Goal: Task Accomplishment & Management: Manage account settings

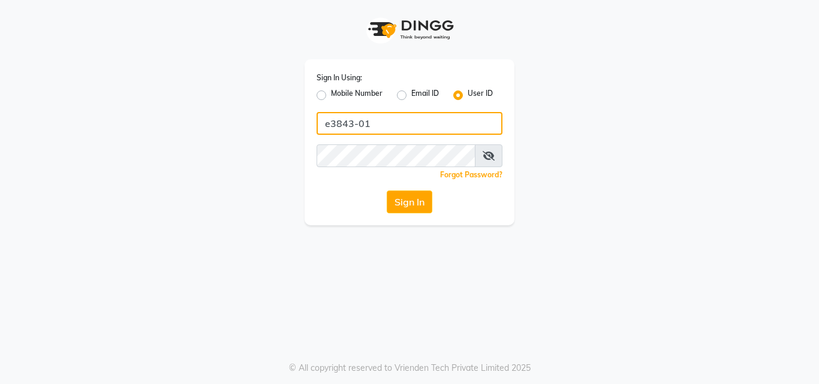
click at [389, 125] on input "e3843-01" at bounding box center [409, 123] width 186 height 23
type input "E1785-13"
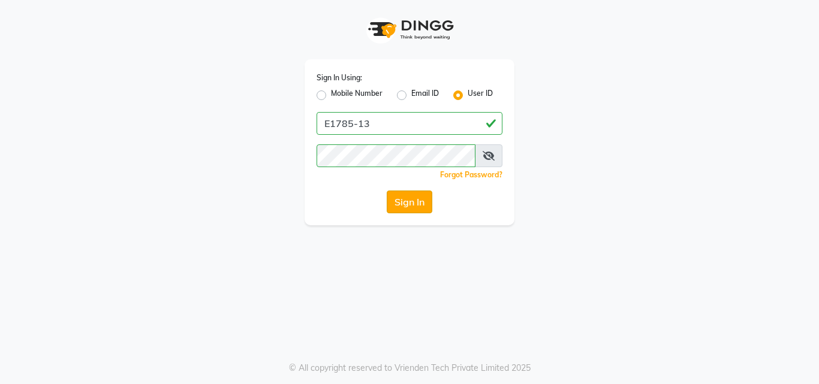
click at [411, 199] on button "Sign In" at bounding box center [409, 202] width 46 height 23
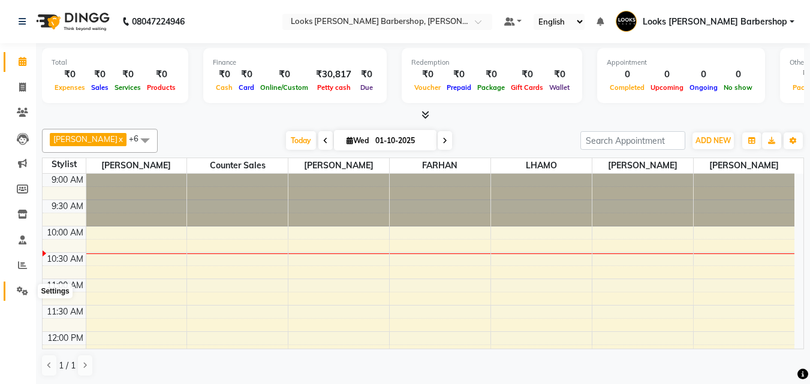
click at [17, 286] on icon at bounding box center [22, 290] width 11 height 9
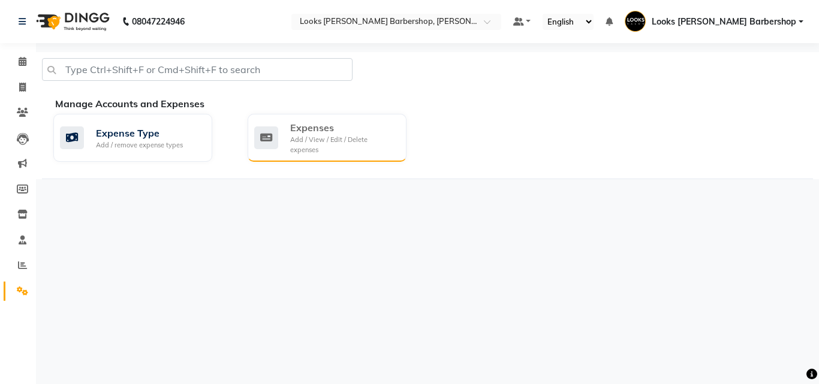
click at [313, 141] on div "Add / View / Edit / Delete expenses" at bounding box center [343, 145] width 107 height 20
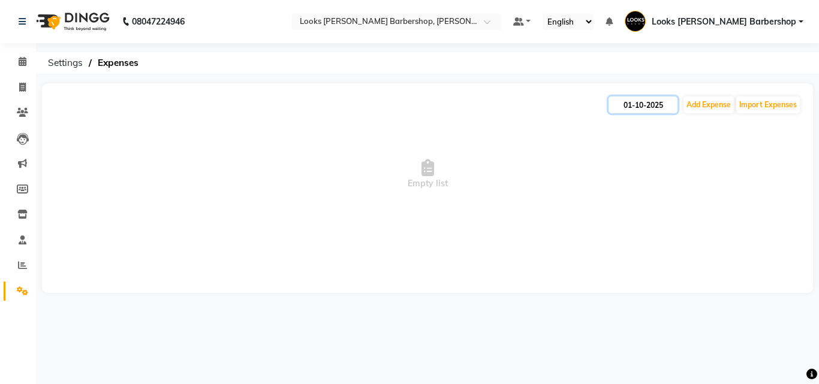
click at [654, 105] on input "01-10-2025" at bounding box center [642, 104] width 69 height 17
select select "10"
select select "2025"
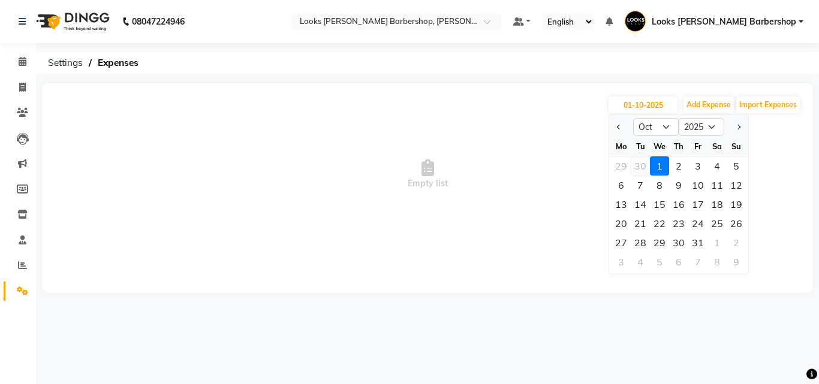
click at [638, 164] on div "30" at bounding box center [639, 165] width 19 height 19
type input "30-09-2025"
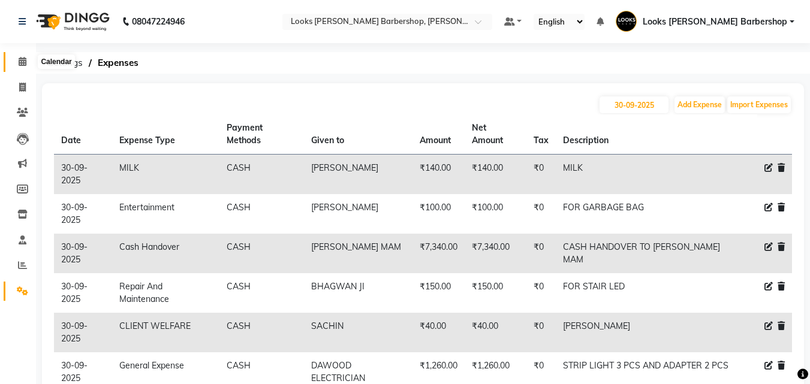
click at [17, 61] on span at bounding box center [22, 62] width 21 height 14
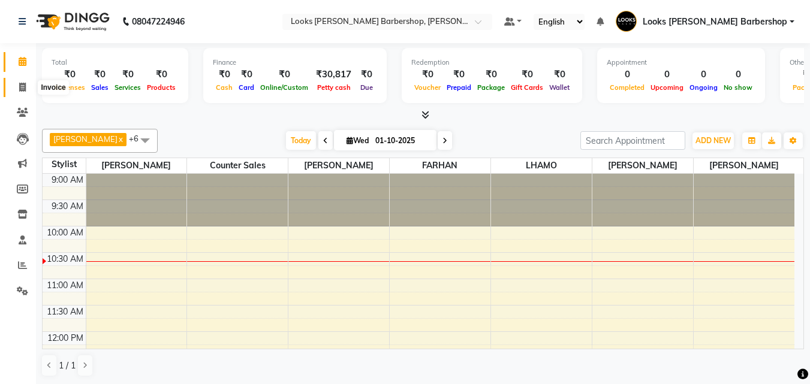
click at [26, 85] on icon at bounding box center [22, 87] width 7 height 9
select select "service"
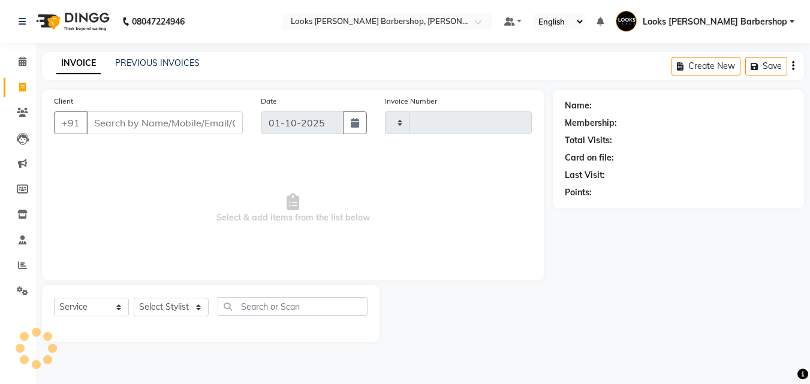
type input "4425"
select select "4323"
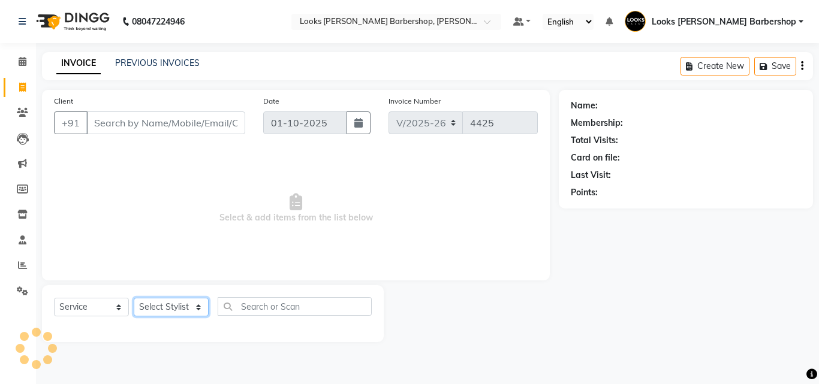
click at [158, 312] on select "Select Stylist" at bounding box center [171, 307] width 75 height 19
click at [158, 307] on select "Select Stylist" at bounding box center [171, 307] width 75 height 19
click at [155, 307] on select "Select Stylist" at bounding box center [171, 307] width 75 height 19
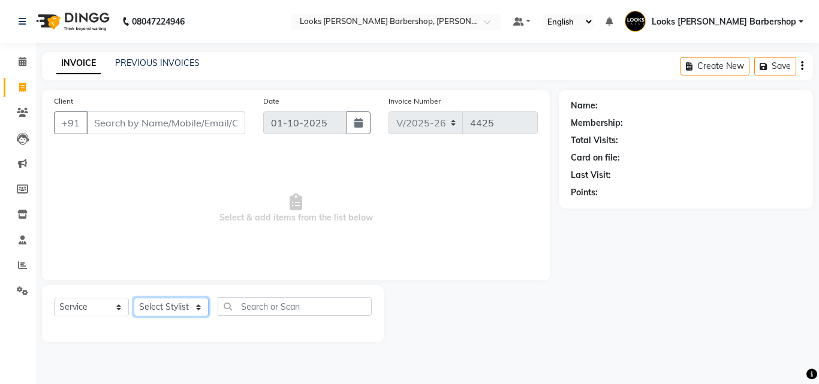
click at [156, 308] on select "Select Stylist" at bounding box center [171, 307] width 75 height 19
click at [158, 309] on select "Select Stylist" at bounding box center [171, 307] width 75 height 19
click at [165, 311] on select "Select Stylist" at bounding box center [171, 307] width 75 height 19
click at [159, 305] on select "Select Stylist" at bounding box center [171, 307] width 75 height 19
click at [159, 304] on select "Select Stylist [PERSON_NAME] [PERSON_NAME] Amazon_Kart [PERSON_NAME] Counter Sa…" at bounding box center [174, 307] width 81 height 19
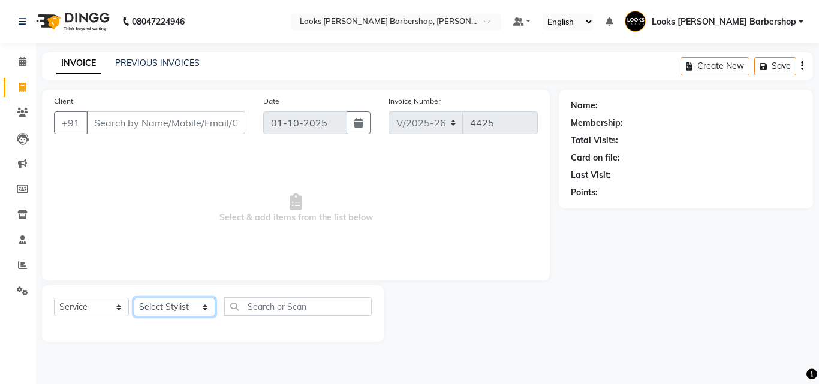
click at [159, 304] on select "Select Stylist [PERSON_NAME] [PERSON_NAME] Amazon_Kart [PERSON_NAME] Counter Sa…" at bounding box center [174, 307] width 81 height 19
click at [134, 298] on select "Select Stylist [PERSON_NAME] [PERSON_NAME] Amazon_Kart [PERSON_NAME] Counter Sa…" at bounding box center [174, 307] width 81 height 19
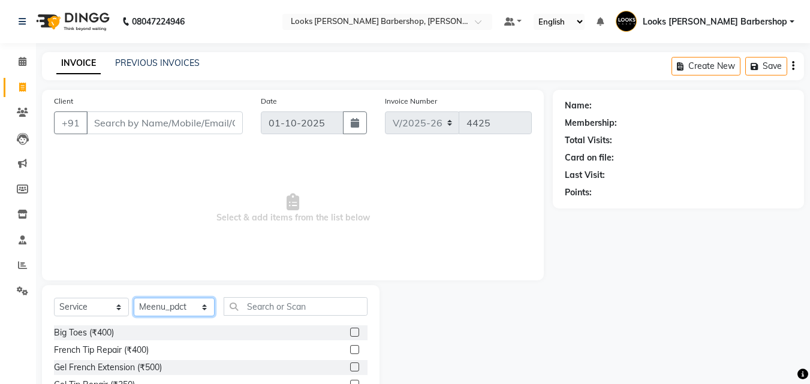
drag, startPoint x: 176, startPoint y: 311, endPoint x: 176, endPoint y: 305, distance: 6.0
click at [176, 311] on select "Select Stylist [PERSON_NAME] [PERSON_NAME] Amazon_Kart [PERSON_NAME] Counter Sa…" at bounding box center [174, 307] width 81 height 19
select select "23407"
click at [134, 298] on select "Select Stylist [PERSON_NAME] [PERSON_NAME] Amazon_Kart [PERSON_NAME] Counter Sa…" at bounding box center [174, 307] width 81 height 19
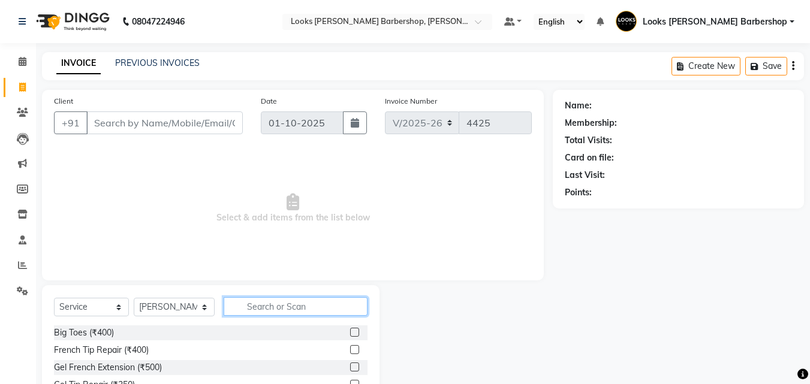
click at [246, 306] on input "text" at bounding box center [296, 306] width 144 height 19
type input "CUT"
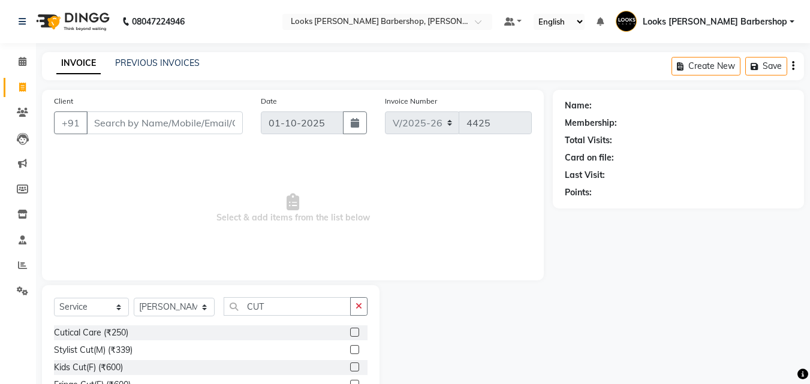
click at [350, 348] on label at bounding box center [354, 349] width 9 height 9
click at [350, 348] on input "checkbox" at bounding box center [354, 350] width 8 height 8
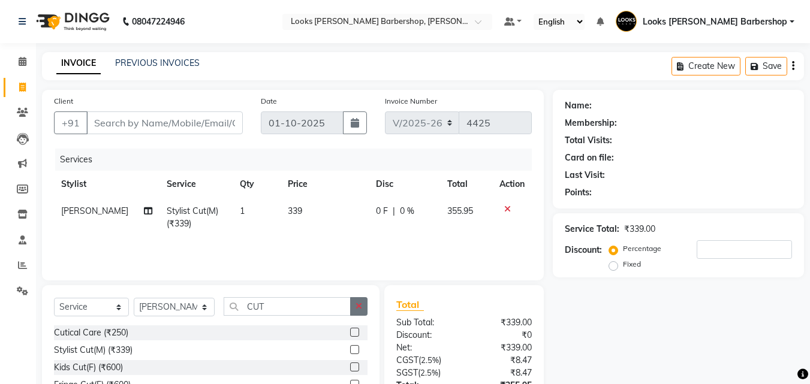
checkbox input "false"
click at [356, 310] on button "button" at bounding box center [358, 306] width 17 height 19
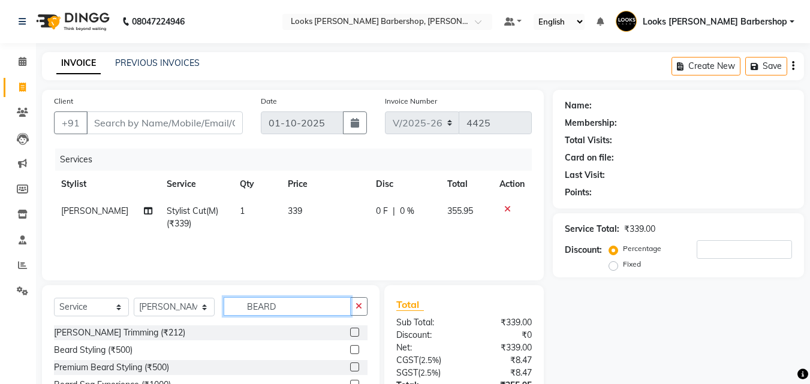
type input "BEARD"
click at [353, 333] on label at bounding box center [354, 332] width 9 height 9
click at [353, 333] on input "checkbox" at bounding box center [354, 333] width 8 height 8
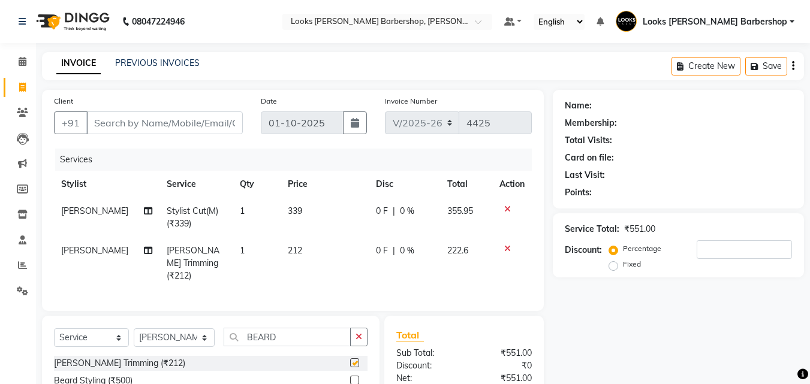
checkbox input "false"
click at [168, 132] on input "Client" at bounding box center [164, 122] width 156 height 23
type input "9"
type input "0"
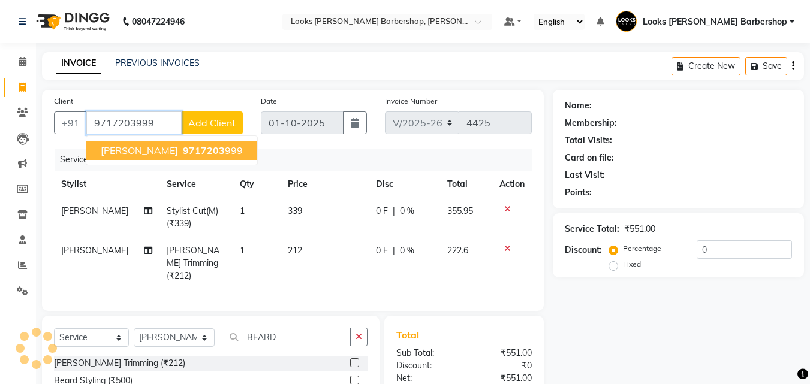
type input "9717203999"
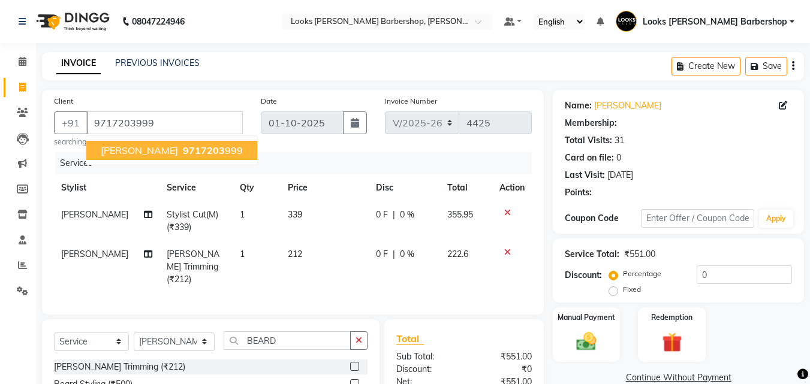
select select "1: Object"
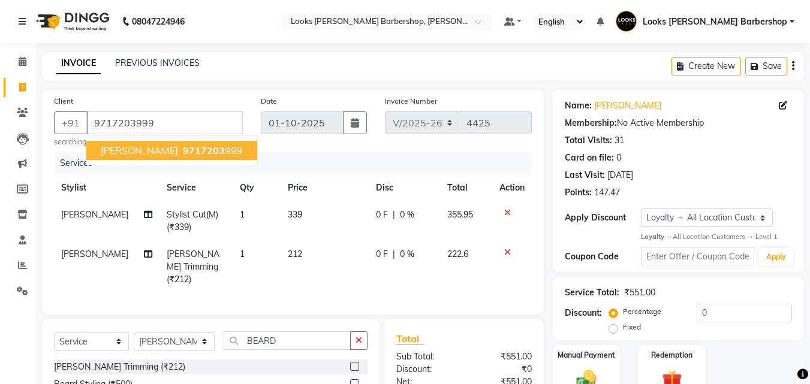
click at [179, 158] on button "[PERSON_NAME] 9717203 999" at bounding box center [171, 150] width 171 height 19
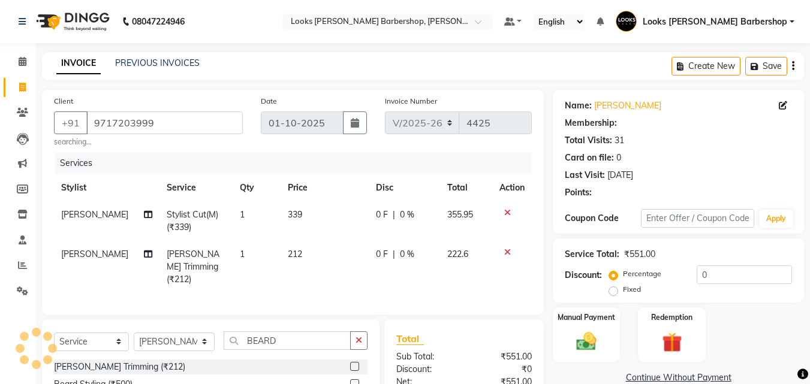
select select "1: Object"
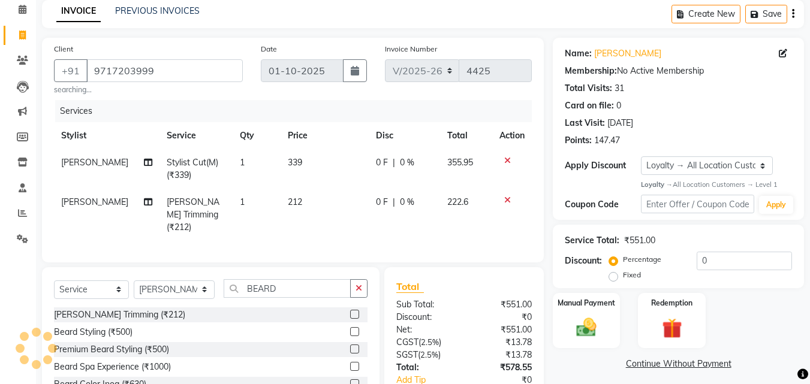
scroll to position [138, 0]
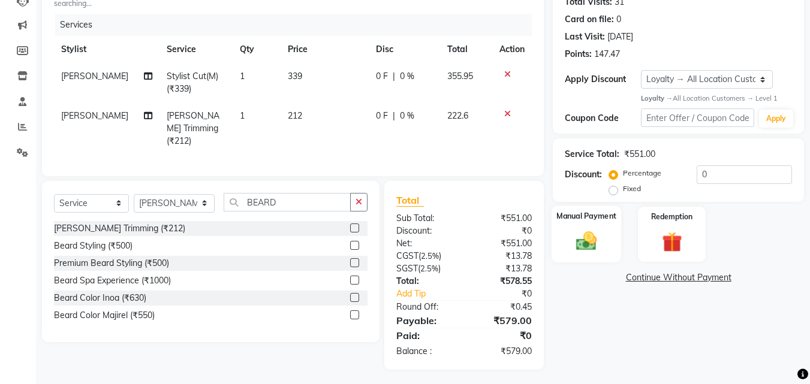
click at [591, 240] on img at bounding box center [586, 241] width 34 height 24
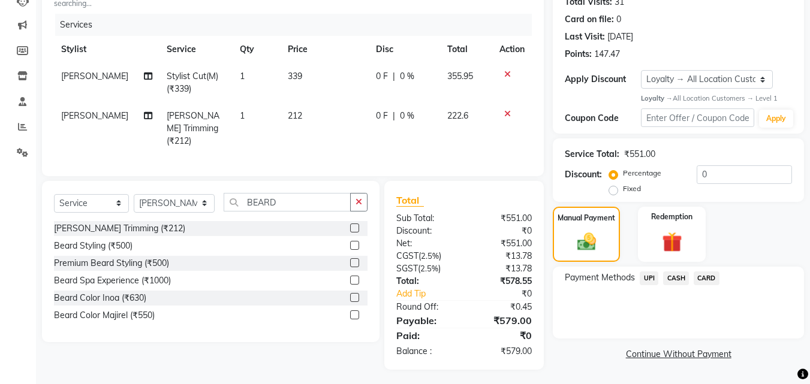
click at [671, 276] on span "CASH" at bounding box center [676, 278] width 26 height 14
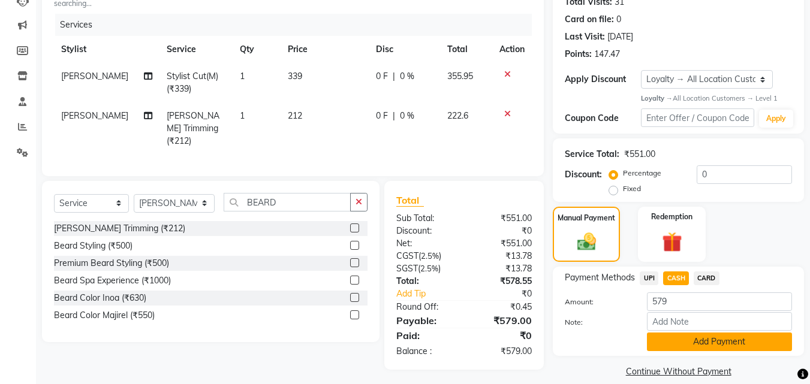
click at [689, 337] on button "Add Payment" at bounding box center [719, 342] width 145 height 19
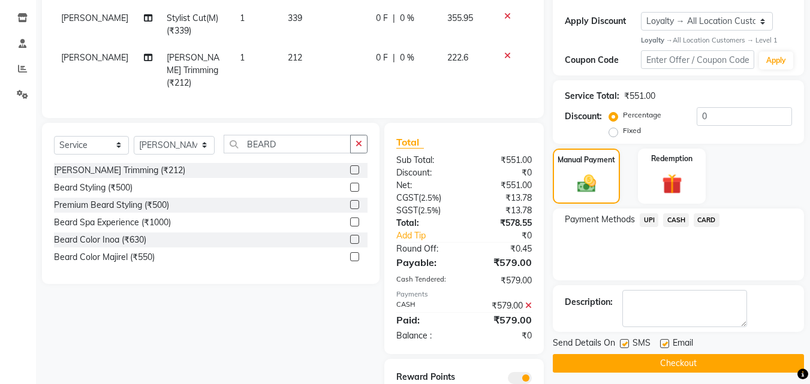
scroll to position [240, 0]
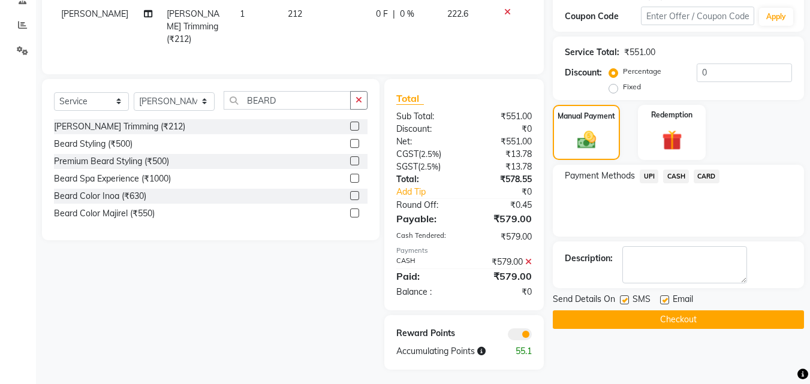
click at [669, 323] on button "Checkout" at bounding box center [677, 319] width 251 height 19
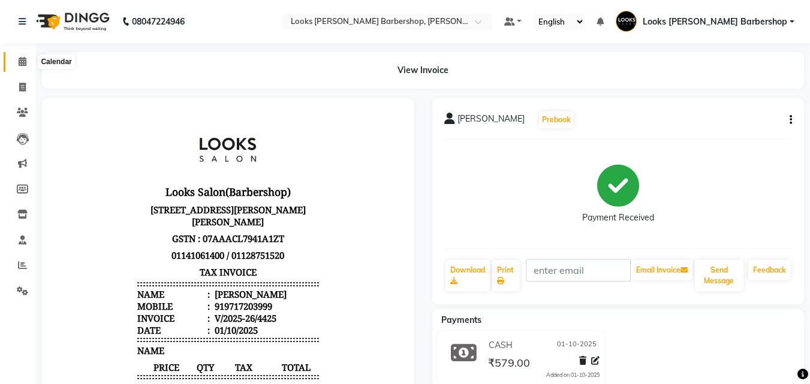
click at [23, 61] on icon at bounding box center [23, 61] width 8 height 9
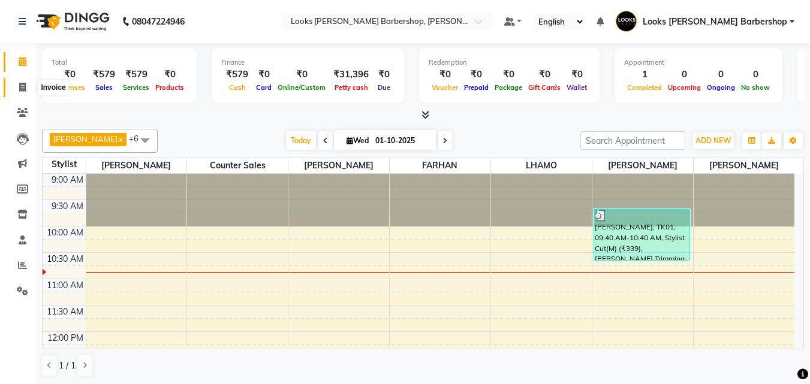
click at [17, 85] on span at bounding box center [22, 88] width 21 height 14
select select "service"
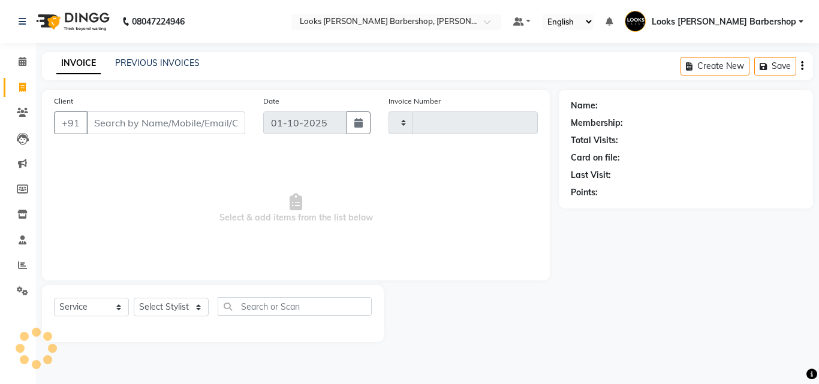
type input "4426"
select select "4323"
click at [25, 58] on icon at bounding box center [23, 61] width 8 height 9
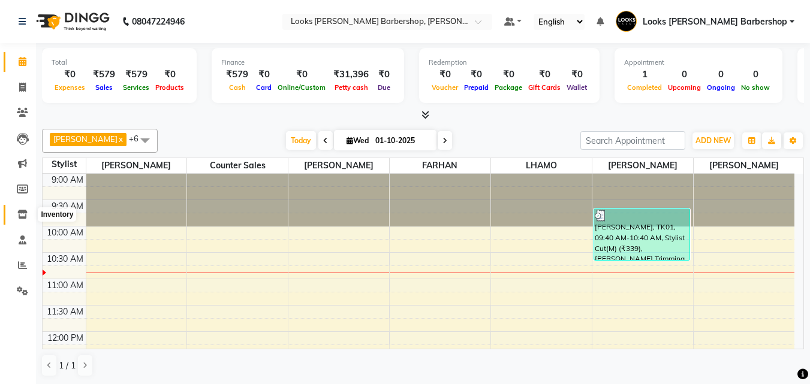
click at [25, 218] on icon at bounding box center [22, 214] width 10 height 9
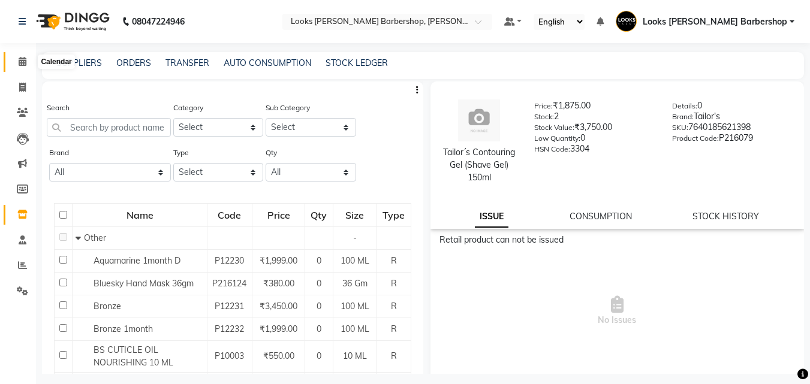
click at [16, 68] on span at bounding box center [22, 62] width 21 height 14
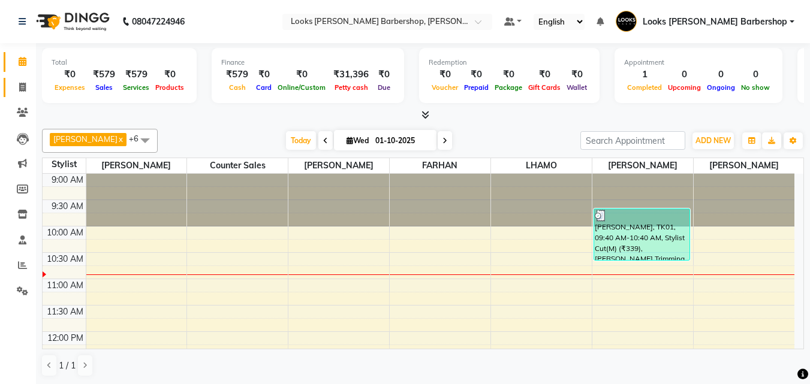
click at [14, 92] on span at bounding box center [22, 88] width 21 height 14
select select "service"
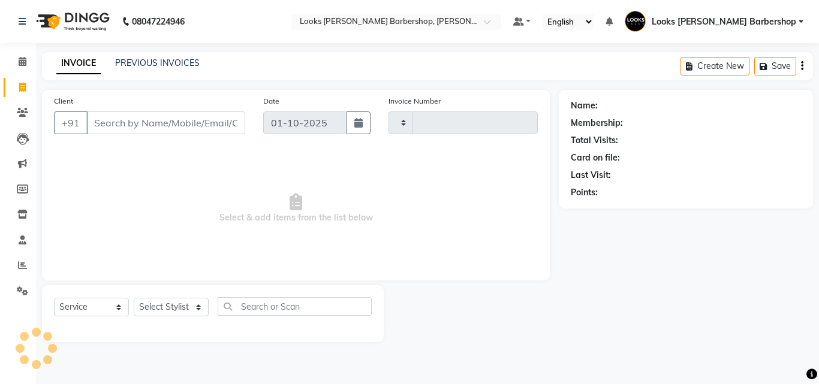
type input "4426"
select select "4323"
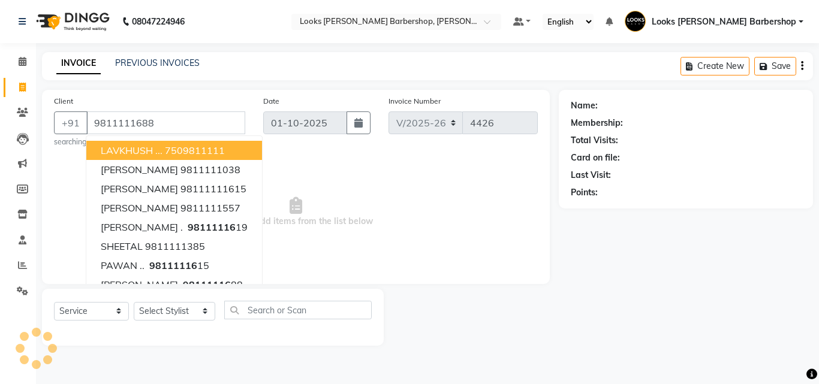
type input "9811111688"
select select "1: Object"
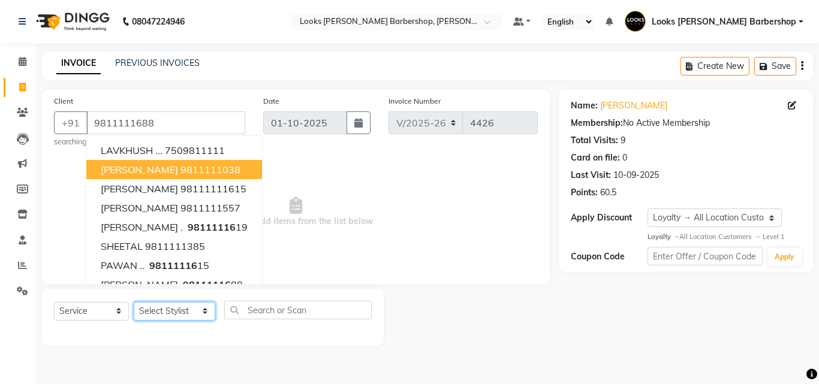
click at [175, 307] on select "Select Stylist [PERSON_NAME] [PERSON_NAME] Amazon_Kart [PERSON_NAME] Counter Sa…" at bounding box center [174, 311] width 81 height 19
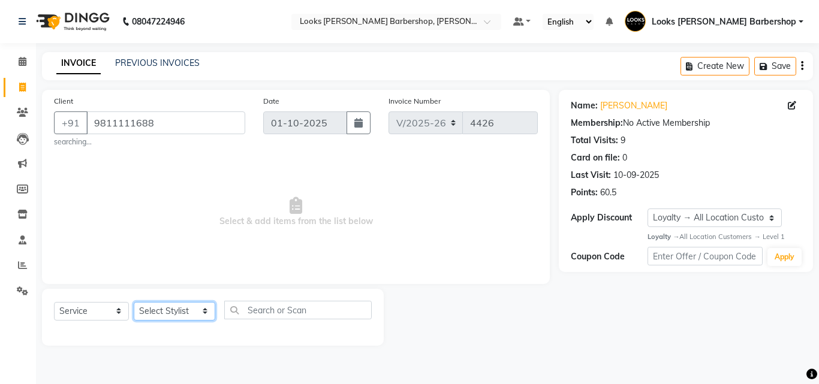
select select "23407"
click at [134, 302] on select "Select Stylist [PERSON_NAME] [PERSON_NAME] Amazon_Kart [PERSON_NAME] Counter Sa…" at bounding box center [174, 311] width 81 height 19
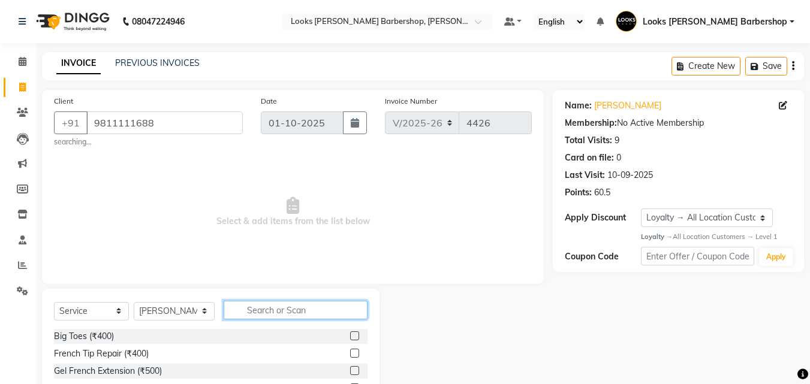
click at [245, 312] on input "text" at bounding box center [296, 310] width 144 height 19
type input "CUT"
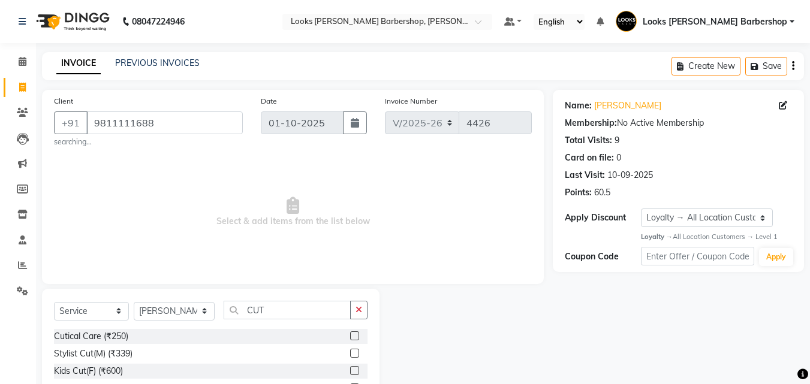
click at [340, 352] on div "Stylist Cut(M) (₹339)" at bounding box center [210, 353] width 313 height 15
click at [350, 352] on label at bounding box center [354, 353] width 9 height 9
click at [350, 352] on input "checkbox" at bounding box center [354, 354] width 8 height 8
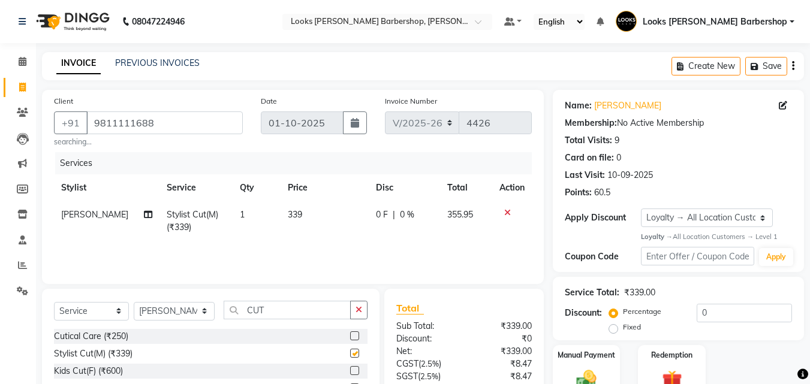
scroll to position [111, 0]
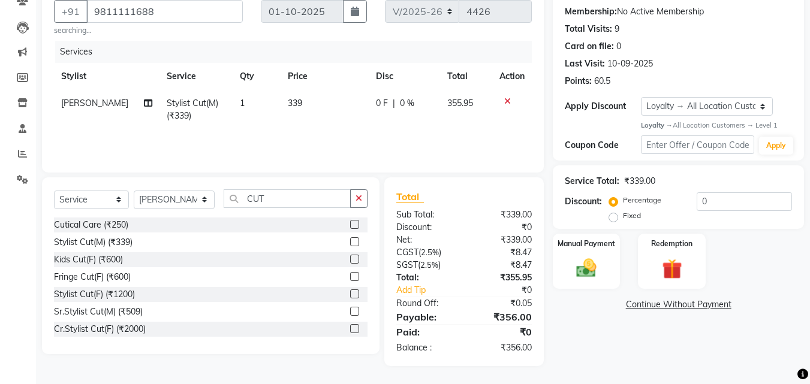
checkbox input "false"
click at [577, 282] on div "Manual Payment" at bounding box center [586, 260] width 70 height 57
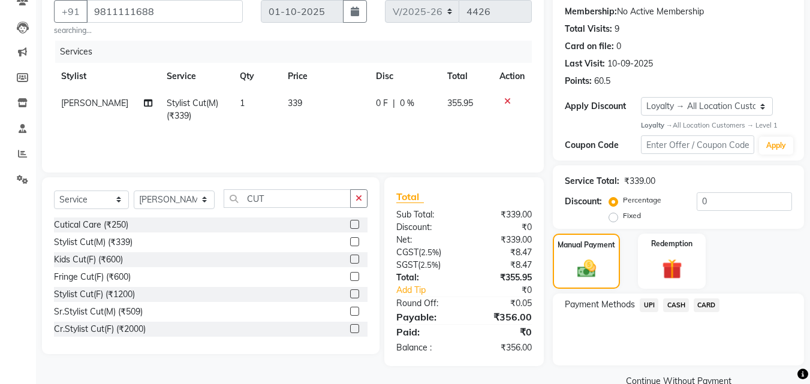
click at [679, 302] on span "CASH" at bounding box center [676, 305] width 26 height 14
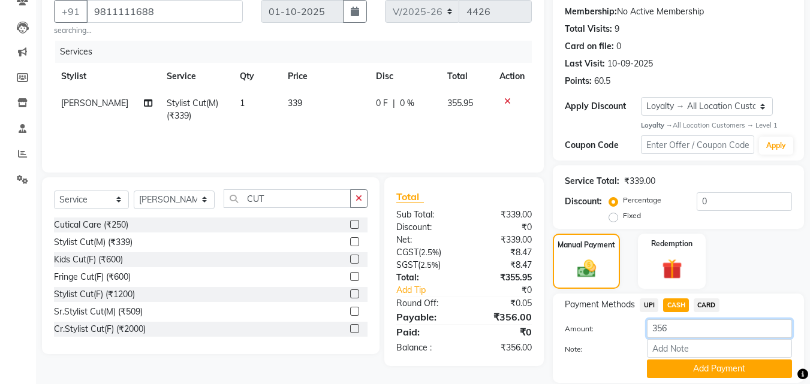
click at [669, 330] on input "356" at bounding box center [719, 328] width 145 height 19
type input "3"
type input "500"
click at [676, 370] on button "Add Payment" at bounding box center [719, 369] width 145 height 19
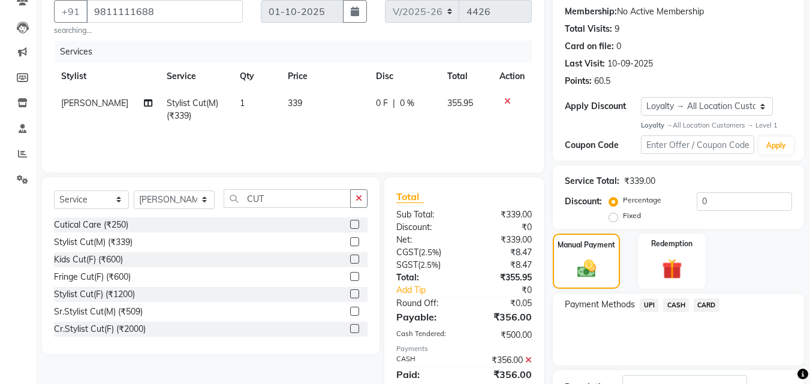
scroll to position [238, 0]
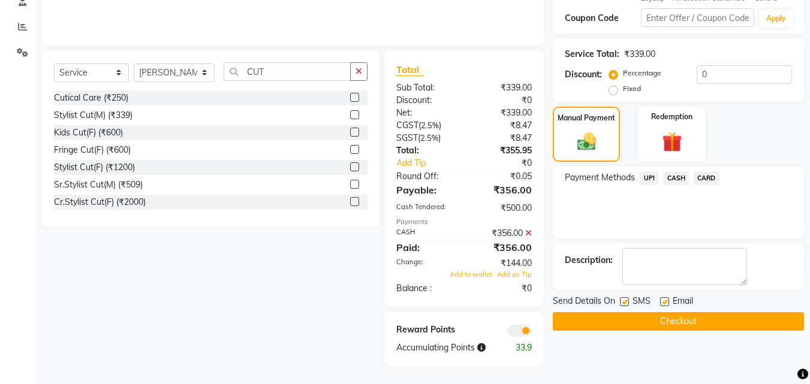
click at [716, 328] on button "Checkout" at bounding box center [677, 321] width 251 height 19
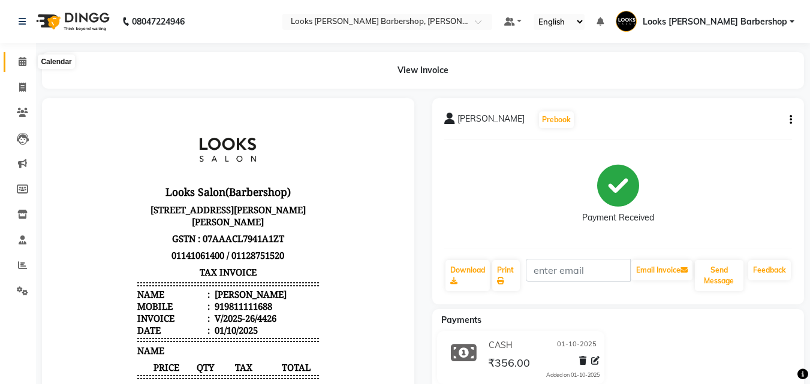
click at [31, 65] on span at bounding box center [22, 62] width 21 height 14
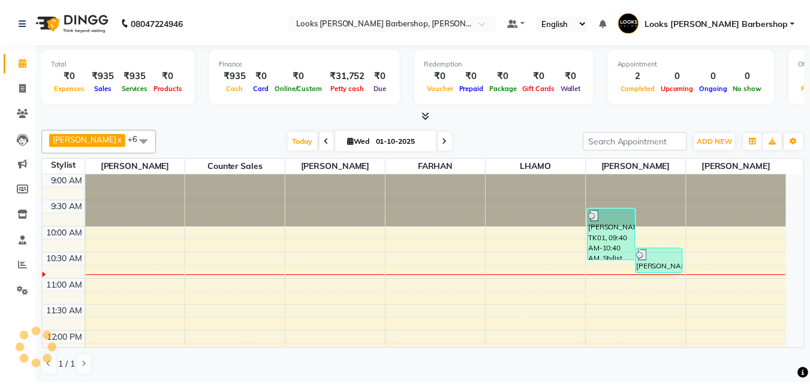
scroll to position [53, 0]
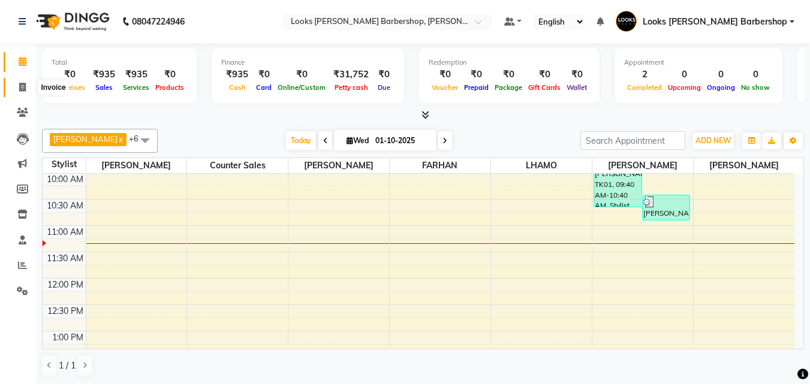
click at [26, 93] on span at bounding box center [22, 88] width 21 height 14
select select "service"
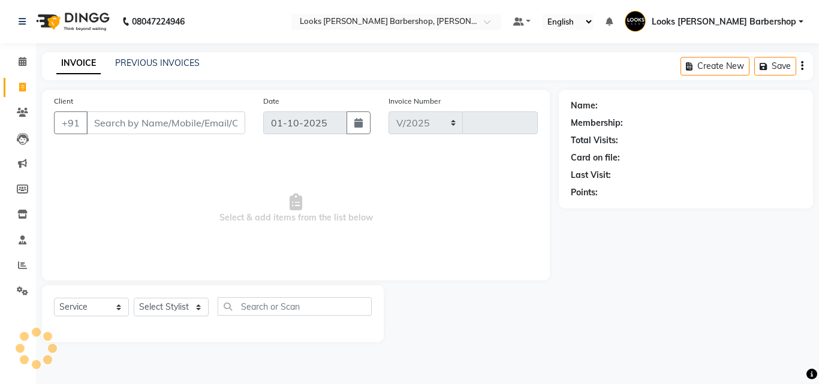
select select "4323"
type input "4427"
click at [179, 307] on select "Select Stylist" at bounding box center [171, 307] width 75 height 19
click at [179, 306] on select "Select Stylist" at bounding box center [171, 307] width 75 height 19
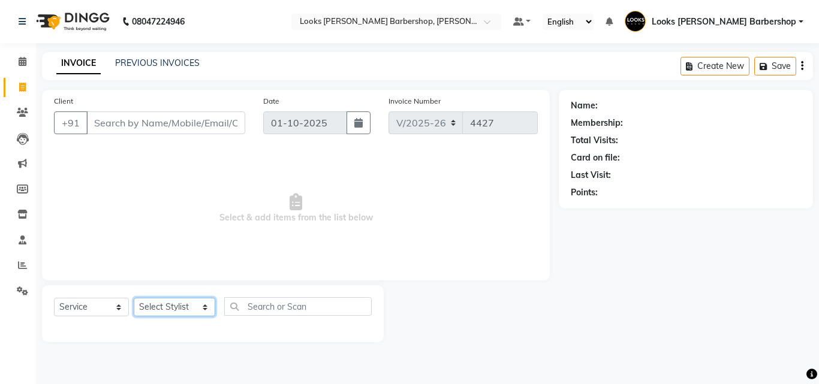
click at [179, 306] on select "Select Stylist [PERSON_NAME] [PERSON_NAME] Amazon_Kart [PERSON_NAME] Counter Sa…" at bounding box center [174, 307] width 81 height 19
select select "23413"
click at [134, 298] on select "Select Stylist [PERSON_NAME] [PERSON_NAME] Amazon_Kart [PERSON_NAME] Counter Sa…" at bounding box center [174, 307] width 81 height 19
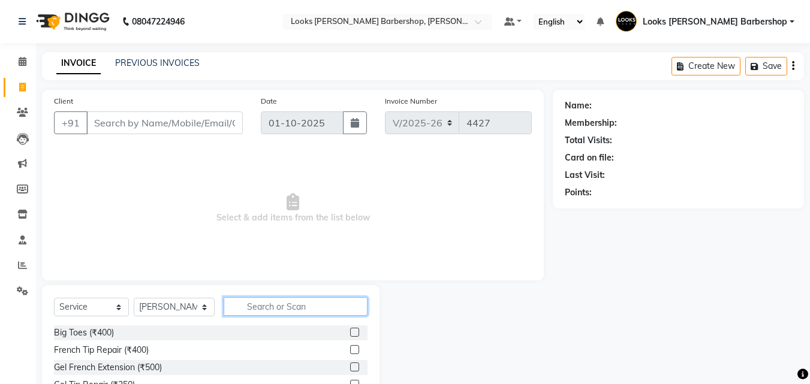
click at [292, 306] on input "text" at bounding box center [296, 306] width 144 height 19
type input "FOO"
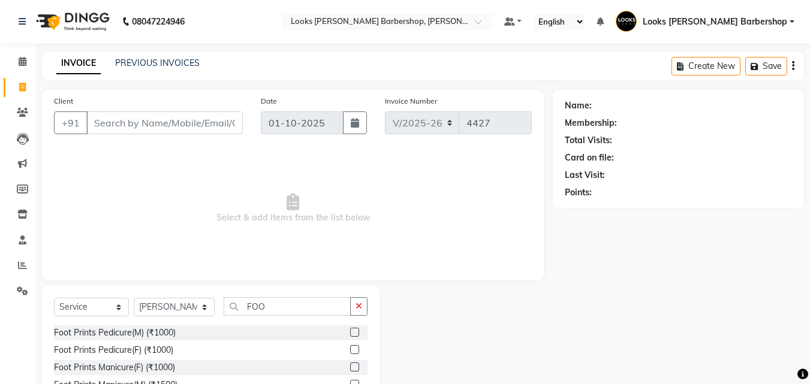
click at [350, 330] on label at bounding box center [354, 332] width 9 height 9
click at [350, 330] on input "checkbox" at bounding box center [354, 333] width 8 height 8
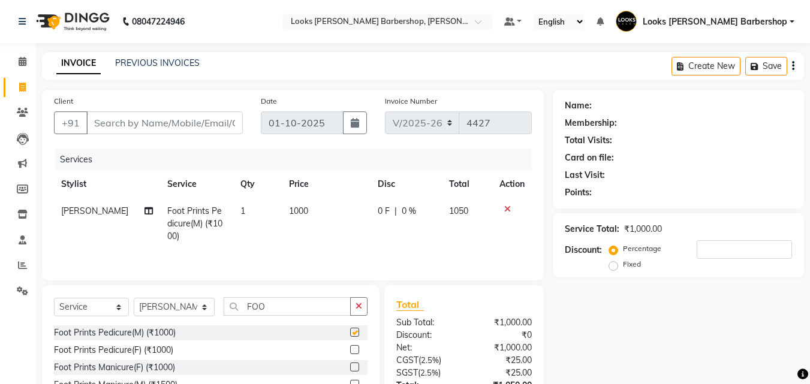
checkbox input "false"
click at [364, 307] on button "button" at bounding box center [358, 306] width 17 height 19
type input "WASH"
click at [357, 351] on label at bounding box center [354, 349] width 9 height 9
click at [357, 351] on input "checkbox" at bounding box center [354, 350] width 8 height 8
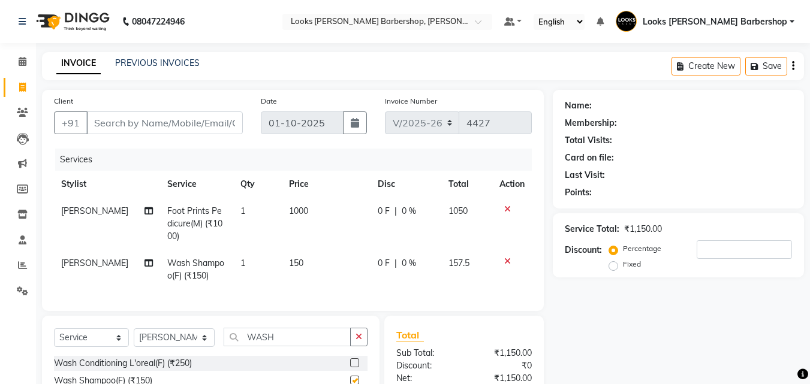
checkbox input "false"
click at [311, 270] on td "150" at bounding box center [326, 270] width 89 height 40
select select "23413"
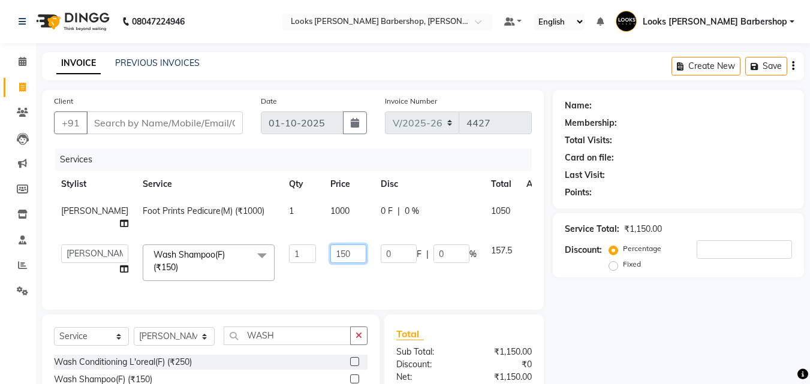
click at [330, 263] on input "150" at bounding box center [348, 253] width 36 height 19
type input "153"
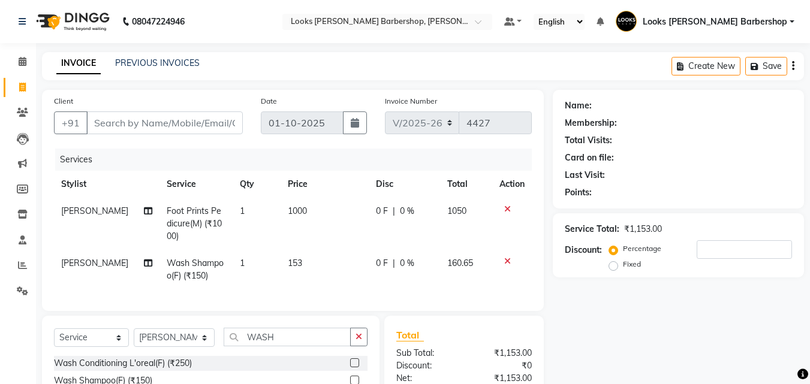
click at [320, 296] on div "Services Stylist Service Qty Price Disc Total Action [PERSON_NAME] Foot Prints …" at bounding box center [293, 224] width 478 height 150
click at [162, 347] on select "Select Stylist [PERSON_NAME] [PERSON_NAME] Amazon_Kart [PERSON_NAME] Counter Sa…" at bounding box center [174, 337] width 81 height 19
select select "23409"
click at [134, 337] on select "Select Stylist [PERSON_NAME] [PERSON_NAME] Amazon_Kart [PERSON_NAME] Counter Sa…" at bounding box center [174, 337] width 81 height 19
drag, startPoint x: 356, startPoint y: 345, endPoint x: 353, endPoint y: 333, distance: 12.4
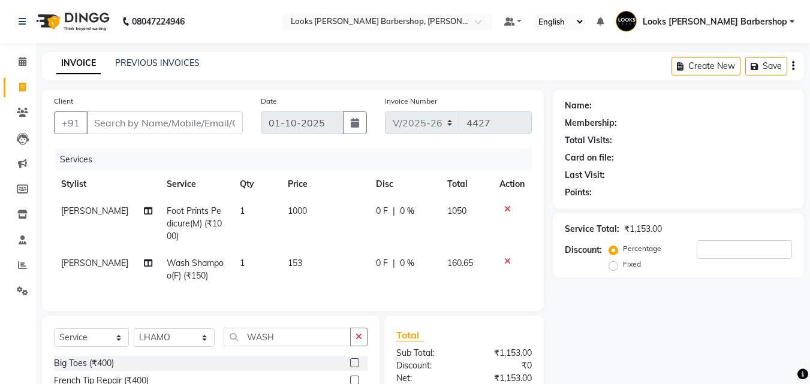
click at [356, 341] on icon "button" at bounding box center [358, 337] width 7 height 8
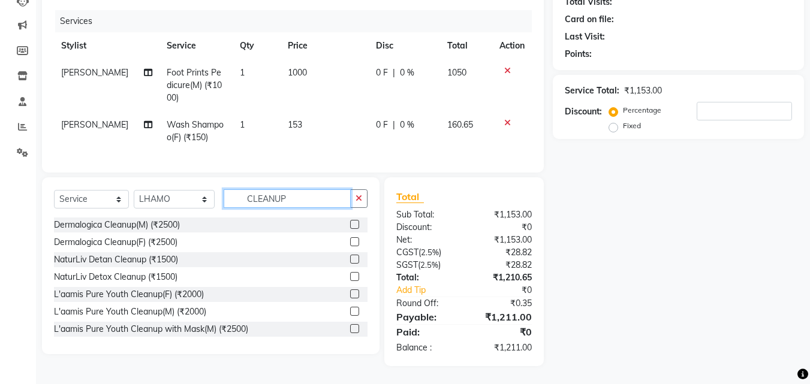
type input "CLEANUP"
click at [350, 329] on label at bounding box center [354, 328] width 9 height 9
click at [350, 329] on input "checkbox" at bounding box center [354, 329] width 8 height 8
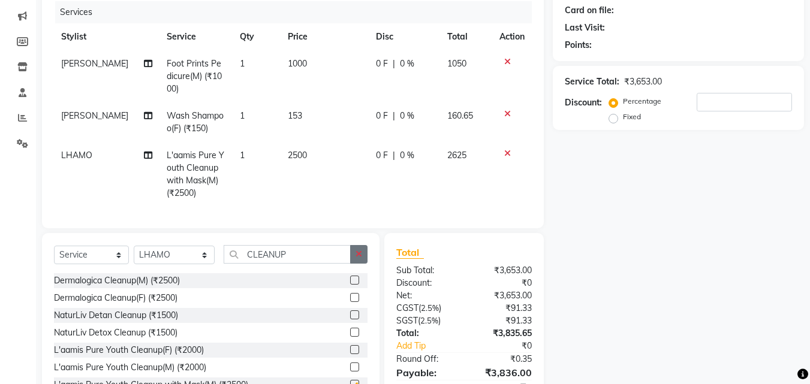
checkbox input "false"
click at [362, 258] on icon "button" at bounding box center [358, 254] width 7 height 8
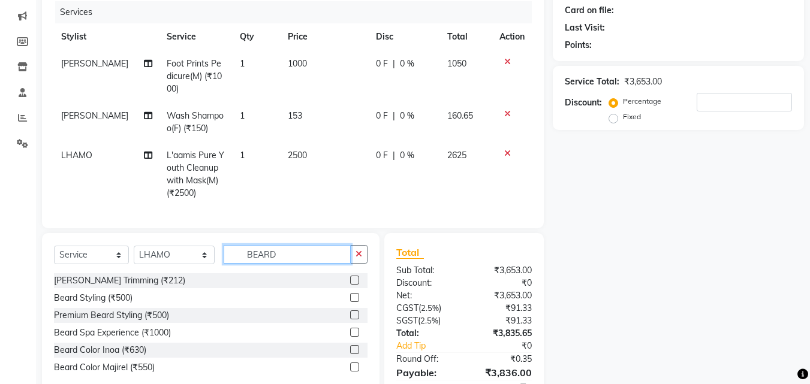
type input "BEARD"
click at [354, 285] on label at bounding box center [354, 280] width 9 height 9
click at [354, 285] on input "checkbox" at bounding box center [354, 281] width 8 height 8
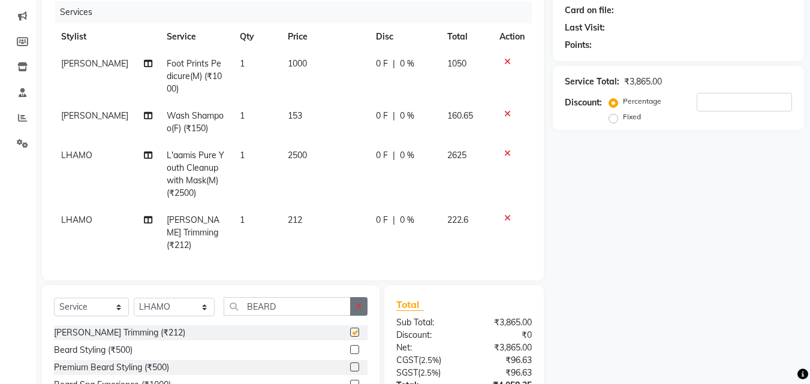
checkbox input "false"
click at [357, 305] on icon "button" at bounding box center [358, 306] width 7 height 8
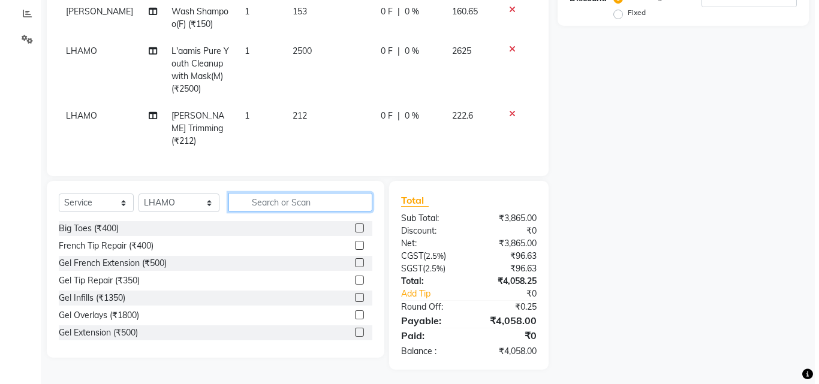
scroll to position [0, 0]
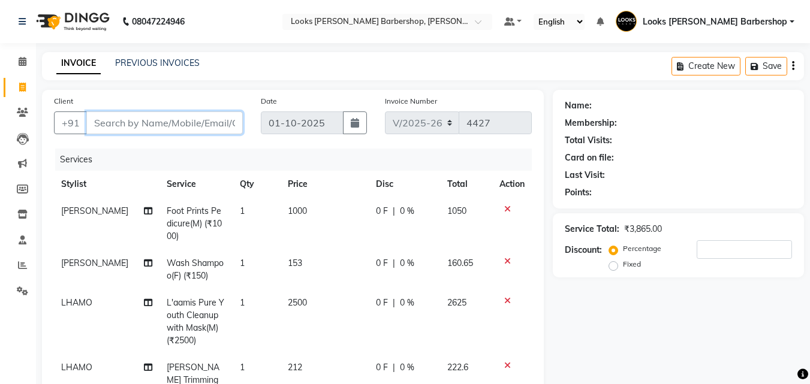
click at [161, 129] on input "Client" at bounding box center [164, 122] width 156 height 23
type input "8"
type input "0"
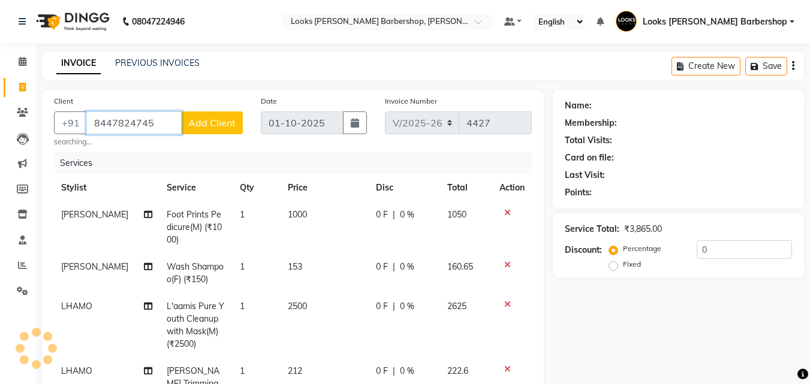
type input "8447824745"
click at [210, 124] on span "Add Client" at bounding box center [211, 123] width 47 height 12
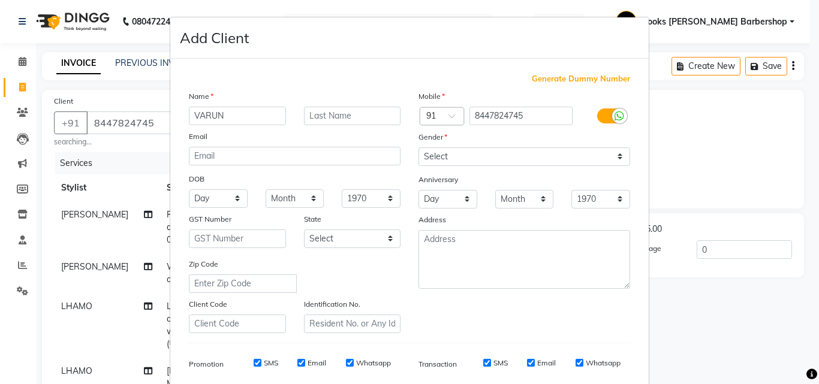
type input "VARUN"
click at [331, 122] on input "text" at bounding box center [352, 116] width 97 height 19
type input "K"
click at [456, 152] on select "Select [DEMOGRAPHIC_DATA] [DEMOGRAPHIC_DATA] Other Prefer Not To Say" at bounding box center [524, 156] width 212 height 19
select select "[DEMOGRAPHIC_DATA]"
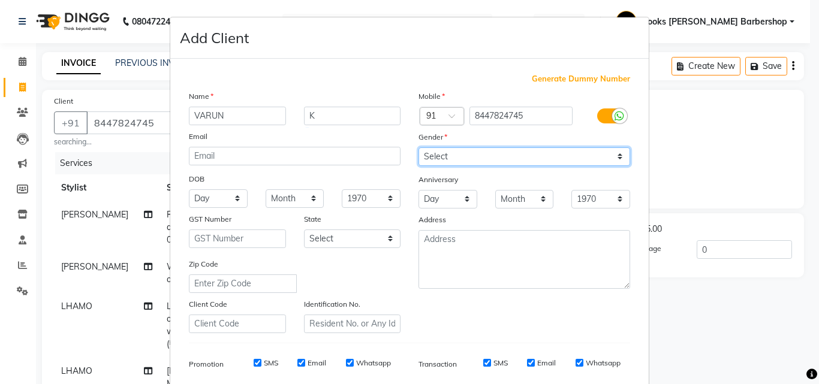
click at [418, 147] on select "Select [DEMOGRAPHIC_DATA] [DEMOGRAPHIC_DATA] Other Prefer Not To Say" at bounding box center [524, 156] width 212 height 19
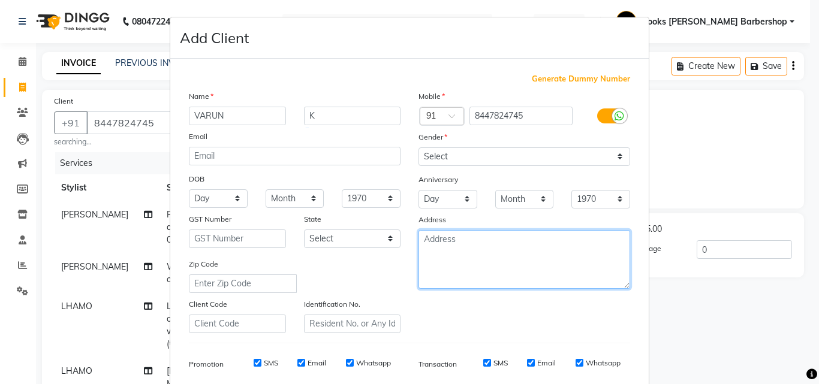
click at [488, 235] on textarea at bounding box center [524, 259] width 212 height 59
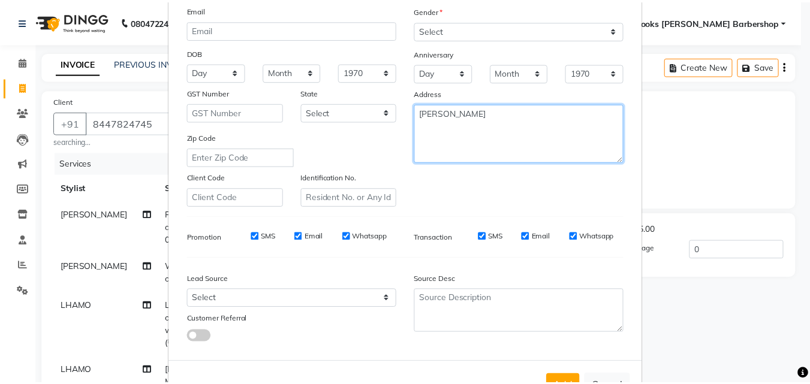
scroll to position [169, 0]
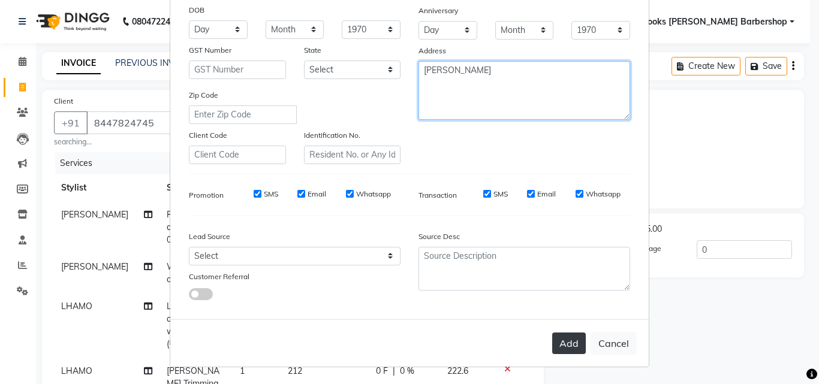
type textarea "[PERSON_NAME]"
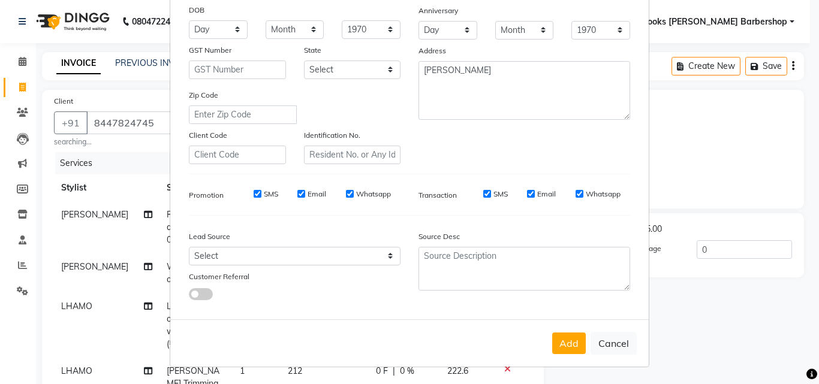
click at [566, 344] on button "Add" at bounding box center [569, 344] width 34 height 22
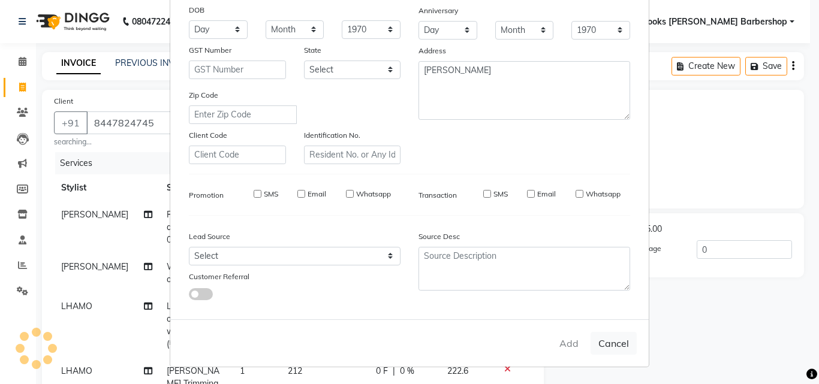
select select
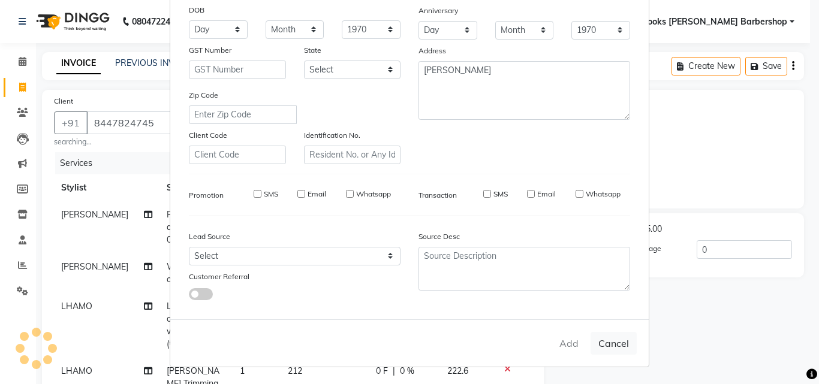
select select
checkbox input "false"
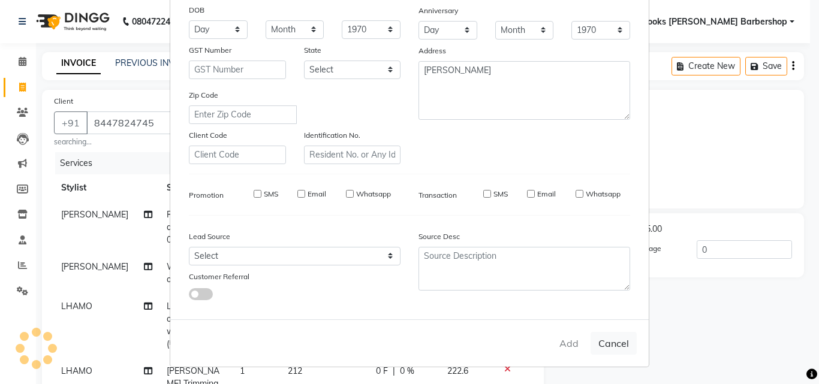
checkbox input "false"
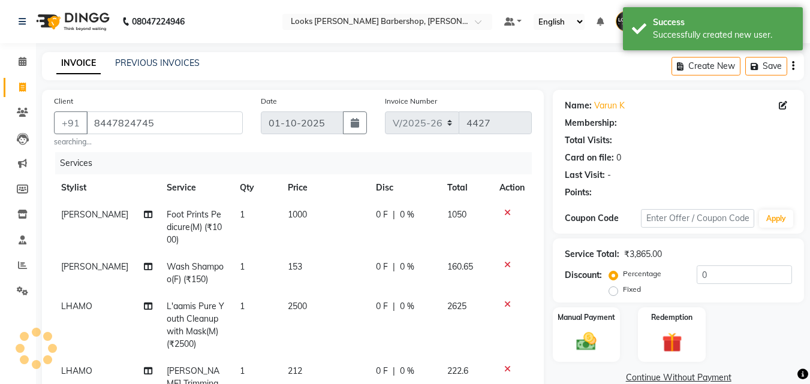
select select "1: Object"
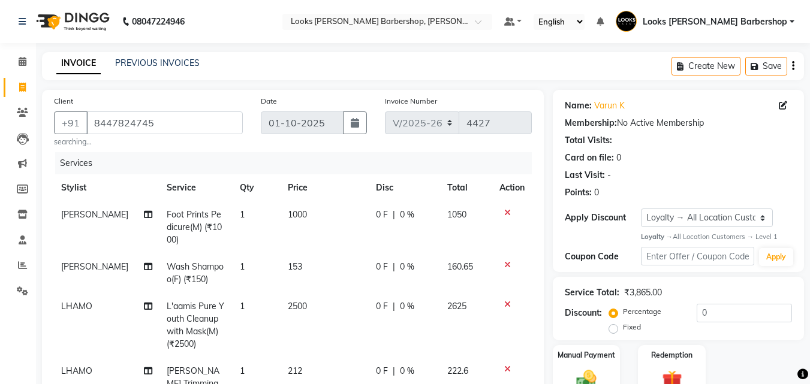
scroll to position [255, 0]
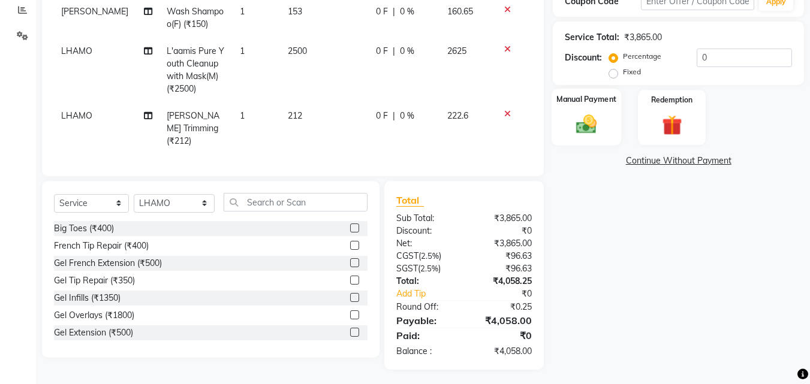
click at [591, 122] on img at bounding box center [586, 125] width 34 height 24
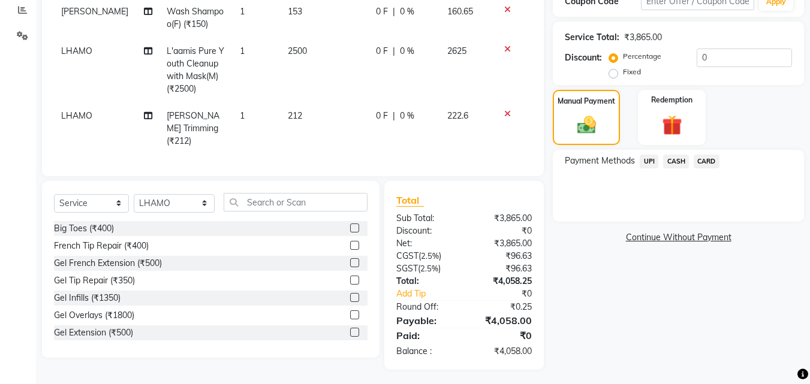
click at [702, 164] on span "CARD" at bounding box center [706, 162] width 26 height 14
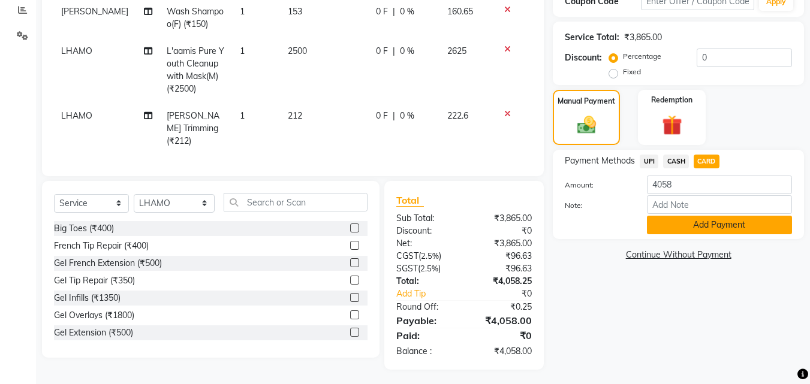
click at [714, 224] on button "Add Payment" at bounding box center [719, 225] width 145 height 19
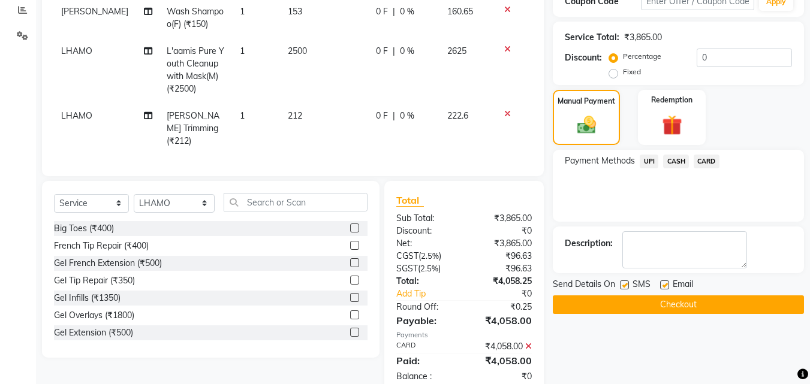
click at [675, 308] on button "Checkout" at bounding box center [677, 304] width 251 height 19
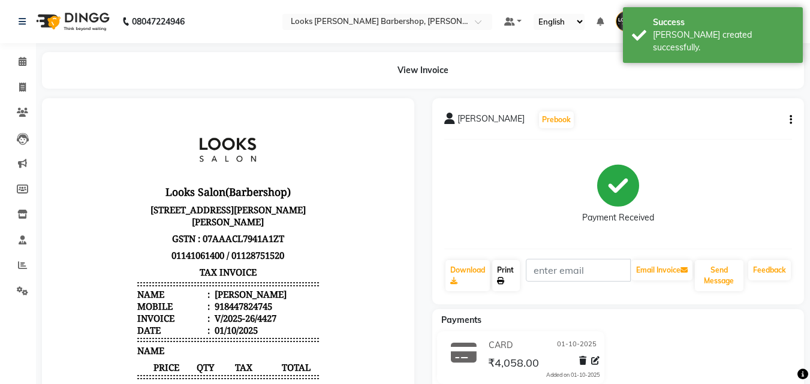
click at [507, 280] on link "Print" at bounding box center [506, 275] width 28 height 31
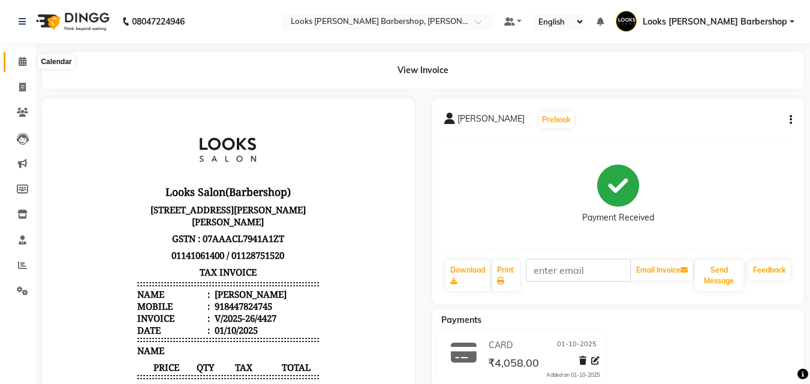
click at [26, 59] on icon at bounding box center [23, 61] width 8 height 9
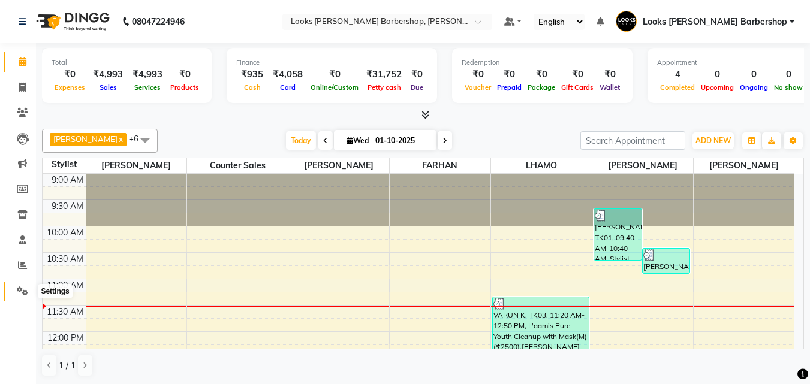
click at [28, 286] on span at bounding box center [22, 292] width 21 height 14
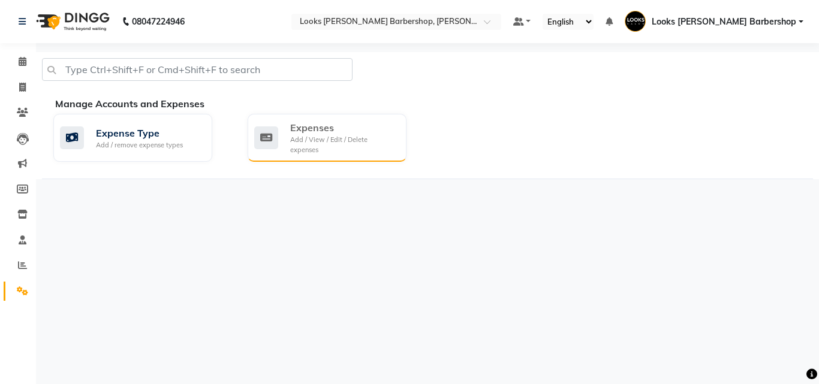
click at [351, 150] on div "Expenses Add / View / Edit / Delete expenses" at bounding box center [326, 138] width 159 height 48
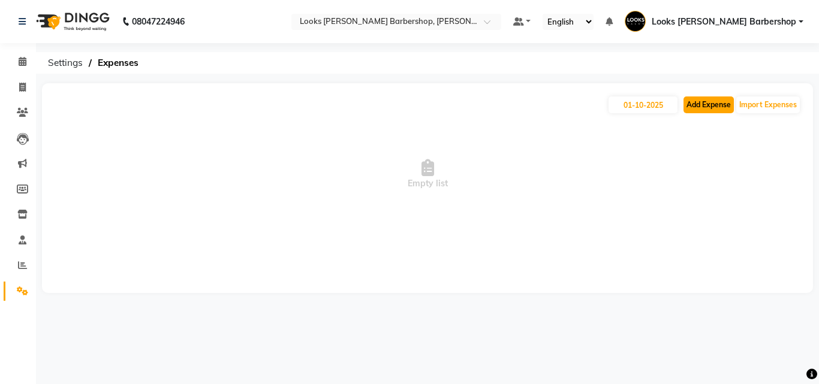
click at [713, 98] on button "Add Expense" at bounding box center [708, 104] width 50 height 17
select select "1"
select select "3128"
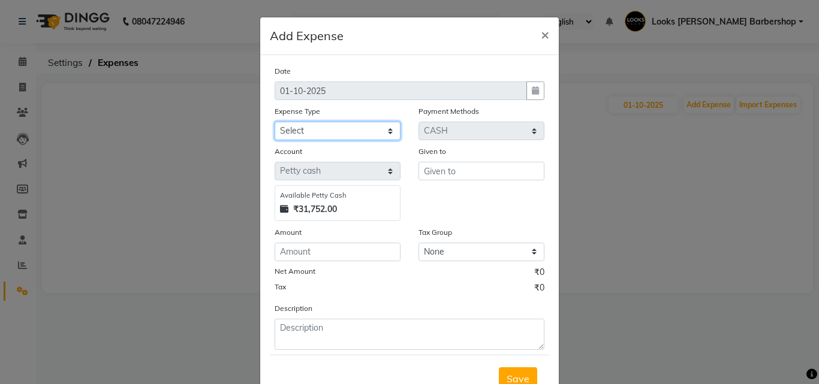
drag, startPoint x: 282, startPoint y: 128, endPoint x: 289, endPoint y: 140, distance: 14.3
click at [283, 129] on select "Select Accommodation Aesthetics Bank Deposit BLINKIT Cash Handover Client Refun…" at bounding box center [337, 131] width 126 height 19
select select "24890"
click at [274, 122] on select "Select Accommodation Aesthetics Bank Deposit BLINKIT Cash Handover Client Refun…" at bounding box center [337, 131] width 126 height 19
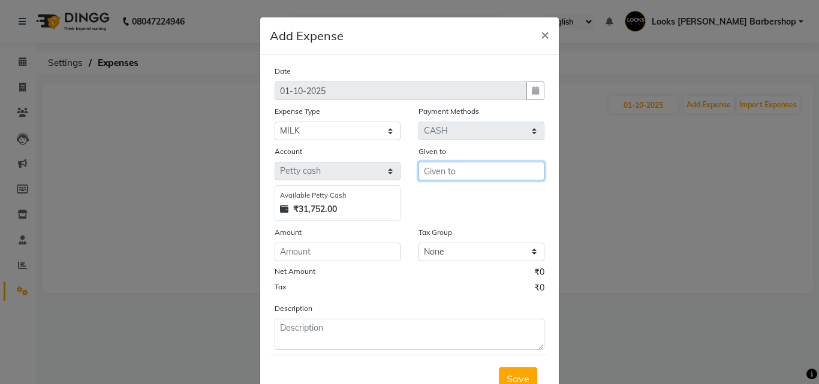
click at [451, 175] on input "text" at bounding box center [481, 171] width 126 height 19
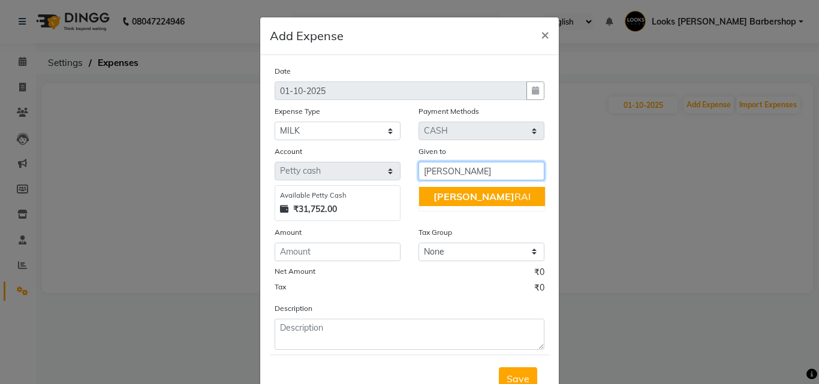
type input "[PERSON_NAME]"
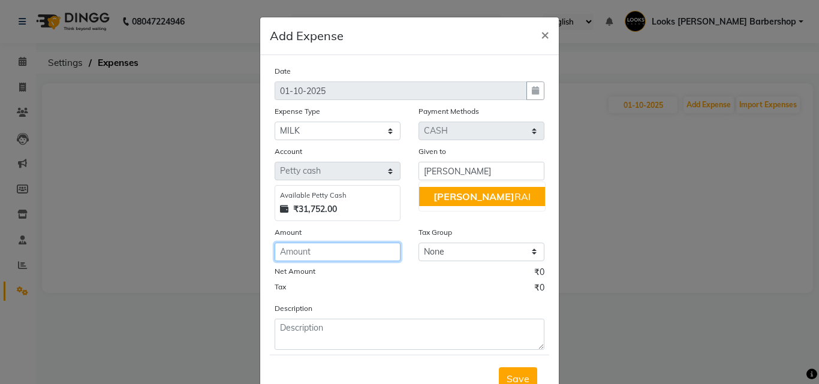
drag, startPoint x: 301, startPoint y: 253, endPoint x: 291, endPoint y: 244, distance: 13.1
click at [297, 252] on input "number" at bounding box center [337, 252] width 126 height 19
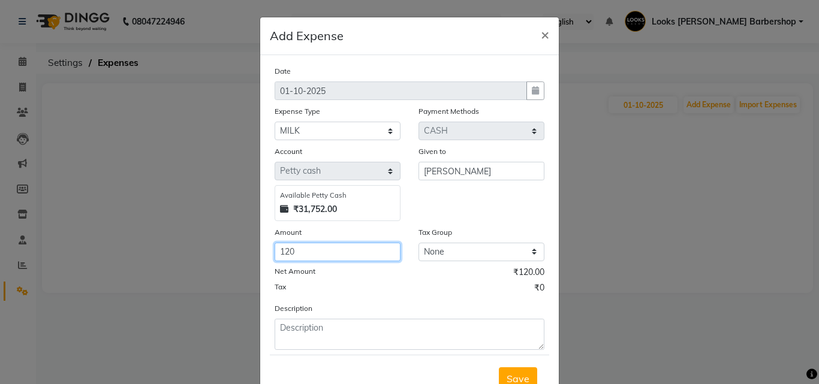
type input "120"
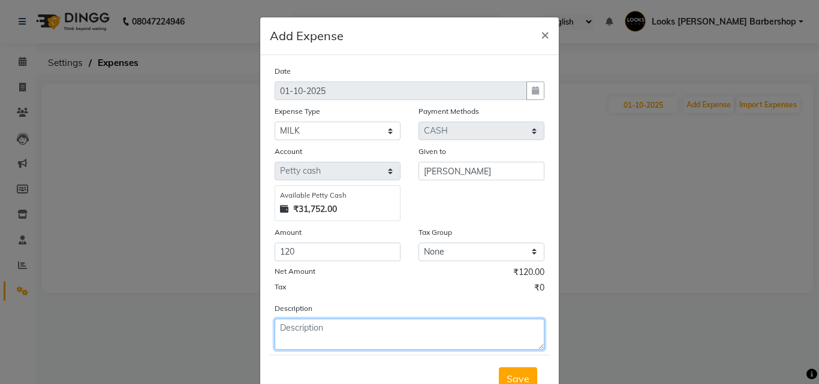
drag, startPoint x: 357, startPoint y: 339, endPoint x: 370, endPoint y: 332, distance: 15.0
click at [361, 337] on textarea at bounding box center [409, 334] width 270 height 31
type textarea "MILK"
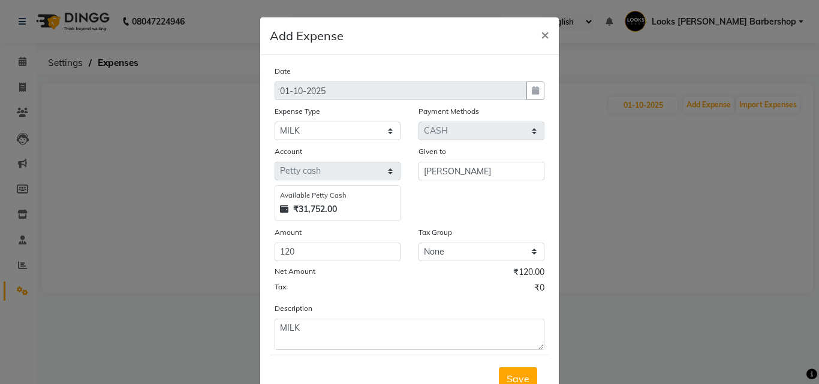
click at [493, 374] on div "Save" at bounding box center [409, 378] width 279 height 47
click at [508, 373] on span "Save" at bounding box center [517, 379] width 23 height 12
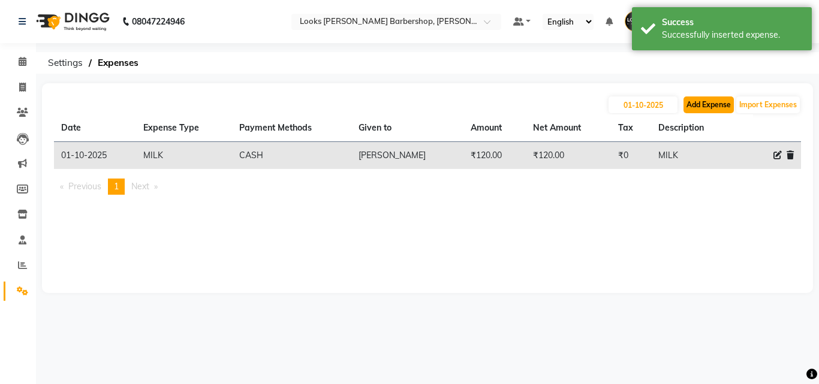
click at [702, 105] on button "Add Expense" at bounding box center [708, 104] width 50 height 17
select select "1"
select select "3128"
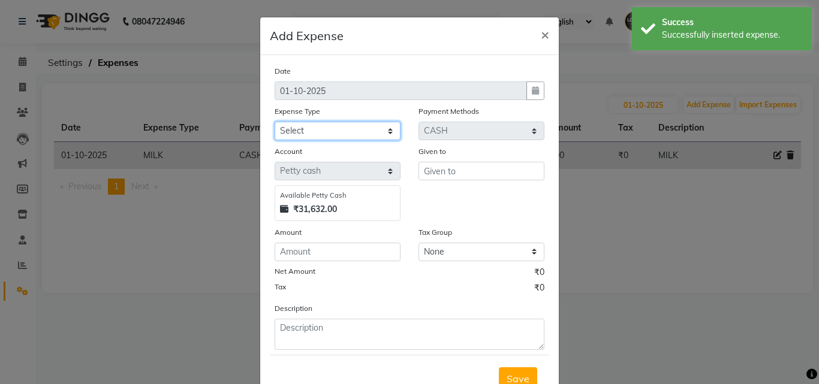
click at [339, 130] on select "Select Accommodation Aesthetics Bank Deposit BLINKIT Cash Handover Client Refun…" at bounding box center [337, 131] width 126 height 19
click at [274, 122] on select "Select Accommodation Aesthetics Bank Deposit BLINKIT Cash Handover Client Refun…" at bounding box center [337, 131] width 126 height 19
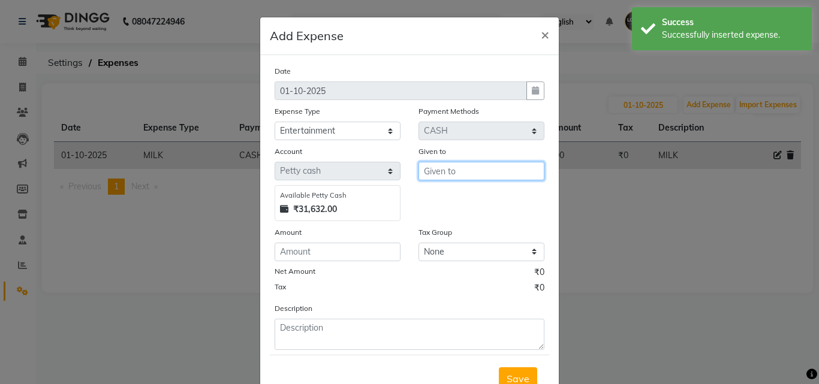
click at [459, 171] on input "text" at bounding box center [481, 171] width 126 height 19
click at [340, 142] on div "Date [DATE] Expense Type Select Accommodation Aesthetics Bank Deposit BLINKIT C…" at bounding box center [409, 207] width 270 height 285
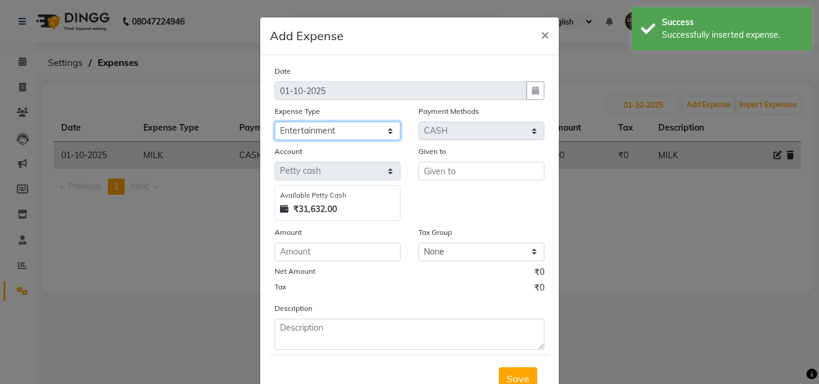
click at [340, 135] on select "Select Accommodation Aesthetics Bank Deposit BLINKIT Cash Handover Client Refun…" at bounding box center [337, 131] width 126 height 19
select select "23704"
click at [274, 122] on select "Select Accommodation Aesthetics Bank Deposit BLINKIT Cash Handover Client Refun…" at bounding box center [337, 131] width 126 height 19
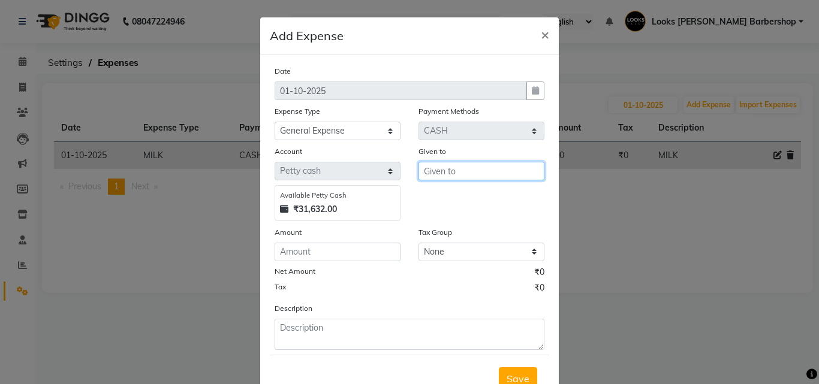
click at [424, 167] on input "text" at bounding box center [481, 171] width 126 height 19
type input "V"
type input "BLINKIT"
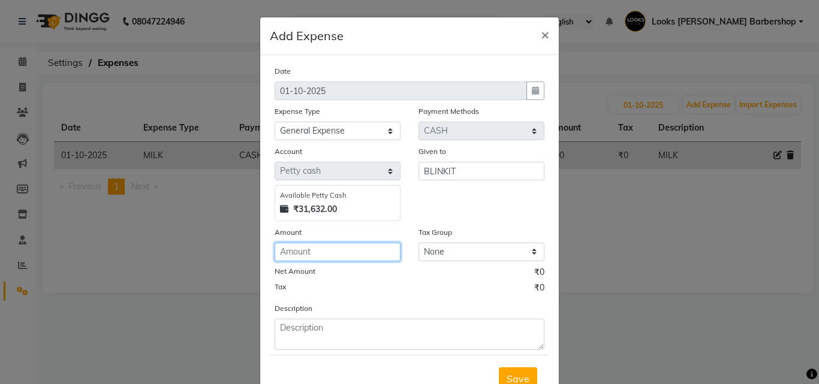
click at [379, 257] on input "number" at bounding box center [337, 252] width 126 height 19
type input "430"
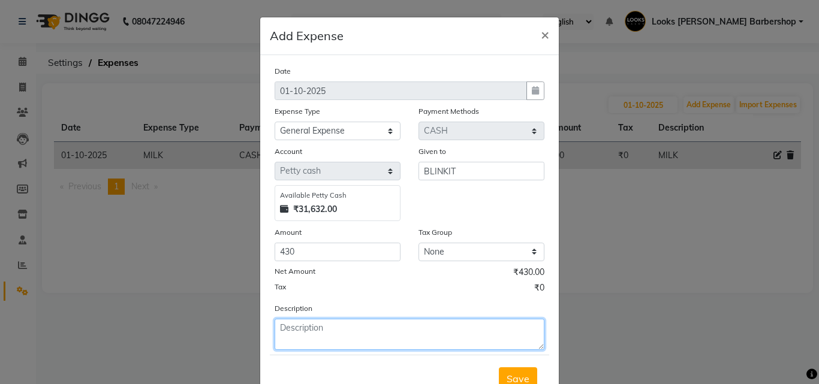
click at [363, 323] on textarea at bounding box center [409, 334] width 270 height 31
type textarea "FOR CARD MACHINE CHARGER"
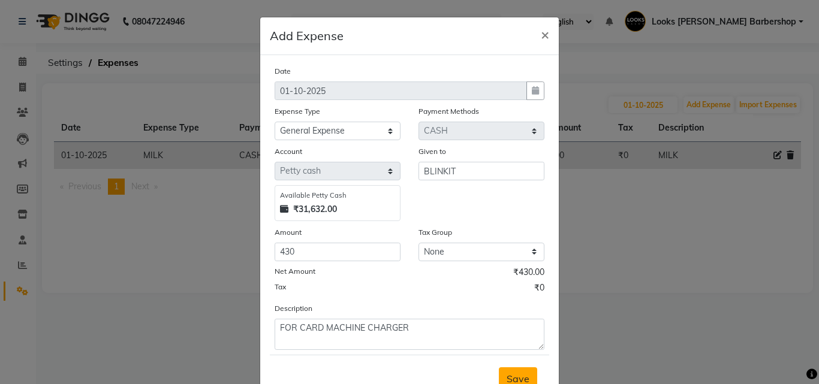
click at [511, 370] on button "Save" at bounding box center [518, 378] width 38 height 23
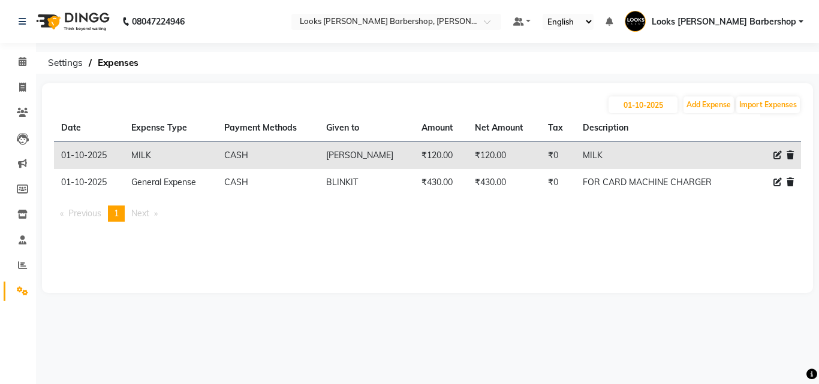
click at [775, 183] on icon at bounding box center [777, 182] width 8 height 8
select select "23704"
select select "1"
select select "3128"
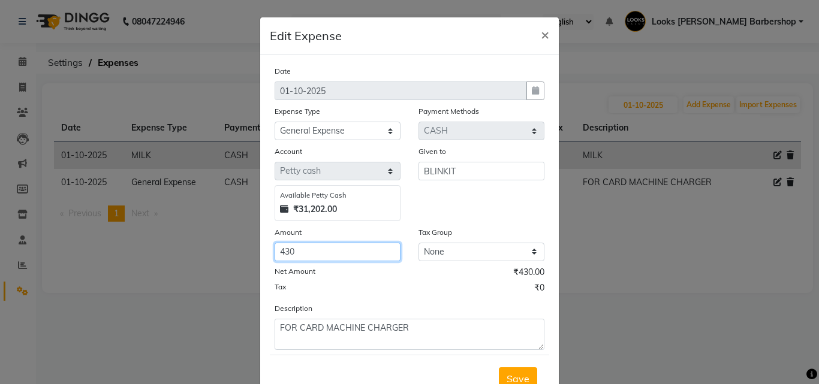
click at [315, 253] on input "430" at bounding box center [337, 252] width 126 height 19
type input "450"
click at [520, 374] on span "Save" at bounding box center [517, 379] width 23 height 12
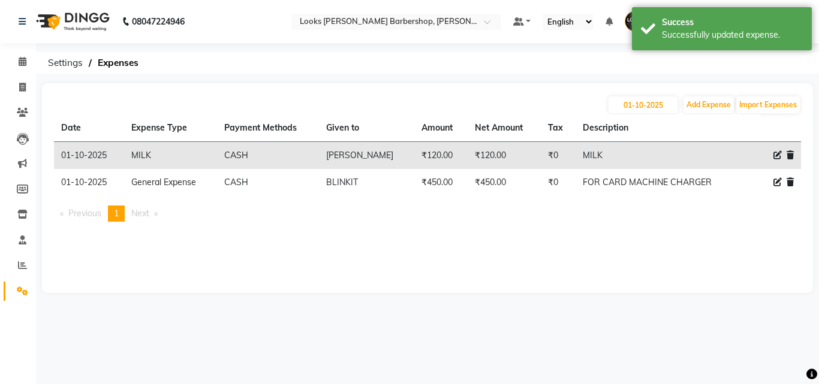
click at [23, 77] on li "Invoice" at bounding box center [18, 88] width 36 height 26
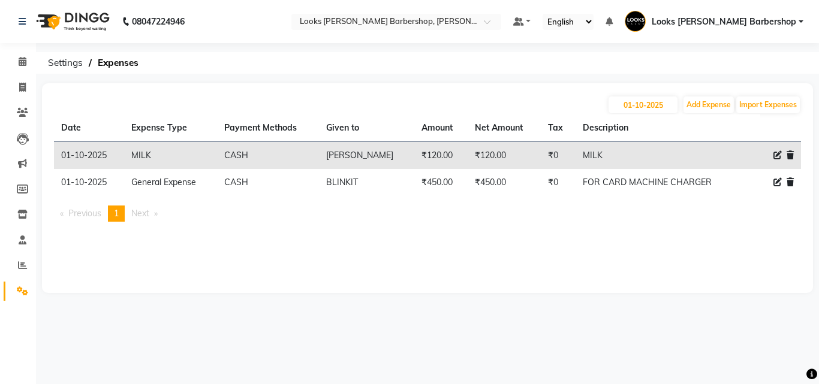
click at [773, 186] on span at bounding box center [777, 182] width 8 height 13
select select "23704"
select select "1"
select select "3128"
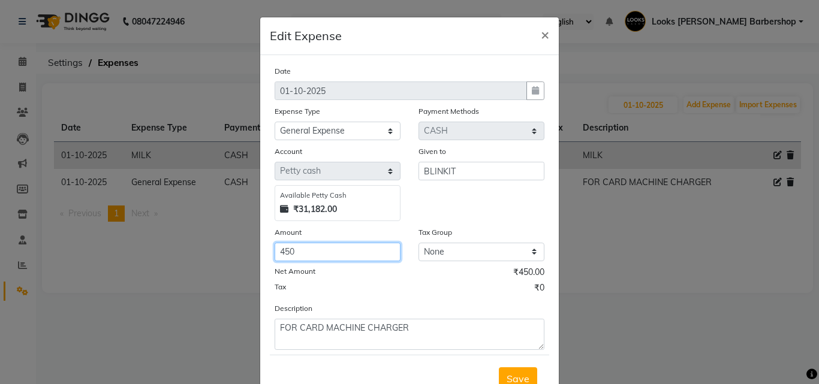
click at [306, 255] on input "450" at bounding box center [337, 252] width 126 height 19
type input "4"
type input "680"
click at [512, 374] on span "Save" at bounding box center [517, 379] width 23 height 12
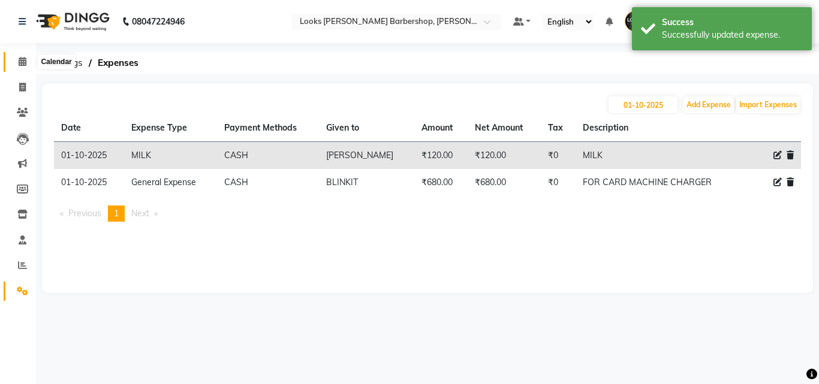
click at [25, 65] on icon at bounding box center [23, 61] width 8 height 9
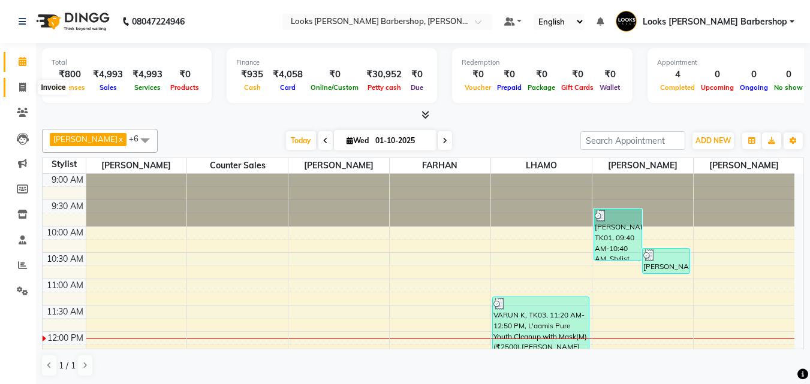
click at [16, 81] on span at bounding box center [22, 88] width 21 height 14
select select "service"
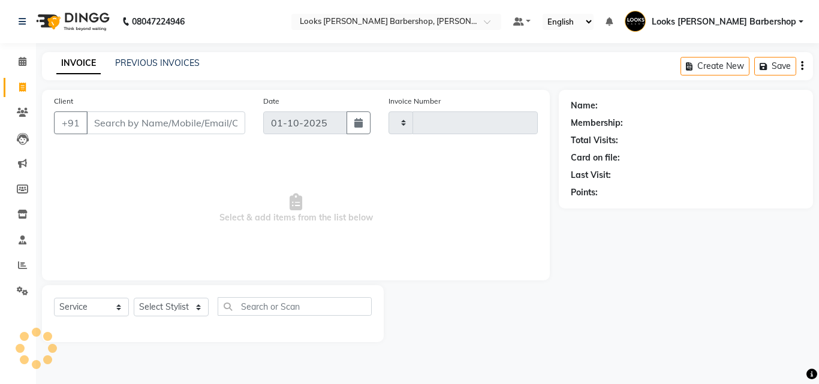
type input "4428"
select select "4323"
click at [152, 301] on select "Select Stylist" at bounding box center [171, 307] width 75 height 19
select select "23408"
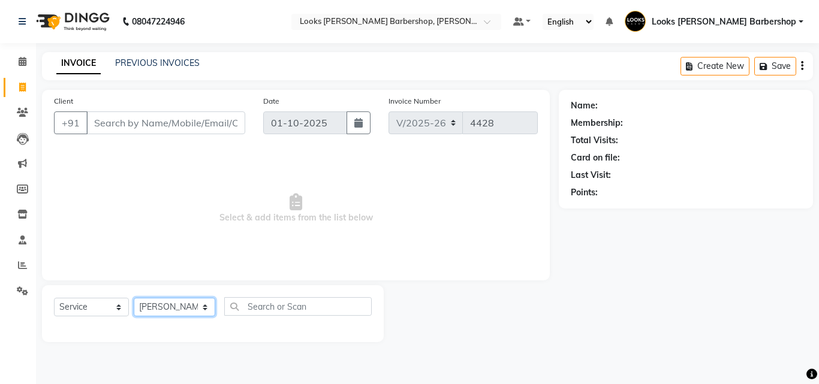
click at [134, 298] on select "Select Stylist [PERSON_NAME] [PERSON_NAME] Amazon_Kart [PERSON_NAME] Counter Sa…" at bounding box center [174, 307] width 81 height 19
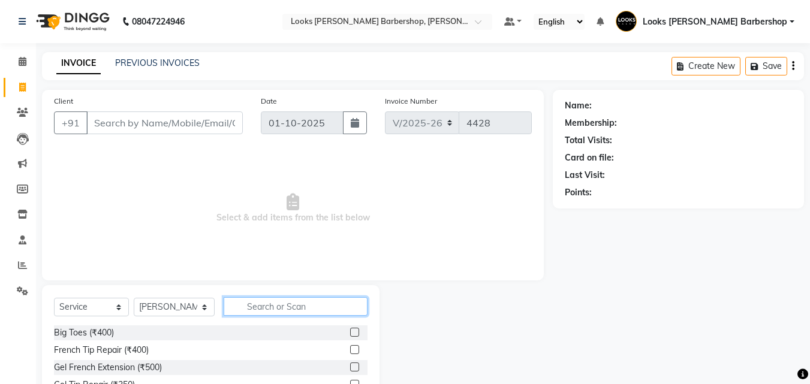
click at [269, 307] on input "text" at bounding box center [296, 306] width 144 height 19
type input "BEARD"
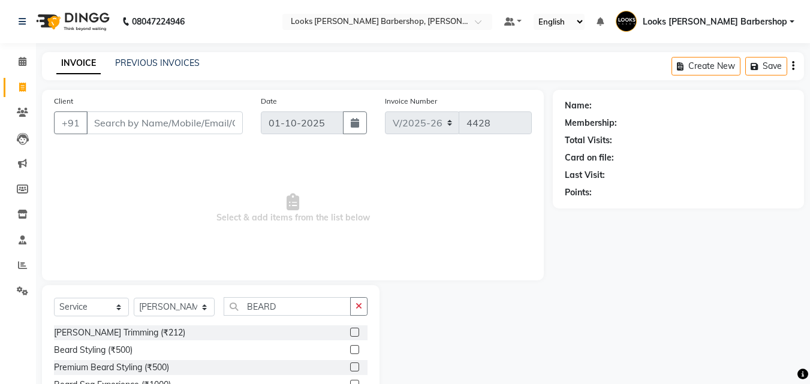
click at [350, 333] on div "[PERSON_NAME] Trimming (₹212)" at bounding box center [210, 332] width 313 height 15
click at [354, 334] on label at bounding box center [354, 332] width 9 height 9
click at [354, 334] on input "checkbox" at bounding box center [354, 333] width 8 height 8
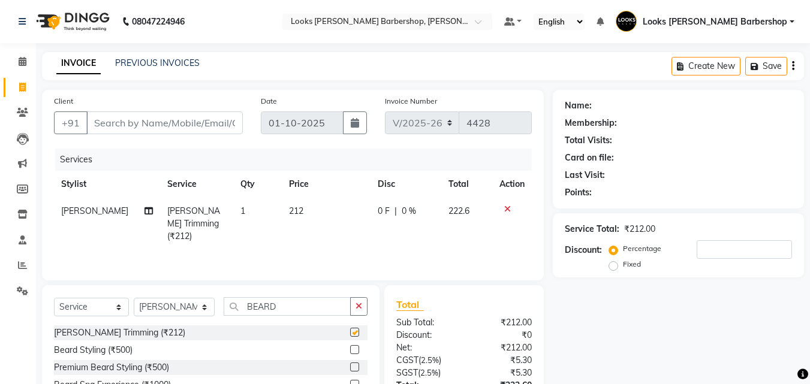
scroll to position [108, 0]
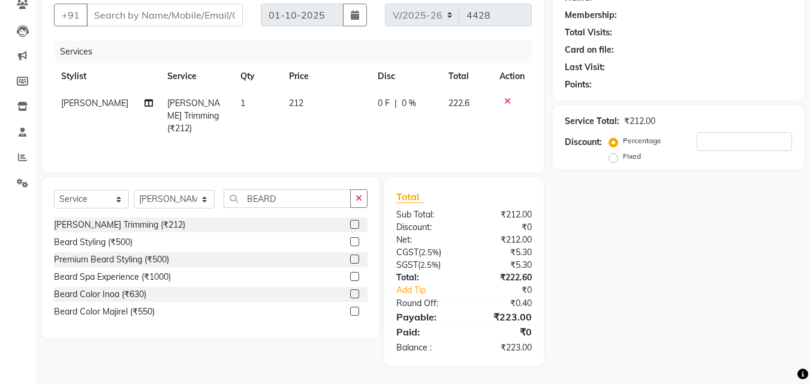
checkbox input "false"
click at [356, 298] on div at bounding box center [354, 295] width 8 height 13
click at [355, 295] on label at bounding box center [354, 293] width 9 height 9
click at [355, 295] on input "checkbox" at bounding box center [354, 295] width 8 height 8
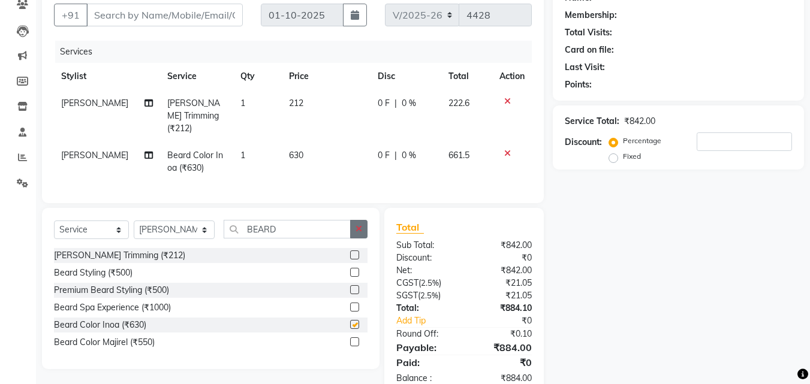
checkbox input "false"
drag, startPoint x: 366, startPoint y: 235, endPoint x: 357, endPoint y: 235, distance: 9.0
click at [363, 235] on div "Select Service Product Membership Package Voucher Prepaid Gift Card Select Styl…" at bounding box center [210, 234] width 313 height 28
click at [355, 233] on button "button" at bounding box center [358, 229] width 17 height 19
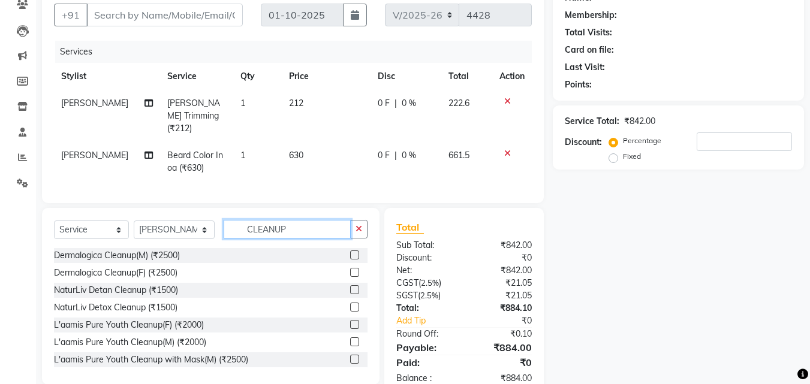
type input "CLEANUP"
click at [350, 355] on label at bounding box center [354, 359] width 9 height 9
click at [350, 356] on input "checkbox" at bounding box center [354, 360] width 8 height 8
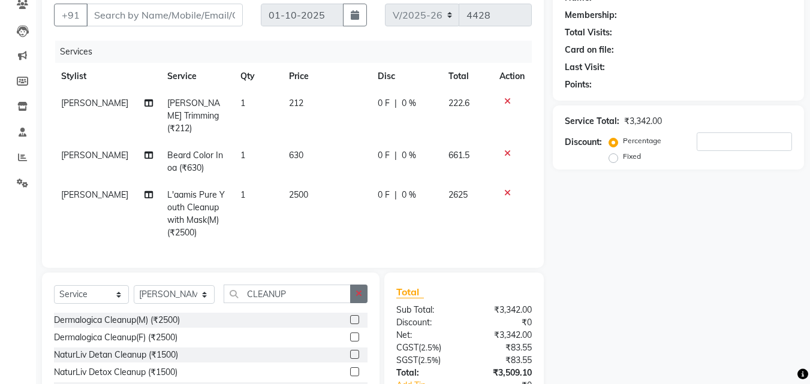
checkbox input "false"
click at [363, 294] on button "button" at bounding box center [358, 294] width 17 height 19
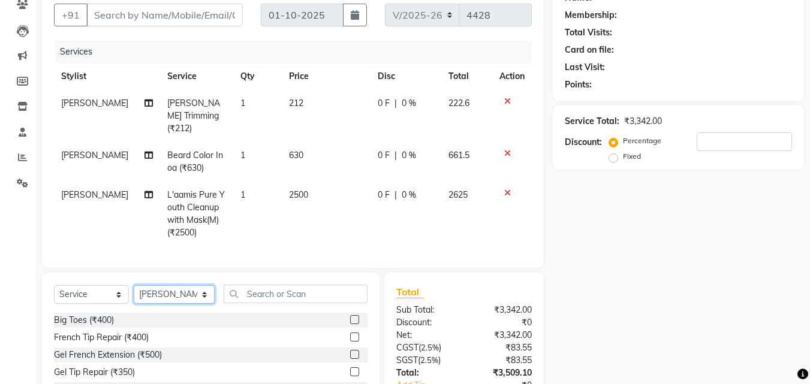
click at [176, 293] on select "Select Stylist [PERSON_NAME] [PERSON_NAME] Amazon_Kart [PERSON_NAME] Counter Sa…" at bounding box center [174, 294] width 81 height 19
select select "93281"
click at [134, 285] on select "Select Stylist [PERSON_NAME] [PERSON_NAME] Amazon_Kart [PERSON_NAME] Counter Sa…" at bounding box center [174, 294] width 81 height 19
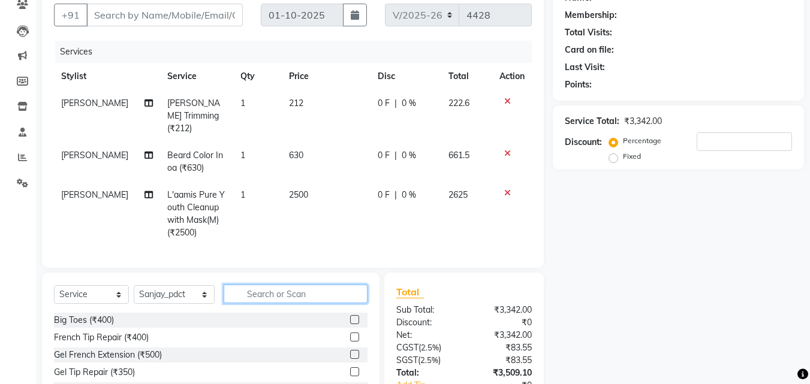
click at [294, 288] on input "text" at bounding box center [296, 294] width 144 height 19
type input "FOOT"
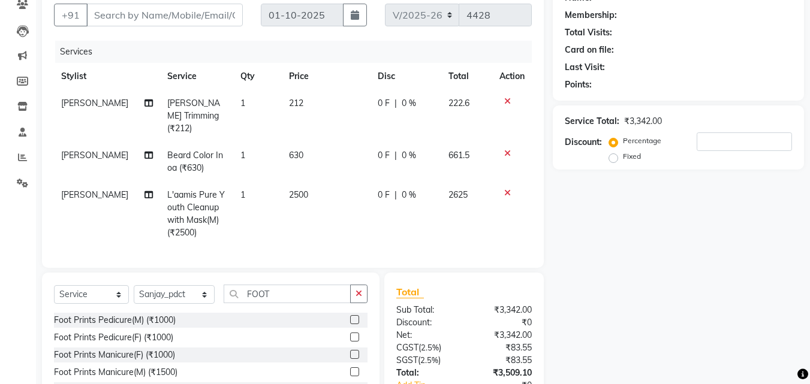
click at [350, 315] on label at bounding box center [354, 319] width 9 height 9
click at [350, 316] on input "checkbox" at bounding box center [354, 320] width 8 height 8
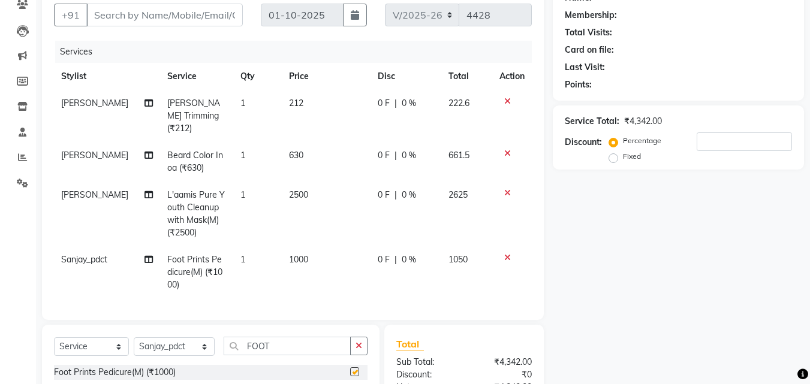
checkbox input "false"
click at [357, 337] on button "button" at bounding box center [358, 346] width 17 height 19
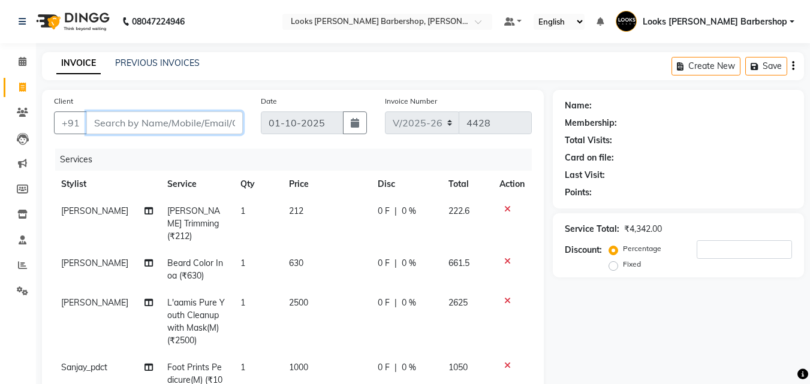
click at [195, 126] on input "Client" at bounding box center [164, 122] width 156 height 23
type input "K"
type input "0"
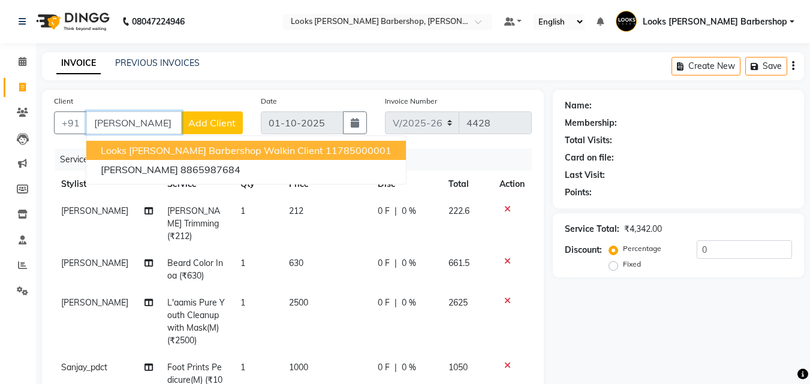
click at [210, 151] on span "Looks [PERSON_NAME] Barbershop Walkin Client" at bounding box center [212, 150] width 222 height 12
type input "11785000001"
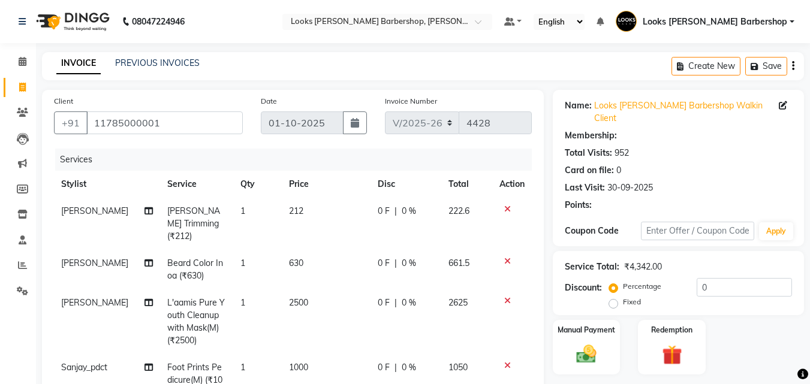
select select "1: Object"
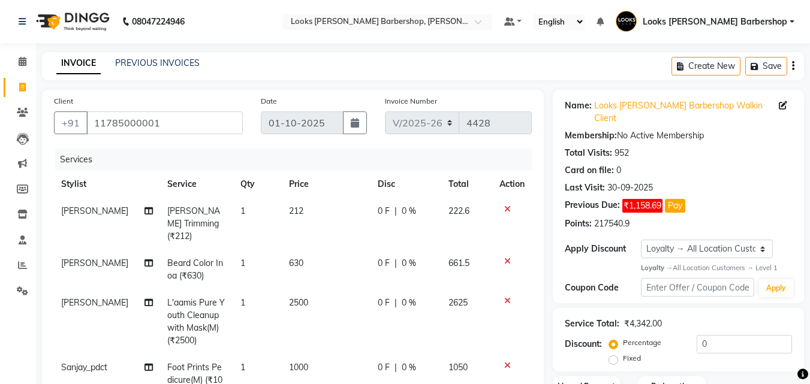
scroll to position [252, 0]
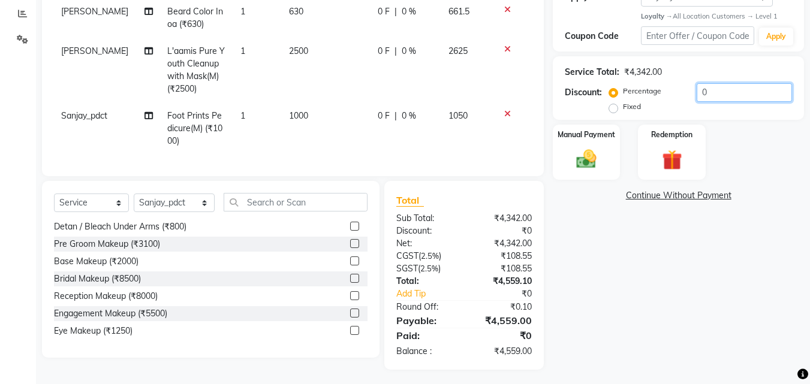
click at [738, 83] on input "0" at bounding box center [743, 92] width 95 height 19
type input "25"
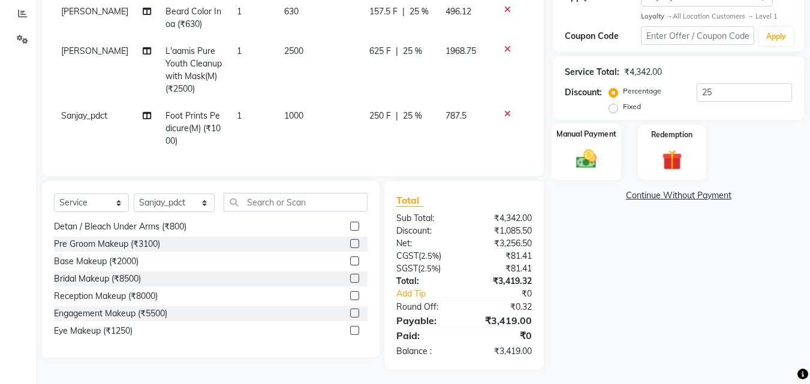
click at [575, 151] on img at bounding box center [586, 159] width 34 height 24
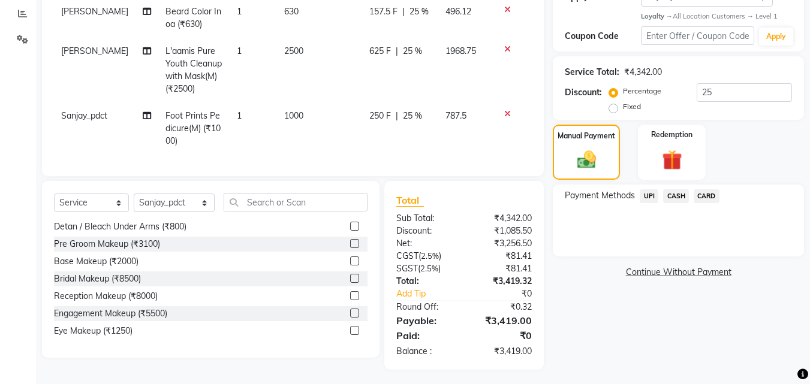
click at [681, 189] on span "CASH" at bounding box center [676, 196] width 26 height 14
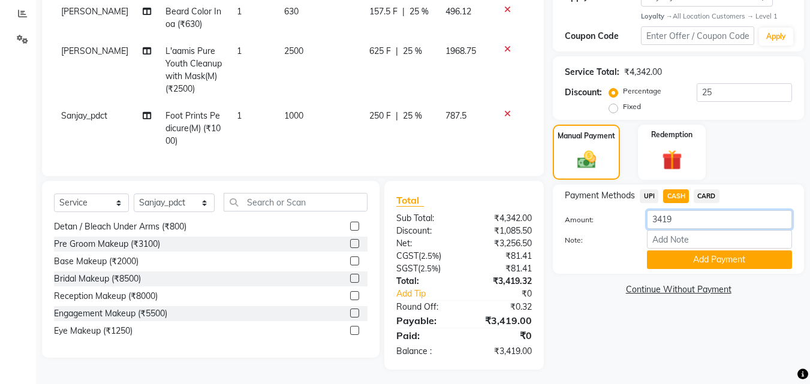
drag, startPoint x: 685, startPoint y: 200, endPoint x: 680, endPoint y: 196, distance: 6.5
click at [685, 210] on input "3419" at bounding box center [719, 219] width 145 height 19
type input "3500"
click at [736, 250] on button "Add Payment" at bounding box center [719, 259] width 145 height 19
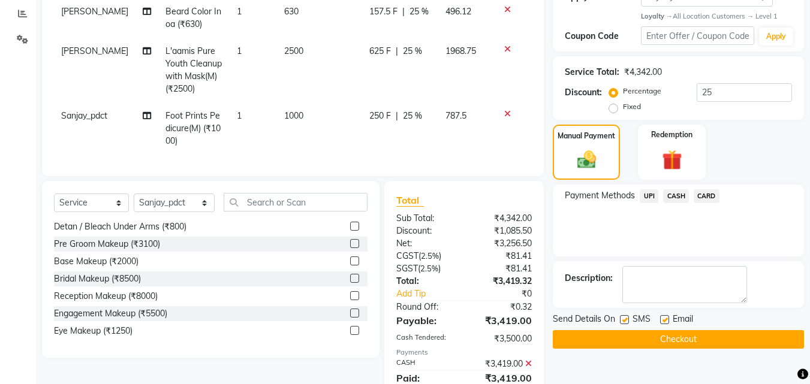
scroll to position [391, 0]
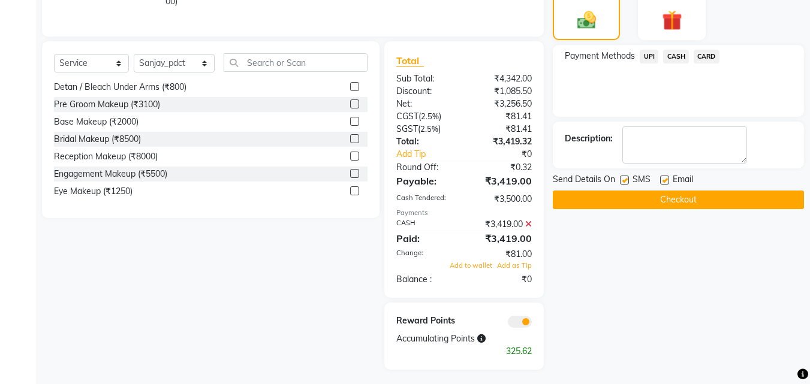
click at [602, 197] on div "Name: Looks [PERSON_NAME] Barbershop Walkin Client Membership: No Active Member…" at bounding box center [682, 34] width 260 height 671
click at [588, 191] on button "Checkout" at bounding box center [677, 200] width 251 height 19
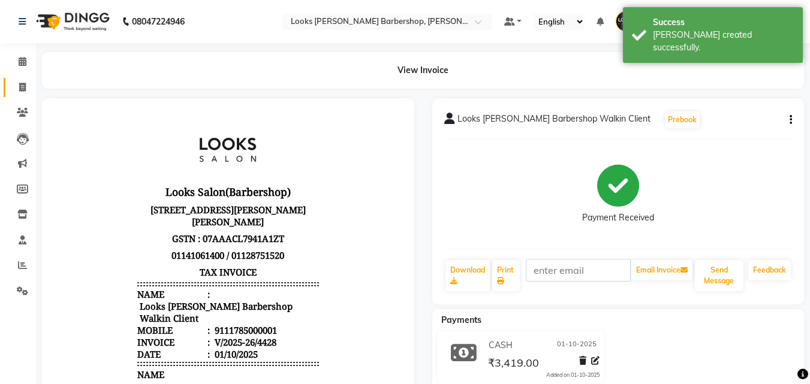
click at [14, 94] on link "Invoice" at bounding box center [18, 88] width 29 height 20
select select "service"
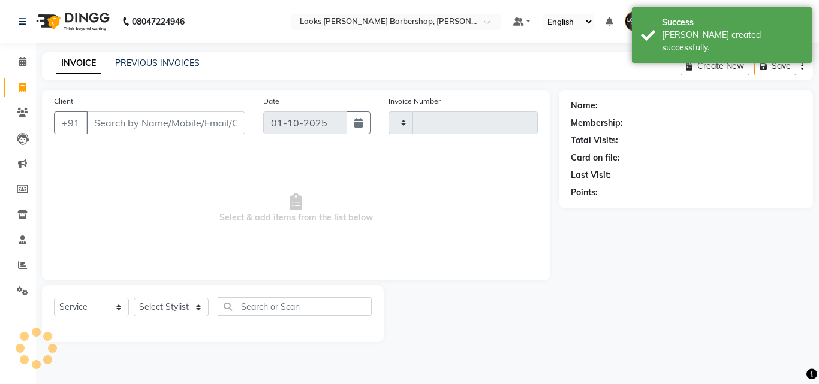
type input "4429"
select select "4323"
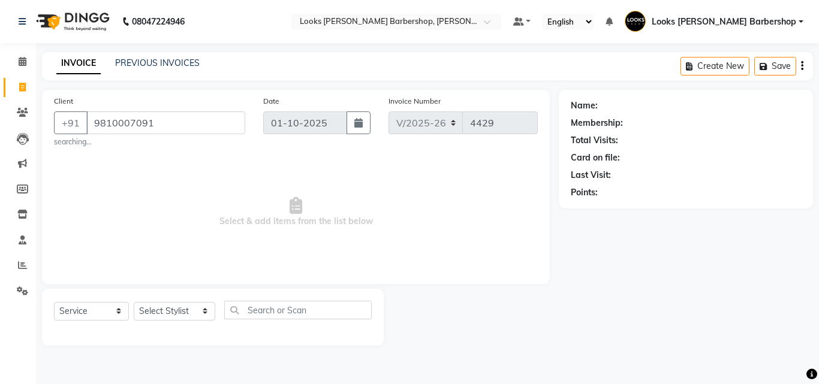
type input "9810007091"
select select "1: Object"
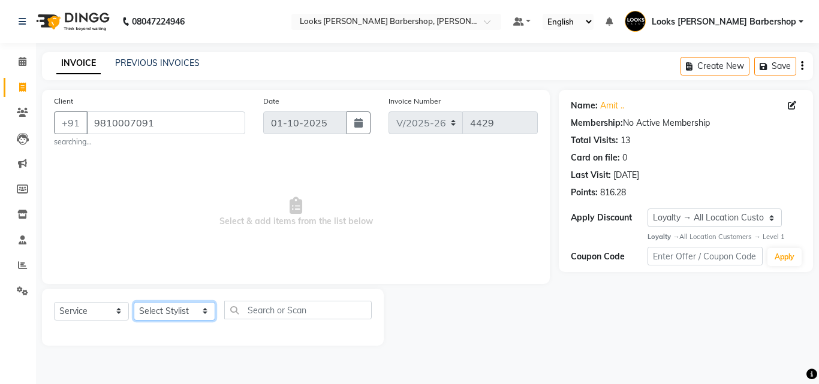
click at [164, 317] on select "Select Stylist [PERSON_NAME] [PERSON_NAME] Amazon_Kart [PERSON_NAME] Counter Sa…" at bounding box center [174, 311] width 81 height 19
select select "23407"
click at [134, 302] on select "Select Stylist [PERSON_NAME] [PERSON_NAME] Amazon_Kart [PERSON_NAME] Counter Sa…" at bounding box center [174, 311] width 81 height 19
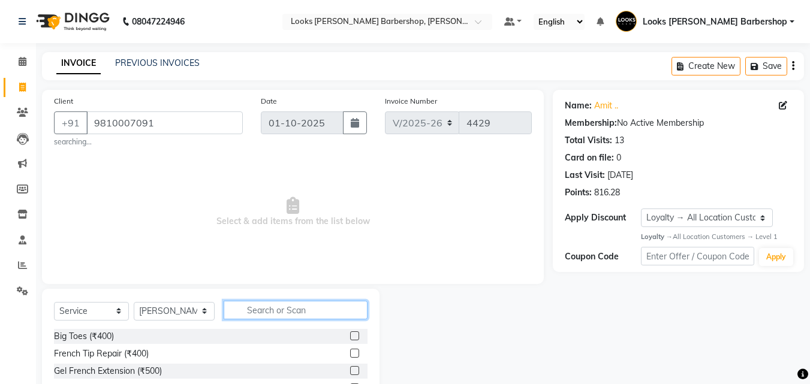
drag, startPoint x: 256, startPoint y: 304, endPoint x: 262, endPoint y: 304, distance: 6.6
click at [256, 304] on input "text" at bounding box center [296, 310] width 144 height 19
type input "CUT"
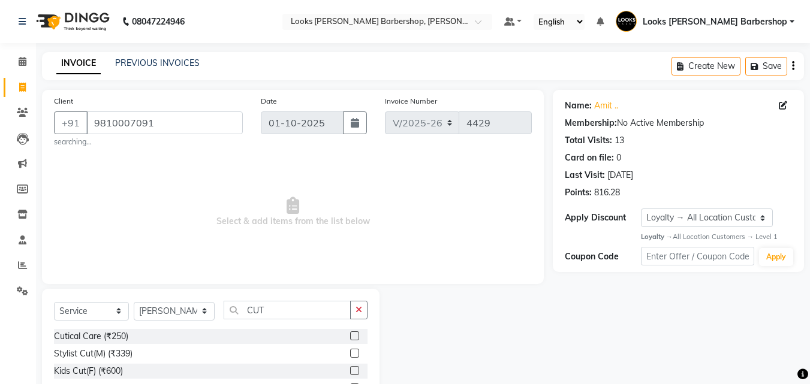
click at [350, 352] on label at bounding box center [354, 353] width 9 height 9
click at [350, 352] on input "checkbox" at bounding box center [354, 354] width 8 height 8
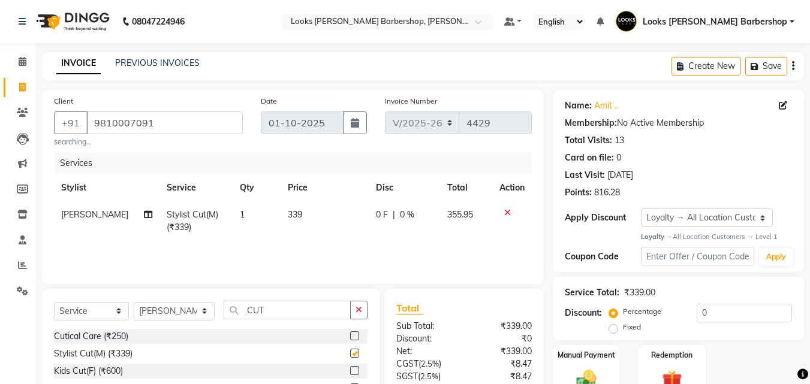
checkbox input "false"
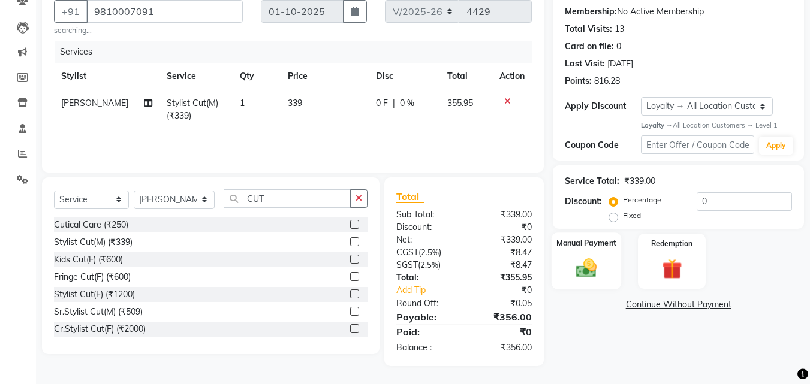
click at [591, 273] on img at bounding box center [586, 268] width 34 height 24
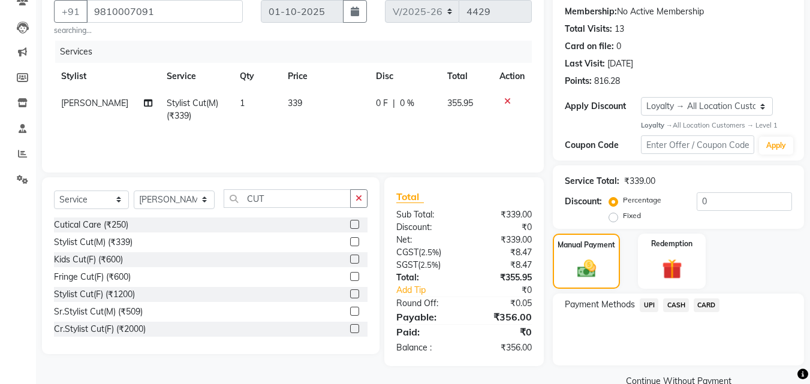
click at [679, 303] on span "CASH" at bounding box center [676, 305] width 26 height 14
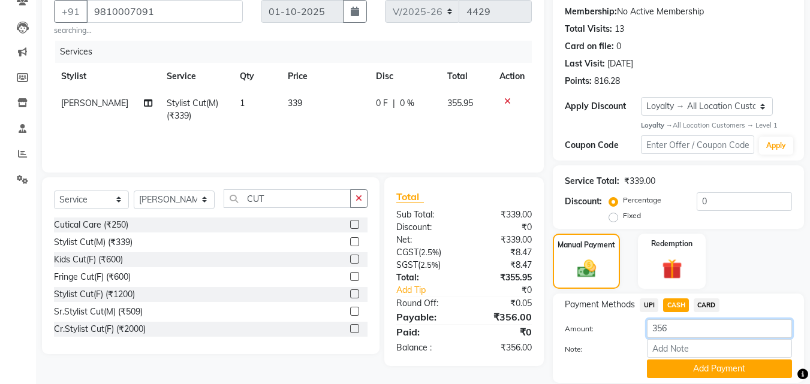
click at [690, 336] on input "356" at bounding box center [719, 328] width 145 height 19
type input "3"
type input "4"
type input "500"
click at [666, 369] on button "Add Payment" at bounding box center [719, 369] width 145 height 19
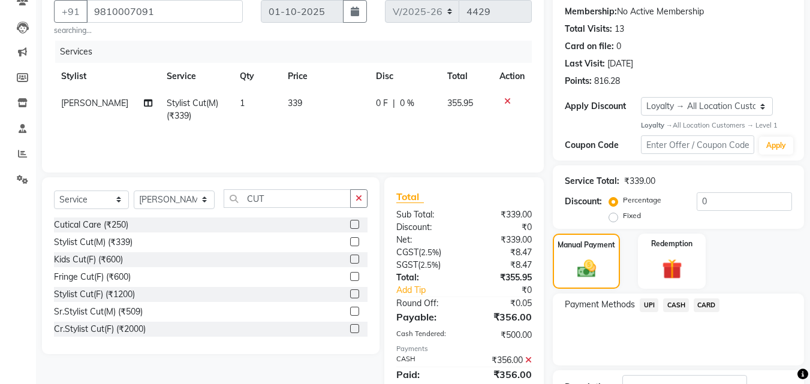
scroll to position [238, 0]
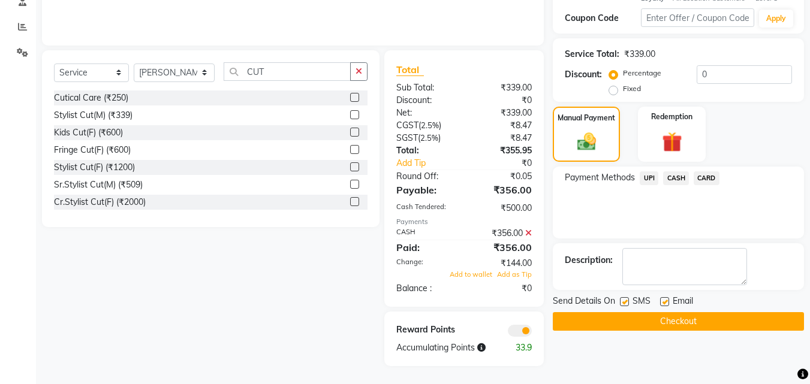
click at [763, 318] on button "Checkout" at bounding box center [677, 321] width 251 height 19
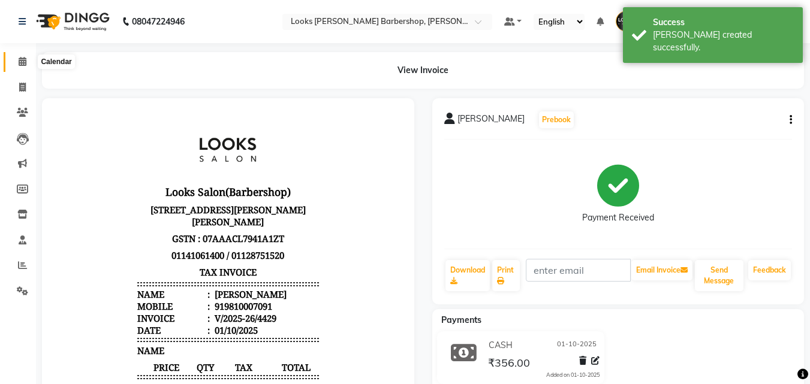
click at [19, 61] on icon at bounding box center [23, 61] width 8 height 9
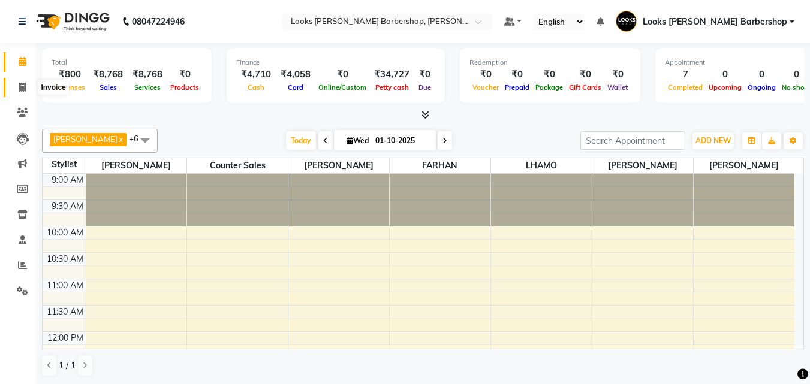
click at [22, 87] on icon at bounding box center [22, 87] width 7 height 9
select select "service"
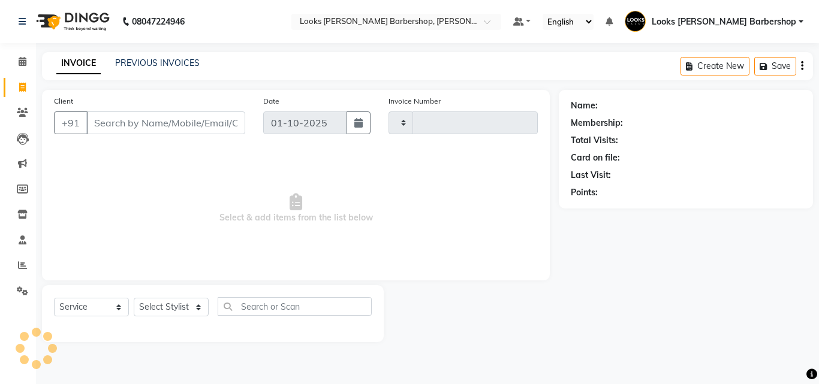
type input "4430"
select select "4323"
click at [165, 305] on select "Select Stylist" at bounding box center [171, 307] width 75 height 19
click at [167, 302] on select "Select Stylist [PERSON_NAME] [PERSON_NAME] Amazon_Kart [PERSON_NAME] Counter Sa…" at bounding box center [174, 307] width 81 height 19
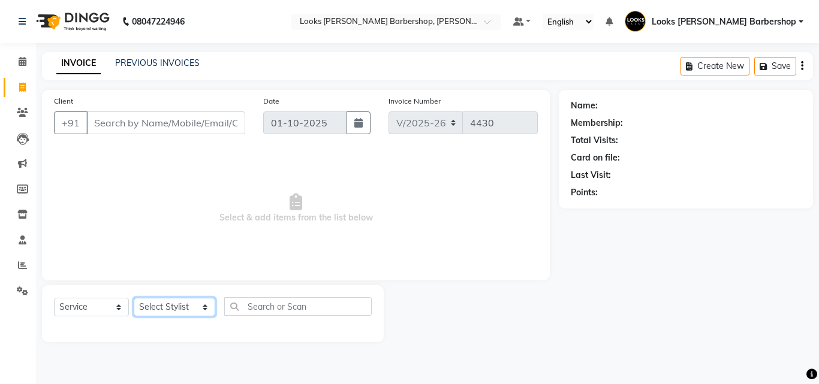
select select "23410"
click at [134, 298] on select "Select Stylist [PERSON_NAME] [PERSON_NAME] Amazon_Kart [PERSON_NAME] Counter Sa…" at bounding box center [174, 307] width 81 height 19
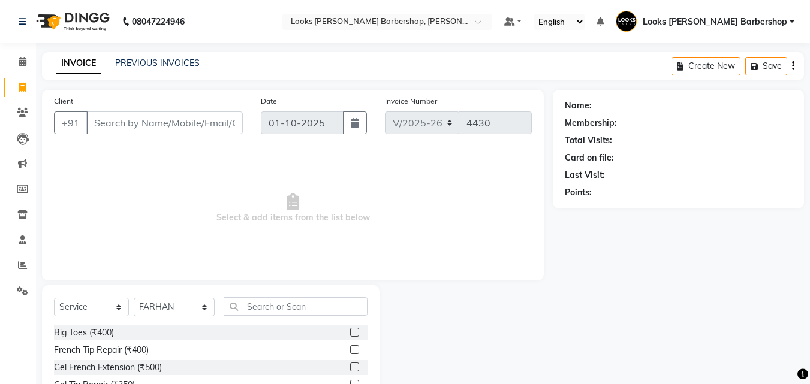
click at [259, 315] on div "Select Service Product Membership Package Voucher Prepaid Gift Card Select Styl…" at bounding box center [210, 311] width 313 height 28
click at [256, 312] on input "text" at bounding box center [296, 306] width 144 height 19
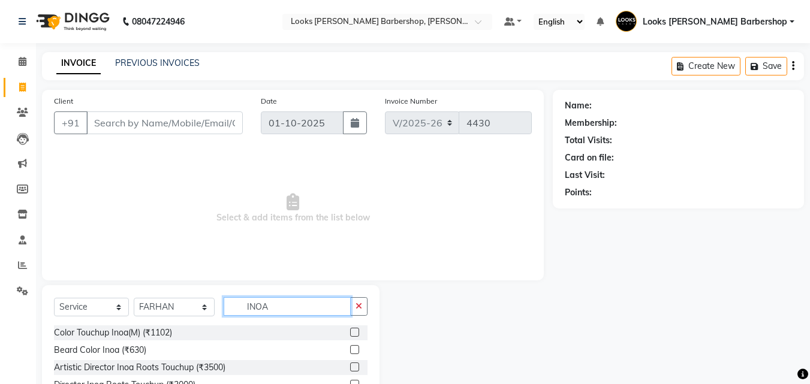
type input "INOA"
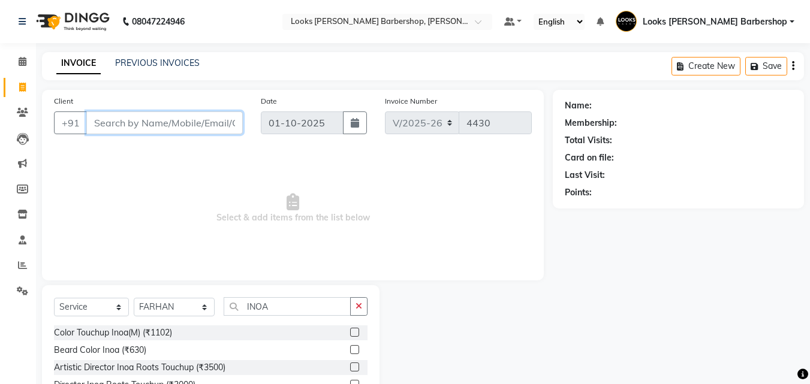
click at [116, 116] on input "Client" at bounding box center [164, 122] width 156 height 23
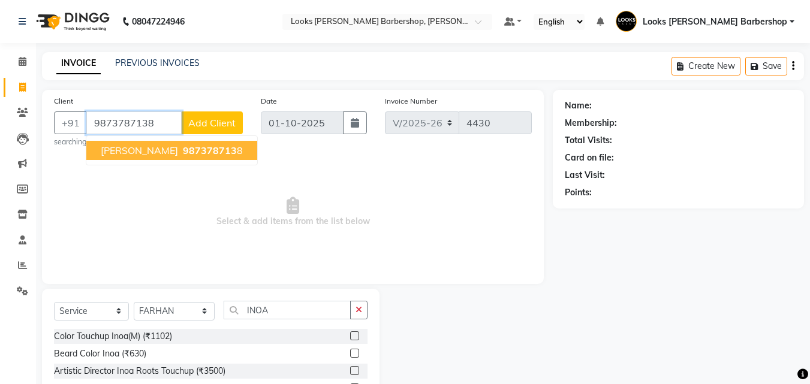
type input "9873787138"
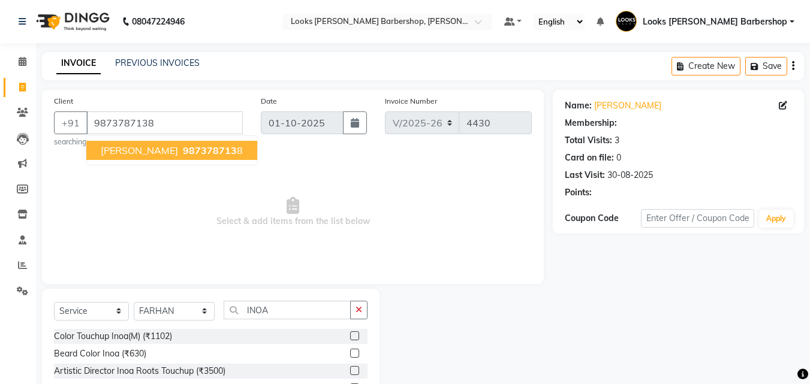
select select "1: Object"
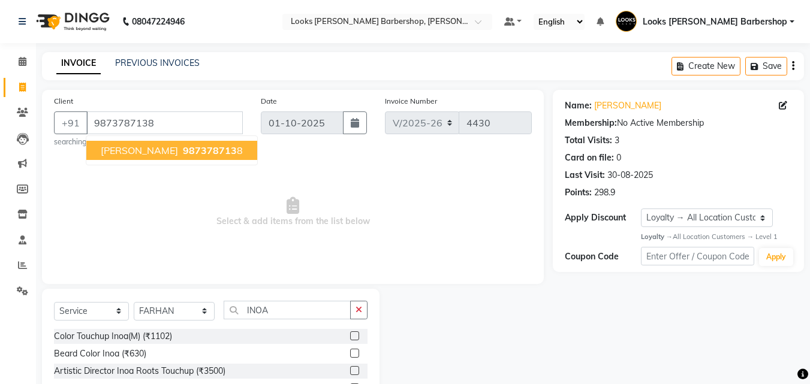
click at [141, 153] on span "[PERSON_NAME]" at bounding box center [139, 150] width 77 height 12
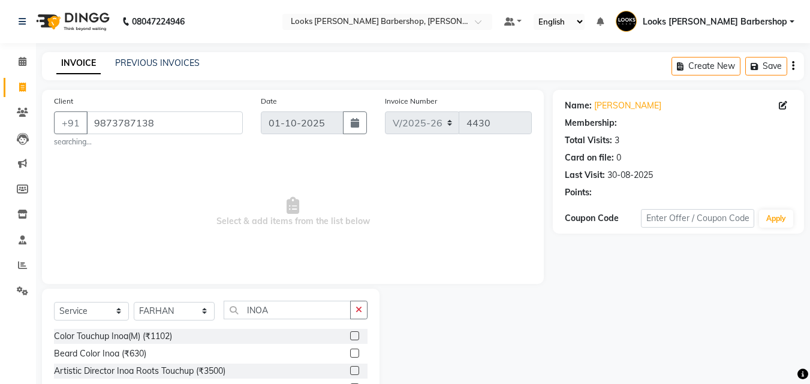
select select "1: Object"
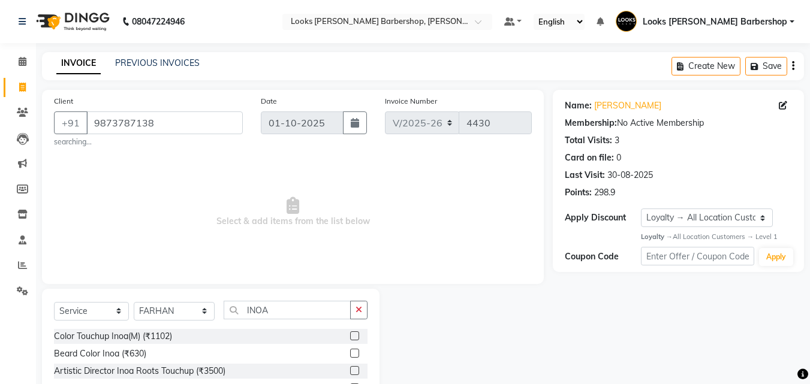
click at [352, 333] on label at bounding box center [354, 335] width 9 height 9
click at [352, 333] on input "checkbox" at bounding box center [354, 337] width 8 height 8
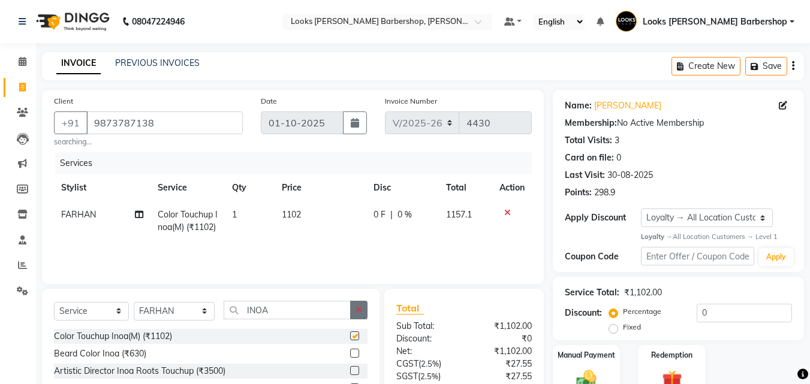
checkbox input "false"
click at [360, 303] on button "button" at bounding box center [358, 310] width 17 height 19
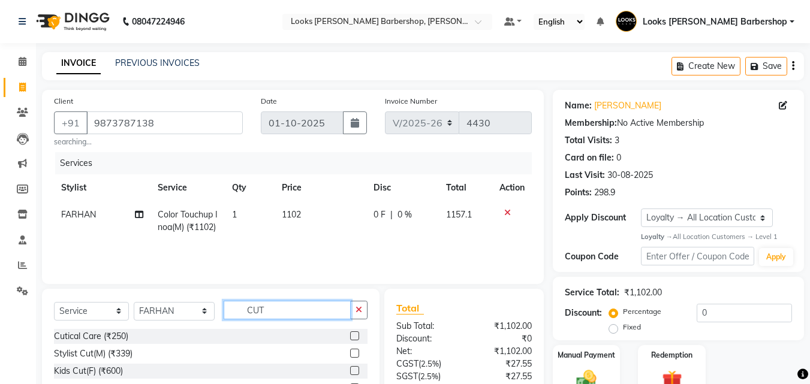
scroll to position [111, 0]
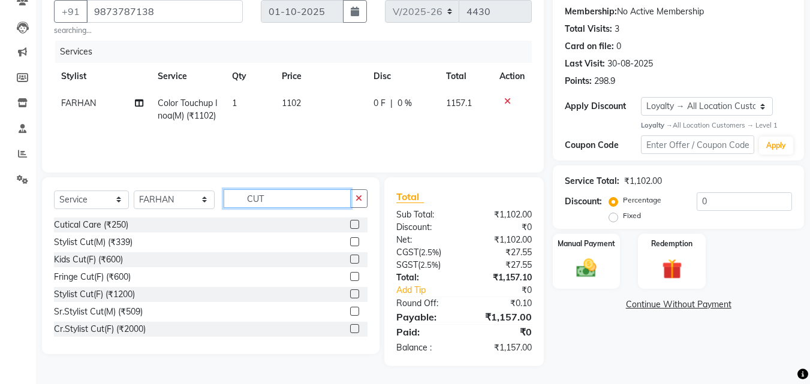
type input "CUT"
click at [350, 312] on label at bounding box center [354, 311] width 9 height 9
click at [350, 312] on input "checkbox" at bounding box center [354, 312] width 8 height 8
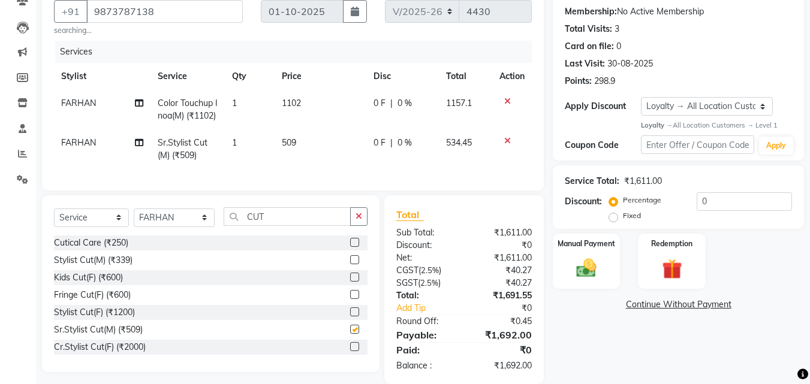
checkbox input "false"
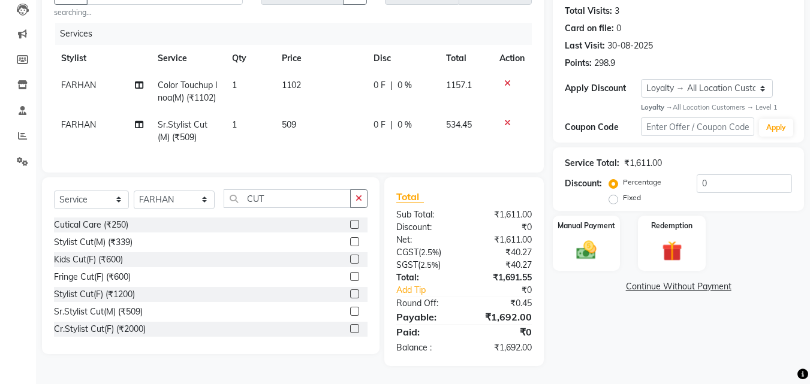
scroll to position [138, 0]
click at [575, 242] on img at bounding box center [586, 250] width 34 height 24
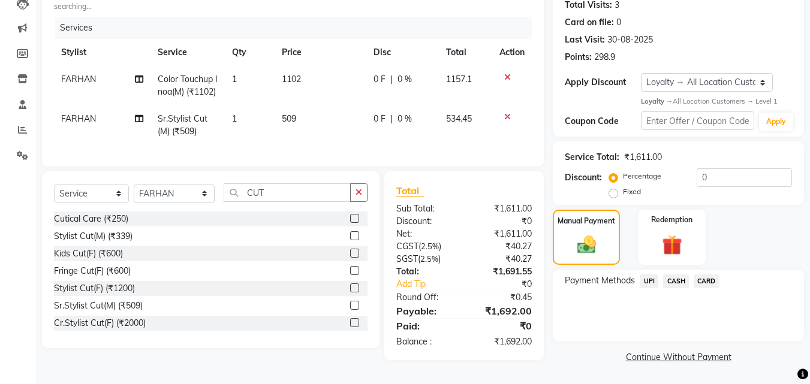
click at [644, 270] on div "Payment Methods UPI CASH CARD" at bounding box center [677, 306] width 251 height 72
click at [643, 278] on span "UPI" at bounding box center [648, 281] width 19 height 14
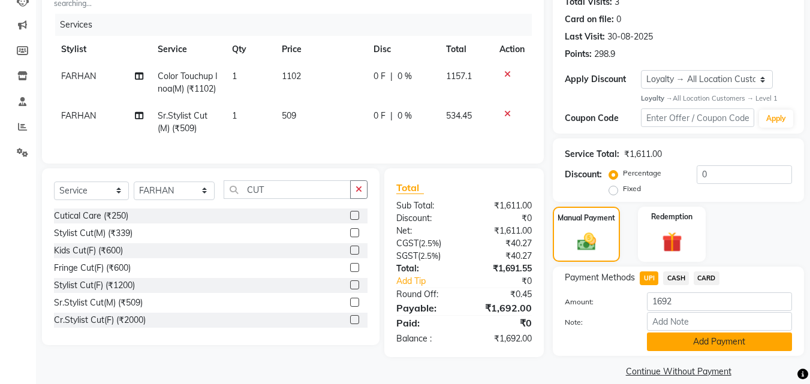
click at [670, 348] on button "Add Payment" at bounding box center [719, 342] width 145 height 19
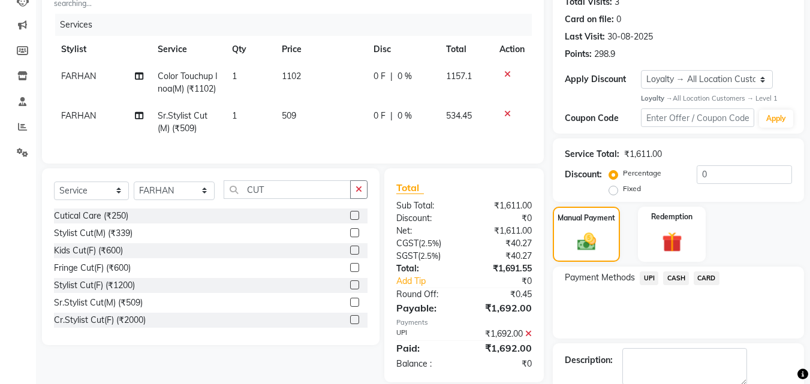
scroll to position [235, 0]
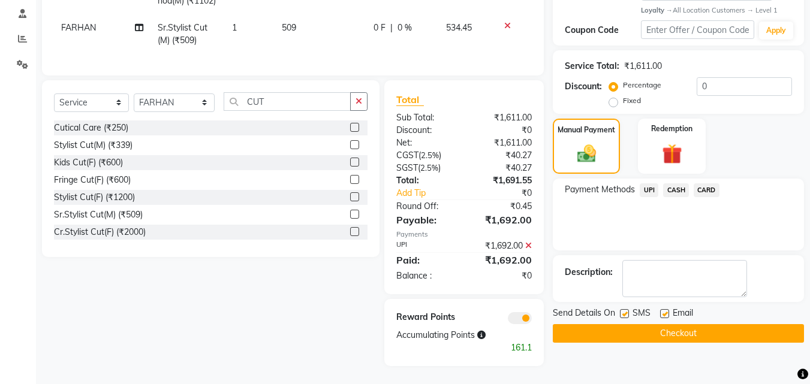
click at [679, 324] on button "Checkout" at bounding box center [677, 333] width 251 height 19
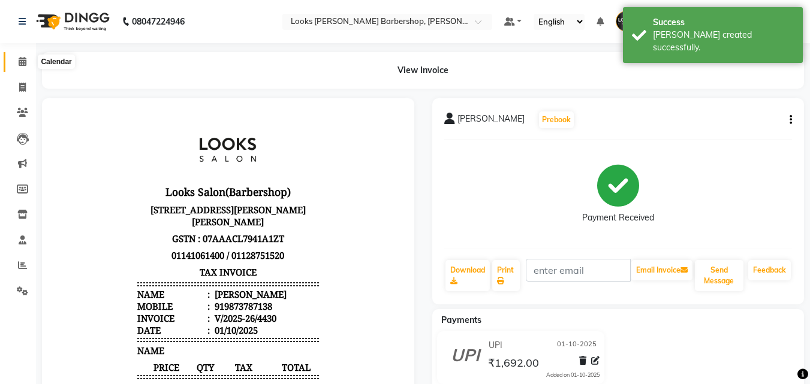
click at [21, 59] on icon at bounding box center [23, 61] width 8 height 9
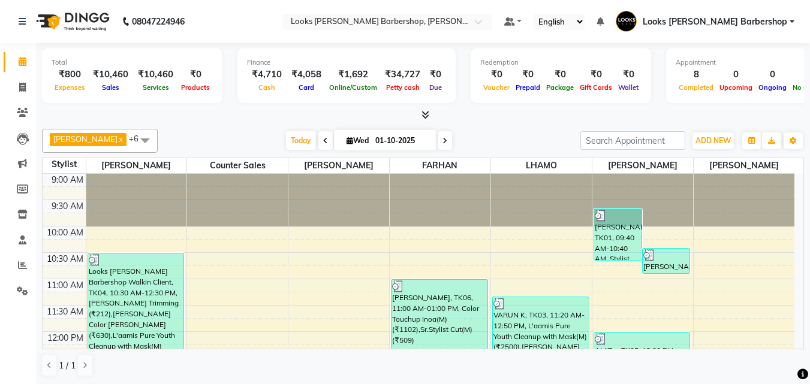
click at [427, 114] on icon at bounding box center [425, 114] width 8 height 9
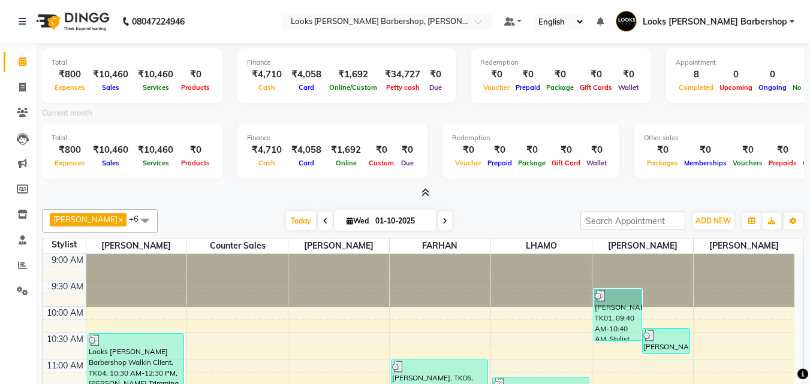
click at [420, 192] on span at bounding box center [422, 193] width 13 height 13
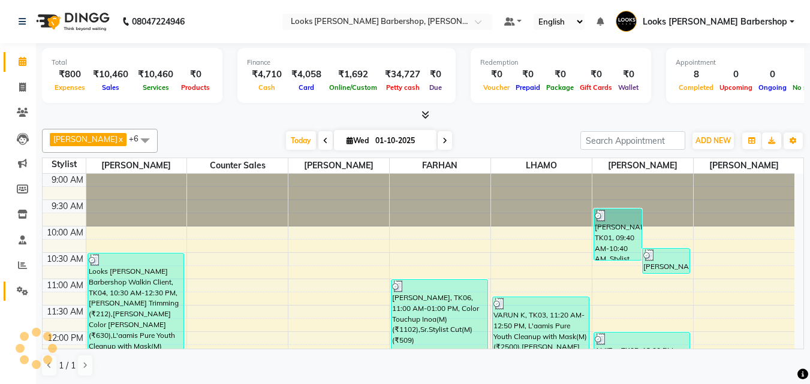
click at [15, 298] on link "Settings" at bounding box center [18, 292] width 29 height 20
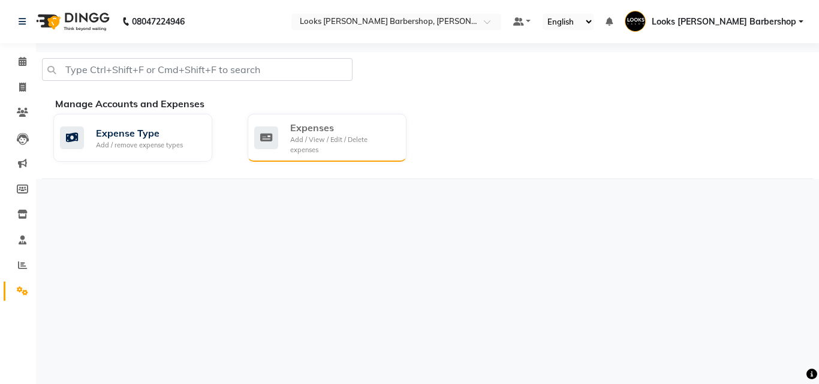
click at [281, 138] on div "Expenses Add / View / Edit / Delete expenses" at bounding box center [325, 137] width 143 height 34
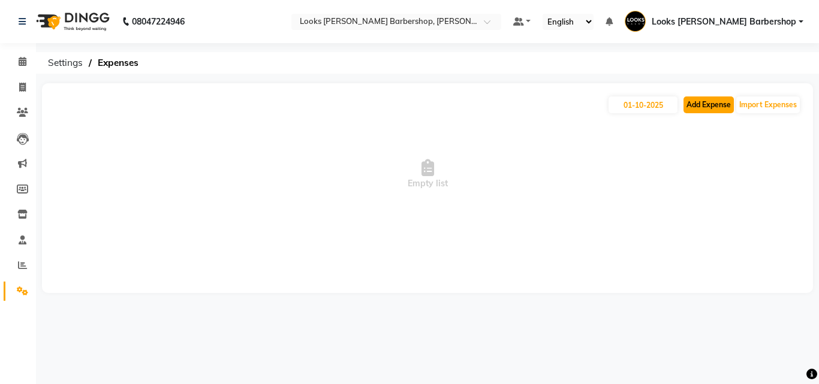
click at [720, 109] on button "Add Expense" at bounding box center [708, 104] width 50 height 17
select select "1"
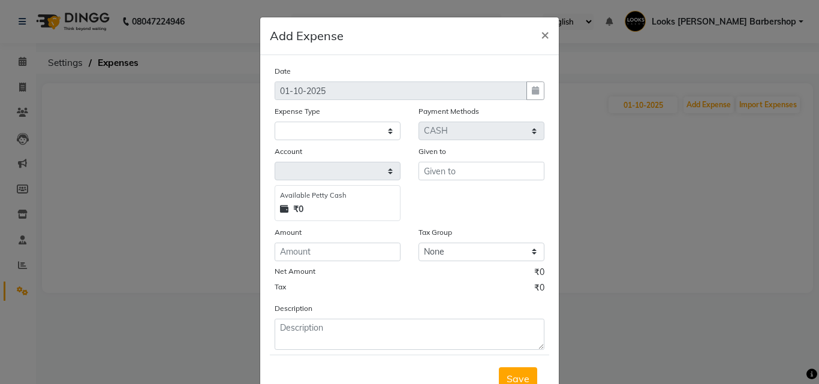
select select "3128"
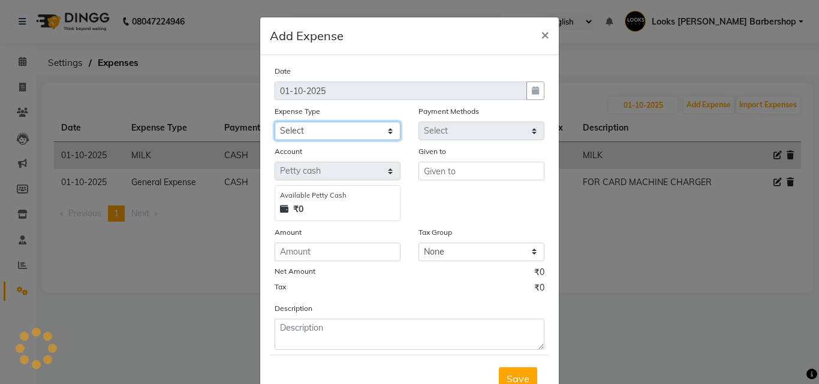
drag, startPoint x: 388, startPoint y: 130, endPoint x: 378, endPoint y: 133, distance: 10.6
click at [384, 130] on select "Select Accommodation Aesthetics Bank Deposit BLINKIT Cash Handover Client Refun…" at bounding box center [337, 131] width 126 height 19
select select "23749"
click at [274, 122] on select "Select Accommodation Aesthetics Bank Deposit BLINKIT Cash Handover Client Refun…" at bounding box center [337, 131] width 126 height 19
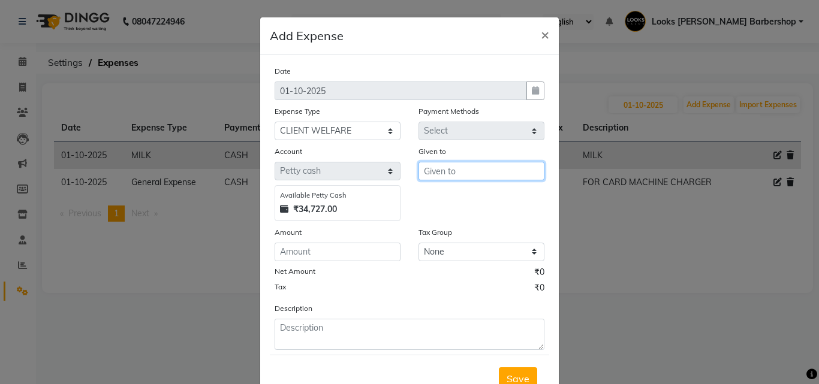
click at [448, 170] on input "text" at bounding box center [481, 171] width 126 height 19
click at [448, 197] on span "SAC" at bounding box center [443, 197] width 20 height 12
type input "SACHIN"
drag, startPoint x: 368, startPoint y: 264, endPoint x: 369, endPoint y: 253, distance: 11.4
click at [369, 261] on div "Date [DATE] Expense Type Select Accommodation Aesthetics Bank Deposit BLINKIT C…" at bounding box center [409, 207] width 270 height 285
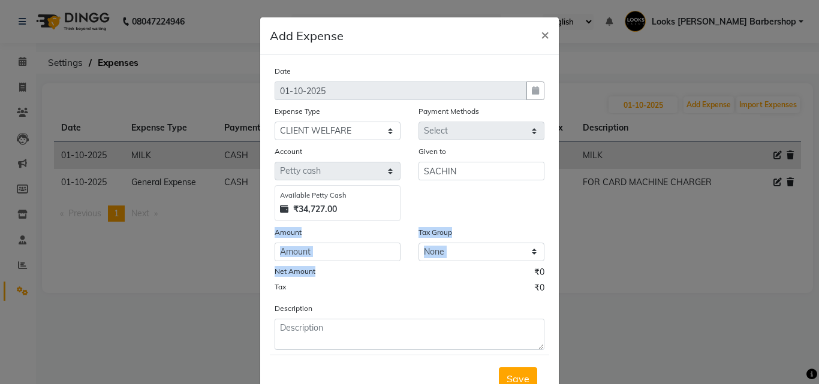
click at [369, 252] on input "number" at bounding box center [337, 252] width 126 height 19
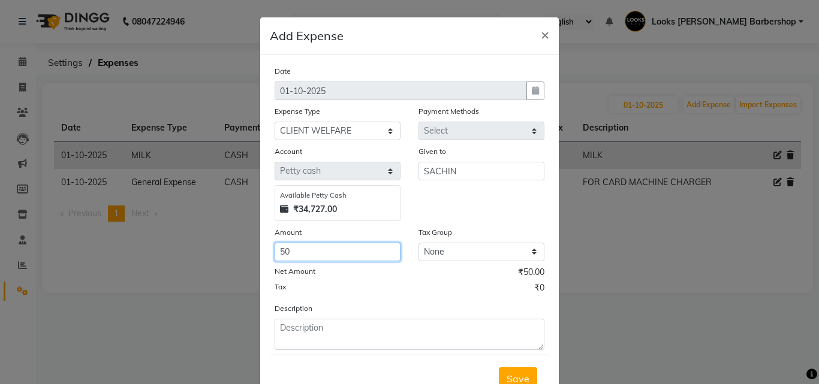
type input "50"
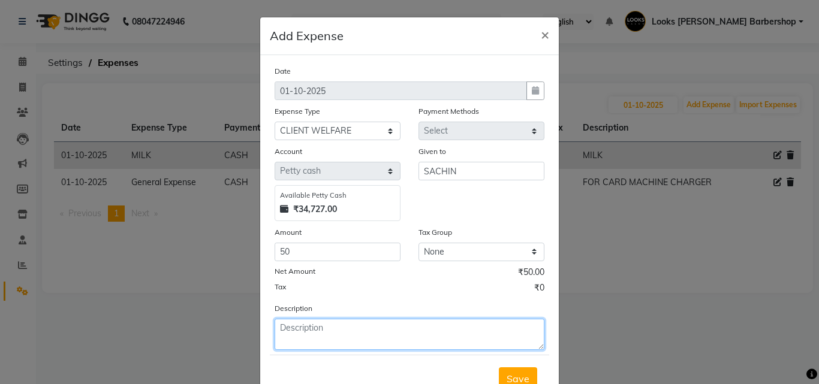
click at [369, 373] on form "Date [DATE] Expense Type Select Accommodation Aesthetics Bank Deposit BLINKIT C…" at bounding box center [409, 233] width 279 height 337
type textarea "COLD DRINK"
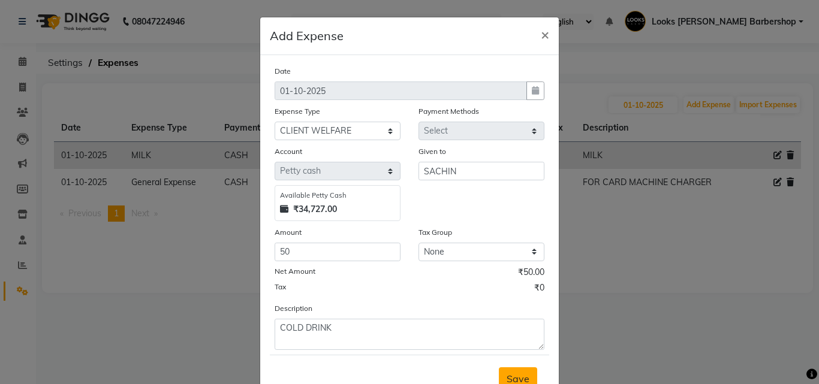
click at [514, 373] on span "Save" at bounding box center [517, 379] width 23 height 12
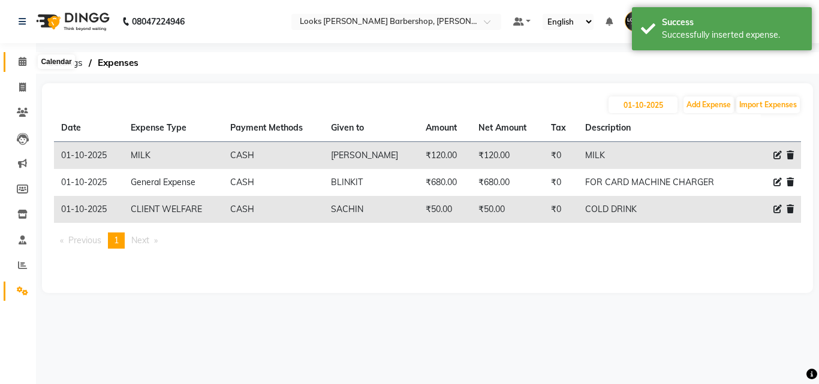
click at [13, 62] on span at bounding box center [22, 62] width 21 height 14
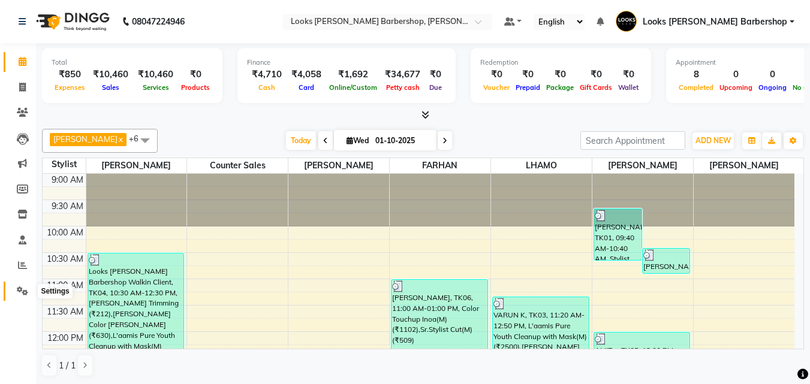
click at [20, 289] on icon at bounding box center [22, 290] width 11 height 9
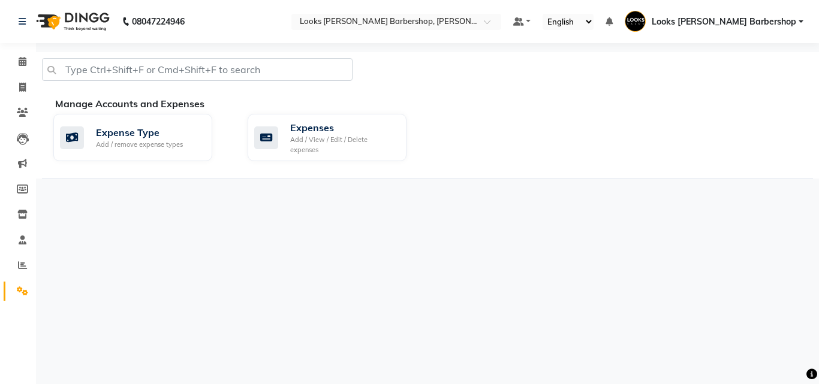
click at [365, 152] on div "Expense Type Add / remove expense types Expenses Add / View / Edit / Delete exp…" at bounding box center [432, 140] width 777 height 52
click at [363, 129] on div "Expenses" at bounding box center [343, 127] width 107 height 14
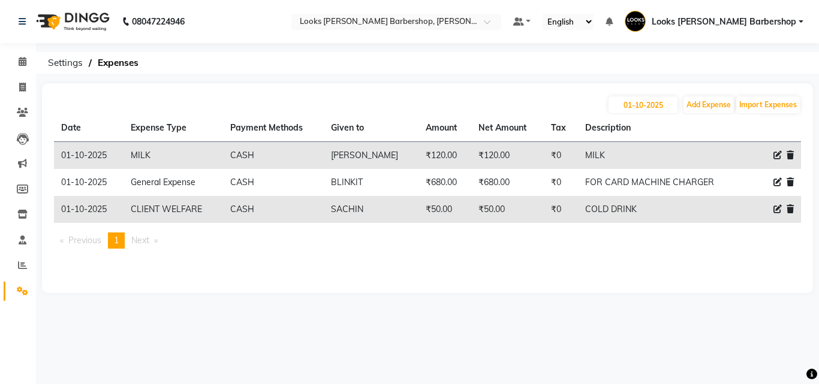
click at [776, 206] on icon at bounding box center [777, 209] width 8 height 8
select select "23749"
select select "1"
select select "3128"
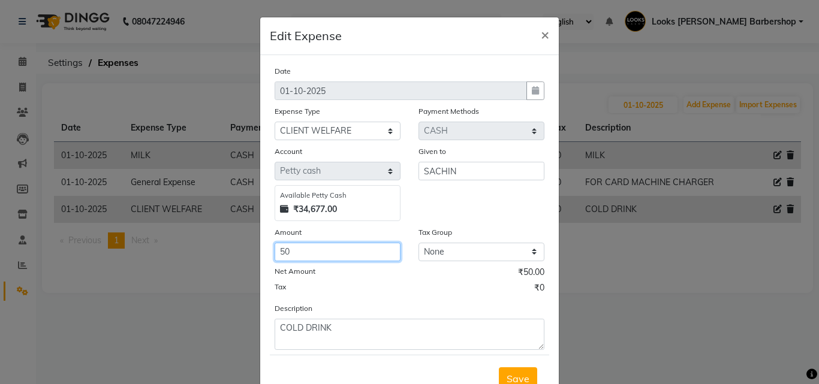
click at [294, 260] on input "50" at bounding box center [337, 252] width 126 height 19
type input "5"
type input "20"
click at [523, 383] on span "Save" at bounding box center [517, 379] width 23 height 12
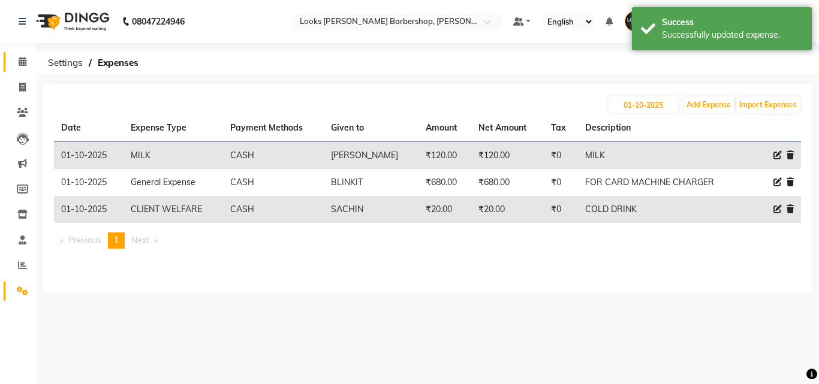
click at [17, 69] on link "Calendar" at bounding box center [18, 62] width 29 height 20
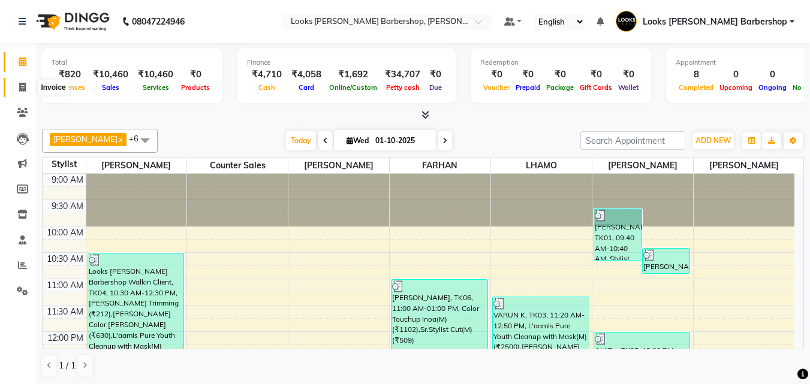
click at [22, 87] on icon at bounding box center [22, 87] width 7 height 9
select select "service"
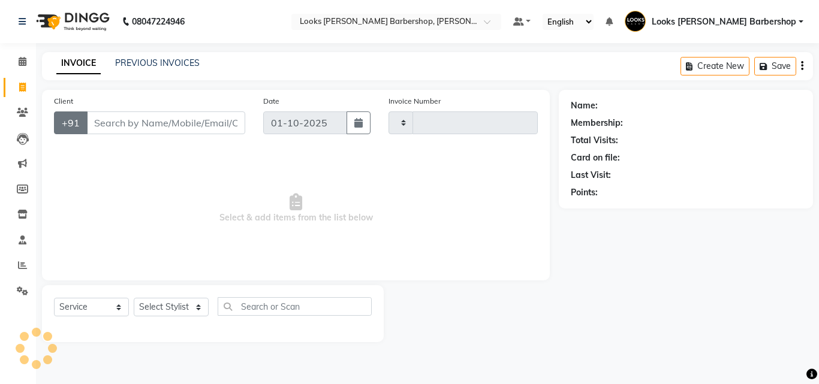
type input "4431"
select select "4323"
click at [129, 119] on input "Client" at bounding box center [165, 122] width 159 height 23
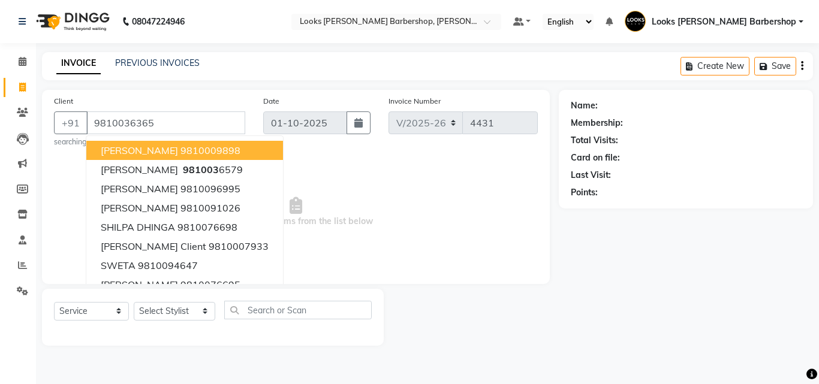
type input "9810036365"
select select "1: Object"
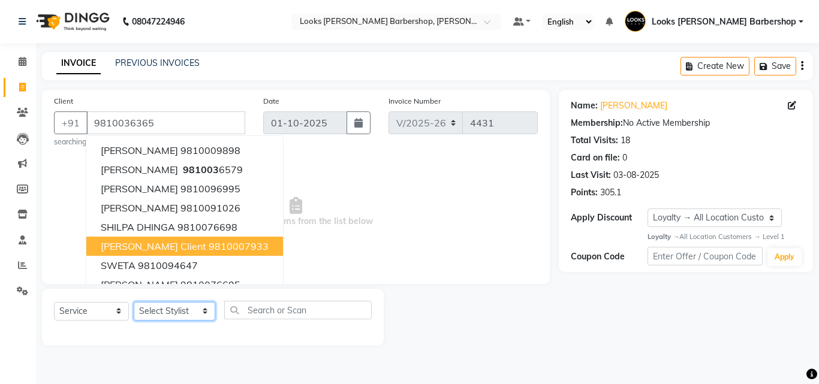
click at [197, 310] on select "Select Stylist [PERSON_NAME] [PERSON_NAME] Amazon_Kart [PERSON_NAME] Counter Sa…" at bounding box center [174, 311] width 81 height 19
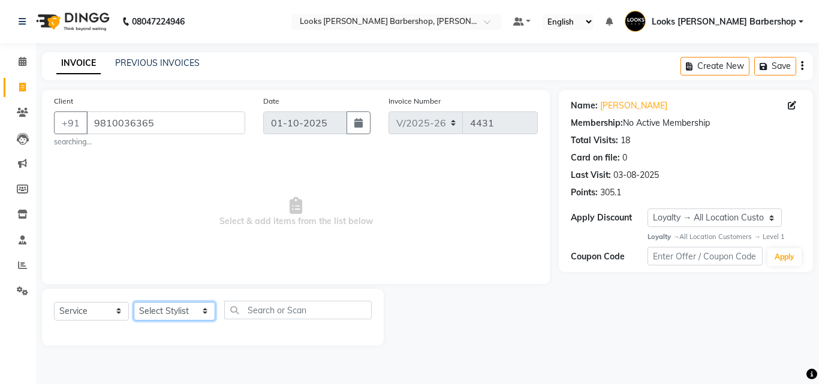
select select "23406"
click at [134, 302] on select "Select Stylist [PERSON_NAME] [PERSON_NAME] Amazon_Kart [PERSON_NAME] Counter Sa…" at bounding box center [174, 311] width 81 height 19
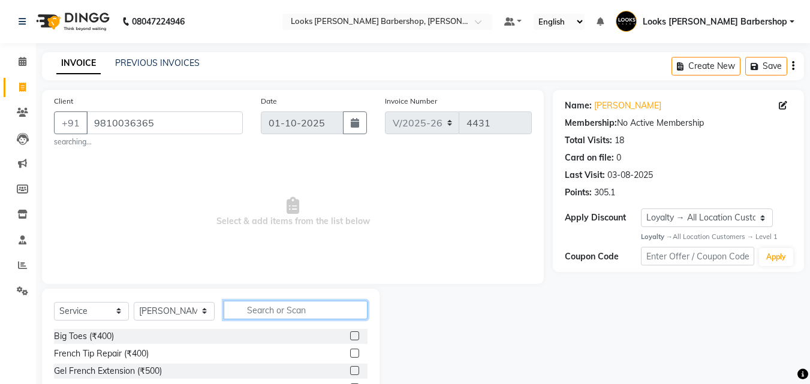
click at [264, 301] on input "text" at bounding box center [296, 310] width 144 height 19
type input "CUT"
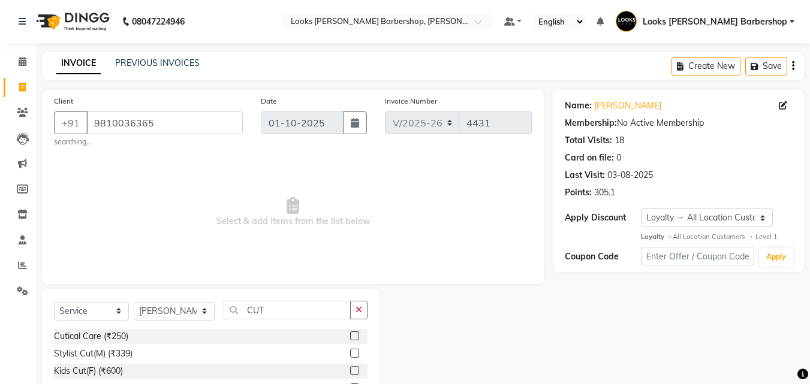
drag, startPoint x: 346, startPoint y: 352, endPoint x: 365, endPoint y: 346, distance: 19.7
click at [350, 352] on label at bounding box center [354, 353] width 9 height 9
click at [350, 352] on input "checkbox" at bounding box center [354, 354] width 8 height 8
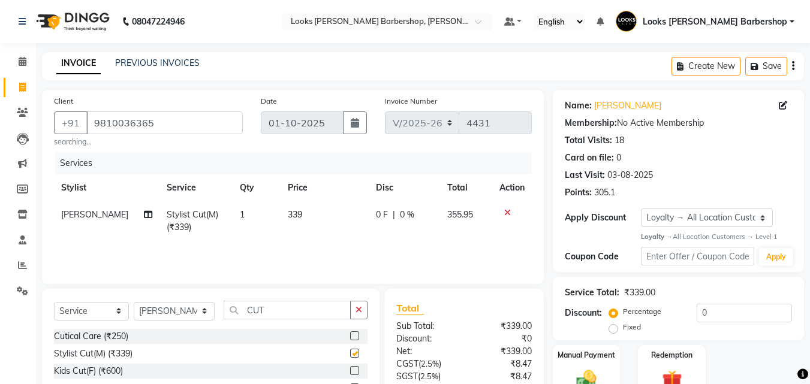
checkbox input "false"
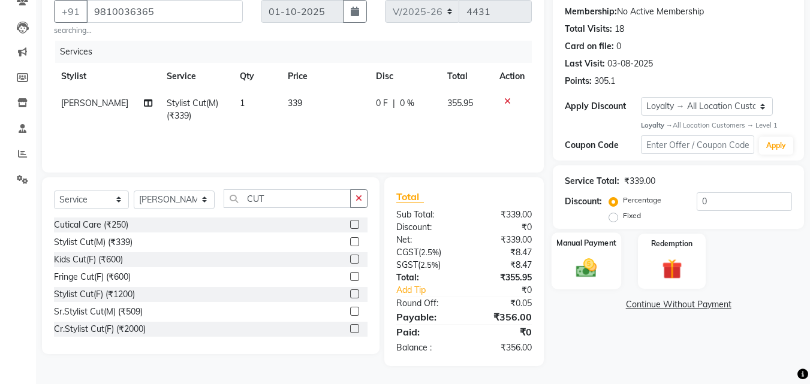
click at [596, 251] on div "Manual Payment" at bounding box center [586, 260] width 70 height 57
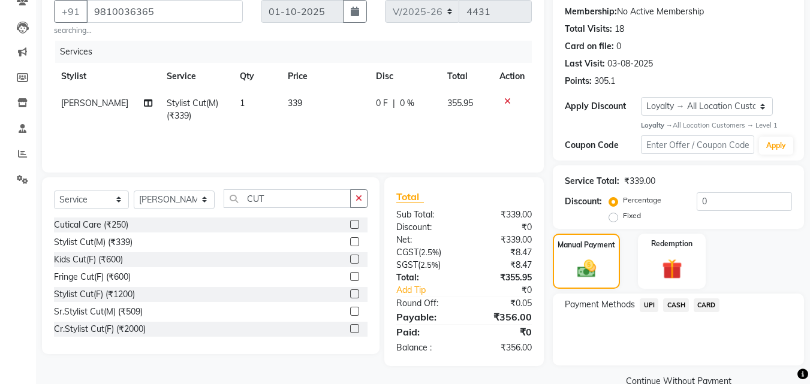
click at [676, 313] on div "CASH" at bounding box center [673, 306] width 31 height 16
click at [674, 307] on span "CASH" at bounding box center [676, 305] width 26 height 14
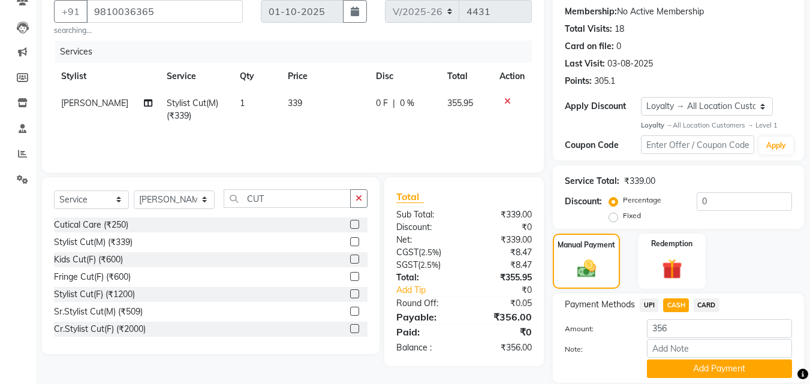
click at [668, 366] on button "Add Payment" at bounding box center [719, 369] width 145 height 19
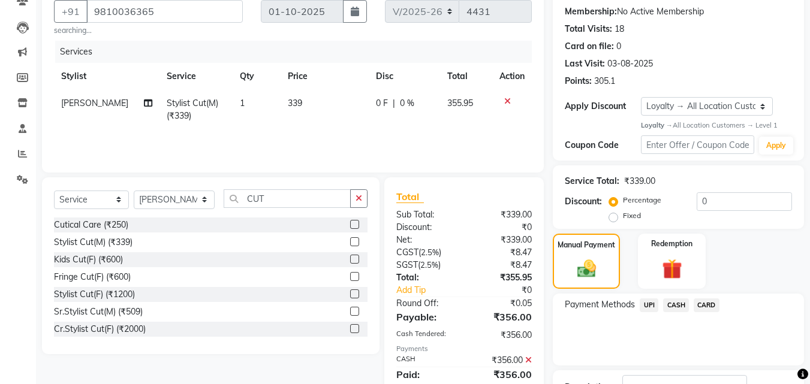
scroll to position [213, 0]
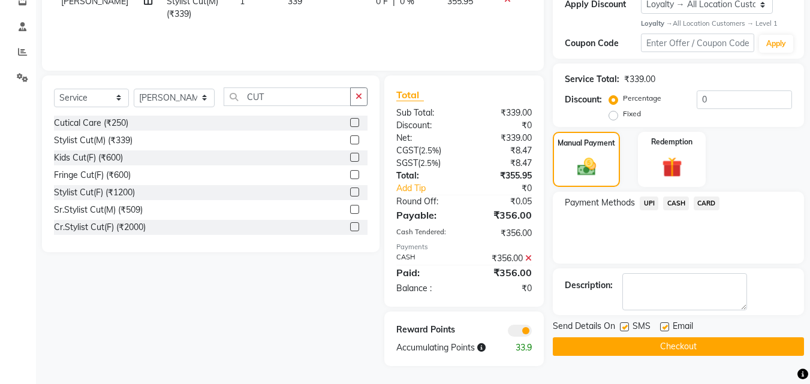
click at [665, 345] on button "Checkout" at bounding box center [677, 346] width 251 height 19
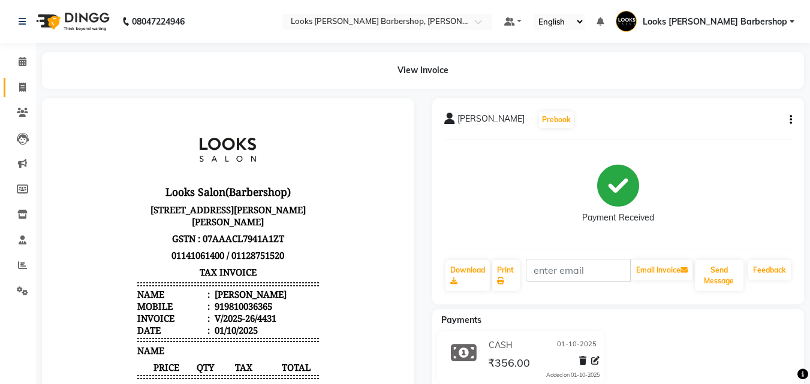
click at [14, 93] on span at bounding box center [22, 88] width 21 height 14
select select "service"
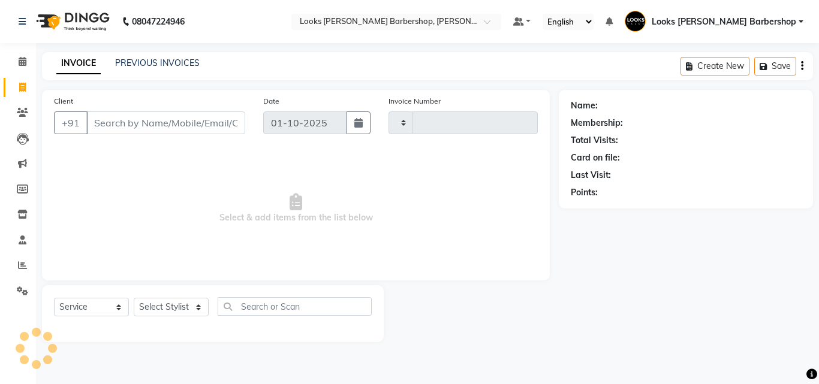
type input "4432"
select select "4323"
click at [169, 304] on select "Select Stylist" at bounding box center [171, 307] width 75 height 19
click at [179, 307] on select "Select Stylist [PERSON_NAME] [PERSON_NAME] Amazon_Kart [PERSON_NAME] Counter Sa…" at bounding box center [174, 307] width 81 height 19
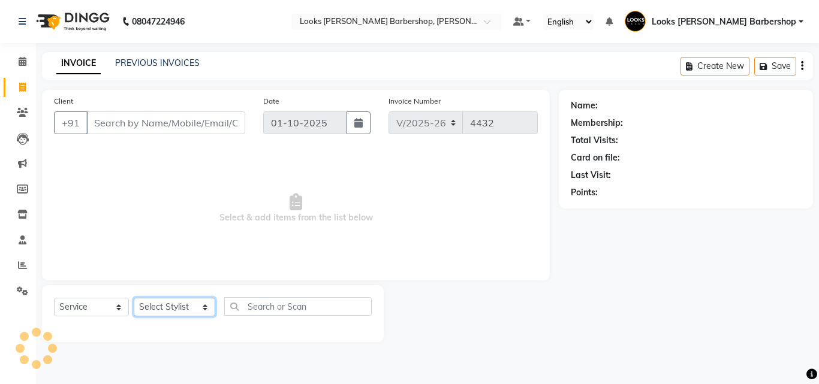
select select "23406"
click at [134, 298] on select "Select Stylist [PERSON_NAME] [PERSON_NAME] Amazon_Kart [PERSON_NAME] Counter Sa…" at bounding box center [174, 307] width 81 height 19
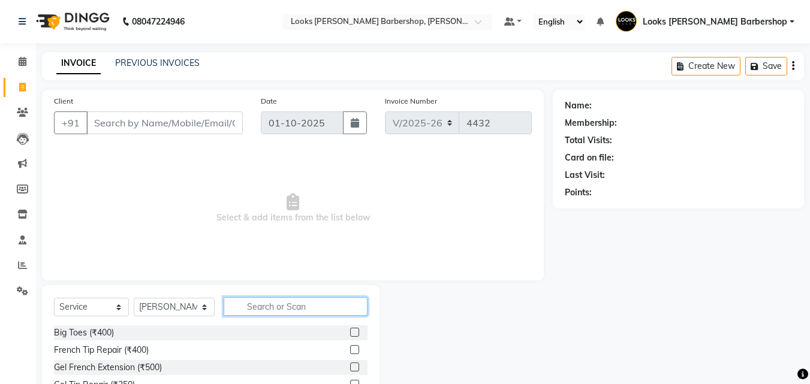
click at [293, 309] on input "text" at bounding box center [296, 306] width 144 height 19
type input "CUT"
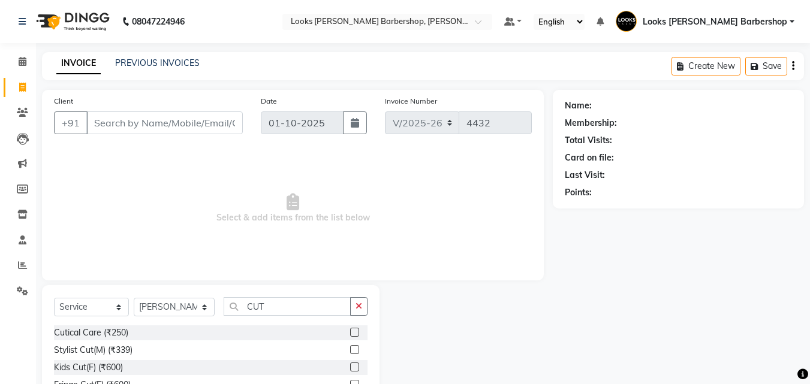
click at [350, 348] on label at bounding box center [354, 349] width 9 height 9
click at [350, 348] on input "checkbox" at bounding box center [354, 350] width 8 height 8
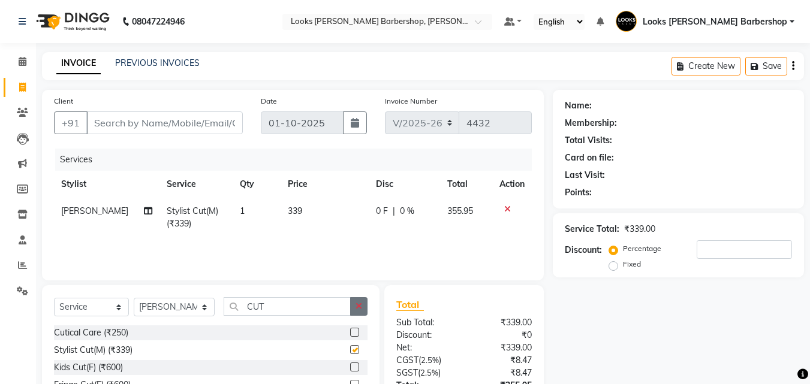
checkbox input "false"
click at [361, 298] on button "button" at bounding box center [358, 306] width 17 height 19
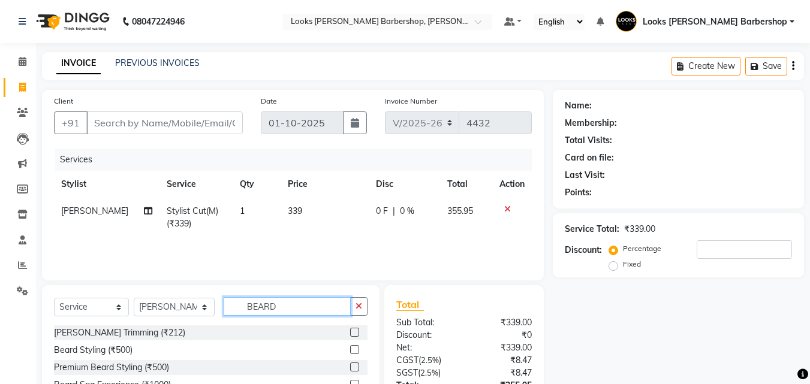
type input "BEARD"
click at [354, 332] on label at bounding box center [354, 332] width 9 height 9
click at [354, 332] on input "checkbox" at bounding box center [354, 333] width 8 height 8
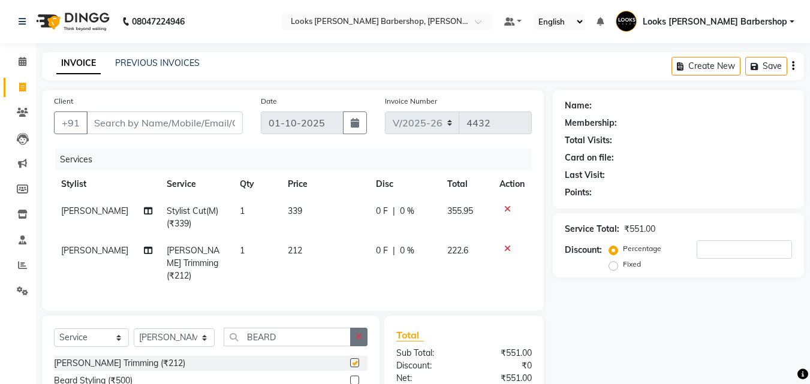
checkbox input "false"
click at [364, 329] on button "button" at bounding box center [358, 337] width 17 height 19
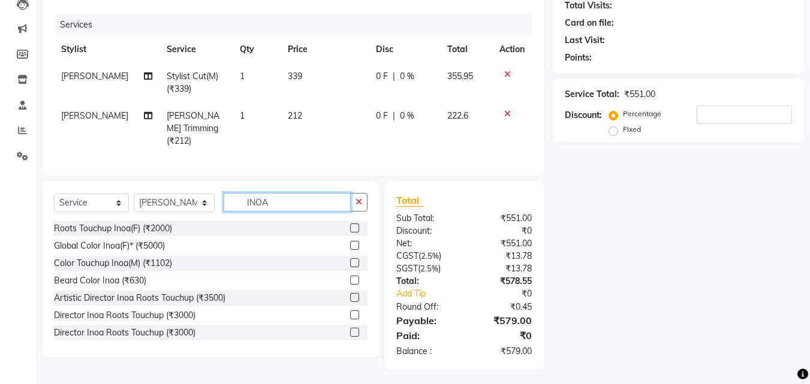
type input "INOA"
click at [350, 262] on label at bounding box center [354, 262] width 9 height 9
click at [350, 262] on input "checkbox" at bounding box center [354, 263] width 8 height 8
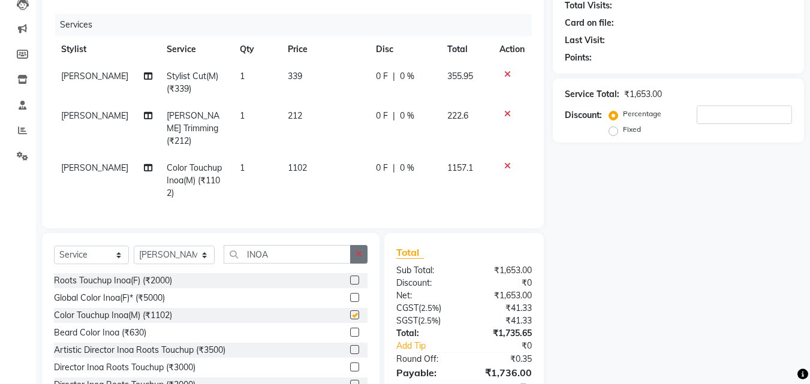
checkbox input "false"
click at [353, 249] on button "button" at bounding box center [358, 254] width 17 height 19
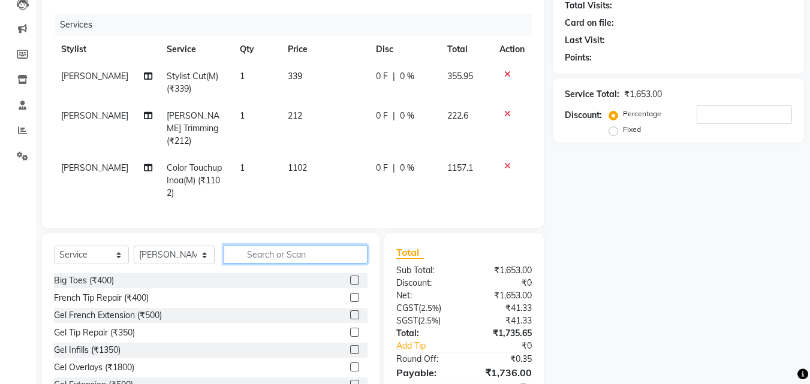
scroll to position [0, 0]
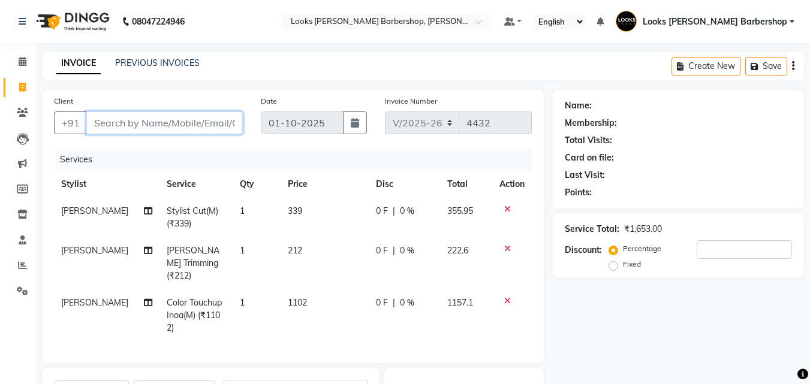
click at [174, 120] on input "Client" at bounding box center [164, 122] width 156 height 23
type input "9"
type input "0"
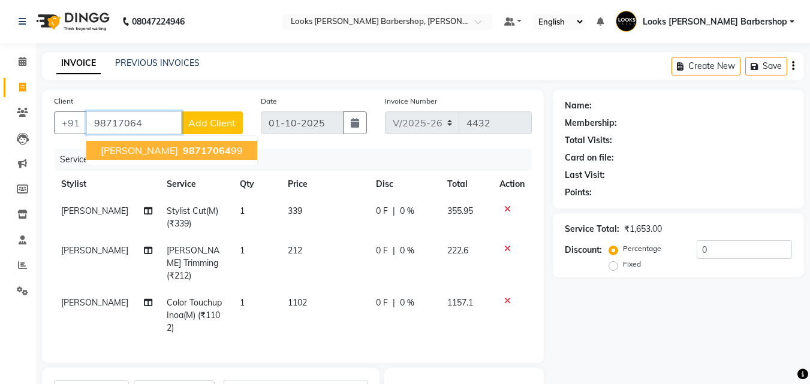
click at [185, 143] on button "[PERSON_NAME] 98717064 99" at bounding box center [171, 150] width 171 height 19
type input "9871706499"
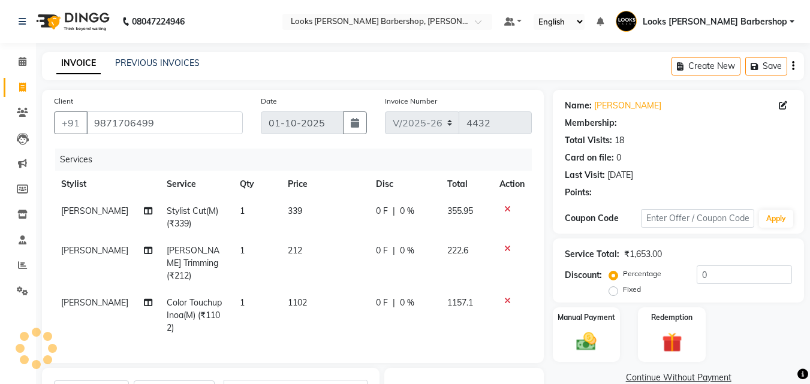
select select "1: Object"
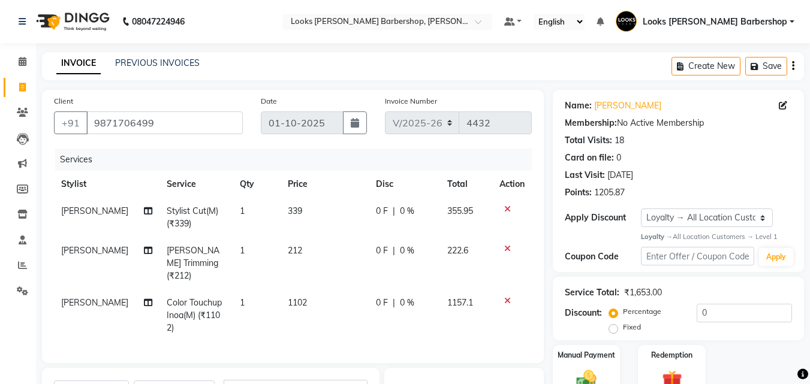
scroll to position [187, 0]
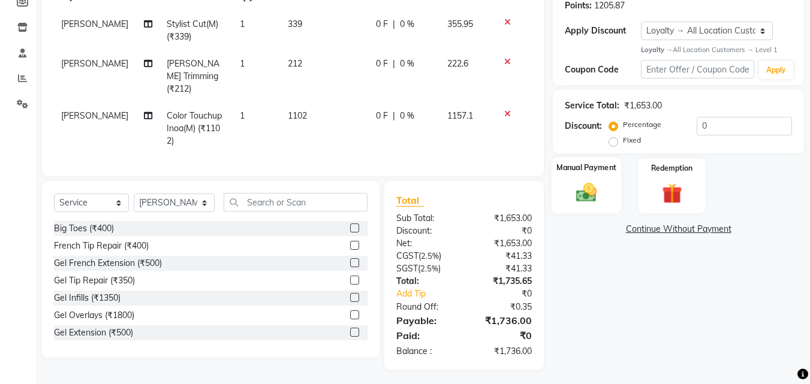
click at [584, 194] on img at bounding box center [586, 193] width 34 height 24
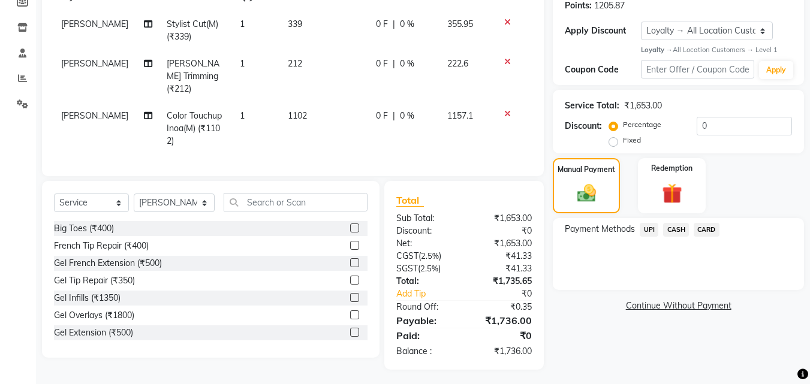
click at [698, 224] on span "CARD" at bounding box center [706, 230] width 26 height 14
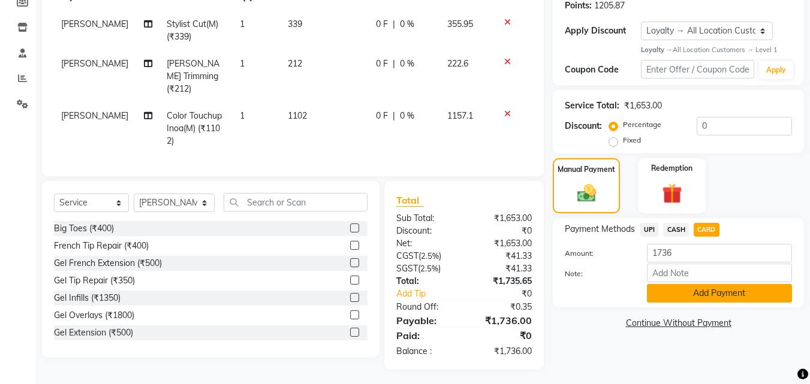
click at [711, 299] on button "Add Payment" at bounding box center [719, 293] width 145 height 19
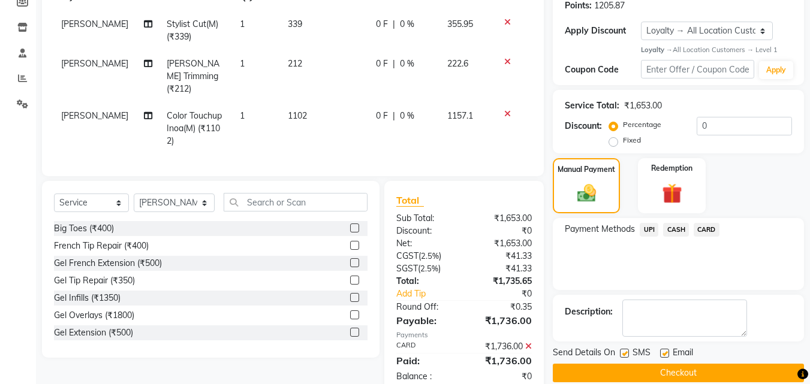
scroll to position [284, 0]
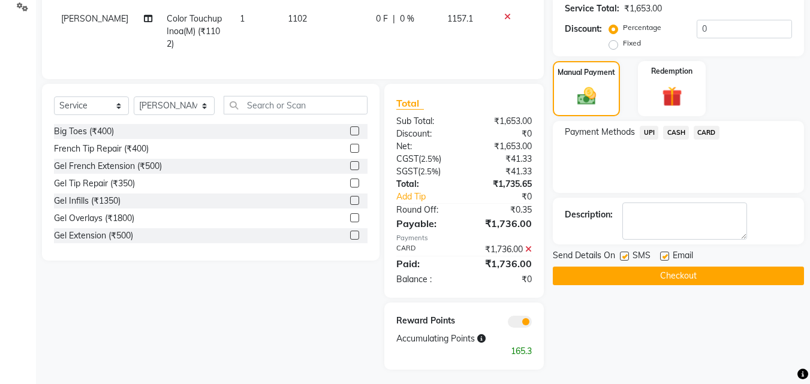
click at [691, 273] on button "Checkout" at bounding box center [677, 276] width 251 height 19
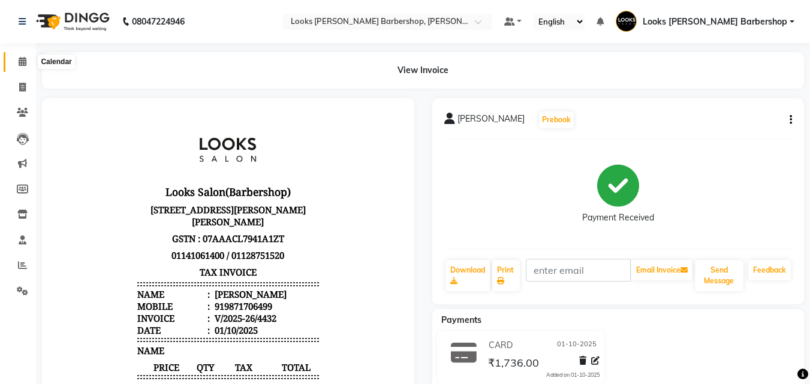
click at [20, 62] on icon at bounding box center [23, 61] width 8 height 9
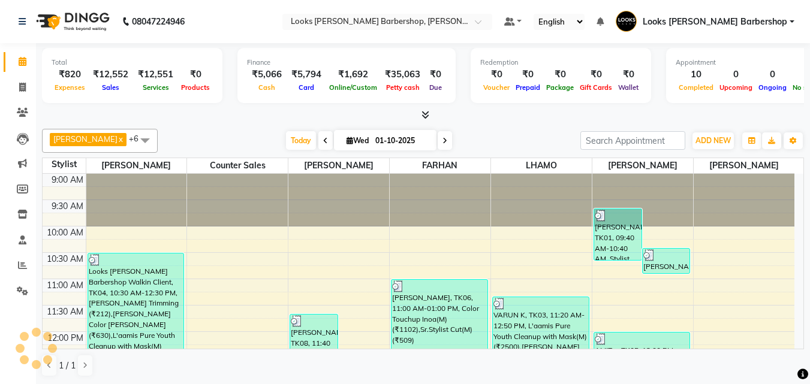
scroll to position [212, 0]
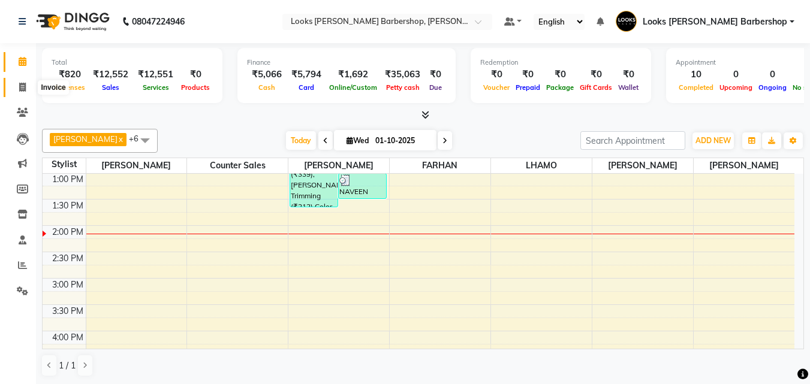
click at [26, 83] on span at bounding box center [22, 88] width 21 height 14
select select "service"
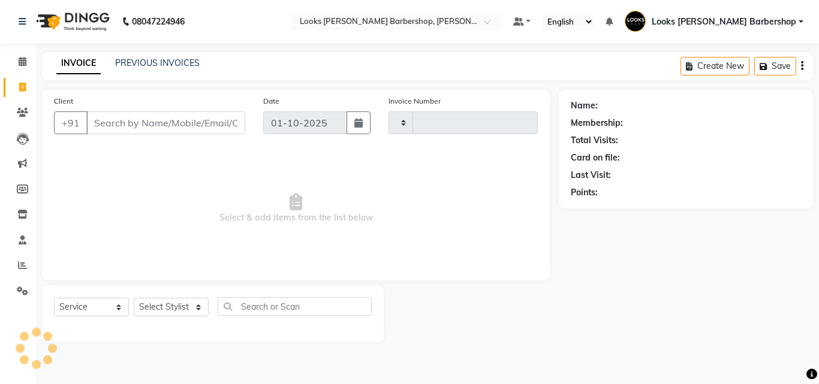
type input "4433"
select select "4323"
click at [107, 115] on input "Client" at bounding box center [165, 122] width 159 height 23
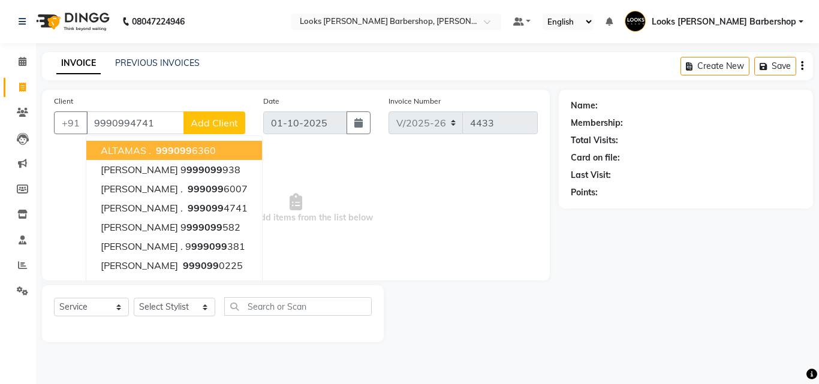
type input "9990994741"
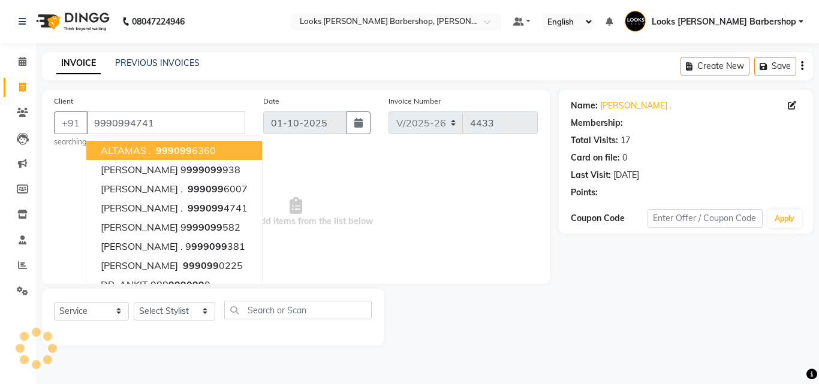
select select "1: Object"
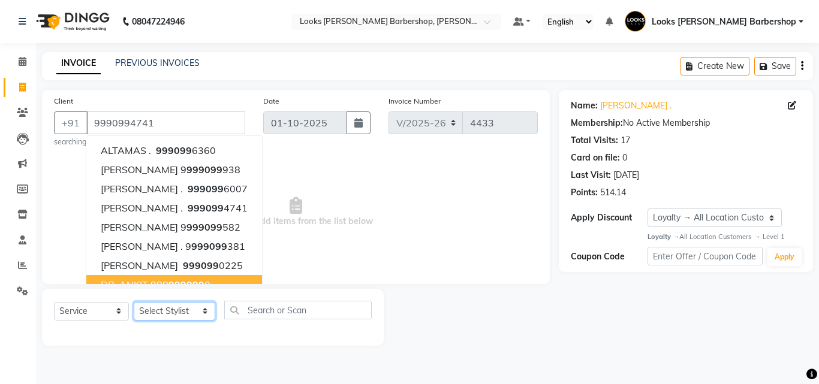
click at [198, 312] on select "Select Stylist [PERSON_NAME] [PERSON_NAME] Amazon_Kart [PERSON_NAME] Counter Sa…" at bounding box center [174, 311] width 81 height 19
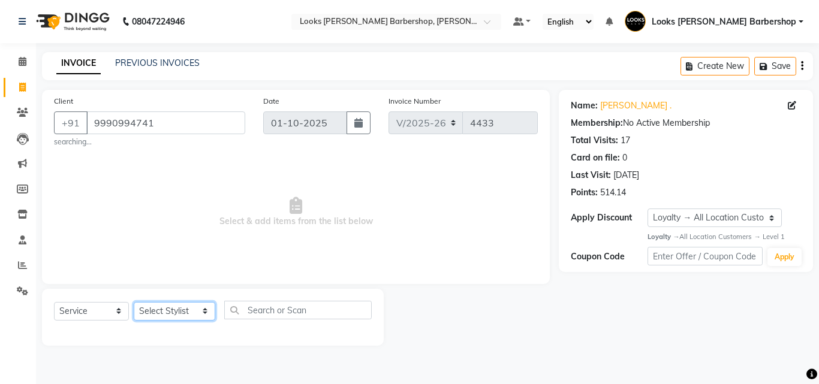
select select "23408"
click at [134, 302] on select "Select Stylist [PERSON_NAME] [PERSON_NAME] Amazon_Kart [PERSON_NAME] Counter Sa…" at bounding box center [174, 311] width 81 height 19
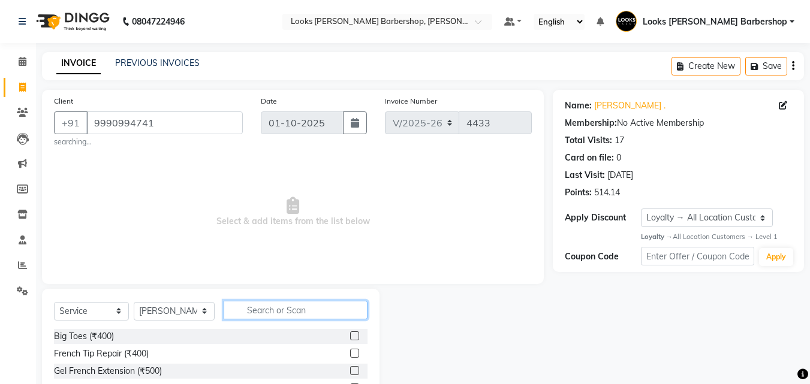
click at [271, 307] on input "text" at bounding box center [296, 310] width 144 height 19
type input "CUT"
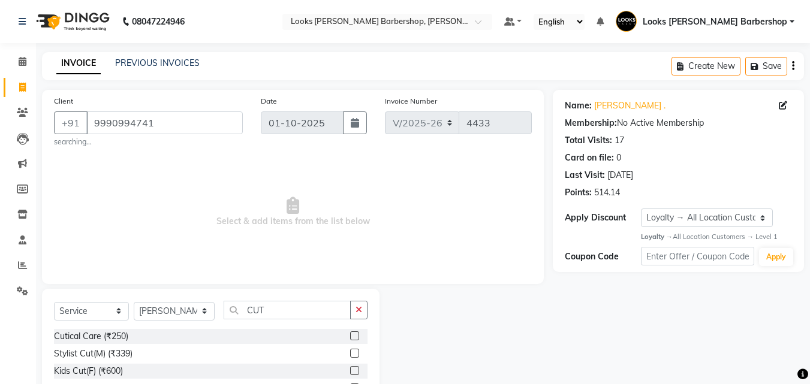
click at [350, 352] on label at bounding box center [354, 353] width 9 height 9
click at [350, 352] on input "checkbox" at bounding box center [354, 354] width 8 height 8
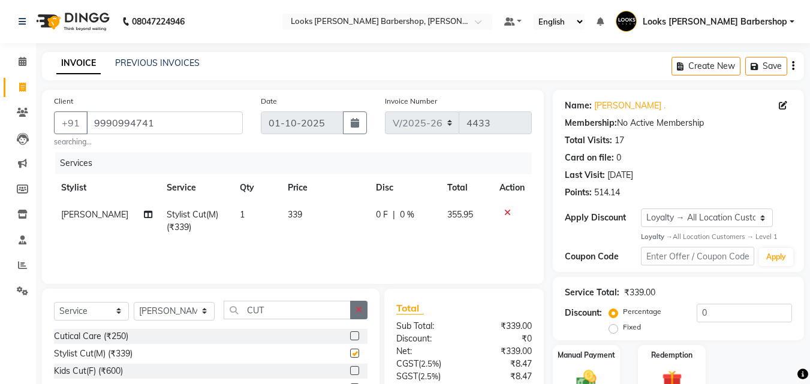
checkbox input "false"
click at [358, 309] on icon "button" at bounding box center [358, 310] width 7 height 8
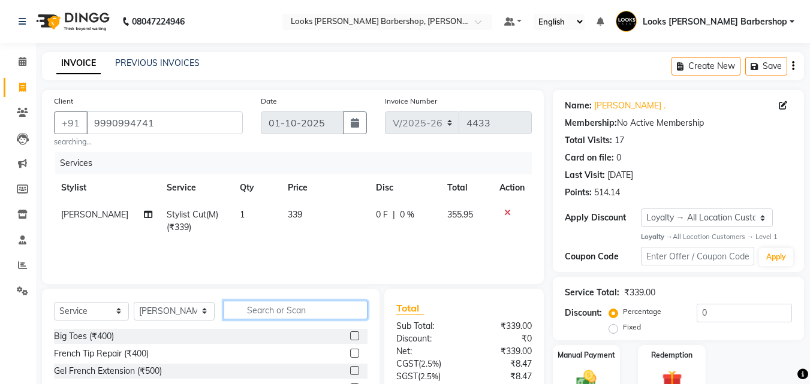
click at [317, 308] on input "text" at bounding box center [296, 310] width 144 height 19
type input "BEARD"
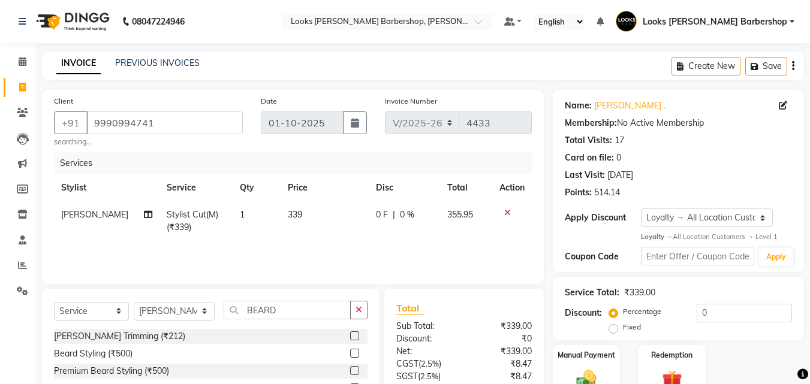
click at [356, 336] on label at bounding box center [354, 335] width 9 height 9
click at [356, 336] on input "checkbox" at bounding box center [354, 337] width 8 height 8
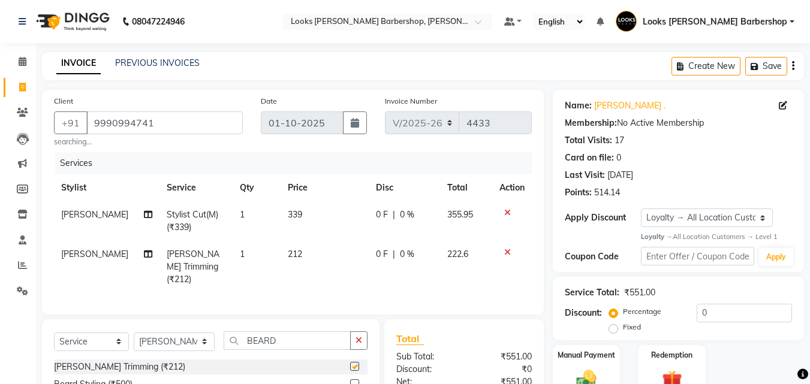
checkbox input "false"
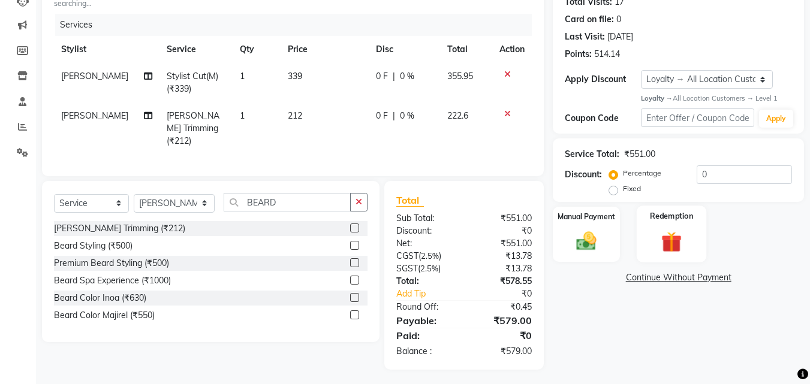
click at [673, 229] on img at bounding box center [671, 242] width 34 height 26
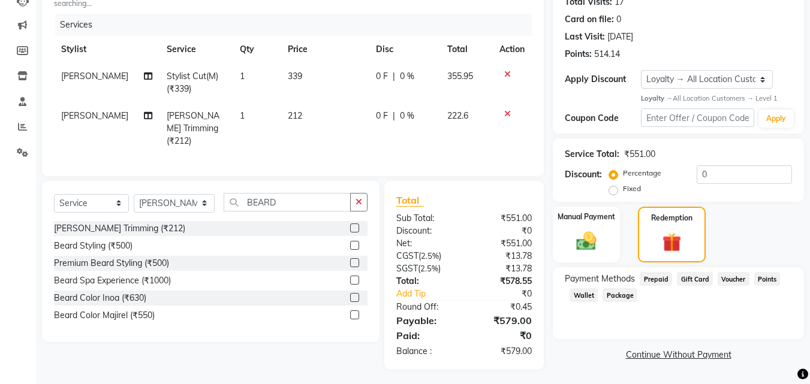
drag, startPoint x: 769, startPoint y: 280, endPoint x: 747, endPoint y: 292, distance: 25.2
click at [769, 280] on span "Points" at bounding box center [767, 279] width 26 height 14
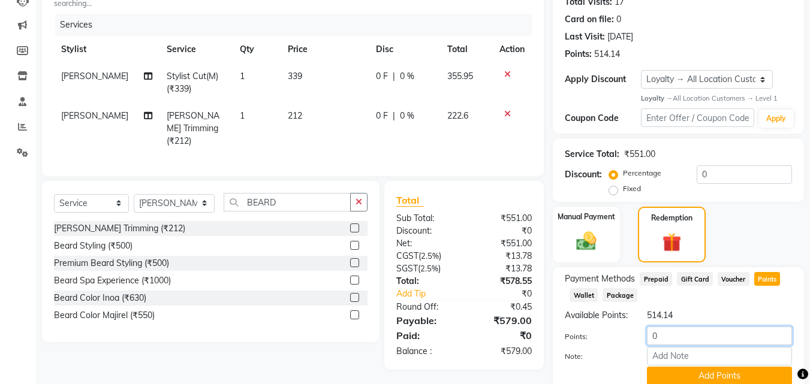
click at [670, 345] on input "0" at bounding box center [719, 336] width 145 height 19
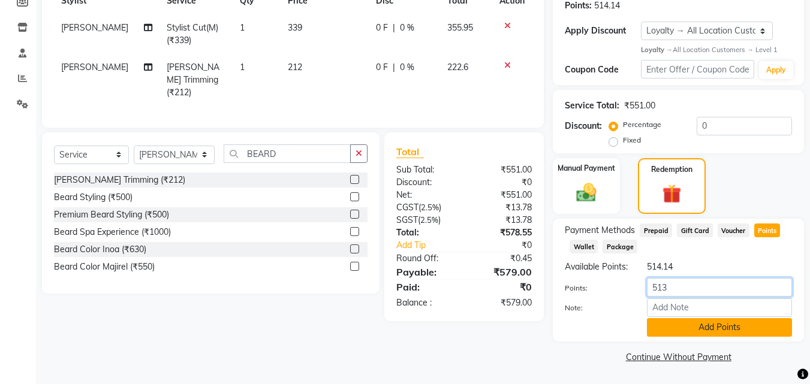
type input "513"
click at [673, 327] on button "Add Points" at bounding box center [719, 327] width 145 height 19
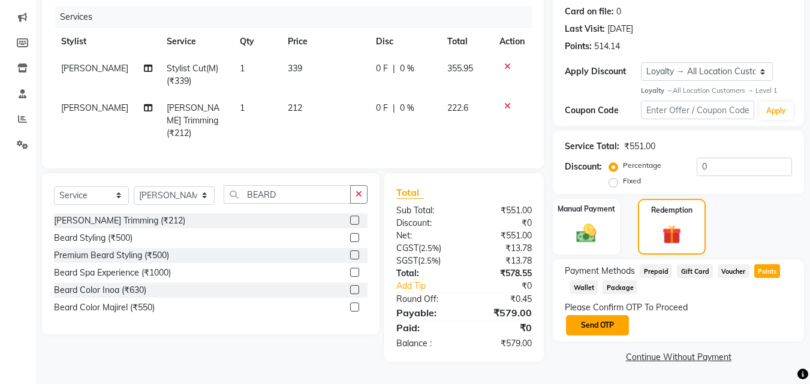
click at [584, 322] on button "Send OTP" at bounding box center [597, 325] width 63 height 20
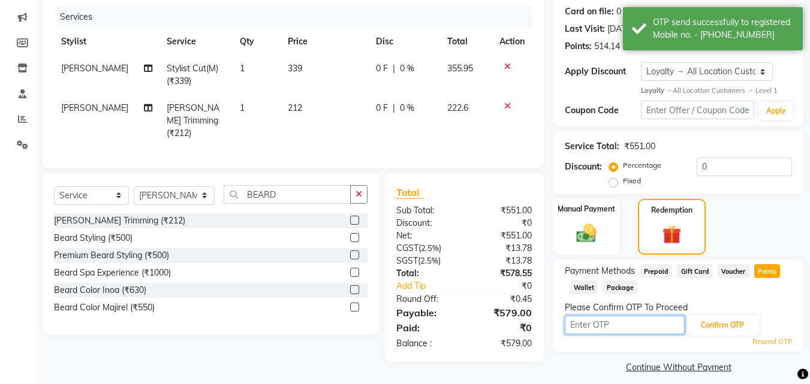
click at [573, 327] on input "text" at bounding box center [624, 325] width 120 height 19
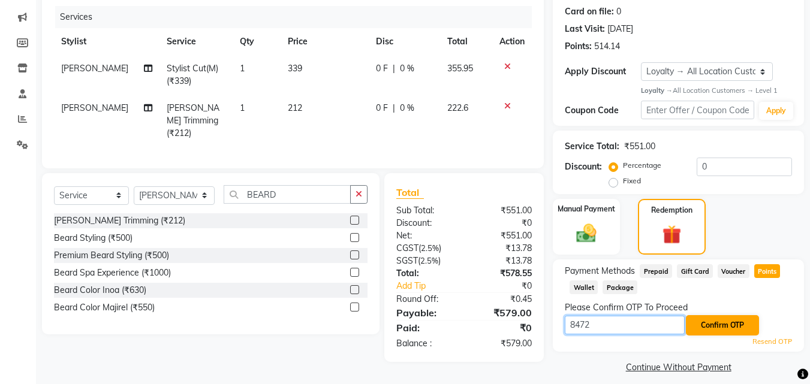
type input "8472"
click at [705, 321] on button "Confirm OTP" at bounding box center [721, 325] width 73 height 20
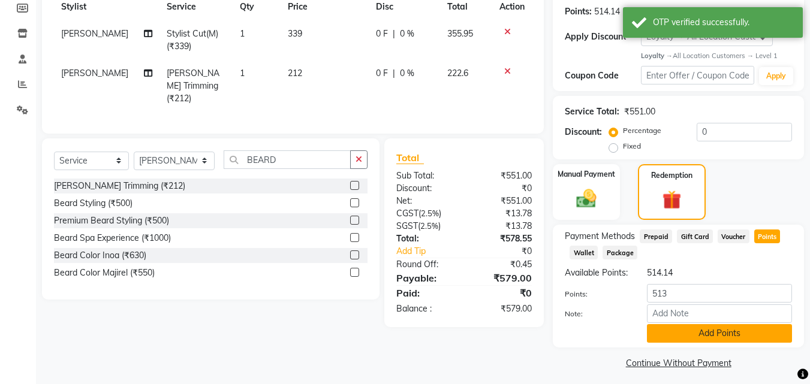
scroll to position [200, 0]
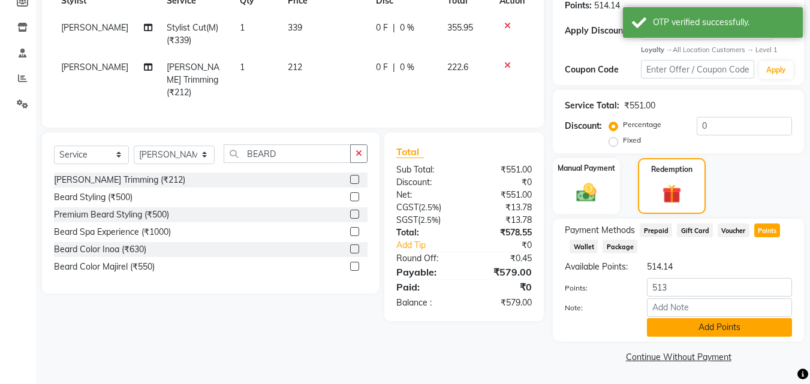
click at [705, 325] on button "Add Points" at bounding box center [719, 327] width 145 height 19
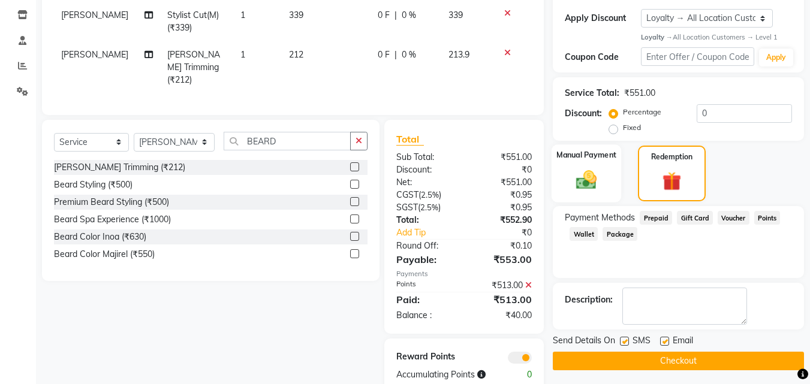
click at [592, 176] on img at bounding box center [586, 180] width 34 height 24
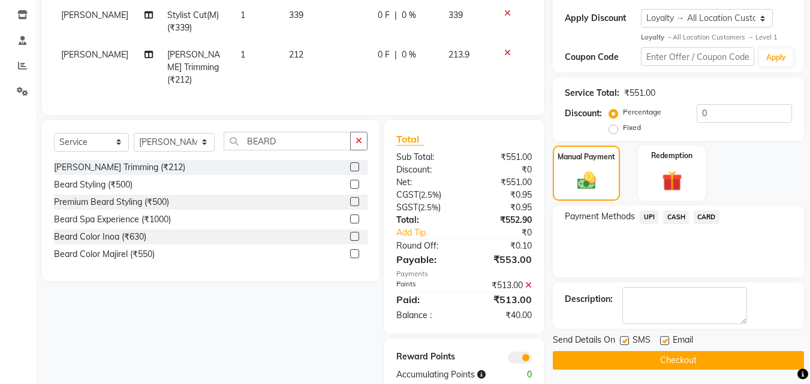
click at [678, 217] on span "CASH" at bounding box center [676, 217] width 26 height 14
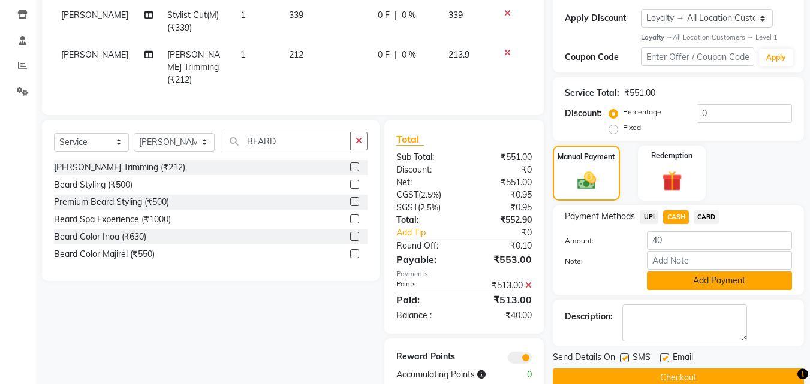
click at [659, 276] on button "Add Payment" at bounding box center [719, 280] width 145 height 19
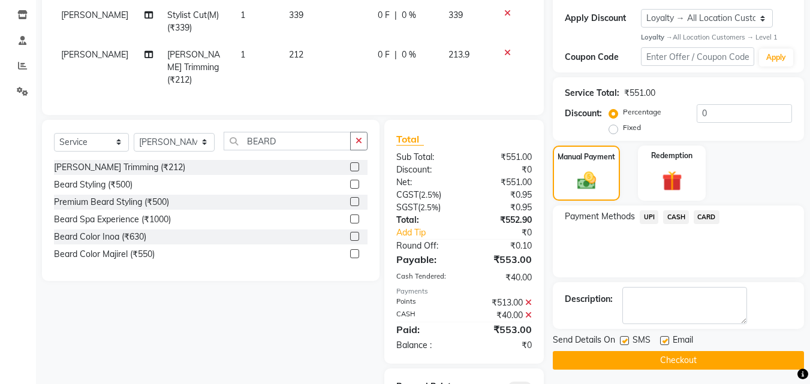
scroll to position [253, 0]
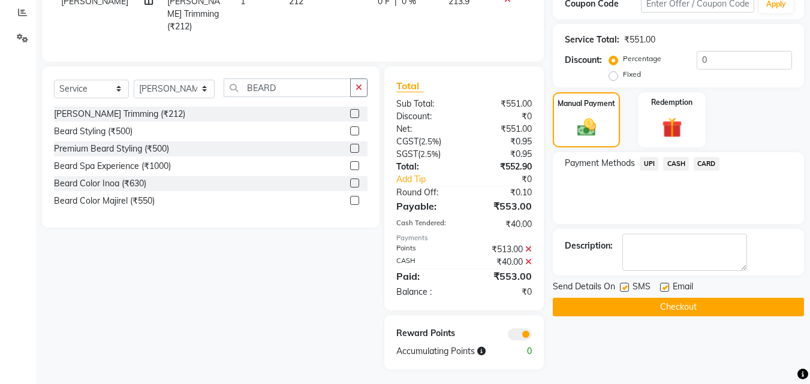
click at [657, 303] on button "Checkout" at bounding box center [677, 307] width 251 height 19
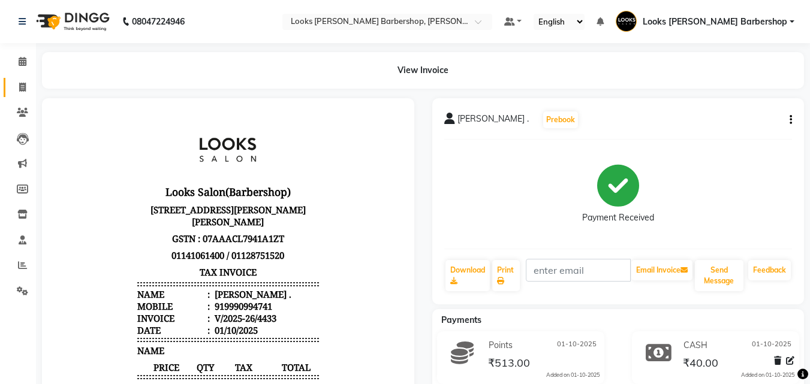
click at [16, 87] on span at bounding box center [22, 88] width 21 height 14
select select "service"
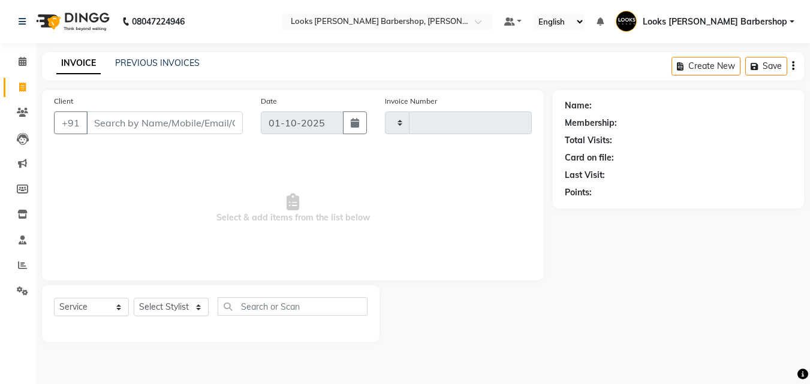
type input "4434"
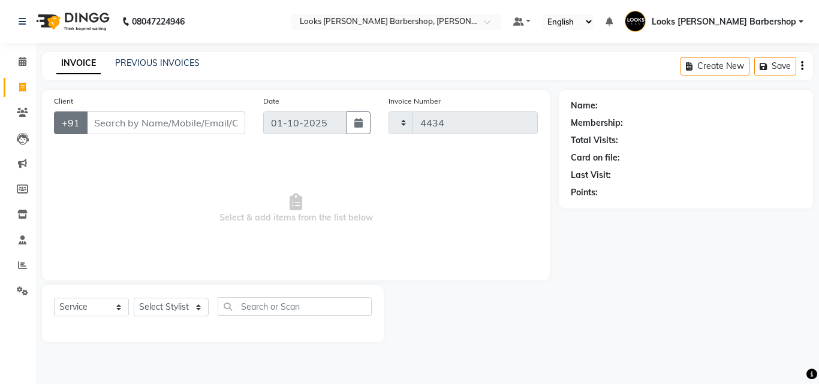
select select "4323"
click at [112, 127] on input "Client" at bounding box center [165, 122] width 159 height 23
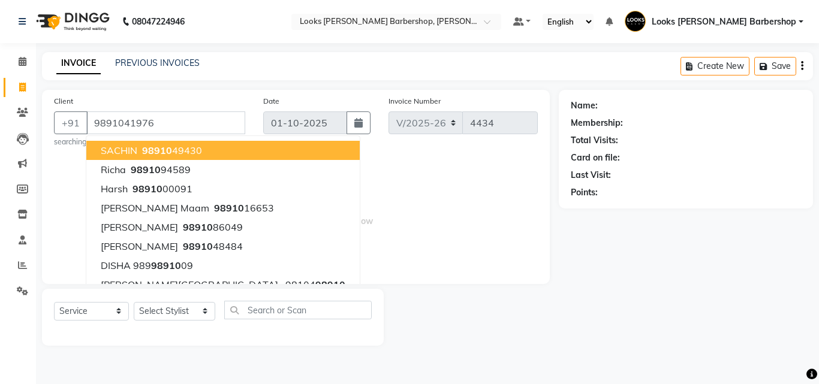
type input "9891041976"
select select "1: Object"
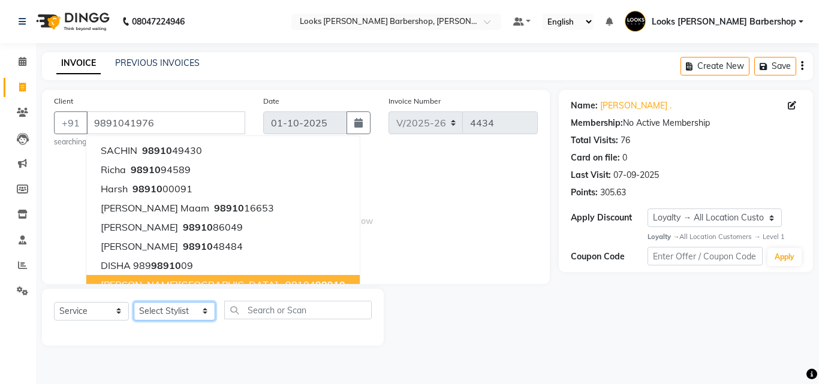
click at [197, 310] on select "Select Stylist [PERSON_NAME] [PERSON_NAME] Amazon_Kart [PERSON_NAME] Counter Sa…" at bounding box center [174, 311] width 81 height 19
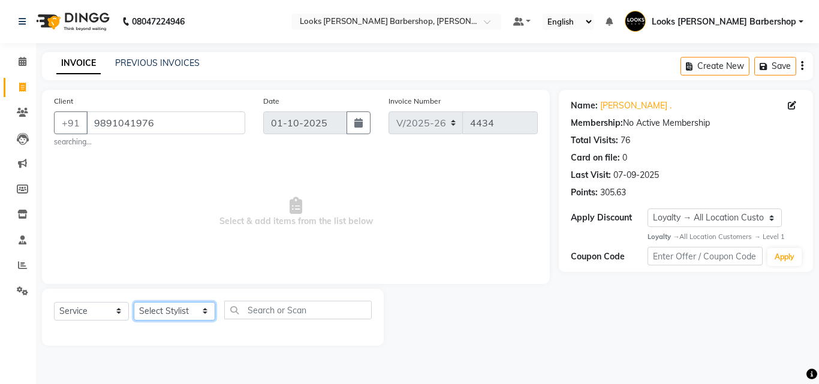
select select "23407"
click at [134, 302] on select "Select Stylist [PERSON_NAME] [PERSON_NAME] Amazon_Kart [PERSON_NAME] Counter Sa…" at bounding box center [174, 311] width 81 height 19
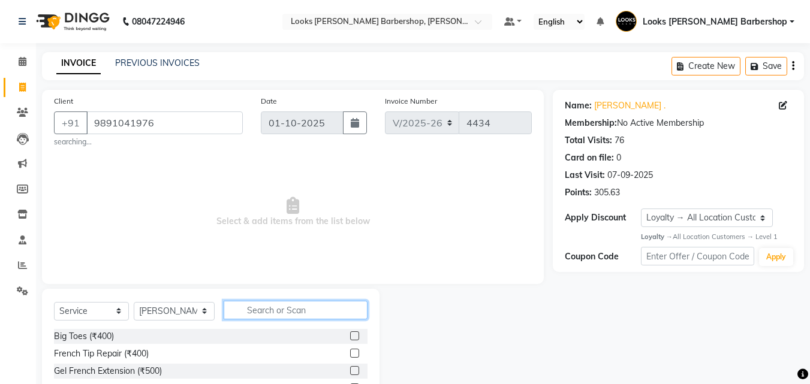
click at [239, 304] on input "text" at bounding box center [296, 310] width 144 height 19
type input "CUT"
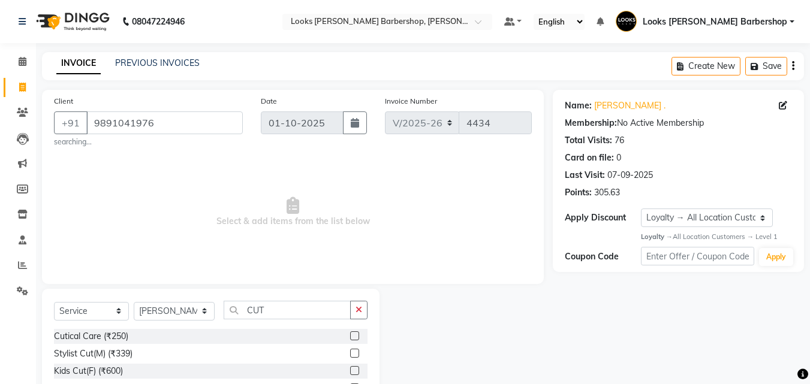
click at [350, 352] on label at bounding box center [354, 353] width 9 height 9
click at [350, 352] on input "checkbox" at bounding box center [354, 354] width 8 height 8
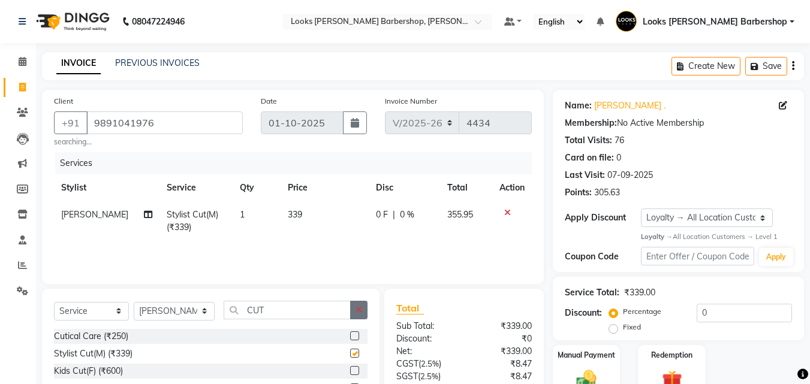
checkbox input "false"
drag, startPoint x: 355, startPoint y: 313, endPoint x: 343, endPoint y: 313, distance: 12.0
click at [355, 313] on button "button" at bounding box center [358, 310] width 17 height 19
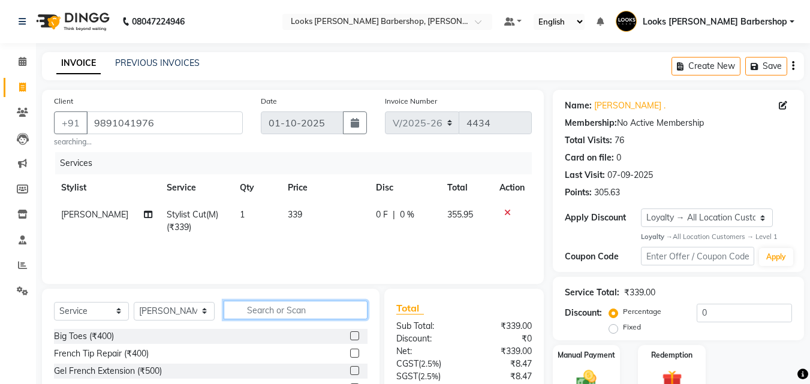
click at [343, 312] on input "text" at bounding box center [296, 310] width 144 height 19
type input "BEARD"
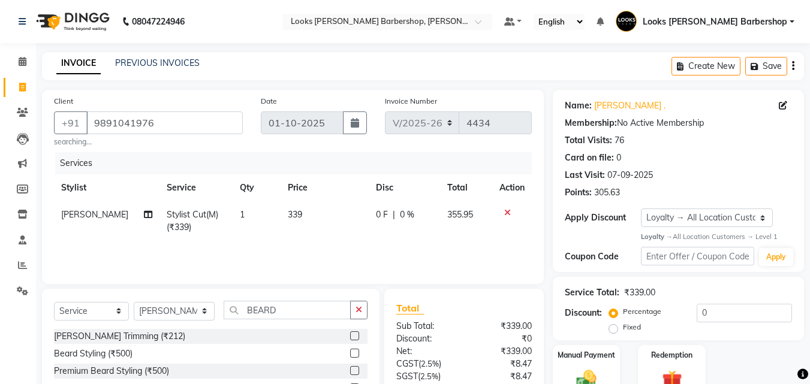
click at [356, 335] on label at bounding box center [354, 335] width 9 height 9
click at [356, 335] on input "checkbox" at bounding box center [354, 337] width 8 height 8
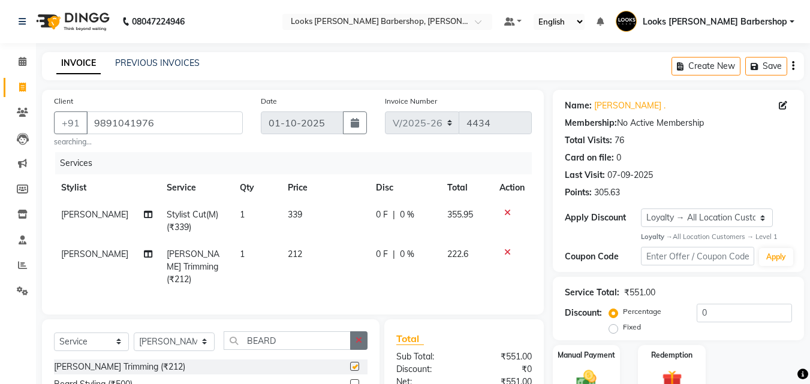
checkbox input "false"
click at [354, 331] on button "button" at bounding box center [358, 340] width 17 height 19
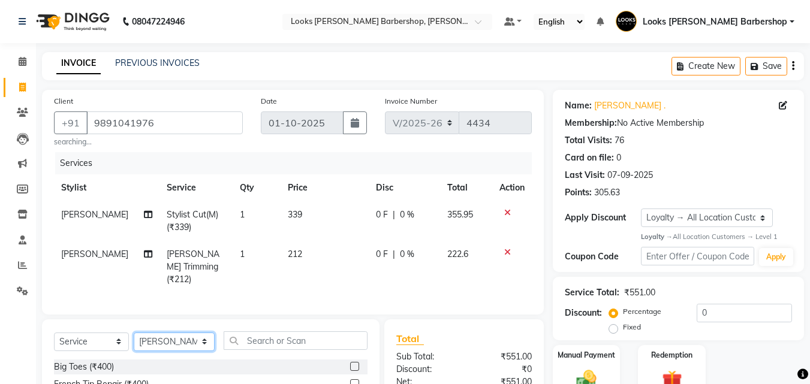
click at [197, 336] on select "Select Stylist [PERSON_NAME] [PERSON_NAME] Amazon_Kart [PERSON_NAME] Counter Sa…" at bounding box center [174, 342] width 81 height 19
select select "23413"
click at [134, 333] on select "Select Stylist [PERSON_NAME] [PERSON_NAME] Amazon_Kart [PERSON_NAME] Counter Sa…" at bounding box center [174, 342] width 81 height 19
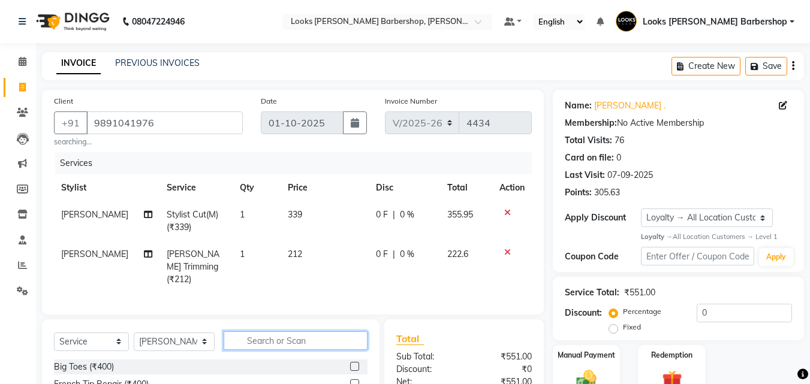
click at [250, 338] on input "text" at bounding box center [296, 340] width 144 height 19
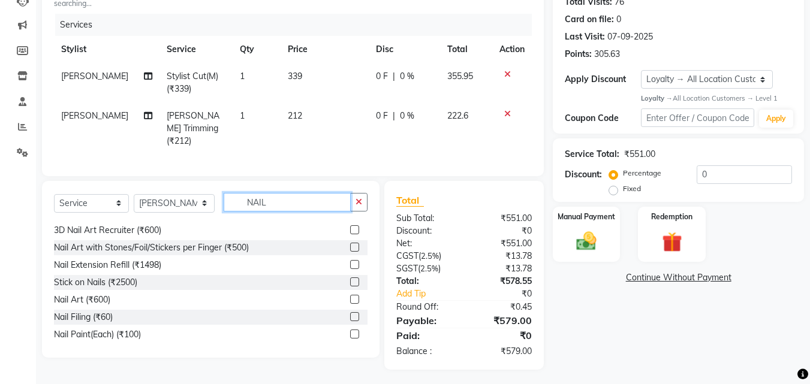
scroll to position [123, 0]
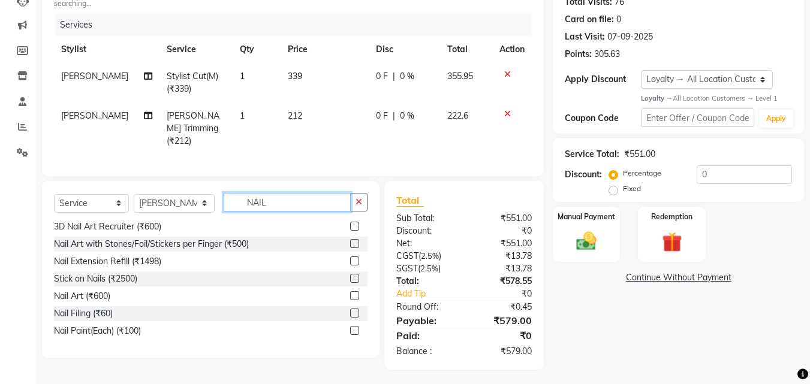
type input "NAIL"
click at [350, 327] on label at bounding box center [354, 330] width 9 height 9
click at [350, 327] on input "checkbox" at bounding box center [354, 331] width 8 height 8
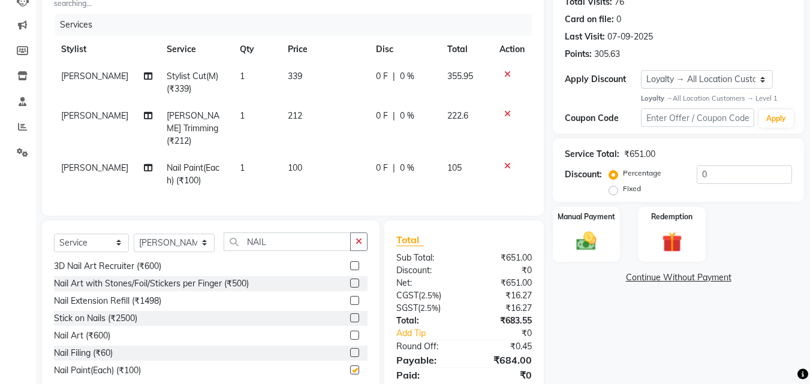
checkbox input "false"
click at [247, 158] on td "1" at bounding box center [256, 175] width 49 height 40
select select "23413"
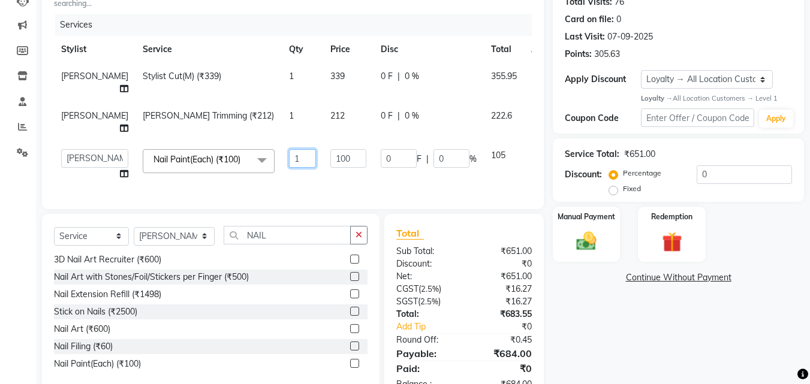
click at [289, 158] on input "1" at bounding box center [302, 158] width 27 height 19
type input "2"
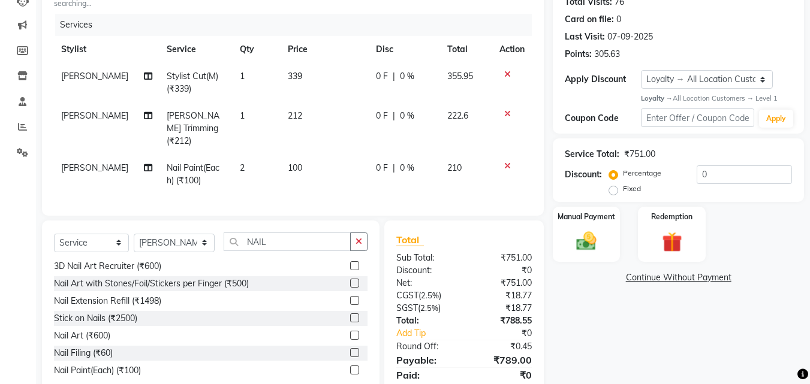
click at [625, 328] on div "Name: [PERSON_NAME] . Membership: No Active Membership Total Visits: 76 Card on…" at bounding box center [682, 180] width 260 height 458
click at [593, 221] on label "Manual Payment" at bounding box center [586, 216] width 60 height 11
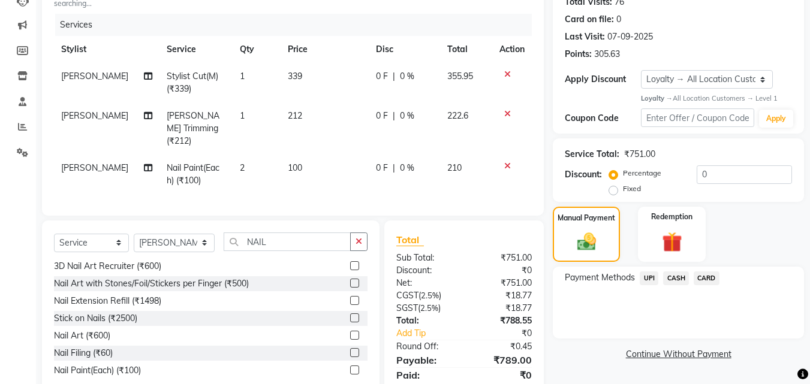
click at [674, 276] on span "CASH" at bounding box center [676, 278] width 26 height 14
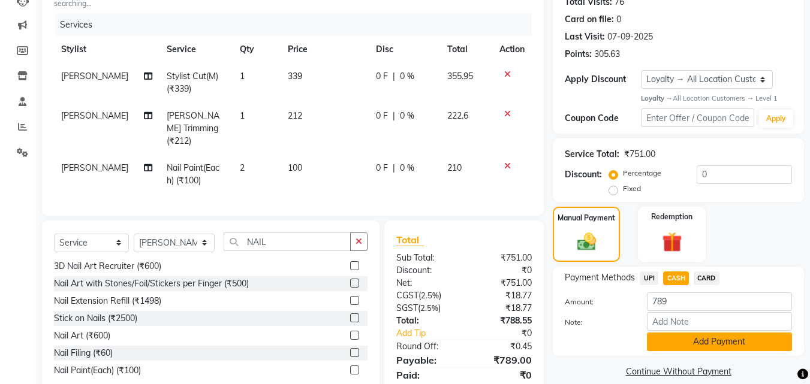
click at [659, 338] on button "Add Payment" at bounding box center [719, 342] width 145 height 19
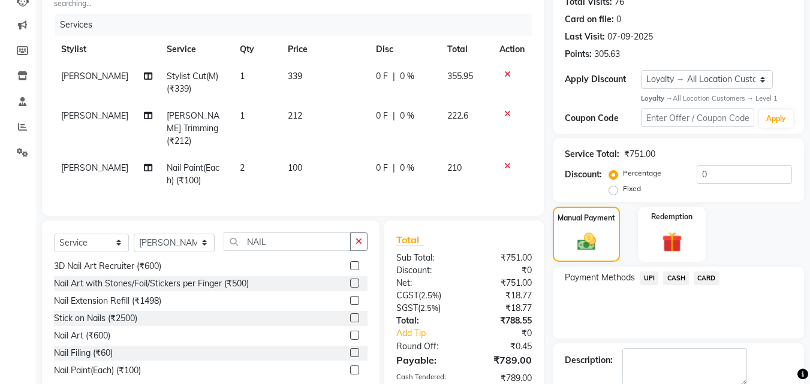
scroll to position [280, 0]
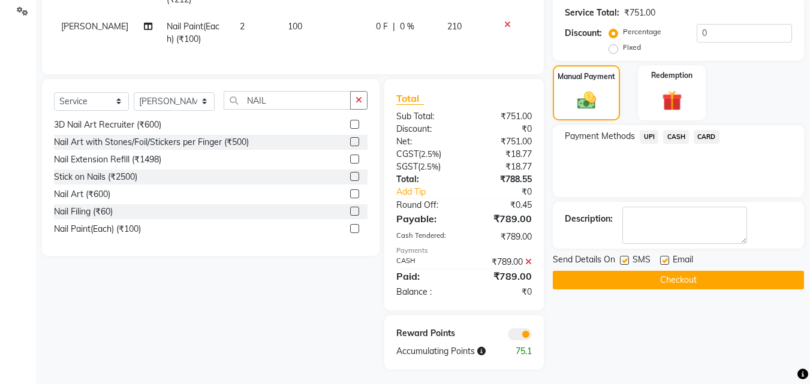
click at [659, 282] on button "Checkout" at bounding box center [677, 280] width 251 height 19
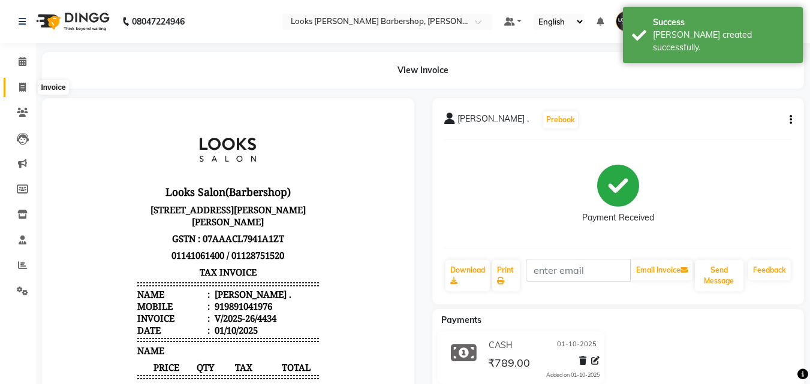
click at [22, 84] on icon at bounding box center [22, 87] width 7 height 9
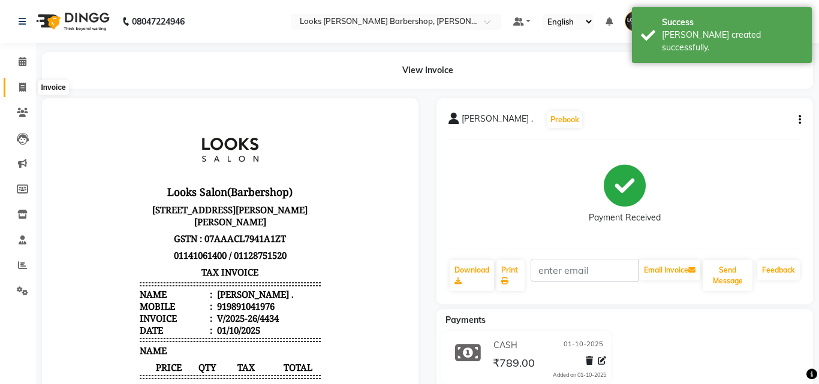
select select "4323"
select select "service"
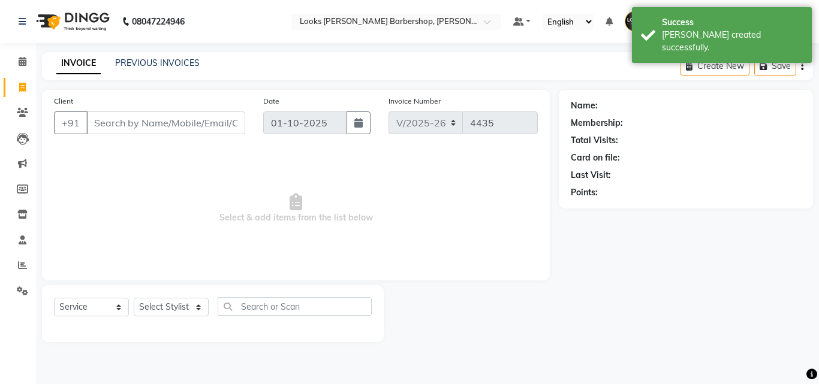
click at [126, 126] on input "Client" at bounding box center [165, 122] width 159 height 23
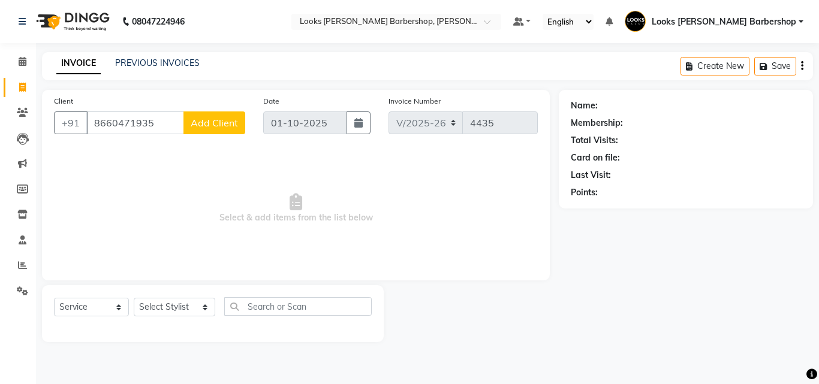
type input "8660471935"
click at [214, 127] on span "Add Client" at bounding box center [214, 123] width 47 height 12
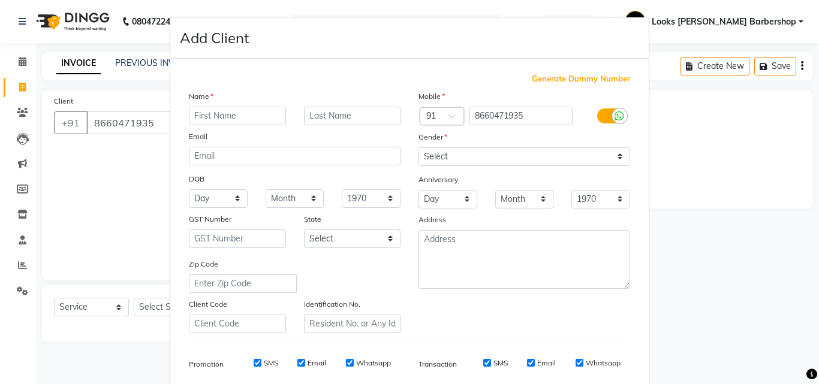
click at [212, 117] on input "text" at bounding box center [237, 116] width 97 height 19
type input "T"
type input "TOHID"
click at [324, 116] on input "text" at bounding box center [352, 116] width 97 height 19
click at [618, 155] on select "Select [DEMOGRAPHIC_DATA] [DEMOGRAPHIC_DATA] Other Prefer Not To Say" at bounding box center [524, 156] width 212 height 19
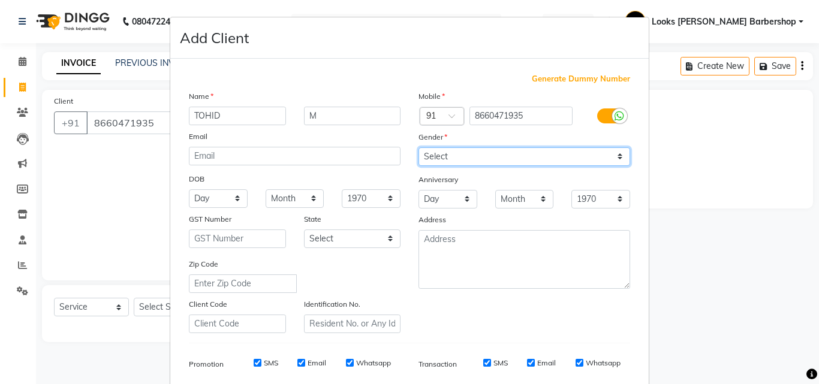
click at [418, 147] on select "Select [DEMOGRAPHIC_DATA] [DEMOGRAPHIC_DATA] Other Prefer Not To Say" at bounding box center [524, 156] width 212 height 19
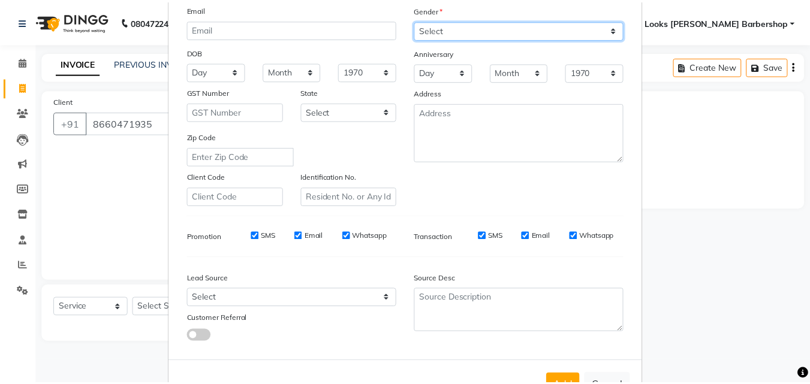
scroll to position [169, 0]
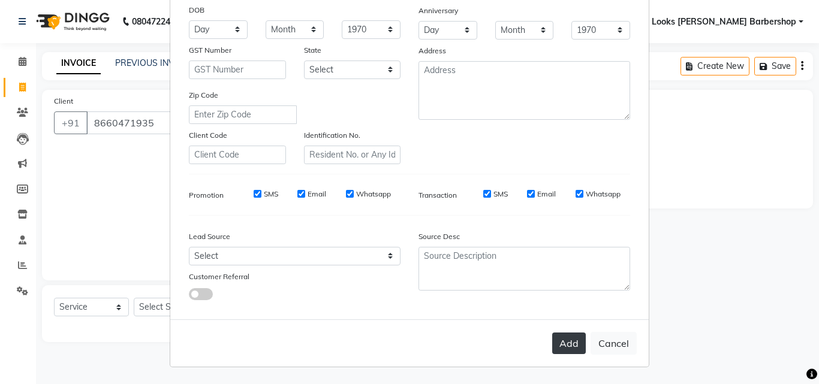
click at [566, 341] on button "Add" at bounding box center [569, 344] width 34 height 22
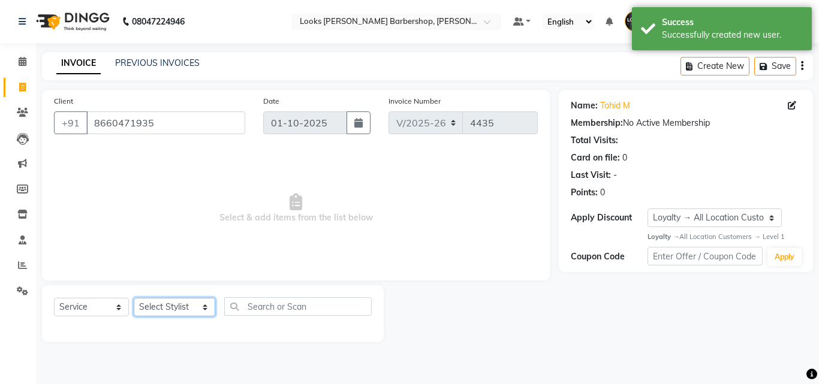
click at [197, 308] on select "Select Stylist [PERSON_NAME] [PERSON_NAME] Amazon_Kart [PERSON_NAME] Counter Sa…" at bounding box center [174, 307] width 81 height 19
click at [134, 298] on select "Select Stylist [PERSON_NAME] [PERSON_NAME] Amazon_Kart [PERSON_NAME] Counter Sa…" at bounding box center [174, 307] width 81 height 19
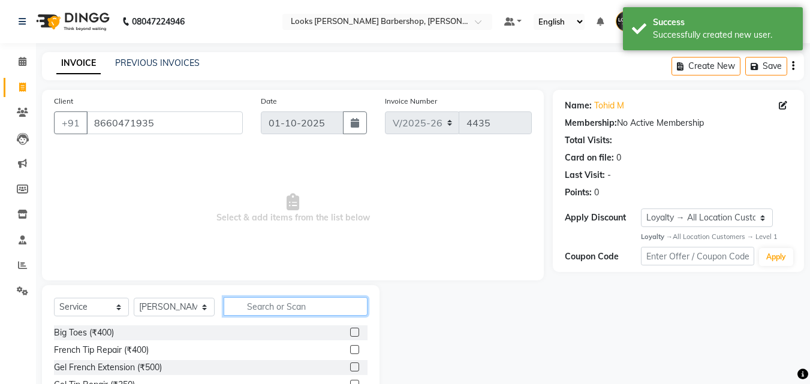
click at [263, 310] on input "text" at bounding box center [296, 306] width 144 height 19
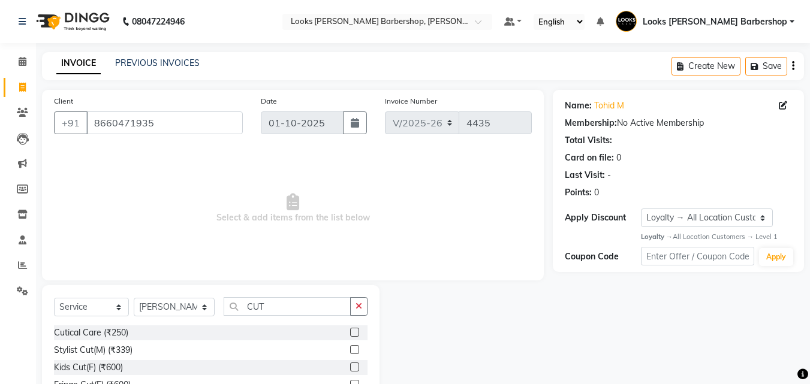
drag, startPoint x: 346, startPoint y: 349, endPoint x: 352, endPoint y: 331, distance: 19.3
click at [350, 349] on label at bounding box center [354, 349] width 9 height 9
click at [350, 349] on input "checkbox" at bounding box center [354, 350] width 8 height 8
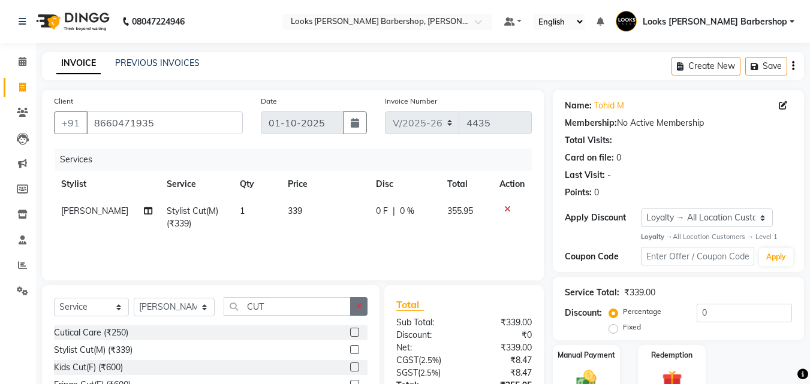
click at [355, 306] on button "button" at bounding box center [358, 306] width 17 height 19
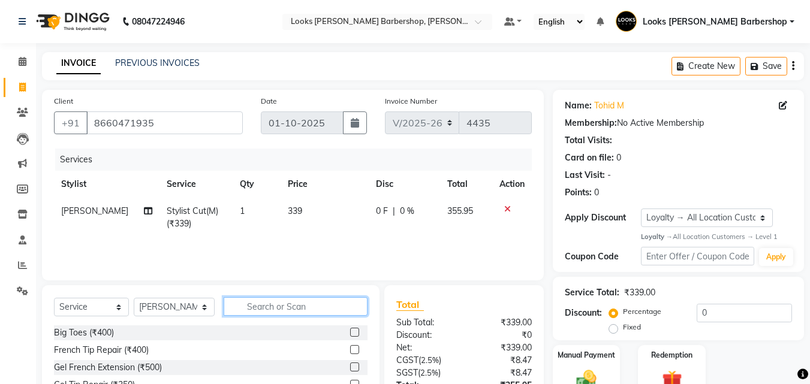
click at [312, 314] on input "text" at bounding box center [296, 306] width 144 height 19
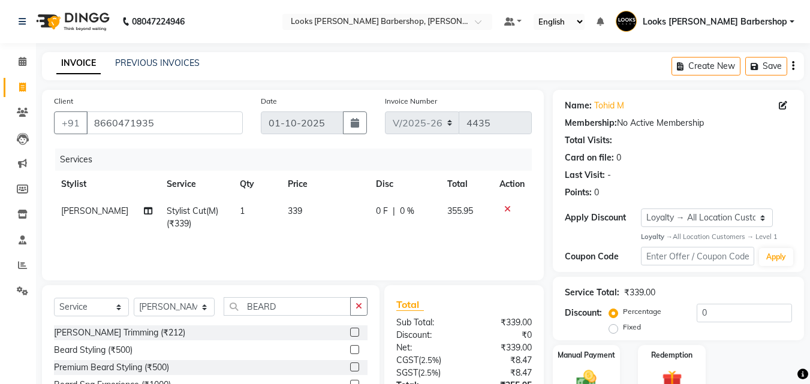
click at [354, 331] on label at bounding box center [354, 332] width 9 height 9
click at [354, 331] on input "checkbox" at bounding box center [354, 333] width 8 height 8
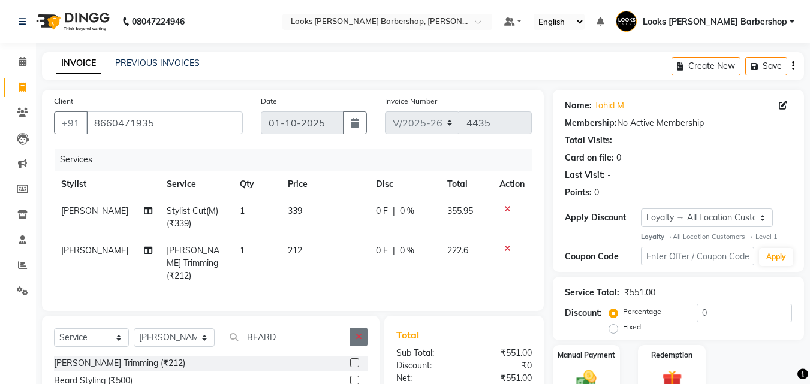
click at [358, 333] on icon "button" at bounding box center [358, 337] width 7 height 8
click at [317, 338] on input "text" at bounding box center [296, 337] width 144 height 19
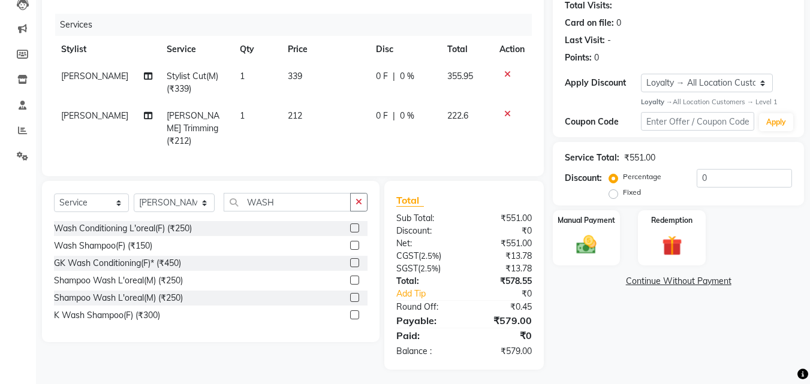
click at [355, 243] on label at bounding box center [354, 245] width 9 height 9
click at [355, 243] on input "checkbox" at bounding box center [354, 246] width 8 height 8
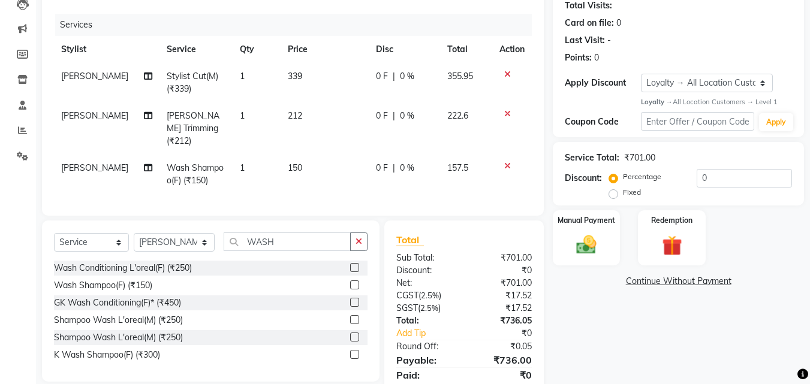
click at [297, 156] on td "150" at bounding box center [324, 175] width 88 height 40
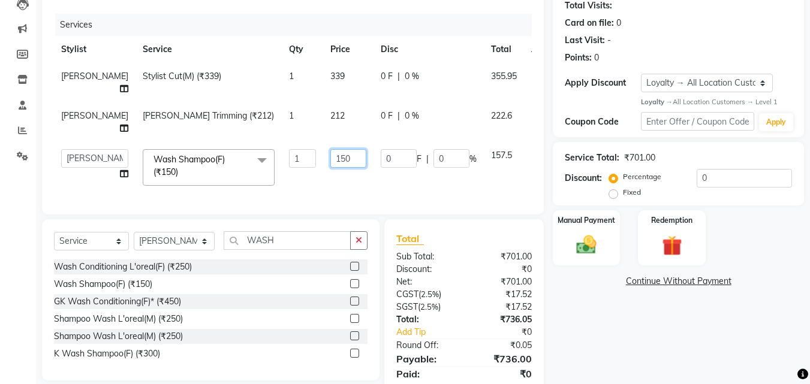
click at [330, 168] on input "150" at bounding box center [348, 158] width 36 height 19
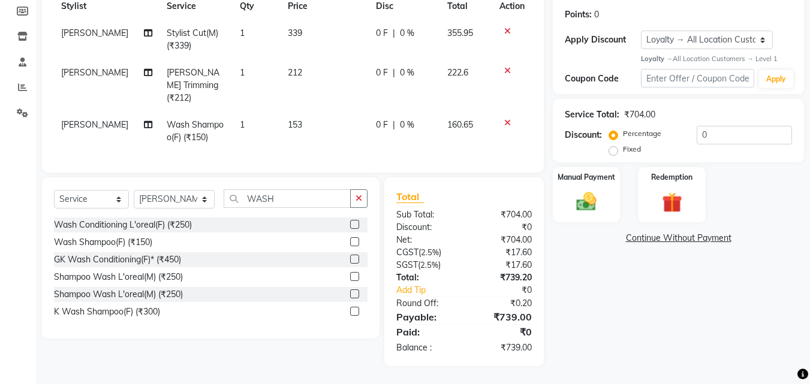
scroll to position [174, 0]
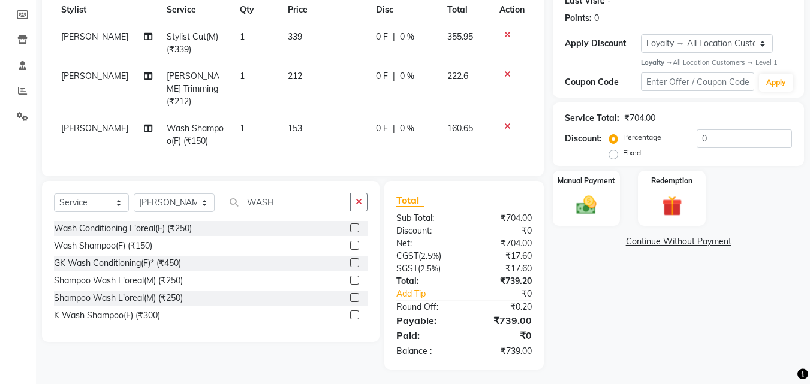
click at [606, 305] on div "Name: Tohid M Membership: No Active Membership Total Visits: Card on file: 0 La…" at bounding box center [682, 143] width 260 height 454
click at [596, 197] on img at bounding box center [586, 206] width 34 height 24
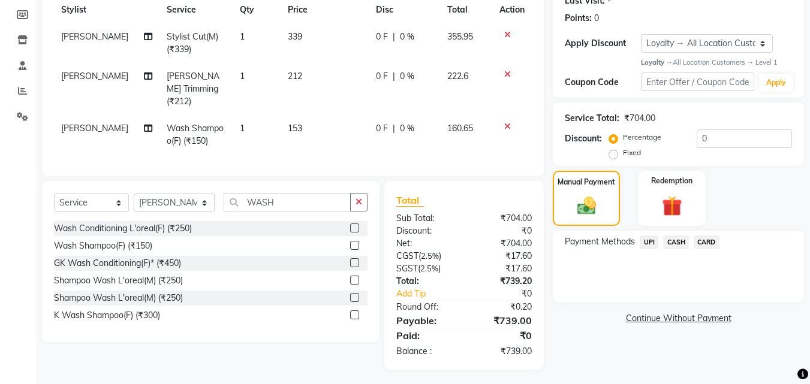
click at [651, 242] on span "UPI" at bounding box center [648, 242] width 19 height 14
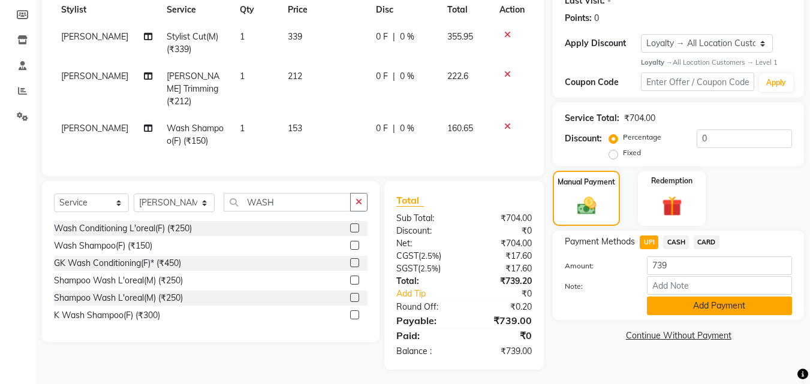
click at [665, 304] on button "Add Payment" at bounding box center [719, 306] width 145 height 19
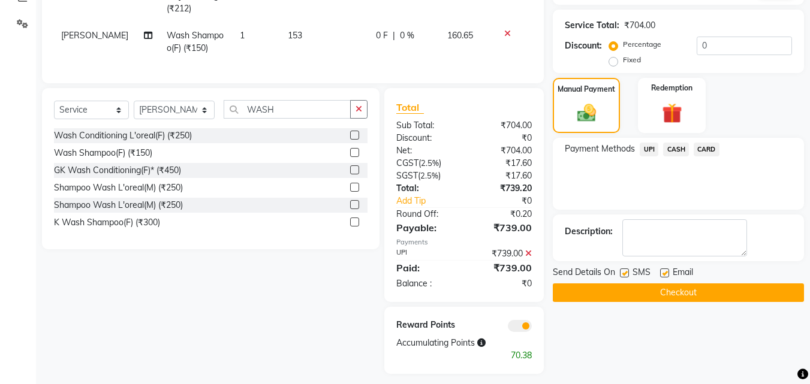
scroll to position [271, 0]
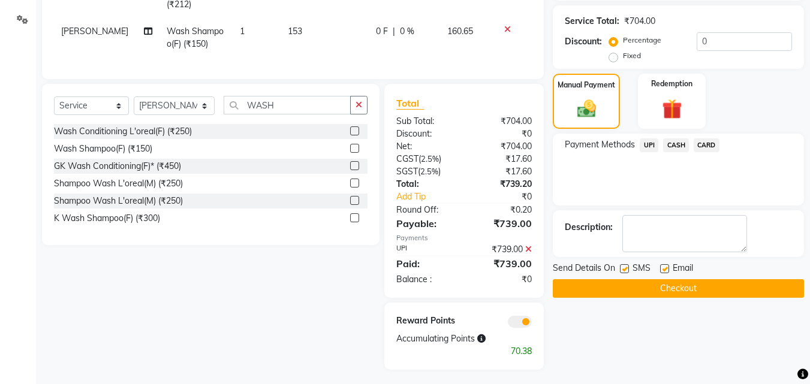
click at [660, 290] on button "Checkout" at bounding box center [677, 288] width 251 height 19
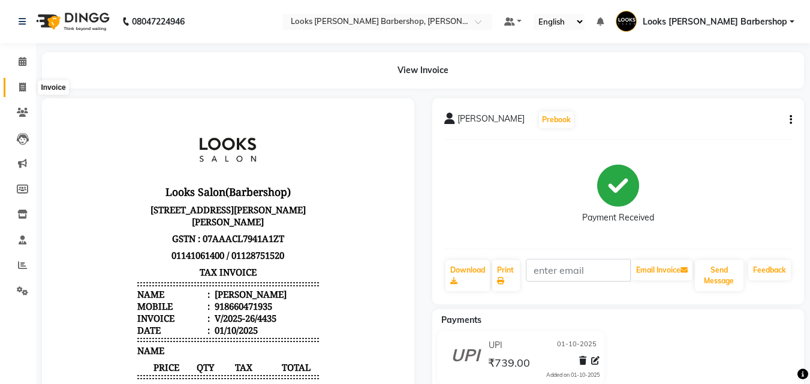
click at [21, 85] on icon at bounding box center [22, 87] width 7 height 9
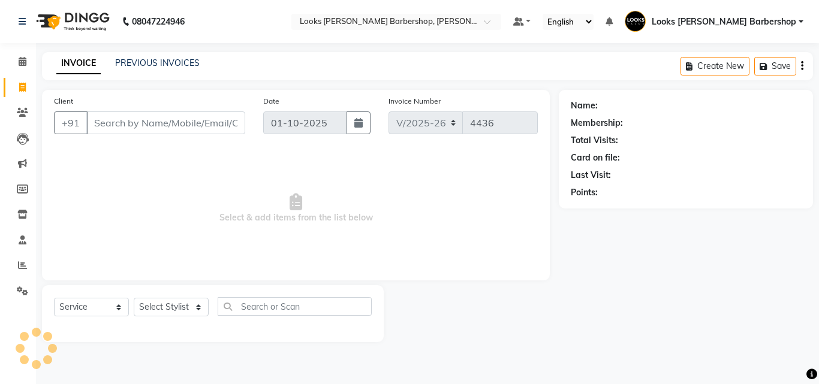
click at [104, 125] on input "Client" at bounding box center [165, 122] width 159 height 23
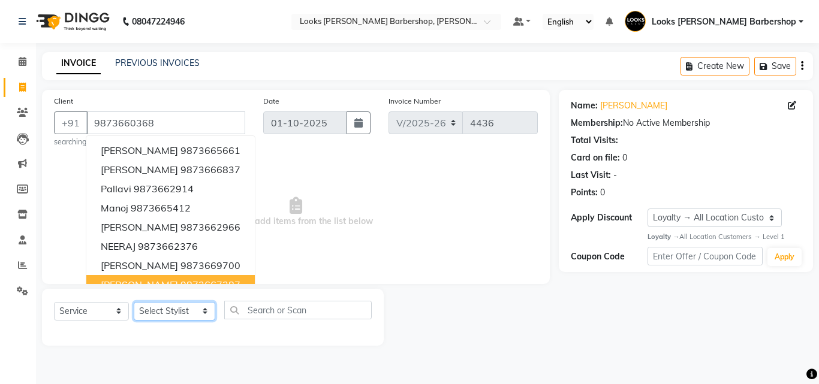
click at [198, 312] on select "Select Stylist [PERSON_NAME] [PERSON_NAME] Amazon_Kart [PERSON_NAME] Counter Sa…" at bounding box center [174, 311] width 81 height 19
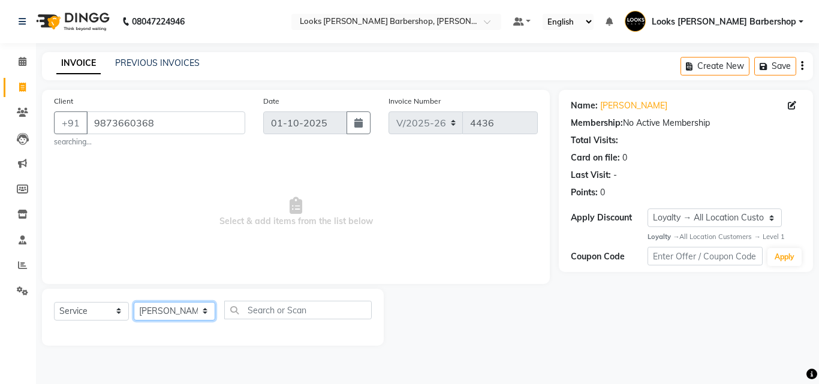
click at [134, 302] on select "Select Stylist [PERSON_NAME] [PERSON_NAME] Amazon_Kart [PERSON_NAME] Counter Sa…" at bounding box center [174, 311] width 81 height 19
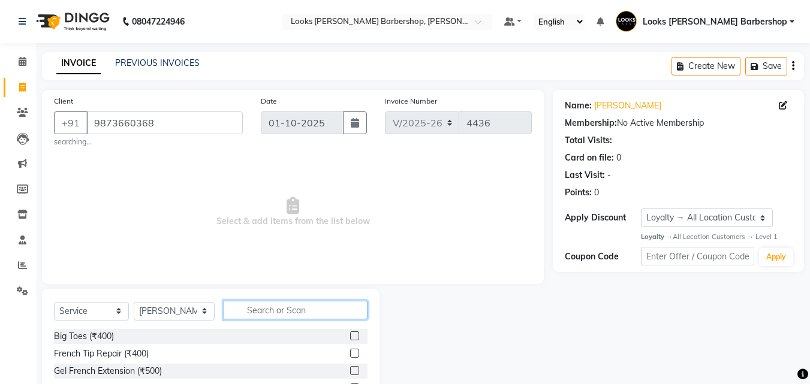
click at [265, 306] on input "text" at bounding box center [296, 310] width 144 height 19
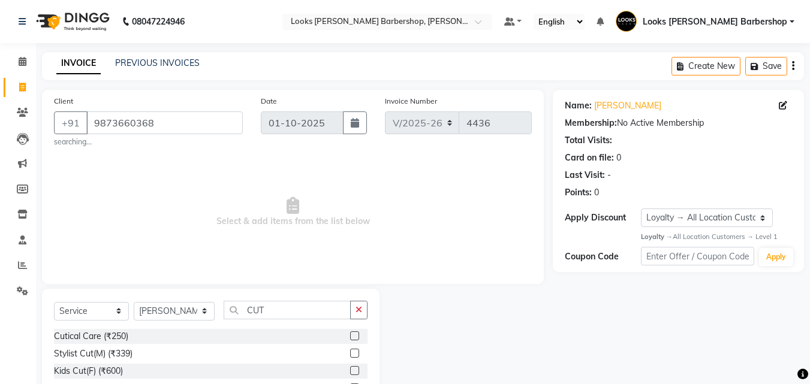
click at [350, 351] on label at bounding box center [354, 353] width 9 height 9
click at [350, 351] on input "checkbox" at bounding box center [354, 354] width 8 height 8
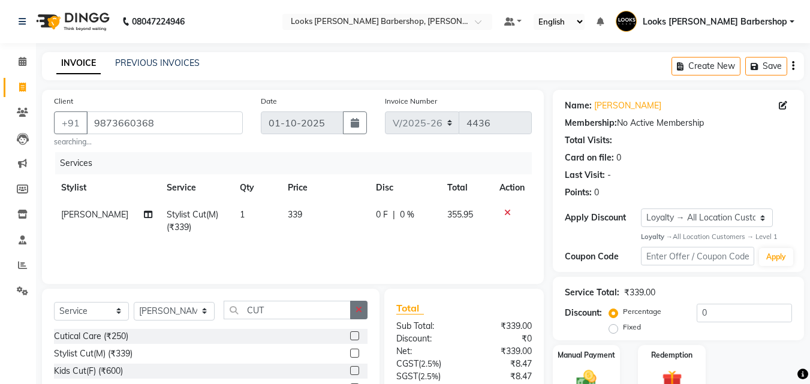
click at [357, 309] on icon "button" at bounding box center [358, 310] width 7 height 8
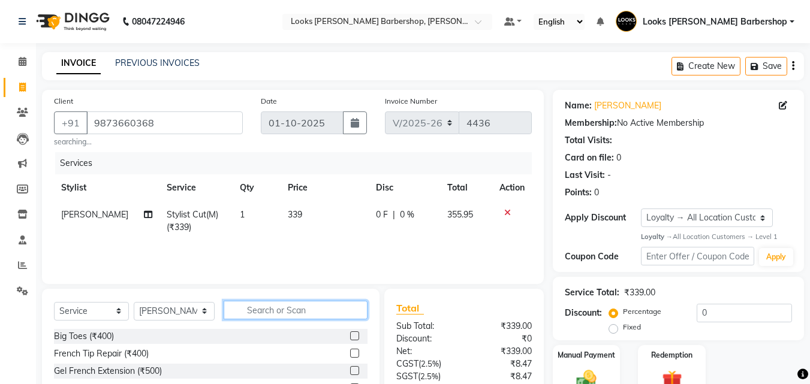
click at [352, 309] on input "text" at bounding box center [296, 310] width 144 height 19
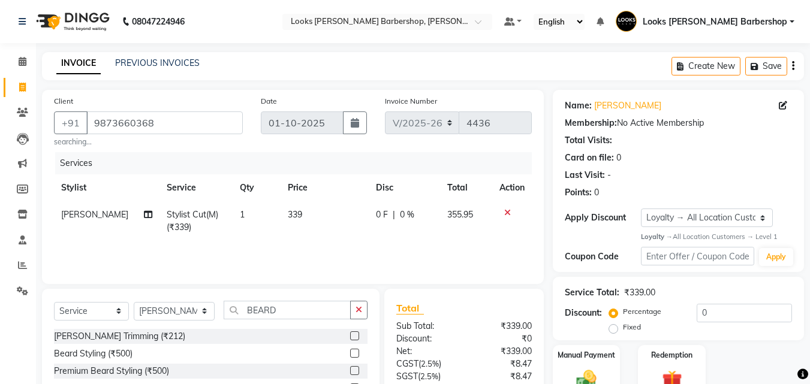
click at [354, 336] on label at bounding box center [354, 335] width 9 height 9
click at [354, 336] on input "checkbox" at bounding box center [354, 337] width 8 height 8
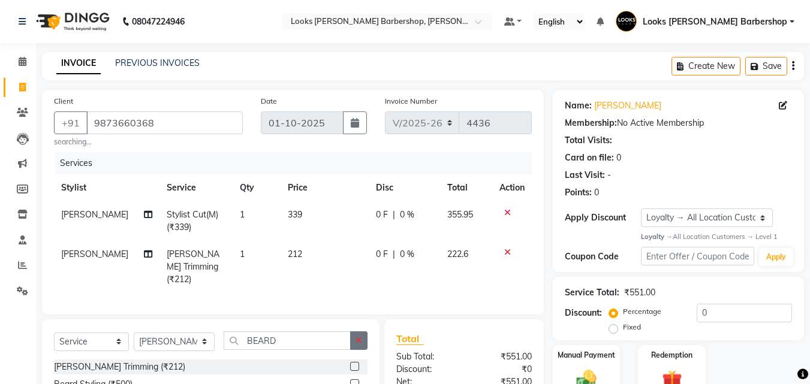
click at [358, 336] on icon "button" at bounding box center [358, 340] width 7 height 8
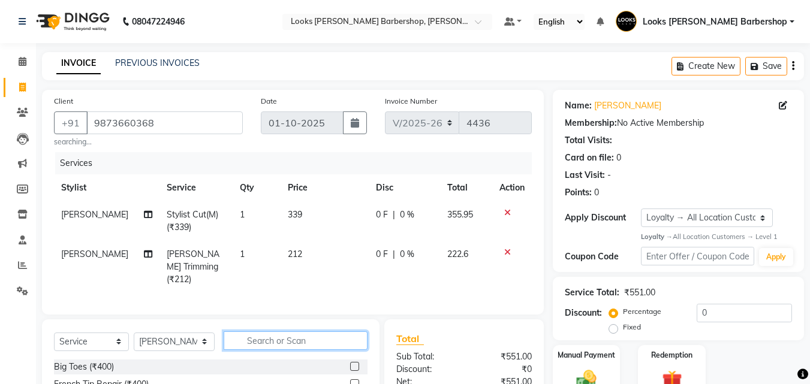
click at [328, 336] on input "text" at bounding box center [296, 340] width 144 height 19
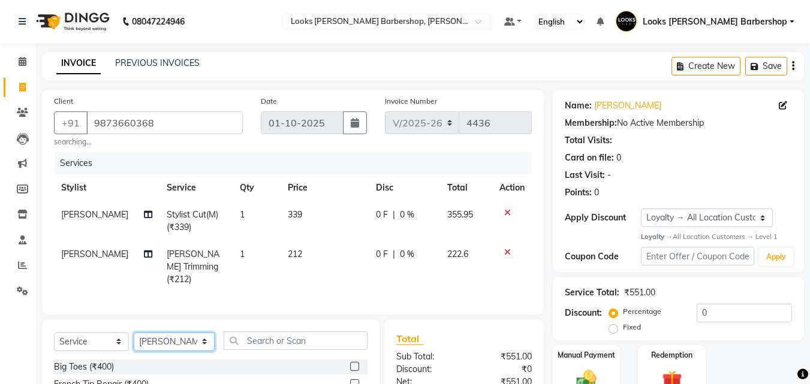
click at [198, 340] on select "Select Stylist [PERSON_NAME] [PERSON_NAME] Amazon_Kart [PERSON_NAME] Counter Sa…" at bounding box center [174, 342] width 81 height 19
click at [134, 333] on select "Select Stylist [PERSON_NAME] [PERSON_NAME] Amazon_Kart [PERSON_NAME] Counter Sa…" at bounding box center [174, 342] width 81 height 19
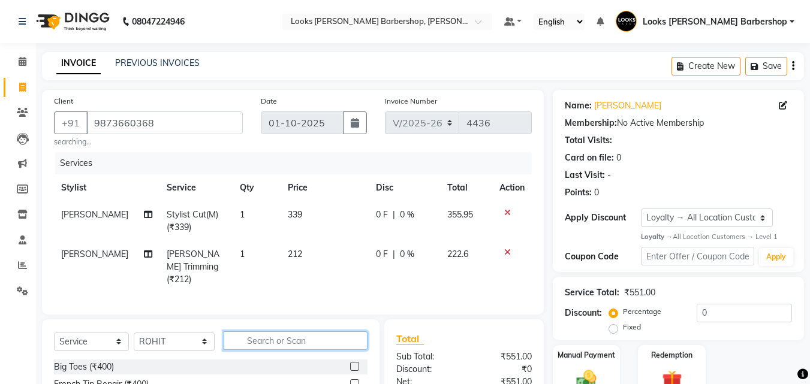
click at [251, 341] on input "text" at bounding box center [296, 340] width 144 height 19
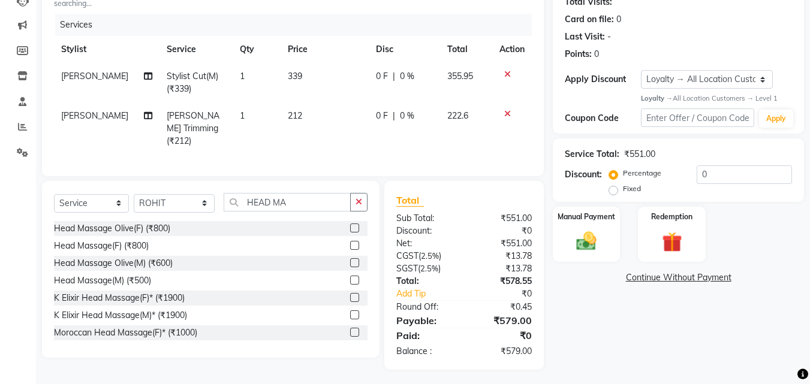
click at [350, 276] on label at bounding box center [354, 280] width 9 height 9
click at [350, 277] on input "checkbox" at bounding box center [354, 281] width 8 height 8
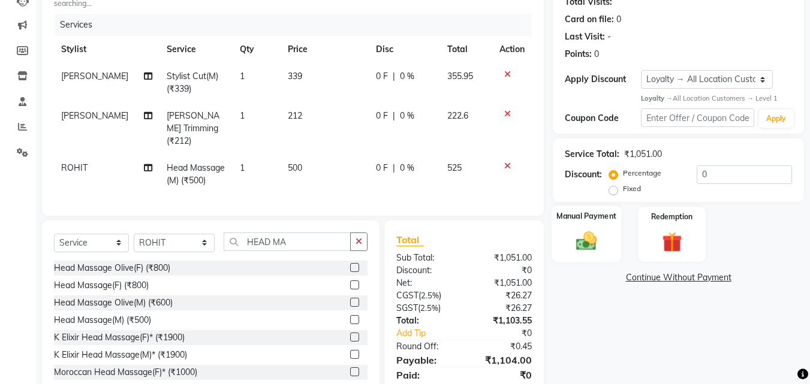
click at [580, 228] on div "Manual Payment" at bounding box center [586, 234] width 70 height 57
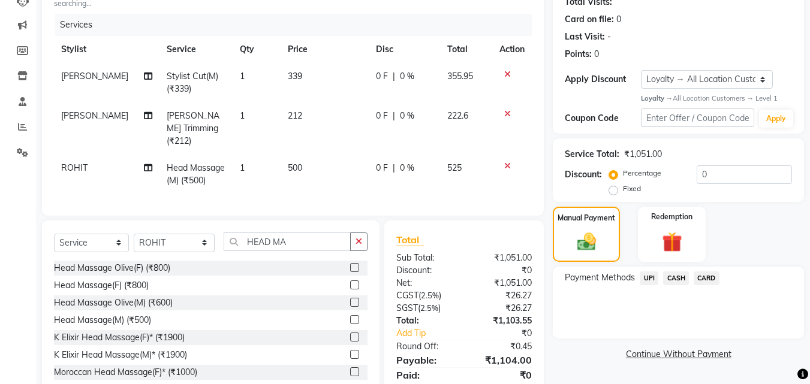
click at [650, 279] on span "UPI" at bounding box center [648, 278] width 19 height 14
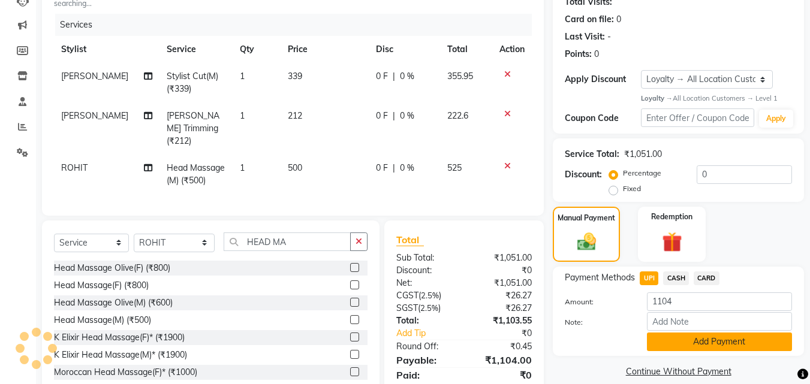
click at [667, 343] on button "Add Payment" at bounding box center [719, 342] width 145 height 19
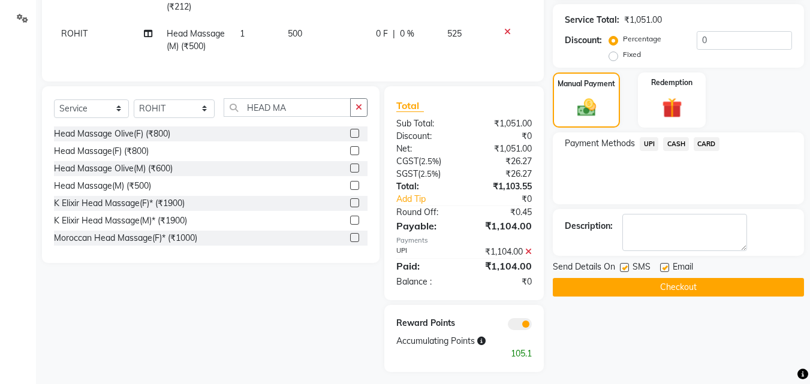
scroll to position [275, 0]
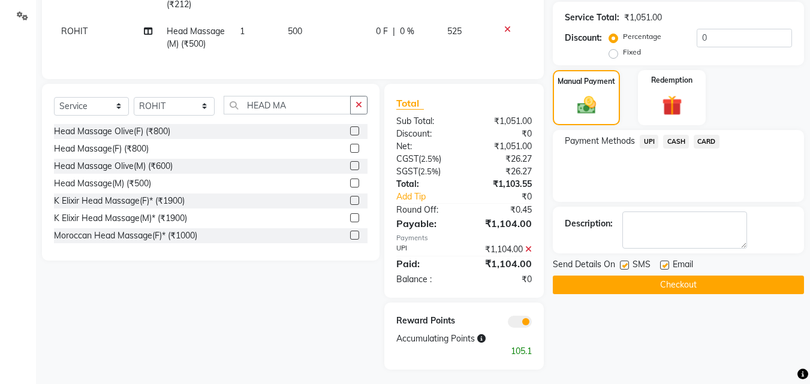
click at [659, 285] on button "Checkout" at bounding box center [677, 285] width 251 height 19
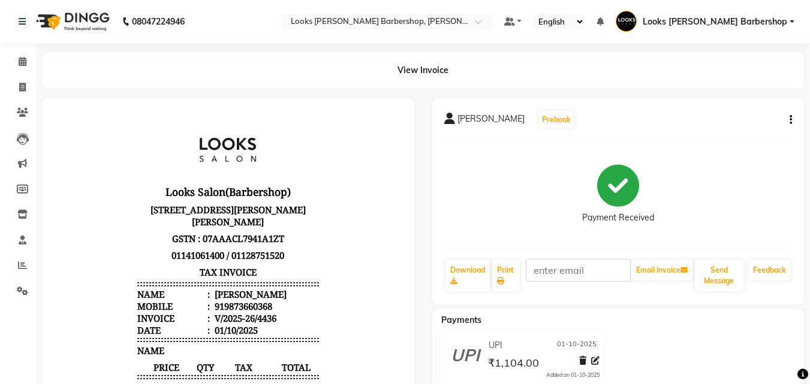
click at [789, 120] on icon "button" at bounding box center [790, 120] width 2 height 1
click at [721, 127] on div "Edit Item Staff" at bounding box center [731, 127] width 82 height 15
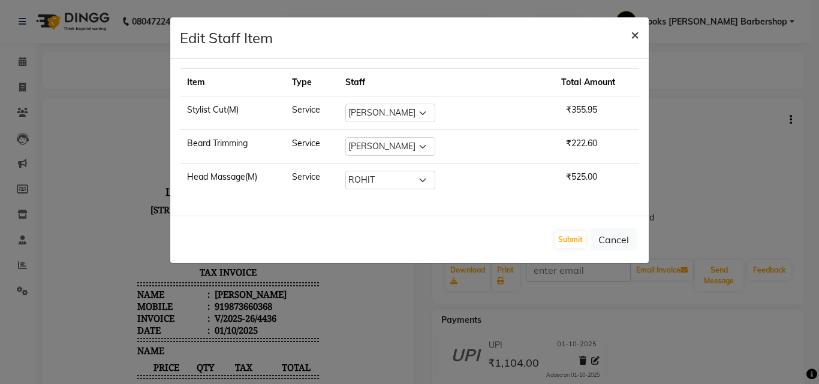
click at [633, 34] on span "×" at bounding box center [634, 34] width 8 height 18
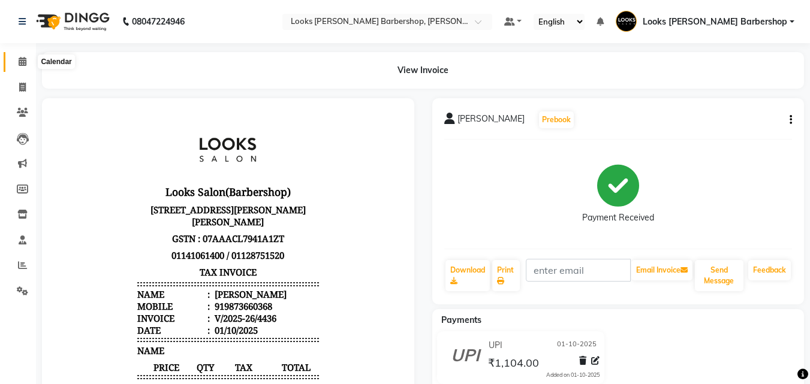
click at [24, 65] on icon at bounding box center [23, 61] width 8 height 9
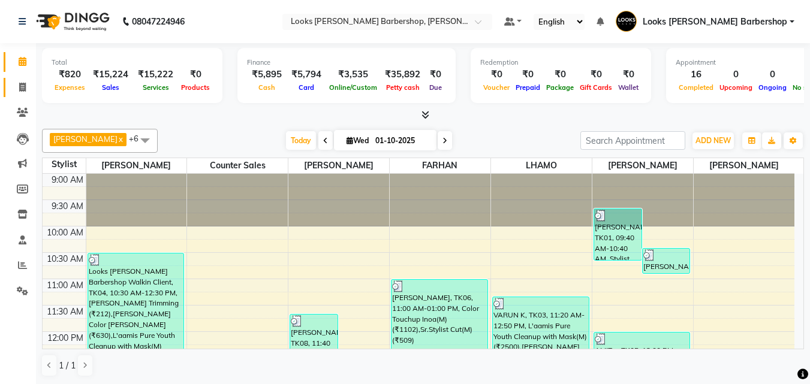
click at [6, 93] on link "Invoice" at bounding box center [18, 88] width 29 height 20
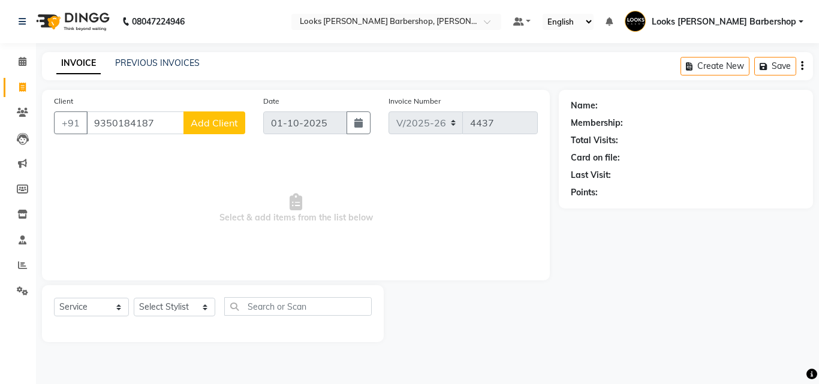
click at [210, 120] on span "Add Client" at bounding box center [214, 123] width 47 height 12
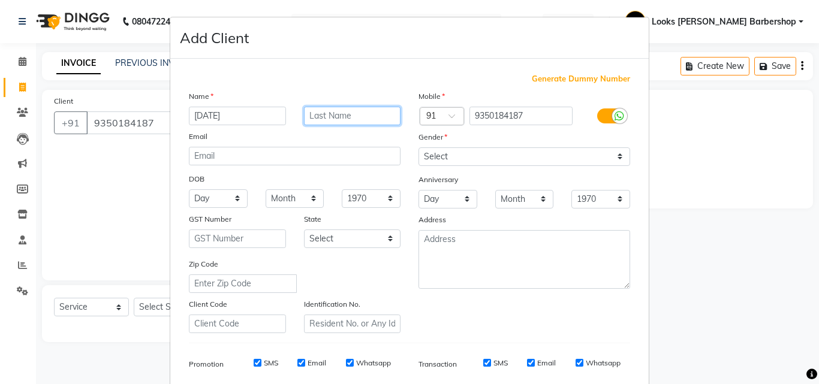
click at [325, 123] on input "text" at bounding box center [352, 116] width 97 height 19
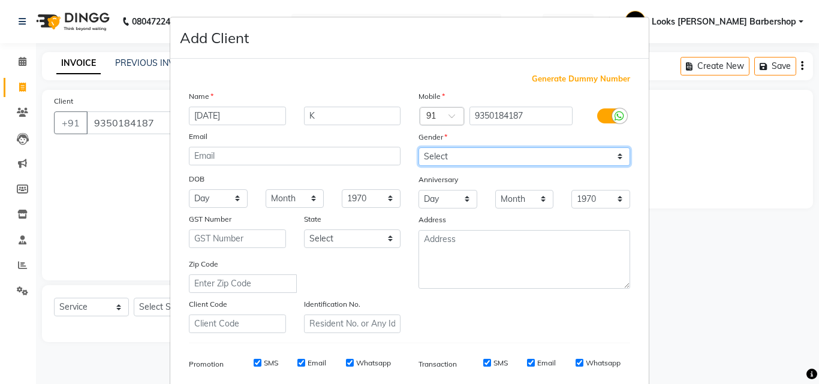
drag, startPoint x: 461, startPoint y: 153, endPoint x: 467, endPoint y: 165, distance: 14.2
click at [461, 152] on select "Select [DEMOGRAPHIC_DATA] [DEMOGRAPHIC_DATA] Other Prefer Not To Say" at bounding box center [524, 156] width 212 height 19
click at [418, 147] on select "Select [DEMOGRAPHIC_DATA] [DEMOGRAPHIC_DATA] Other Prefer Not To Say" at bounding box center [524, 156] width 212 height 19
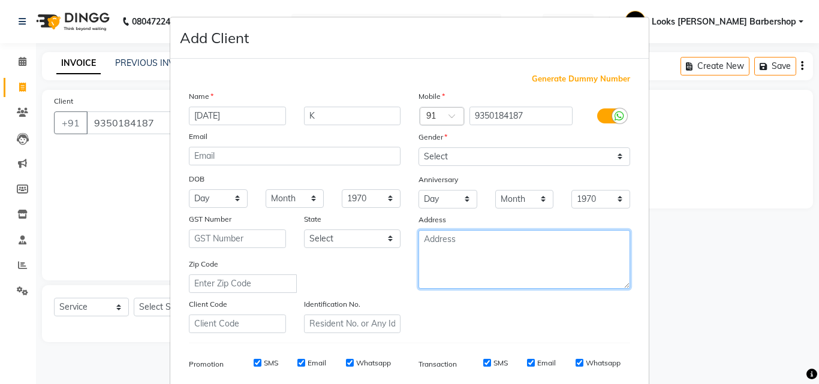
click at [492, 276] on textarea at bounding box center [524, 259] width 212 height 59
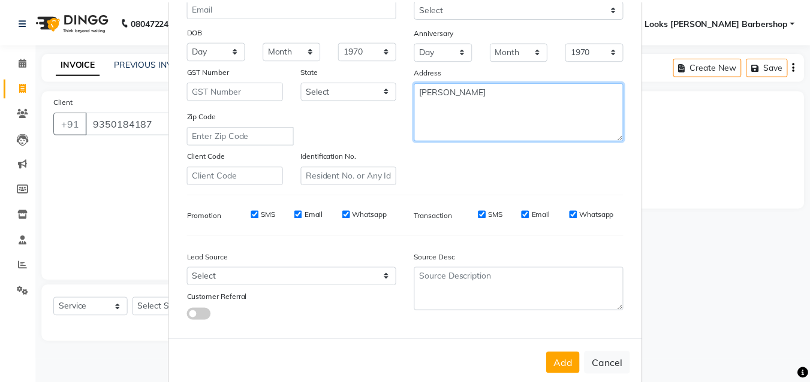
scroll to position [169, 0]
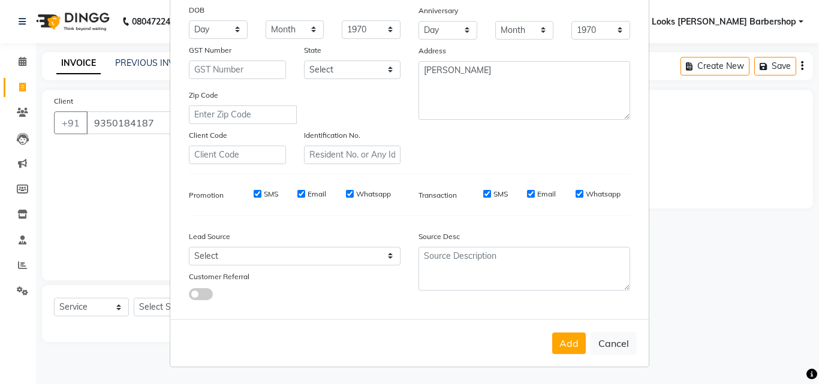
click at [560, 349] on button "Add" at bounding box center [569, 344] width 34 height 22
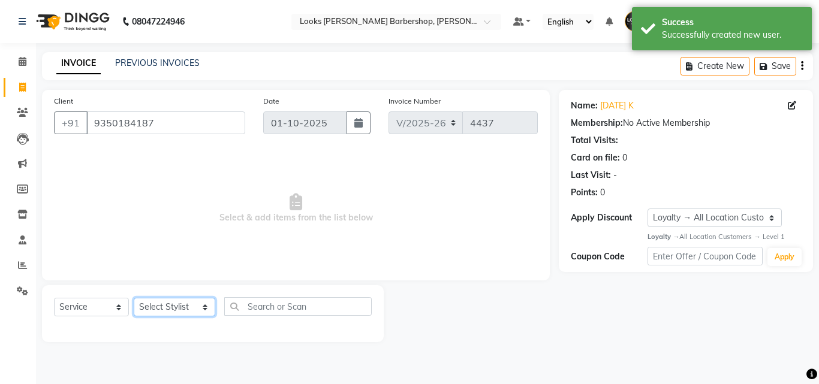
click at [175, 306] on select "Select Stylist [PERSON_NAME] [PERSON_NAME] Amazon_Kart [PERSON_NAME] Counter Sa…" at bounding box center [174, 307] width 81 height 19
click at [134, 298] on select "Select Stylist [PERSON_NAME] [PERSON_NAME] Amazon_Kart [PERSON_NAME] Counter Sa…" at bounding box center [174, 307] width 81 height 19
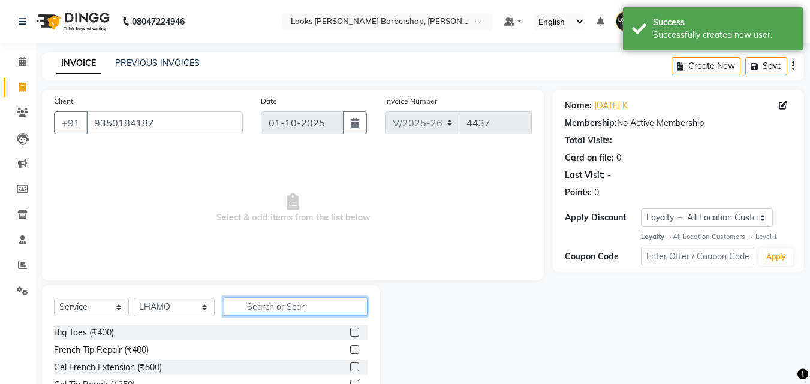
click at [267, 309] on input "text" at bounding box center [296, 306] width 144 height 19
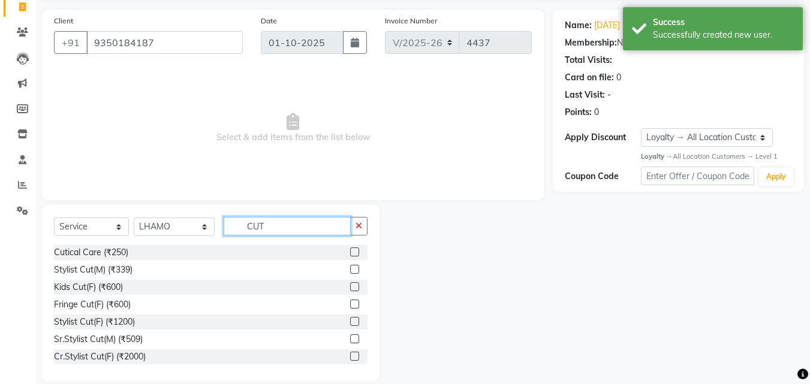
scroll to position [96, 0]
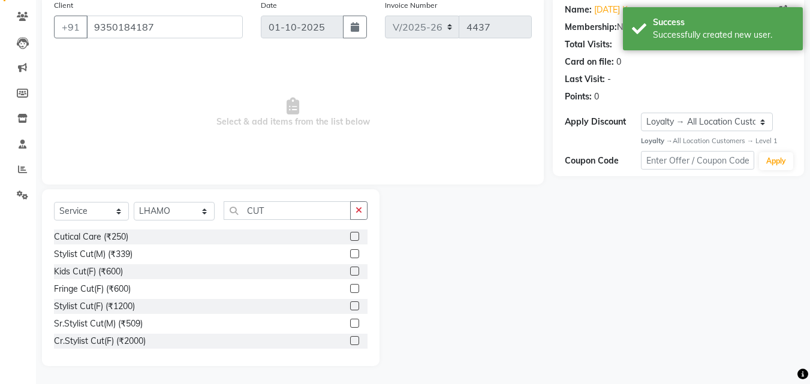
click at [350, 323] on label at bounding box center [354, 323] width 9 height 9
click at [350, 323] on input "checkbox" at bounding box center [354, 324] width 8 height 8
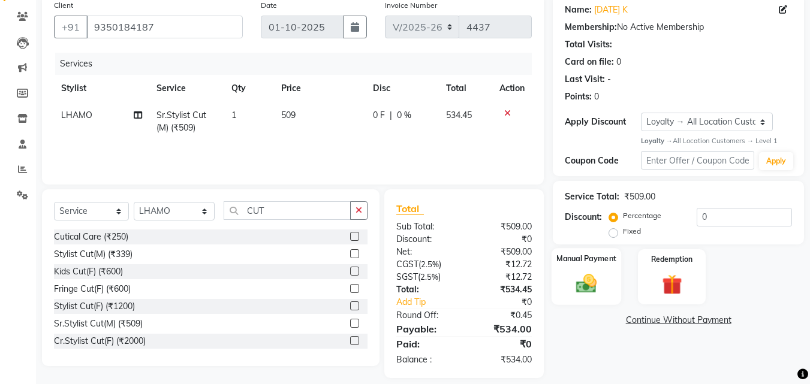
click at [583, 288] on img at bounding box center [586, 284] width 34 height 24
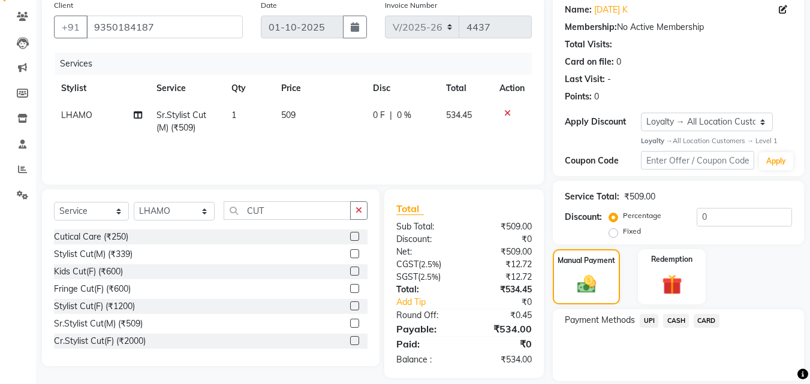
click at [676, 320] on span "CASH" at bounding box center [676, 321] width 26 height 14
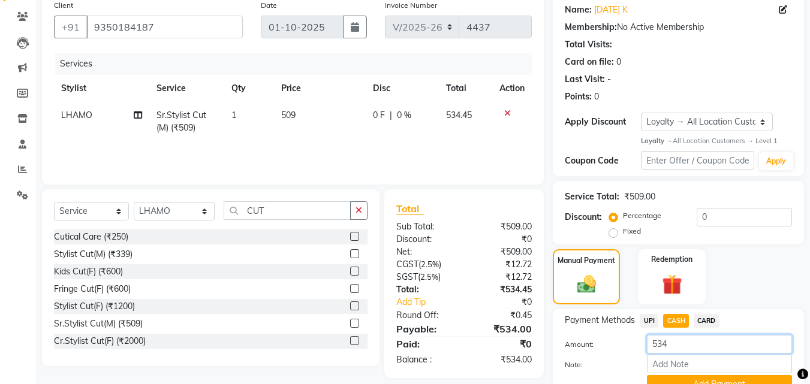
click at [669, 340] on input "534" at bounding box center [719, 344] width 145 height 19
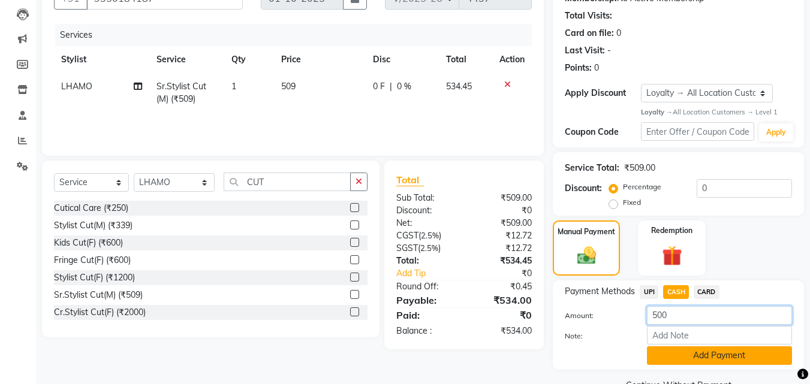
scroll to position [153, 0]
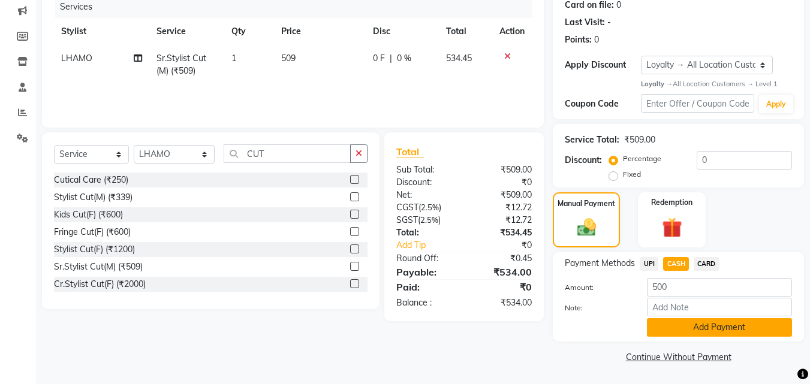
click at [714, 323] on button "Add Payment" at bounding box center [719, 327] width 145 height 19
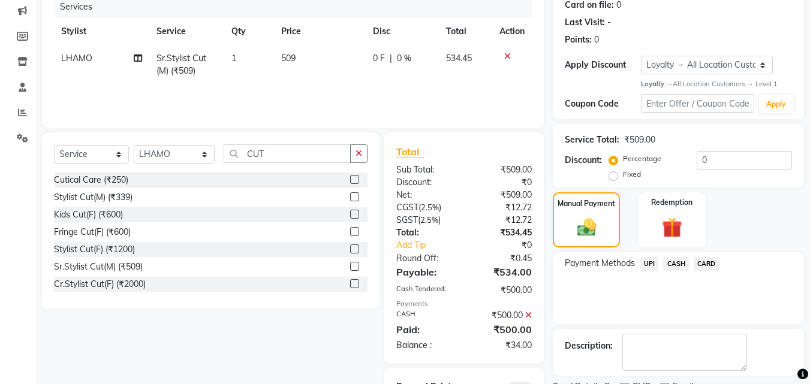
click at [645, 259] on span "UPI" at bounding box center [648, 264] width 19 height 14
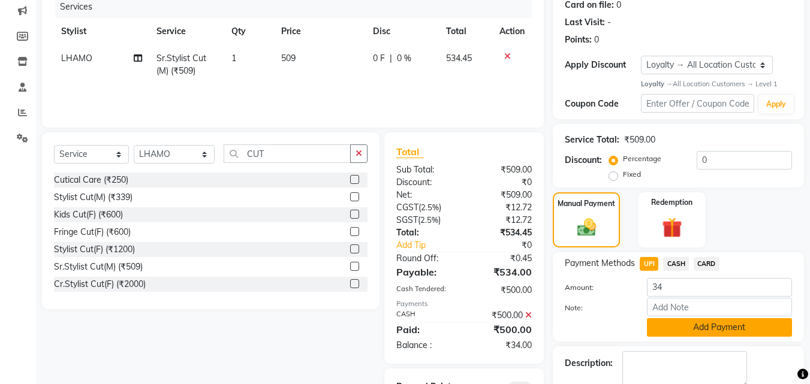
click at [703, 319] on button "Add Payment" at bounding box center [719, 327] width 145 height 19
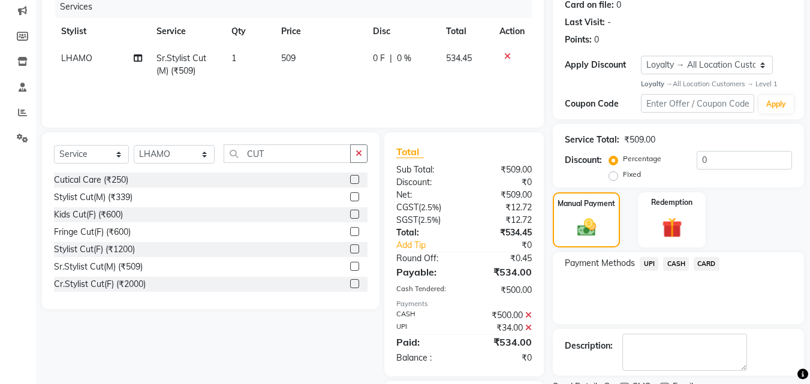
scroll to position [235, 0]
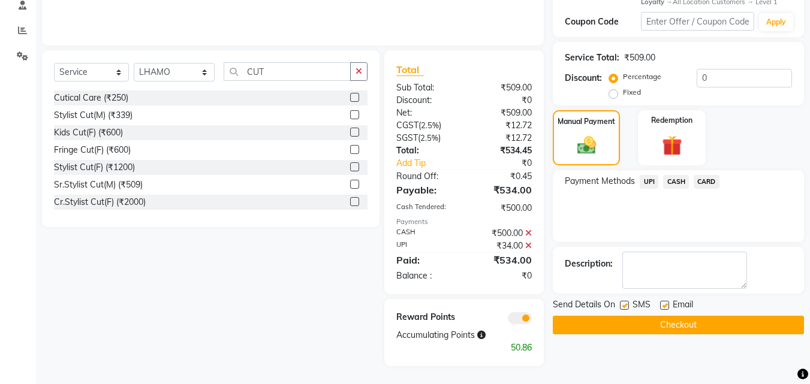
click at [680, 319] on button "Checkout" at bounding box center [677, 325] width 251 height 19
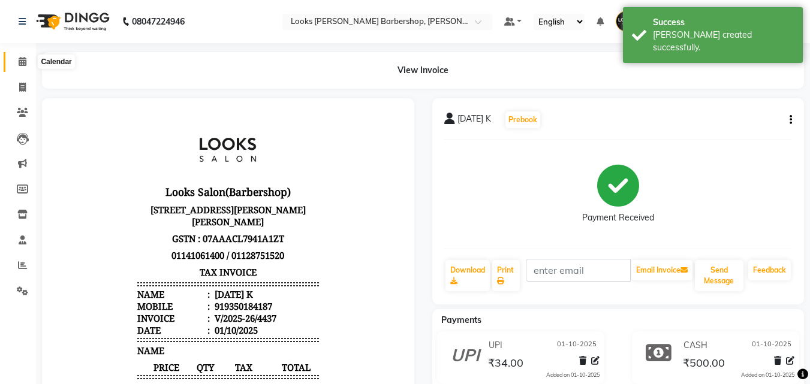
click at [26, 62] on icon at bounding box center [23, 61] width 8 height 9
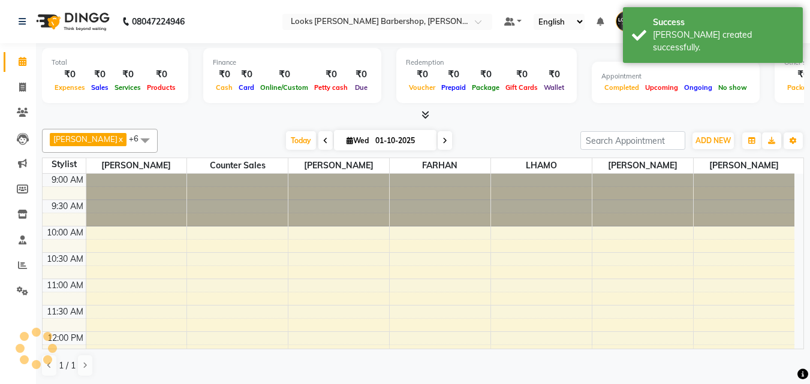
scroll to position [317, 0]
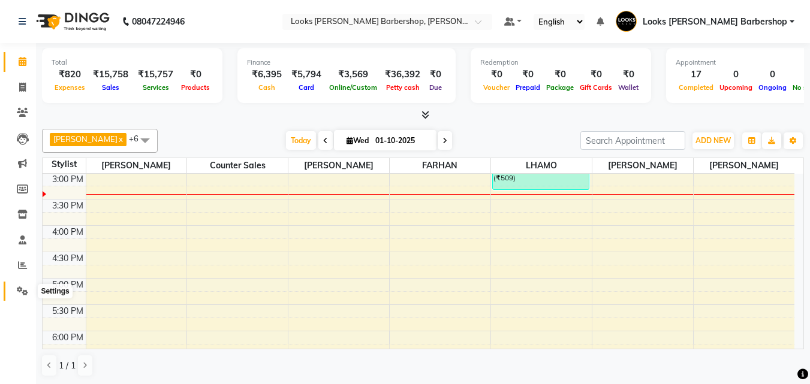
click at [25, 285] on span at bounding box center [22, 292] width 21 height 14
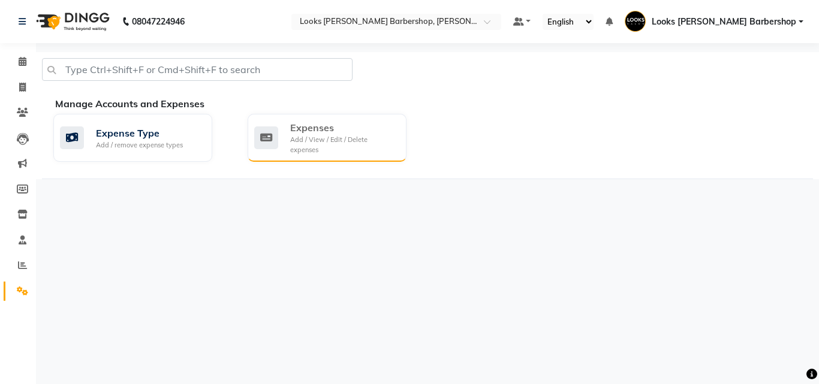
click at [322, 134] on div "Expenses" at bounding box center [343, 127] width 107 height 14
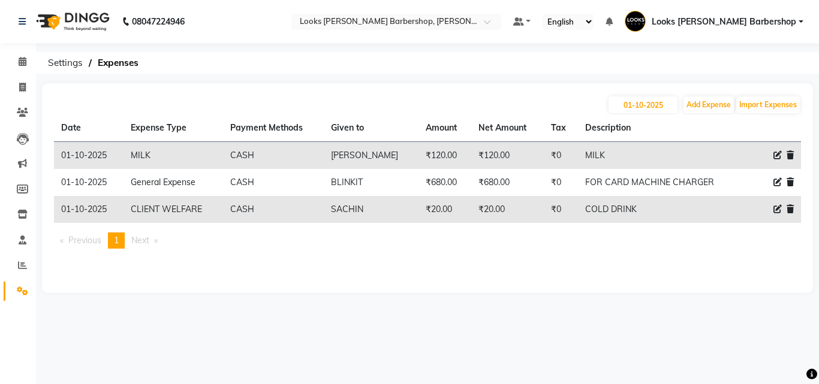
click at [777, 209] on icon at bounding box center [777, 209] width 8 height 8
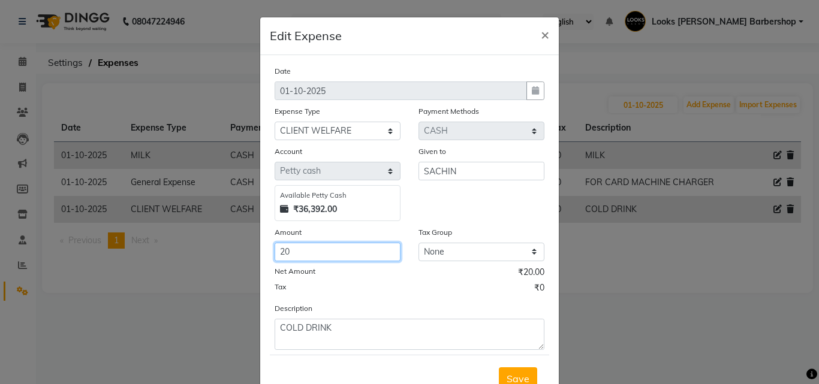
click at [354, 258] on input "20" at bounding box center [337, 252] width 126 height 19
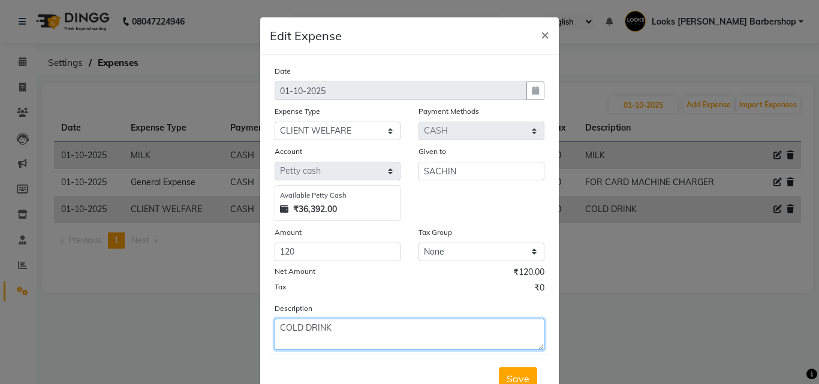
click at [360, 340] on textarea "COLD DRINK" at bounding box center [409, 334] width 270 height 31
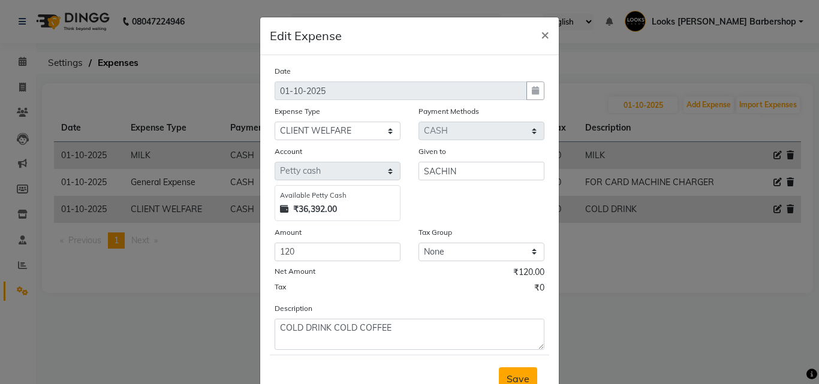
click at [506, 379] on span "Save" at bounding box center [517, 379] width 23 height 12
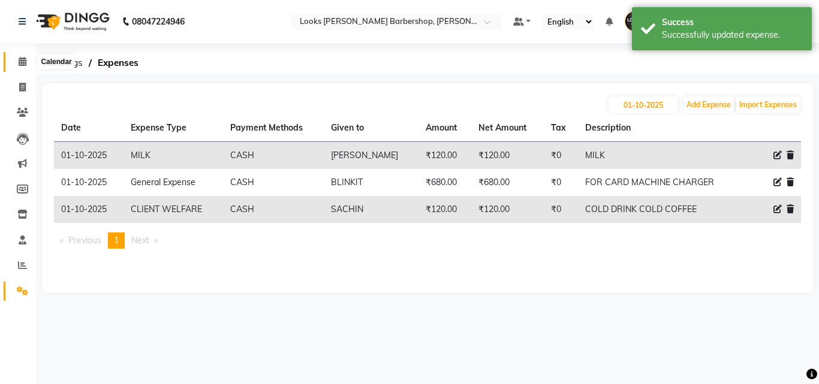
click at [20, 58] on icon at bounding box center [23, 61] width 8 height 9
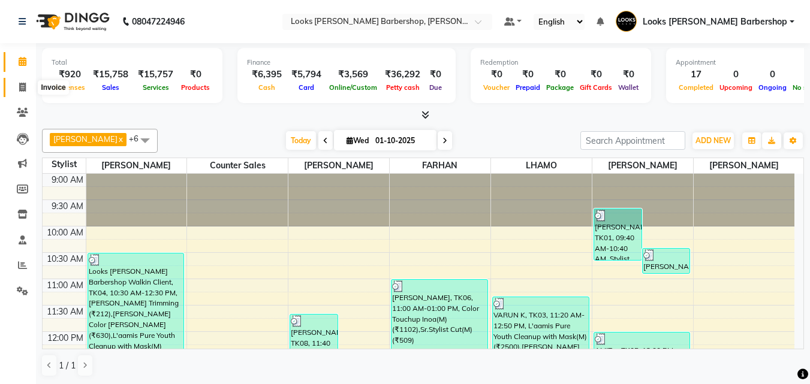
click at [18, 87] on span at bounding box center [22, 88] width 21 height 14
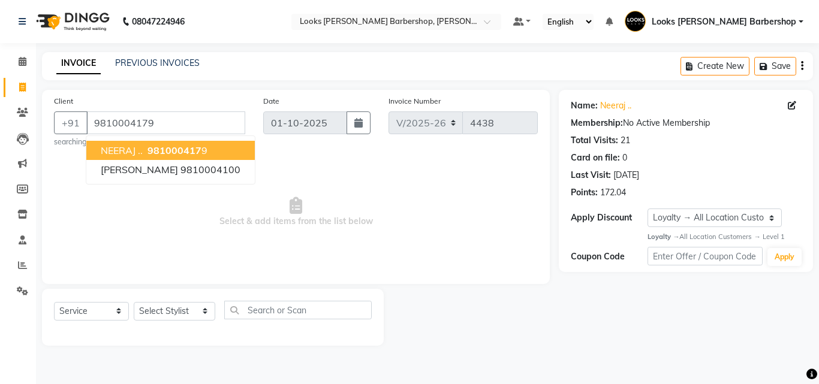
click at [250, 156] on button "NEERAJ .. 981000417 9" at bounding box center [170, 150] width 168 height 19
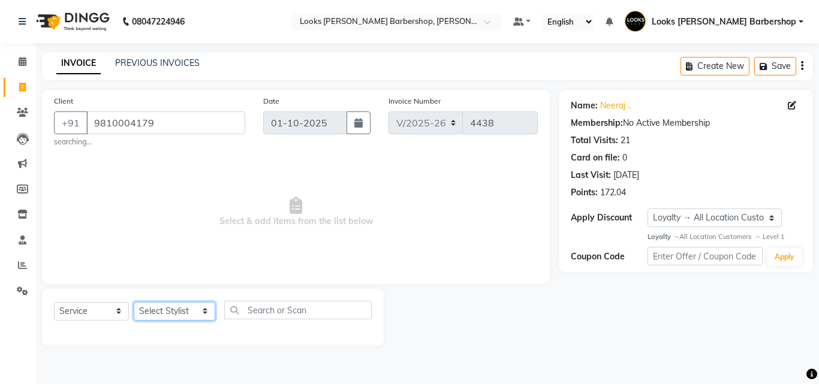
click at [152, 310] on select "Select Stylist [PERSON_NAME] [PERSON_NAME] Amazon_Kart [PERSON_NAME] Counter Sa…" at bounding box center [174, 311] width 81 height 19
click at [134, 302] on select "Select Stylist [PERSON_NAME] [PERSON_NAME] Amazon_Kart [PERSON_NAME] Counter Sa…" at bounding box center [174, 311] width 81 height 19
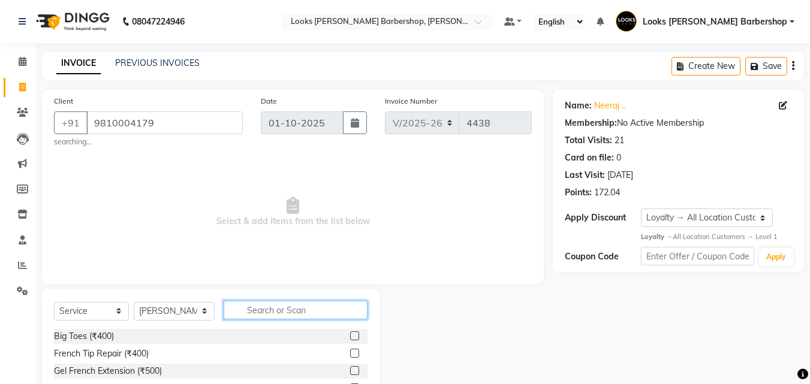
click at [256, 311] on input "text" at bounding box center [296, 310] width 144 height 19
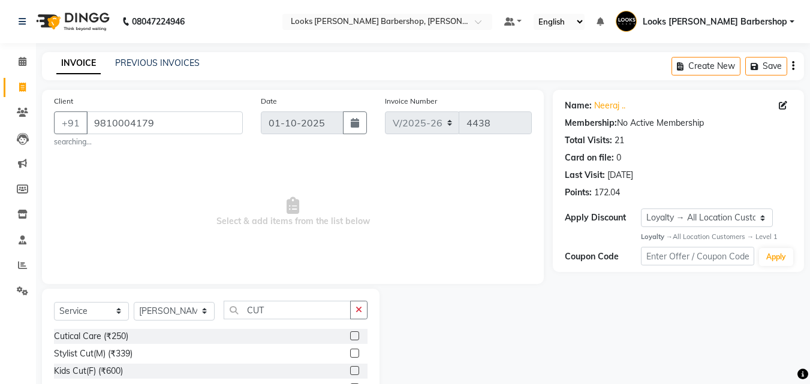
click at [350, 353] on label at bounding box center [354, 353] width 9 height 9
click at [350, 353] on input "checkbox" at bounding box center [354, 354] width 8 height 8
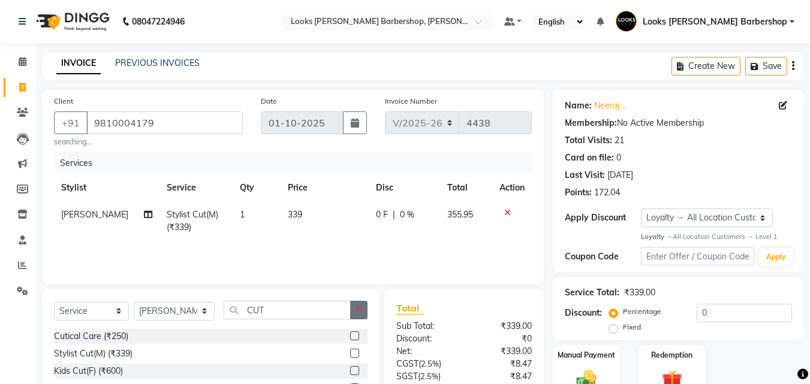
click at [357, 312] on icon "button" at bounding box center [358, 310] width 7 height 8
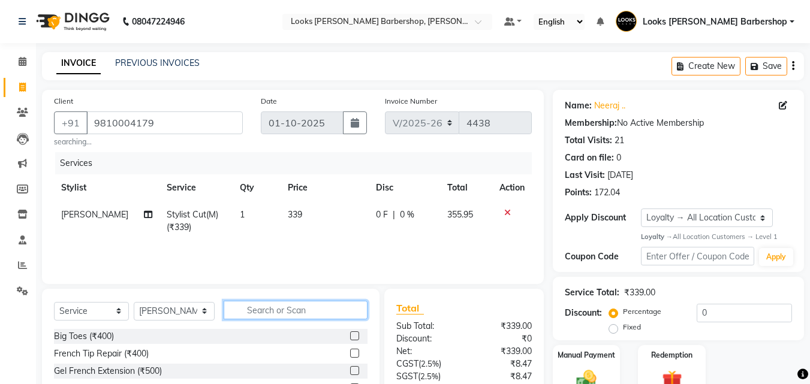
scroll to position [111, 0]
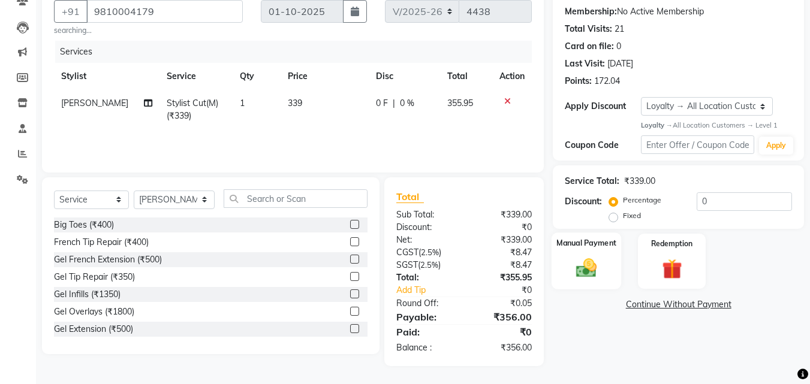
click at [589, 262] on img at bounding box center [586, 268] width 34 height 24
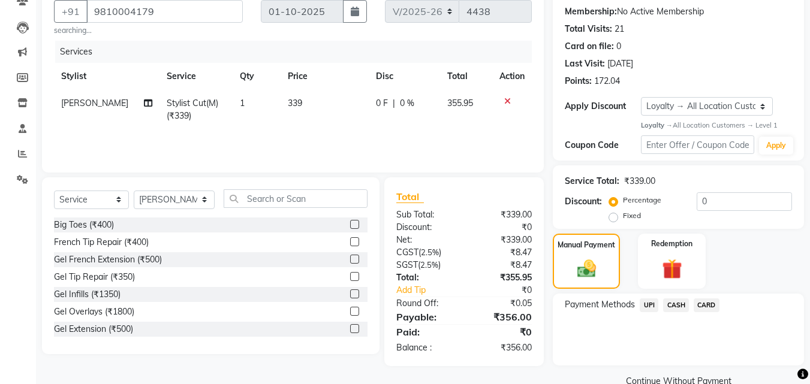
click at [684, 302] on span "CASH" at bounding box center [676, 305] width 26 height 14
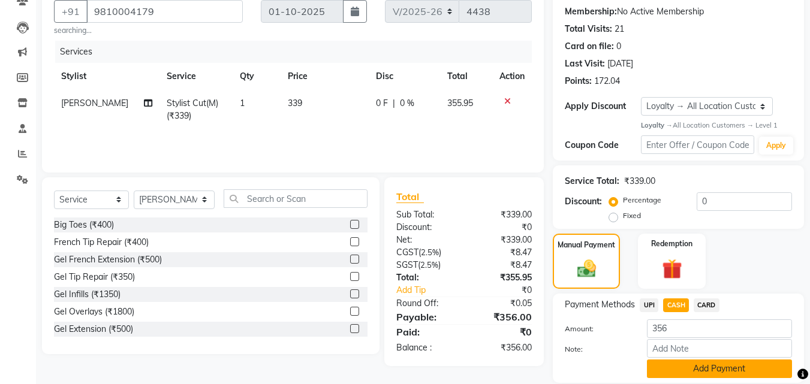
click at [663, 369] on button "Add Payment" at bounding box center [719, 369] width 145 height 19
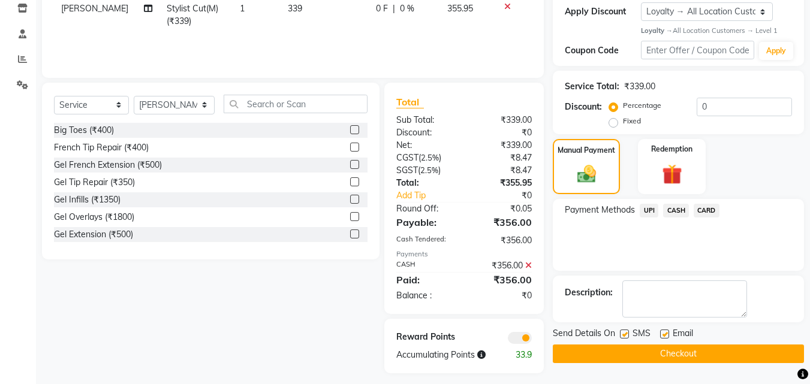
scroll to position [213, 0]
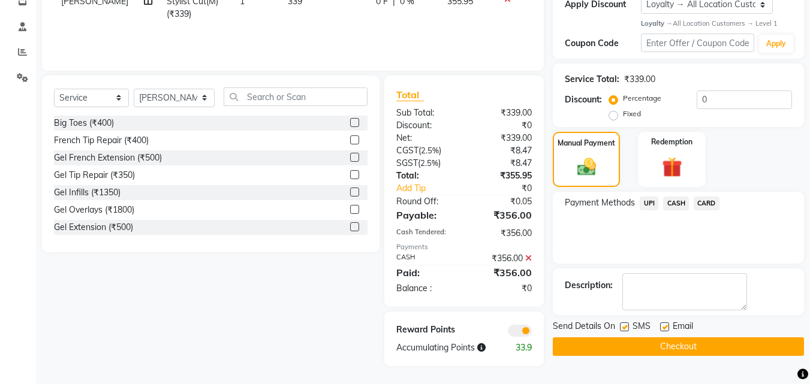
click at [679, 352] on button "Checkout" at bounding box center [677, 346] width 251 height 19
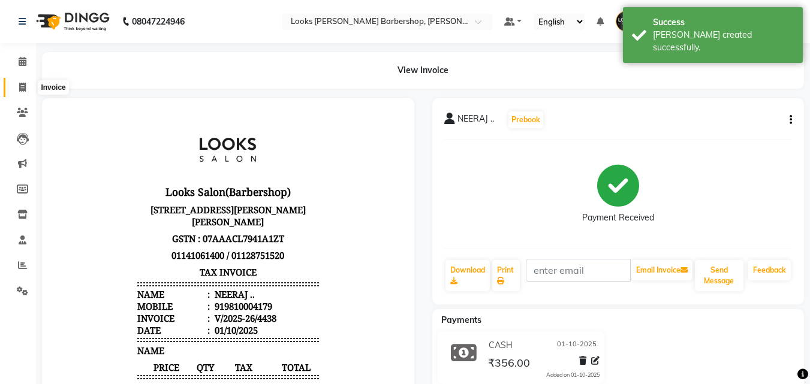
click at [19, 92] on span at bounding box center [22, 88] width 21 height 14
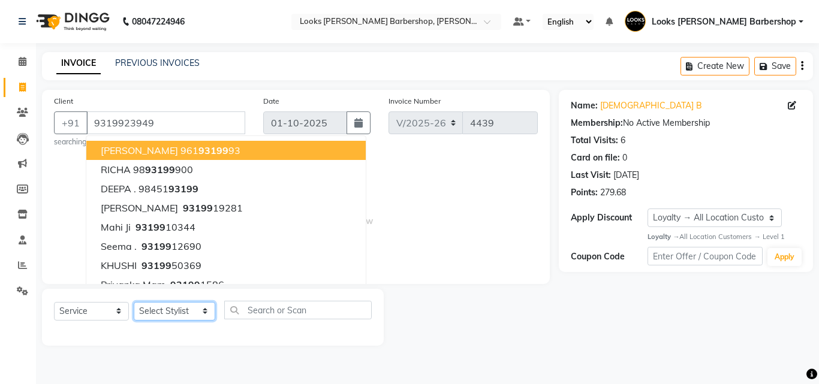
click at [197, 313] on select "Select Stylist [PERSON_NAME] [PERSON_NAME] Amazon_Kart [PERSON_NAME] Counter Sa…" at bounding box center [174, 311] width 81 height 19
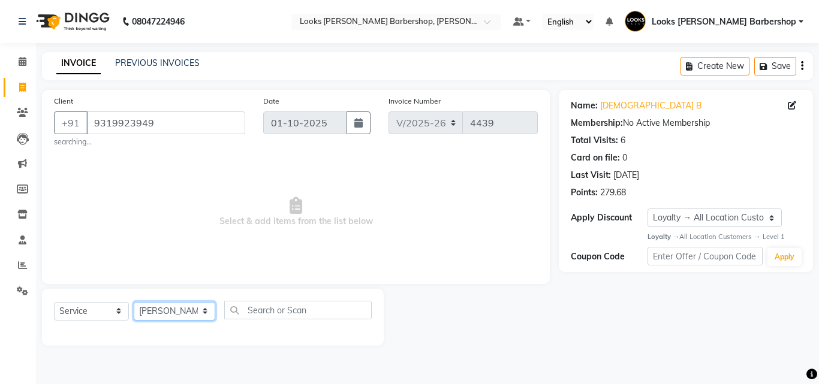
click at [134, 302] on select "Select Stylist [PERSON_NAME] [PERSON_NAME] Amazon_Kart [PERSON_NAME] Counter Sa…" at bounding box center [174, 311] width 81 height 19
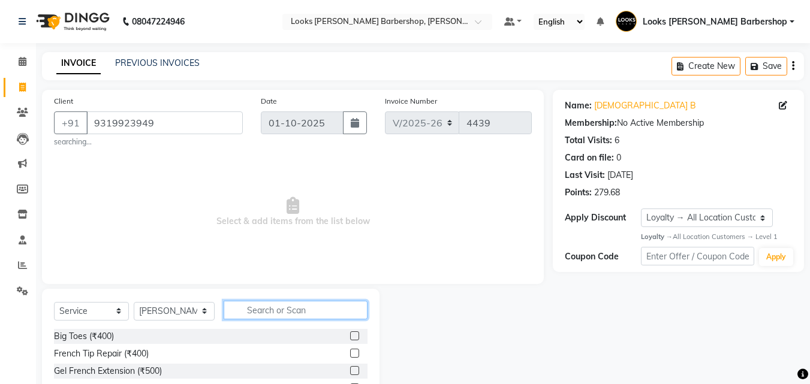
click at [255, 315] on input "text" at bounding box center [296, 310] width 144 height 19
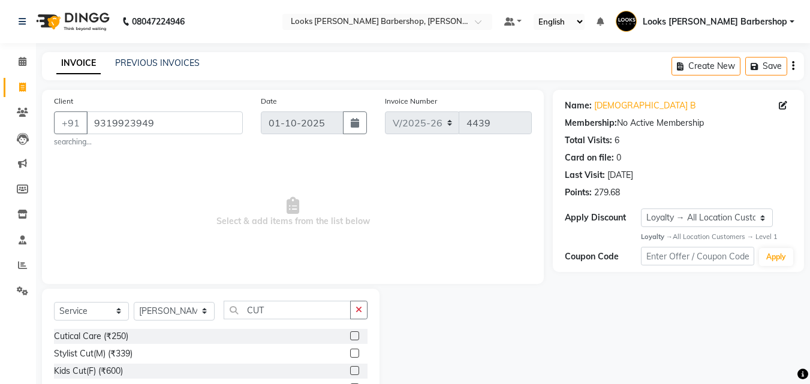
click at [350, 351] on label at bounding box center [354, 353] width 9 height 9
click at [350, 351] on input "checkbox" at bounding box center [354, 354] width 8 height 8
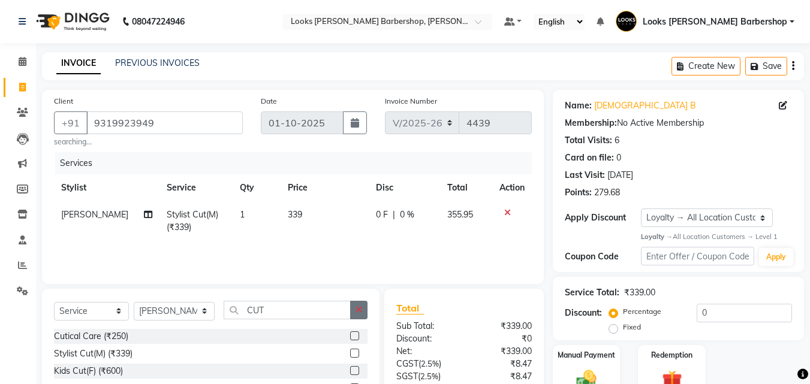
click at [355, 313] on icon "button" at bounding box center [358, 310] width 7 height 8
drag, startPoint x: 354, startPoint y: 335, endPoint x: 377, endPoint y: 322, distance: 27.1
click at [361, 328] on div "Select Service Product Membership Package Voucher Prepaid Gift Card Select Styl…" at bounding box center [210, 369] width 337 height 161
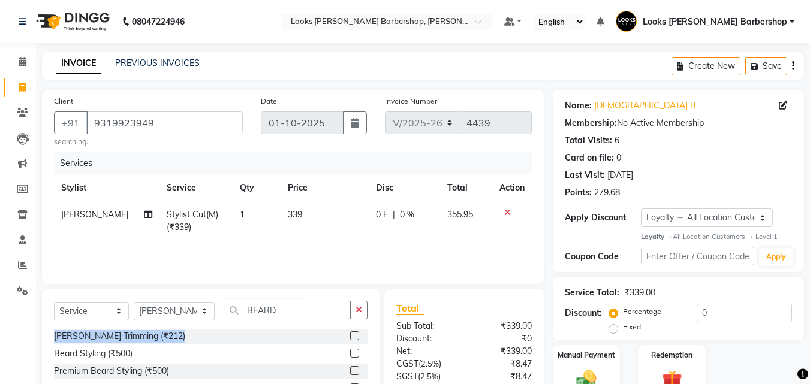
scroll to position [111, 0]
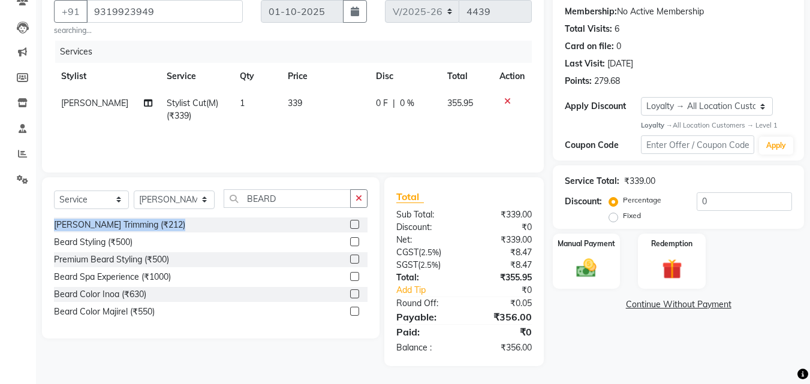
click at [352, 226] on label at bounding box center [354, 224] width 9 height 9
click at [352, 226] on input "checkbox" at bounding box center [354, 225] width 8 height 8
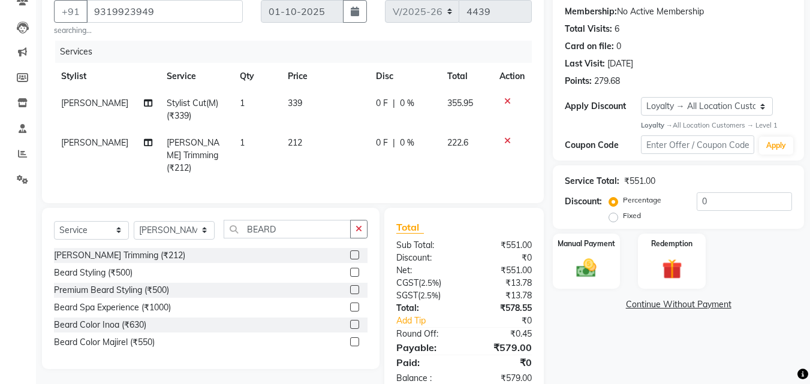
scroll to position [138, 0]
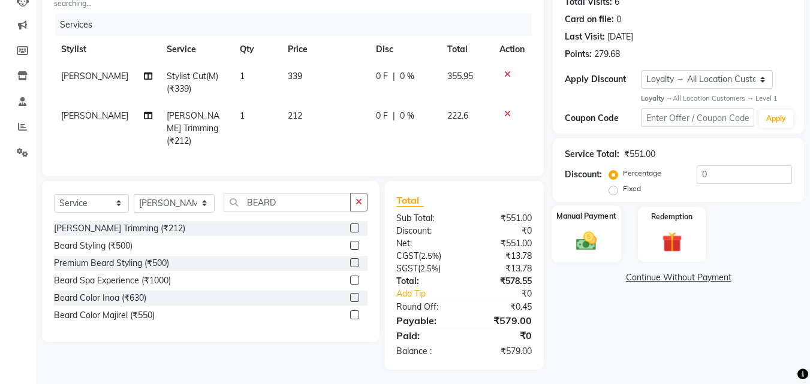
click at [578, 245] on img at bounding box center [586, 241] width 34 height 24
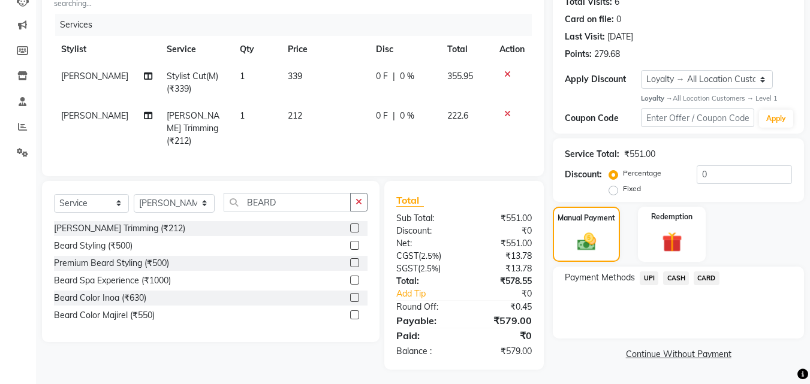
click at [643, 277] on span "UPI" at bounding box center [648, 278] width 19 height 14
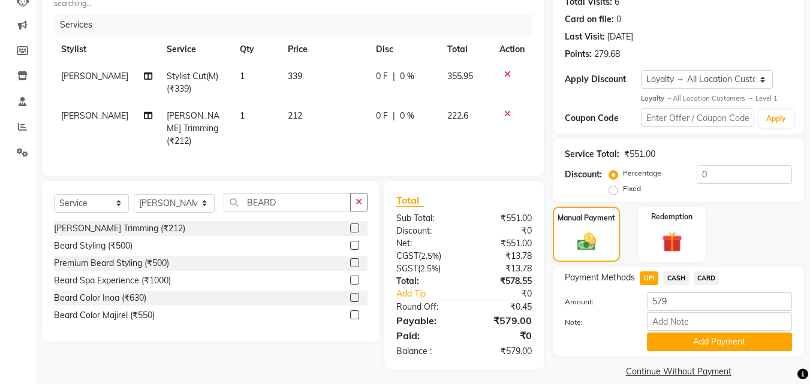
click at [682, 279] on span "CASH" at bounding box center [676, 278] width 26 height 14
click at [684, 295] on input "579" at bounding box center [719, 301] width 145 height 19
click at [671, 335] on button "Add Payment" at bounding box center [719, 342] width 145 height 19
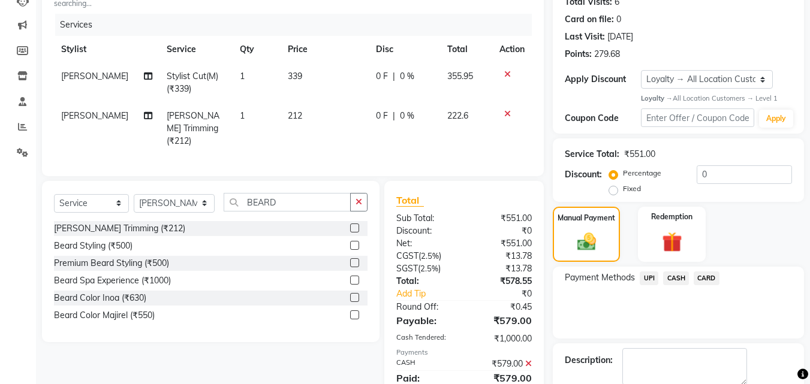
scroll to position [265, 0]
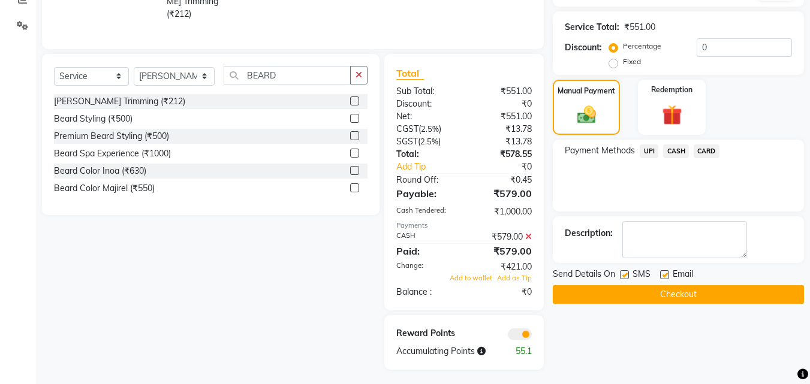
click at [675, 296] on button "Checkout" at bounding box center [677, 294] width 251 height 19
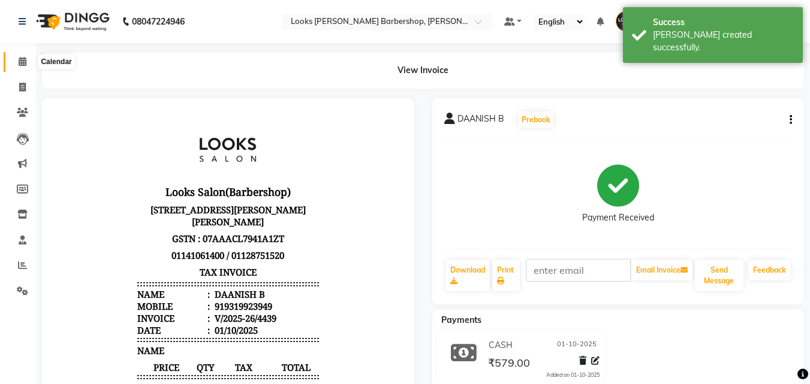
click at [26, 65] on icon at bounding box center [23, 61] width 8 height 9
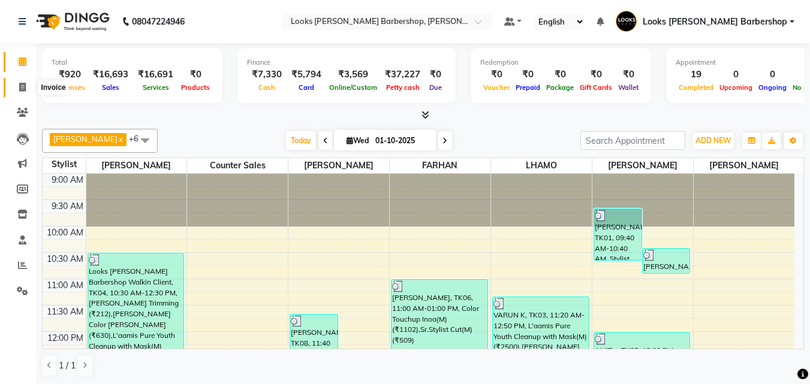
click at [16, 90] on span at bounding box center [22, 88] width 21 height 14
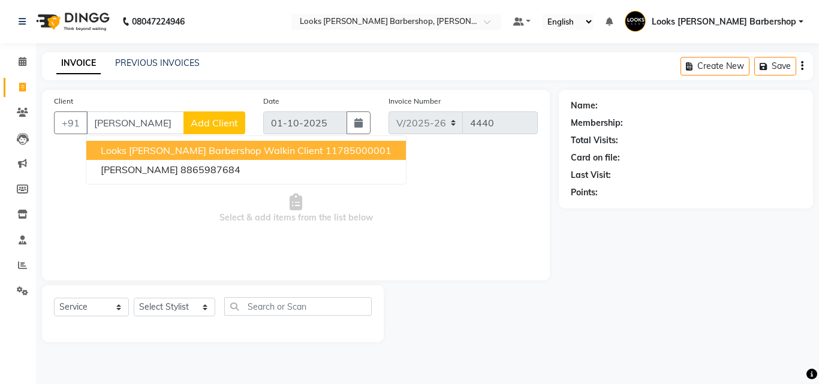
click at [204, 148] on span "Looks [PERSON_NAME] Barbershop Walkin Client" at bounding box center [212, 150] width 222 height 12
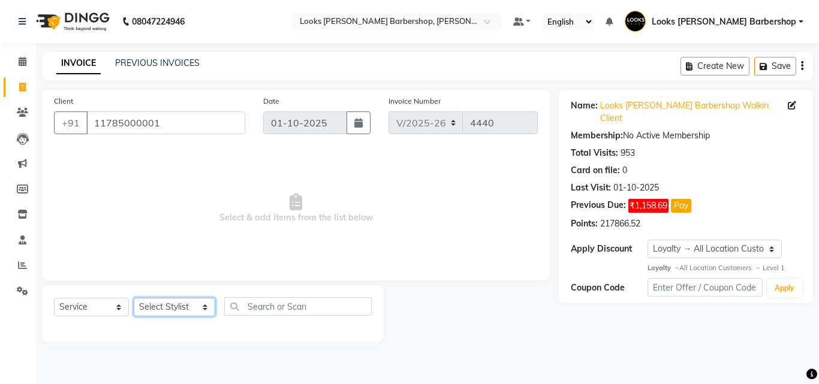
click at [179, 307] on select "Select Stylist [PERSON_NAME] [PERSON_NAME] Amazon_Kart [PERSON_NAME] Counter Sa…" at bounding box center [174, 307] width 81 height 19
click at [134, 298] on select "Select Stylist [PERSON_NAME] [PERSON_NAME] Amazon_Kart [PERSON_NAME] Counter Sa…" at bounding box center [174, 307] width 81 height 19
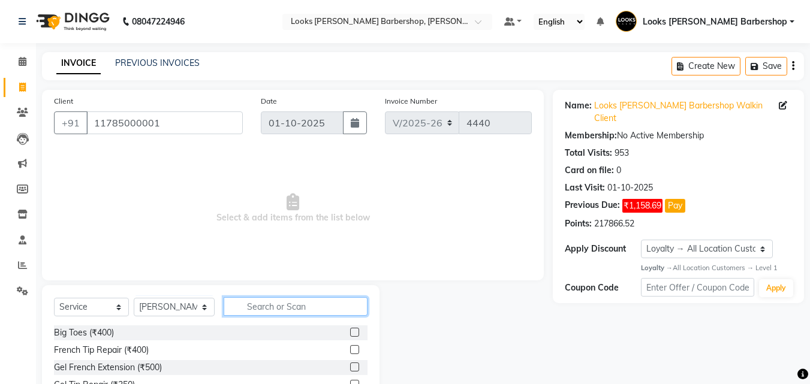
click at [246, 309] on input "text" at bounding box center [296, 306] width 144 height 19
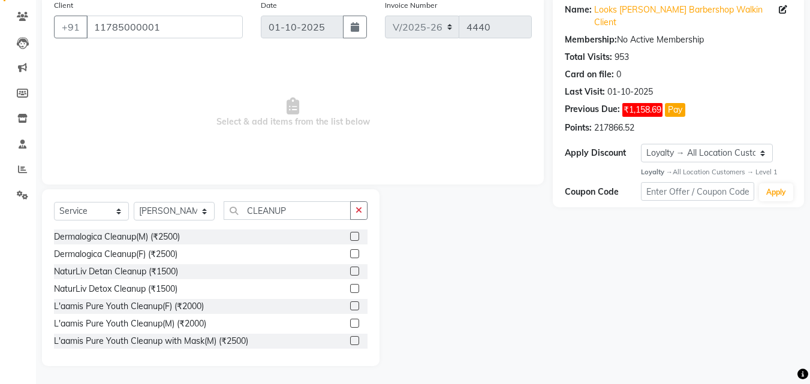
click at [350, 340] on label at bounding box center [354, 340] width 9 height 9
click at [350, 340] on input "checkbox" at bounding box center [354, 341] width 8 height 8
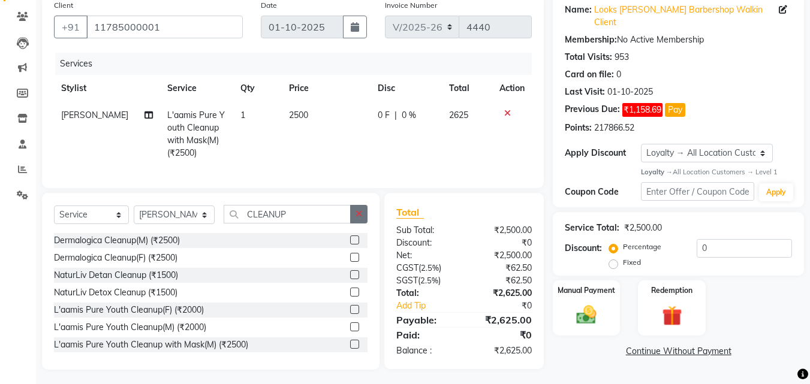
click at [354, 218] on button "button" at bounding box center [358, 214] width 17 height 19
click at [350, 314] on label at bounding box center [354, 309] width 9 height 9
click at [350, 314] on input "checkbox" at bounding box center [354, 310] width 8 height 8
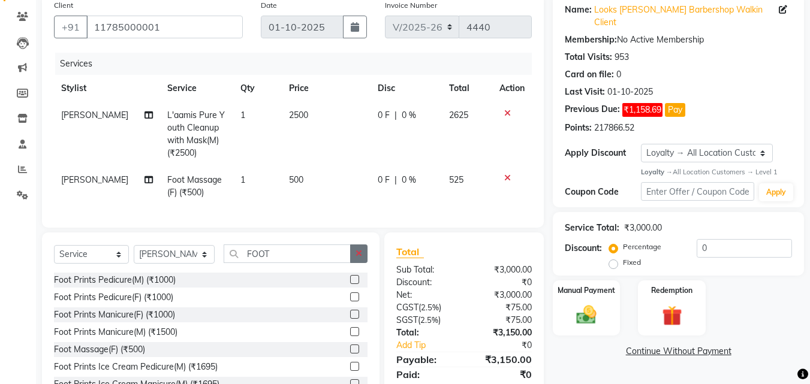
click at [359, 258] on icon "button" at bounding box center [358, 253] width 7 height 8
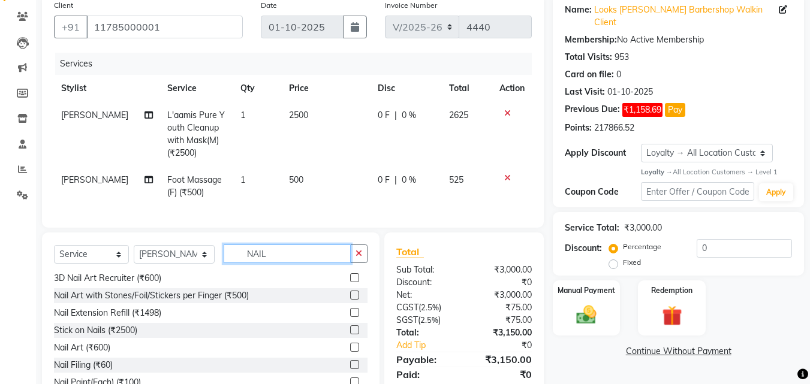
scroll to position [148, 0]
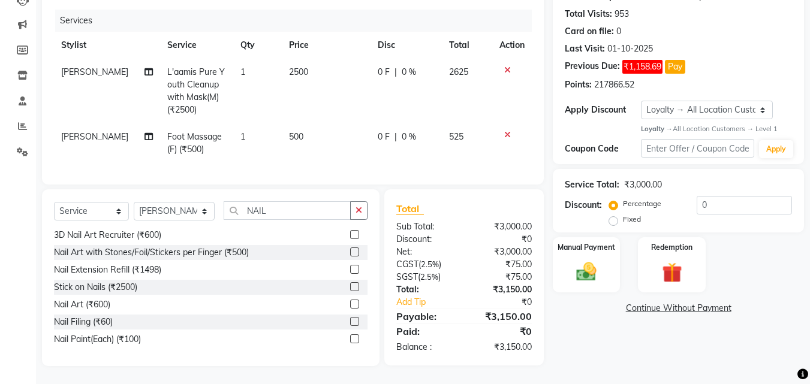
click at [350, 339] on label at bounding box center [354, 338] width 9 height 9
click at [350, 339] on input "checkbox" at bounding box center [354, 340] width 8 height 8
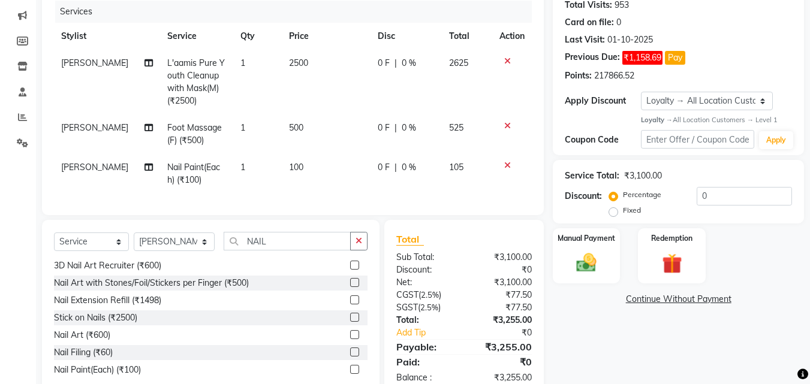
scroll to position [188, 0]
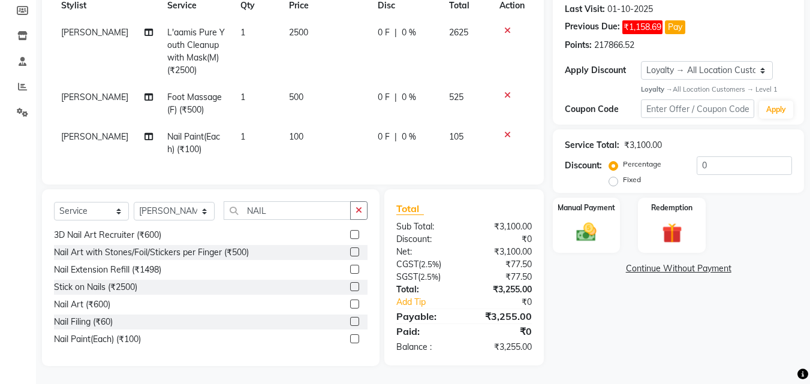
click at [350, 339] on label at bounding box center [354, 338] width 9 height 9
click at [350, 339] on input "checkbox" at bounding box center [354, 340] width 8 height 8
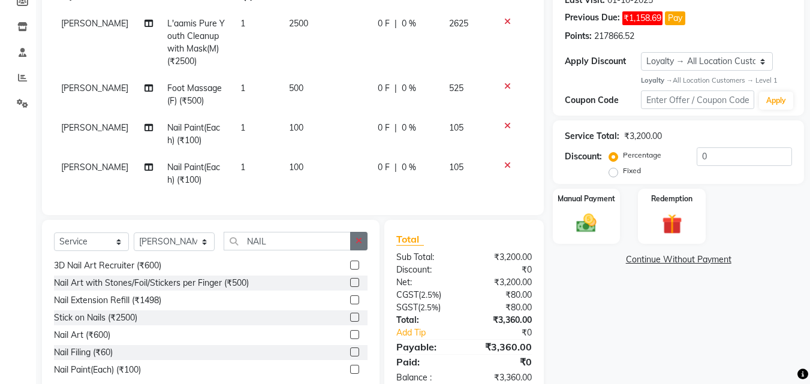
click at [352, 250] on button "button" at bounding box center [358, 241] width 17 height 19
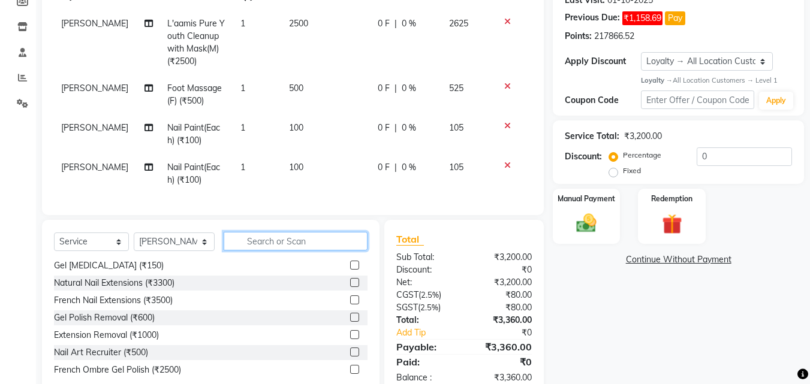
scroll to position [367, 0]
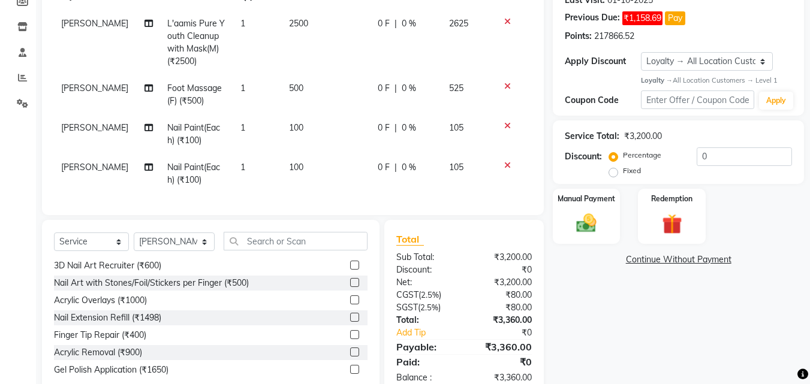
click at [505, 86] on icon at bounding box center [507, 86] width 7 height 8
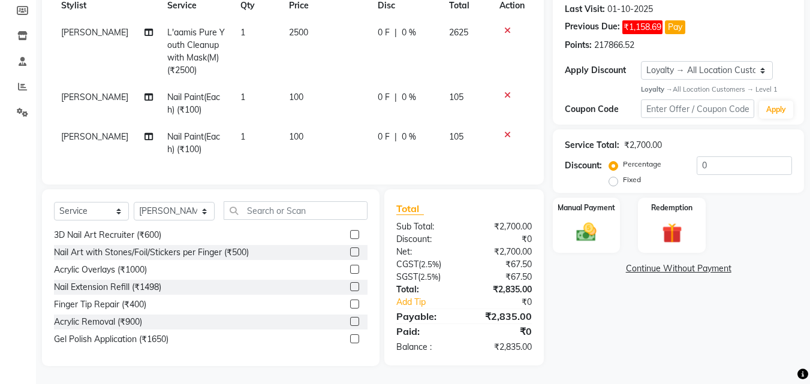
click at [506, 90] on td at bounding box center [512, 104] width 40 height 40
click at [507, 91] on icon at bounding box center [507, 95] width 7 height 8
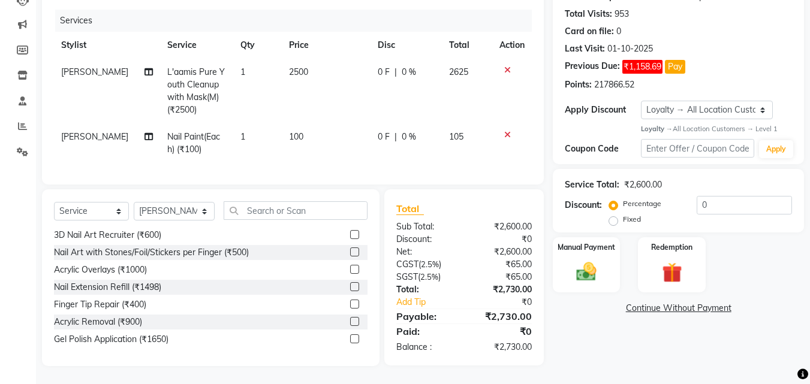
click at [507, 131] on icon at bounding box center [507, 135] width 7 height 8
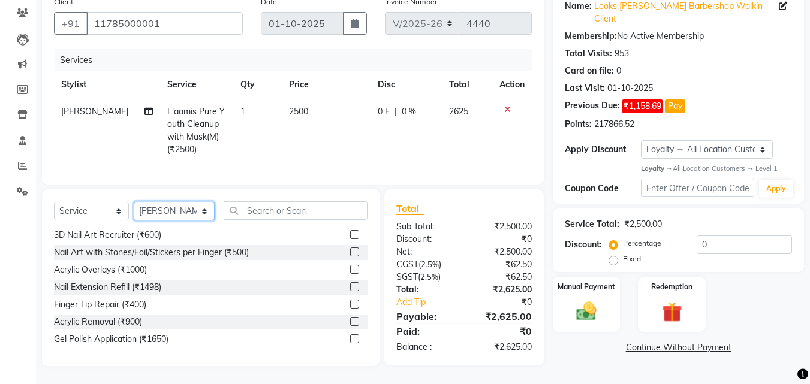
click at [182, 215] on select "Select Stylist [PERSON_NAME] [PERSON_NAME] Amazon_Kart [PERSON_NAME] Counter Sa…" at bounding box center [174, 211] width 81 height 19
click at [134, 202] on select "Select Stylist [PERSON_NAME] [PERSON_NAME] Amazon_Kart [PERSON_NAME] Counter Sa…" at bounding box center [174, 211] width 81 height 19
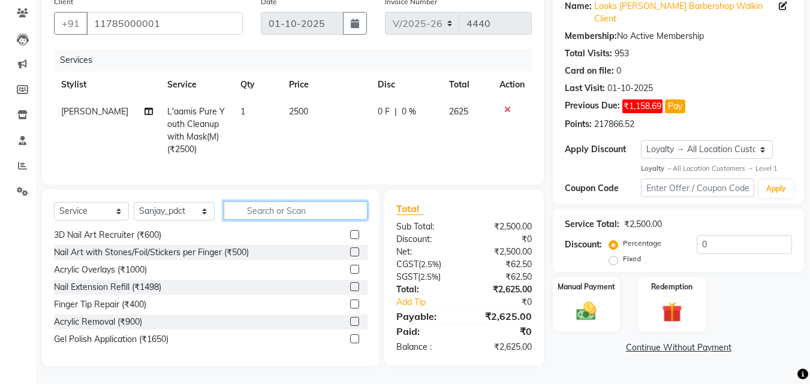
click at [246, 207] on input "text" at bounding box center [296, 210] width 144 height 19
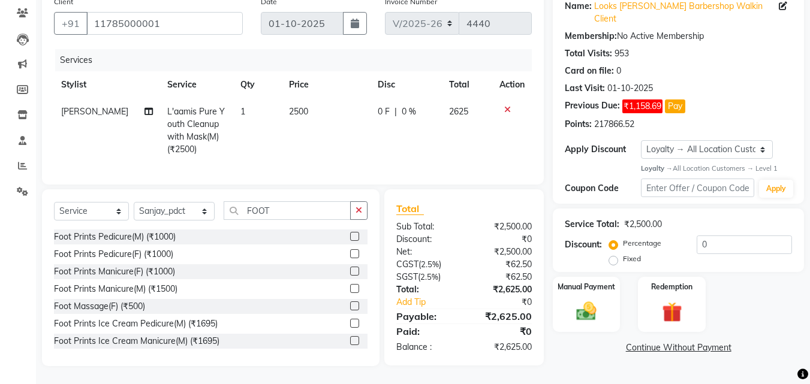
click at [350, 307] on label at bounding box center [354, 305] width 9 height 9
click at [350, 307] on input "checkbox" at bounding box center [354, 307] width 8 height 8
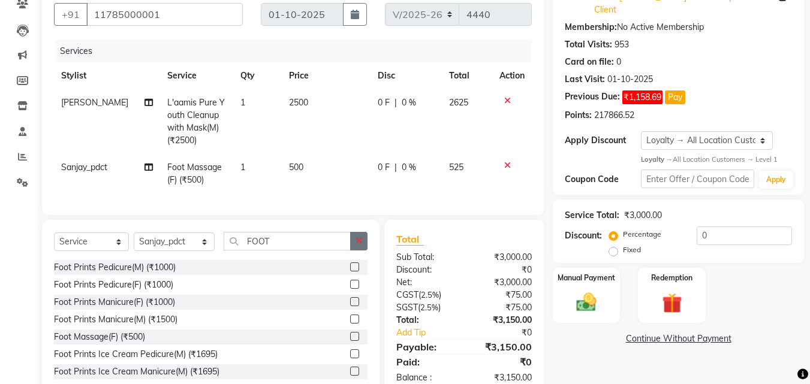
click at [356, 245] on icon "button" at bounding box center [358, 241] width 7 height 8
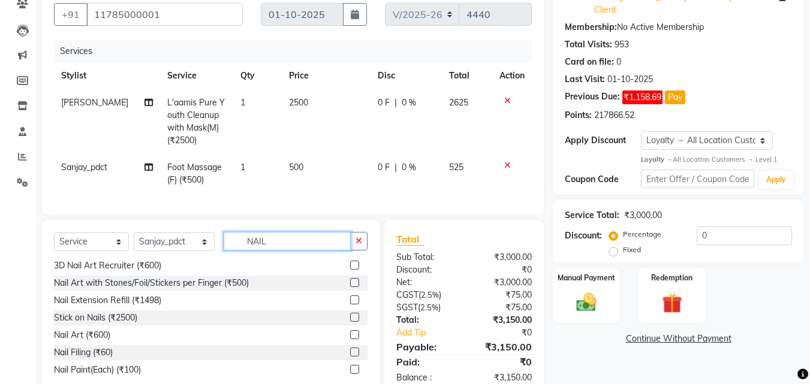
scroll to position [148, 0]
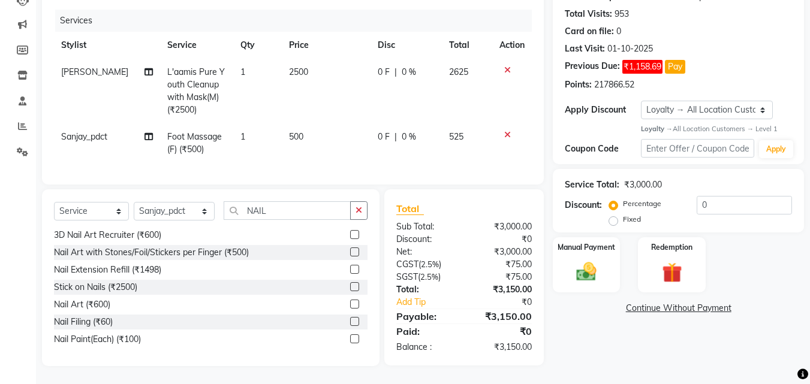
click at [350, 337] on label at bounding box center [354, 338] width 9 height 9
click at [350, 337] on input "checkbox" at bounding box center [354, 340] width 8 height 8
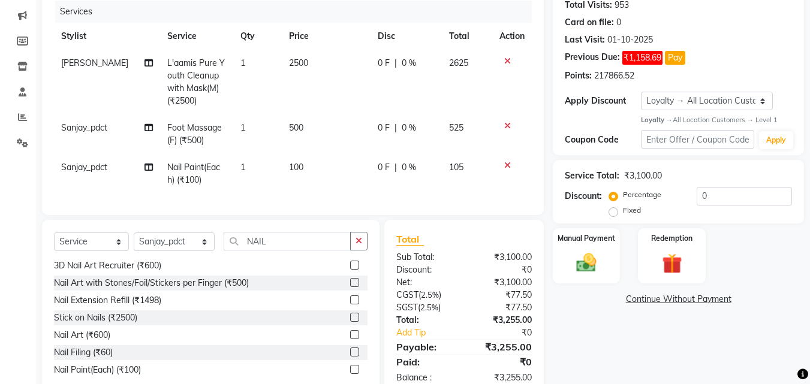
scroll to position [188, 0]
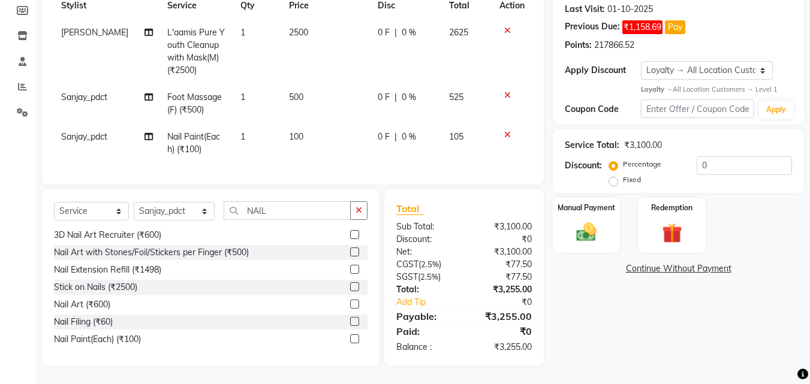
click at [350, 339] on label at bounding box center [354, 338] width 9 height 9
click at [350, 339] on input "checkbox" at bounding box center [354, 340] width 8 height 8
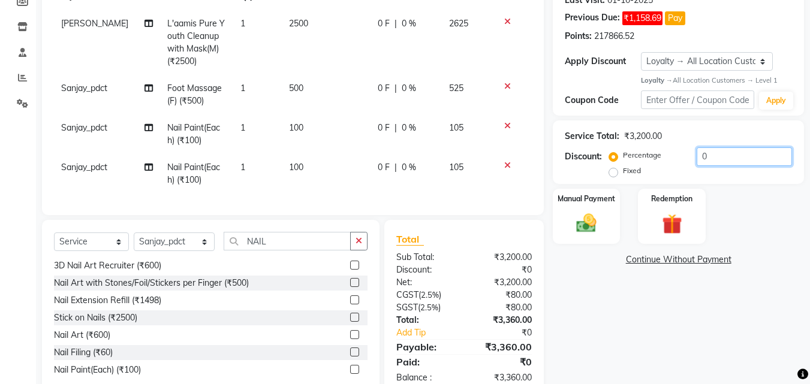
click at [720, 150] on input "0" at bounding box center [743, 156] width 95 height 19
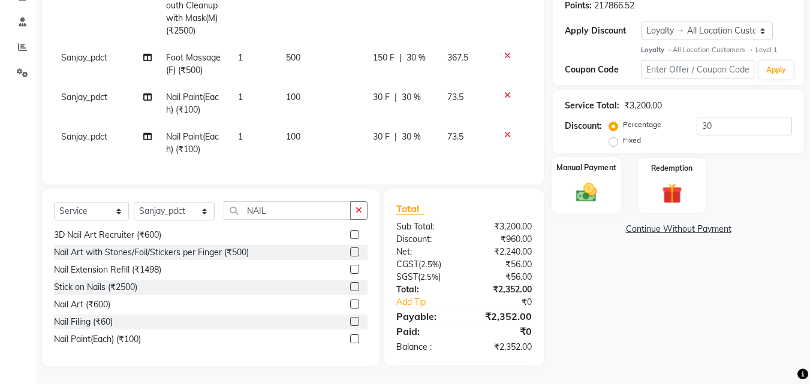
click at [591, 181] on img at bounding box center [586, 193] width 34 height 24
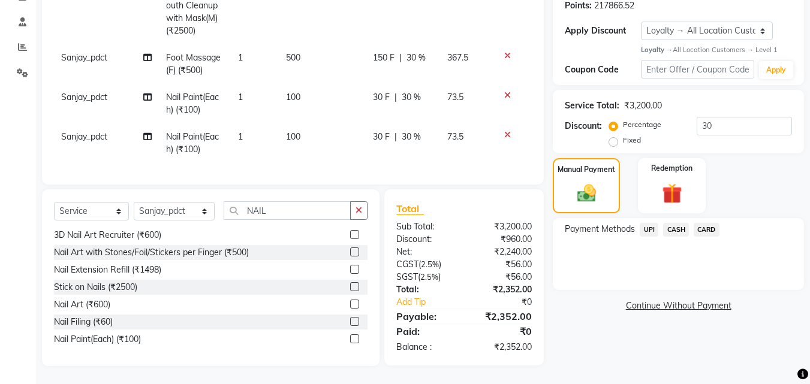
click at [672, 223] on span "CASH" at bounding box center [676, 230] width 26 height 14
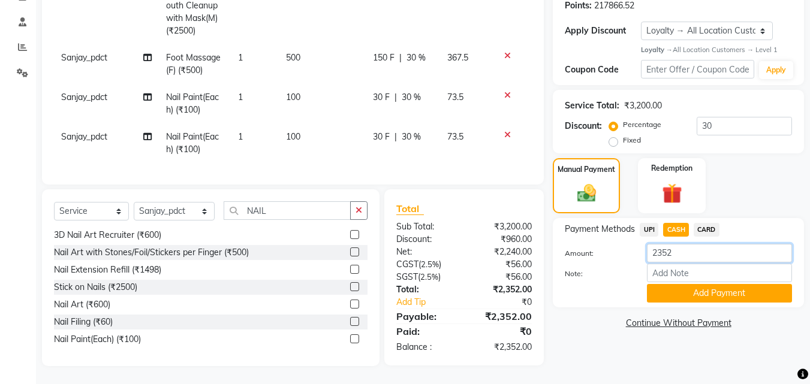
click at [678, 244] on input "2352" at bounding box center [719, 253] width 145 height 19
click at [672, 284] on button "Add Payment" at bounding box center [719, 293] width 145 height 19
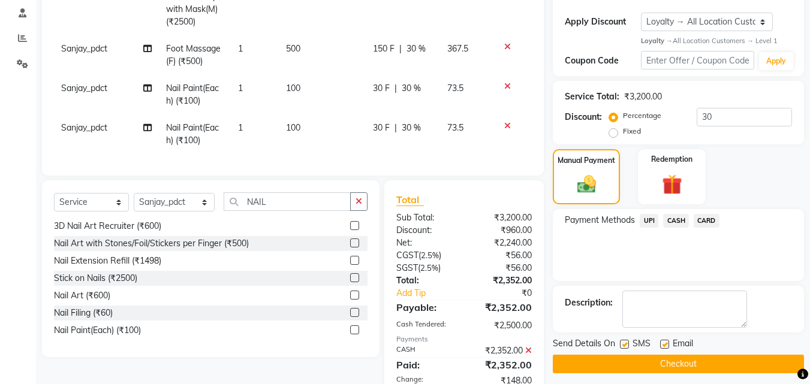
scroll to position [354, 0]
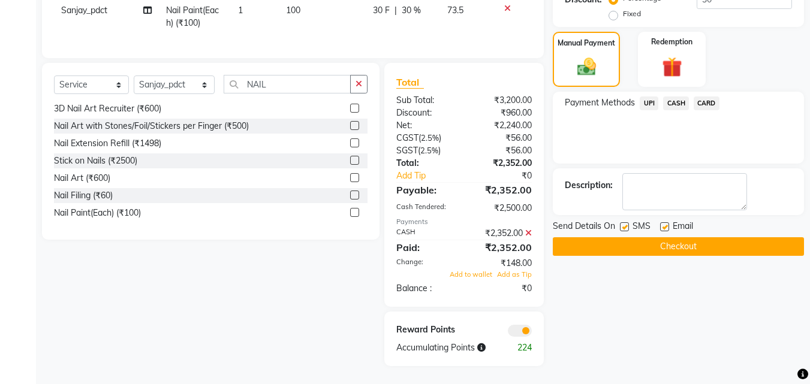
click at [602, 237] on button "Checkout" at bounding box center [677, 246] width 251 height 19
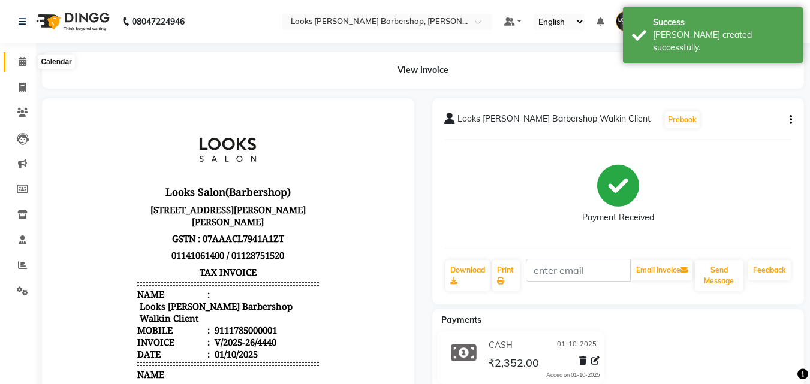
click at [22, 59] on icon at bounding box center [23, 61] width 8 height 9
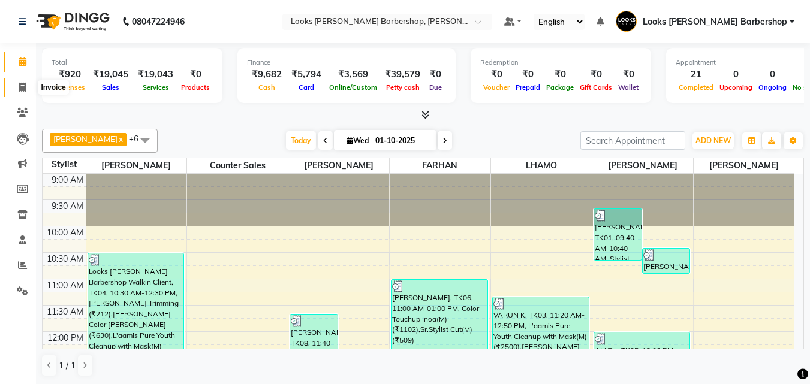
click at [19, 90] on icon at bounding box center [22, 87] width 7 height 9
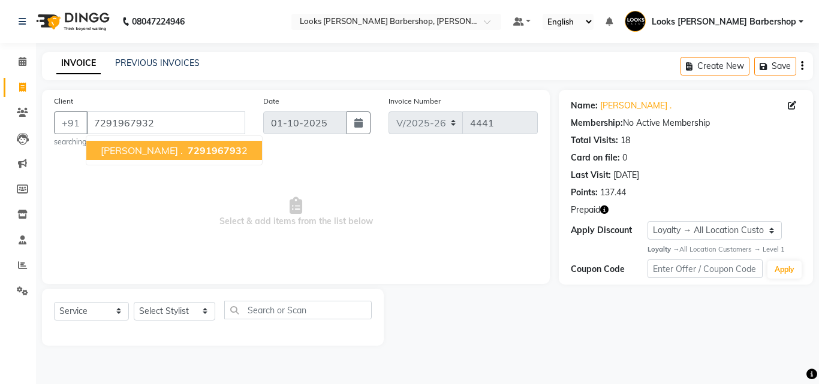
click at [188, 156] on span "729196793" at bounding box center [215, 150] width 54 height 12
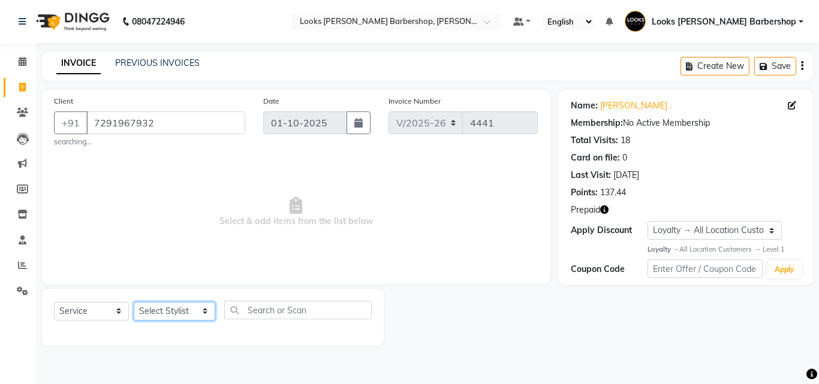
click at [158, 318] on select "Select Stylist [PERSON_NAME] [PERSON_NAME] Amazon_Kart [PERSON_NAME] Counter Sa…" at bounding box center [174, 311] width 81 height 19
click at [134, 302] on select "Select Stylist [PERSON_NAME] [PERSON_NAME] Amazon_Kart [PERSON_NAME] Counter Sa…" at bounding box center [174, 311] width 81 height 19
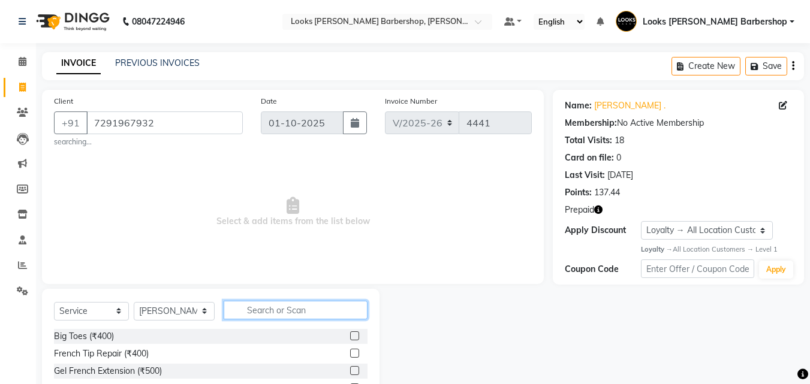
click at [265, 309] on input "text" at bounding box center [296, 310] width 144 height 19
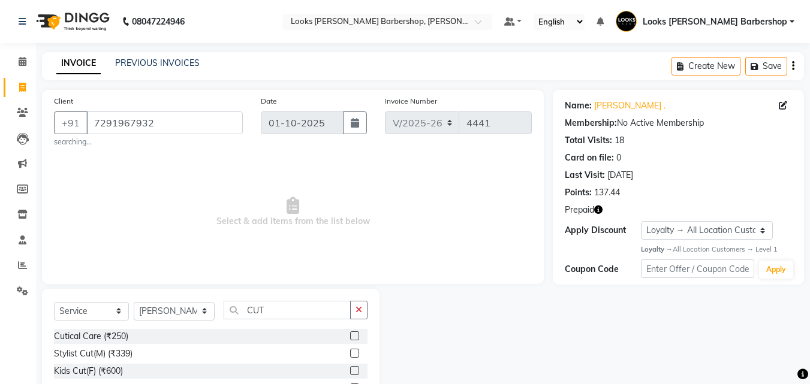
click at [350, 352] on label at bounding box center [354, 353] width 9 height 9
click at [350, 352] on input "checkbox" at bounding box center [354, 354] width 8 height 8
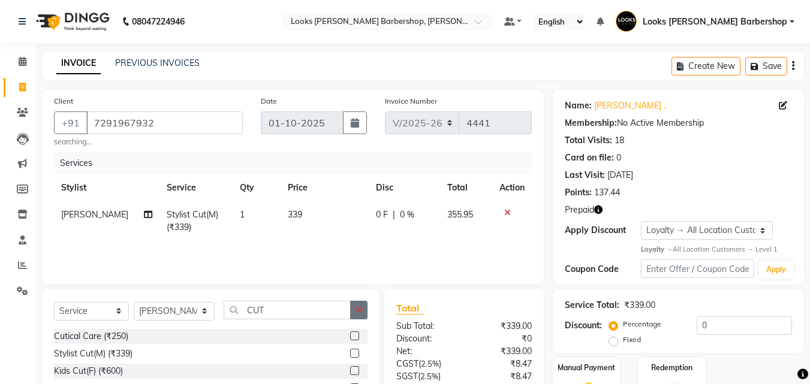
click at [357, 310] on icon "button" at bounding box center [358, 310] width 7 height 8
click at [350, 370] on label at bounding box center [354, 370] width 9 height 9
click at [350, 370] on input "checkbox" at bounding box center [354, 371] width 8 height 8
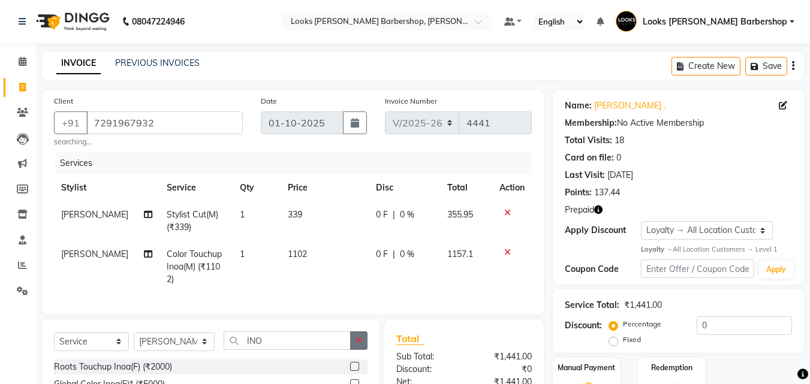
click at [358, 339] on icon "button" at bounding box center [358, 340] width 7 height 8
click at [352, 364] on label at bounding box center [354, 366] width 9 height 9
click at [352, 364] on input "checkbox" at bounding box center [354, 367] width 8 height 8
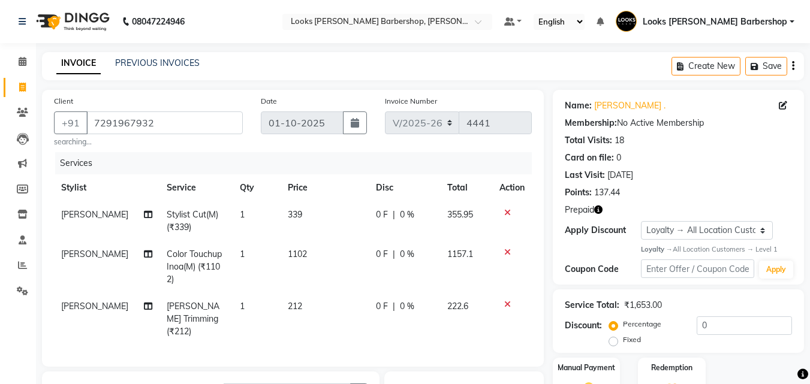
scroll to position [178, 0]
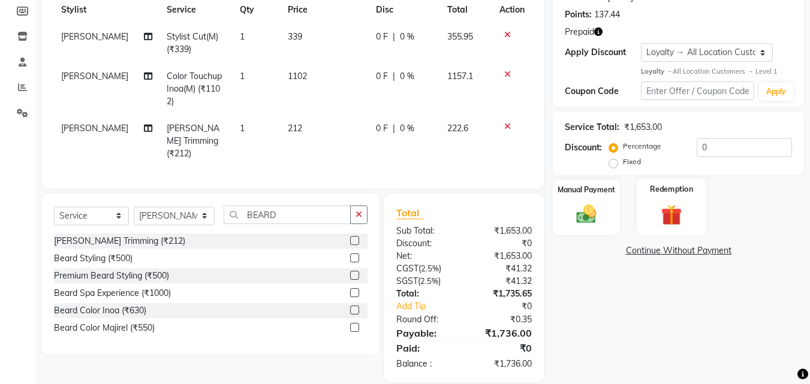
click at [663, 222] on img at bounding box center [671, 216] width 34 height 26
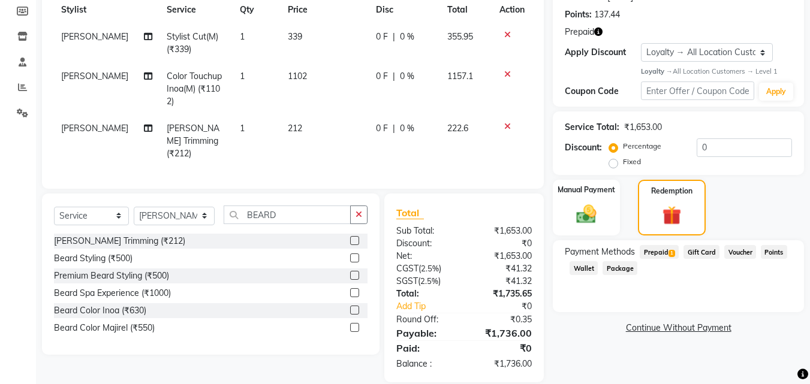
click at [653, 251] on span "Prepaid 1" at bounding box center [658, 252] width 39 height 14
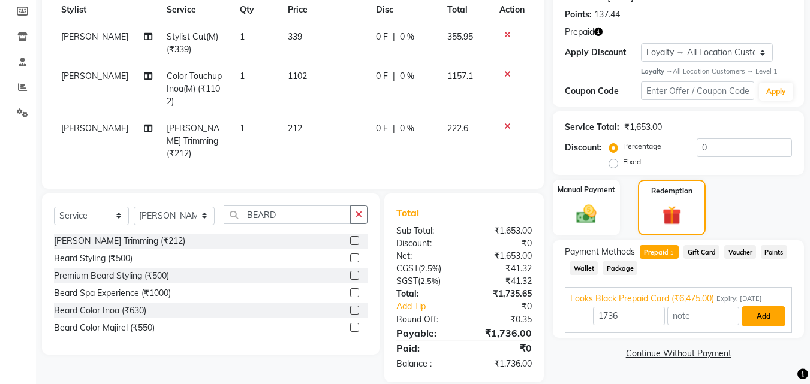
click at [776, 319] on button "Add" at bounding box center [763, 316] width 44 height 20
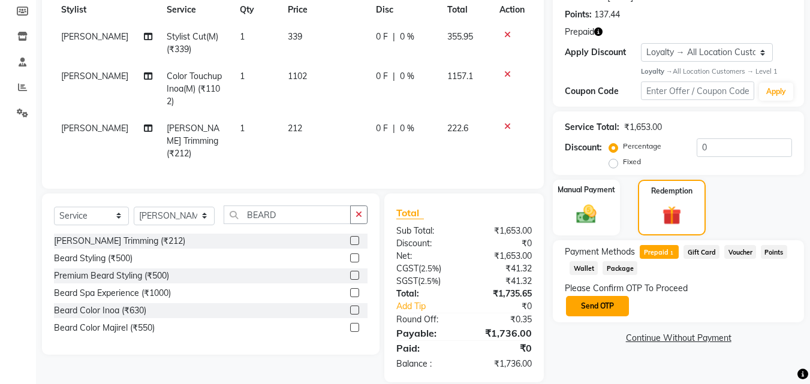
click at [605, 307] on button "Send OTP" at bounding box center [597, 306] width 63 height 20
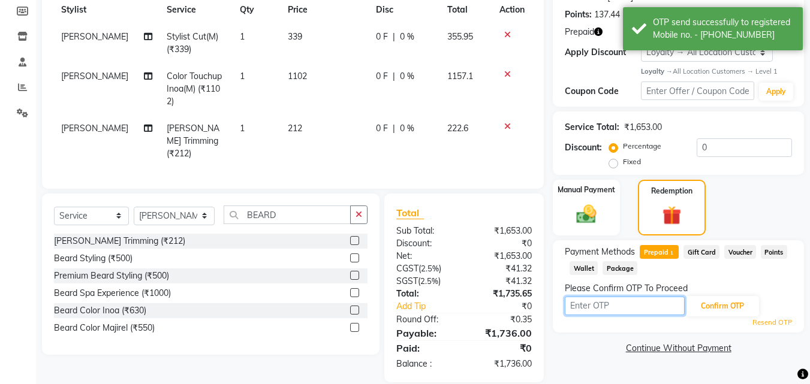
click at [605, 307] on input "text" at bounding box center [624, 306] width 120 height 19
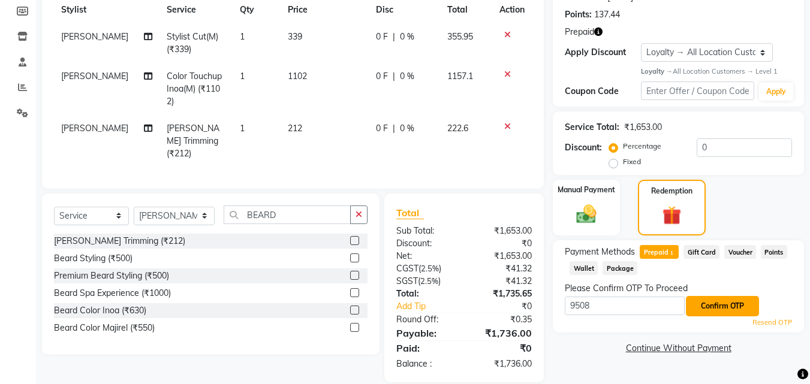
click at [753, 309] on button "Confirm OTP" at bounding box center [721, 306] width 73 height 20
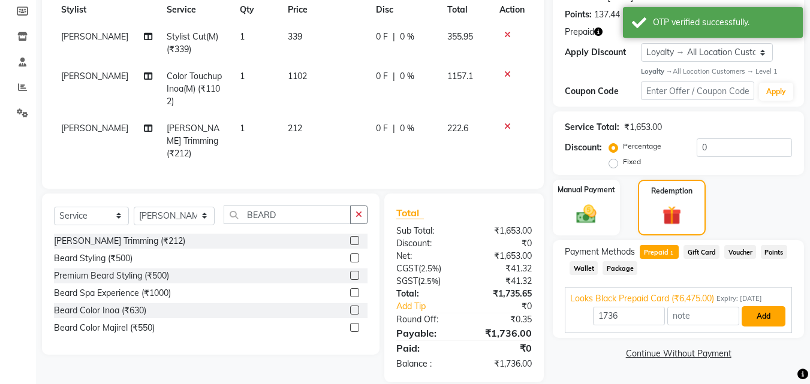
click at [754, 320] on button "Add" at bounding box center [763, 316] width 44 height 20
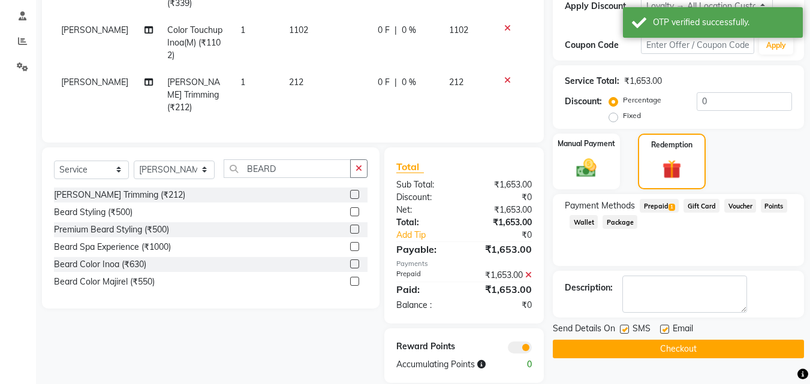
scroll to position [225, 0]
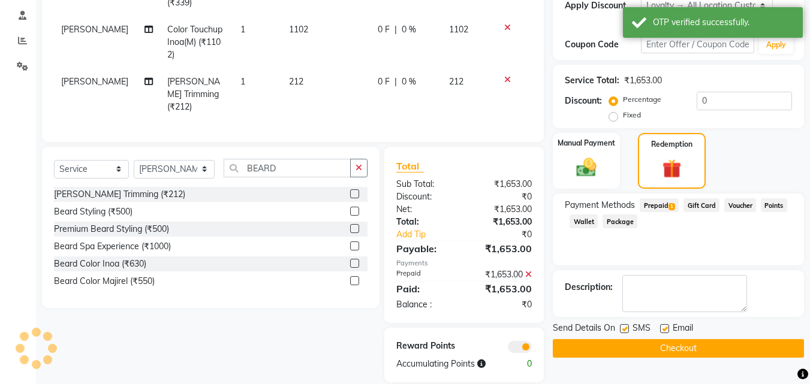
click at [718, 346] on button "Checkout" at bounding box center [677, 348] width 251 height 19
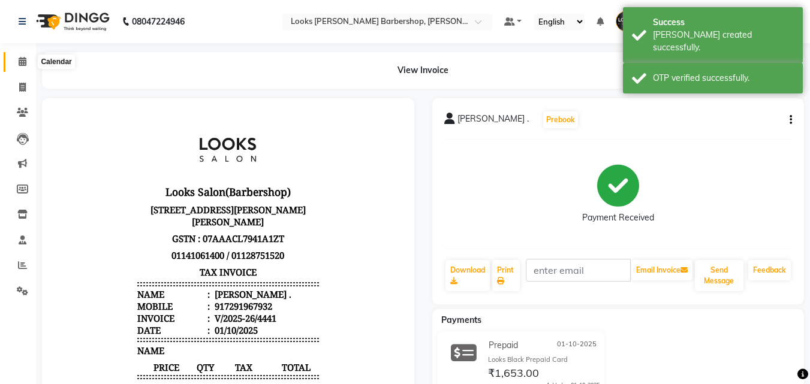
click at [19, 61] on icon at bounding box center [23, 61] width 8 height 9
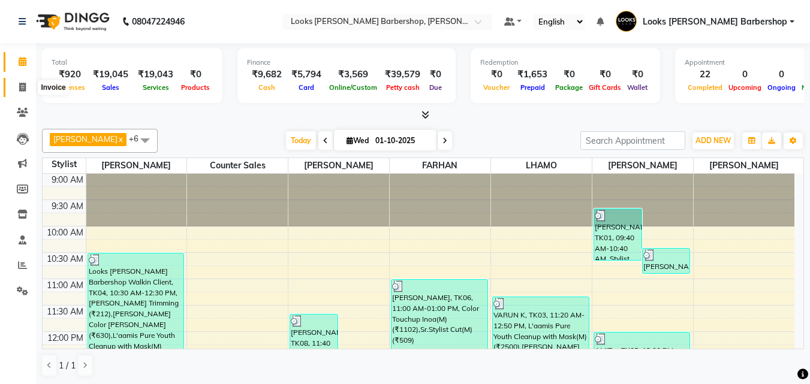
click at [14, 92] on span at bounding box center [22, 88] width 21 height 14
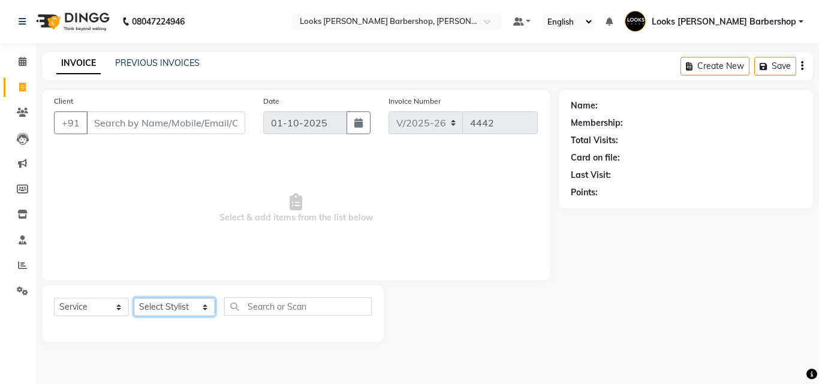
click at [184, 307] on select "Select Stylist [PERSON_NAME] [PERSON_NAME] Amazon_Kart [PERSON_NAME] Counter Sa…" at bounding box center [174, 307] width 81 height 19
click at [134, 298] on select "Select Stylist [PERSON_NAME] [PERSON_NAME] Amazon_Kart [PERSON_NAME] Counter Sa…" at bounding box center [174, 307] width 81 height 19
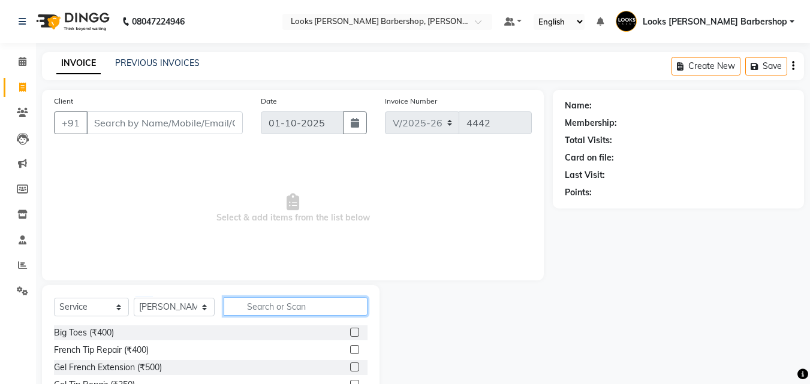
click at [258, 304] on input "text" at bounding box center [296, 306] width 144 height 19
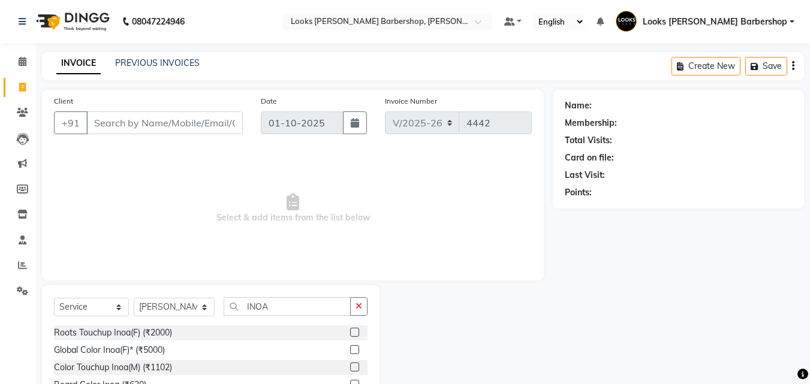
click at [350, 366] on label at bounding box center [354, 367] width 9 height 9
click at [350, 366] on input "checkbox" at bounding box center [354, 368] width 8 height 8
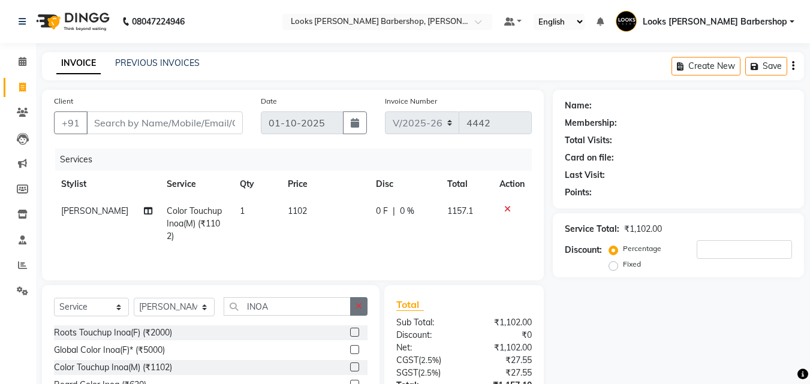
drag, startPoint x: 373, startPoint y: 306, endPoint x: 364, endPoint y: 307, distance: 8.5
click at [370, 307] on div "Select Service Product Membership Package Voucher Prepaid Gift Card Select Styl…" at bounding box center [210, 373] width 337 height 177
click at [364, 307] on button "button" at bounding box center [358, 306] width 17 height 19
click at [354, 332] on label at bounding box center [354, 332] width 9 height 9
click at [354, 332] on input "checkbox" at bounding box center [354, 333] width 8 height 8
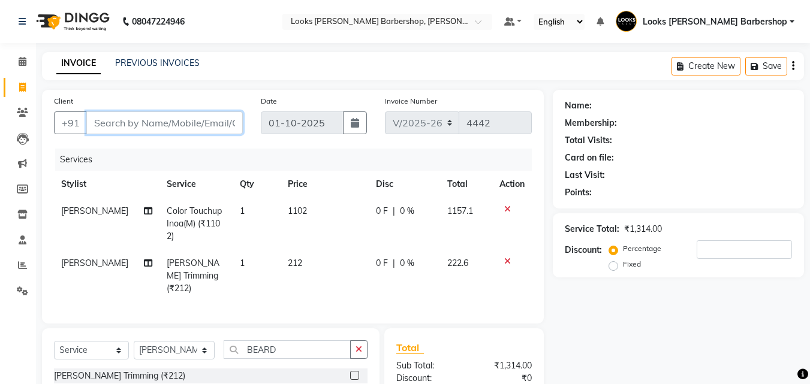
click at [206, 129] on input "Client" at bounding box center [164, 122] width 156 height 23
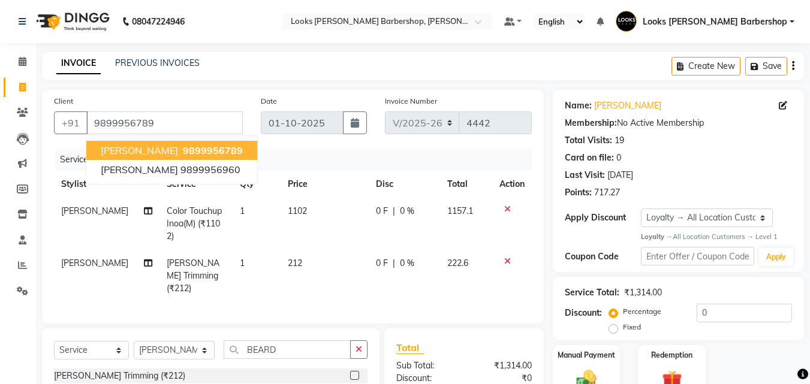
click at [178, 148] on span "[PERSON_NAME]" at bounding box center [139, 150] width 77 height 12
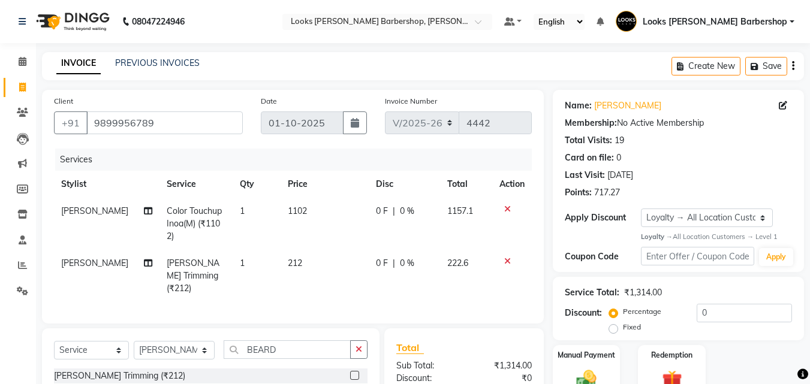
scroll to position [147, 0]
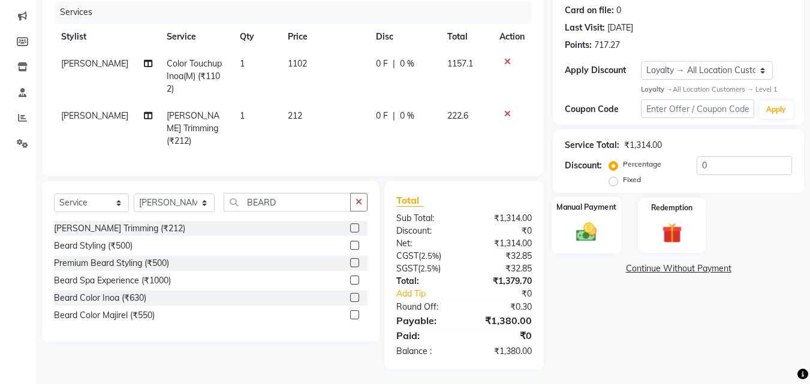
click at [581, 229] on img at bounding box center [586, 233] width 34 height 24
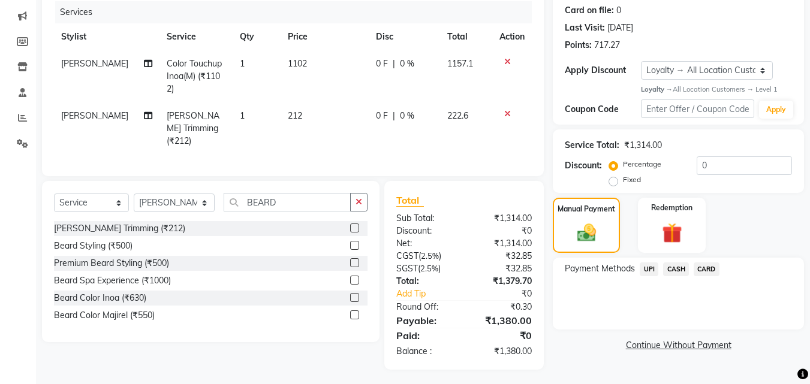
click at [672, 264] on span "CASH" at bounding box center [676, 269] width 26 height 14
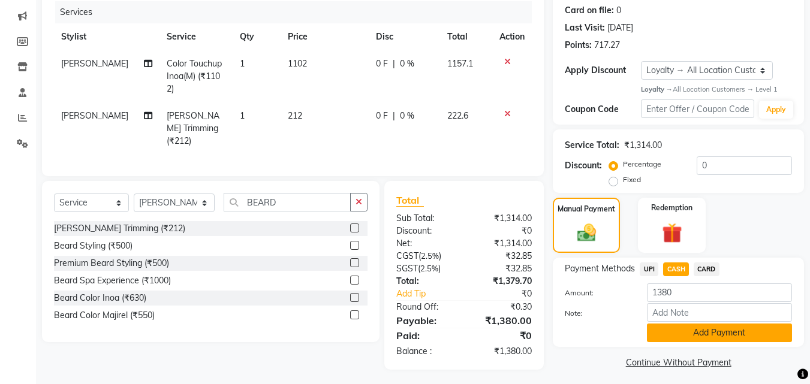
click at [704, 326] on button "Add Payment" at bounding box center [719, 333] width 145 height 19
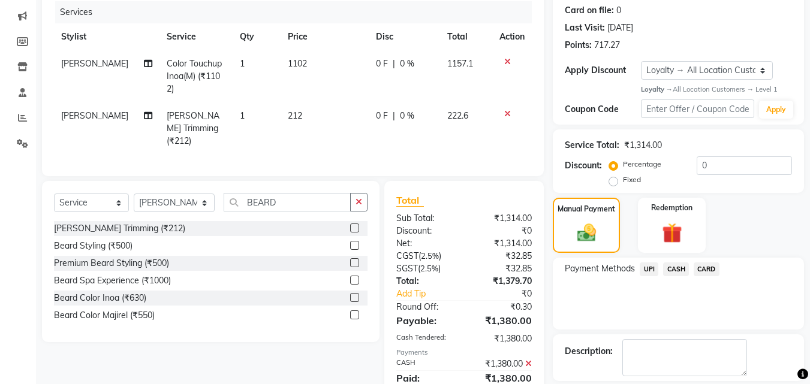
scroll to position [262, 0]
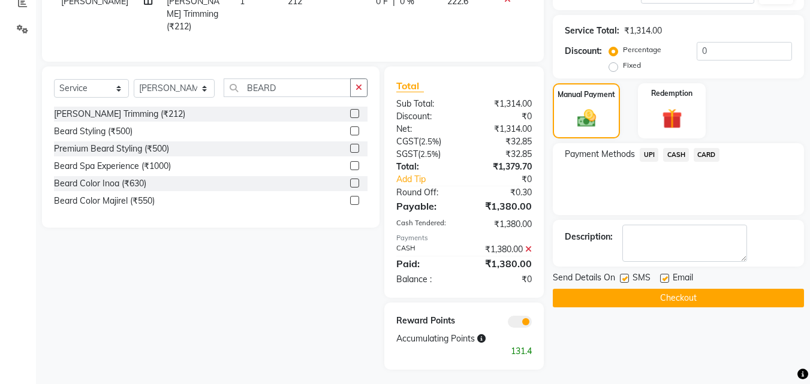
click at [722, 299] on button "Checkout" at bounding box center [677, 298] width 251 height 19
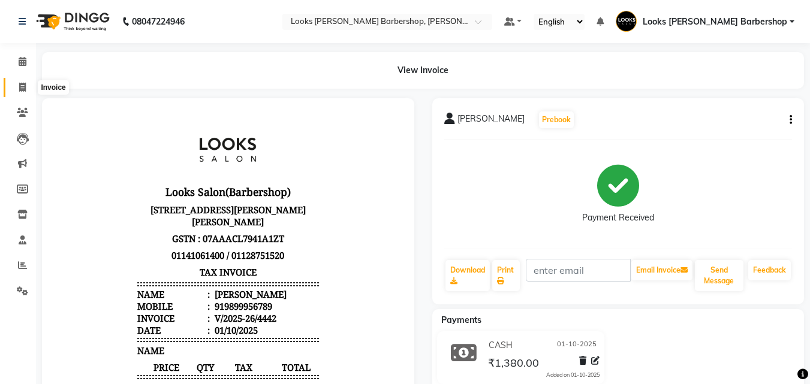
click at [17, 84] on span at bounding box center [22, 88] width 21 height 14
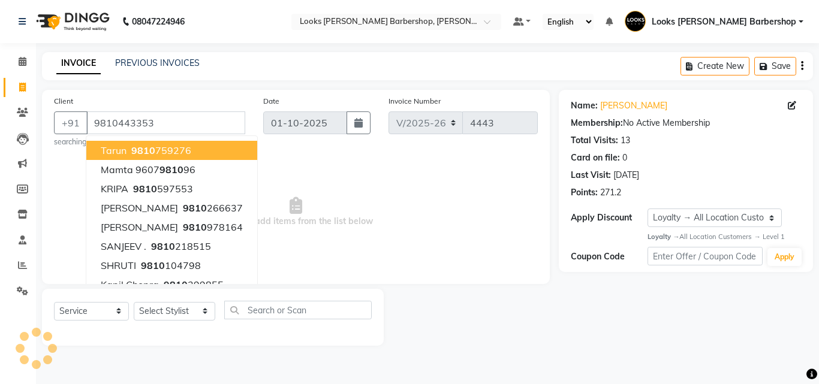
click at [169, 321] on div "Select Service Product Membership Package Voucher Prepaid Gift Card Select Styl…" at bounding box center [213, 315] width 318 height 28
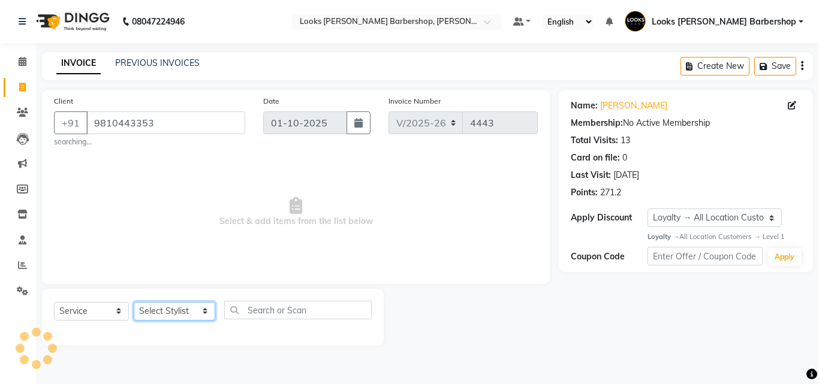
click at [168, 318] on select "Select Stylist [PERSON_NAME] [PERSON_NAME] Amazon_Kart [PERSON_NAME] Counter Sa…" at bounding box center [174, 311] width 81 height 19
click at [134, 302] on select "Select Stylist [PERSON_NAME] [PERSON_NAME] Amazon_Kart [PERSON_NAME] Counter Sa…" at bounding box center [174, 311] width 81 height 19
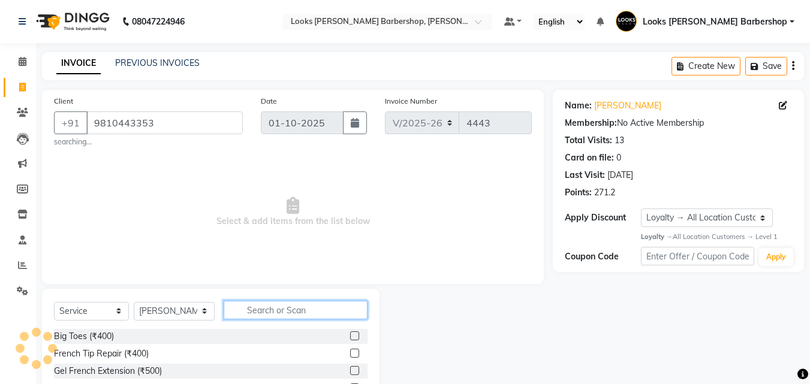
click at [264, 309] on input "text" at bounding box center [296, 310] width 144 height 19
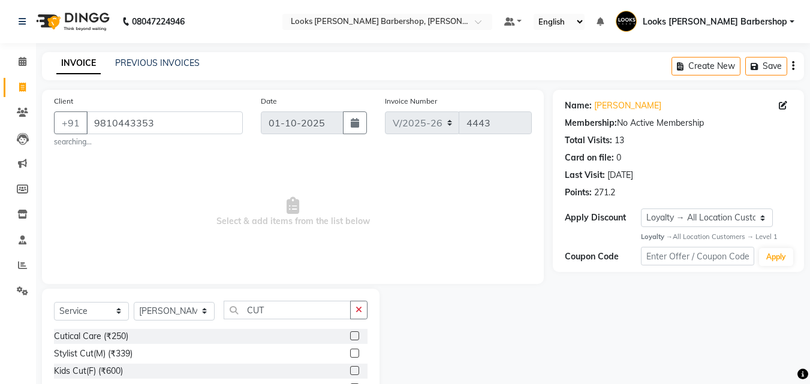
click at [350, 351] on label at bounding box center [354, 353] width 9 height 9
click at [350, 351] on input "checkbox" at bounding box center [354, 354] width 8 height 8
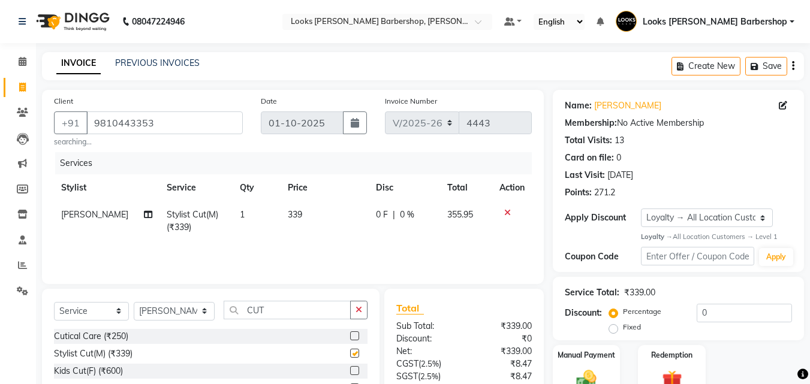
scroll to position [111, 0]
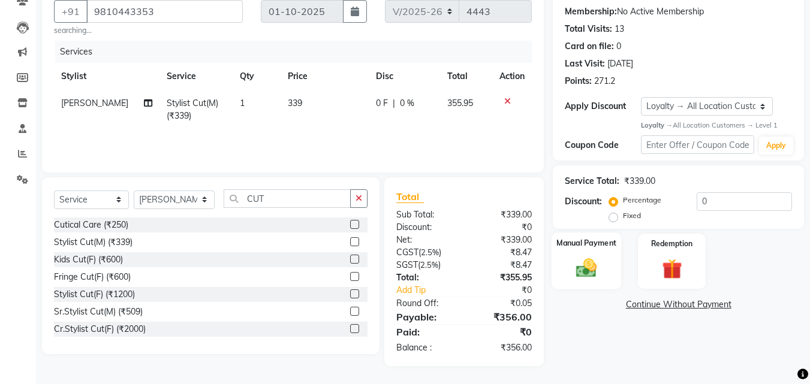
click at [581, 270] on img at bounding box center [586, 268] width 34 height 24
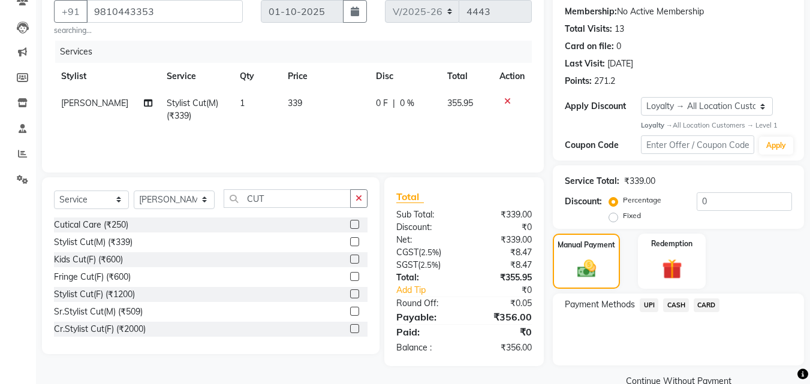
click at [675, 305] on span "CASH" at bounding box center [676, 305] width 26 height 14
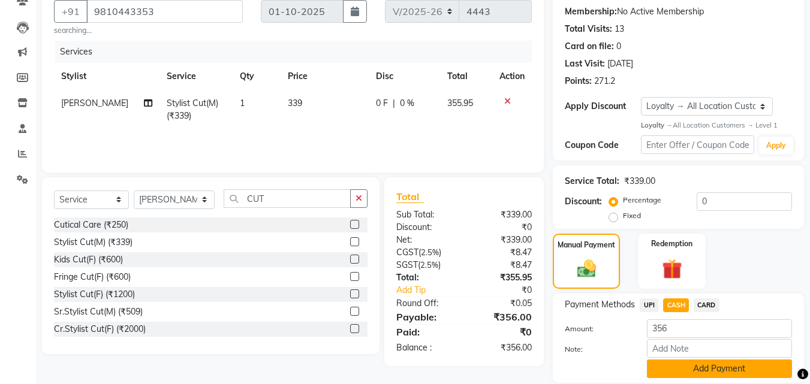
click at [685, 363] on button "Add Payment" at bounding box center [719, 369] width 145 height 19
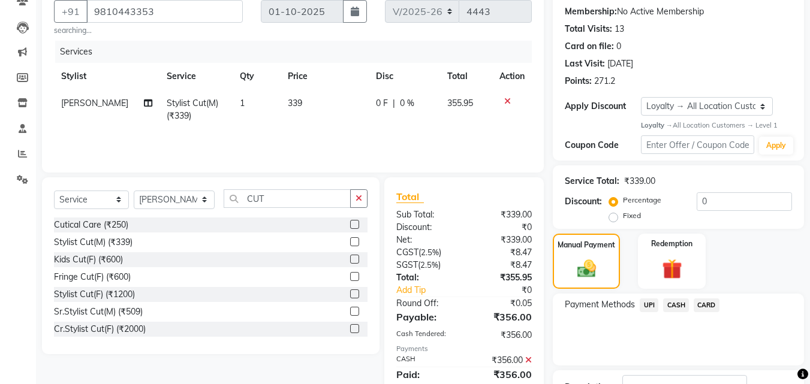
scroll to position [213, 0]
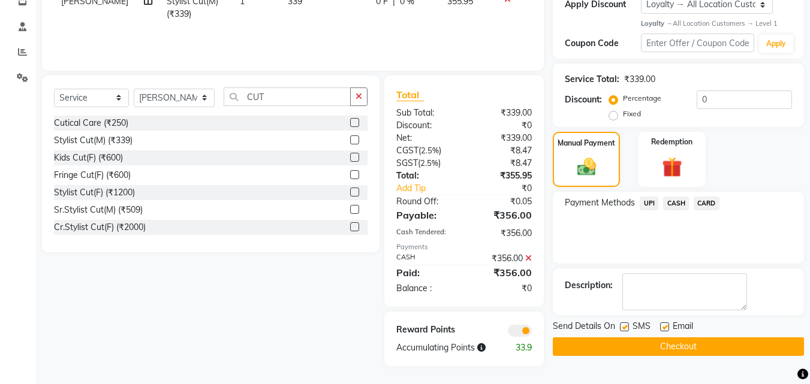
click at [667, 341] on button "Checkout" at bounding box center [677, 346] width 251 height 19
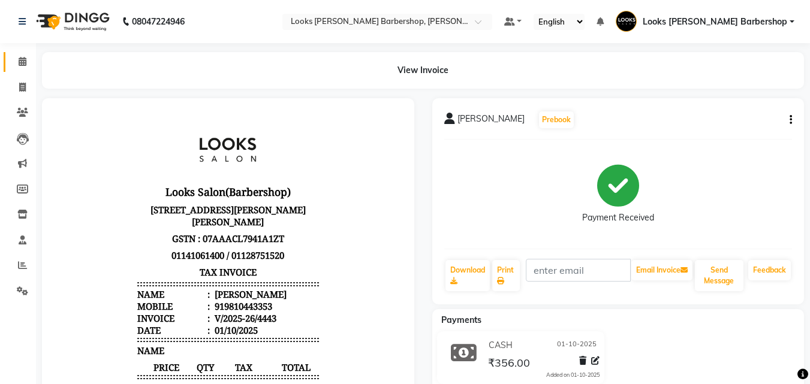
click at [10, 59] on link "Calendar" at bounding box center [18, 62] width 29 height 20
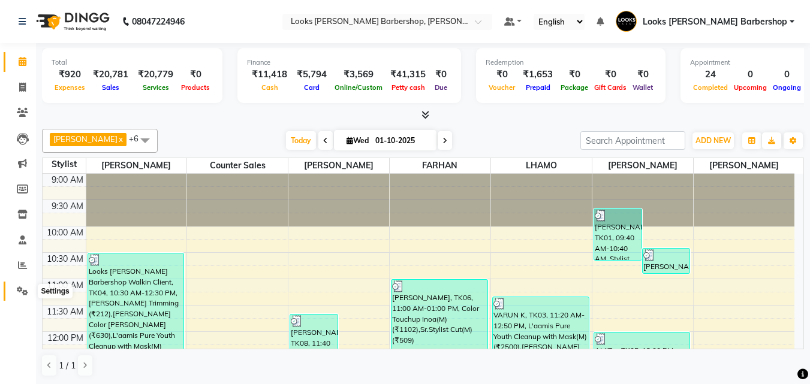
click at [22, 289] on icon at bounding box center [22, 290] width 11 height 9
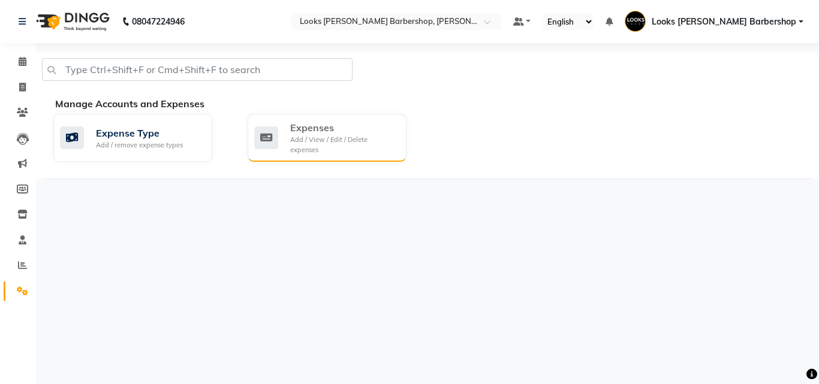
click at [360, 128] on div "Expenses" at bounding box center [343, 127] width 107 height 14
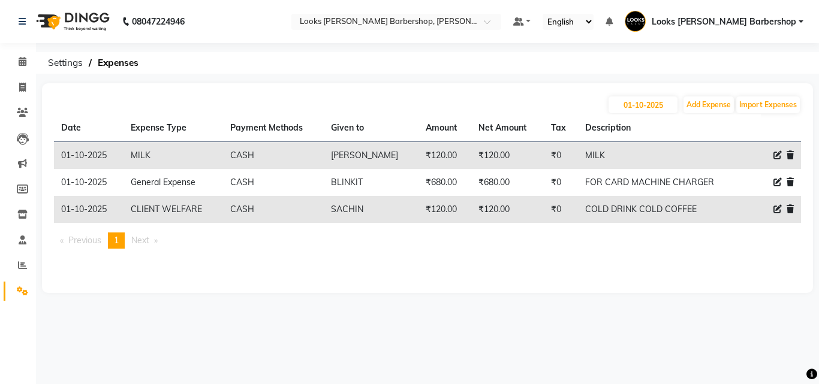
click at [780, 152] on icon at bounding box center [777, 155] width 8 height 8
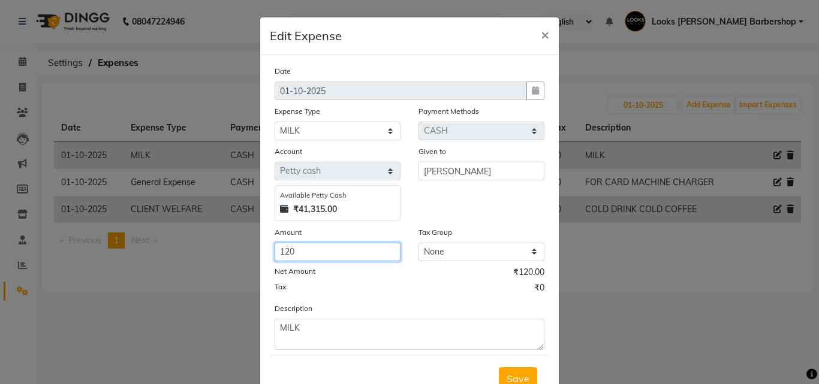
click at [383, 243] on input "120" at bounding box center [337, 252] width 126 height 19
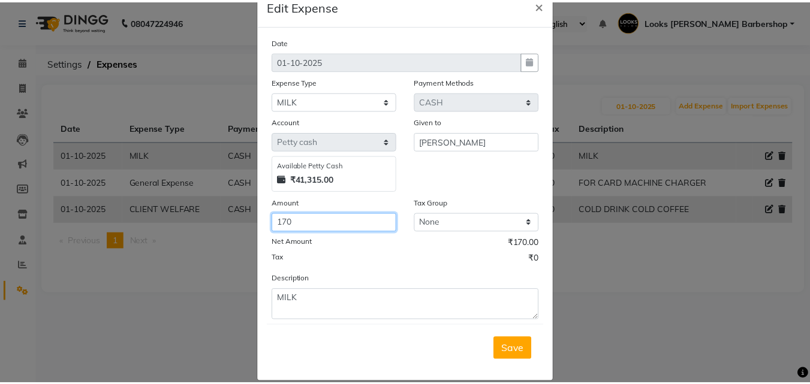
scroll to position [45, 0]
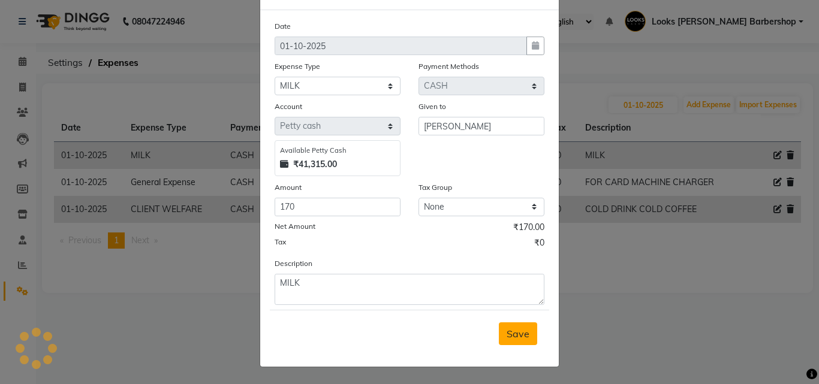
click at [511, 328] on span "Save" at bounding box center [517, 334] width 23 height 12
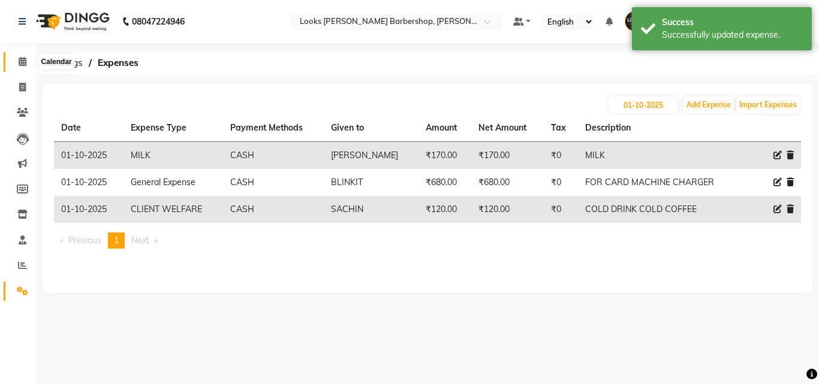
click at [13, 65] on span at bounding box center [22, 62] width 21 height 14
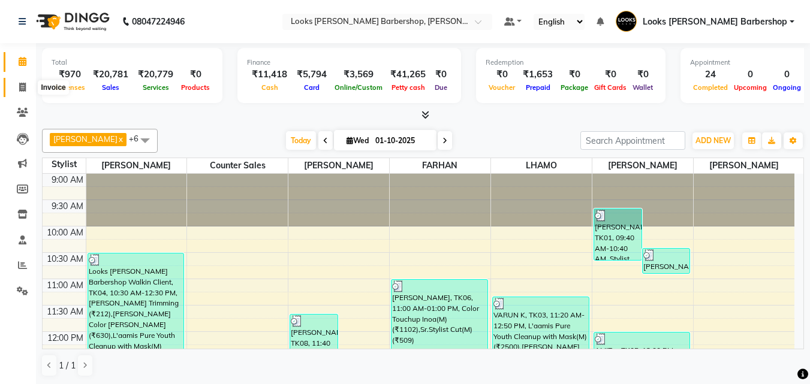
click at [17, 93] on span at bounding box center [22, 88] width 21 height 14
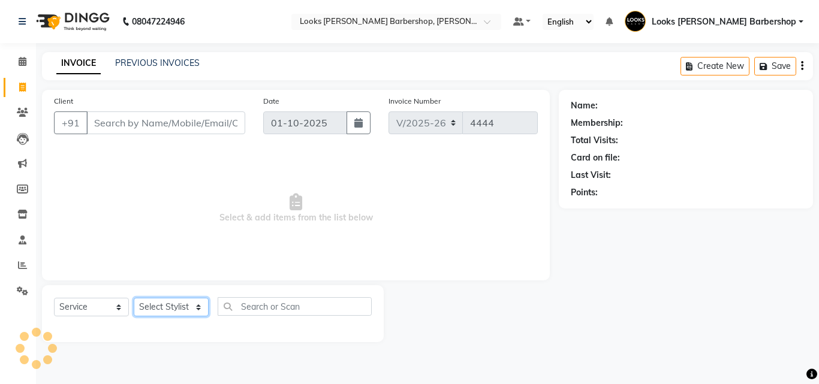
click at [167, 313] on select "Select Stylist" at bounding box center [171, 307] width 75 height 19
click at [168, 303] on select "Select Stylist" at bounding box center [171, 307] width 75 height 19
click at [167, 303] on select "Select Stylist [PERSON_NAME] [PERSON_NAME] Amazon_Kart [PERSON_NAME] Counter Sa…" at bounding box center [174, 307] width 81 height 19
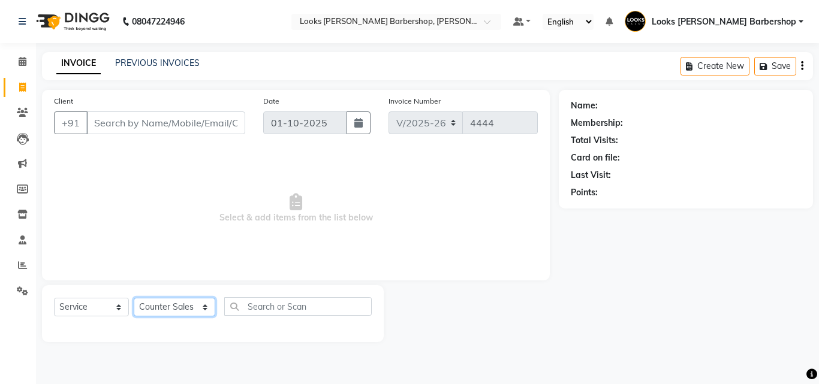
click at [134, 298] on select "Select Stylist [PERSON_NAME] [PERSON_NAME] Amazon_Kart [PERSON_NAME] Counter Sa…" at bounding box center [174, 307] width 81 height 19
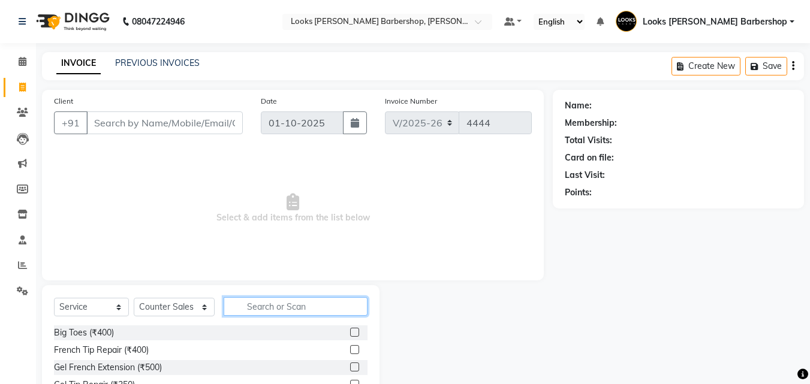
click at [264, 312] on input "text" at bounding box center [296, 306] width 144 height 19
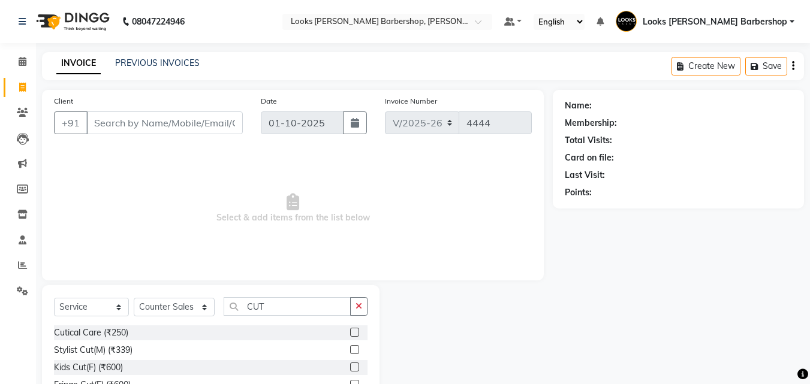
click at [350, 351] on label at bounding box center [354, 349] width 9 height 9
click at [350, 351] on input "checkbox" at bounding box center [354, 350] width 8 height 8
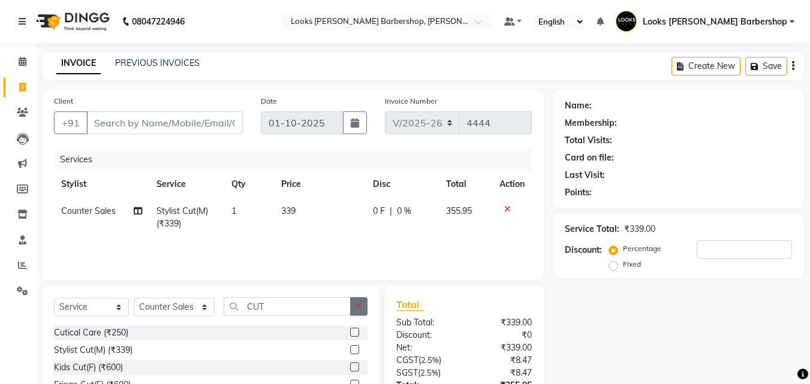
click at [362, 305] on icon "button" at bounding box center [358, 306] width 7 height 8
click at [361, 303] on icon "button" at bounding box center [358, 306] width 7 height 8
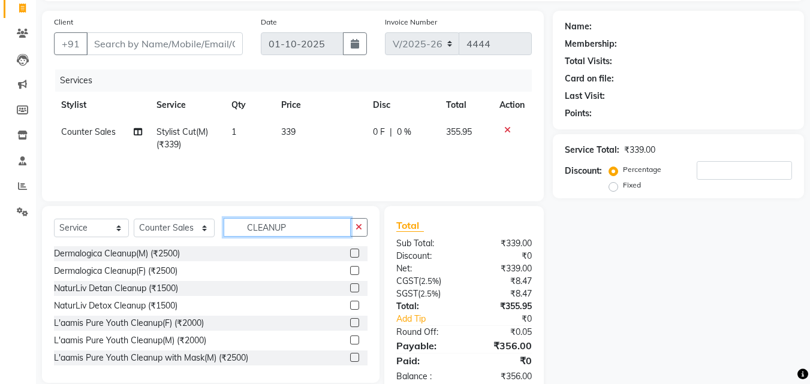
scroll to position [108, 0]
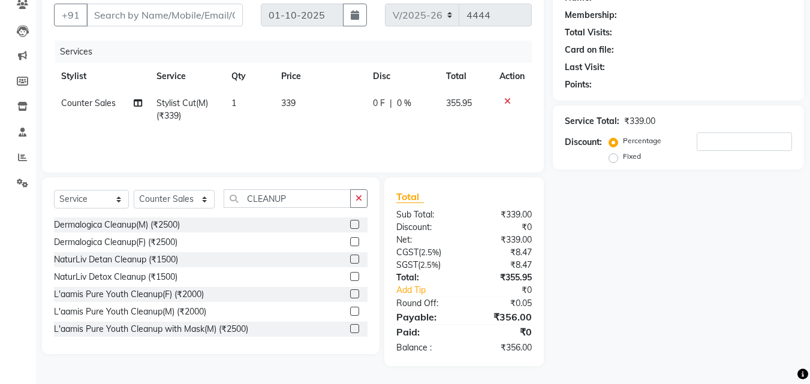
click at [350, 326] on label at bounding box center [354, 328] width 9 height 9
click at [350, 326] on input "checkbox" at bounding box center [354, 329] width 8 height 8
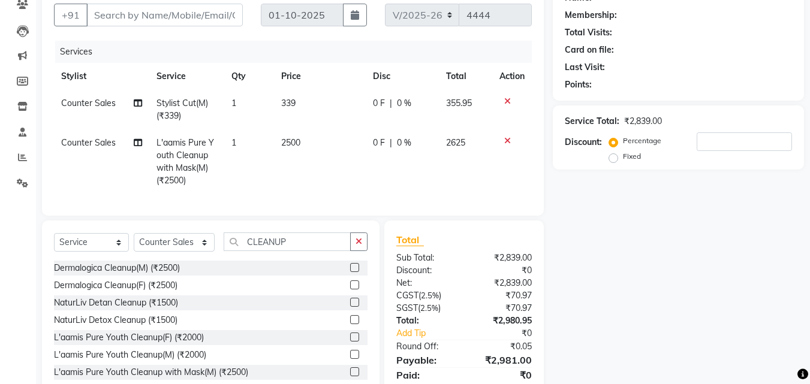
drag, startPoint x: 373, startPoint y: 250, endPoint x: 369, endPoint y: 235, distance: 15.7
click at [370, 238] on div "Select Service Product Membership Package Voucher Prepaid Gift Card Select Styl…" at bounding box center [210, 309] width 337 height 177
click at [364, 251] on button "button" at bounding box center [358, 241] width 17 height 19
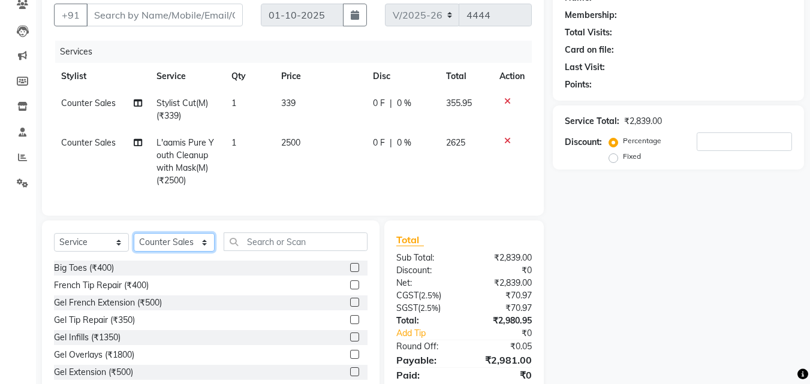
click at [187, 252] on select "Select Stylist [PERSON_NAME] [PERSON_NAME] Amazon_Kart [PERSON_NAME] Counter Sa…" at bounding box center [174, 242] width 81 height 19
click at [511, 101] on div at bounding box center [511, 101] width 25 height 8
click at [506, 101] on icon at bounding box center [507, 101] width 7 height 8
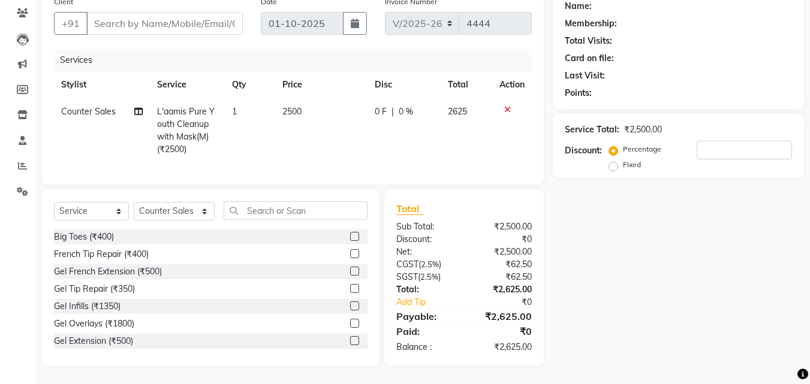
click at [506, 105] on icon at bounding box center [507, 109] width 7 height 8
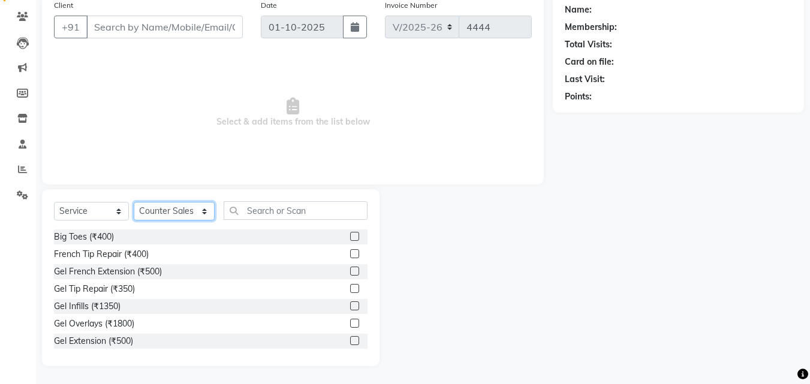
click at [150, 206] on select "Select Stylist [PERSON_NAME] [PERSON_NAME] Amazon_Kart [PERSON_NAME] Counter Sa…" at bounding box center [174, 211] width 81 height 19
click at [134, 202] on select "Select Stylist [PERSON_NAME] [PERSON_NAME] Amazon_Kart [PERSON_NAME] Counter Sa…" at bounding box center [174, 211] width 81 height 19
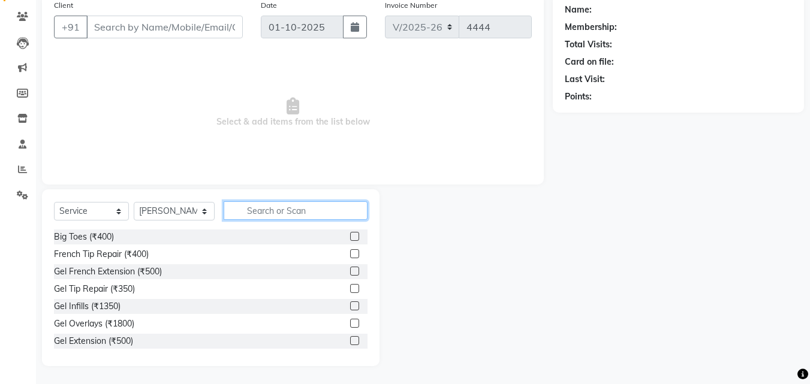
click at [289, 210] on input "text" at bounding box center [296, 210] width 144 height 19
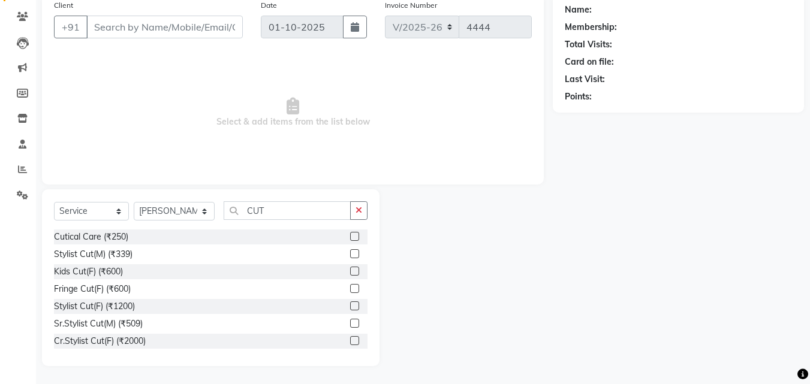
click at [350, 251] on label at bounding box center [354, 253] width 9 height 9
click at [350, 251] on input "checkbox" at bounding box center [354, 254] width 8 height 8
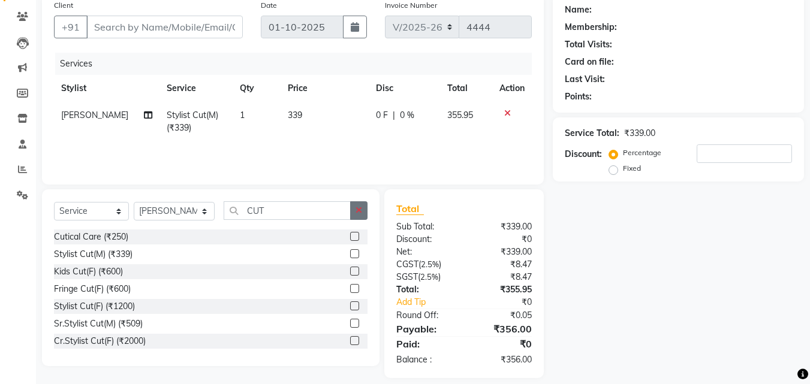
click at [356, 217] on button "button" at bounding box center [358, 210] width 17 height 19
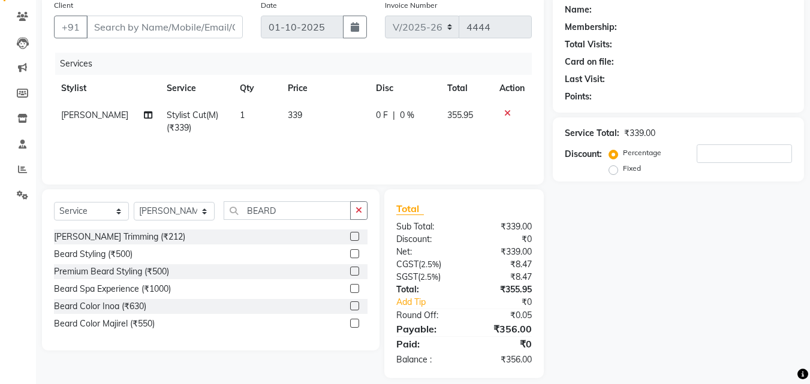
click at [354, 236] on label at bounding box center [354, 236] width 9 height 9
click at [354, 236] on input "checkbox" at bounding box center [354, 237] width 8 height 8
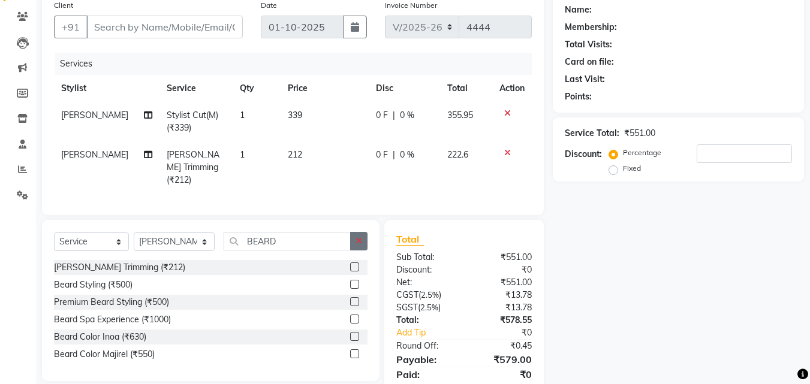
click at [354, 235] on button "button" at bounding box center [358, 241] width 17 height 19
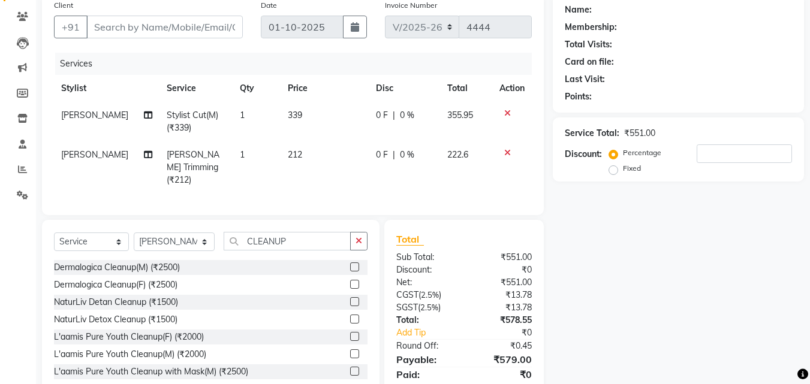
click at [350, 367] on label at bounding box center [354, 371] width 9 height 9
click at [350, 368] on input "checkbox" at bounding box center [354, 372] width 8 height 8
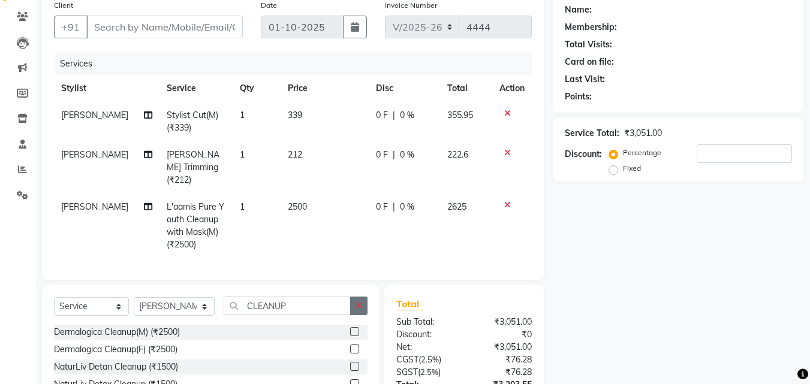
click at [352, 298] on button "button" at bounding box center [358, 306] width 17 height 19
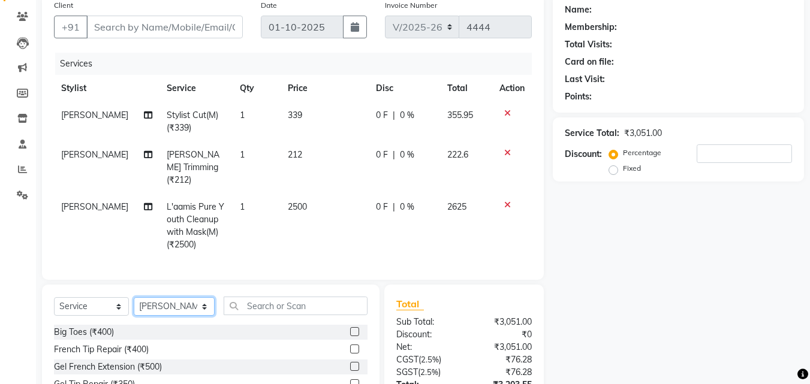
click at [164, 308] on select "Select Stylist [PERSON_NAME] [PERSON_NAME] Amazon_Kart [PERSON_NAME] Counter Sa…" at bounding box center [174, 306] width 81 height 19
click at [134, 297] on select "Select Stylist [PERSON_NAME] [PERSON_NAME] Amazon_Kart [PERSON_NAME] Counter Sa…" at bounding box center [174, 306] width 81 height 19
drag, startPoint x: 248, startPoint y: 303, endPoint x: 239, endPoint y: 312, distance: 13.1
click at [239, 312] on div "Select Service Product Membership Package Voucher Prepaid Gift Card Select Styl…" at bounding box center [210, 311] width 313 height 28
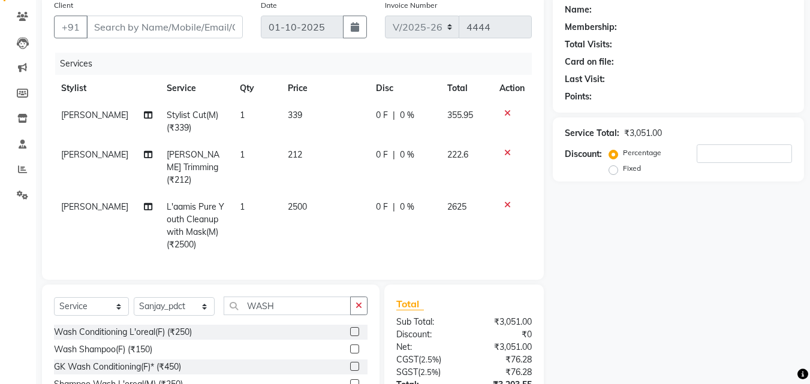
drag, startPoint x: 357, startPoint y: 345, endPoint x: 344, endPoint y: 319, distance: 28.7
click at [356, 345] on label at bounding box center [354, 349] width 9 height 9
click at [356, 346] on input "checkbox" at bounding box center [354, 350] width 8 height 8
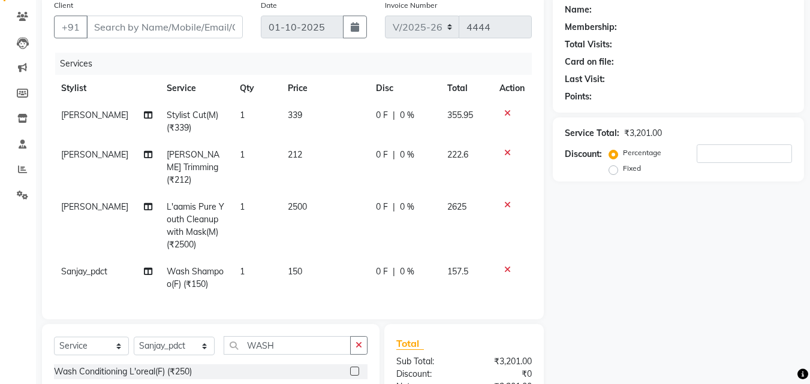
drag, startPoint x: 301, startPoint y: 263, endPoint x: 291, endPoint y: 262, distance: 9.6
click at [300, 263] on td "150" at bounding box center [324, 278] width 88 height 40
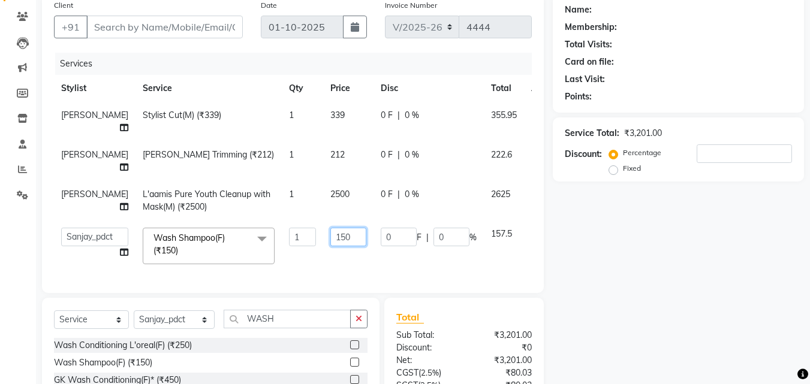
click at [330, 241] on input "150" at bounding box center [348, 237] width 36 height 19
click at [330, 267] on td "153" at bounding box center [348, 246] width 50 height 51
click at [169, 35] on input "Client" at bounding box center [164, 27] width 156 height 23
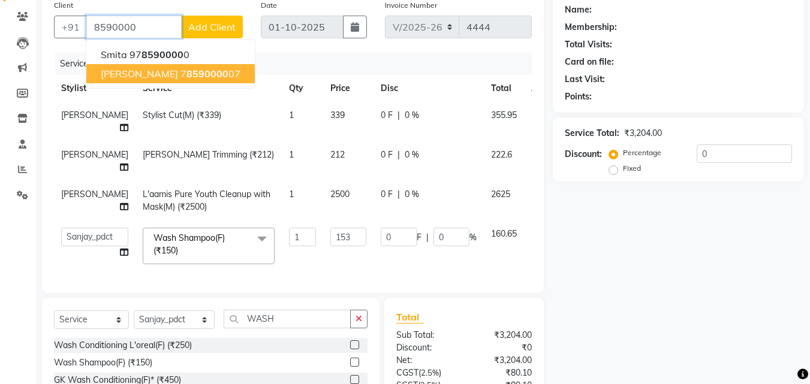
click at [185, 77] on ngb-highlight "7 8590000 07" at bounding box center [210, 74] width 60 height 12
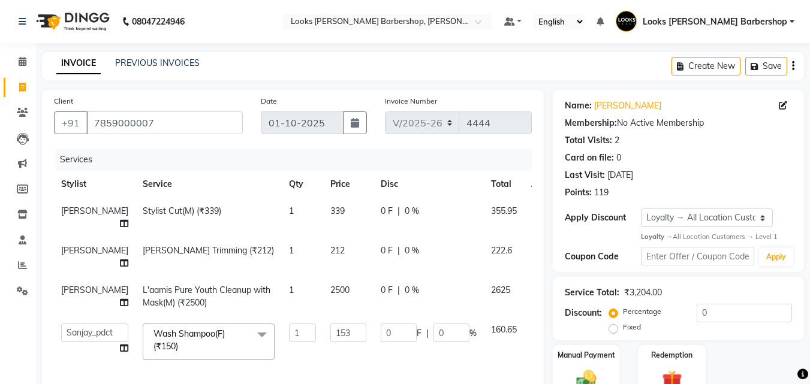
scroll to position [225, 0]
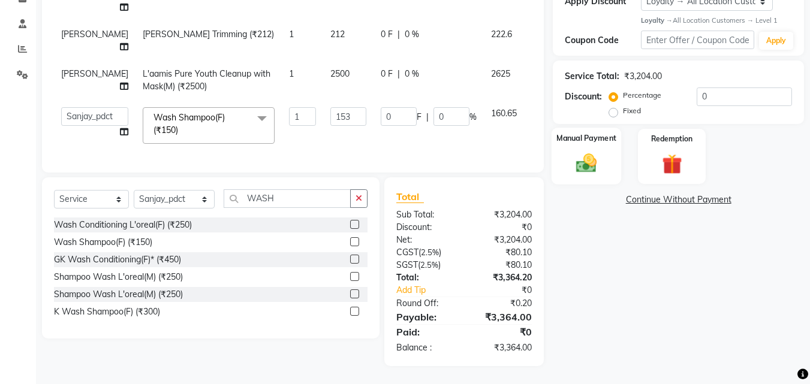
click at [587, 161] on img at bounding box center [586, 164] width 34 height 24
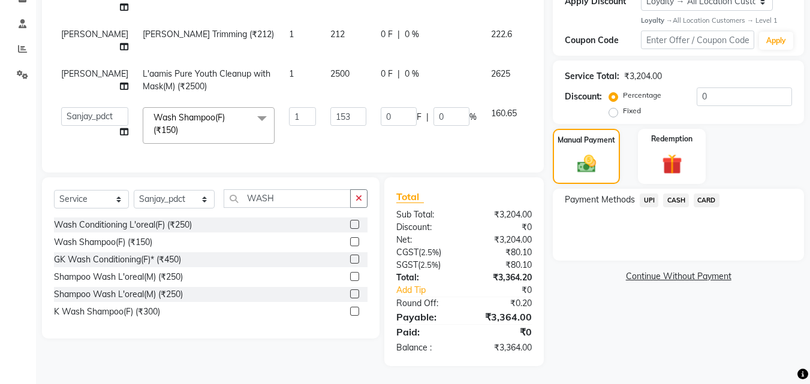
click at [704, 194] on span "CARD" at bounding box center [706, 201] width 26 height 14
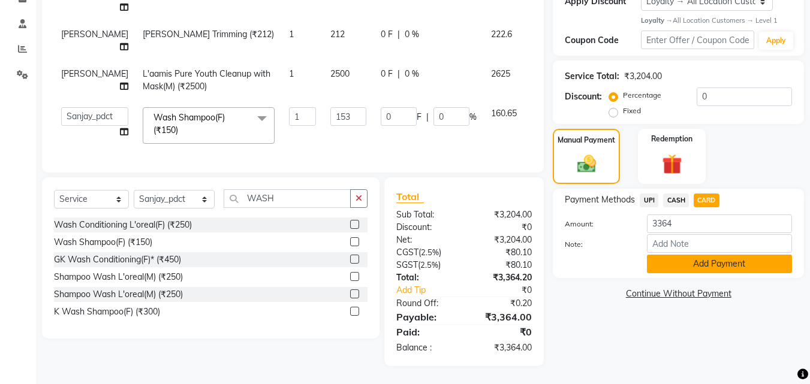
click at [706, 255] on button "Add Payment" at bounding box center [719, 264] width 145 height 19
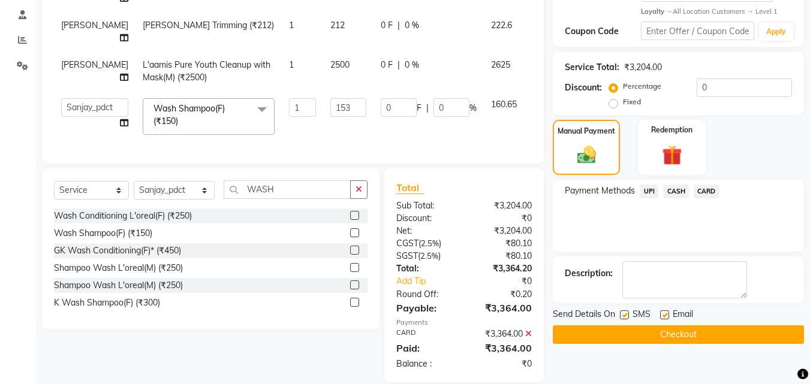
scroll to position [322, 0]
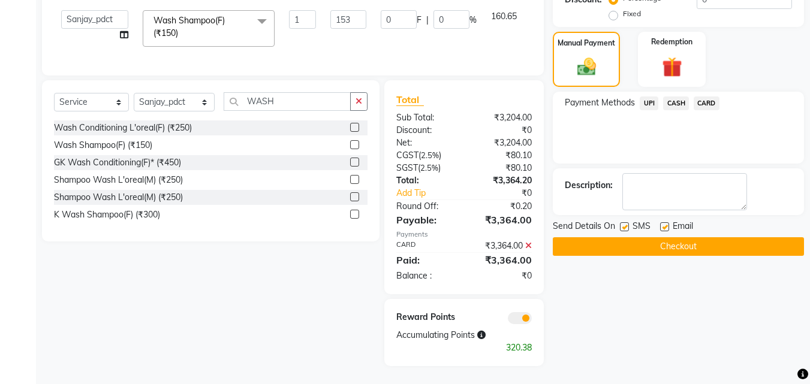
click at [563, 239] on button "Checkout" at bounding box center [677, 246] width 251 height 19
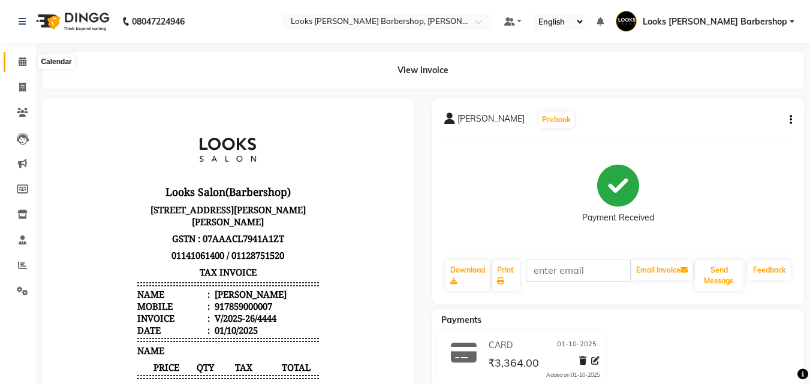
click at [17, 64] on span at bounding box center [22, 62] width 21 height 14
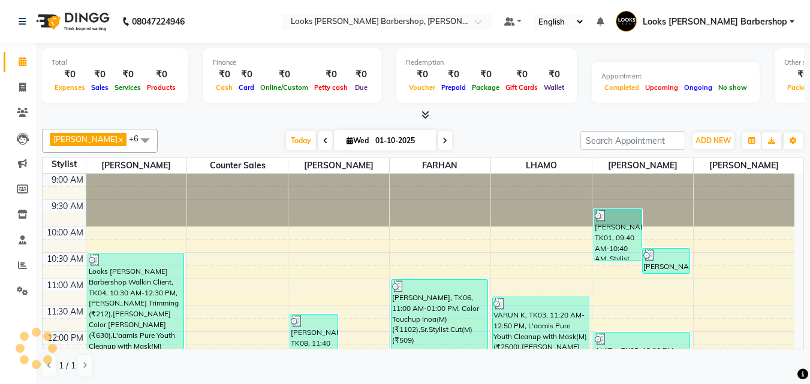
scroll to position [422, 0]
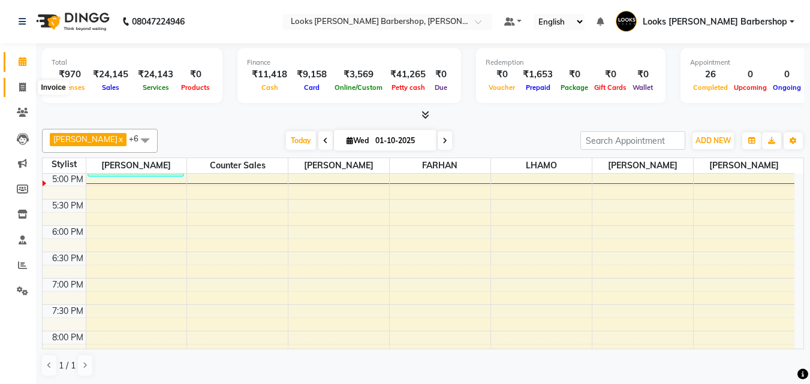
click at [20, 83] on icon at bounding box center [22, 87] width 7 height 9
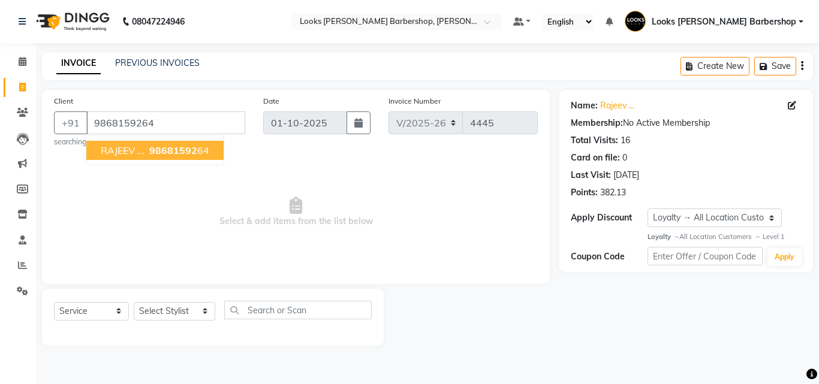
drag, startPoint x: 131, startPoint y: 146, endPoint x: 105, endPoint y: 156, distance: 26.9
click at [126, 149] on span "RAJEEV ..." at bounding box center [123, 150] width 44 height 12
click at [176, 321] on div "Select Service Product Membership Package Voucher Prepaid Gift Card Select Styl…" at bounding box center [213, 315] width 318 height 28
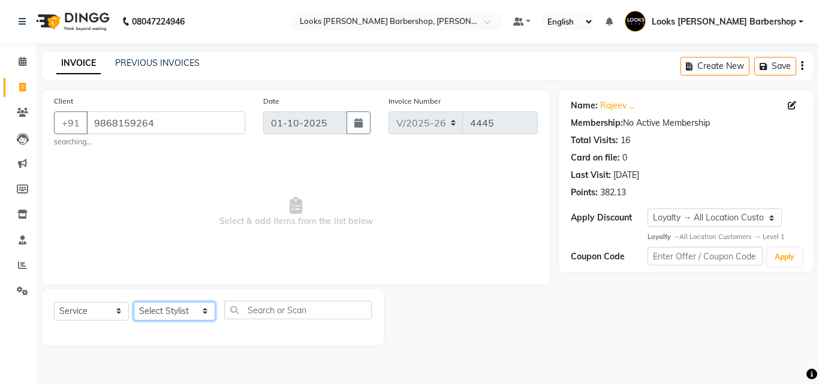
click at [180, 304] on select "Select Stylist [PERSON_NAME] [PERSON_NAME] Amazon_Kart [PERSON_NAME] Counter Sa…" at bounding box center [174, 311] width 81 height 19
click at [134, 302] on select "Select Stylist [PERSON_NAME] [PERSON_NAME] Amazon_Kart [PERSON_NAME] Counter Sa…" at bounding box center [174, 311] width 81 height 19
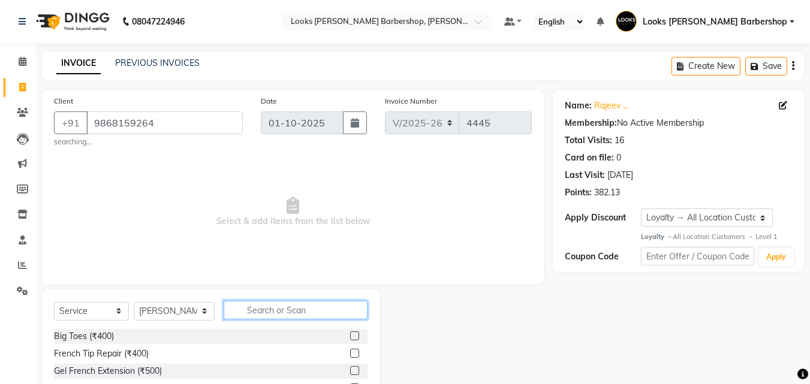
click at [243, 309] on input "text" at bounding box center [296, 310] width 144 height 19
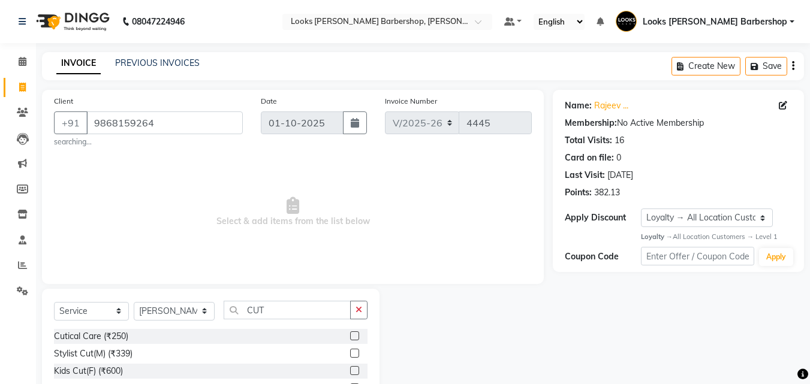
click at [350, 350] on label at bounding box center [354, 353] width 9 height 9
click at [350, 350] on input "checkbox" at bounding box center [354, 354] width 8 height 8
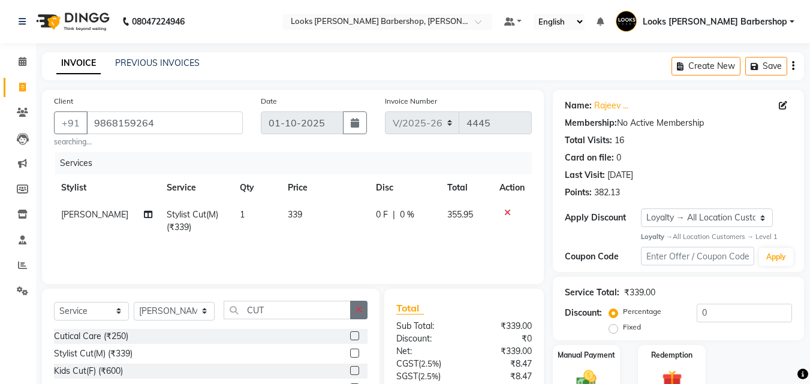
click at [362, 312] on icon "button" at bounding box center [358, 310] width 7 height 8
click at [350, 372] on label at bounding box center [354, 370] width 9 height 9
click at [350, 372] on input "checkbox" at bounding box center [354, 371] width 8 height 8
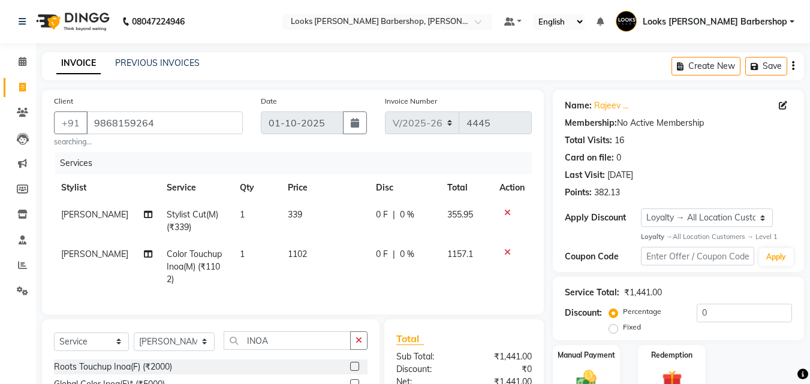
scroll to position [151, 0]
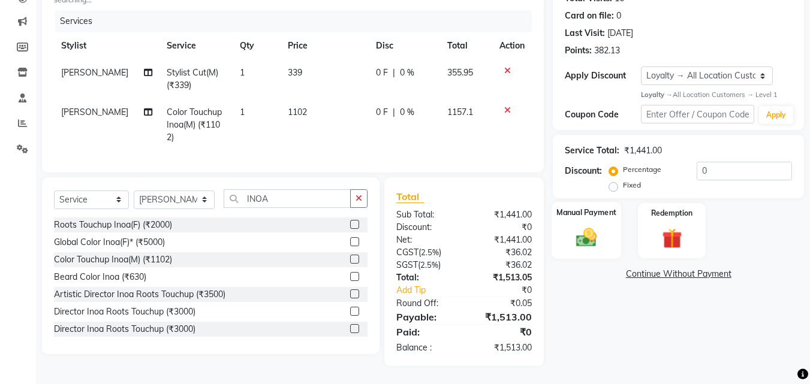
click at [596, 236] on img at bounding box center [586, 238] width 34 height 24
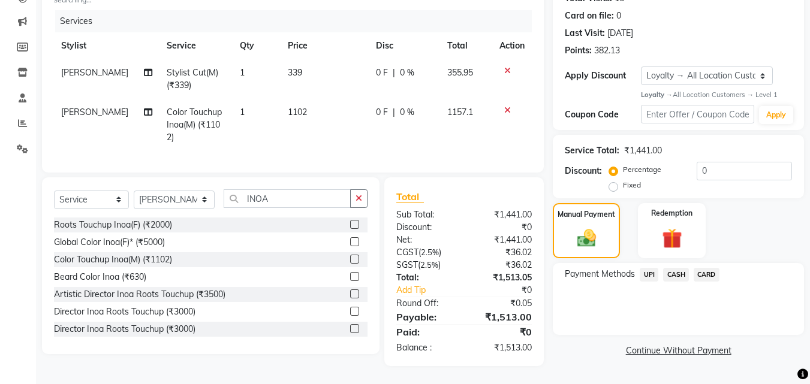
click at [669, 268] on span "CASH" at bounding box center [676, 275] width 26 height 14
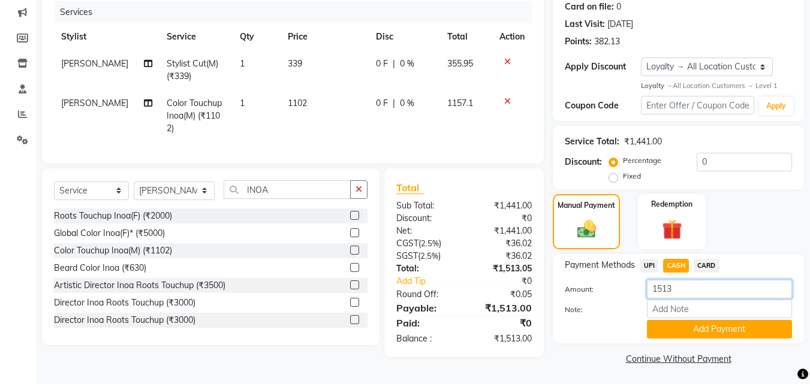
drag, startPoint x: 702, startPoint y: 285, endPoint x: 729, endPoint y: 271, distance: 31.1
click at [709, 283] on input "1513" at bounding box center [719, 289] width 145 height 19
click at [671, 332] on button "Add Payment" at bounding box center [719, 329] width 145 height 19
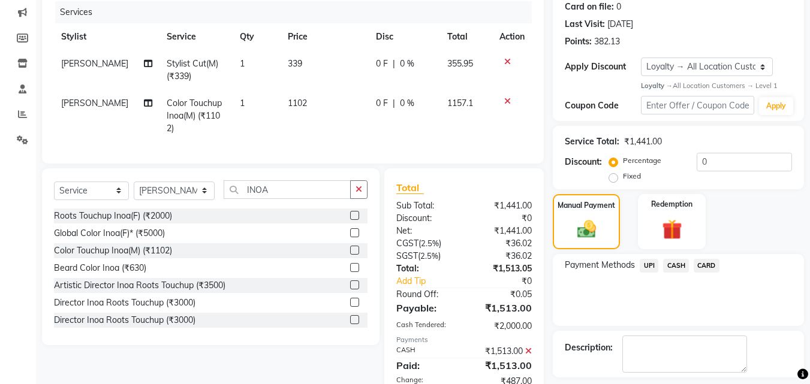
scroll to position [291, 0]
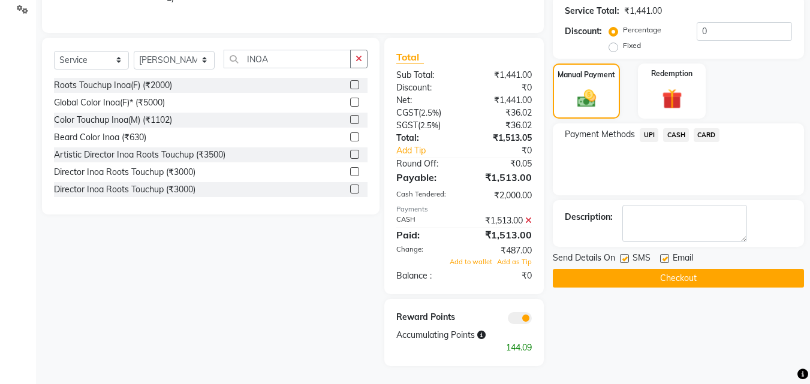
click at [625, 271] on button "Checkout" at bounding box center [677, 278] width 251 height 19
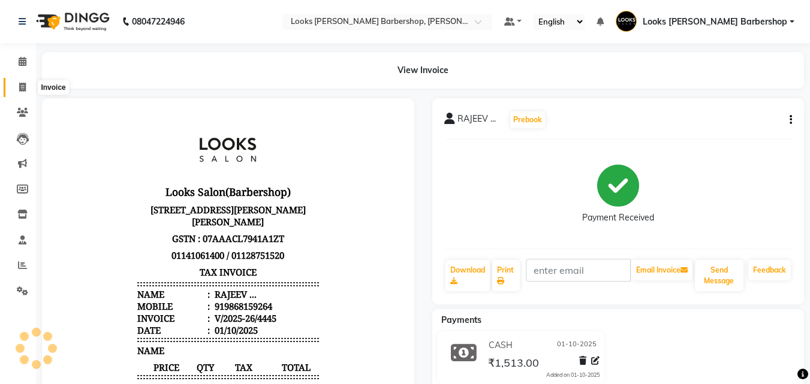
click at [21, 93] on span at bounding box center [22, 88] width 21 height 14
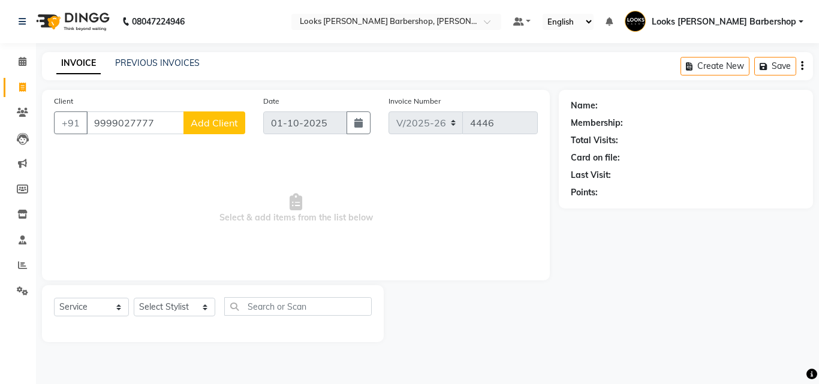
click at [126, 125] on input "9999027777" at bounding box center [135, 122] width 98 height 23
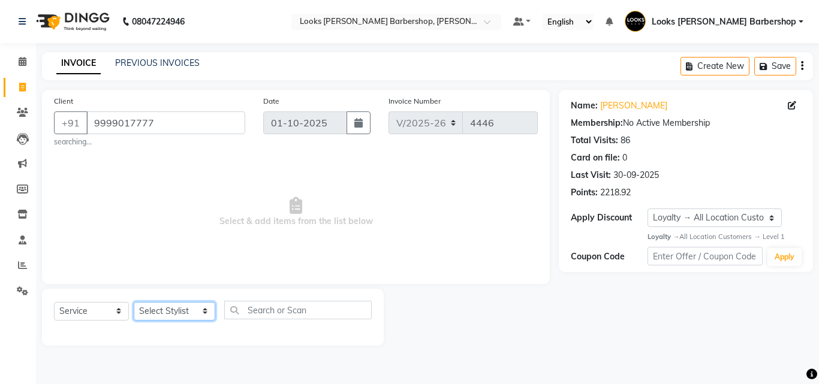
click at [192, 307] on select "Select Stylist [PERSON_NAME] [PERSON_NAME] Amazon_Kart [PERSON_NAME] Counter Sa…" at bounding box center [174, 311] width 81 height 19
click at [134, 302] on select "Select Stylist [PERSON_NAME] [PERSON_NAME] Amazon_Kart [PERSON_NAME] Counter Sa…" at bounding box center [174, 311] width 81 height 19
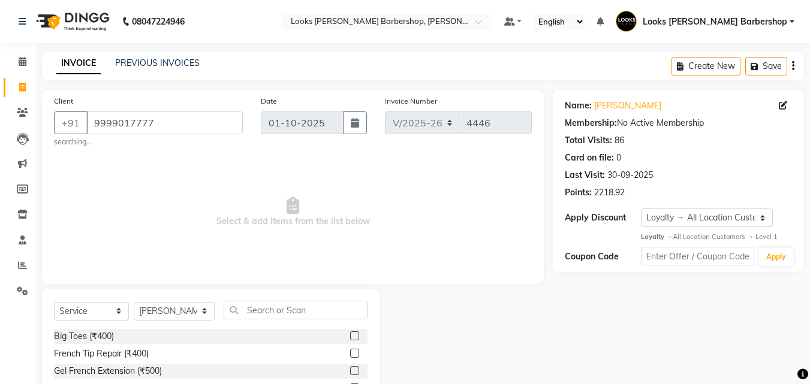
click at [259, 321] on div "Select Service Product Membership Package Voucher Prepaid Gift Card Select Styl…" at bounding box center [210, 315] width 313 height 28
click at [263, 313] on input "text" at bounding box center [296, 310] width 144 height 19
click at [340, 355] on div "Stylist Cut(M) (₹339)" at bounding box center [210, 353] width 313 height 15
click at [350, 351] on label at bounding box center [354, 353] width 9 height 9
click at [350, 351] on input "checkbox" at bounding box center [354, 354] width 8 height 8
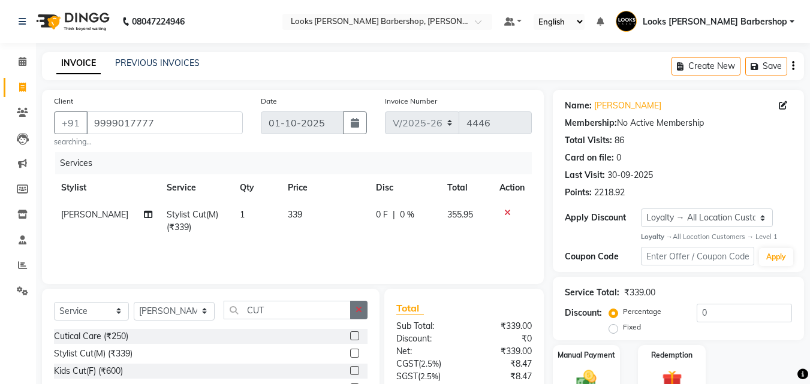
drag, startPoint x: 357, startPoint y: 312, endPoint x: 296, endPoint y: 312, distance: 60.5
click at [355, 312] on button "button" at bounding box center [358, 310] width 17 height 19
click at [183, 304] on select "Select Stylist [PERSON_NAME] [PERSON_NAME] Amazon_Kart [PERSON_NAME] Counter Sa…" at bounding box center [174, 311] width 81 height 19
click at [134, 302] on select "Select Stylist [PERSON_NAME] [PERSON_NAME] Amazon_Kart [PERSON_NAME] Counter Sa…" at bounding box center [174, 311] width 81 height 19
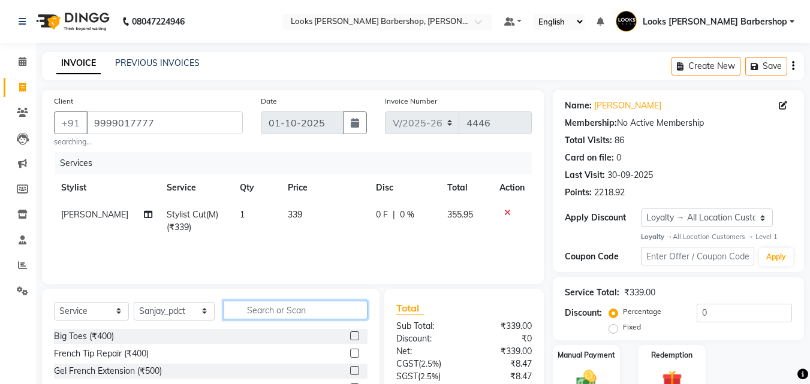
click at [265, 313] on input "text" at bounding box center [296, 310] width 144 height 19
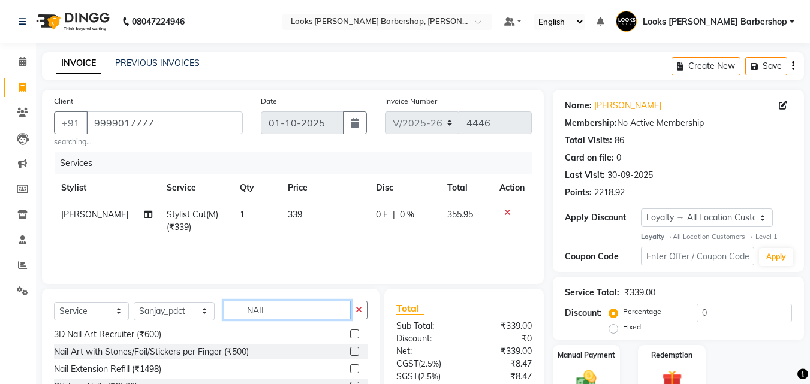
scroll to position [111, 0]
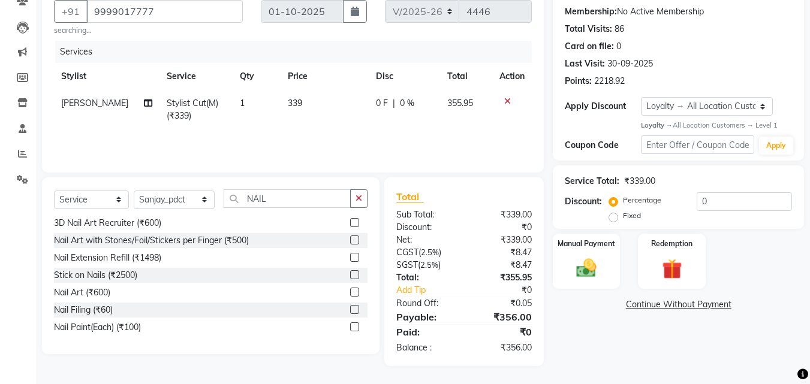
click at [350, 325] on label at bounding box center [354, 326] width 9 height 9
click at [350, 325] on input "checkbox" at bounding box center [354, 328] width 8 height 8
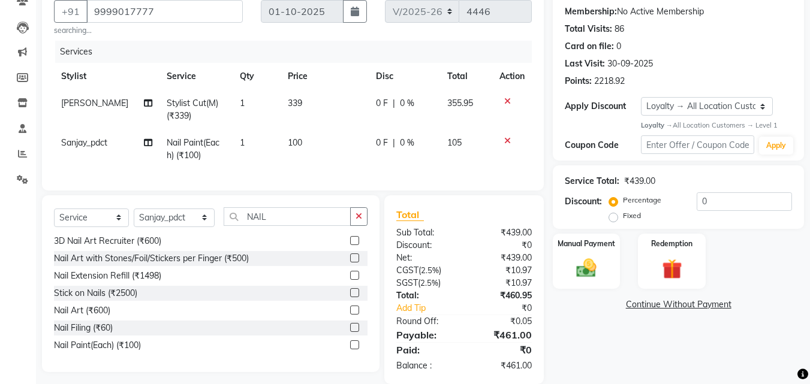
scroll to position [138, 0]
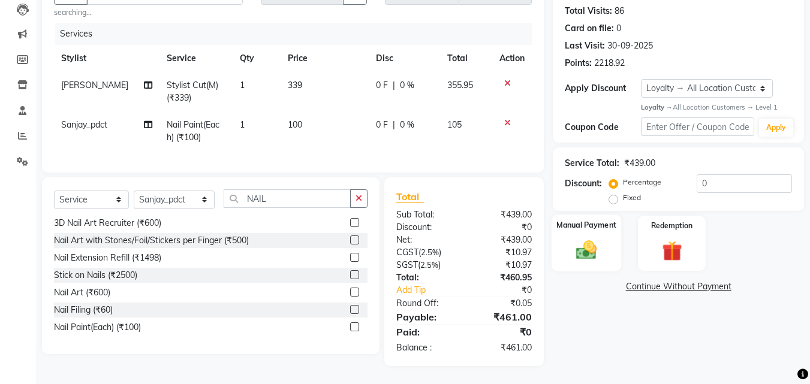
click at [594, 244] on img at bounding box center [586, 250] width 34 height 24
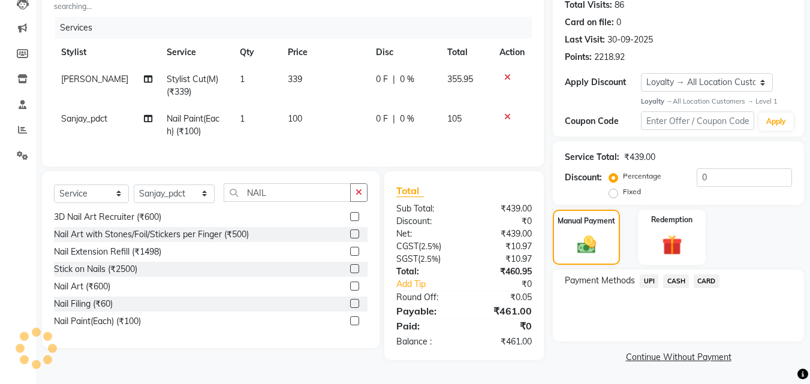
click at [664, 279] on span "CASH" at bounding box center [676, 281] width 26 height 14
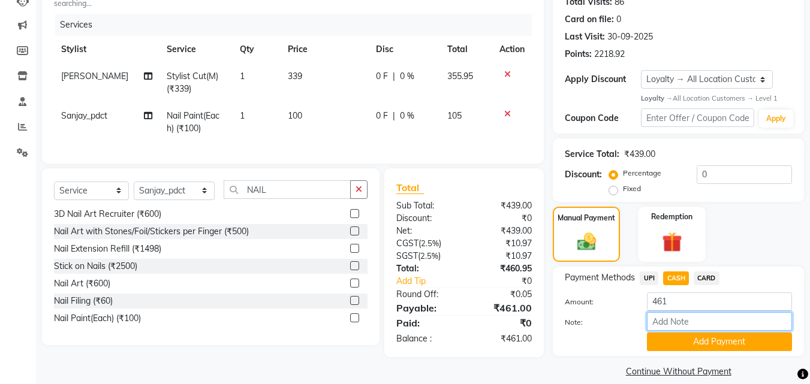
click at [683, 312] on input "Note:" at bounding box center [719, 321] width 145 height 19
click at [684, 307] on input "461" at bounding box center [719, 301] width 145 height 19
click at [694, 334] on button "Add Payment" at bounding box center [719, 342] width 145 height 19
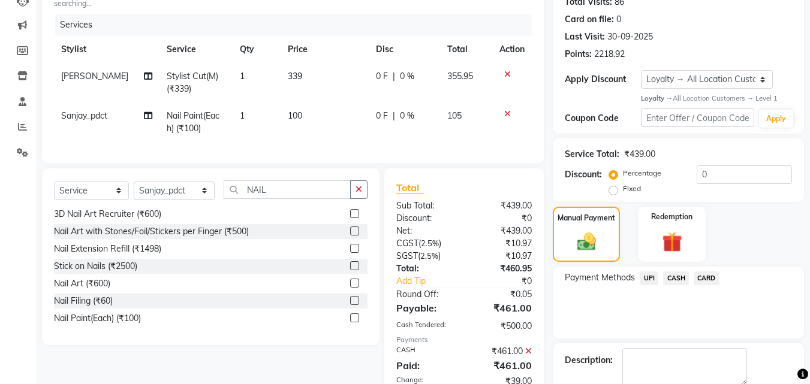
scroll to position [265, 0]
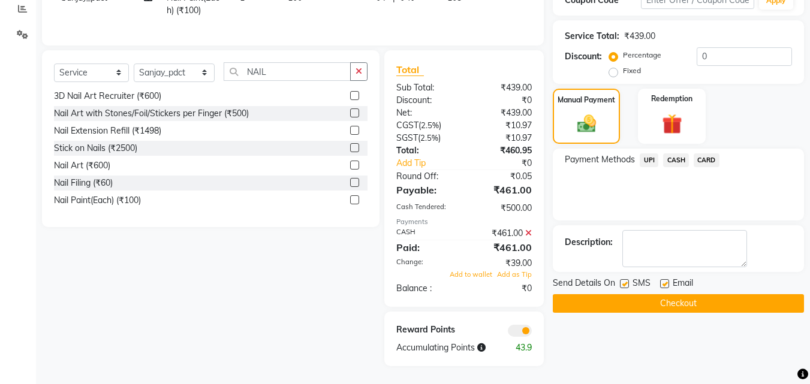
click at [731, 296] on button "Checkout" at bounding box center [677, 303] width 251 height 19
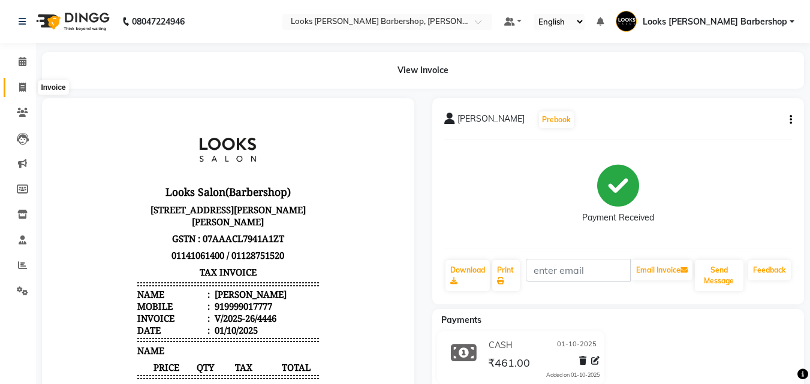
click at [19, 83] on icon at bounding box center [22, 87] width 7 height 9
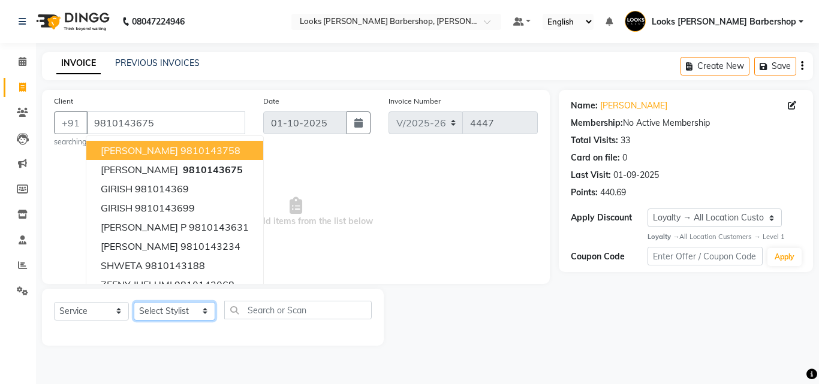
click at [150, 312] on select "Select Stylist [PERSON_NAME] [PERSON_NAME] Amazon_Kart [PERSON_NAME] Counter Sa…" at bounding box center [174, 311] width 81 height 19
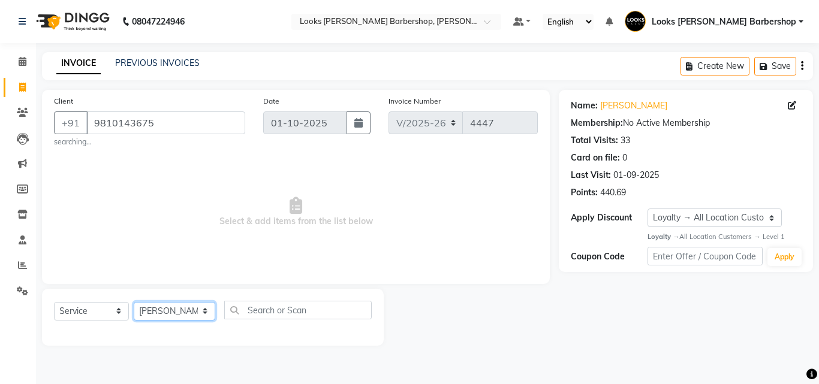
click at [134, 302] on select "Select Stylist [PERSON_NAME] [PERSON_NAME] Amazon_Kart [PERSON_NAME] Counter Sa…" at bounding box center [174, 311] width 81 height 19
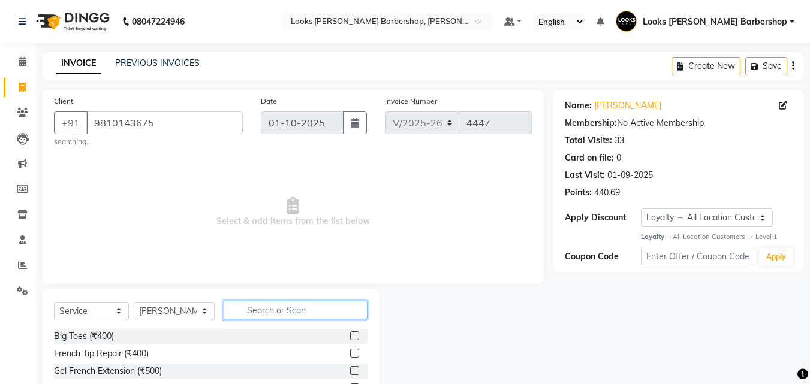
drag, startPoint x: 285, startPoint y: 312, endPoint x: 291, endPoint y: 312, distance: 6.6
click at [289, 312] on input "text" at bounding box center [296, 310] width 144 height 19
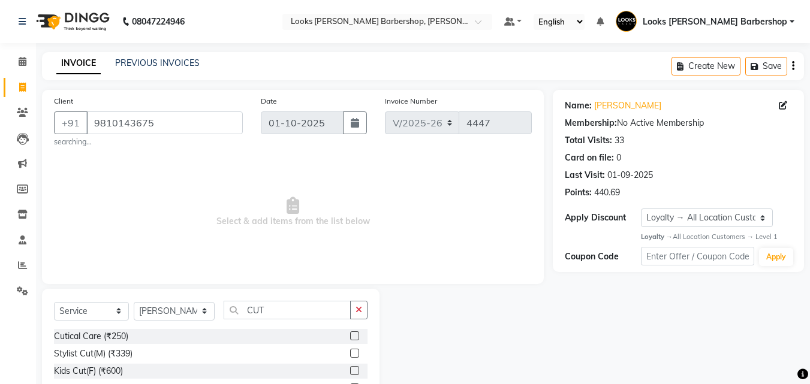
click at [350, 349] on label at bounding box center [354, 353] width 9 height 9
click at [350, 350] on input "checkbox" at bounding box center [354, 354] width 8 height 8
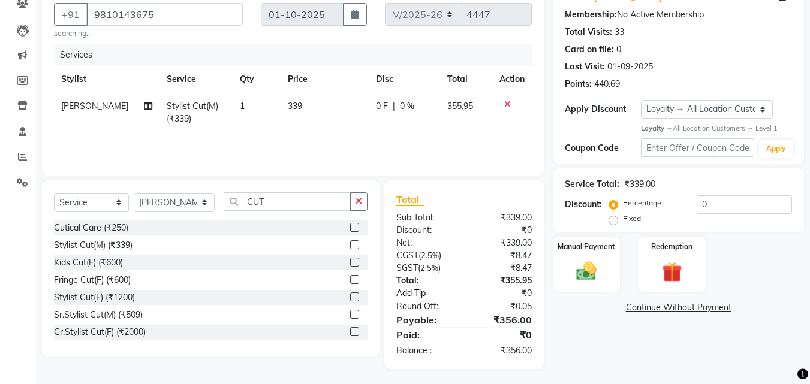
scroll to position [111, 0]
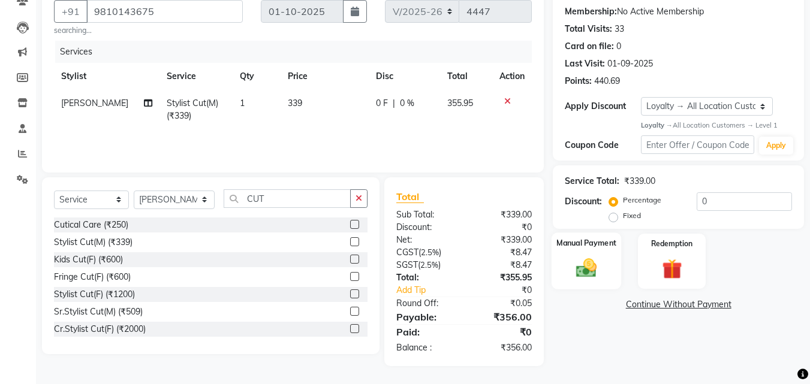
click at [568, 277] on div "Manual Payment" at bounding box center [586, 260] width 70 height 57
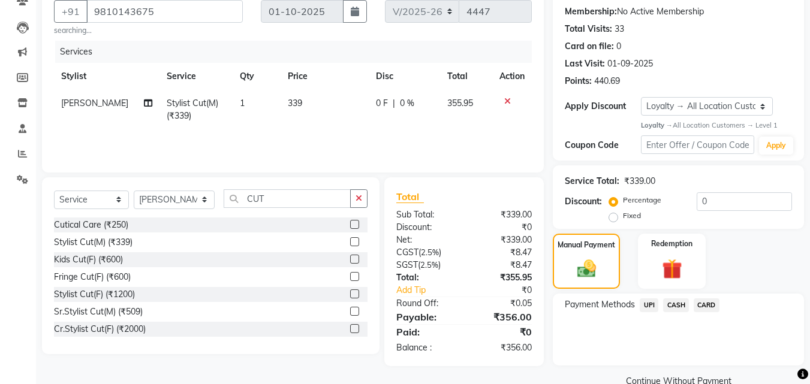
click at [704, 306] on span "CARD" at bounding box center [706, 305] width 26 height 14
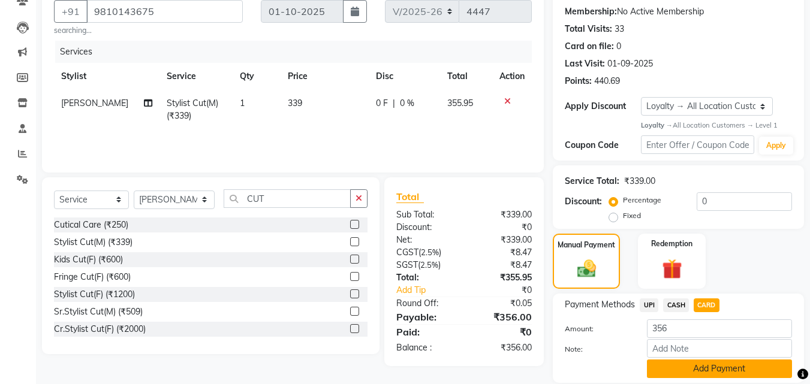
click at [684, 368] on button "Add Payment" at bounding box center [719, 369] width 145 height 19
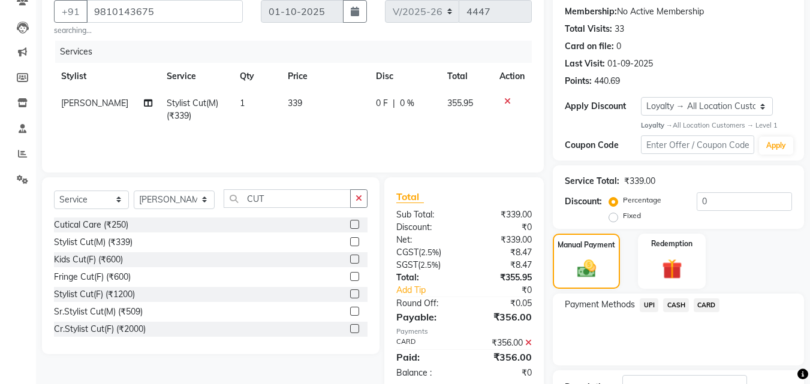
scroll to position [203, 0]
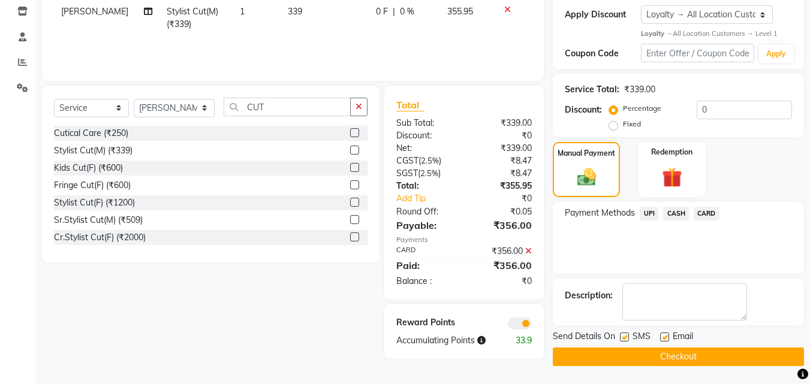
click at [633, 360] on button "Checkout" at bounding box center [677, 357] width 251 height 19
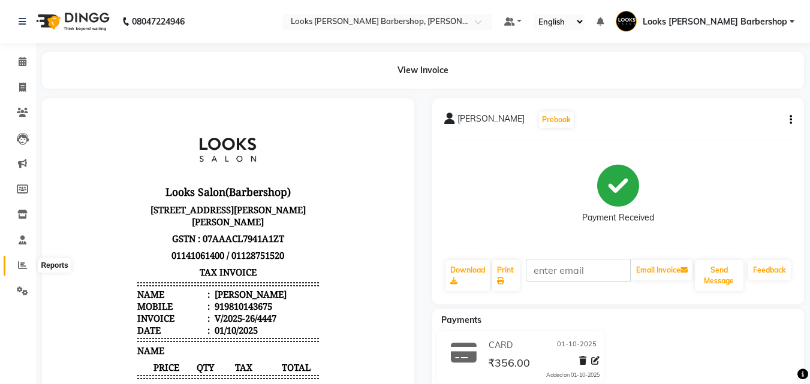
click at [13, 269] on span at bounding box center [22, 266] width 21 height 14
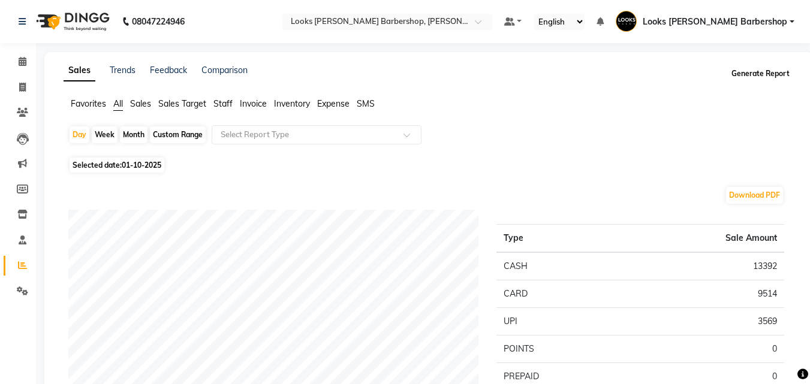
click at [760, 80] on button "Generate Report" at bounding box center [760, 73] width 64 height 17
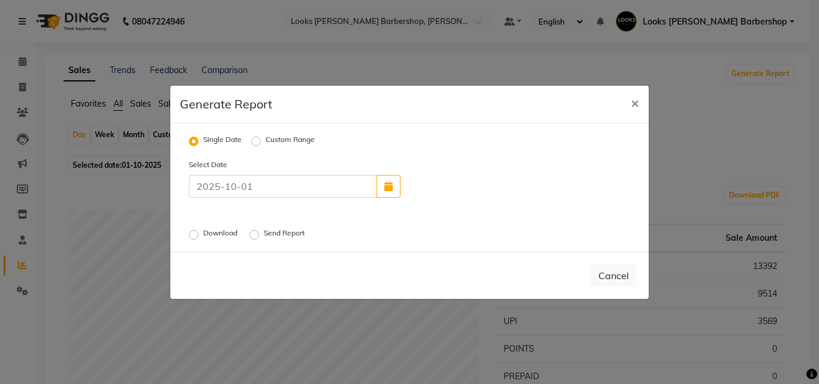
click at [203, 233] on label "Download" at bounding box center [221, 235] width 37 height 14
click at [195, 233] on input "Download" at bounding box center [195, 234] width 8 height 8
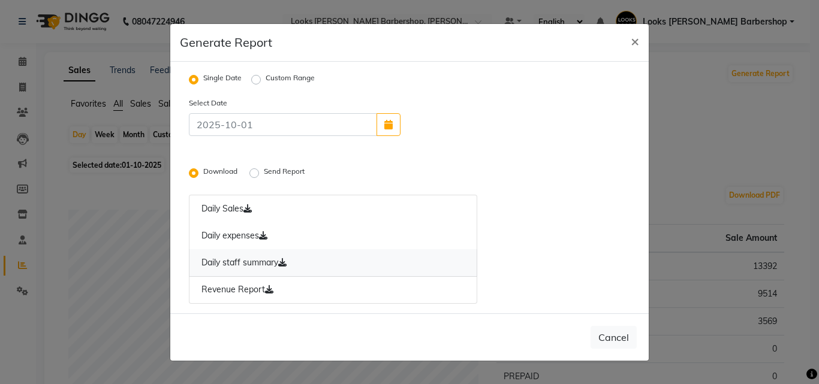
click at [279, 261] on link "Daily staff summary" at bounding box center [333, 263] width 288 height 28
click at [635, 44] on span "×" at bounding box center [634, 41] width 8 height 18
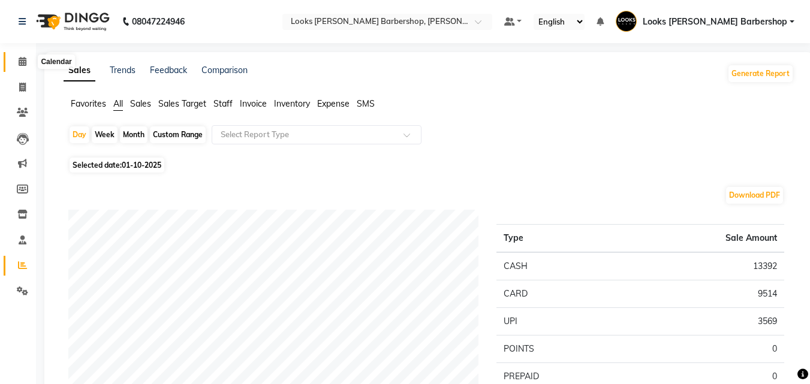
click at [13, 67] on span at bounding box center [22, 62] width 21 height 14
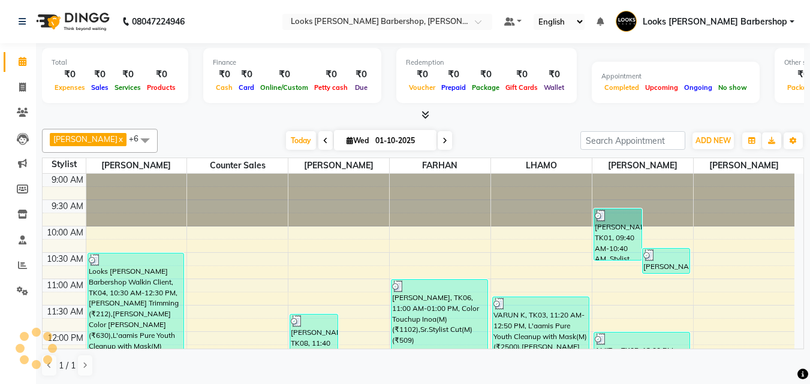
scroll to position [422, 0]
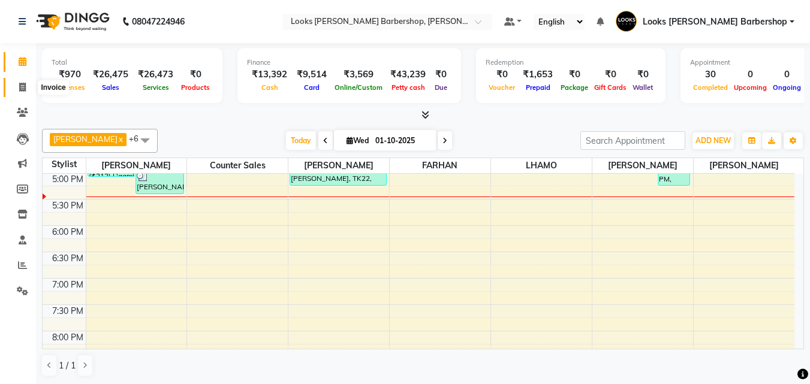
click at [19, 81] on span at bounding box center [22, 88] width 21 height 14
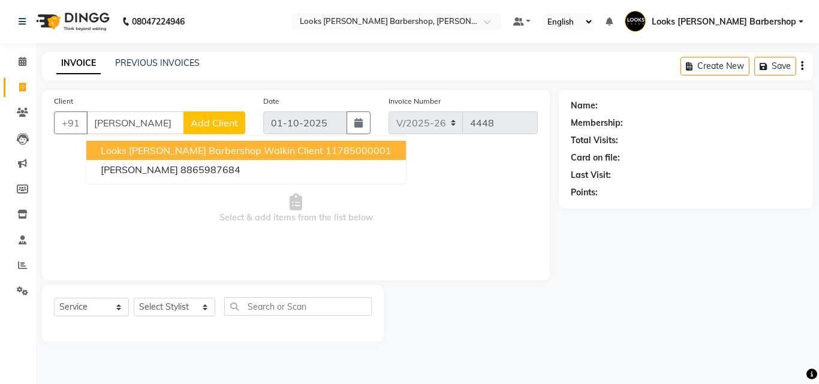
click at [143, 152] on span "Looks [PERSON_NAME] Barbershop Walkin Client" at bounding box center [212, 150] width 222 height 12
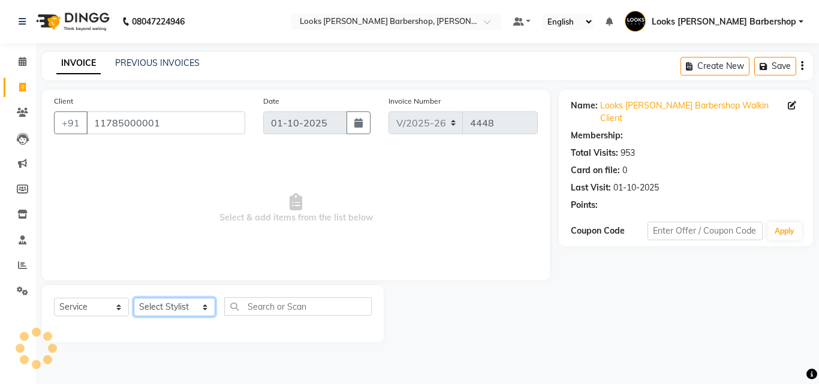
click at [170, 303] on select "Select Stylist [PERSON_NAME] [PERSON_NAME] Amazon_Kart [PERSON_NAME] Counter Sa…" at bounding box center [174, 307] width 81 height 19
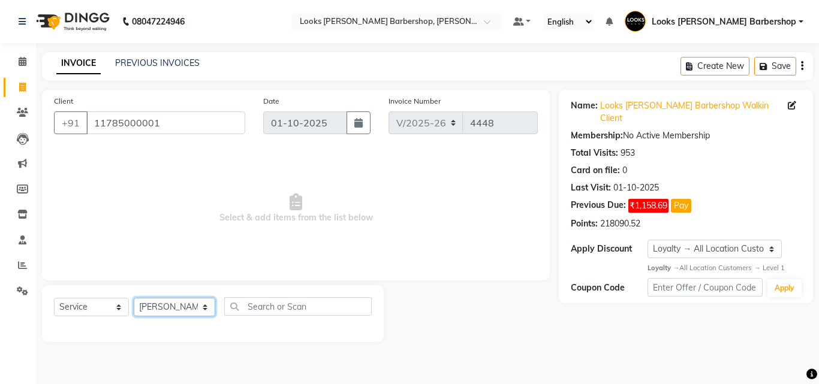
click at [134, 298] on select "Select Stylist [PERSON_NAME] [PERSON_NAME] Amazon_Kart [PERSON_NAME] Counter Sa…" at bounding box center [174, 307] width 81 height 19
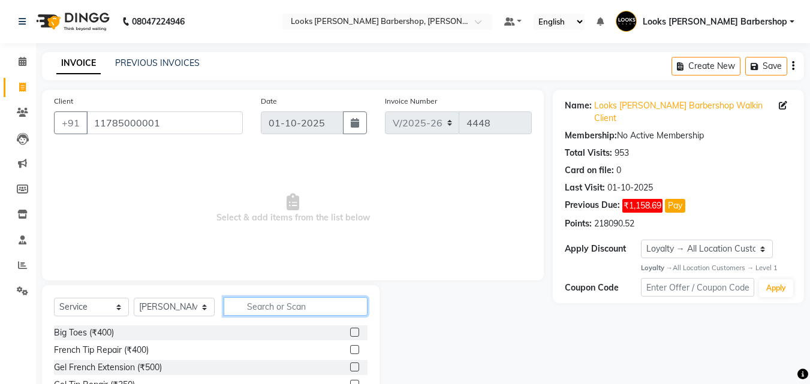
click at [261, 310] on input "text" at bounding box center [296, 306] width 144 height 19
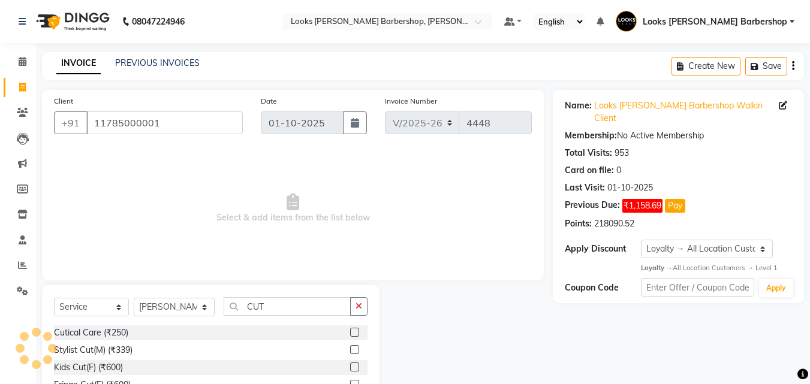
click at [350, 346] on label at bounding box center [354, 349] width 9 height 9
click at [350, 346] on input "checkbox" at bounding box center [354, 350] width 8 height 8
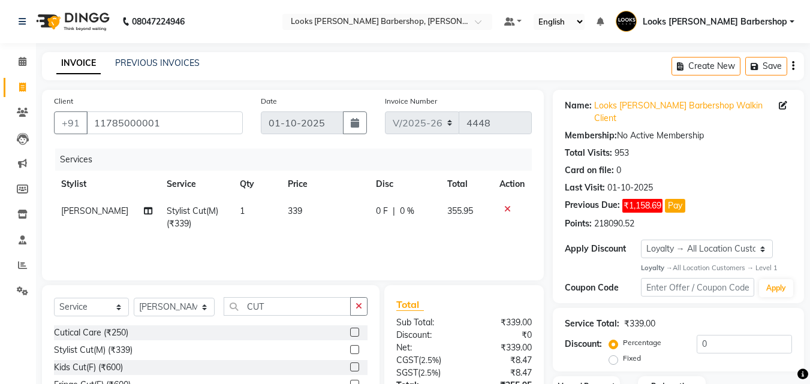
scroll to position [108, 0]
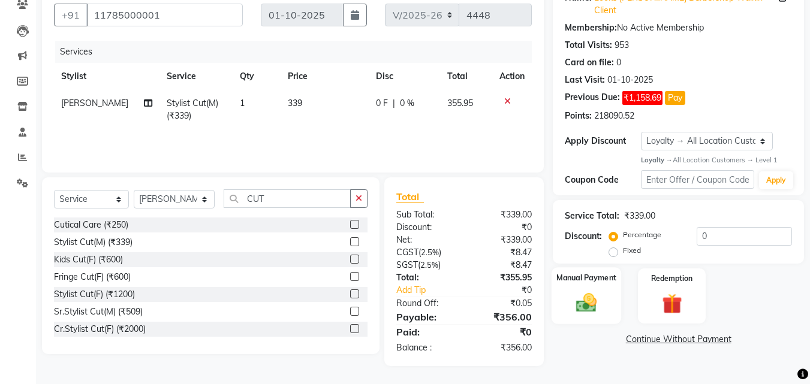
click at [593, 291] on img at bounding box center [586, 303] width 34 height 24
click at [648, 333] on span "UPI" at bounding box center [648, 340] width 19 height 14
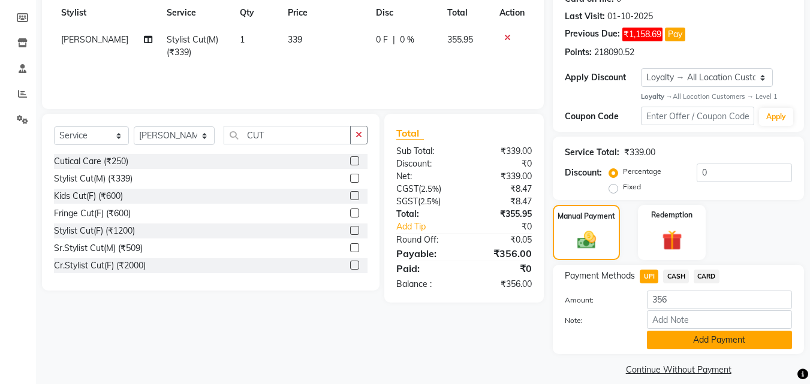
click at [665, 331] on button "Add Payment" at bounding box center [719, 340] width 145 height 19
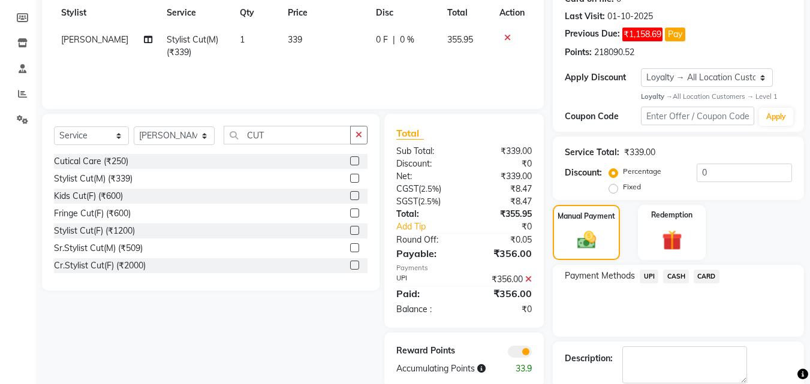
scroll to position [222, 0]
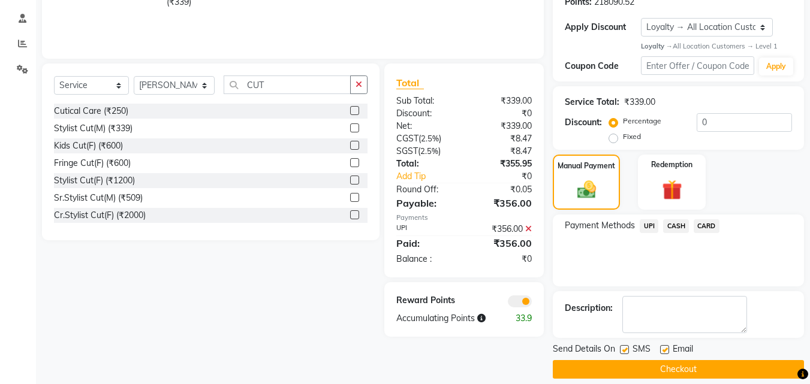
click at [631, 360] on button "Checkout" at bounding box center [677, 369] width 251 height 19
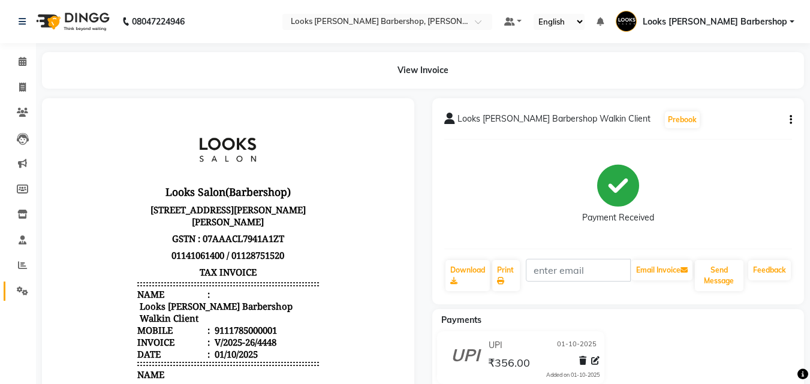
click at [16, 298] on link "Settings" at bounding box center [18, 292] width 29 height 20
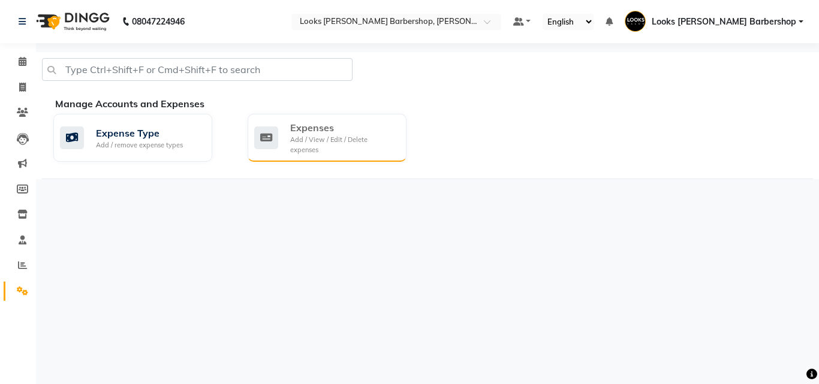
click at [330, 131] on div "Expenses" at bounding box center [343, 127] width 107 height 14
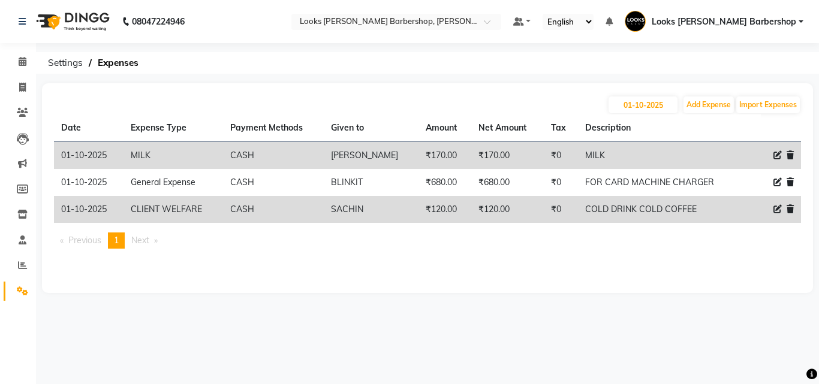
click at [777, 158] on icon at bounding box center [777, 155] width 8 height 8
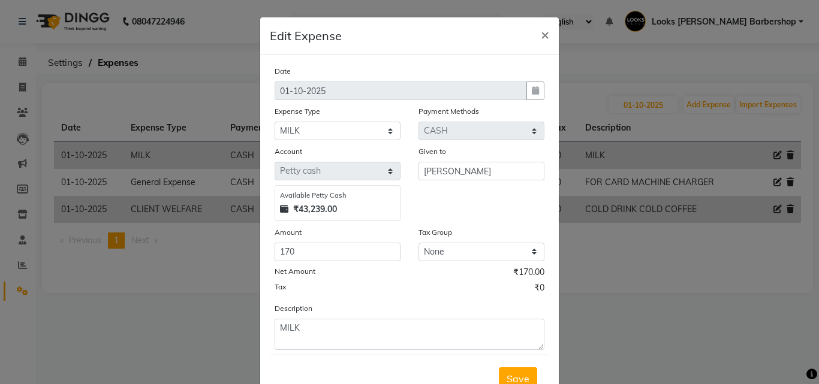
click at [375, 268] on div "Net Amount ₹170.00" at bounding box center [409, 274] width 270 height 16
click at [357, 260] on input "170" at bounding box center [337, 252] width 126 height 19
drag, startPoint x: 515, startPoint y: 377, endPoint x: 508, endPoint y: 363, distance: 15.3
click at [513, 374] on span "Save" at bounding box center [517, 379] width 23 height 12
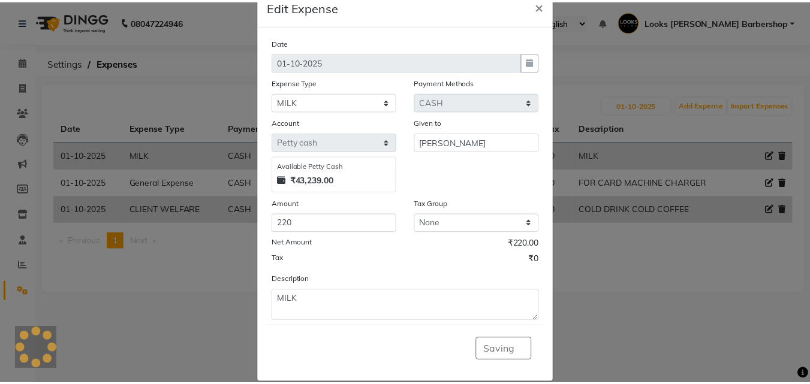
scroll to position [45, 0]
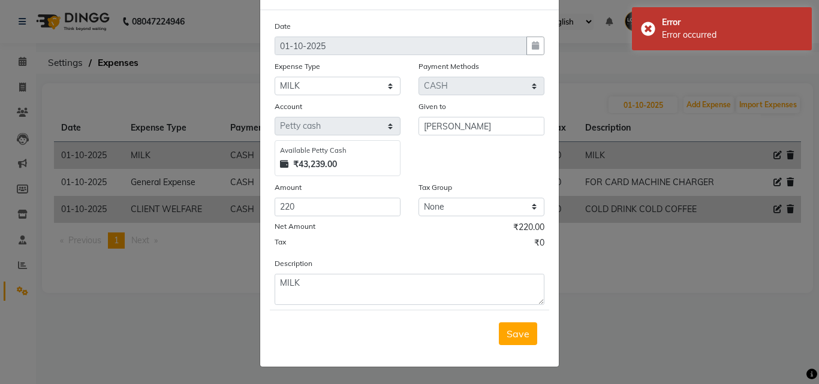
click at [502, 334] on button "Save" at bounding box center [518, 333] width 38 height 23
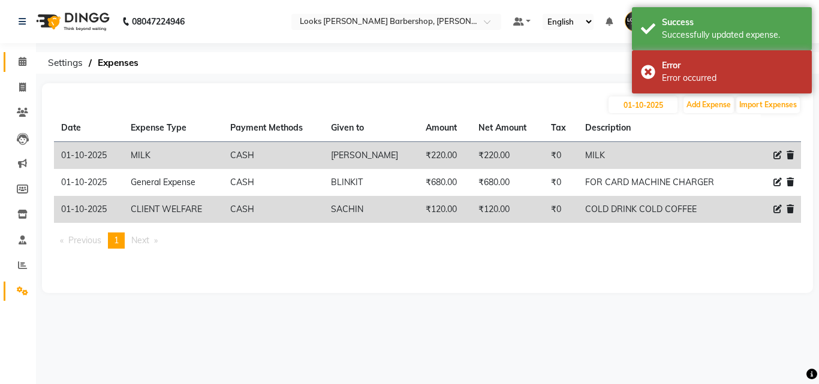
click at [11, 59] on link "Calendar" at bounding box center [18, 62] width 29 height 20
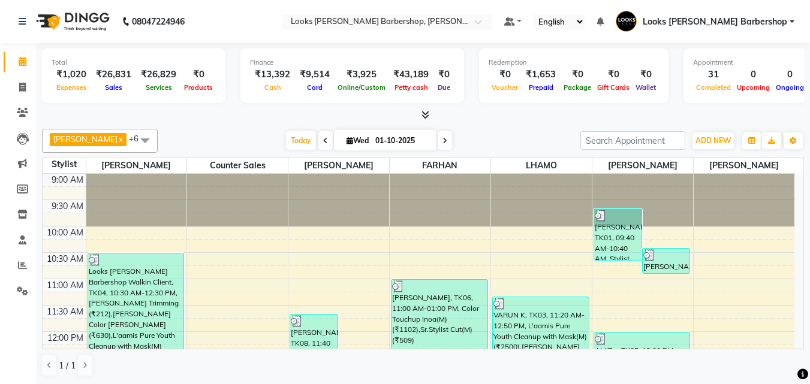
click at [453, 132] on div "[DATE] [DATE]" at bounding box center [369, 141] width 410 height 18
click at [23, 83] on icon at bounding box center [22, 87] width 7 height 9
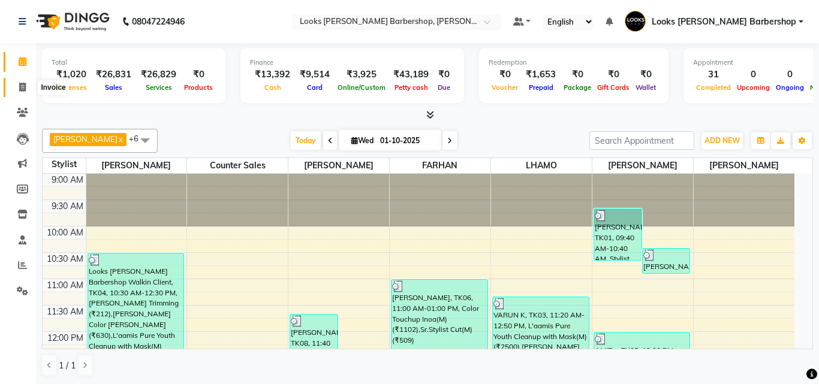
select select "service"
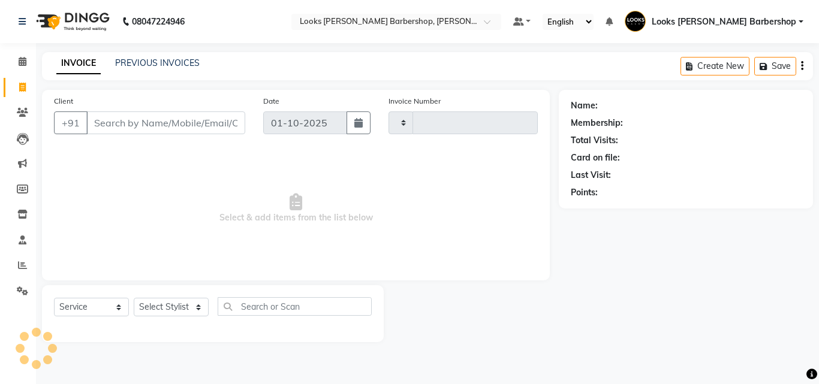
type input "4449"
select select "4323"
click at [184, 312] on select "Select Stylist" at bounding box center [171, 307] width 75 height 19
click at [173, 307] on select "Select Stylist" at bounding box center [171, 307] width 75 height 19
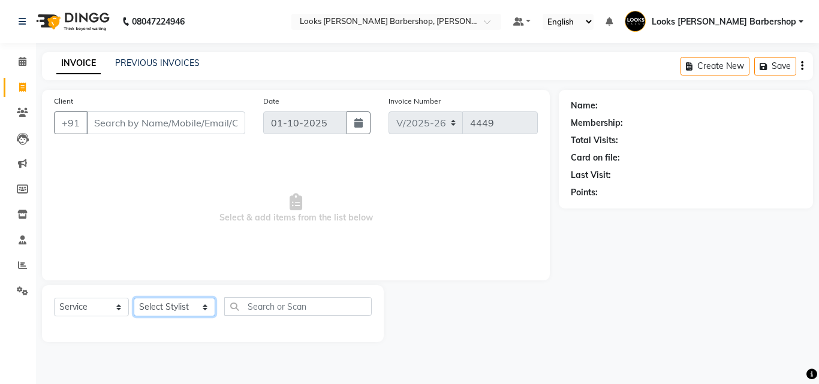
select select "23410"
click at [134, 298] on select "Select Stylist [PERSON_NAME] [PERSON_NAME] Amazon_Kart [PERSON_NAME] Counter Sa…" at bounding box center [174, 307] width 81 height 19
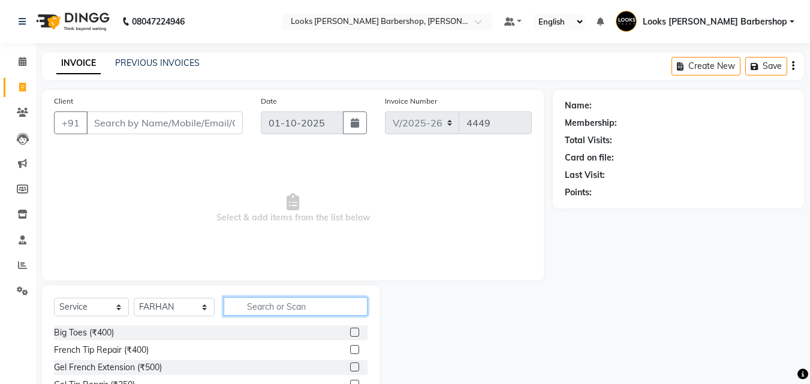
click at [246, 306] on input "text" at bounding box center [296, 306] width 144 height 19
type input "BEARD"
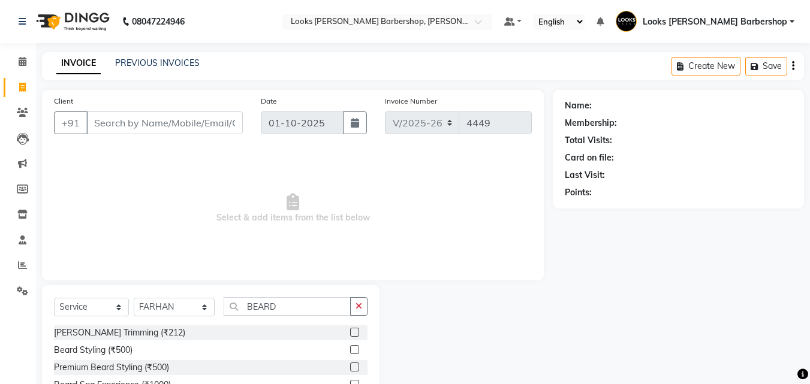
click at [355, 330] on label at bounding box center [354, 332] width 9 height 9
click at [355, 330] on input "checkbox" at bounding box center [354, 333] width 8 height 8
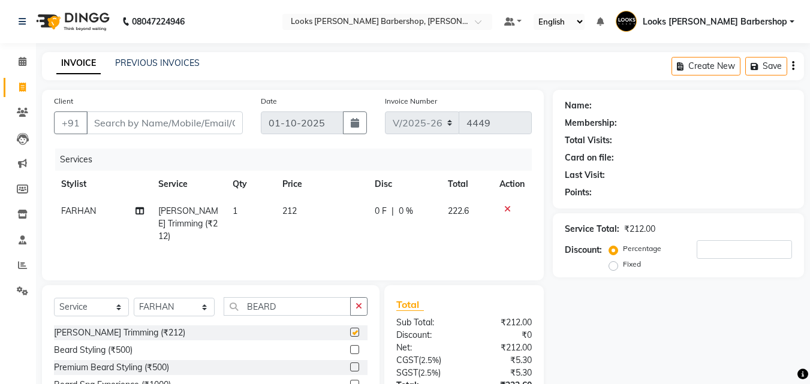
checkbox input "false"
click at [102, 128] on input "Client" at bounding box center [164, 122] width 156 height 23
type input "K"
type input "0"
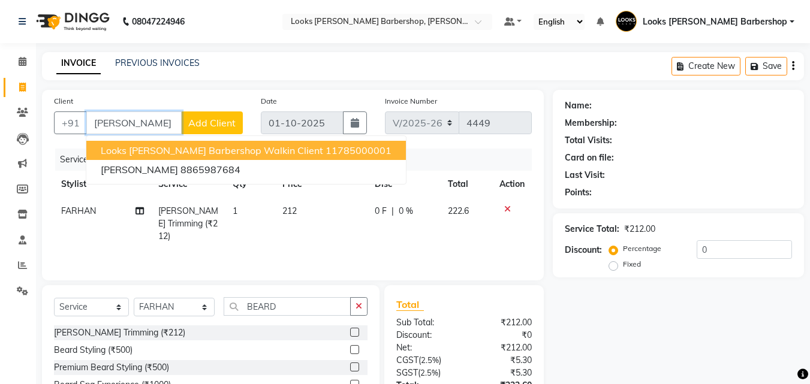
click at [121, 148] on span "Looks [PERSON_NAME] Barbershop Walkin Client" at bounding box center [212, 150] width 222 height 12
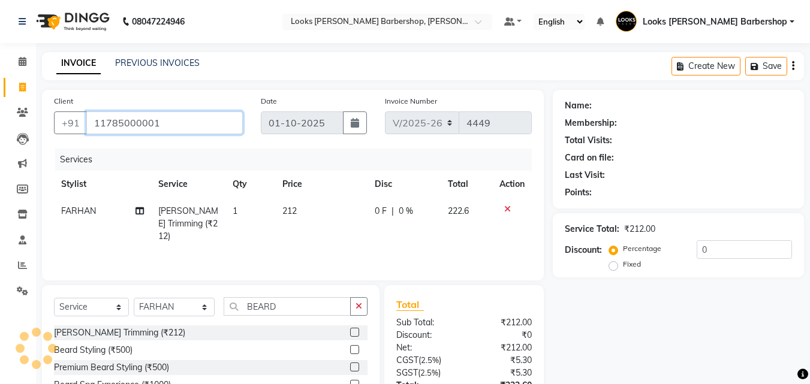
type input "11785000001"
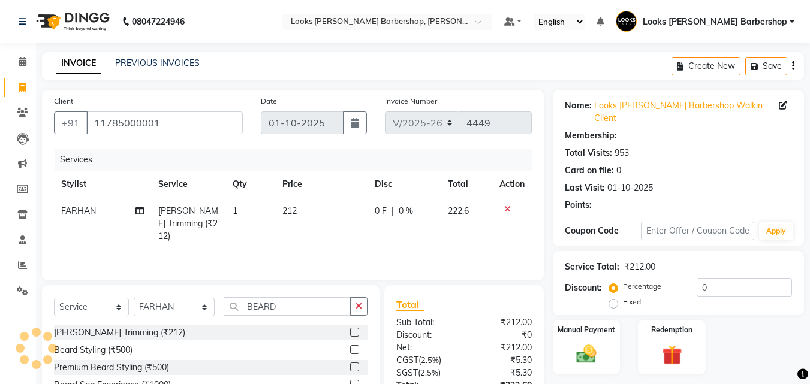
scroll to position [108, 0]
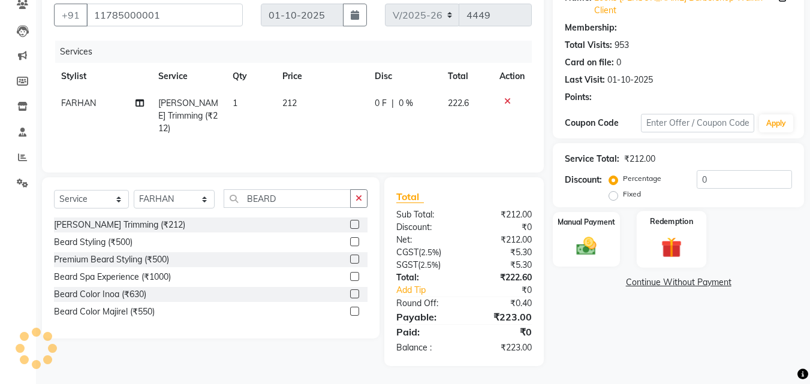
select select "1: Object"
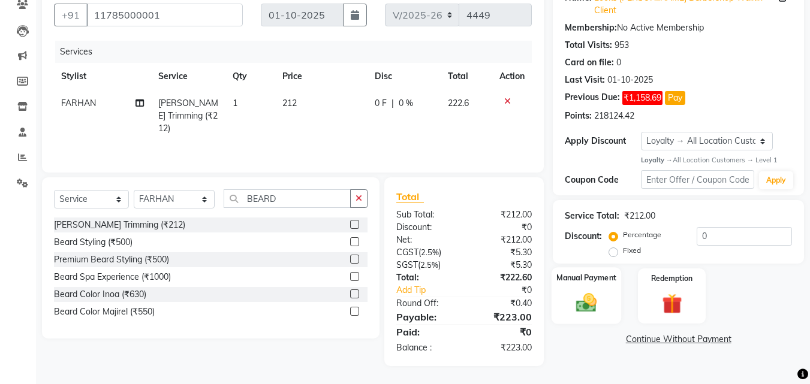
drag, startPoint x: 592, startPoint y: 283, endPoint x: 600, endPoint y: 283, distance: 7.8
click at [591, 291] on img at bounding box center [586, 303] width 34 height 24
click at [653, 333] on span "UPI" at bounding box center [648, 340] width 19 height 14
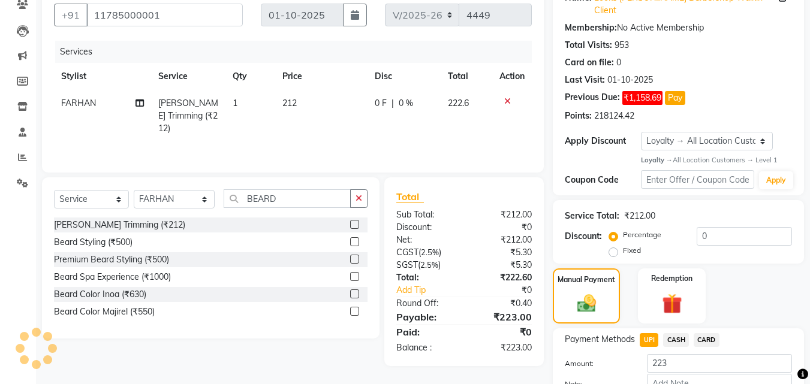
scroll to position [171, 0]
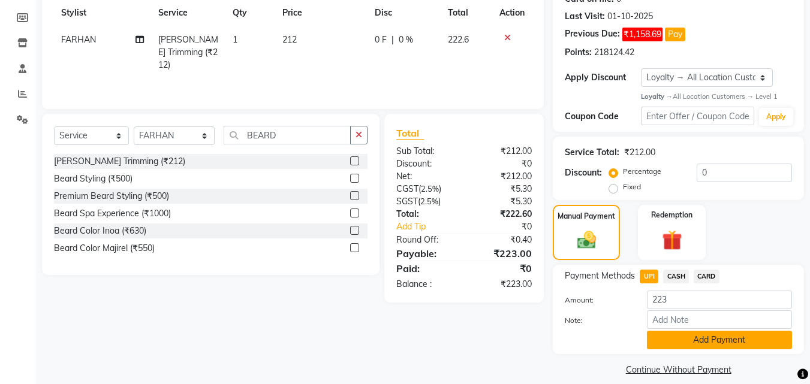
click at [691, 333] on button "Add Payment" at bounding box center [719, 340] width 145 height 19
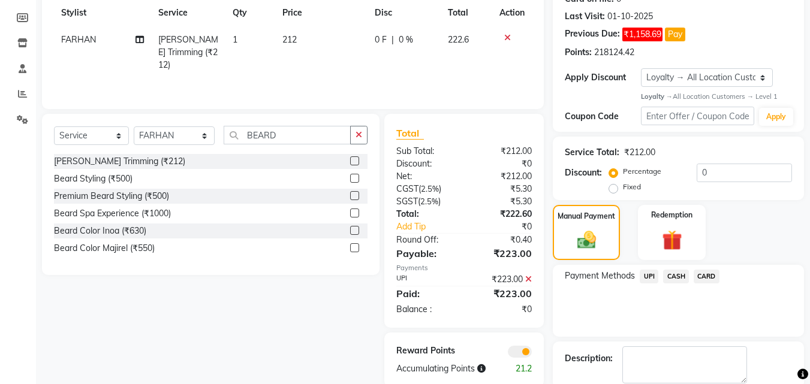
scroll to position [222, 0]
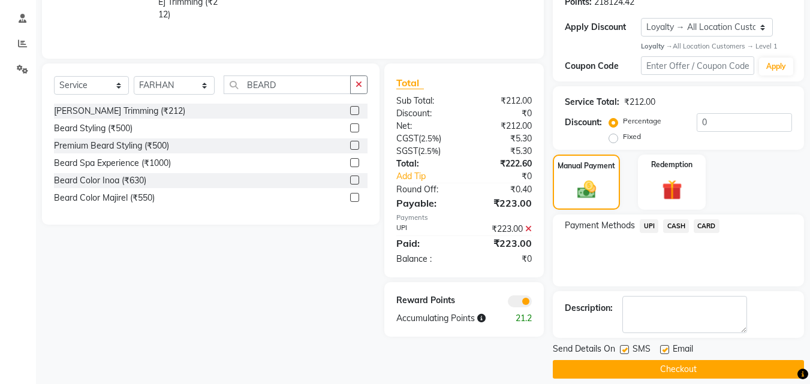
click at [613, 360] on button "Checkout" at bounding box center [677, 369] width 251 height 19
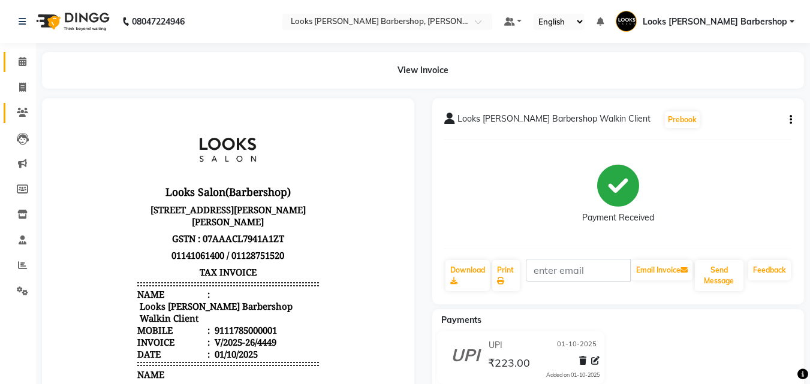
drag, startPoint x: 17, startPoint y: 53, endPoint x: 24, endPoint y: 104, distance: 50.8
click at [17, 53] on link "Calendar" at bounding box center [18, 62] width 29 height 20
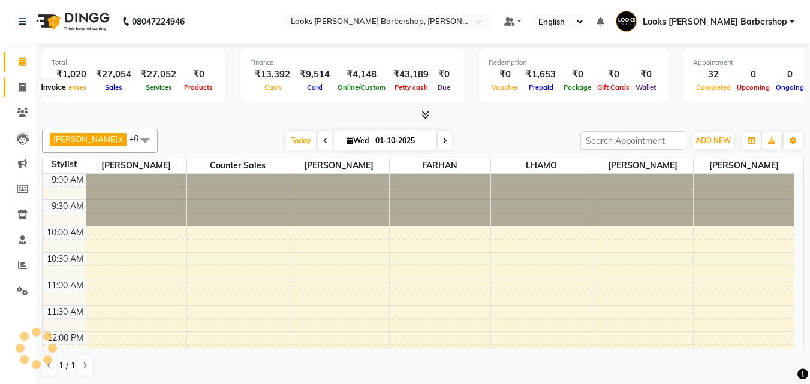
click at [17, 84] on span at bounding box center [22, 88] width 21 height 14
select select "service"
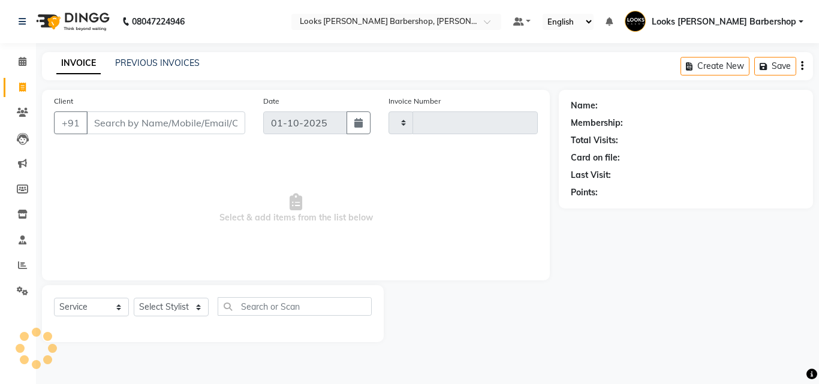
type input "4450"
select select "4323"
click at [120, 119] on input "Client" at bounding box center [165, 122] width 159 height 23
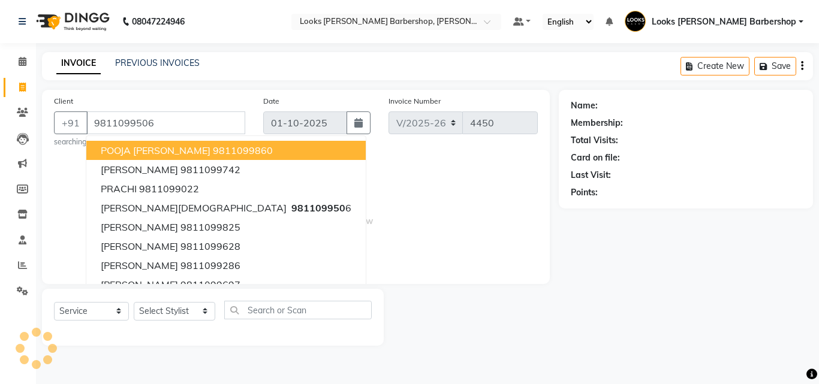
type input "9811099506"
select select "1: Object"
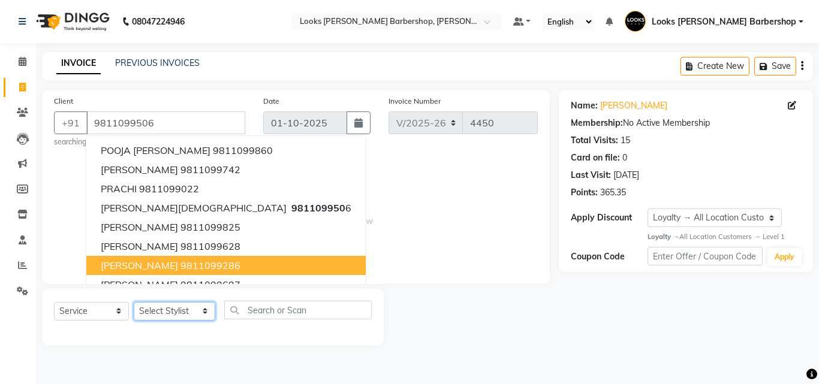
click at [201, 309] on select "Select Stylist [PERSON_NAME] [PERSON_NAME] Amazon_Kart [PERSON_NAME] Counter Sa…" at bounding box center [174, 311] width 81 height 19
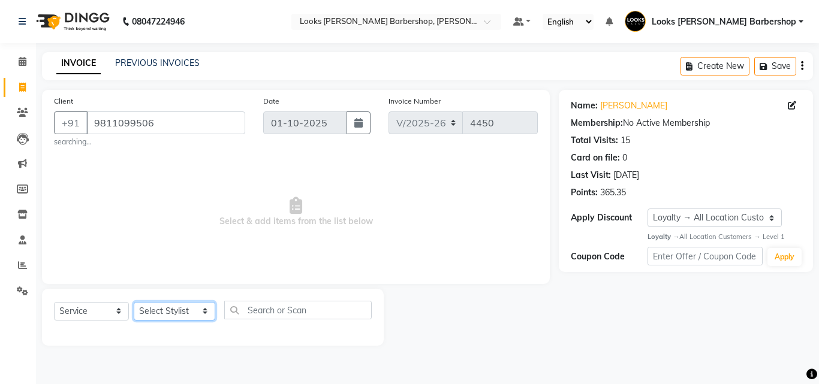
select select "23407"
click at [134, 302] on select "Select Stylist [PERSON_NAME] [PERSON_NAME] Amazon_Kart [PERSON_NAME] Counter Sa…" at bounding box center [174, 311] width 81 height 19
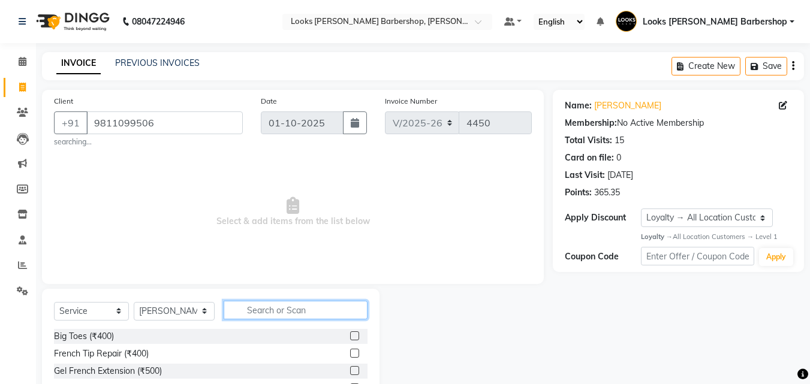
click at [239, 307] on input "text" at bounding box center [296, 310] width 144 height 19
type input "CUT"
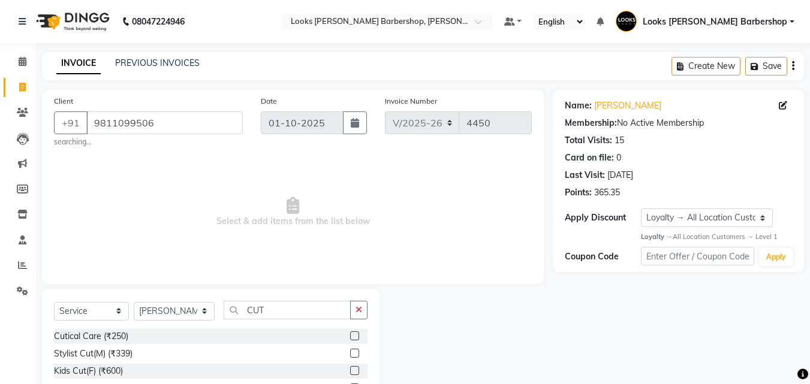
click at [350, 336] on label at bounding box center [354, 335] width 9 height 9
click at [350, 336] on input "checkbox" at bounding box center [354, 337] width 8 height 8
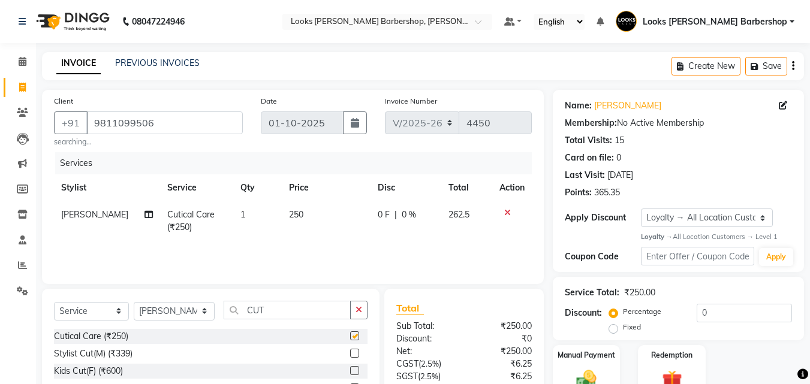
checkbox input "false"
click at [197, 311] on select "Select Stylist [PERSON_NAME] [PERSON_NAME] Amazon_Kart [PERSON_NAME] Counter Sa…" at bounding box center [174, 311] width 81 height 19
select select "27357"
click at [134, 302] on select "Select Stylist [PERSON_NAME] [PERSON_NAME] Amazon_Kart [PERSON_NAME] Counter Sa…" at bounding box center [174, 311] width 81 height 19
click at [360, 309] on icon "button" at bounding box center [358, 310] width 7 height 8
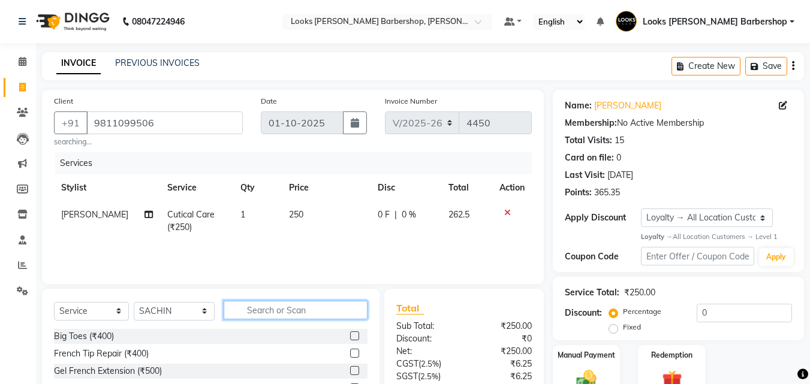
click at [351, 310] on input "text" at bounding box center [296, 310] width 144 height 19
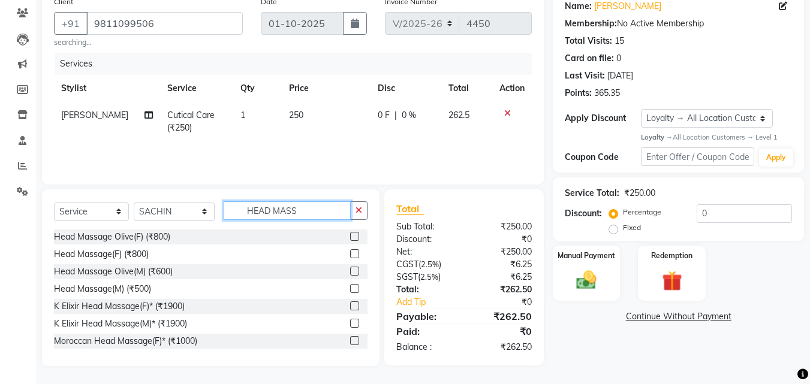
type input "HEAD MASS"
click at [350, 288] on label at bounding box center [354, 288] width 9 height 9
click at [350, 288] on input "checkbox" at bounding box center [354, 289] width 8 height 8
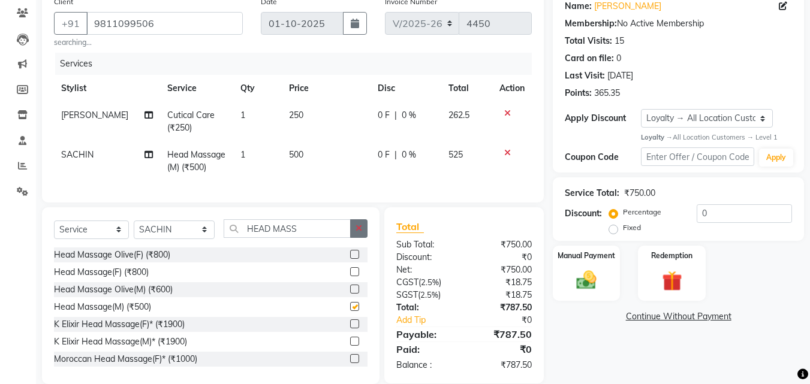
checkbox input "false"
click at [357, 232] on icon "button" at bounding box center [358, 228] width 7 height 8
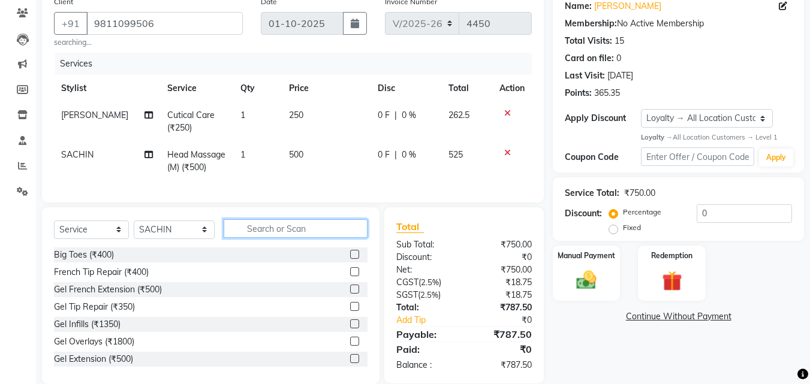
click at [303, 235] on input "text" at bounding box center [296, 228] width 144 height 19
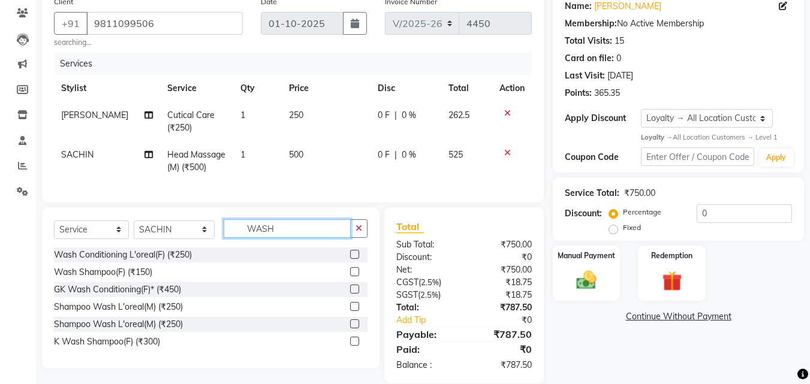
type input "WASH"
click at [353, 276] on label at bounding box center [354, 271] width 9 height 9
click at [353, 276] on input "checkbox" at bounding box center [354, 272] width 8 height 8
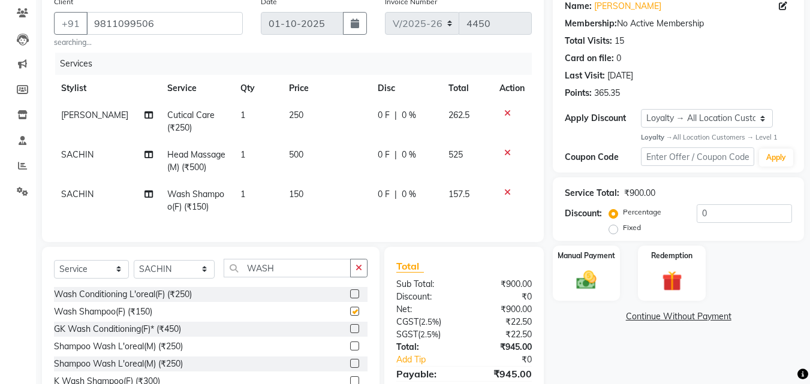
checkbox input "false"
click at [303, 194] on td "150" at bounding box center [326, 201] width 89 height 40
select select "27357"
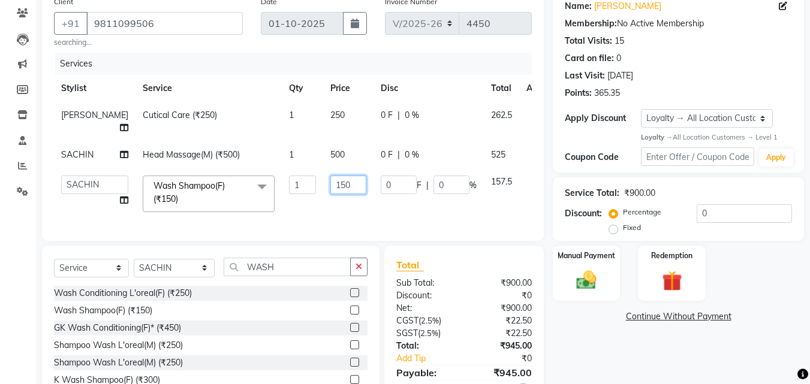
click at [332, 188] on input "150" at bounding box center [348, 185] width 36 height 19
type input "153"
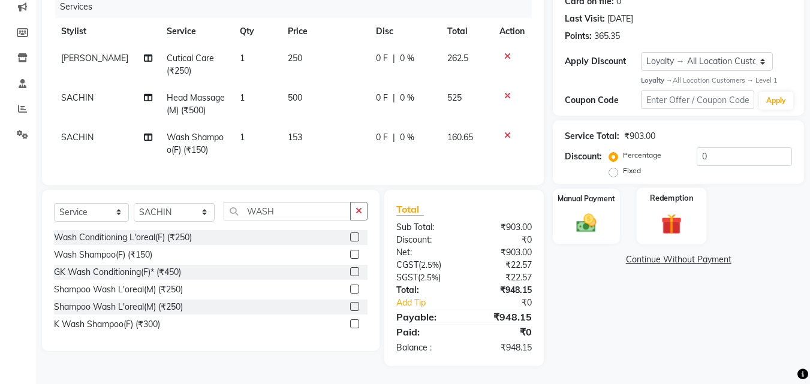
click at [670, 212] on img at bounding box center [671, 225] width 34 height 26
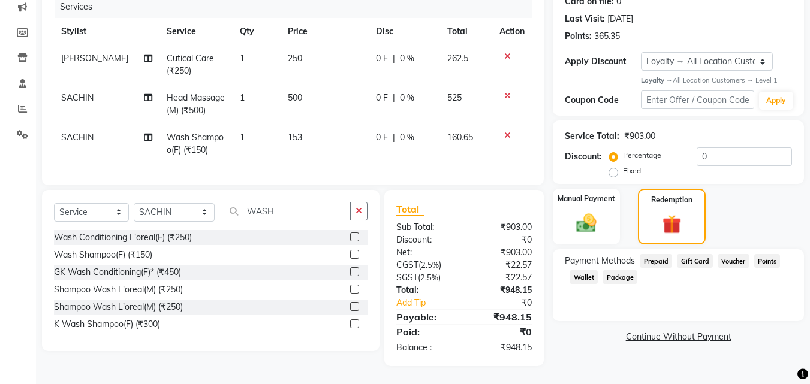
click at [760, 254] on span "Points" at bounding box center [767, 261] width 26 height 14
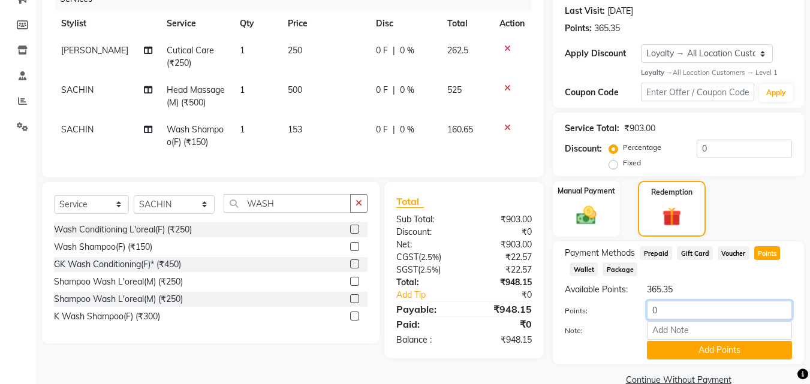
click at [660, 319] on input "0" at bounding box center [719, 310] width 145 height 19
type input "360"
click at [673, 356] on button "Add Points" at bounding box center [719, 350] width 145 height 19
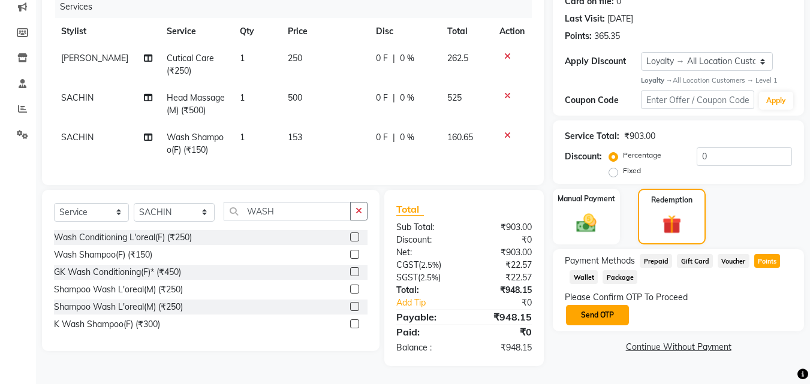
click at [606, 306] on button "Send OTP" at bounding box center [597, 315] width 63 height 20
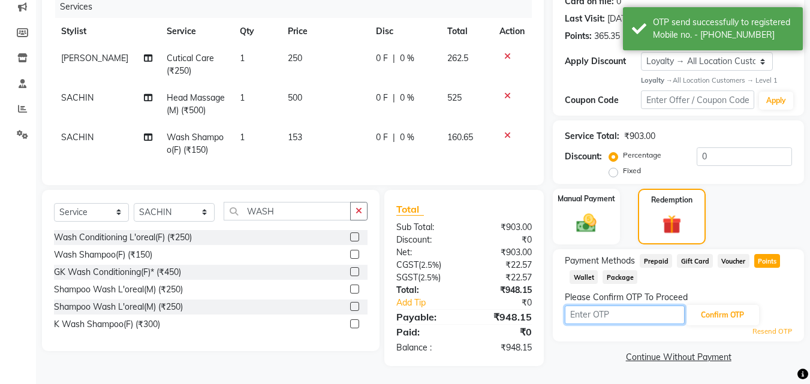
click at [569, 306] on input "text" at bounding box center [624, 315] width 120 height 19
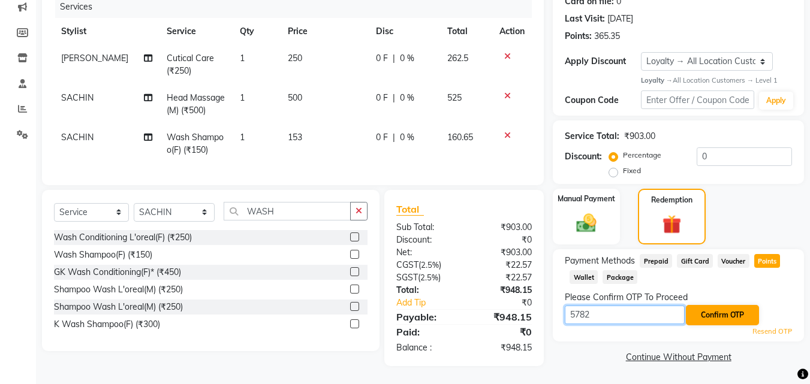
type input "5782"
click at [713, 305] on button "Confirm OTP" at bounding box center [721, 315] width 73 height 20
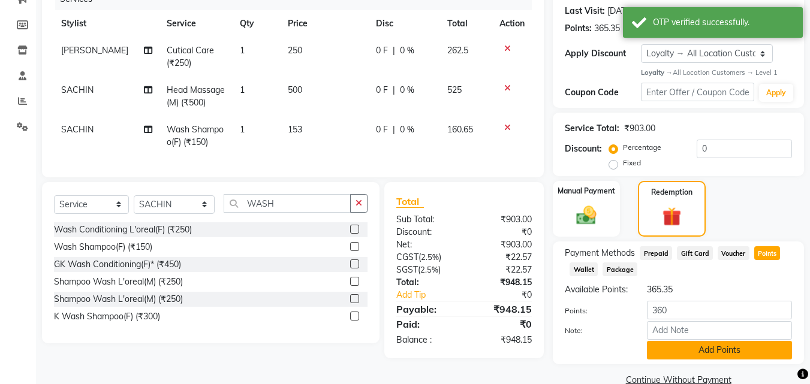
click at [691, 360] on button "Add Points" at bounding box center [719, 350] width 145 height 19
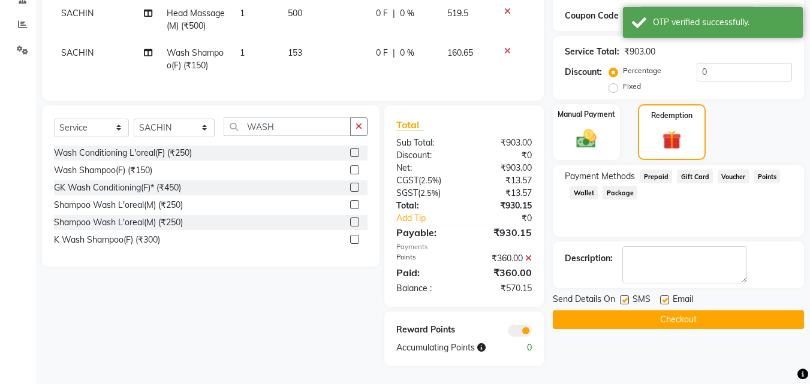
scroll to position [250, 0]
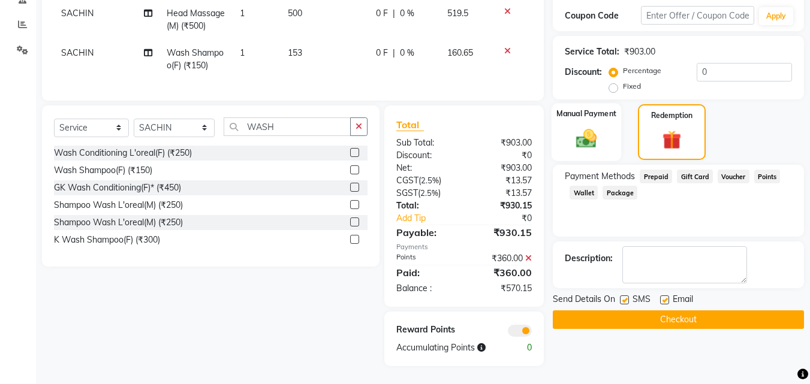
click at [592, 116] on div "Manual Payment" at bounding box center [586, 132] width 70 height 58
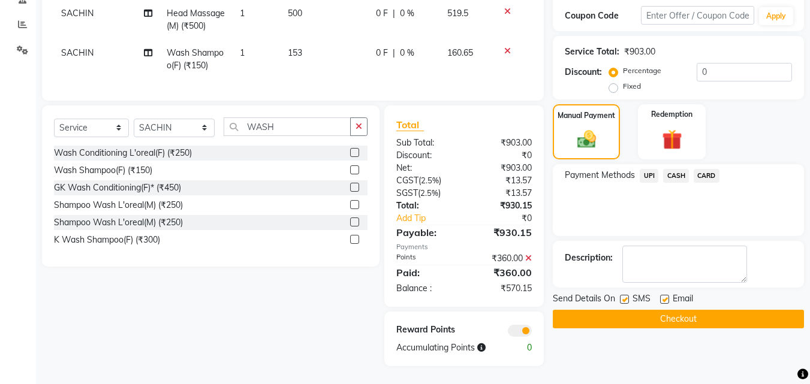
click at [667, 169] on span "CASH" at bounding box center [676, 176] width 26 height 14
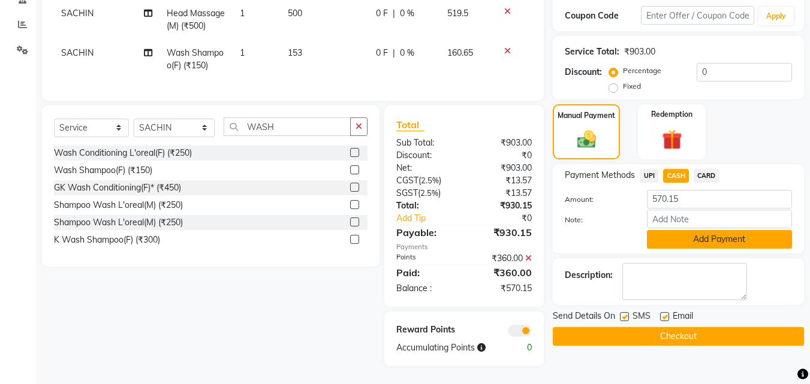
click at [664, 230] on button "Add Payment" at bounding box center [719, 239] width 145 height 19
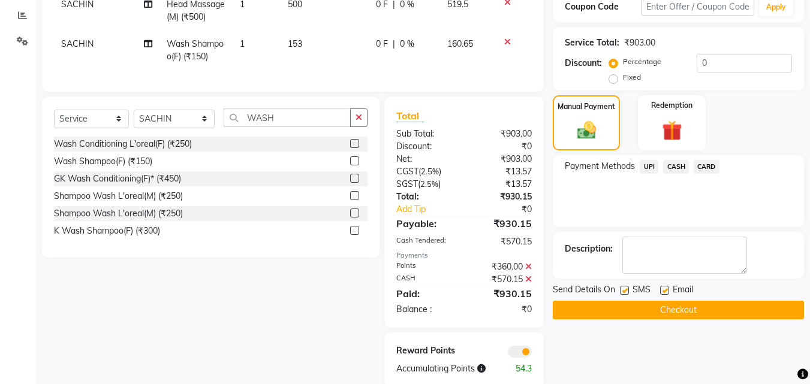
scroll to position [280, 0]
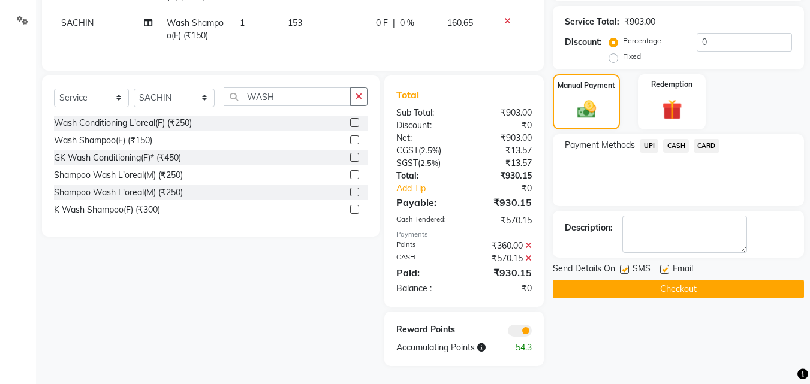
click at [645, 280] on button "Checkout" at bounding box center [677, 289] width 251 height 19
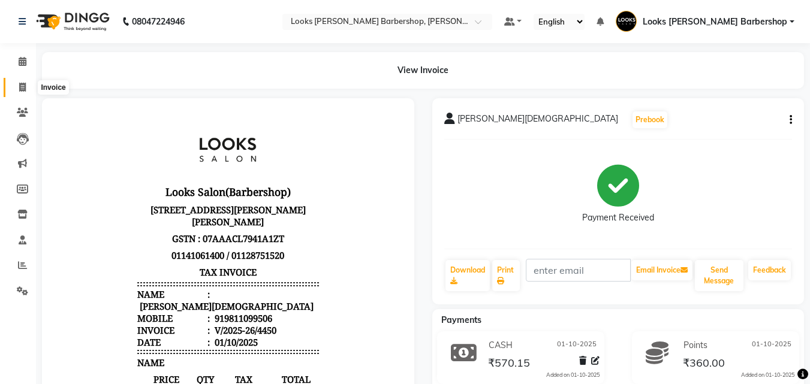
click at [17, 88] on span at bounding box center [22, 88] width 21 height 14
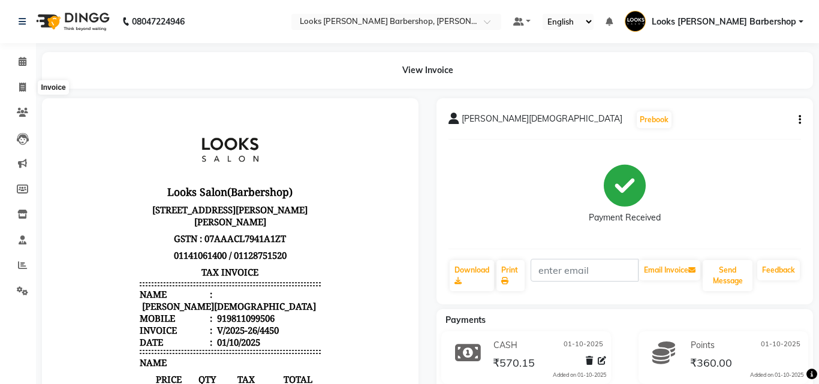
select select "4323"
select select "service"
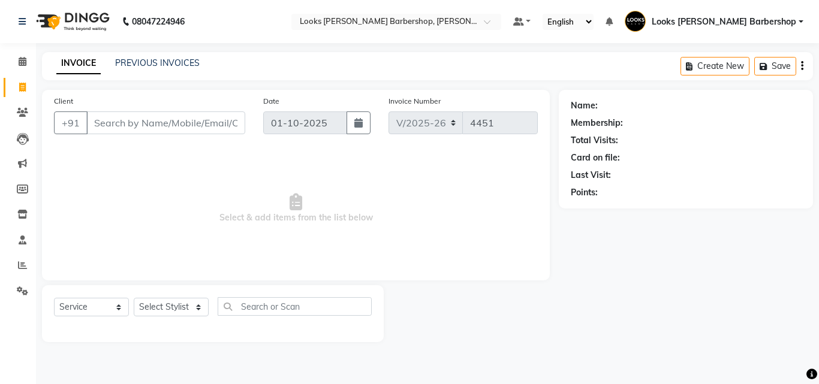
click at [105, 127] on input "Client" at bounding box center [165, 122] width 159 height 23
type input "9811084430"
click at [210, 118] on span "Add Client" at bounding box center [214, 123] width 47 height 12
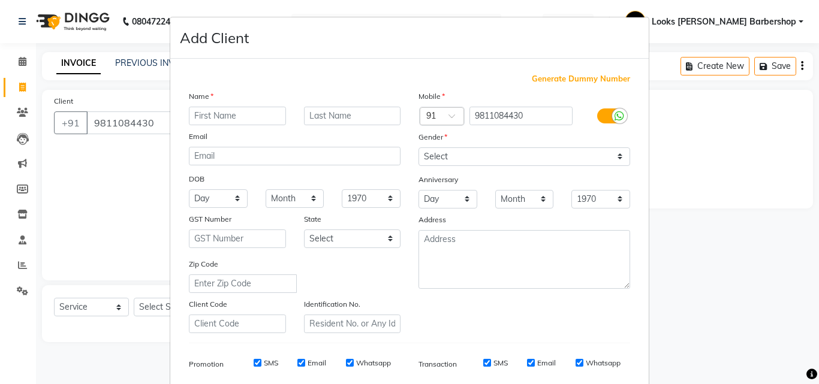
click at [216, 117] on input "text" at bounding box center [237, 116] width 97 height 19
type input "VIJAY"
click at [322, 119] on input "text" at bounding box center [352, 116] width 97 height 19
type input "J"
click at [616, 154] on select "Select [DEMOGRAPHIC_DATA] [DEMOGRAPHIC_DATA] Other Prefer Not To Say" at bounding box center [524, 156] width 212 height 19
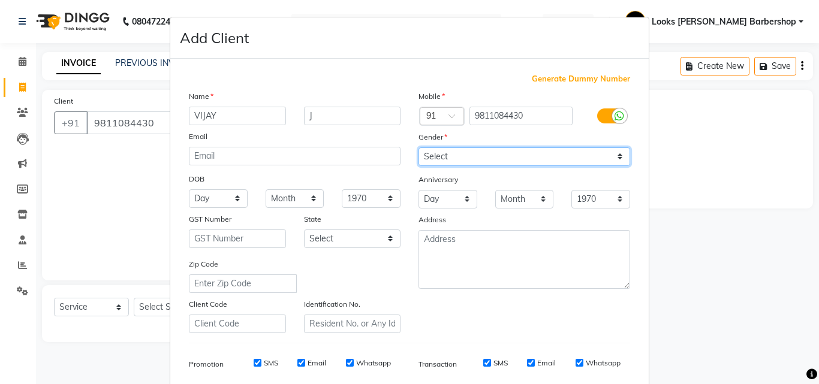
select select "[DEMOGRAPHIC_DATA]"
click at [418, 147] on select "Select [DEMOGRAPHIC_DATA] [DEMOGRAPHIC_DATA] Other Prefer Not To Say" at bounding box center [524, 156] width 212 height 19
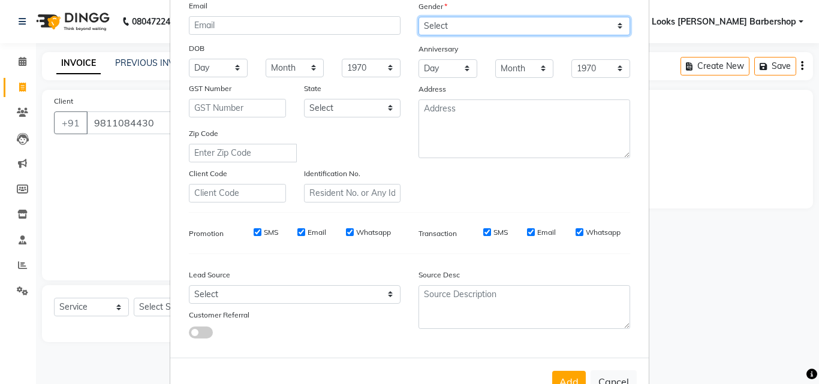
scroll to position [169, 0]
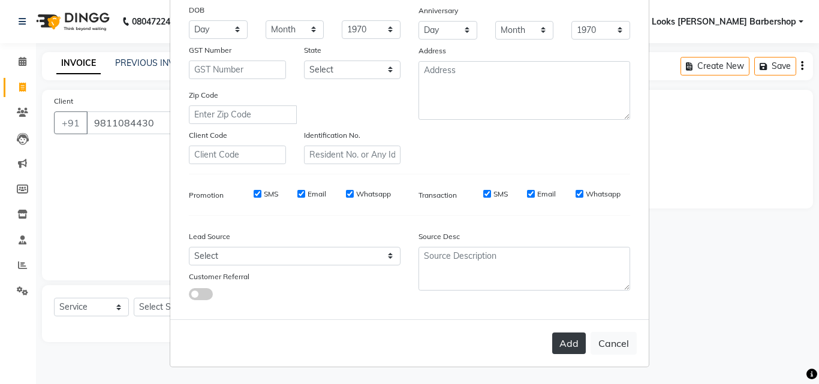
click at [564, 342] on button "Add" at bounding box center [569, 344] width 34 height 22
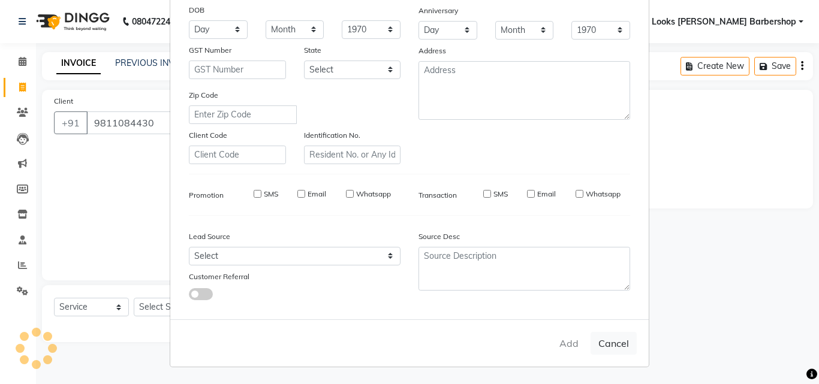
select select
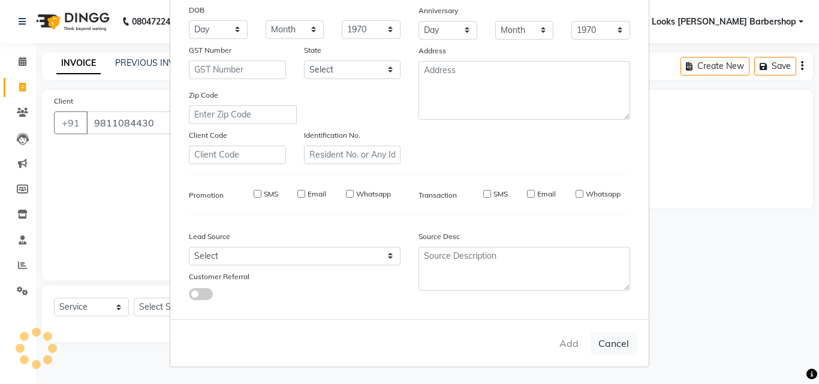
select select
checkbox input "false"
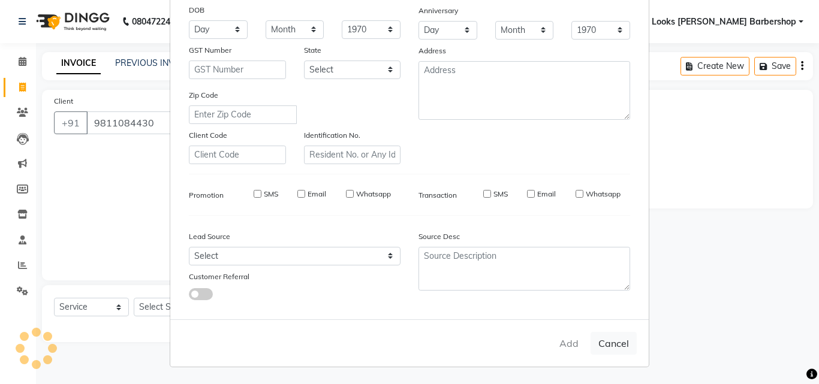
checkbox input "false"
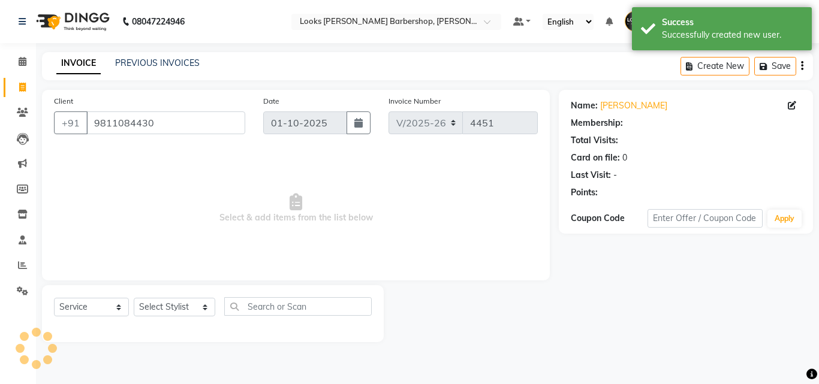
select select "1: Object"
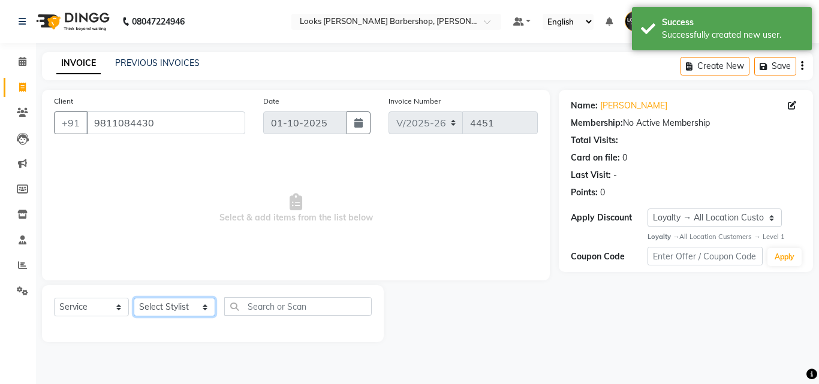
click at [194, 301] on select "Select Stylist [PERSON_NAME] [PERSON_NAME] Amazon_Kart [PERSON_NAME] Counter Sa…" at bounding box center [174, 307] width 81 height 19
select select "23406"
click at [134, 298] on select "Select Stylist [PERSON_NAME] [PERSON_NAME] Amazon_Kart [PERSON_NAME] Counter Sa…" at bounding box center [174, 307] width 81 height 19
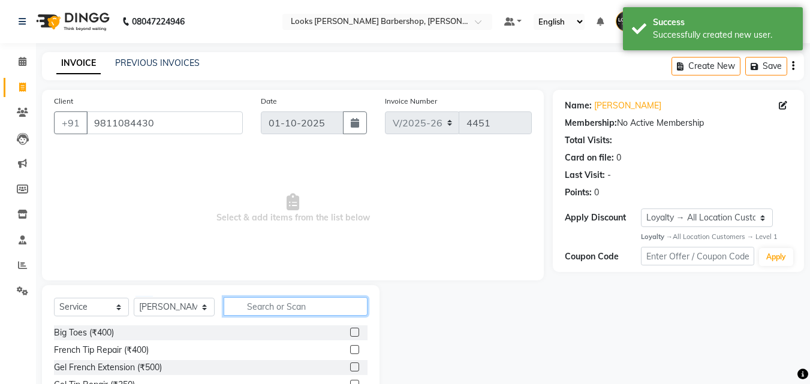
click at [254, 313] on input "text" at bounding box center [296, 306] width 144 height 19
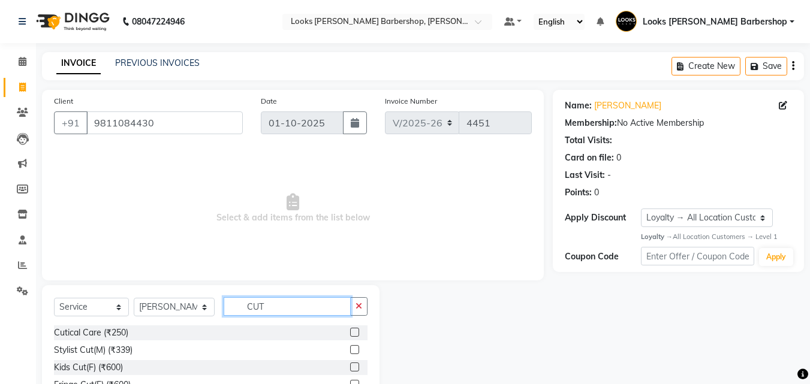
type input "CUT"
click at [350, 345] on div at bounding box center [358, 350] width 17 height 15
drag, startPoint x: 346, startPoint y: 351, endPoint x: 350, endPoint y: 342, distance: 9.1
click at [350, 350] on label at bounding box center [354, 349] width 9 height 9
click at [350, 350] on input "checkbox" at bounding box center [354, 350] width 8 height 8
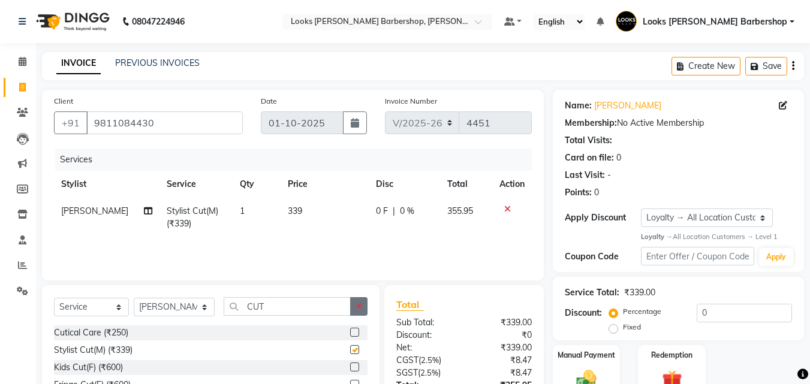
checkbox input "false"
click at [359, 309] on icon "button" at bounding box center [358, 306] width 7 height 8
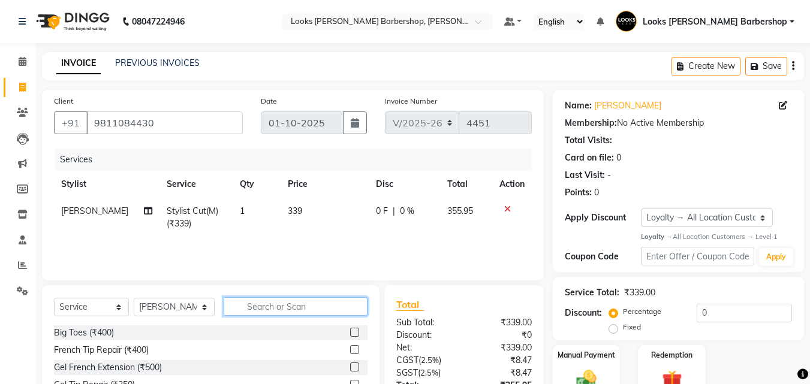
click at [331, 309] on input "text" at bounding box center [296, 306] width 144 height 19
type input "BEAR"
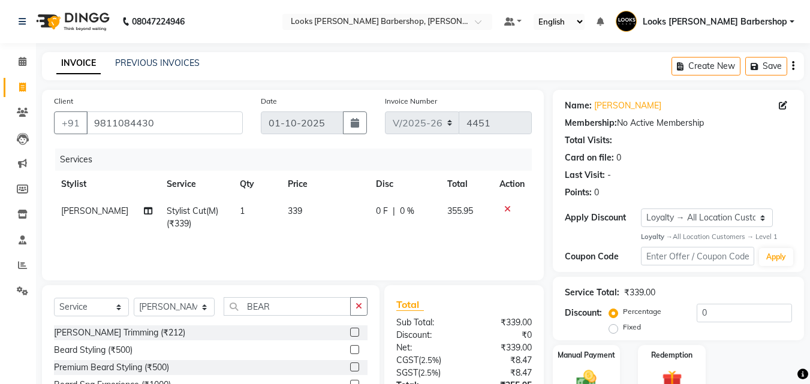
click at [354, 331] on label at bounding box center [354, 332] width 9 height 9
click at [354, 331] on input "checkbox" at bounding box center [354, 333] width 8 height 8
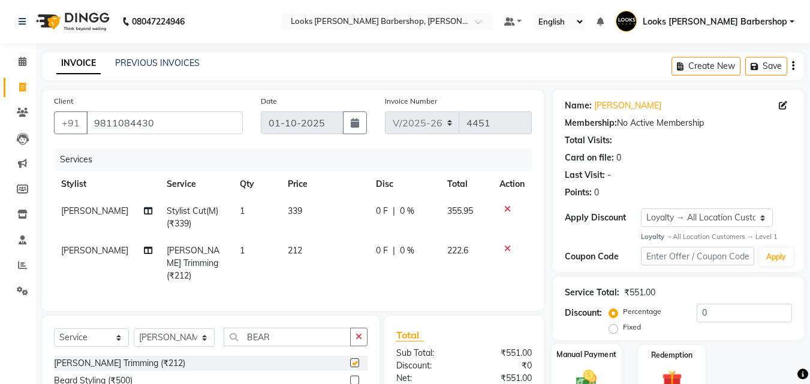
checkbox input "false"
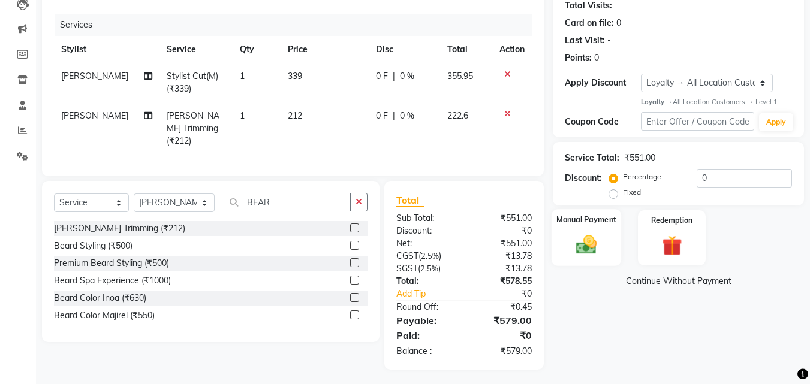
click at [594, 229] on div "Manual Payment" at bounding box center [586, 237] width 70 height 57
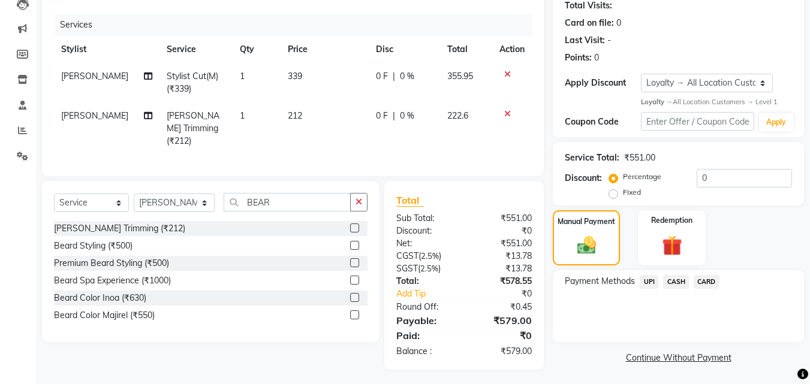
click at [669, 279] on span "CASH" at bounding box center [676, 282] width 26 height 14
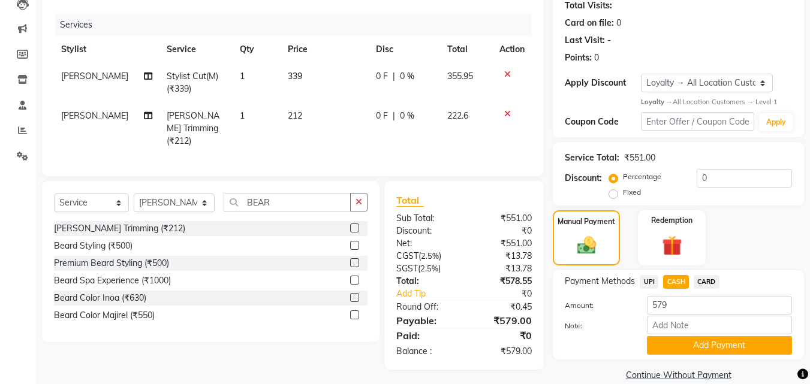
scroll to position [153, 0]
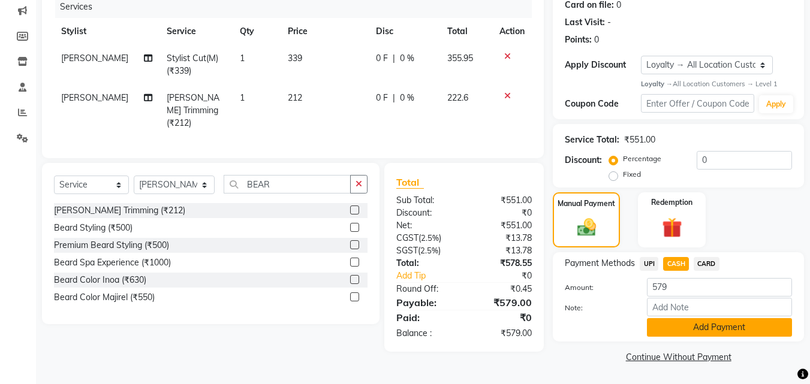
click at [670, 328] on button "Add Payment" at bounding box center [719, 327] width 145 height 19
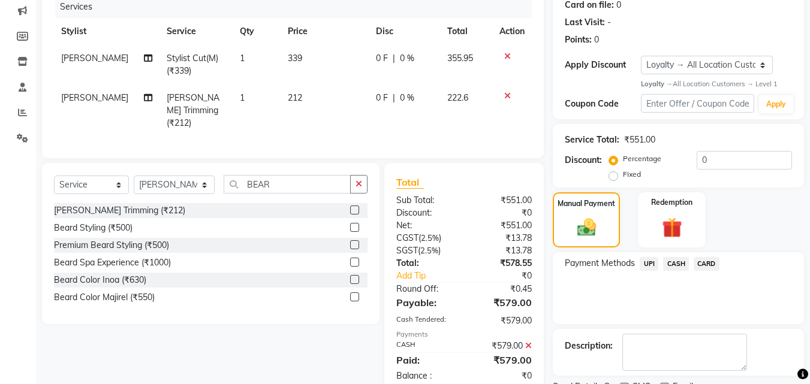
scroll to position [237, 0]
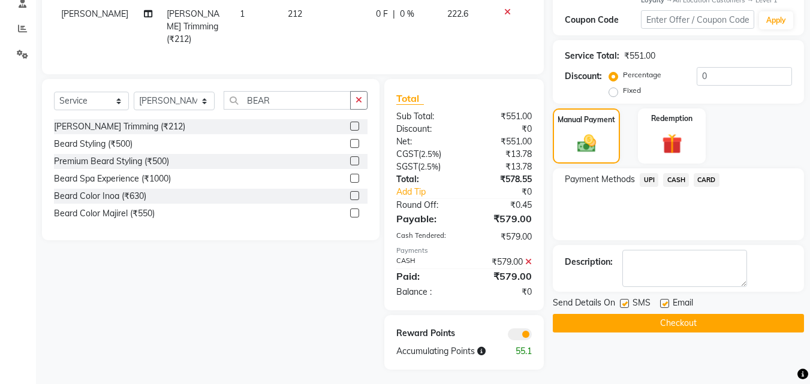
click at [654, 324] on button "Checkout" at bounding box center [677, 323] width 251 height 19
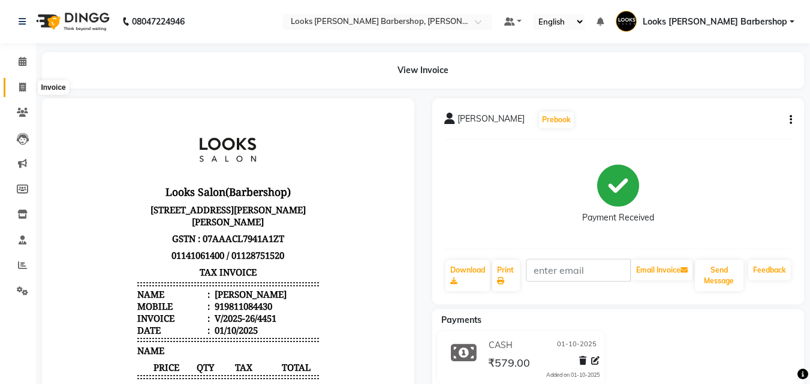
click at [23, 86] on icon at bounding box center [22, 87] width 7 height 9
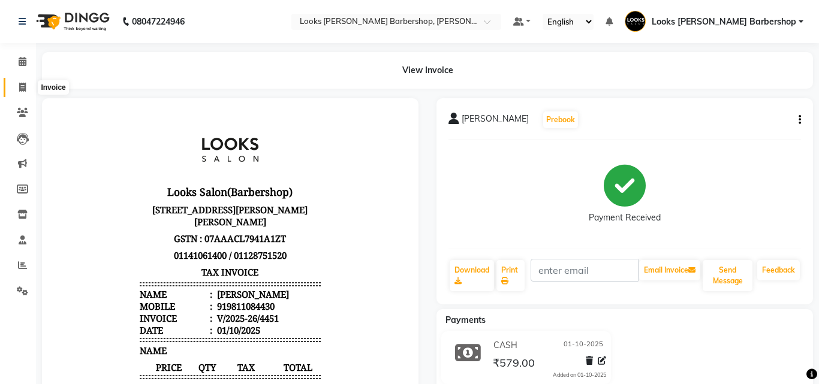
select select "4323"
select select "service"
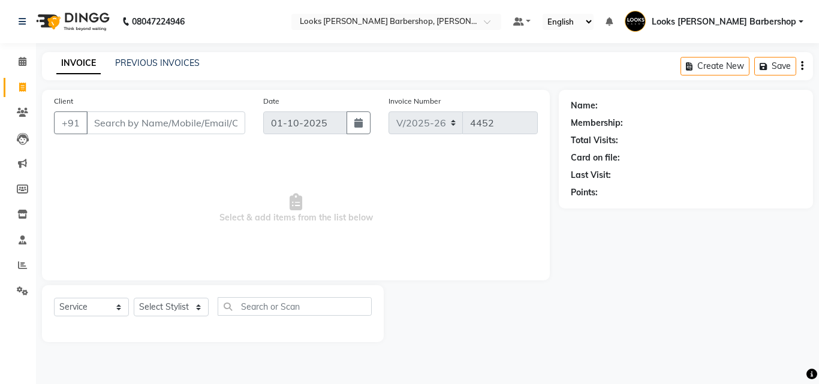
click at [115, 125] on input "Client" at bounding box center [165, 122] width 159 height 23
type input "7827861558"
click at [212, 120] on span "Add Client" at bounding box center [214, 123] width 47 height 12
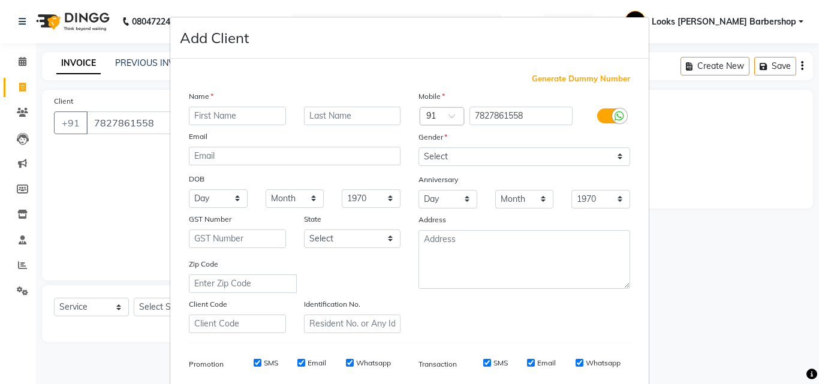
click at [226, 112] on input "text" at bounding box center [237, 116] width 97 height 19
type input "ASHISH"
click at [324, 117] on input "text" at bounding box center [352, 116] width 97 height 19
type input ".."
click at [619, 156] on select "Select [DEMOGRAPHIC_DATA] [DEMOGRAPHIC_DATA] Other Prefer Not To Say" at bounding box center [524, 156] width 212 height 19
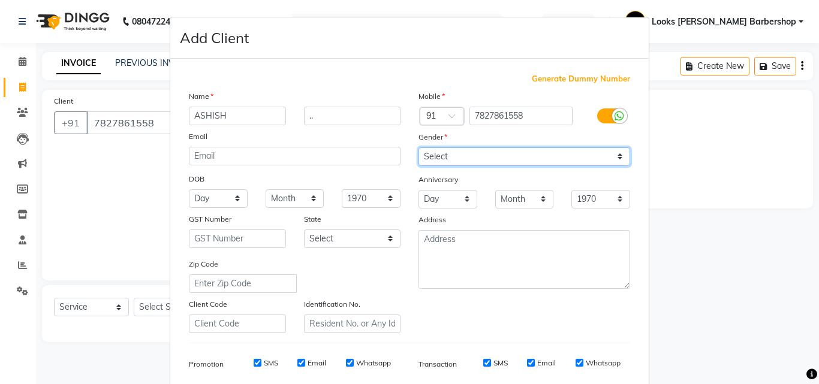
select select "[DEMOGRAPHIC_DATA]"
click at [418, 147] on select "Select [DEMOGRAPHIC_DATA] [DEMOGRAPHIC_DATA] Other Prefer Not To Say" at bounding box center [524, 156] width 212 height 19
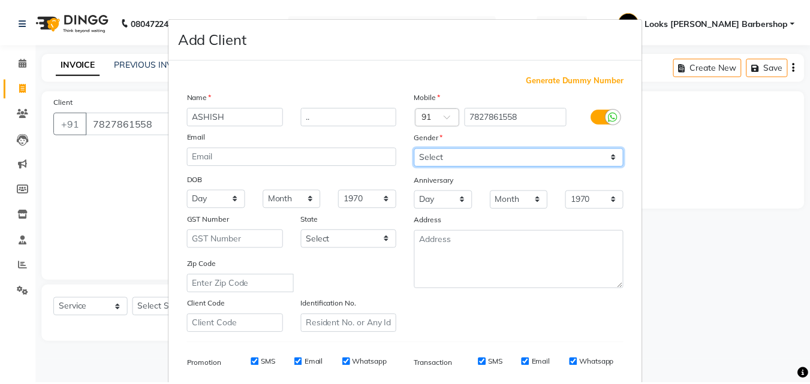
scroll to position [169, 0]
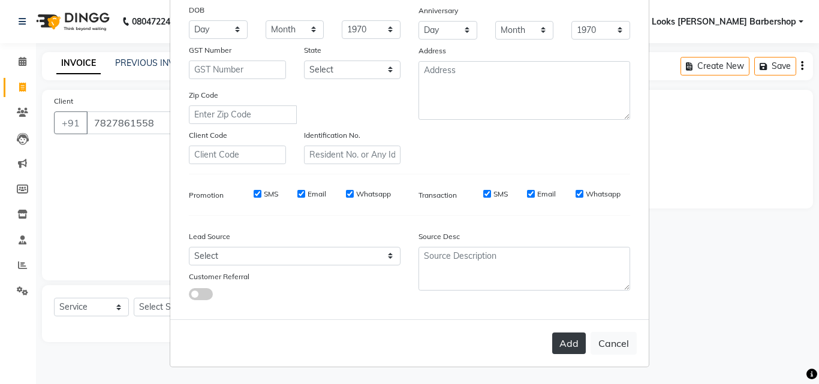
click at [561, 341] on button "Add" at bounding box center [569, 344] width 34 height 22
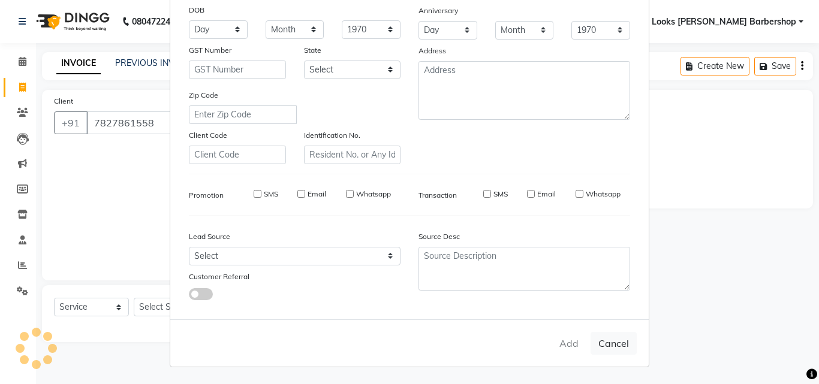
select select
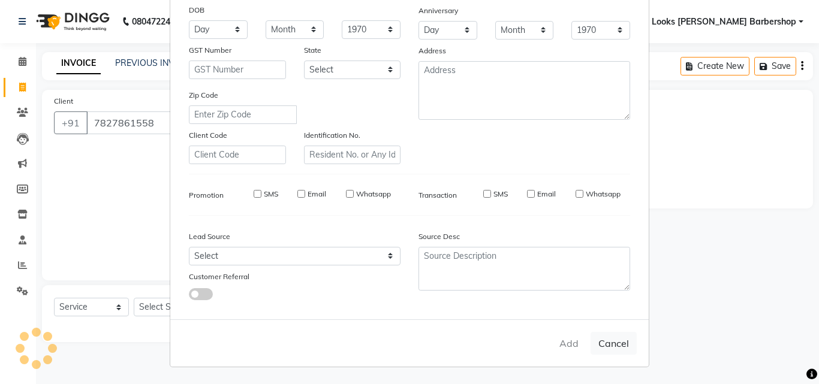
select select
checkbox input "false"
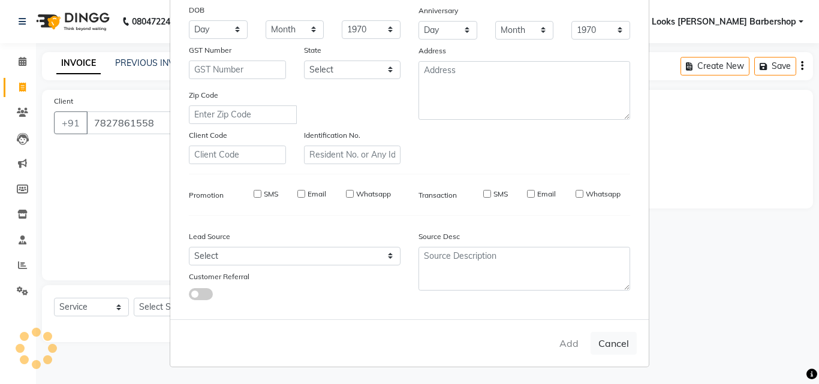
checkbox input "false"
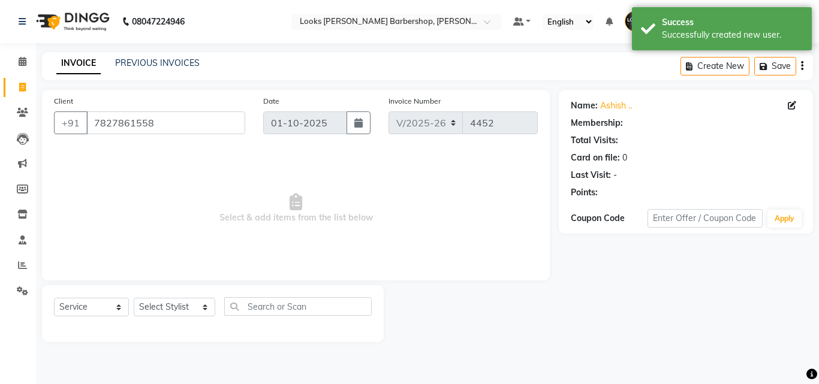
select select "1: Object"
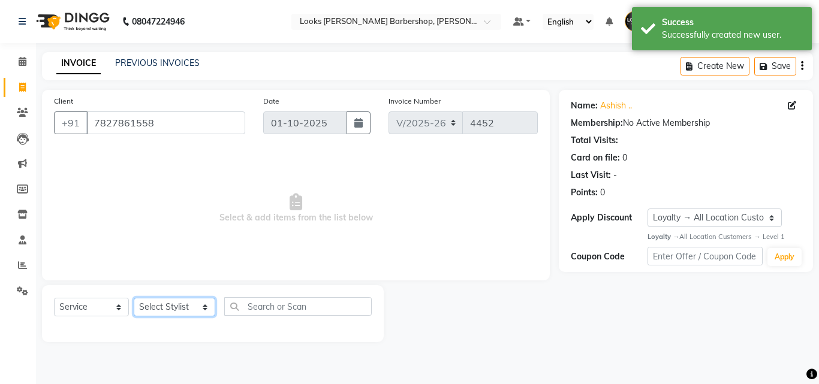
click at [201, 316] on select "Select Stylist [PERSON_NAME] [PERSON_NAME] Amazon_Kart [PERSON_NAME] Counter Sa…" at bounding box center [174, 307] width 81 height 19
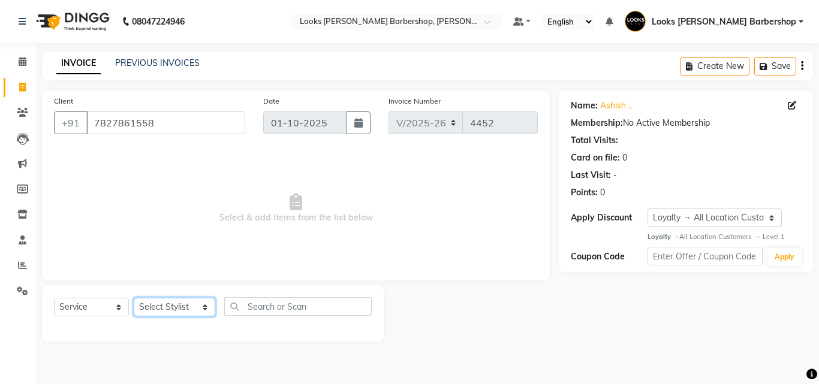
select select "23405"
click at [134, 298] on select "Select Stylist [PERSON_NAME] [PERSON_NAME] Amazon_Kart [PERSON_NAME] Counter Sa…" at bounding box center [174, 307] width 81 height 19
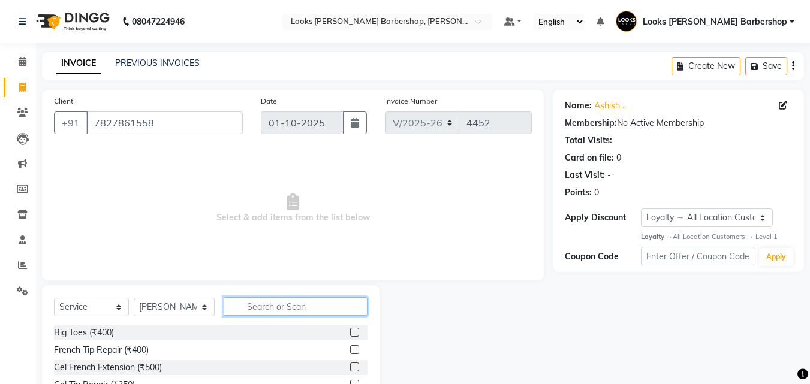
click at [258, 310] on input "text" at bounding box center [296, 306] width 144 height 19
type input "CUT"
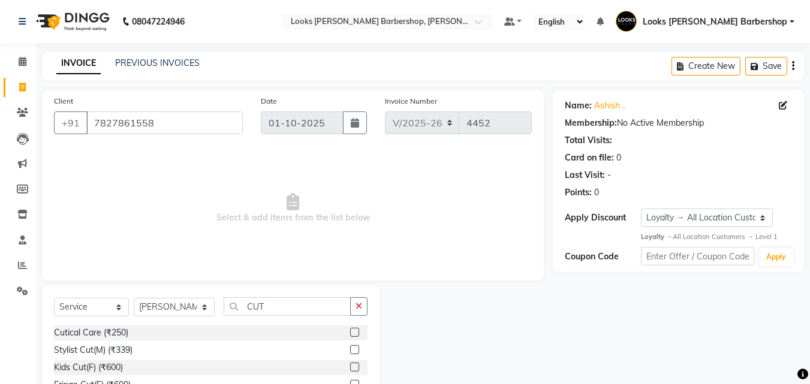
click at [350, 348] on label at bounding box center [354, 349] width 9 height 9
click at [350, 348] on input "checkbox" at bounding box center [354, 350] width 8 height 8
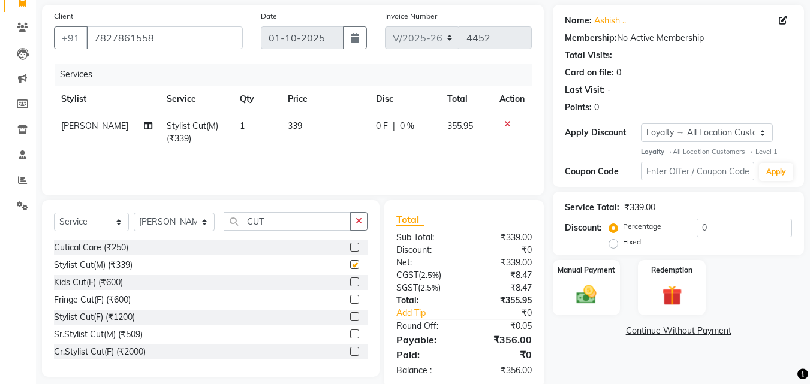
checkbox input "false"
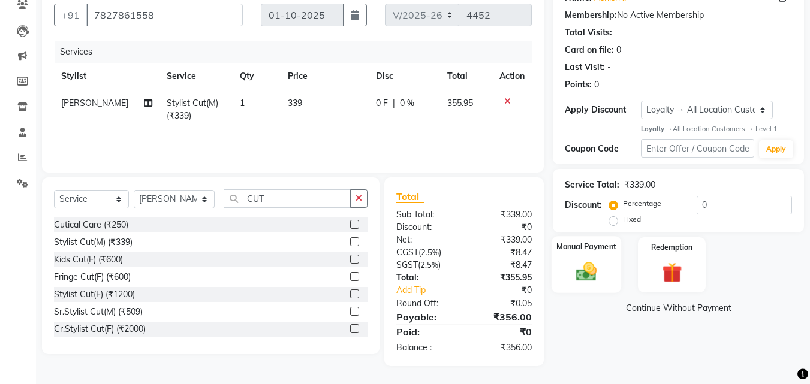
click at [582, 260] on img at bounding box center [586, 272] width 34 height 24
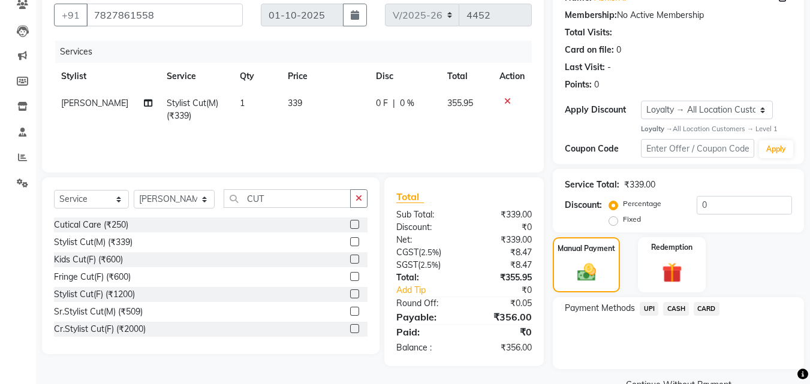
click at [673, 312] on span "CASH" at bounding box center [676, 309] width 26 height 14
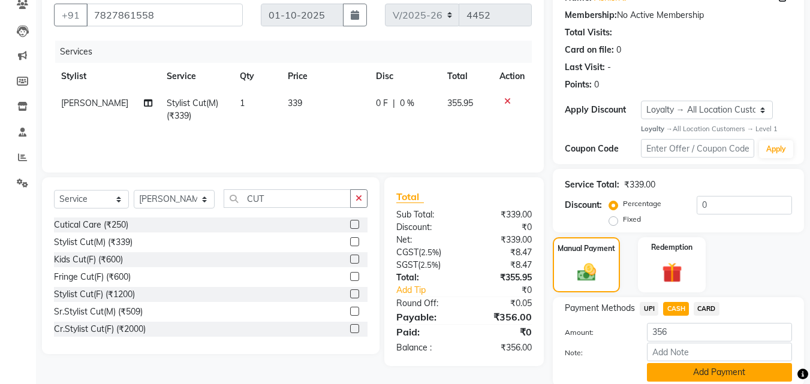
scroll to position [153, 0]
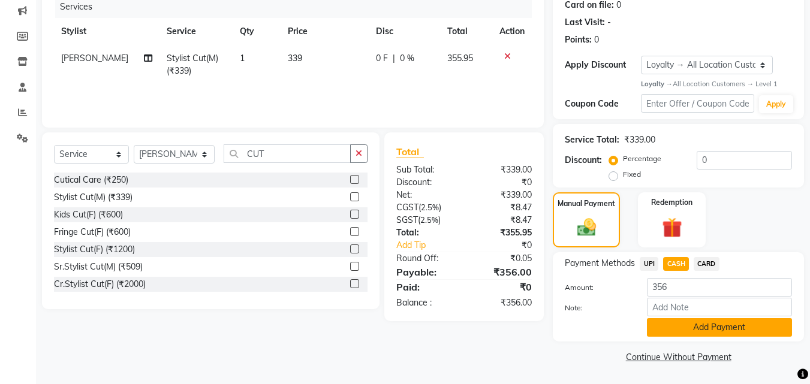
click at [676, 324] on button "Add Payment" at bounding box center [719, 327] width 145 height 19
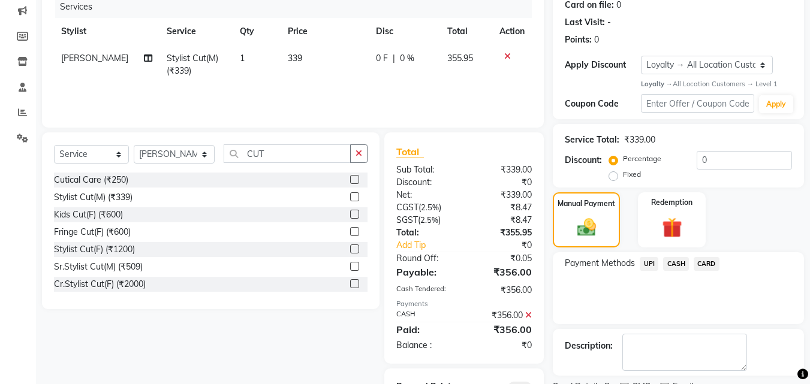
scroll to position [210, 0]
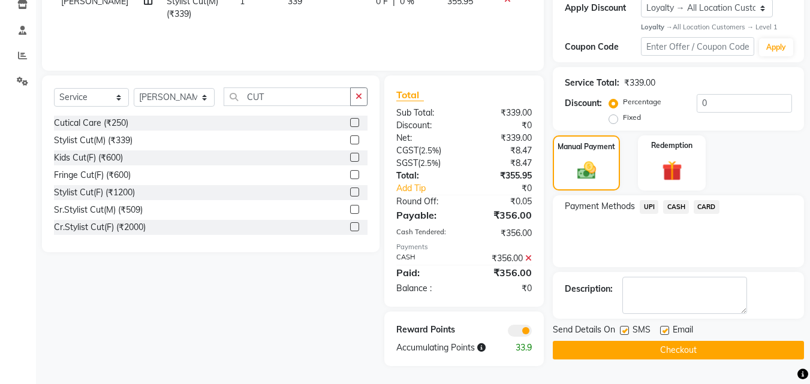
click at [605, 342] on button "Checkout" at bounding box center [677, 350] width 251 height 19
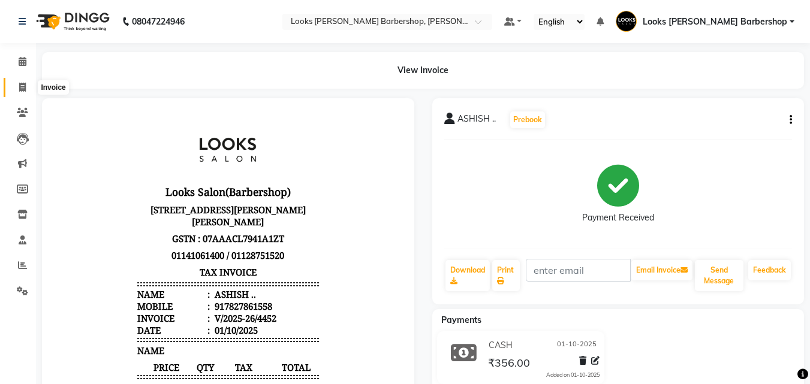
click at [22, 85] on icon at bounding box center [22, 87] width 7 height 9
select select "service"
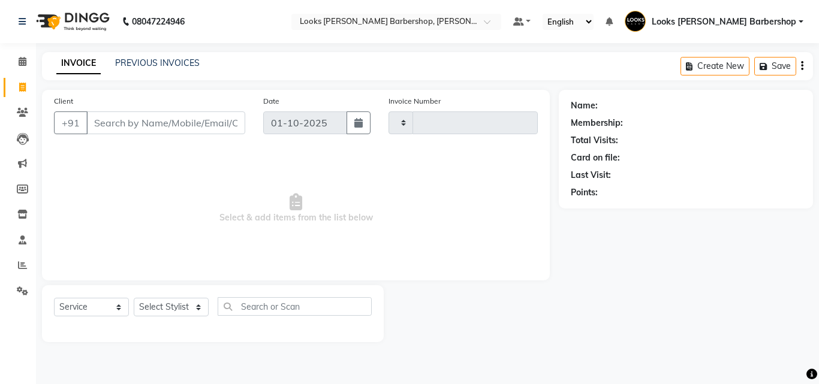
type input "4453"
select select "4323"
click at [128, 116] on input "Client" at bounding box center [165, 122] width 159 height 23
click at [125, 117] on input "9816305055" at bounding box center [135, 122] width 98 height 23
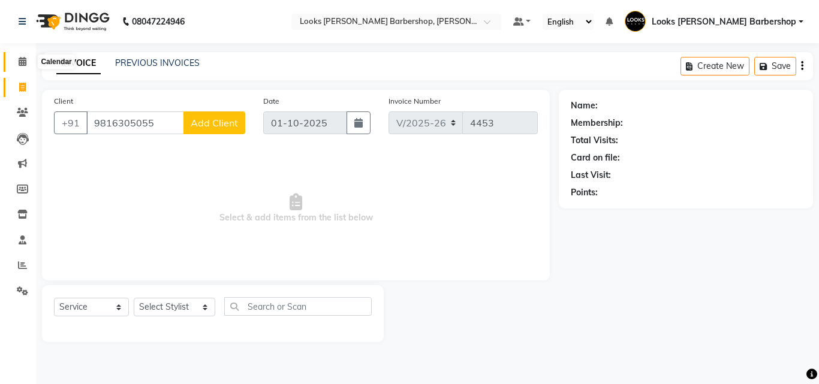
type input "9816305055"
click at [22, 56] on span at bounding box center [22, 62] width 21 height 14
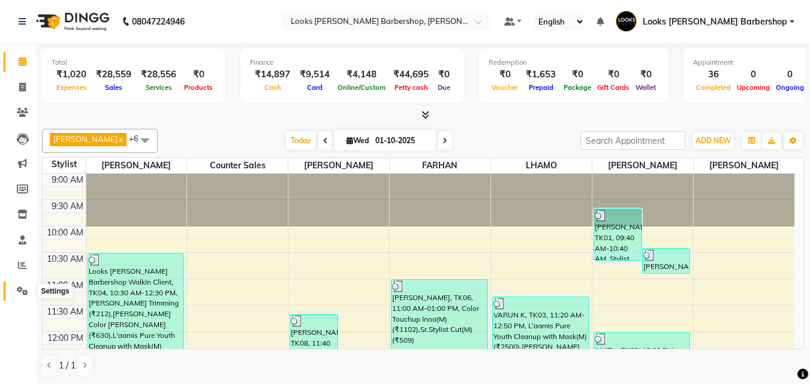
click at [29, 292] on span at bounding box center [22, 292] width 21 height 14
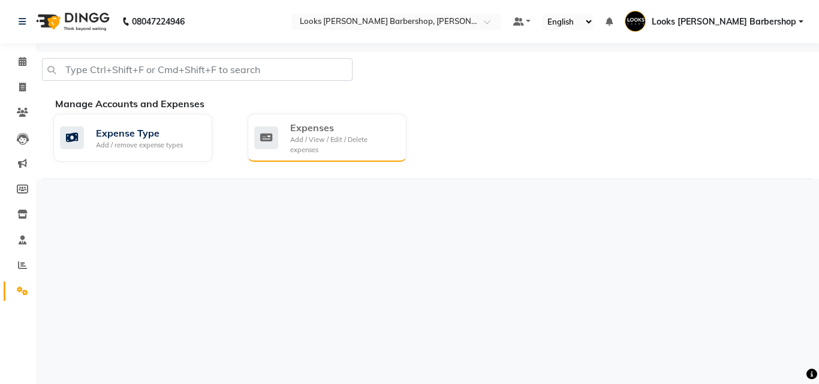
click at [322, 137] on div "Add / View / Edit / Delete expenses" at bounding box center [343, 145] width 107 height 20
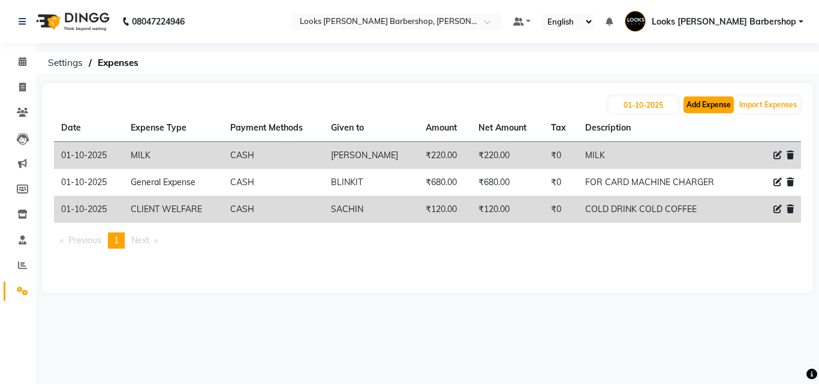
click at [707, 105] on button "Add Expense" at bounding box center [708, 104] width 50 height 17
select select "1"
select select "3128"
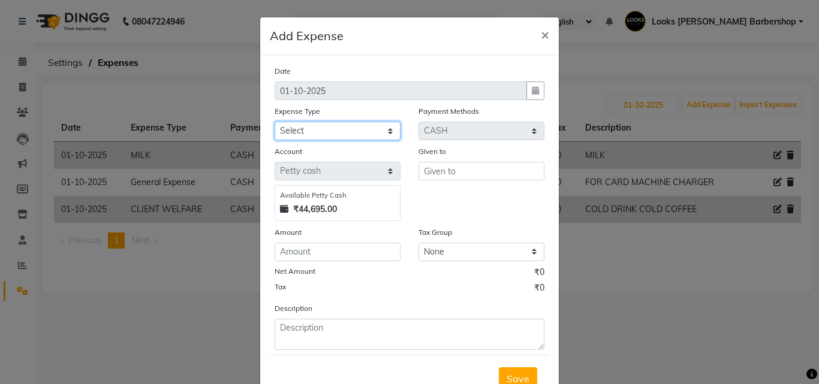
click at [342, 132] on select "Select Accommodation Aesthetics Bank Deposit BLINKIT Cash Handover Client Refun…" at bounding box center [337, 131] width 126 height 19
select select "23704"
click at [274, 122] on select "Select Accommodation Aesthetics Bank Deposit BLINKIT Cash Handover Client Refun…" at bounding box center [337, 131] width 126 height 19
drag, startPoint x: 335, startPoint y: 130, endPoint x: 340, endPoint y: 138, distance: 9.5
click at [335, 130] on select "Select Accommodation Aesthetics Bank Deposit BLINKIT Cash Handover Client Refun…" at bounding box center [337, 131] width 126 height 19
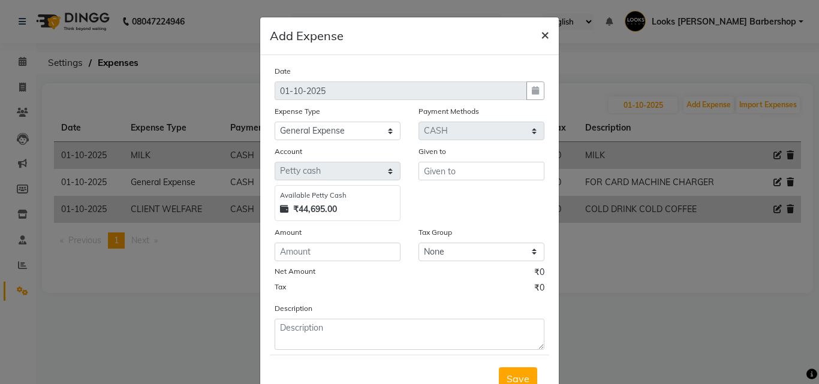
click at [540, 29] on span "×" at bounding box center [544, 34] width 8 height 18
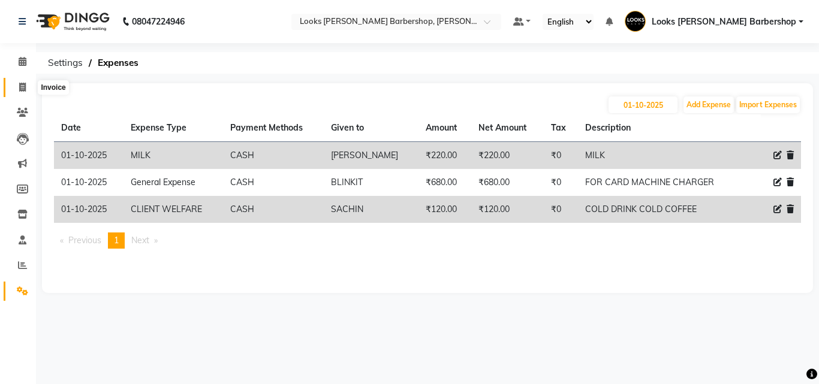
click at [16, 91] on span at bounding box center [22, 88] width 21 height 14
select select "service"
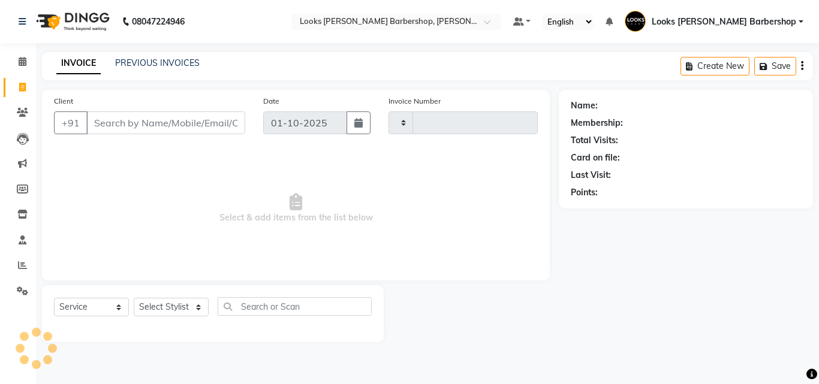
type input "4453"
select select "4323"
click at [157, 123] on input "Client" at bounding box center [165, 122] width 159 height 23
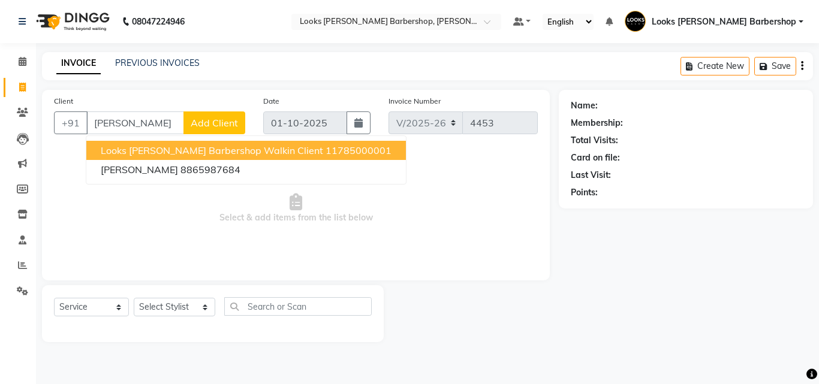
click at [160, 145] on span "Looks [PERSON_NAME] Barbershop Walkin Client" at bounding box center [212, 150] width 222 height 12
type input "11785000001"
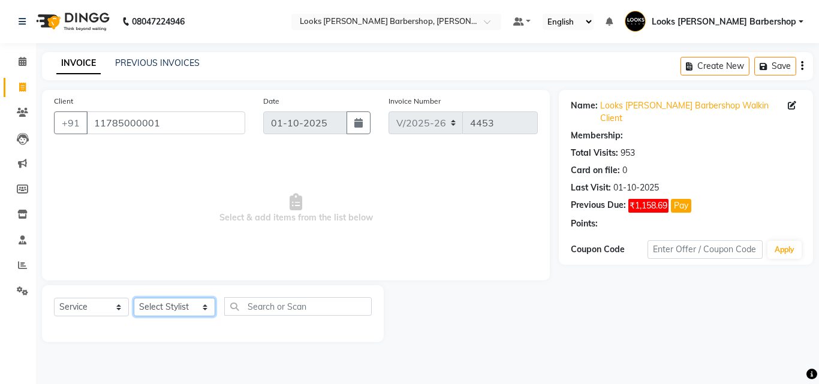
click at [177, 306] on select "Select Stylist [PERSON_NAME] [PERSON_NAME] Amazon_Kart [PERSON_NAME] Counter Sa…" at bounding box center [174, 307] width 81 height 19
select select "1: Object"
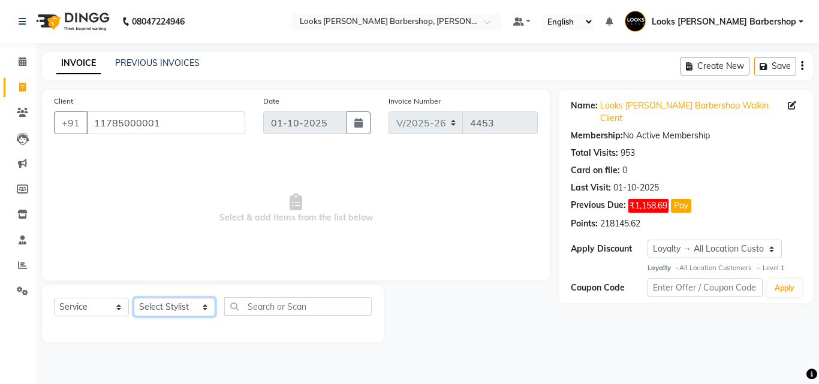
select select "23484"
click at [134, 298] on select "Select Stylist [PERSON_NAME] [PERSON_NAME] Amazon_Kart [PERSON_NAME] Counter Sa…" at bounding box center [174, 307] width 81 height 19
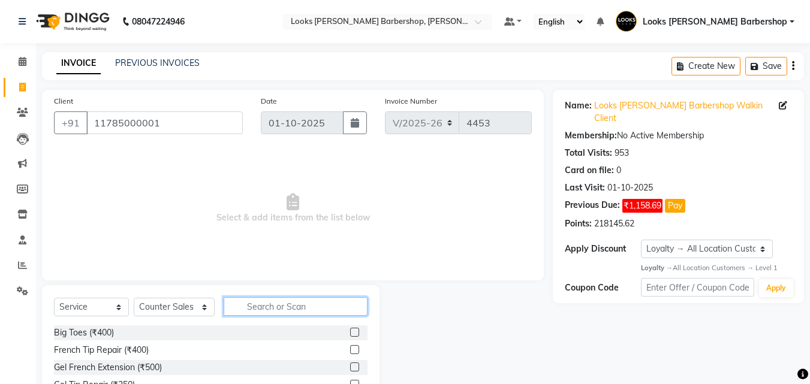
click at [271, 309] on input "text" at bounding box center [296, 306] width 144 height 19
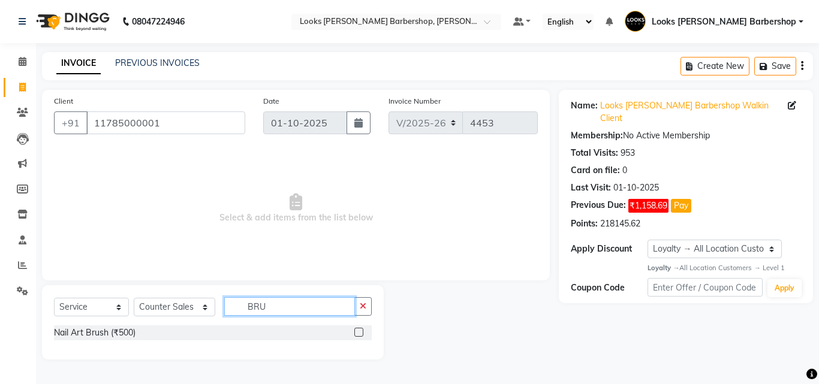
type input "BRU"
click at [69, 300] on select "Select Service Product Membership Package Voucher Prepaid Gift Card" at bounding box center [91, 307] width 75 height 19
select select "product"
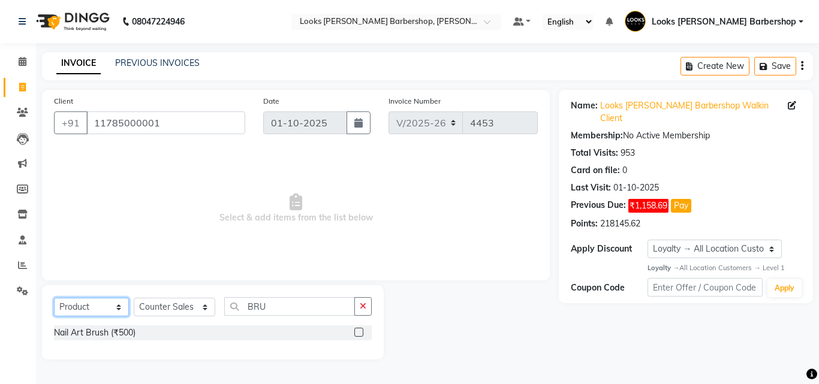
click at [54, 298] on select "Select Service Product Membership Package Voucher Prepaid Gift Card" at bounding box center [91, 307] width 75 height 19
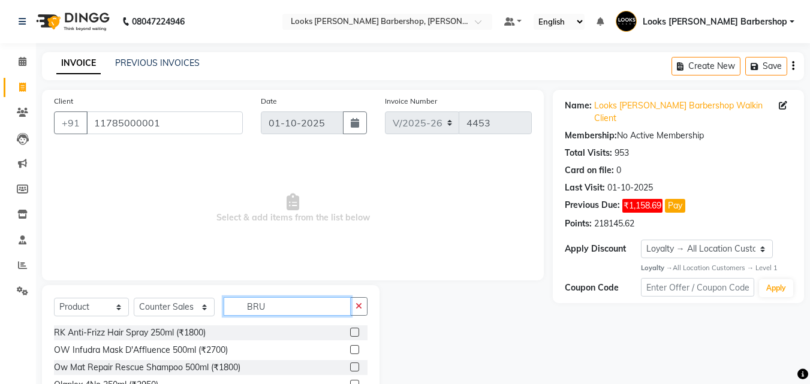
click at [313, 305] on input "BRU" at bounding box center [288, 306] width 128 height 19
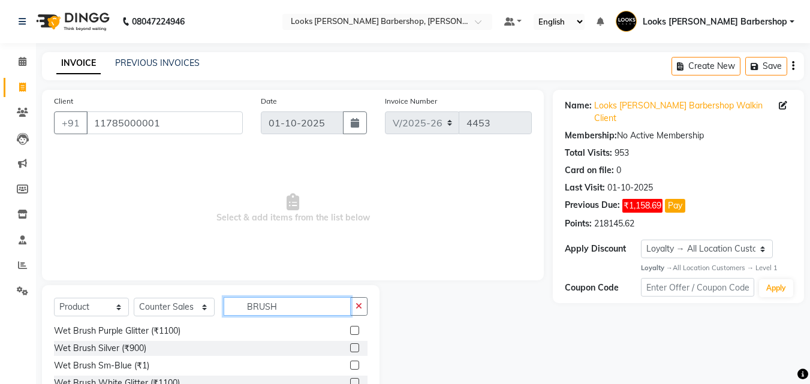
scroll to position [96, 0]
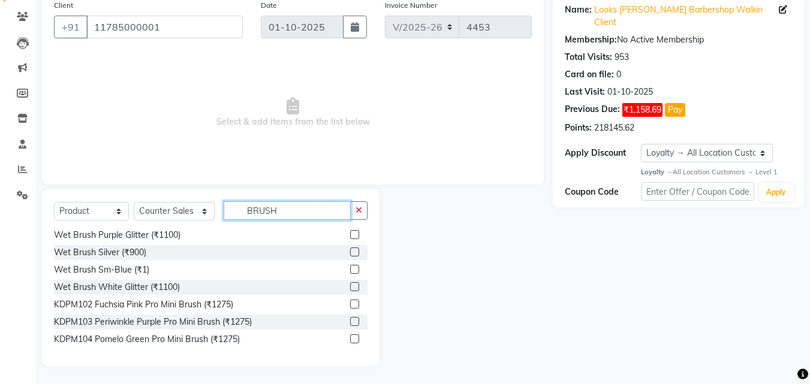
type input "BRUSH"
click at [350, 269] on label at bounding box center [354, 269] width 9 height 9
click at [350, 269] on input "checkbox" at bounding box center [354, 270] width 8 height 8
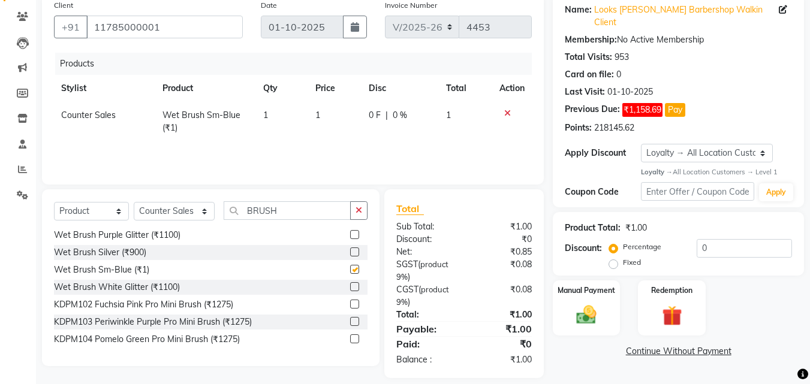
checkbox input "false"
click at [271, 108] on td "1" at bounding box center [282, 122] width 52 height 40
select select "23484"
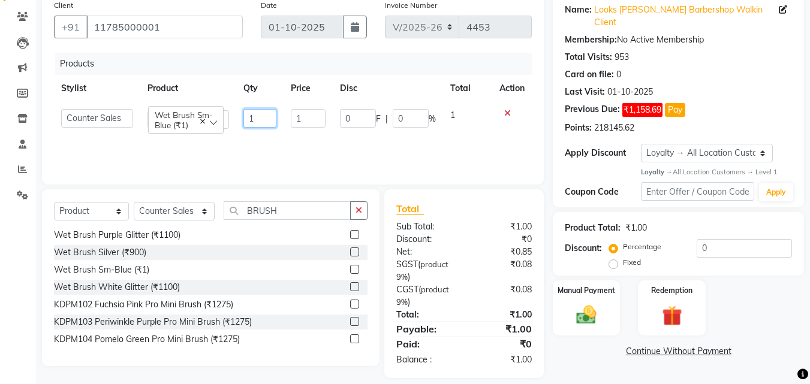
click at [267, 117] on input "1" at bounding box center [259, 118] width 32 height 19
type input "150"
click at [309, 154] on div "Products Stylist Product Qty Price Disc Total Action Adnan AENA Ahsan Amazon_Ka…" at bounding box center [293, 113] width 478 height 120
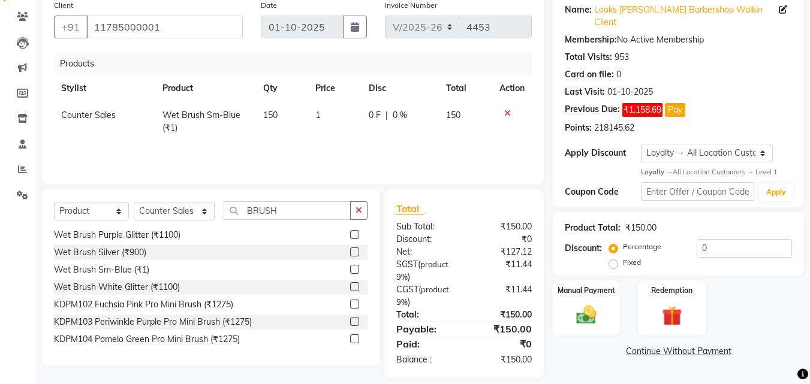
scroll to position [108, 0]
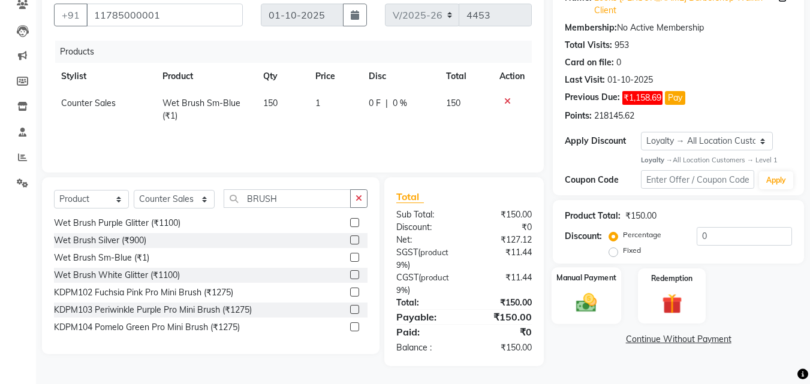
click at [599, 297] on img at bounding box center [586, 303] width 34 height 24
click at [672, 333] on span "CASH" at bounding box center [676, 340] width 26 height 14
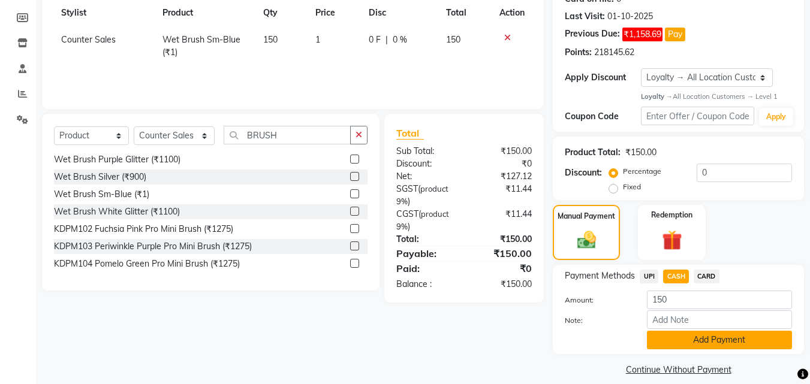
click at [678, 331] on button "Add Payment" at bounding box center [719, 340] width 145 height 19
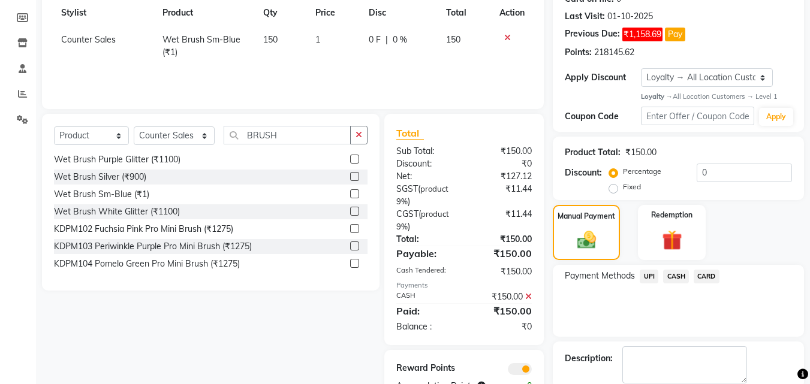
scroll to position [222, 0]
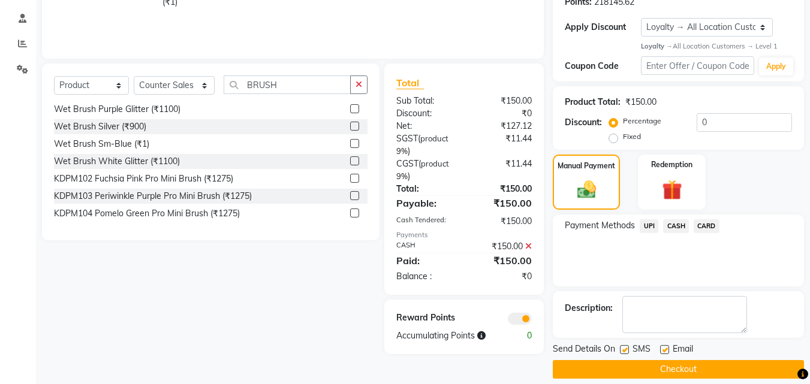
click at [669, 360] on button "Checkout" at bounding box center [677, 369] width 251 height 19
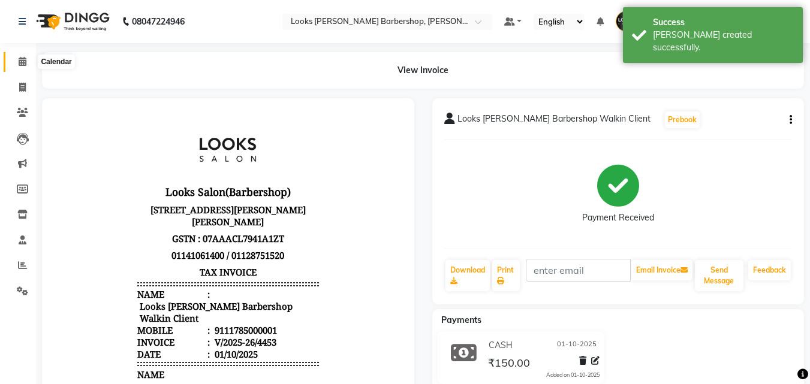
click at [23, 59] on icon at bounding box center [23, 61] width 8 height 9
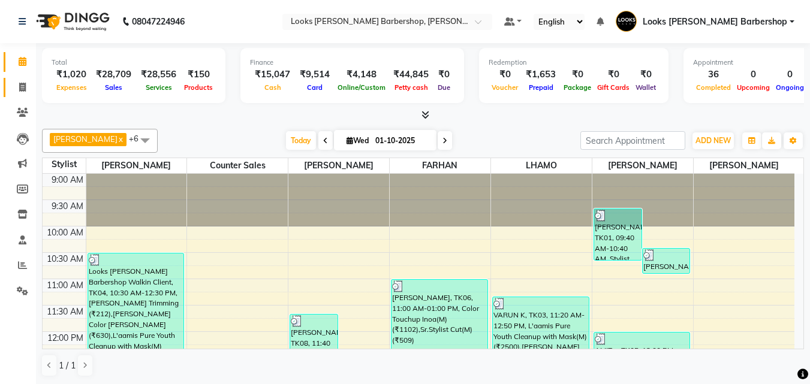
click at [19, 78] on link "Invoice" at bounding box center [18, 88] width 29 height 20
select select "service"
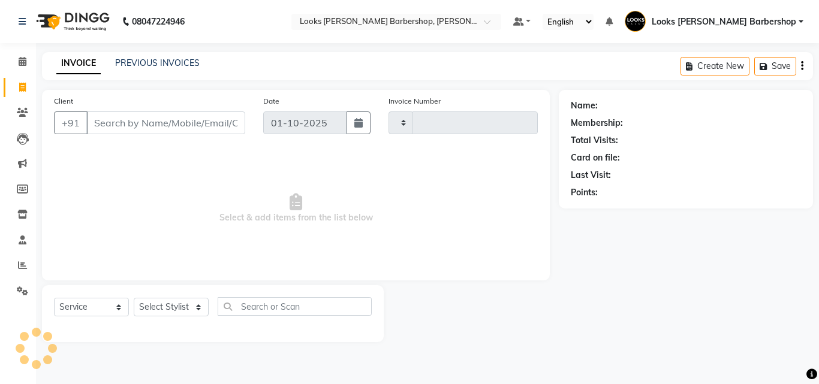
type input "4454"
select select "4323"
click at [167, 299] on select "Select Stylist" at bounding box center [171, 307] width 75 height 19
select select "23408"
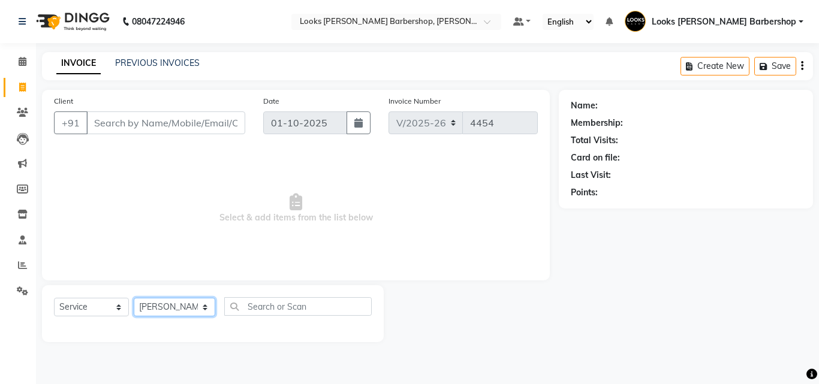
click at [134, 298] on select "Select Stylist [PERSON_NAME] [PERSON_NAME] Amazon_Kart [PERSON_NAME] Counter Sa…" at bounding box center [174, 307] width 81 height 19
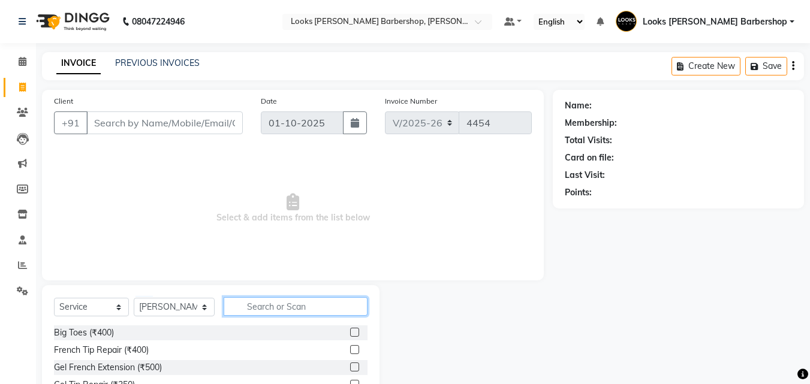
click at [274, 310] on input "text" at bounding box center [296, 306] width 144 height 19
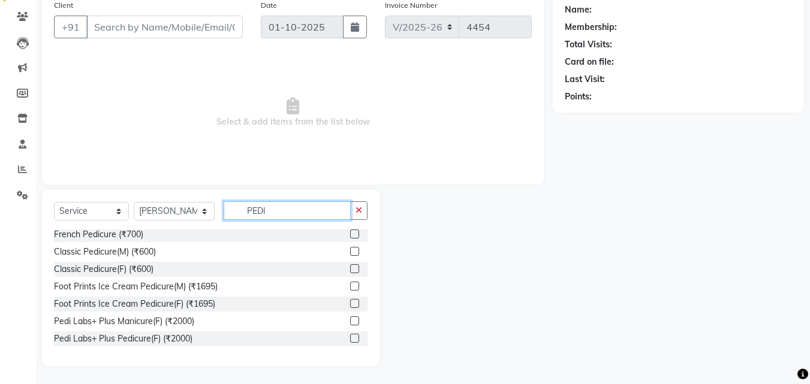
scroll to position [116, 0]
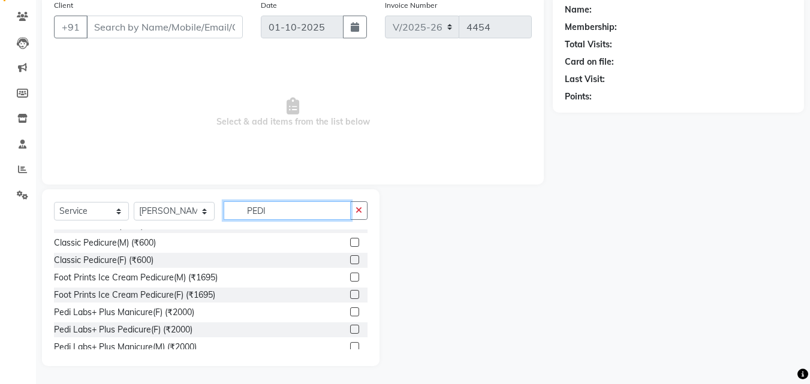
type input "PEDI"
click at [350, 280] on label at bounding box center [354, 277] width 9 height 9
click at [350, 280] on input "checkbox" at bounding box center [354, 278] width 8 height 8
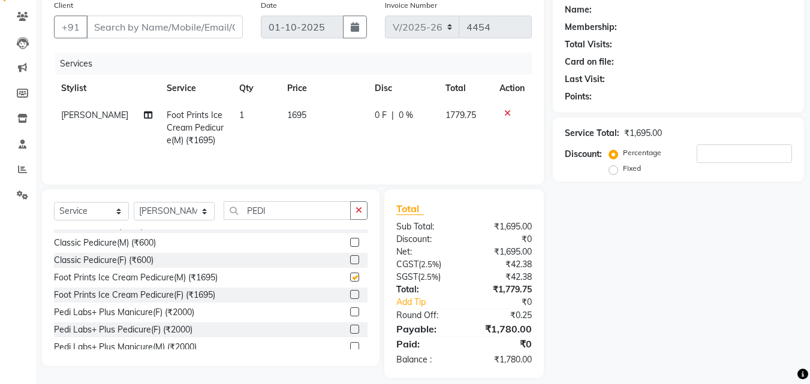
checkbox input "false"
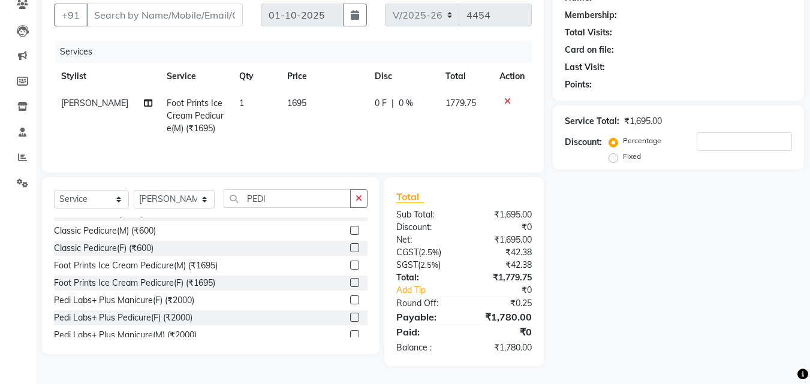
scroll to position [0, 0]
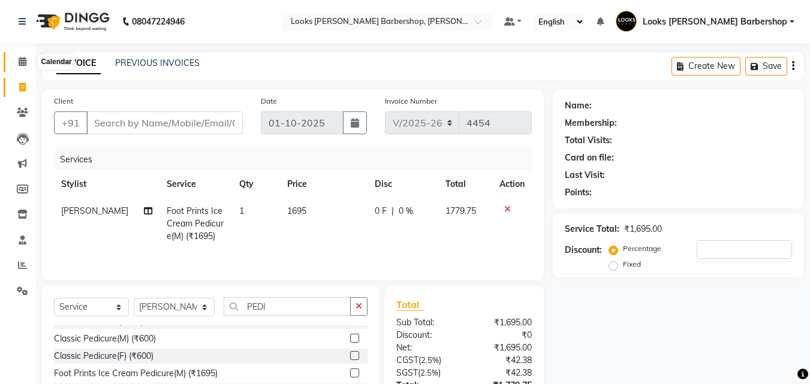
click at [25, 58] on icon at bounding box center [23, 61] width 8 height 9
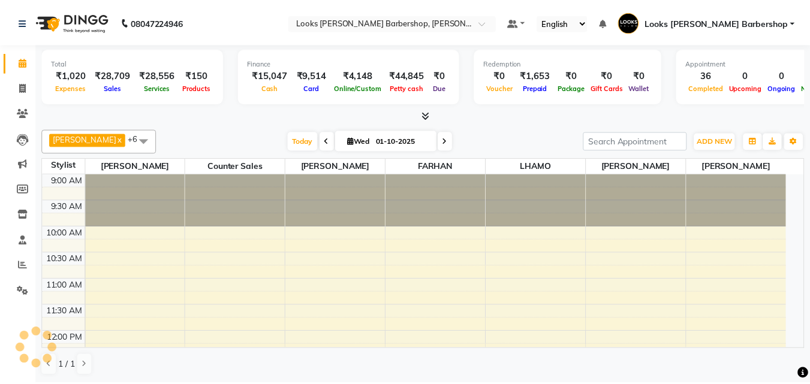
scroll to position [475, 0]
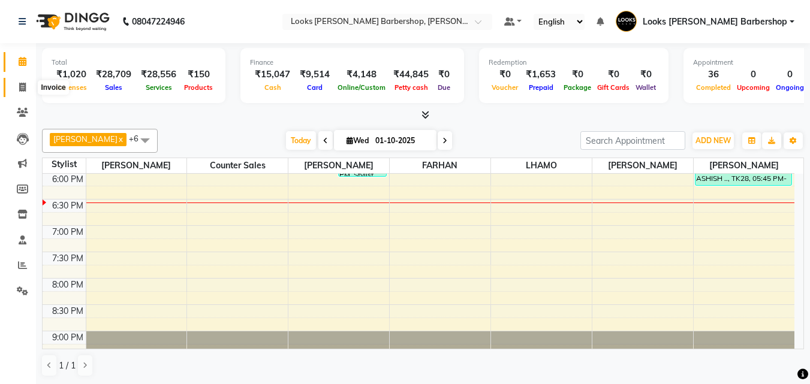
click at [25, 86] on icon at bounding box center [22, 87] width 7 height 9
select select "service"
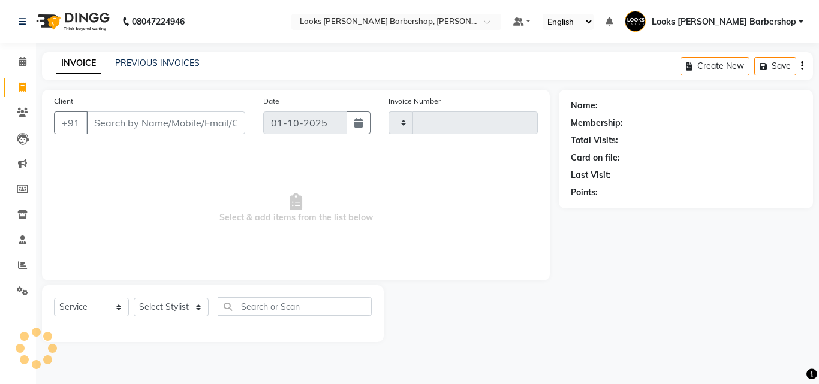
type input "4454"
select select "4323"
drag, startPoint x: 197, startPoint y: 307, endPoint x: 192, endPoint y: 304, distance: 6.5
click at [197, 307] on select "Select Stylist" at bounding box center [171, 307] width 75 height 19
click at [181, 304] on select "Select Stylist" at bounding box center [171, 307] width 75 height 19
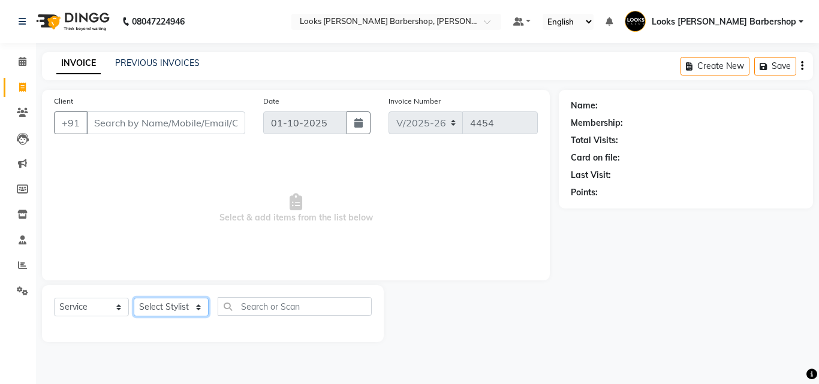
click at [181, 304] on select "Select Stylist" at bounding box center [171, 307] width 75 height 19
click at [154, 306] on select "Select Stylist [PERSON_NAME] [PERSON_NAME] Amazon_Kart [PERSON_NAME] Counter Sa…" at bounding box center [174, 307] width 81 height 19
select select "23406"
click at [134, 298] on select "Select Stylist [PERSON_NAME] [PERSON_NAME] Amazon_Kart [PERSON_NAME] Counter Sa…" at bounding box center [174, 307] width 81 height 19
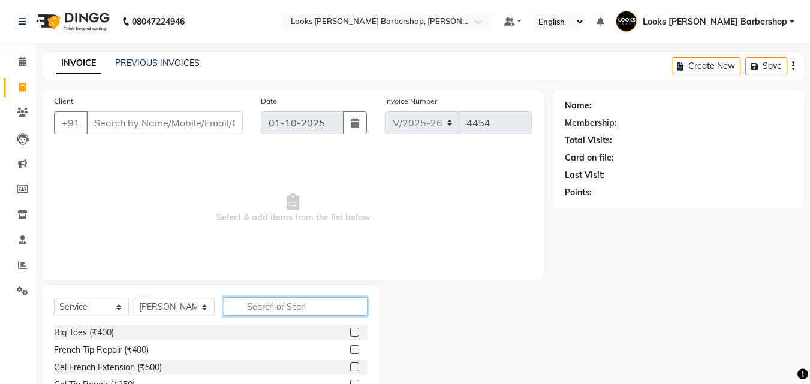
click at [263, 307] on input "text" at bounding box center [296, 306] width 144 height 19
type input "CUT"
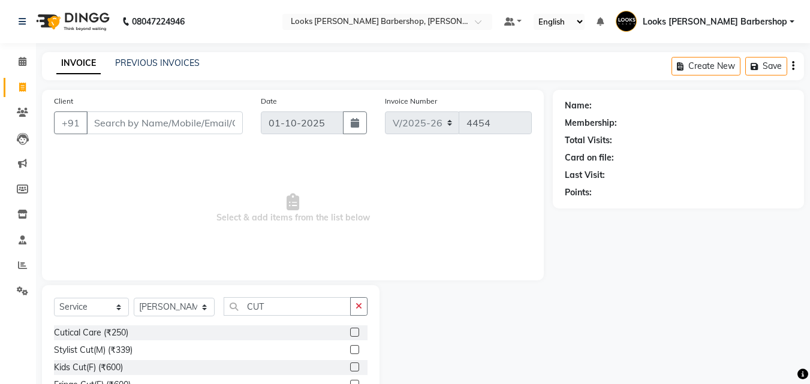
click at [350, 351] on label at bounding box center [354, 349] width 9 height 9
click at [350, 351] on input "checkbox" at bounding box center [354, 350] width 8 height 8
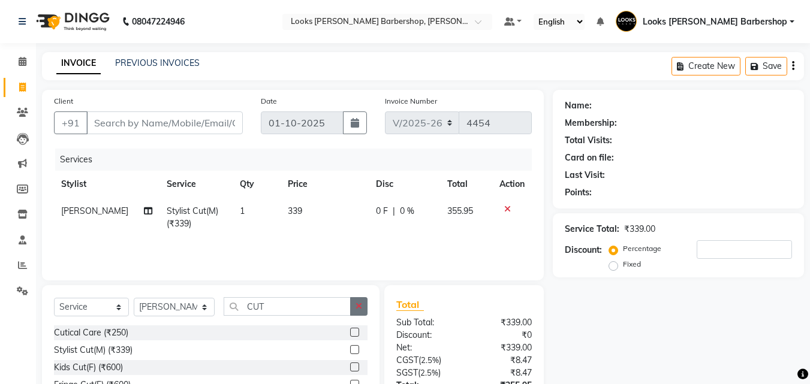
checkbox input "false"
click at [358, 306] on icon "button" at bounding box center [358, 306] width 7 height 8
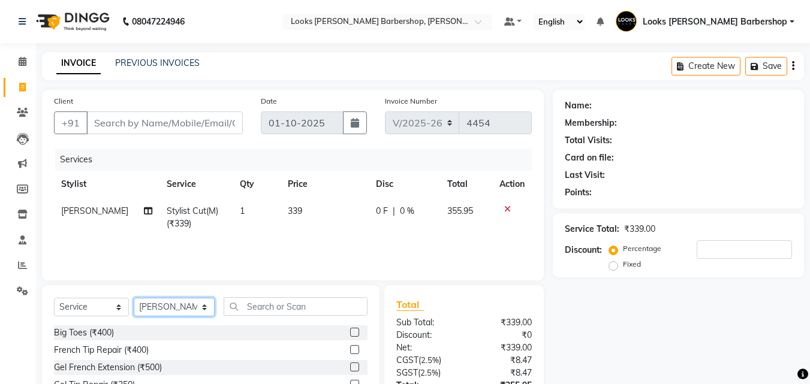
drag, startPoint x: 146, startPoint y: 306, endPoint x: 154, endPoint y: 306, distance: 8.4
click at [149, 306] on select "Select Stylist [PERSON_NAME] [PERSON_NAME] Amazon_Kart [PERSON_NAME] Counter Sa…" at bounding box center [174, 307] width 81 height 19
select select "23415"
click at [134, 298] on select "Select Stylist [PERSON_NAME] [PERSON_NAME] Amazon_Kart [PERSON_NAME] Counter Sa…" at bounding box center [174, 307] width 81 height 19
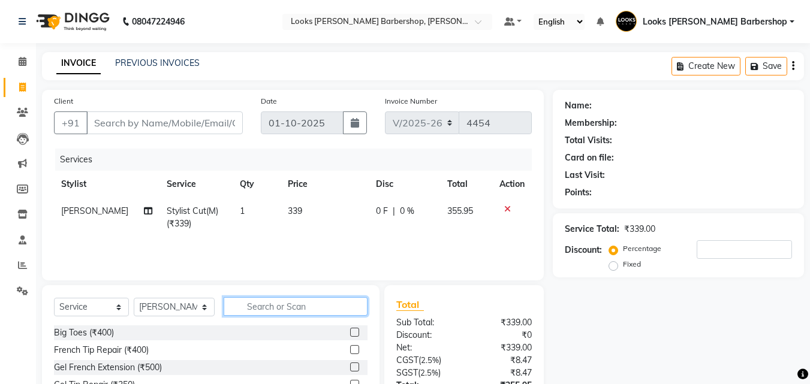
click at [264, 310] on input "text" at bounding box center [296, 306] width 144 height 19
type input "BEARD"
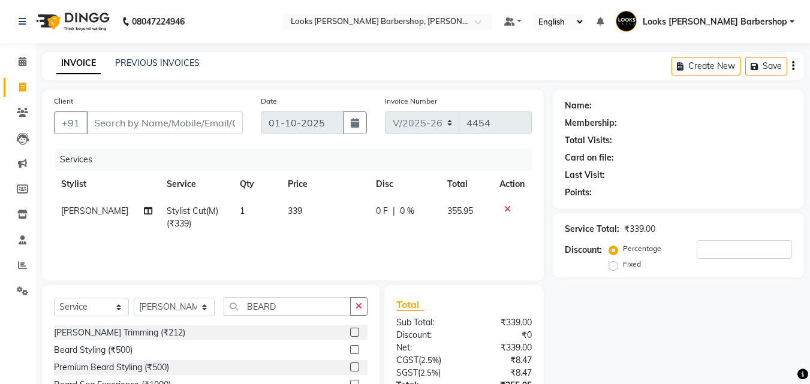
click at [354, 330] on label at bounding box center [354, 332] width 9 height 9
click at [354, 330] on input "checkbox" at bounding box center [354, 333] width 8 height 8
checkbox input "true"
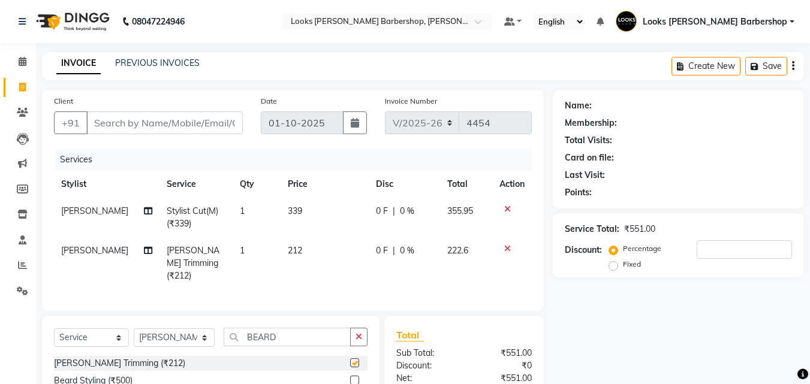
click at [354, 328] on button "button" at bounding box center [358, 337] width 17 height 19
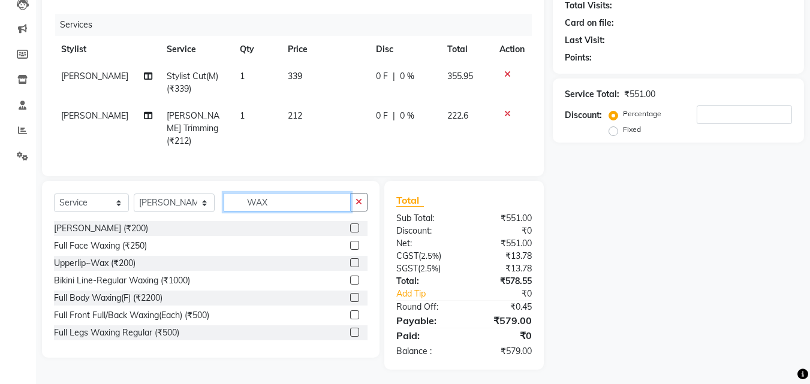
type input "WAX"
click at [350, 243] on label at bounding box center [354, 245] width 9 height 9
click at [350, 243] on input "checkbox" at bounding box center [354, 246] width 8 height 8
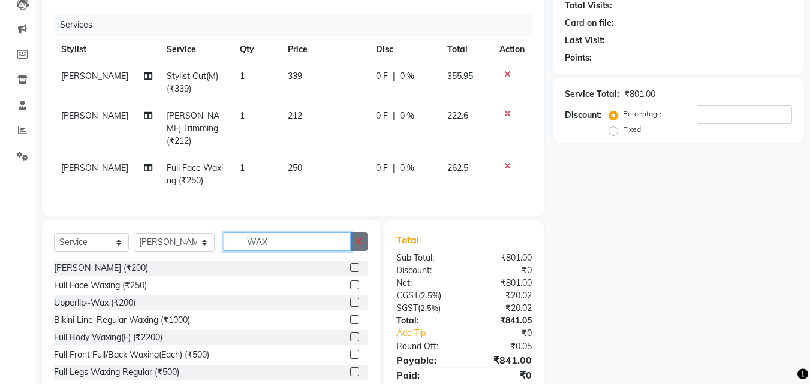
checkbox input "false"
click at [359, 239] on div "WAX" at bounding box center [296, 241] width 144 height 19
click at [368, 240] on div "Select Service Product Membership Package Voucher Prepaid Gift Card Select Styl…" at bounding box center [210, 309] width 337 height 177
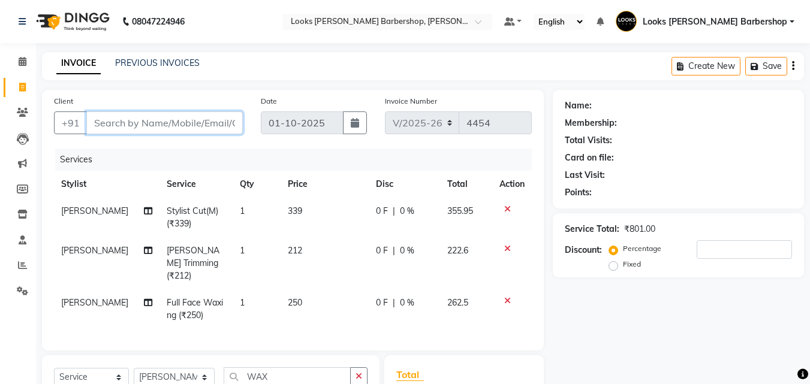
click at [183, 123] on input "Client" at bounding box center [164, 122] width 156 height 23
type input "9"
type input "0"
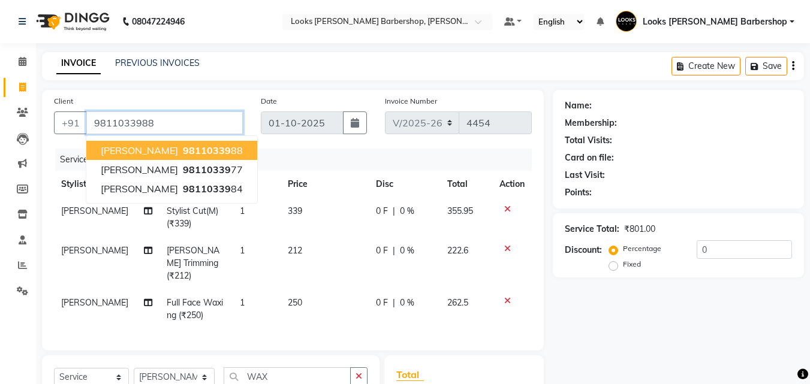
type input "9811033988"
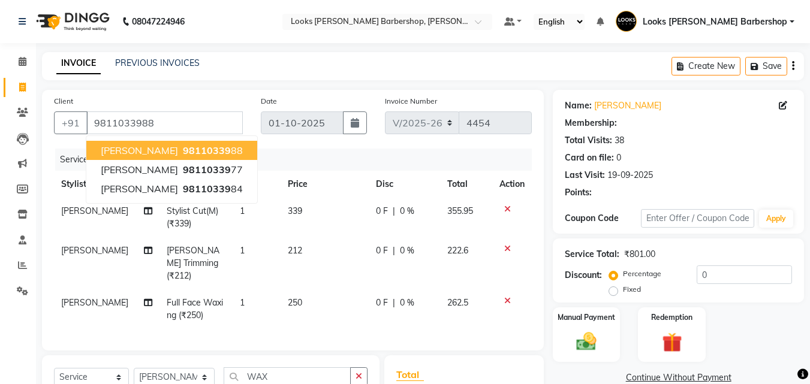
select select "1: Object"
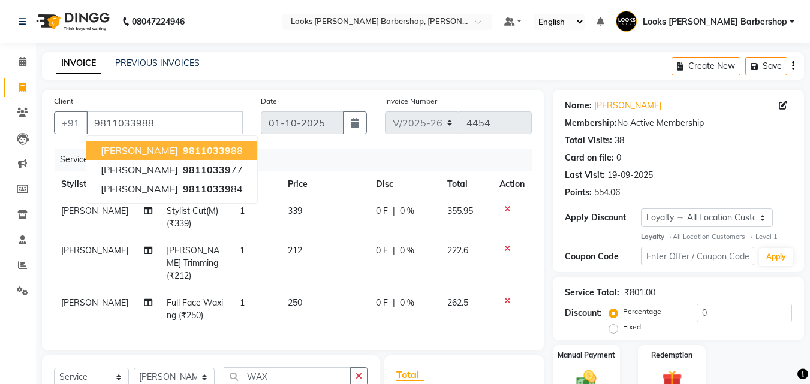
click at [185, 142] on button "KAPIL KHANNA 98110339 88" at bounding box center [171, 150] width 171 height 19
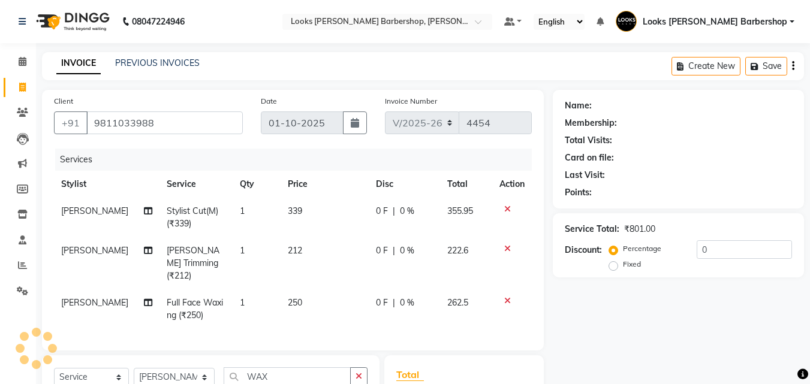
select select "1: Object"
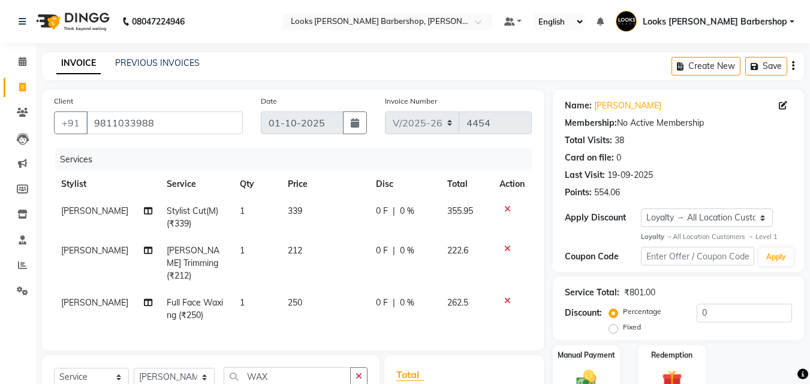
scroll to position [174, 0]
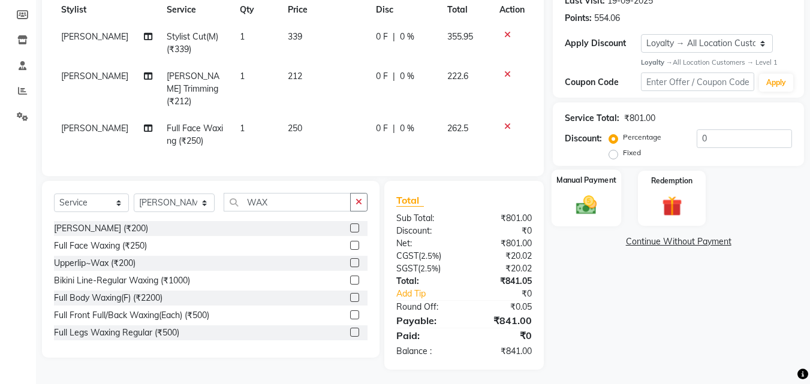
click at [603, 206] on img at bounding box center [586, 206] width 34 height 24
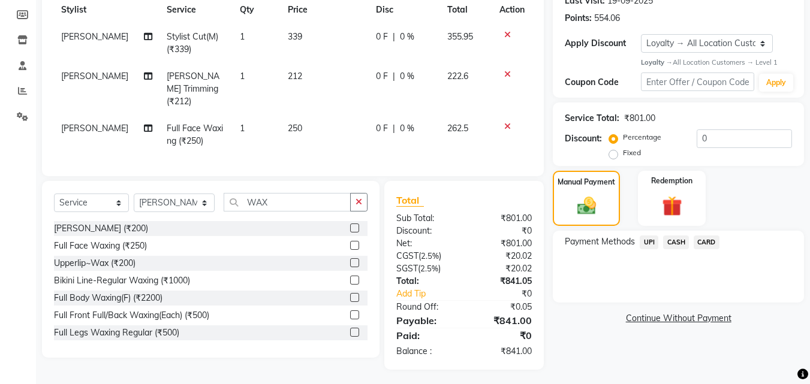
click at [676, 241] on span "CASH" at bounding box center [676, 242] width 26 height 14
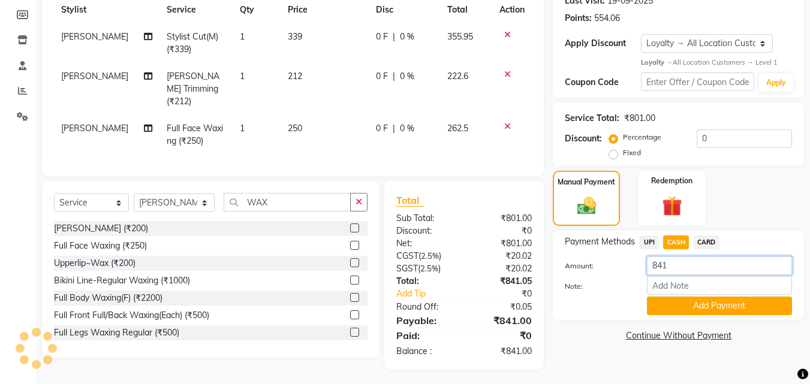
click at [702, 267] on input "841" at bounding box center [719, 265] width 145 height 19
type input "8"
type input "1000"
click at [688, 311] on button "Add Payment" at bounding box center [719, 306] width 145 height 19
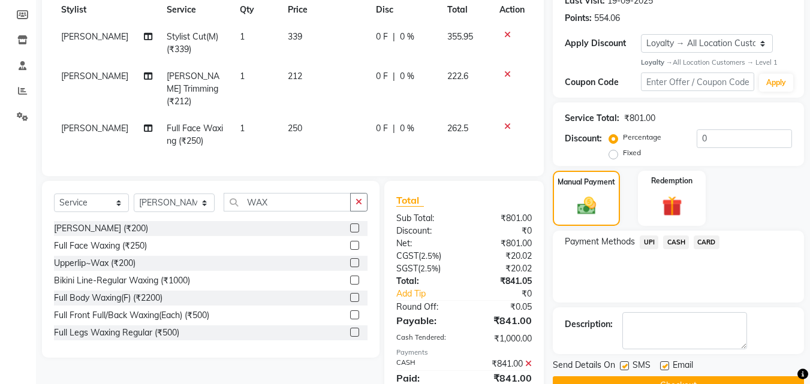
scroll to position [314, 0]
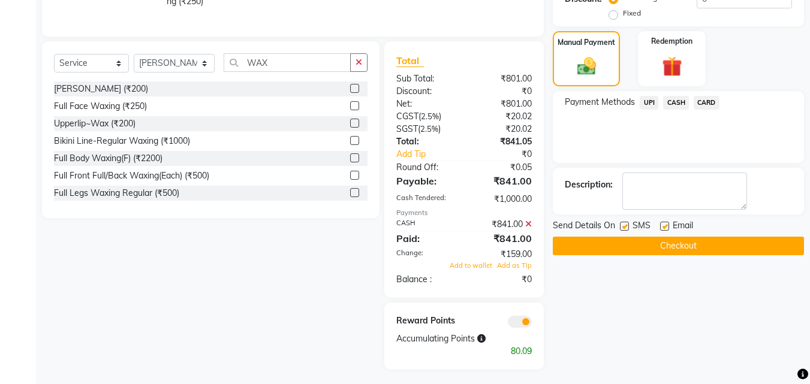
click at [634, 239] on button "Checkout" at bounding box center [677, 246] width 251 height 19
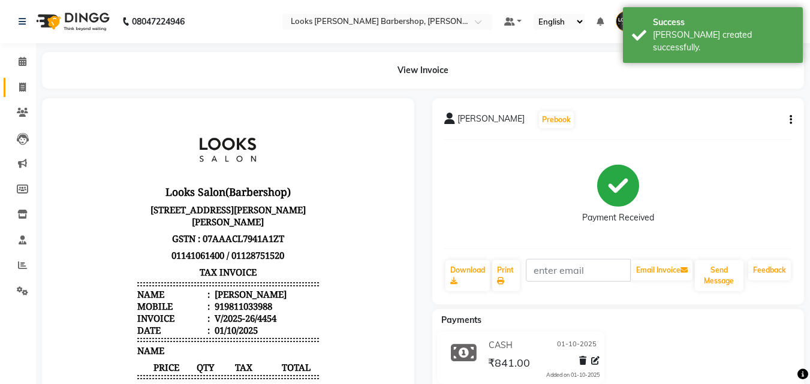
click at [16, 87] on span at bounding box center [22, 88] width 21 height 14
select select "4323"
select select "service"
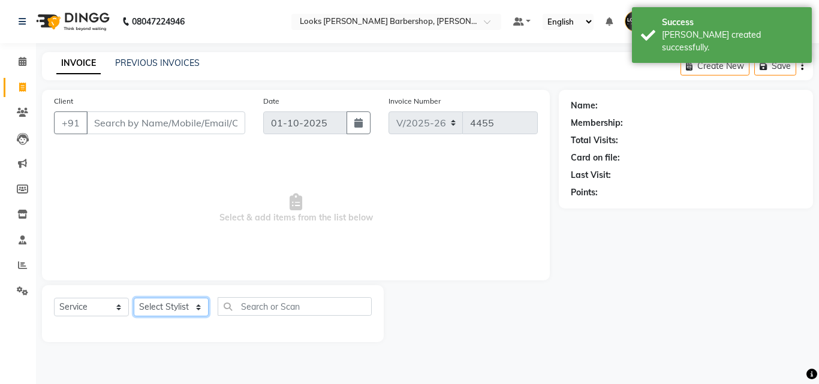
click at [198, 300] on select "Select Stylist" at bounding box center [171, 307] width 75 height 19
select select "23407"
click at [134, 298] on select "Select Stylist [PERSON_NAME] [PERSON_NAME] Amazon_Kart [PERSON_NAME] Counter Sa…" at bounding box center [174, 307] width 81 height 19
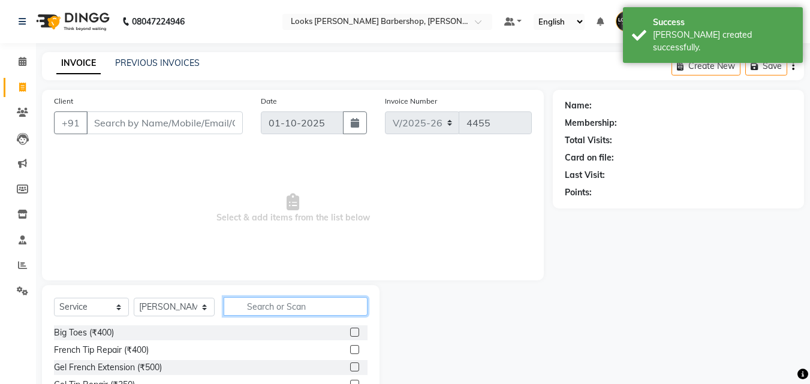
click at [261, 312] on input "text" at bounding box center [296, 306] width 144 height 19
type input "CUT"
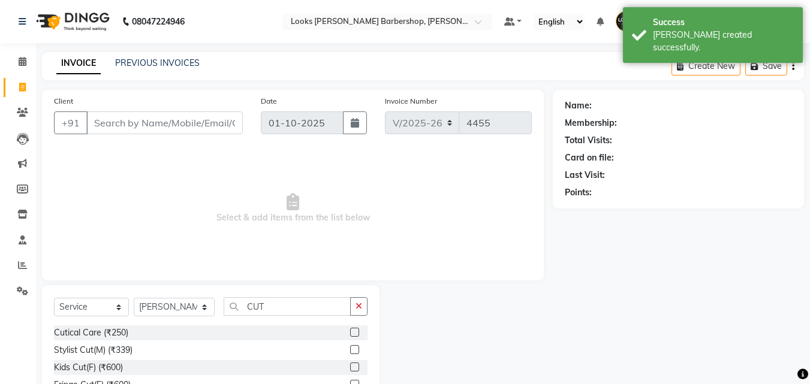
drag, startPoint x: 346, startPoint y: 350, endPoint x: 355, endPoint y: 344, distance: 10.8
click at [350, 348] on label at bounding box center [354, 349] width 9 height 9
click at [350, 348] on input "checkbox" at bounding box center [354, 350] width 8 height 8
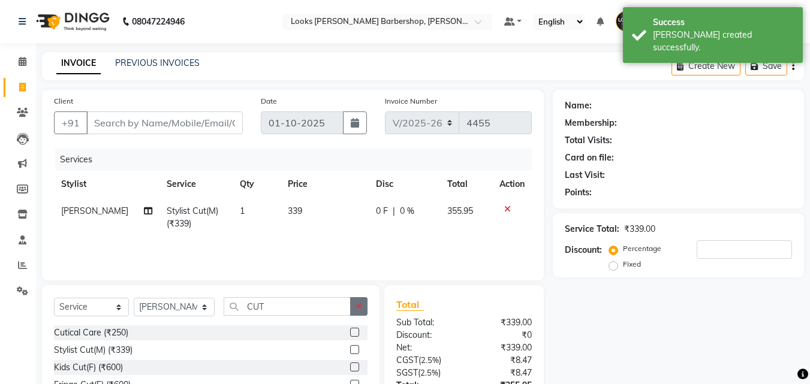
checkbox input "false"
click at [360, 306] on icon "button" at bounding box center [358, 306] width 7 height 8
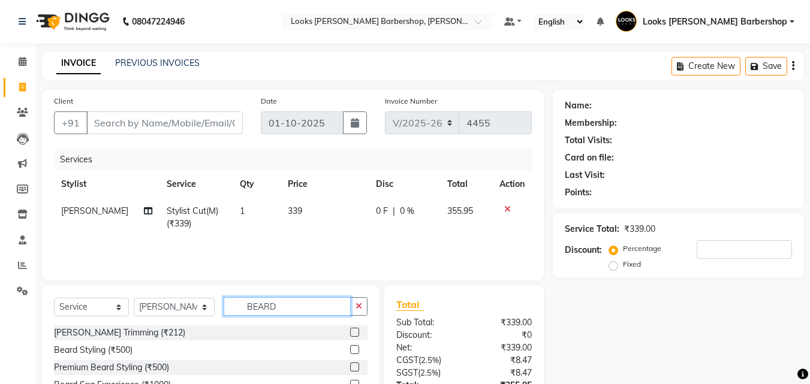
type input "BEARD"
click at [354, 330] on label at bounding box center [354, 332] width 9 height 9
click at [354, 330] on input "checkbox" at bounding box center [354, 333] width 8 height 8
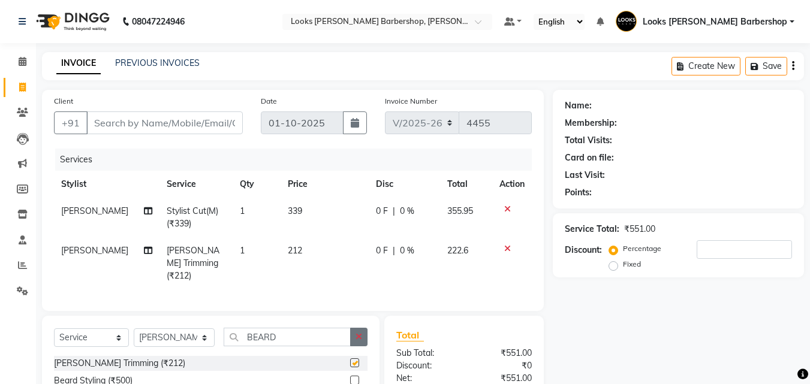
checkbox input "false"
click at [364, 334] on button "button" at bounding box center [358, 337] width 17 height 19
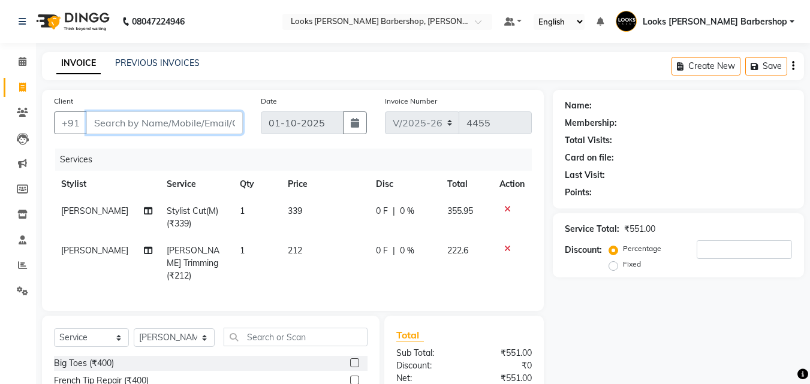
click at [159, 131] on input "Client" at bounding box center [164, 122] width 156 height 23
type input "9"
type input "0"
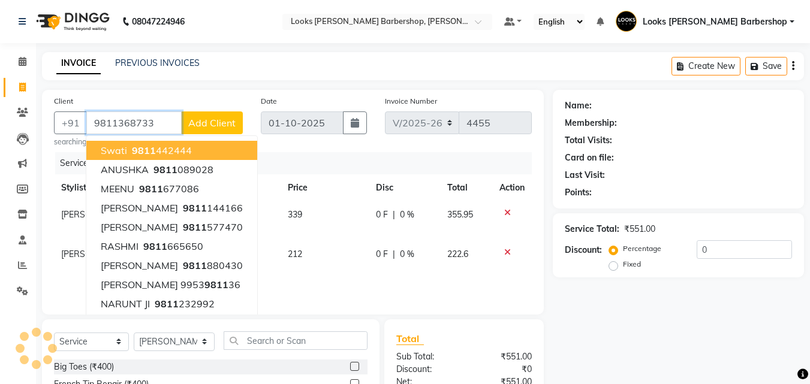
type input "9811368733"
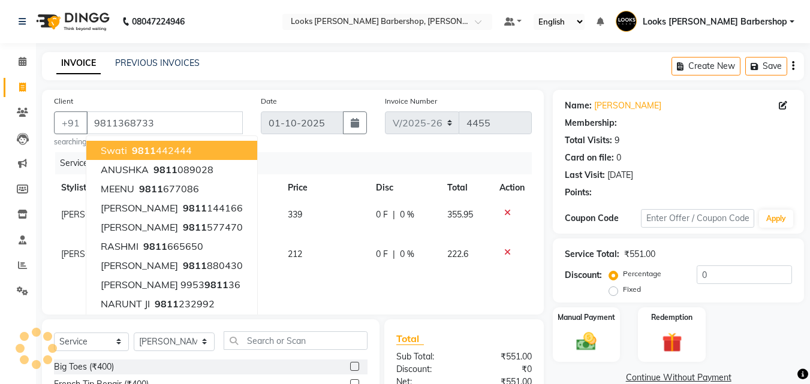
select select "1: Object"
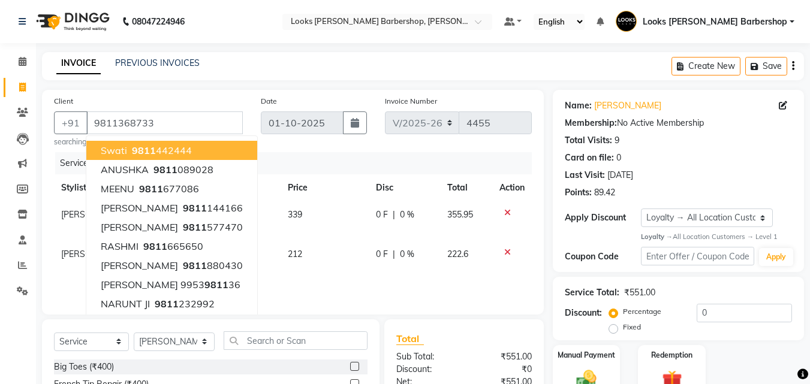
click at [295, 286] on div "Services Stylist Service Qty Price Disc Total Action NARENDER DEOL Stylist Cut(…" at bounding box center [293, 227] width 478 height 150
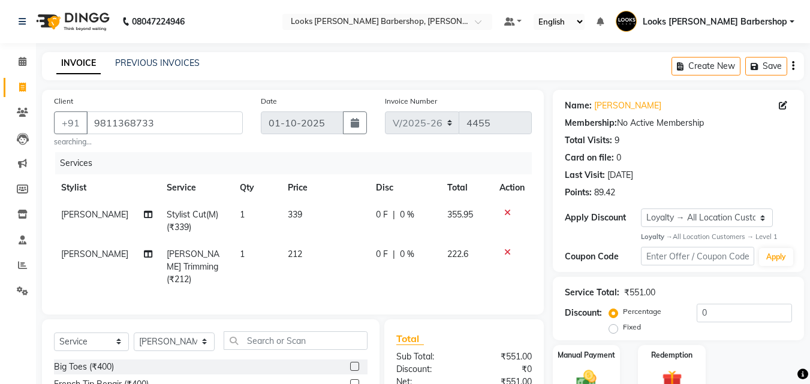
scroll to position [138, 0]
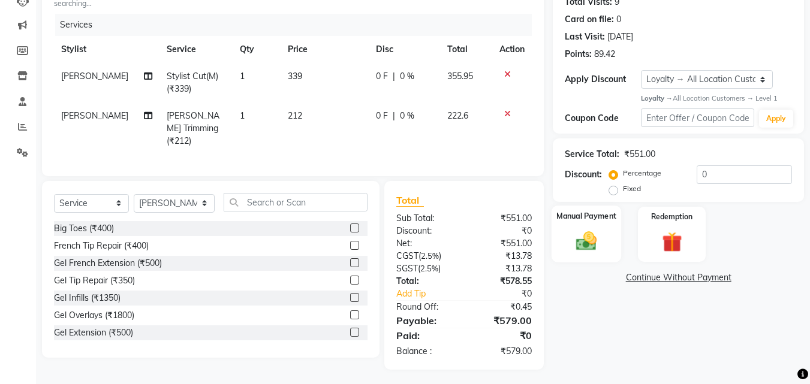
click at [572, 240] on img at bounding box center [586, 241] width 34 height 24
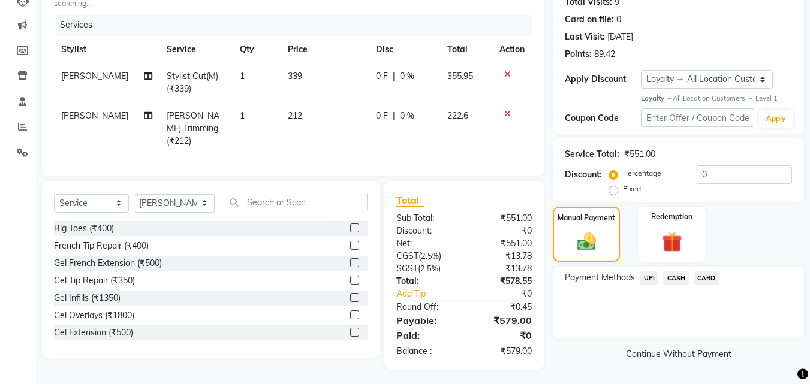
click at [709, 277] on span "CARD" at bounding box center [706, 278] width 26 height 14
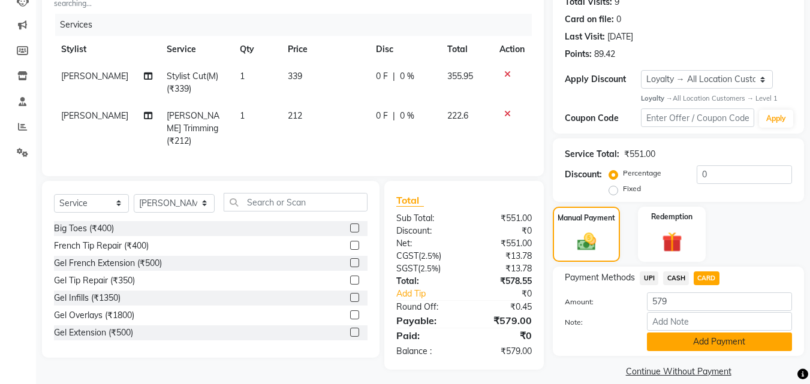
click at [694, 335] on button "Add Payment" at bounding box center [719, 342] width 145 height 19
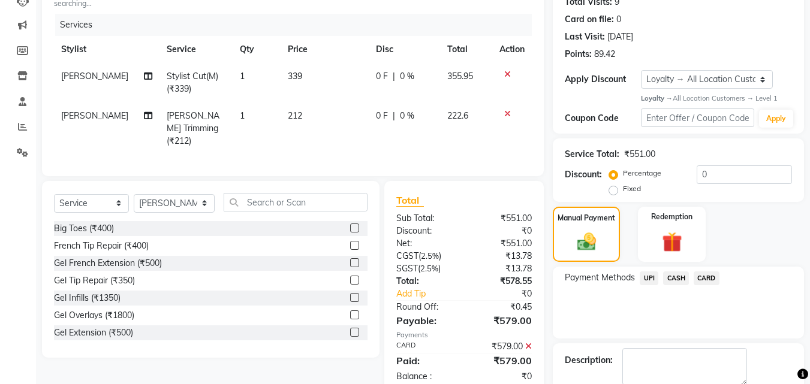
scroll to position [223, 0]
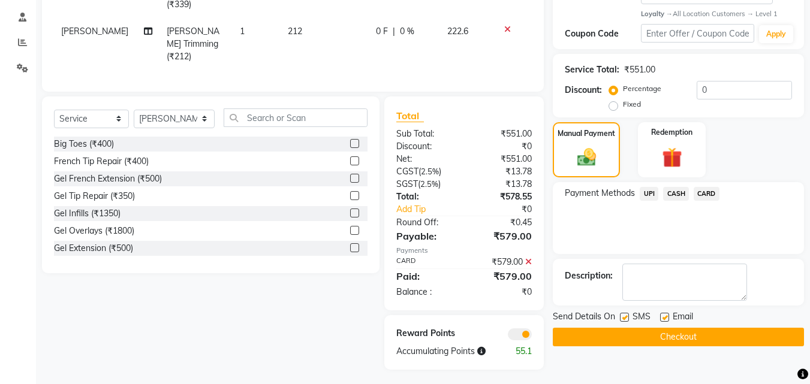
click at [706, 335] on button "Checkout" at bounding box center [677, 337] width 251 height 19
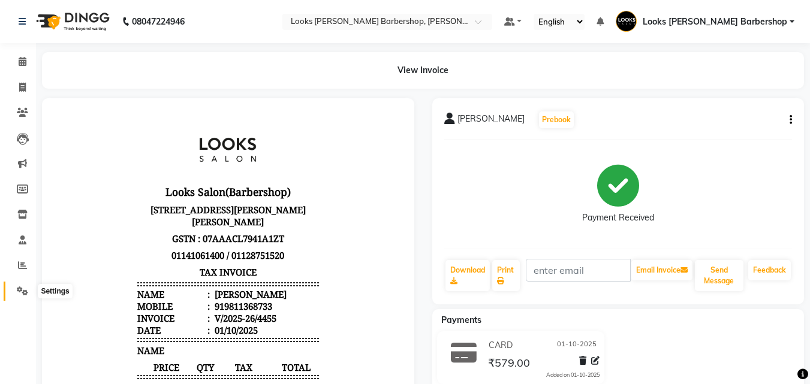
click at [24, 285] on span at bounding box center [22, 292] width 21 height 14
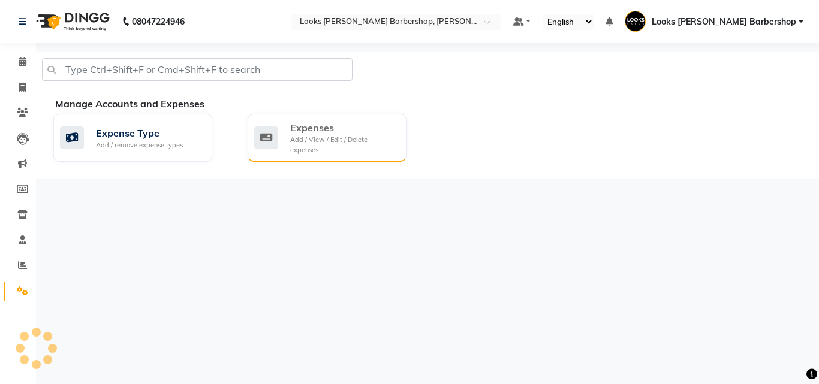
click at [304, 133] on div "Expenses" at bounding box center [343, 127] width 107 height 14
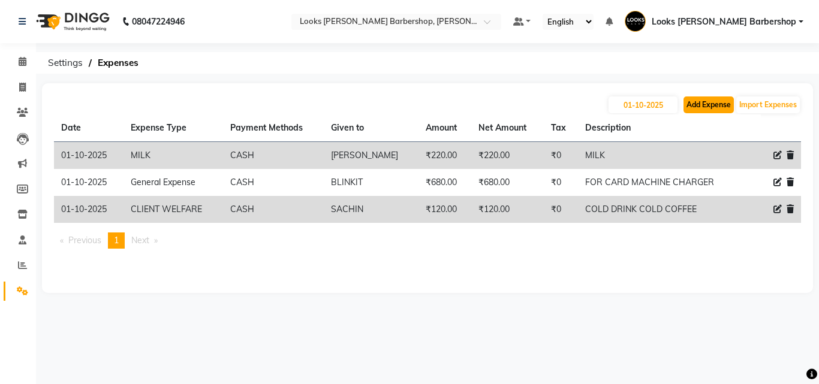
click at [696, 110] on button "Add Expense" at bounding box center [708, 104] width 50 height 17
select select "1"
select select "3128"
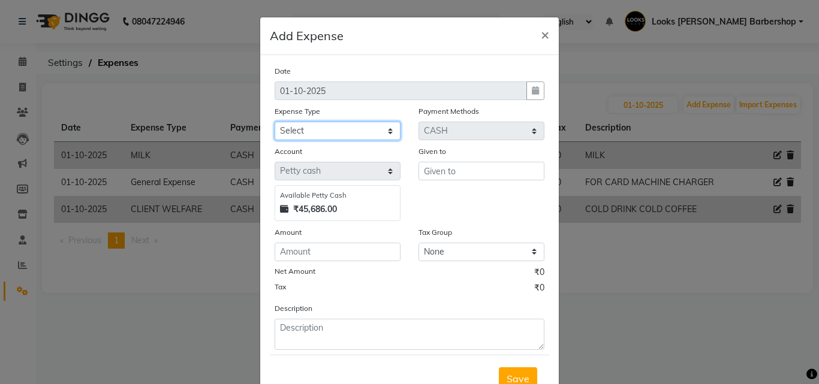
click at [306, 126] on select "Select Accommodation Aesthetics Bank Deposit BLINKIT Cash Handover Client Refun…" at bounding box center [337, 131] width 126 height 19
select select "24070"
click at [274, 122] on select "Select Accommodation Aesthetics Bank Deposit BLINKIT Cash Handover Client Refun…" at bounding box center [337, 131] width 126 height 19
drag, startPoint x: 433, startPoint y: 182, endPoint x: 436, endPoint y: 173, distance: 9.5
click at [433, 182] on div "Given to" at bounding box center [481, 183] width 144 height 76
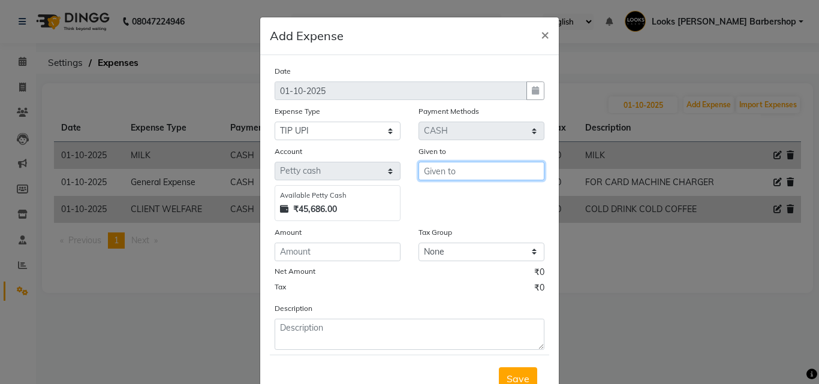
click at [439, 172] on input "text" at bounding box center [481, 171] width 126 height 19
click at [419, 198] on button "BIJE NDER" at bounding box center [466, 196] width 95 height 19
type input "[PERSON_NAME]"
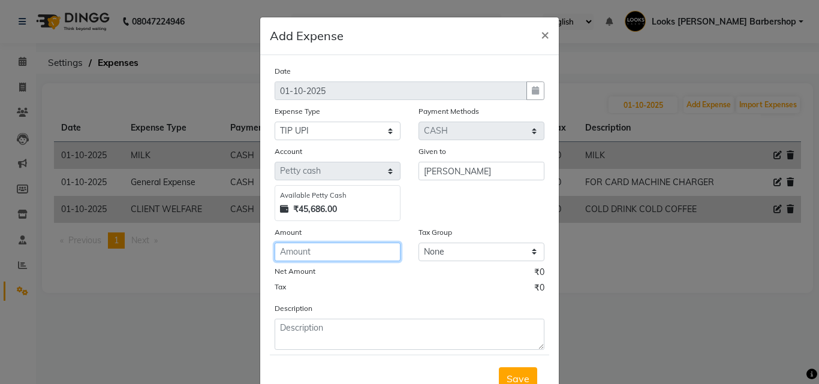
click at [333, 250] on input "number" at bounding box center [337, 252] width 126 height 19
type input "100"
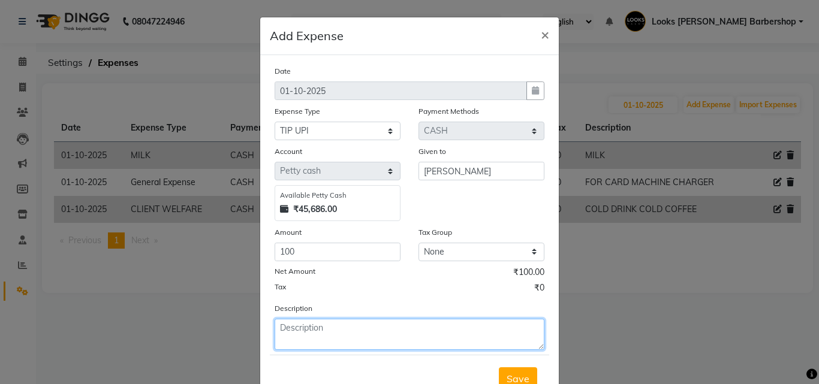
drag, startPoint x: 296, startPoint y: 330, endPoint x: 298, endPoint y: 324, distance: 6.3
click at [297, 328] on textarea at bounding box center [409, 334] width 270 height 31
type textarea "TIP"
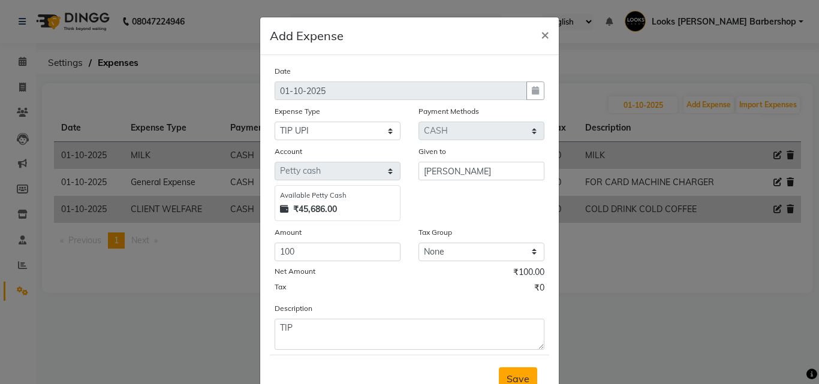
click at [531, 380] on button "Save" at bounding box center [518, 378] width 38 height 23
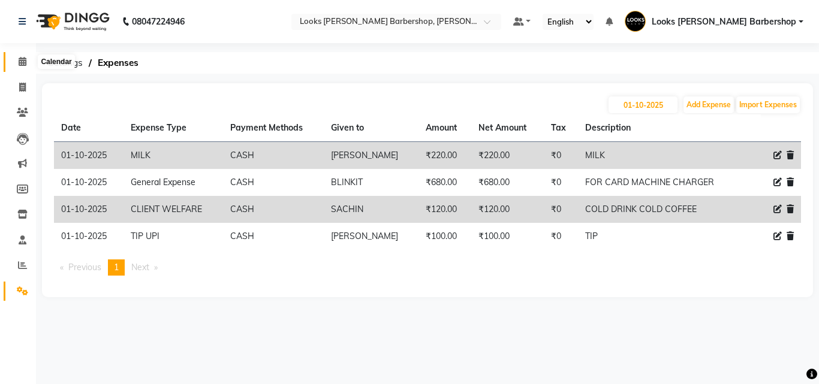
click at [16, 61] on span at bounding box center [22, 62] width 21 height 14
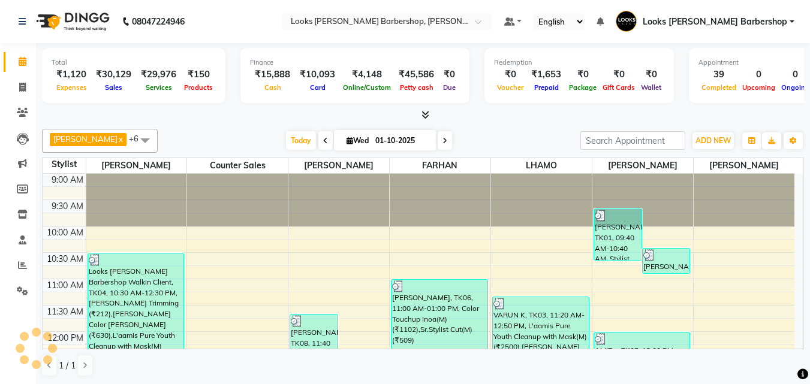
scroll to position [510, 0]
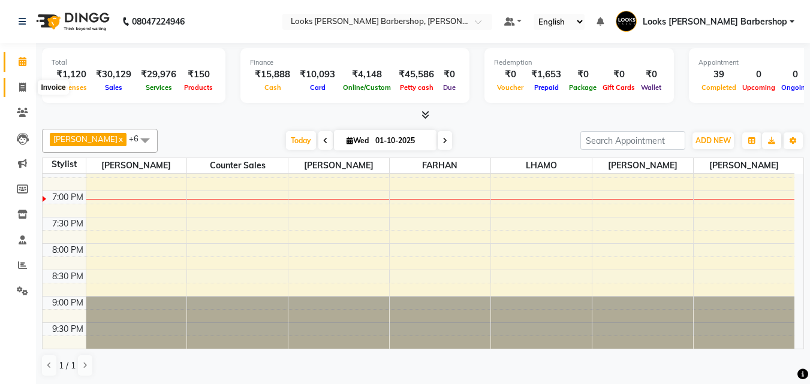
click at [22, 86] on icon at bounding box center [22, 87] width 7 height 9
select select "service"
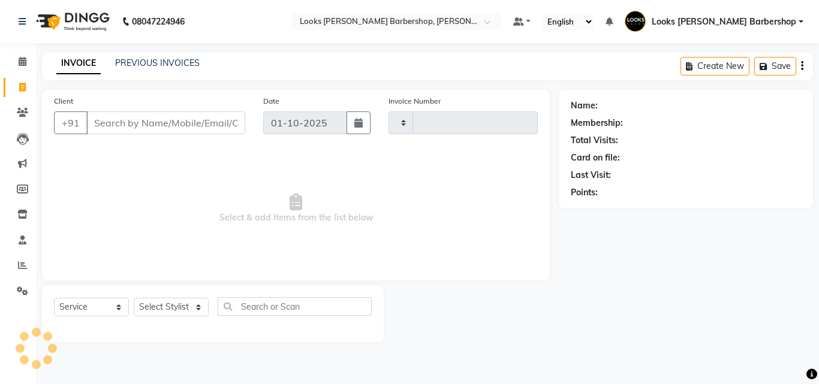
type input "4456"
select select "4323"
click at [113, 118] on input "Client" at bounding box center [165, 122] width 159 height 23
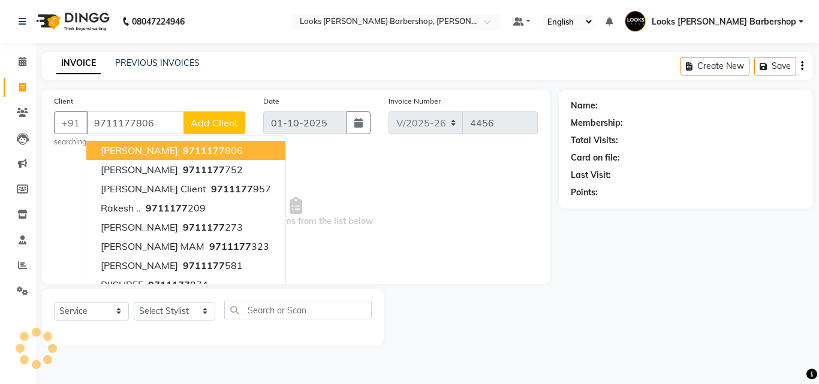
type input "9711177806"
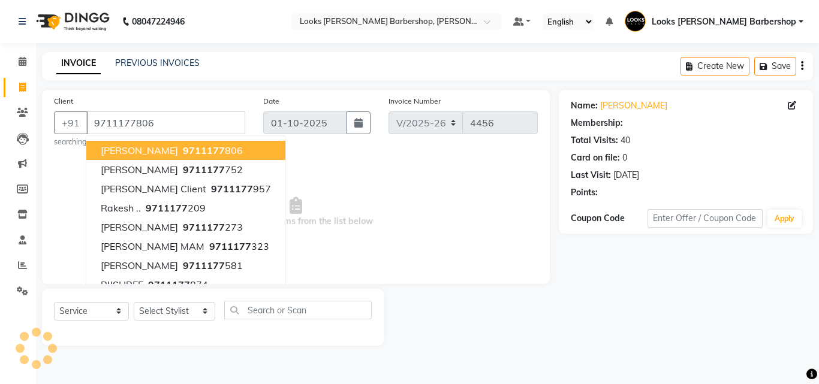
select select "1: Object"
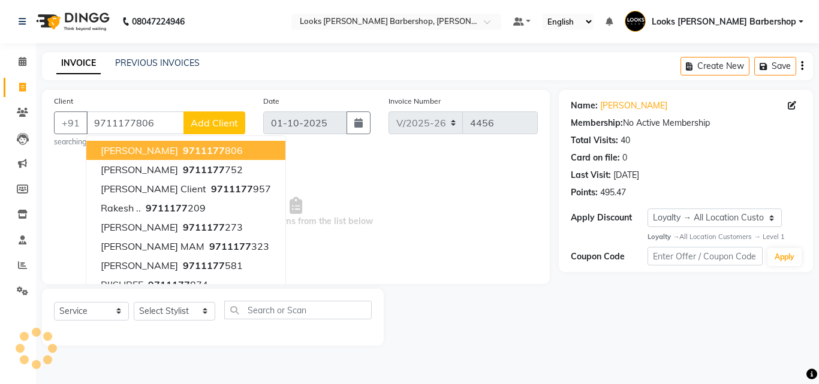
click at [124, 144] on span "KESHAV SACHDAVA" at bounding box center [139, 150] width 77 height 12
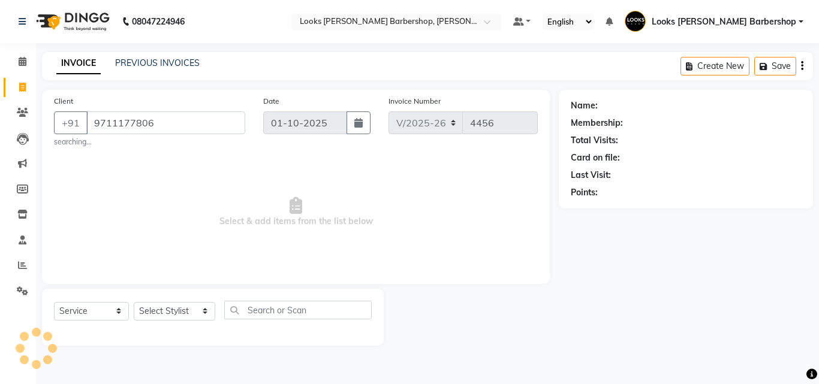
select select "1: Object"
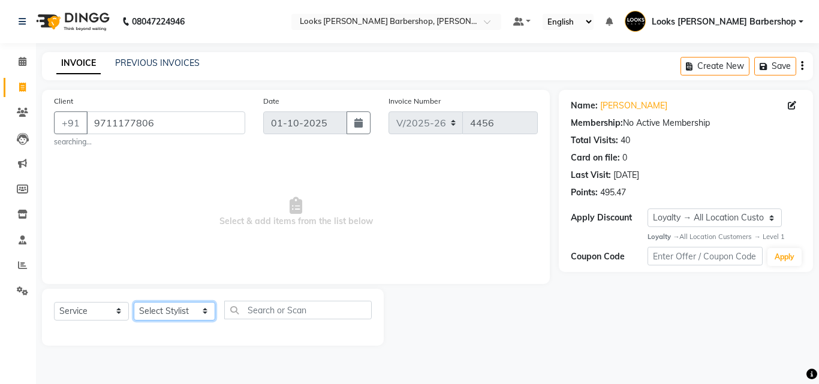
click at [197, 318] on select "Select Stylist [PERSON_NAME] [PERSON_NAME] Amazon_Kart [PERSON_NAME] Counter Sa…" at bounding box center [174, 311] width 81 height 19
select select "23410"
click at [134, 302] on select "Select Stylist [PERSON_NAME] [PERSON_NAME] Amazon_Kart [PERSON_NAME] Counter Sa…" at bounding box center [174, 311] width 81 height 19
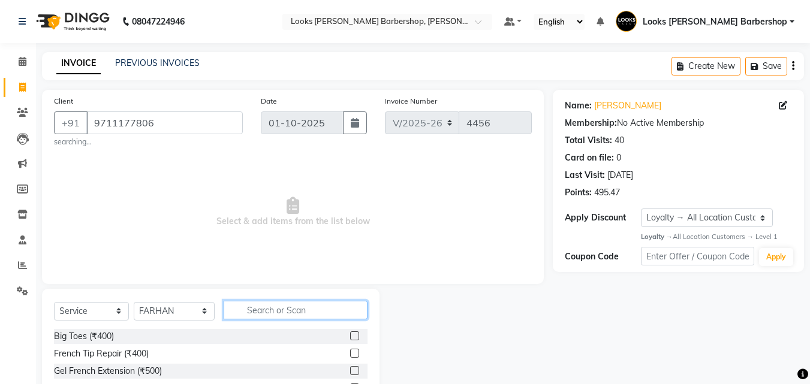
click at [250, 302] on input "text" at bounding box center [296, 310] width 144 height 19
type input "CU"
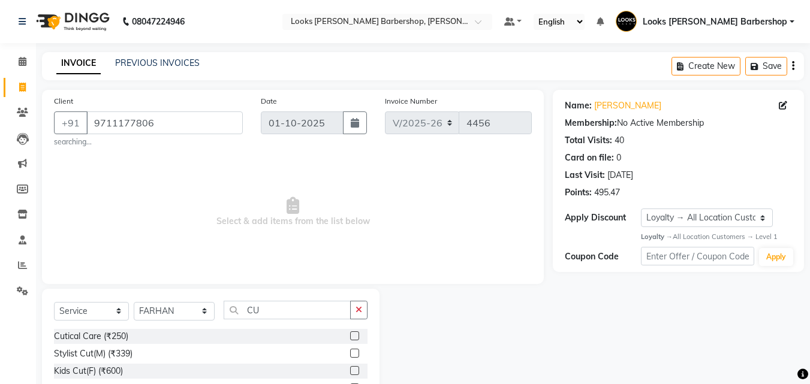
click at [350, 354] on label at bounding box center [354, 353] width 9 height 9
click at [350, 354] on input "checkbox" at bounding box center [354, 354] width 8 height 8
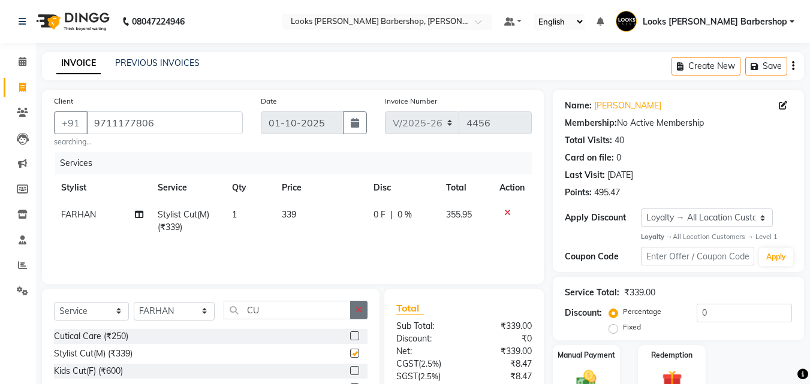
checkbox input "false"
click at [359, 306] on icon "button" at bounding box center [358, 310] width 7 height 8
click at [200, 308] on select "Select Stylist [PERSON_NAME] [PERSON_NAME] Amazon_Kart [PERSON_NAME] Counter Sa…" at bounding box center [174, 311] width 81 height 19
select select "23416"
click at [134, 302] on select "Select Stylist [PERSON_NAME] [PERSON_NAME] Amazon_Kart [PERSON_NAME] Counter Sa…" at bounding box center [174, 311] width 81 height 19
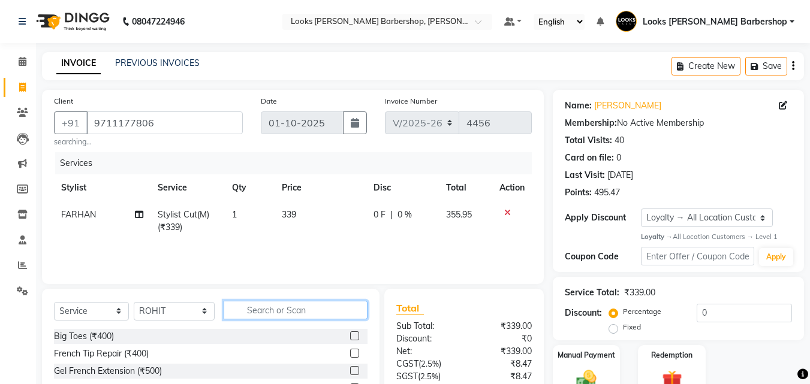
click at [268, 310] on input "text" at bounding box center [296, 310] width 144 height 19
type input "WASH"
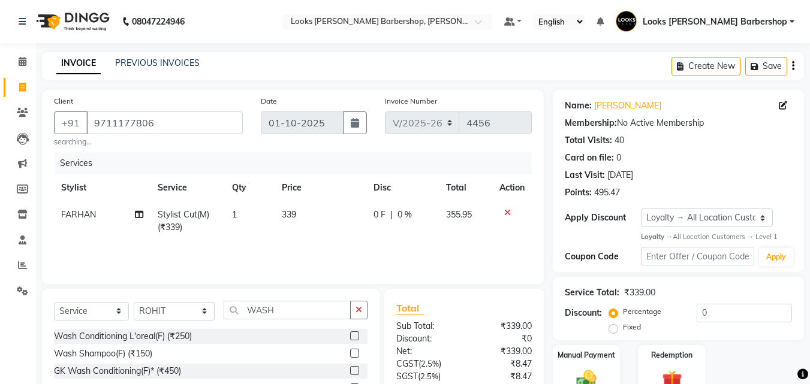
click at [352, 352] on label at bounding box center [354, 353] width 9 height 9
click at [352, 352] on input "checkbox" at bounding box center [354, 354] width 8 height 8
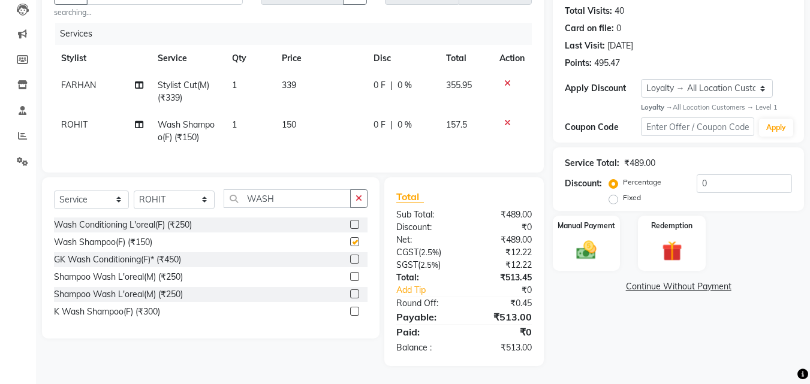
checkbox input "false"
click at [296, 119] on span "150" at bounding box center [289, 124] width 14 height 11
select select "23416"
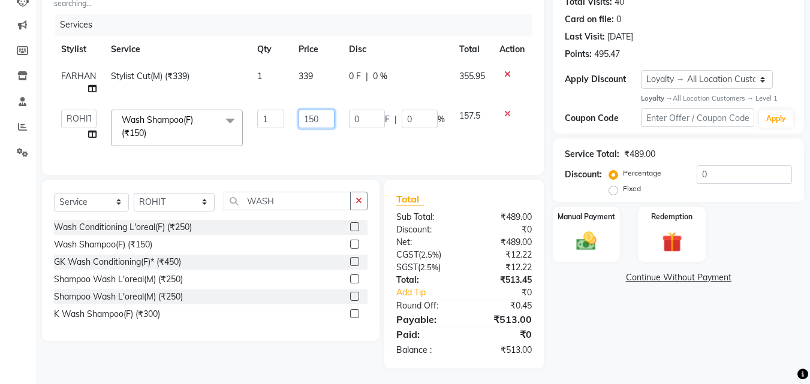
click at [321, 116] on input "150" at bounding box center [316, 119] width 37 height 19
type input "153"
click at [566, 336] on div "Name: Keshav Sachdava Membership: No Active Membership Total Visits: 40 Card on…" at bounding box center [682, 159] width 260 height 417
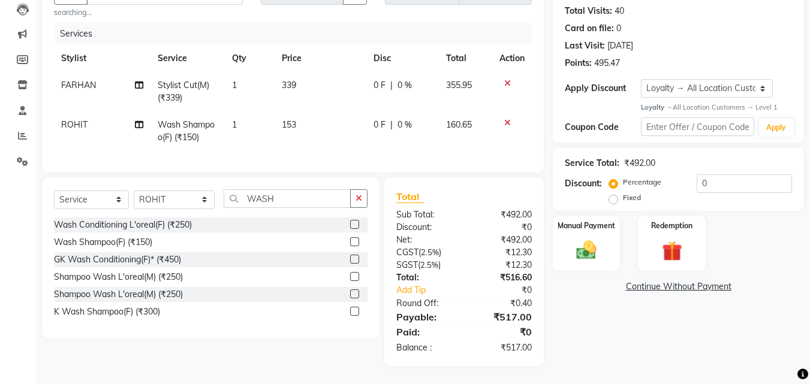
click at [508, 79] on icon at bounding box center [507, 83] width 7 height 8
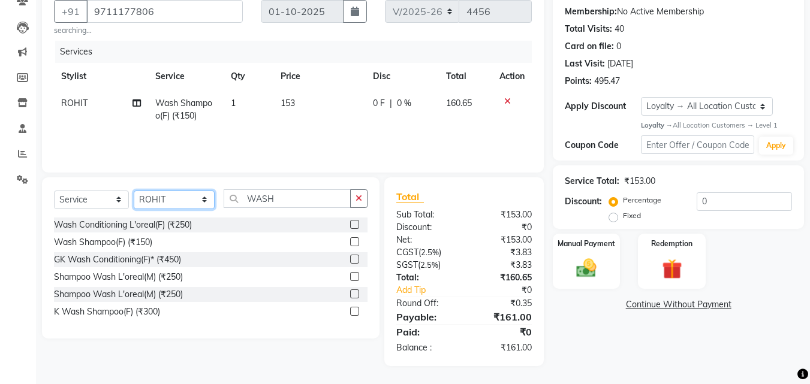
click at [198, 199] on select "Select Stylist [PERSON_NAME] [PERSON_NAME] Amazon_Kart [PERSON_NAME] Counter Sa…" at bounding box center [174, 200] width 81 height 19
select select "23410"
click at [134, 191] on select "Select Stylist [PERSON_NAME] [PERSON_NAME] Amazon_Kart [PERSON_NAME] Counter Sa…" at bounding box center [174, 200] width 81 height 19
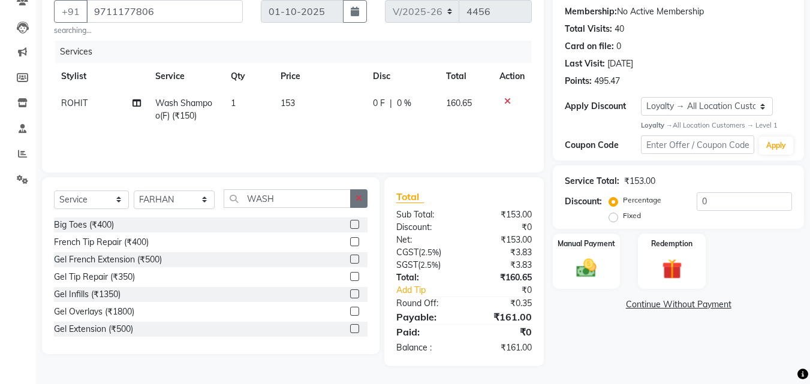
click at [356, 200] on icon "button" at bounding box center [358, 198] width 7 height 8
click at [310, 199] on input "text" at bounding box center [296, 198] width 144 height 19
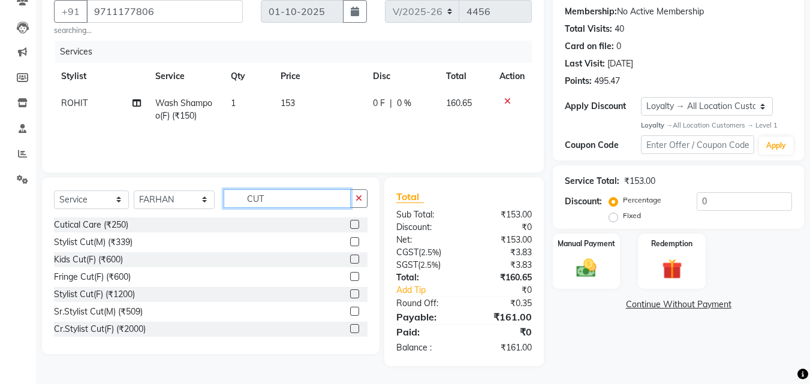
type input "CUT"
click at [350, 309] on label at bounding box center [354, 311] width 9 height 9
click at [350, 309] on input "checkbox" at bounding box center [354, 312] width 8 height 8
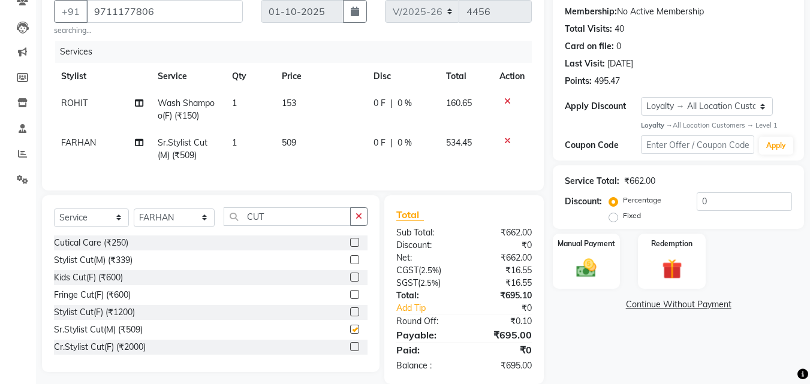
checkbox input "false"
click at [595, 268] on img at bounding box center [586, 268] width 34 height 24
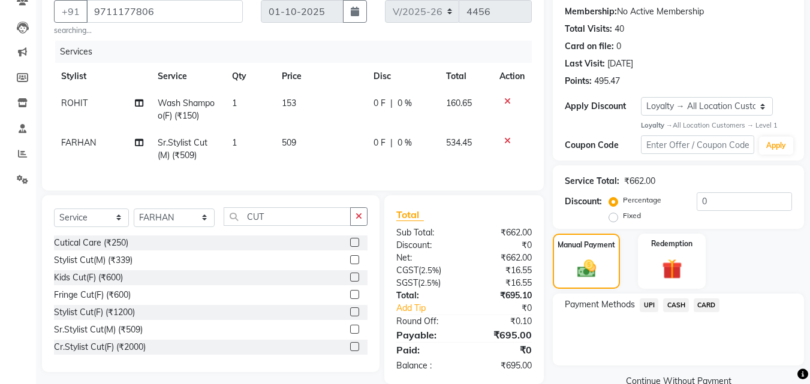
click at [707, 301] on span "CARD" at bounding box center [706, 305] width 26 height 14
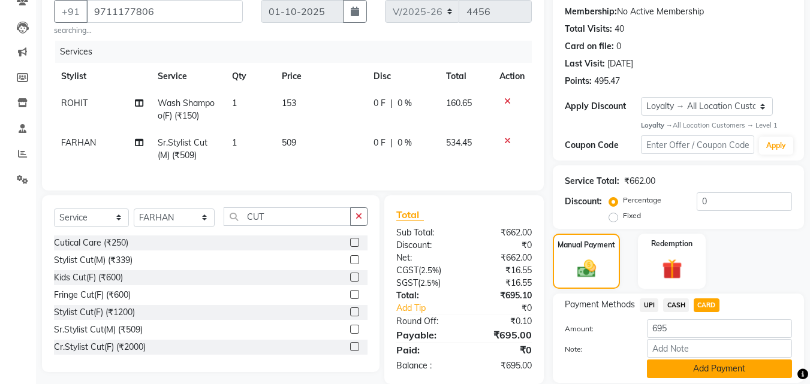
scroll to position [153, 0]
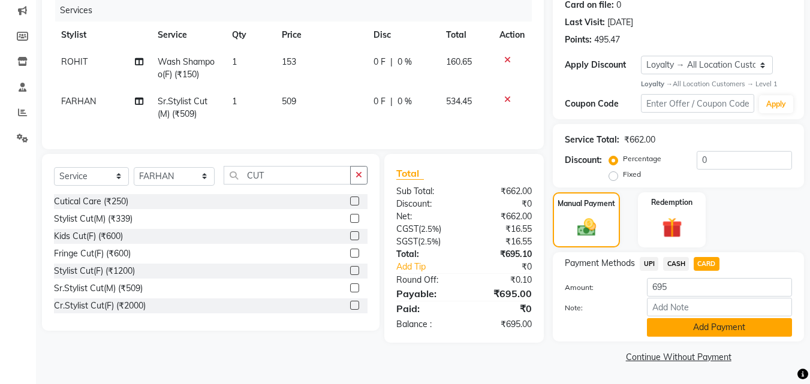
click at [684, 327] on button "Add Payment" at bounding box center [719, 327] width 145 height 19
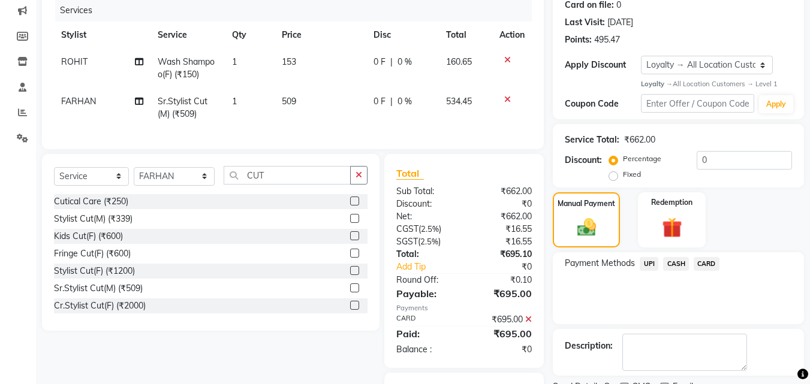
scroll to position [235, 0]
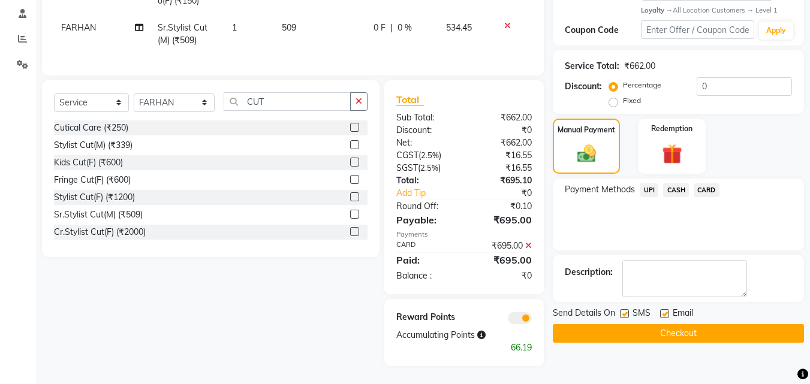
click at [654, 324] on button "Checkout" at bounding box center [677, 333] width 251 height 19
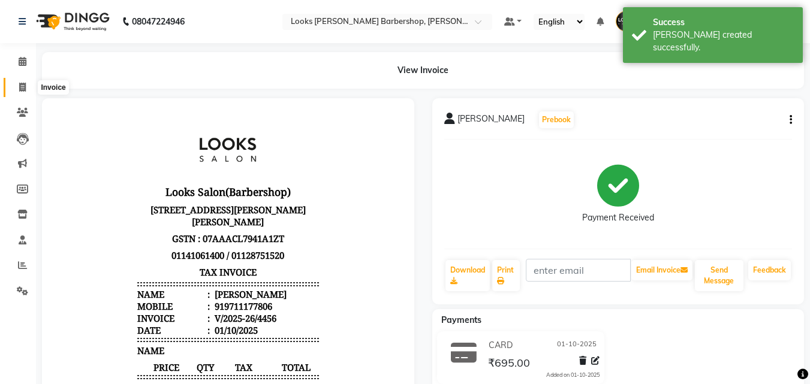
click at [20, 86] on icon at bounding box center [22, 87] width 7 height 9
select select "service"
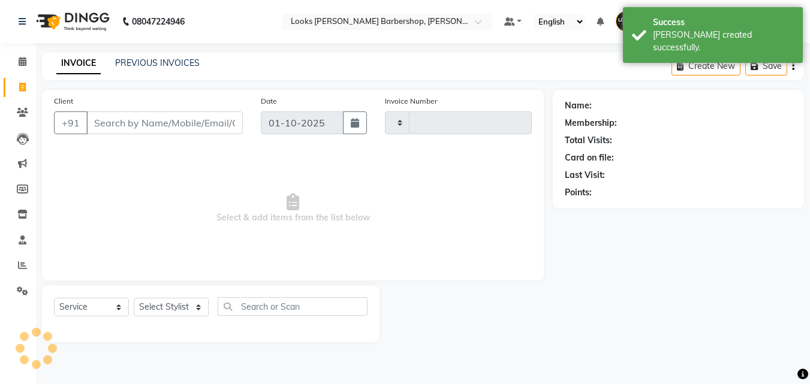
type input "4457"
select select "4323"
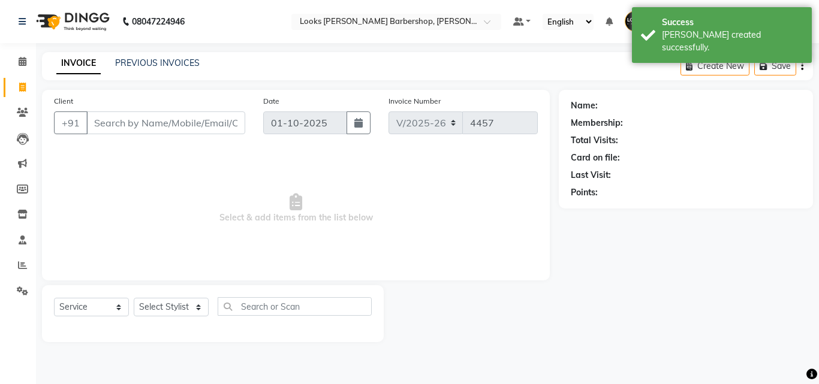
click at [127, 123] on input "Client" at bounding box center [165, 122] width 159 height 23
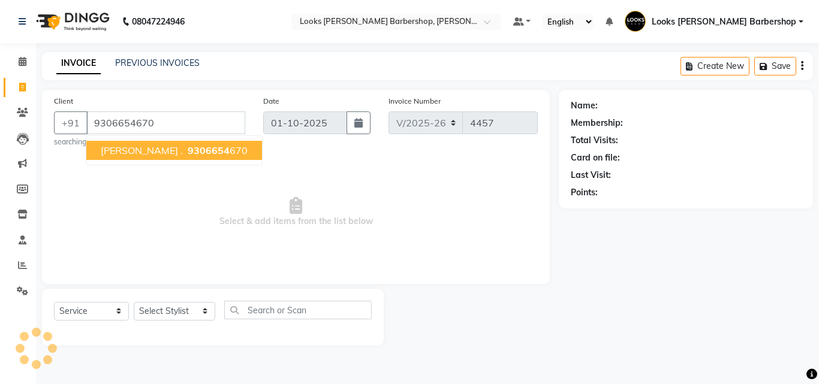
type input "9306654670"
select select "1: Object"
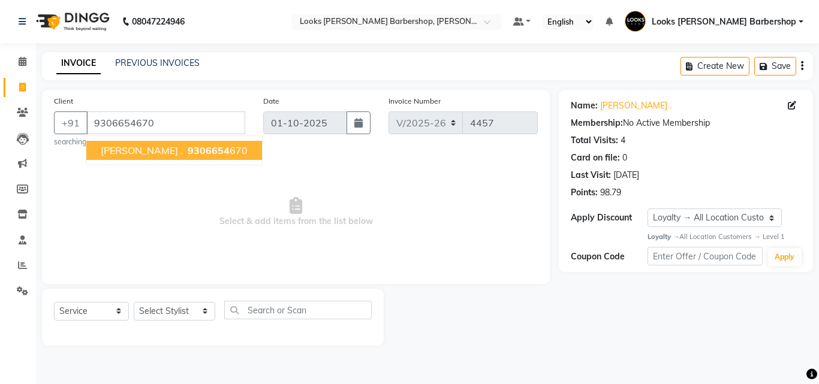
click at [188, 148] on span "9306654" at bounding box center [209, 150] width 42 height 12
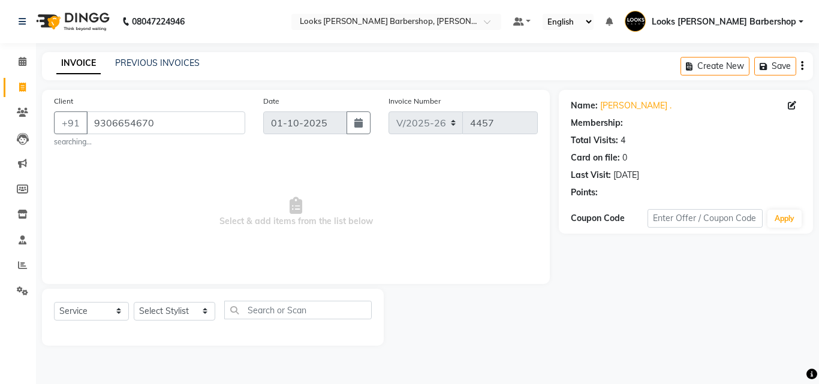
select select "1: Object"
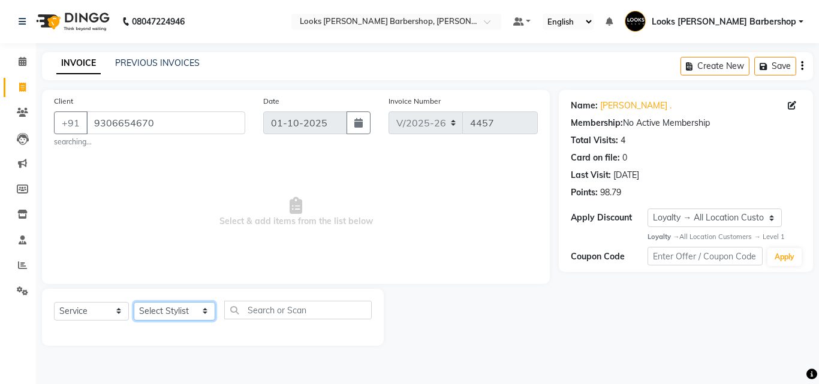
click at [200, 309] on select "Select Stylist [PERSON_NAME] [PERSON_NAME] Amazon_Kart [PERSON_NAME] Counter Sa…" at bounding box center [174, 311] width 81 height 19
select select "23405"
click at [134, 302] on select "Select Stylist [PERSON_NAME] [PERSON_NAME] Amazon_Kart [PERSON_NAME] Counter Sa…" at bounding box center [174, 311] width 81 height 19
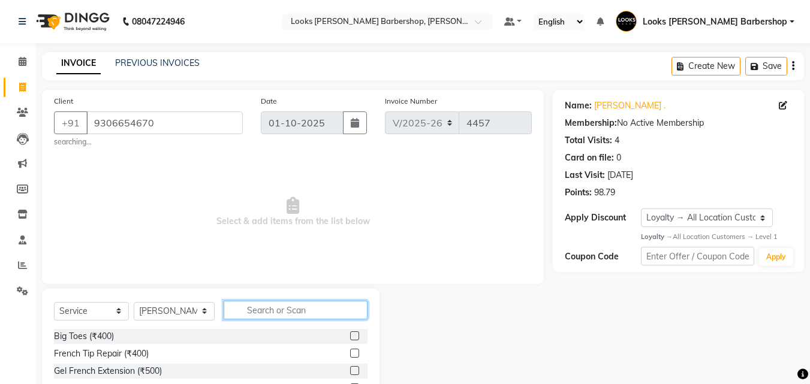
click at [246, 311] on input "text" at bounding box center [296, 310] width 144 height 19
type input "CUT"
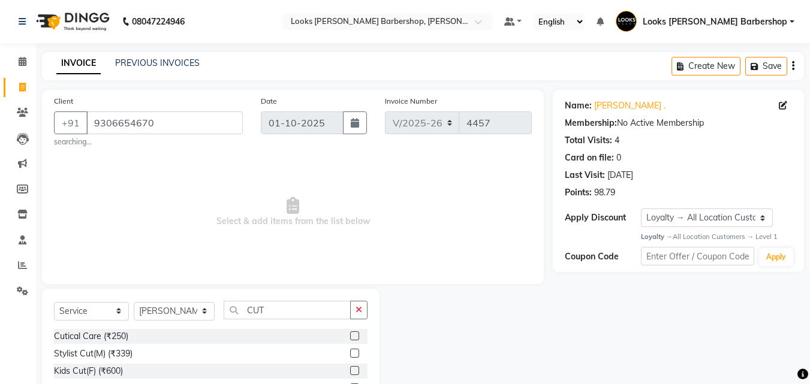
click at [350, 350] on label at bounding box center [354, 353] width 9 height 9
click at [350, 350] on input "checkbox" at bounding box center [354, 354] width 8 height 8
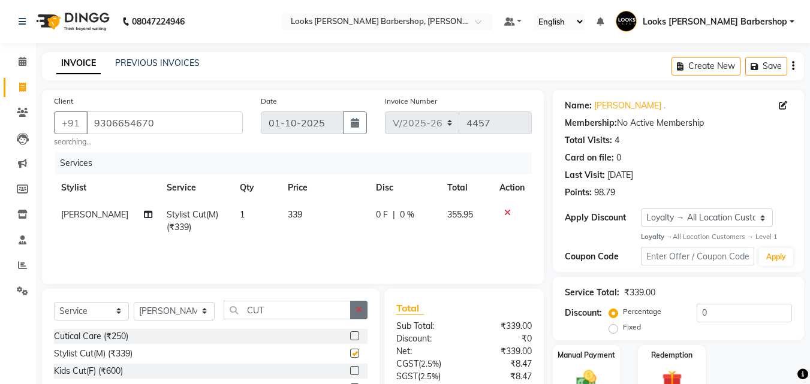
checkbox input "false"
click at [358, 310] on icon "button" at bounding box center [358, 310] width 7 height 8
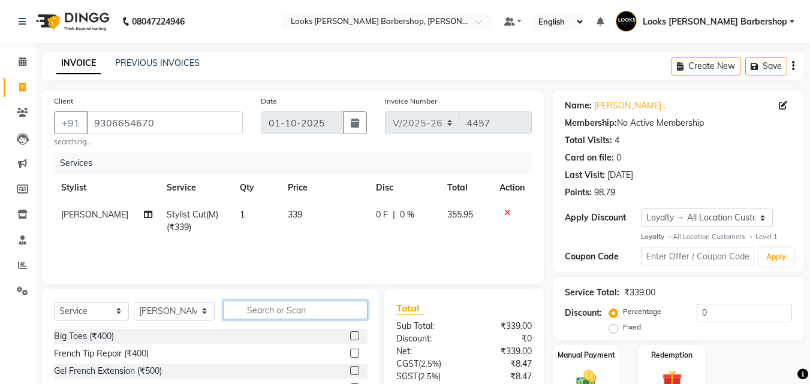
click at [338, 310] on input "text" at bounding box center [296, 310] width 144 height 19
type input "BEARD"
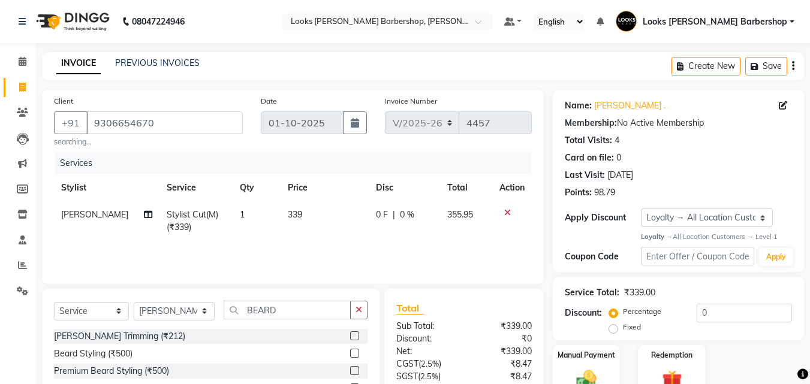
click at [352, 336] on label at bounding box center [354, 335] width 9 height 9
click at [352, 336] on input "checkbox" at bounding box center [354, 337] width 8 height 8
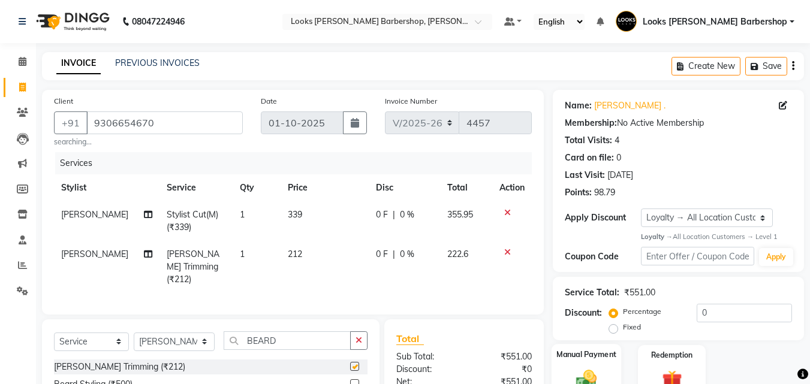
checkbox input "false"
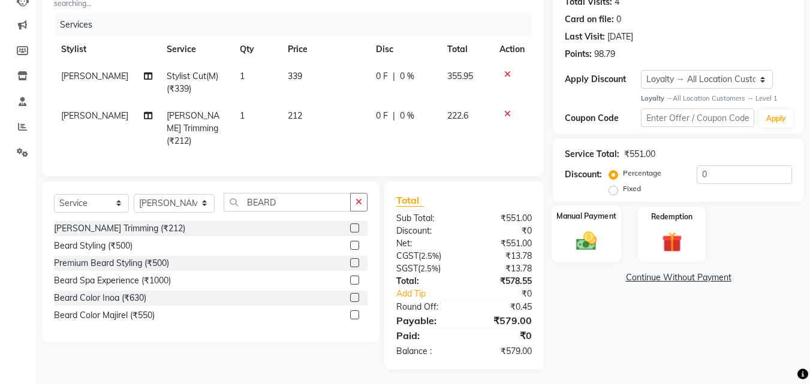
click at [580, 221] on label "Manual Payment" at bounding box center [586, 216] width 60 height 11
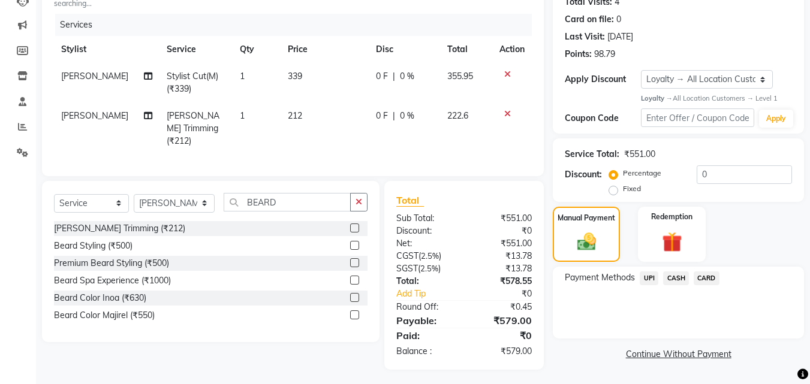
click at [650, 282] on span "UPI" at bounding box center [648, 278] width 19 height 14
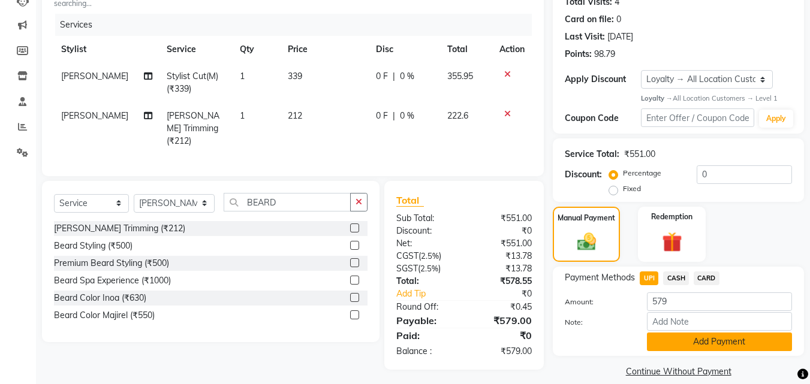
click at [662, 342] on button "Add Payment" at bounding box center [719, 342] width 145 height 19
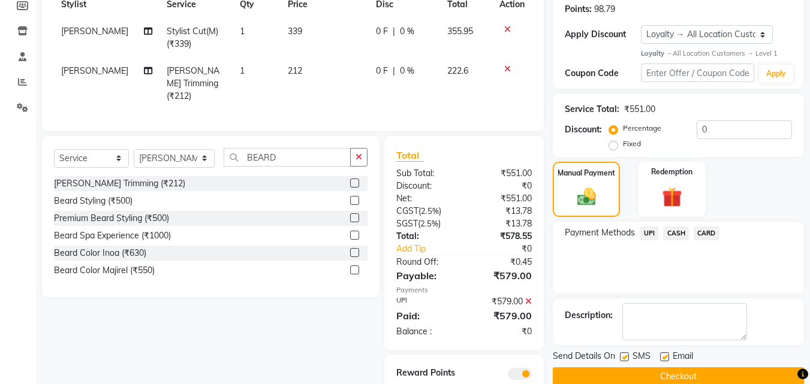
scroll to position [223, 0]
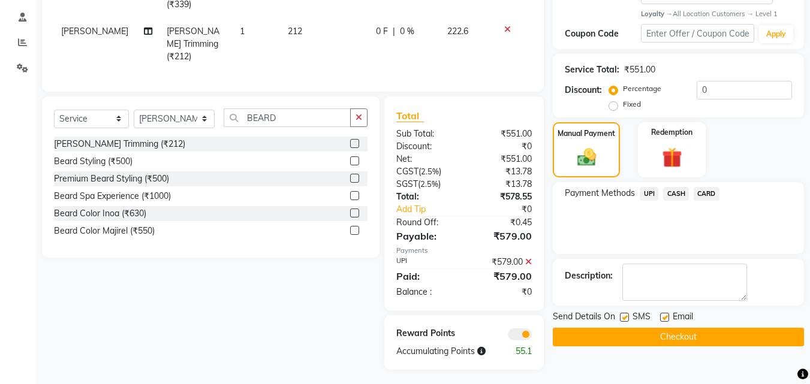
click at [663, 336] on button "Checkout" at bounding box center [677, 337] width 251 height 19
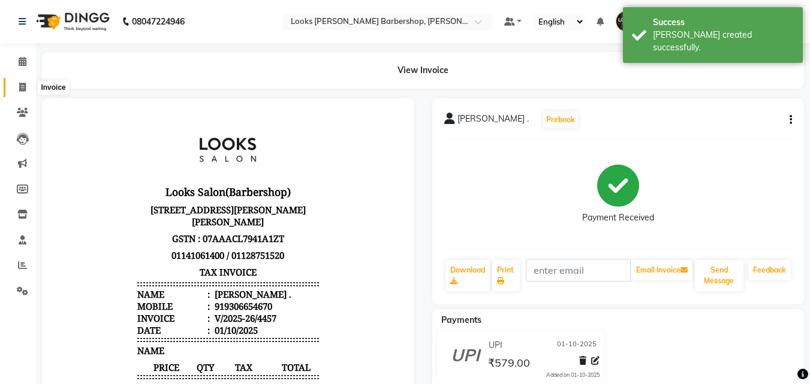
click at [25, 87] on icon at bounding box center [22, 87] width 7 height 9
select select "service"
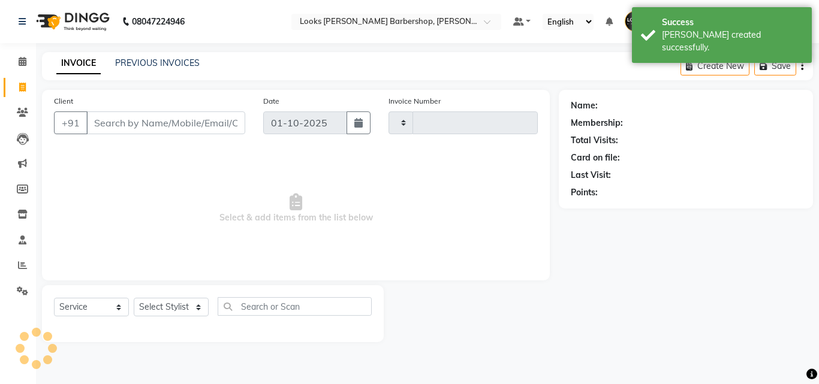
type input "4458"
select select "4323"
click at [155, 123] on input "Client" at bounding box center [165, 122] width 159 height 23
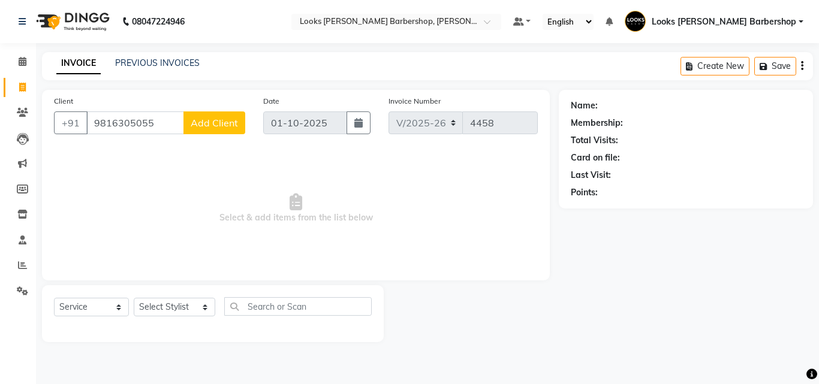
click at [150, 119] on input "9816305055" at bounding box center [135, 122] width 98 height 23
type input "9"
type input "7018537382"
click at [204, 120] on span "Add Client" at bounding box center [214, 123] width 47 height 12
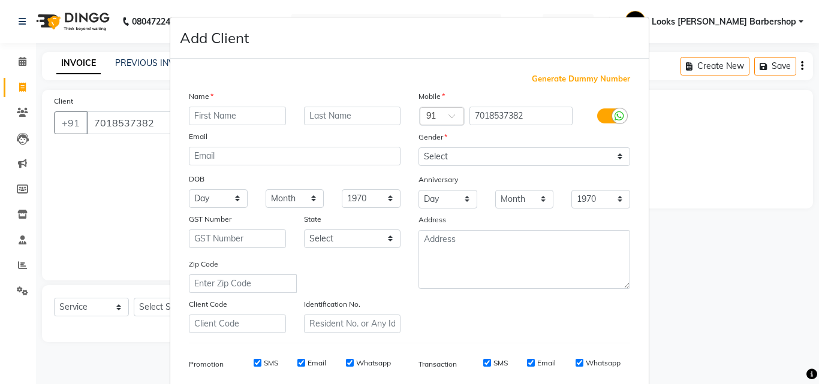
click at [199, 107] on input "text" at bounding box center [237, 116] width 97 height 19
click at [200, 110] on input "text" at bounding box center [237, 116] width 97 height 19
type input "SAHIL"
click at [375, 119] on input "text" at bounding box center [352, 116] width 97 height 19
type input ".."
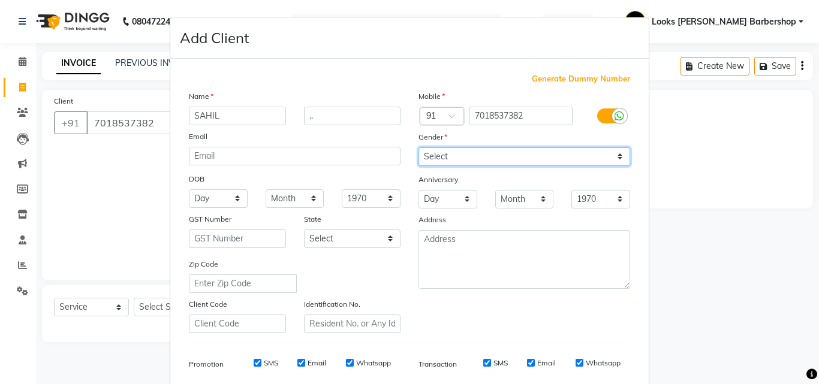
click at [615, 157] on select "Select [DEMOGRAPHIC_DATA] [DEMOGRAPHIC_DATA] Other Prefer Not To Say" at bounding box center [524, 156] width 212 height 19
select select "[DEMOGRAPHIC_DATA]"
click at [418, 147] on select "Select [DEMOGRAPHIC_DATA] [DEMOGRAPHIC_DATA] Other Prefer Not To Say" at bounding box center [524, 156] width 212 height 19
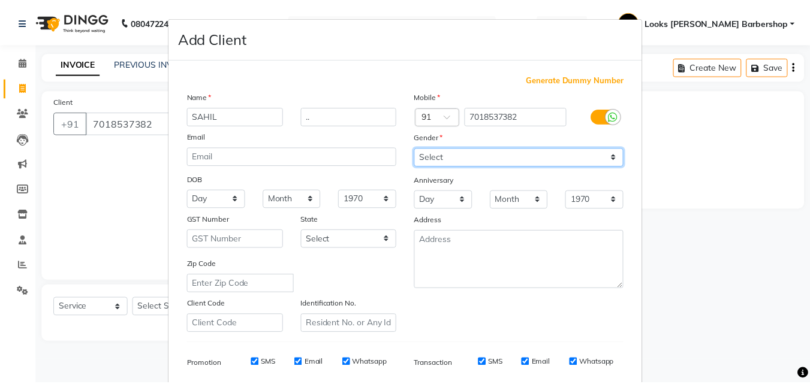
scroll to position [169, 0]
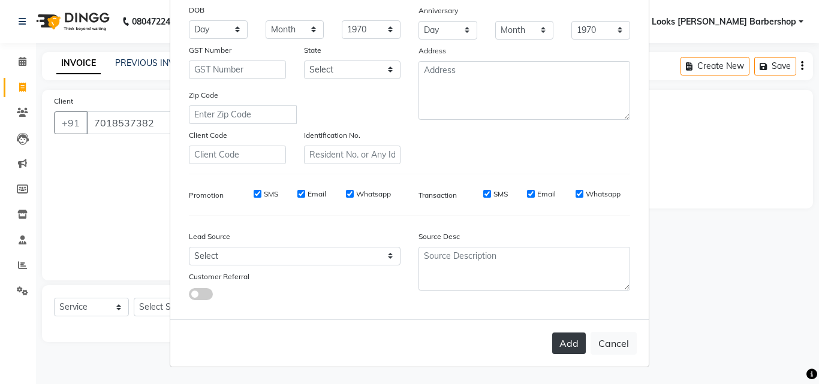
click at [557, 338] on button "Add" at bounding box center [569, 344] width 34 height 22
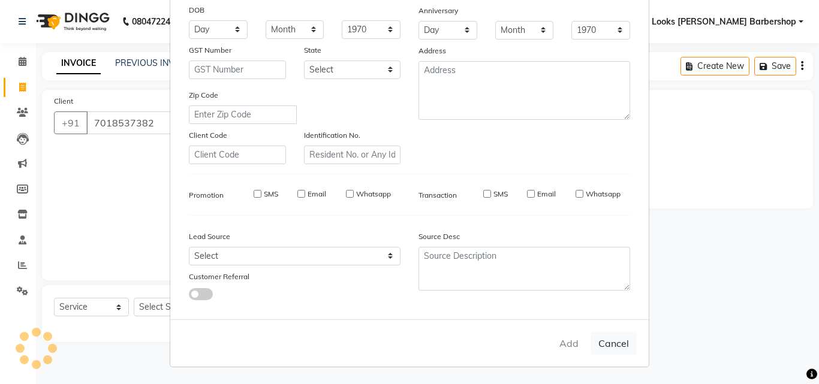
select select
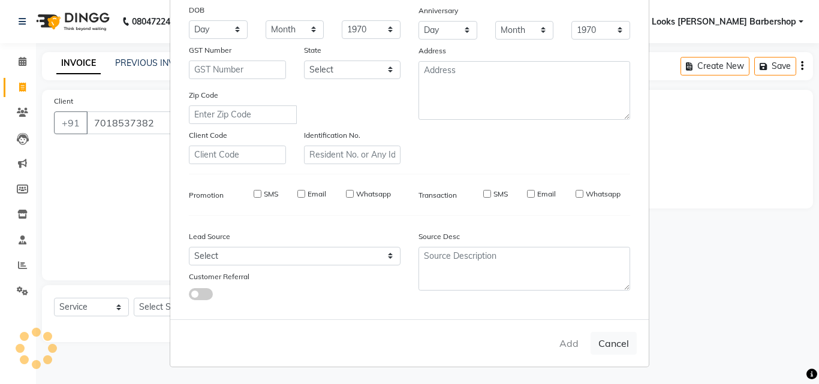
select select
checkbox input "false"
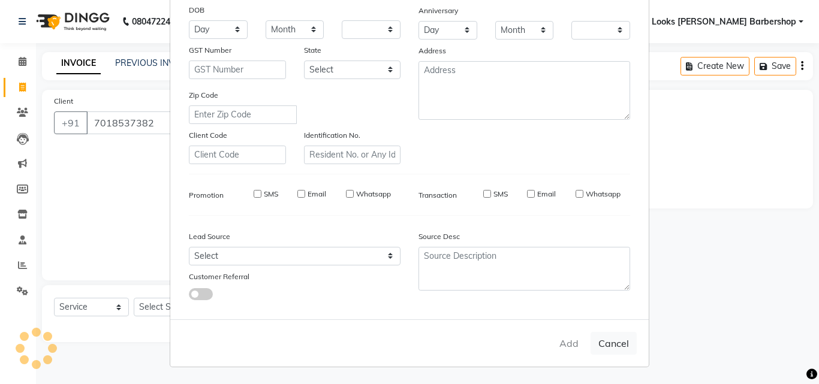
checkbox input "false"
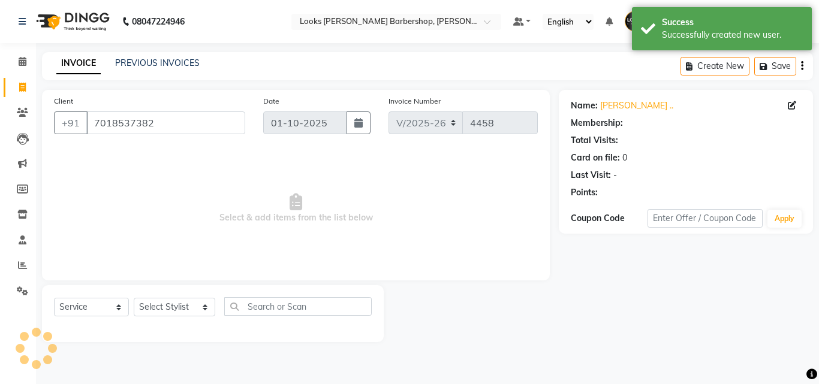
select select "1: Object"
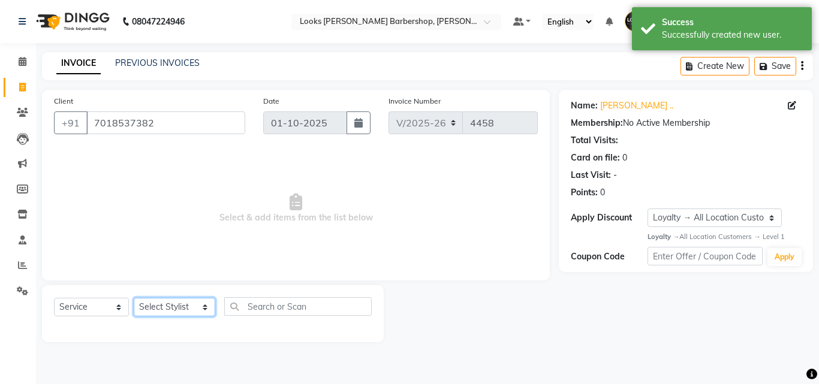
click at [194, 309] on select "Select Stylist [PERSON_NAME] [PERSON_NAME] Amazon_Kart [PERSON_NAME] Counter Sa…" at bounding box center [174, 307] width 81 height 19
select select "23409"
click at [134, 298] on select "Select Stylist [PERSON_NAME] [PERSON_NAME] Amazon_Kart [PERSON_NAME] Counter Sa…" at bounding box center [174, 307] width 81 height 19
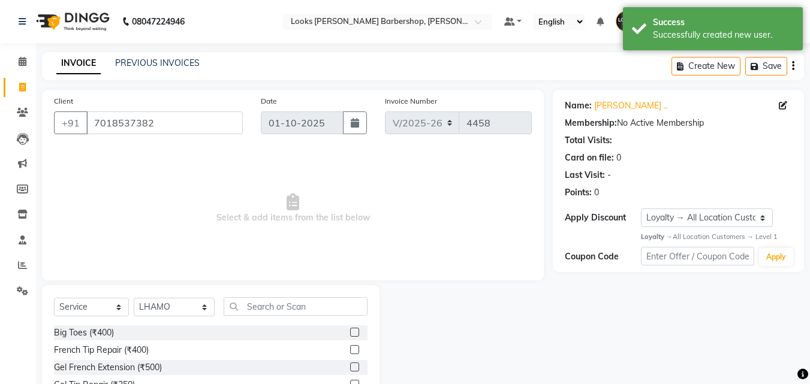
click at [253, 295] on div "Select Service Product Membership Package Voucher Prepaid Gift Card Select Styl…" at bounding box center [210, 373] width 337 height 177
click at [255, 302] on input "text" at bounding box center [296, 306] width 144 height 19
type input "CUT"
drag, startPoint x: 344, startPoint y: 349, endPoint x: 346, endPoint y: 335, distance: 14.6
click at [350, 349] on label at bounding box center [354, 349] width 9 height 9
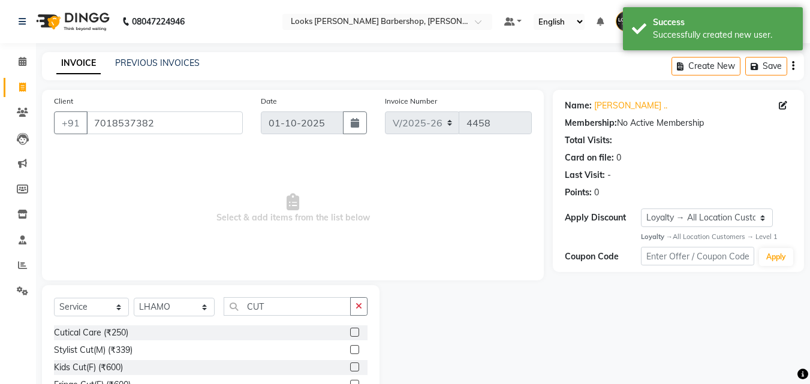
click at [350, 349] on input "checkbox" at bounding box center [354, 350] width 8 height 8
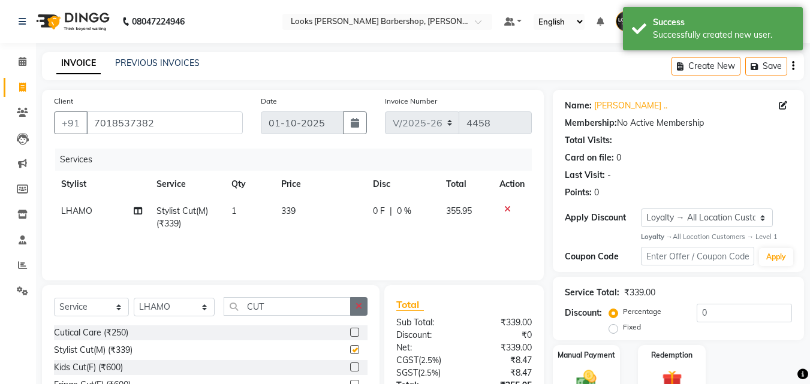
checkbox input "false"
click at [357, 306] on icon "button" at bounding box center [358, 306] width 7 height 8
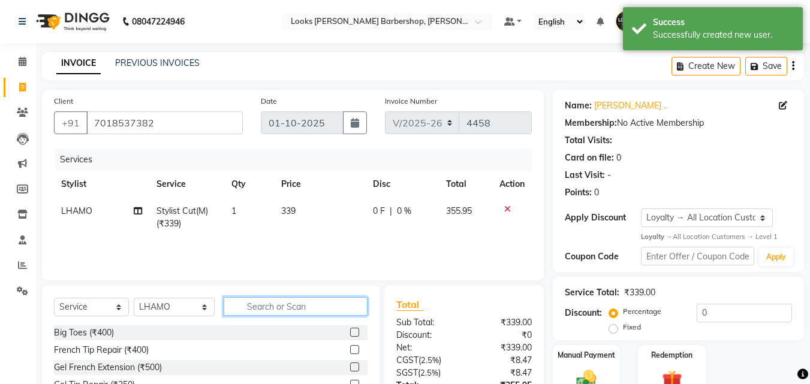
click at [327, 306] on input "text" at bounding box center [296, 306] width 144 height 19
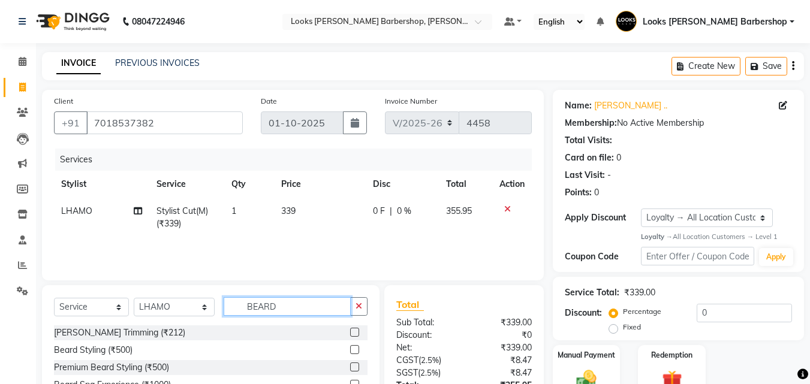
type input "BEARD"
click at [354, 332] on label at bounding box center [354, 332] width 9 height 9
click at [354, 332] on input "checkbox" at bounding box center [354, 333] width 8 height 8
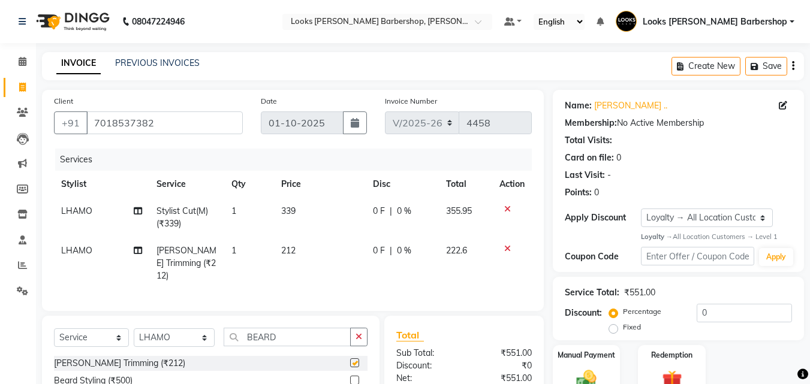
checkbox input "false"
click at [507, 208] on icon at bounding box center [507, 209] width 7 height 8
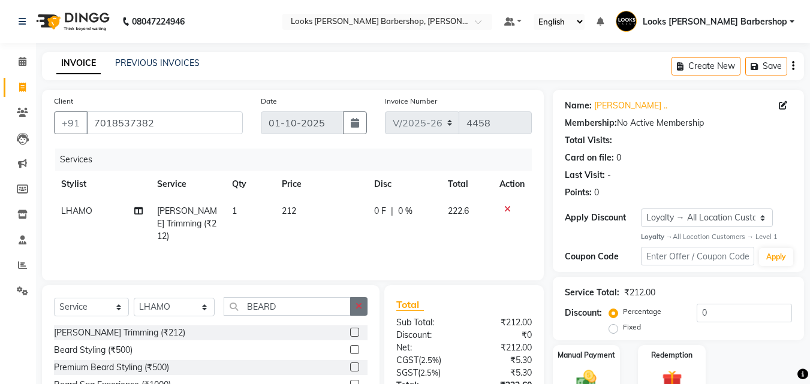
click at [356, 309] on icon "button" at bounding box center [358, 306] width 7 height 8
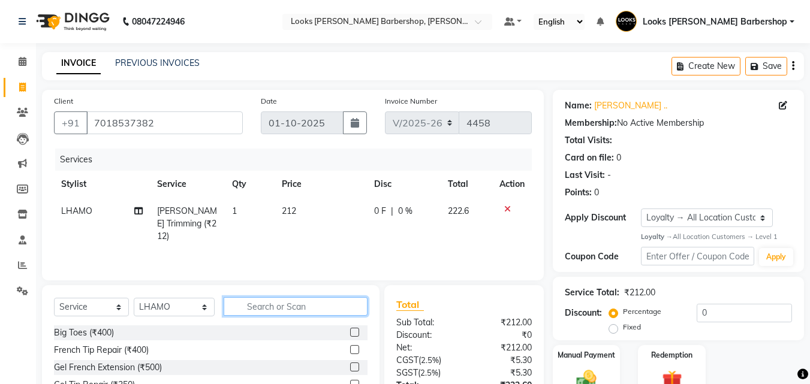
drag, startPoint x: 335, startPoint y: 308, endPoint x: 350, endPoint y: 295, distance: 19.6
click at [335, 307] on input "text" at bounding box center [296, 306] width 144 height 19
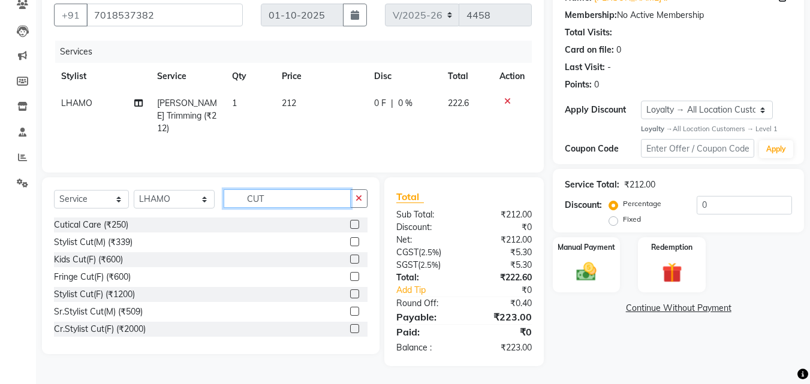
type input "CUT"
click at [350, 312] on label at bounding box center [354, 311] width 9 height 9
click at [350, 312] on input "checkbox" at bounding box center [354, 312] width 8 height 8
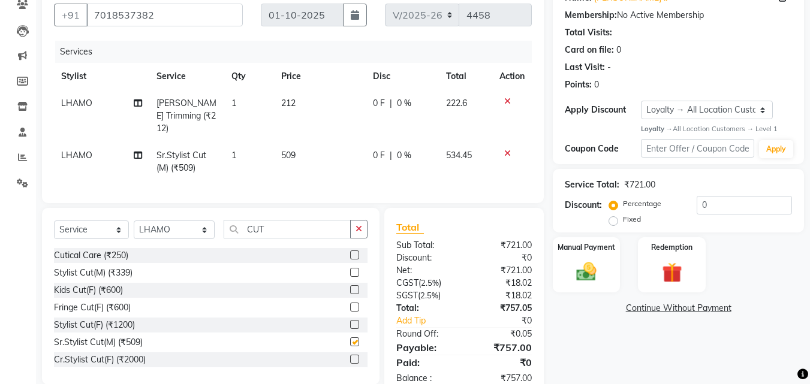
checkbox input "false"
click at [598, 277] on img at bounding box center [586, 272] width 34 height 24
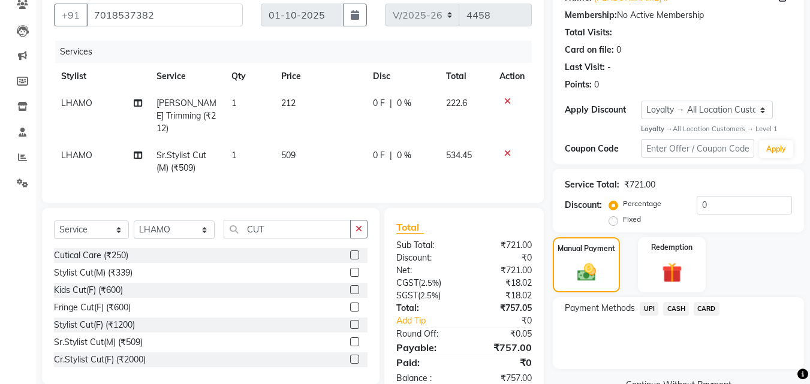
click at [645, 306] on span "UPI" at bounding box center [648, 309] width 19 height 14
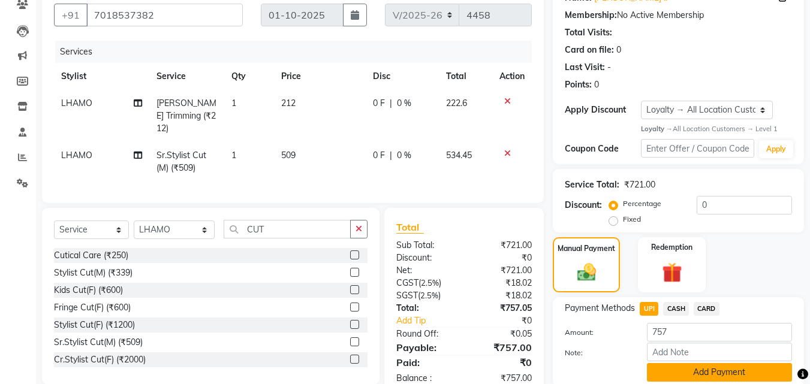
click at [673, 367] on button "Add Payment" at bounding box center [719, 372] width 145 height 19
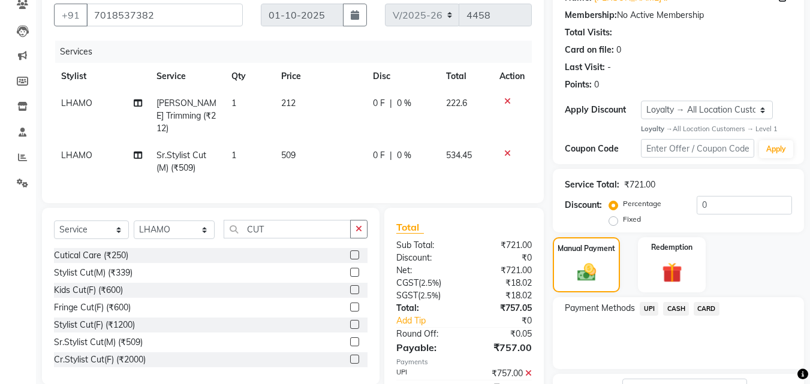
scroll to position [232, 0]
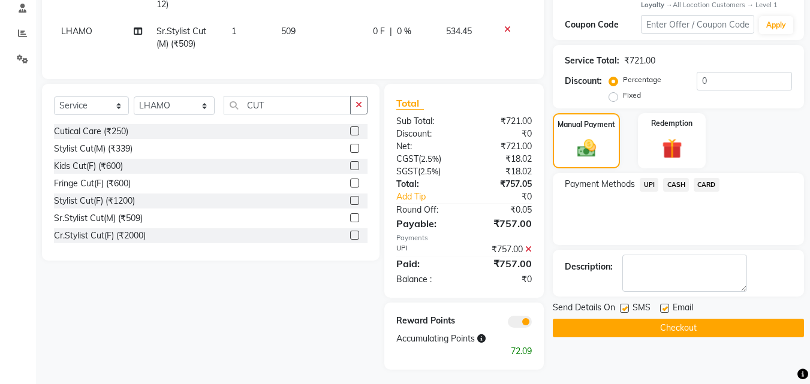
click at [665, 327] on button "Checkout" at bounding box center [677, 328] width 251 height 19
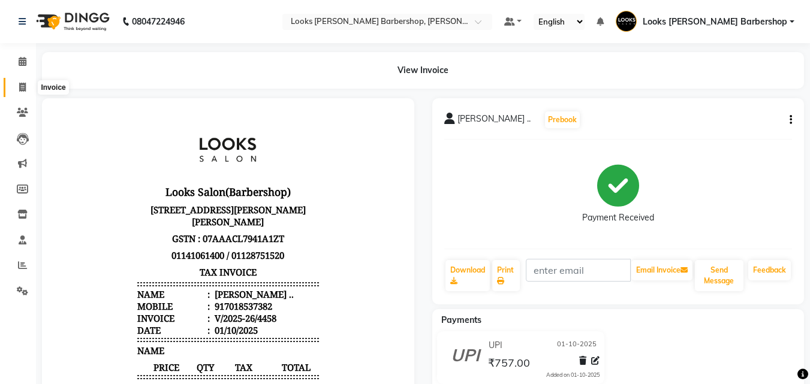
click at [17, 85] on span at bounding box center [22, 88] width 21 height 14
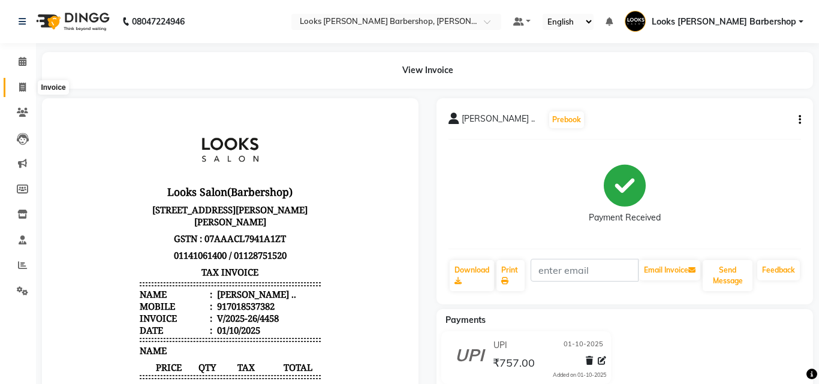
select select "4323"
select select "service"
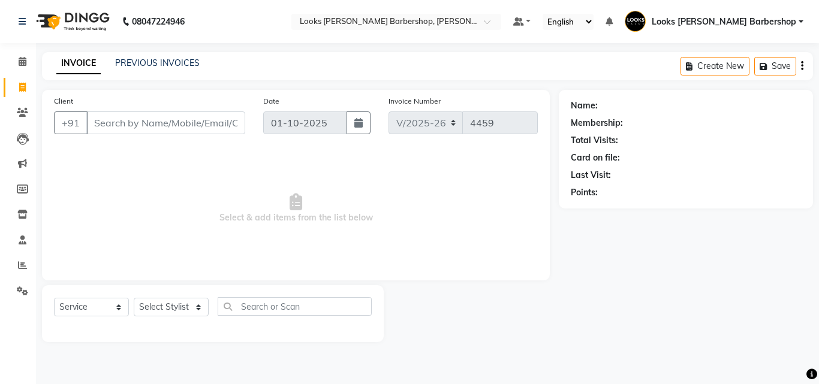
click at [110, 122] on input "Client" at bounding box center [165, 122] width 159 height 23
click at [109, 125] on input "Client" at bounding box center [165, 122] width 159 height 23
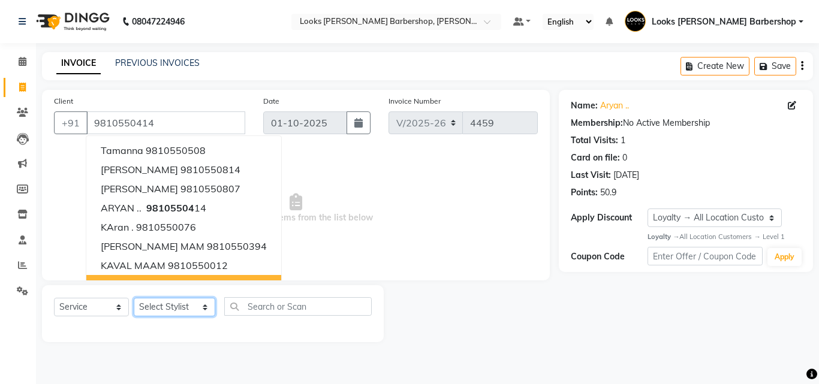
click at [197, 309] on select "Select Stylist [PERSON_NAME] [PERSON_NAME] Amazon_Kart [PERSON_NAME] Counter Sa…" at bounding box center [174, 307] width 81 height 19
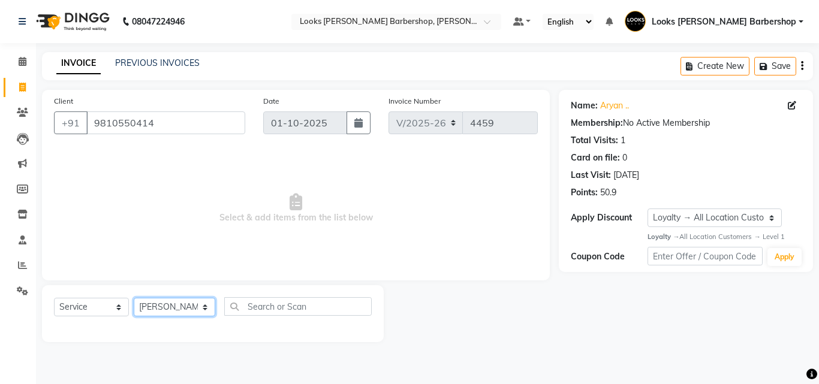
click at [134, 298] on select "Select Stylist [PERSON_NAME] [PERSON_NAME] Amazon_Kart [PERSON_NAME] Counter Sa…" at bounding box center [174, 307] width 81 height 19
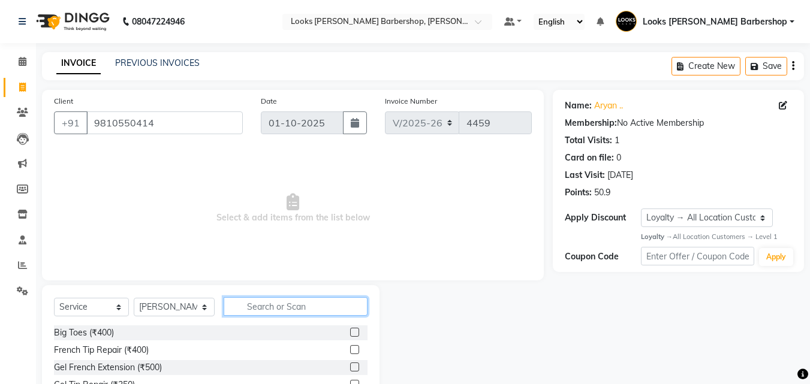
click at [246, 298] on input "text" at bounding box center [296, 306] width 144 height 19
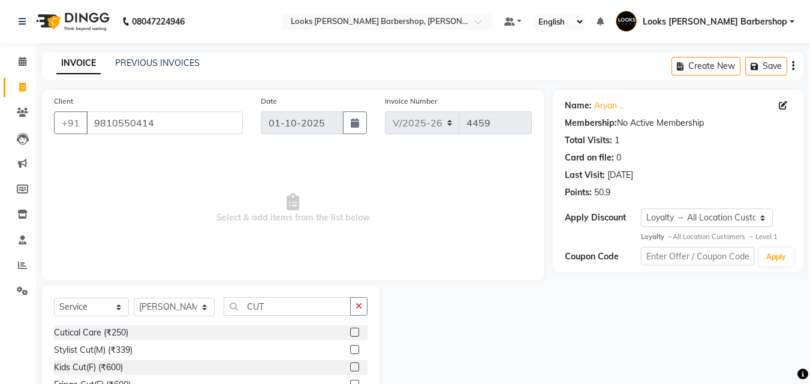
drag, startPoint x: 343, startPoint y: 347, endPoint x: 381, endPoint y: 345, distance: 37.8
click at [350, 347] on label at bounding box center [354, 349] width 9 height 9
click at [350, 347] on input "checkbox" at bounding box center [354, 350] width 8 height 8
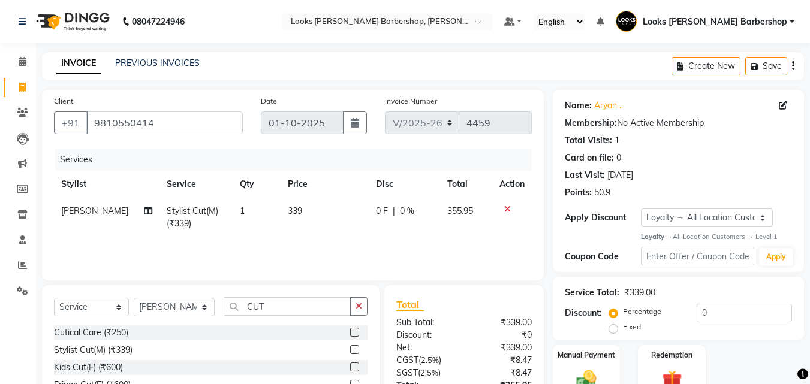
scroll to position [108, 0]
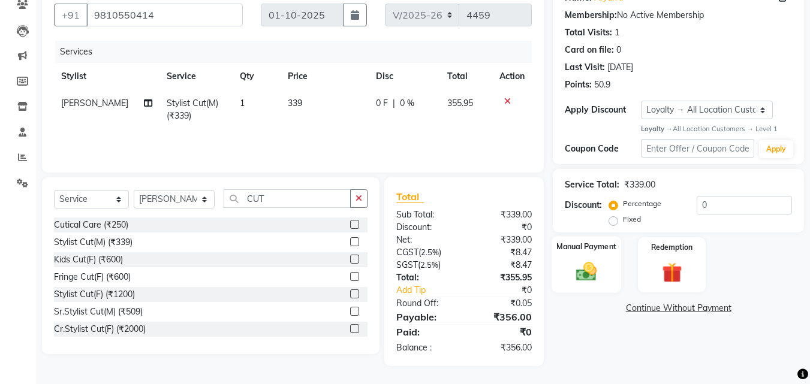
click at [582, 273] on img at bounding box center [586, 272] width 34 height 24
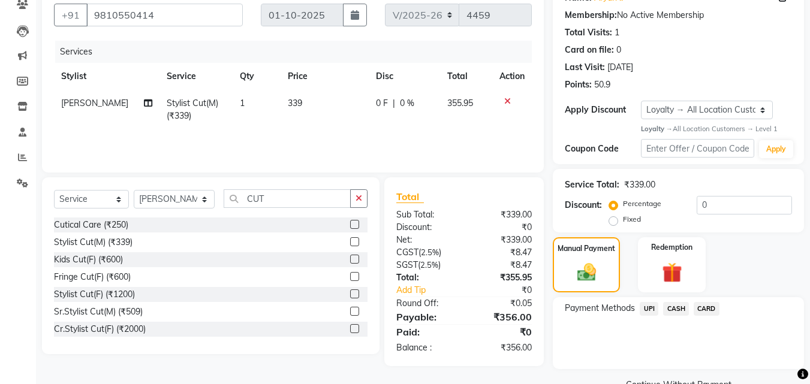
drag, startPoint x: 639, startPoint y: 311, endPoint x: 647, endPoint y: 311, distance: 7.8
click at [639, 310] on div "UPI" at bounding box center [646, 310] width 23 height 16
click at [654, 311] on span "UPI" at bounding box center [648, 309] width 19 height 14
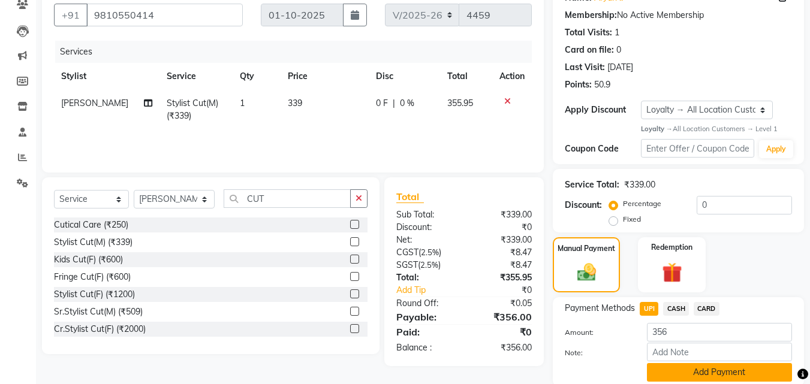
click at [683, 370] on button "Add Payment" at bounding box center [719, 372] width 145 height 19
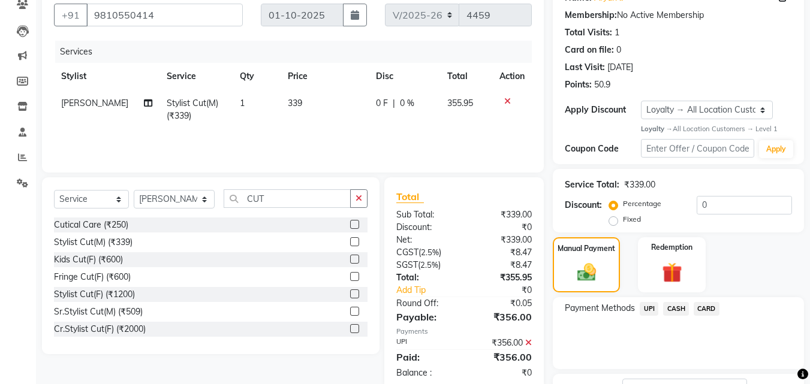
scroll to position [203, 0]
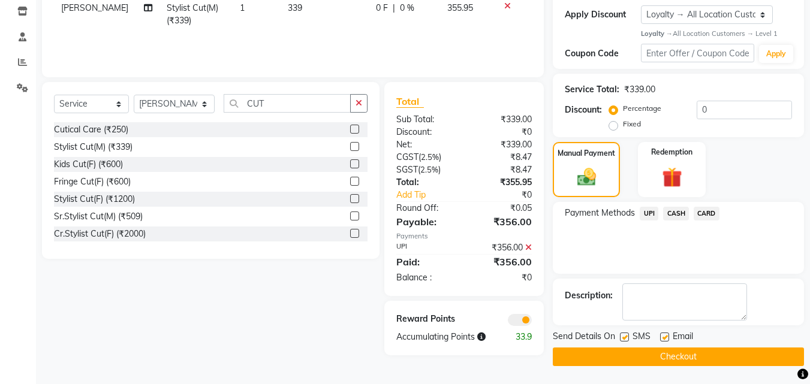
click at [682, 352] on button "Checkout" at bounding box center [677, 357] width 251 height 19
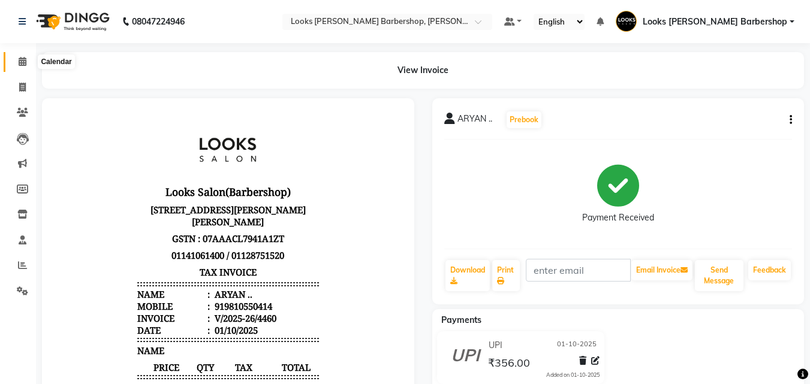
click at [25, 59] on icon at bounding box center [23, 61] width 8 height 9
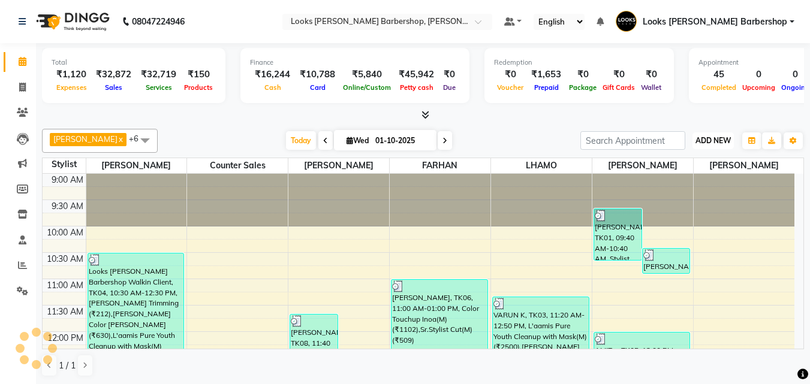
click at [721, 140] on span "ADD NEW" at bounding box center [712, 140] width 35 height 9
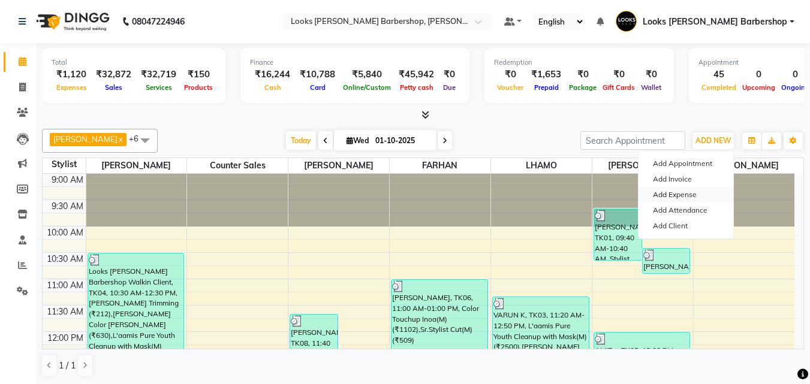
click at [682, 192] on link "Add Expense" at bounding box center [685, 195] width 95 height 16
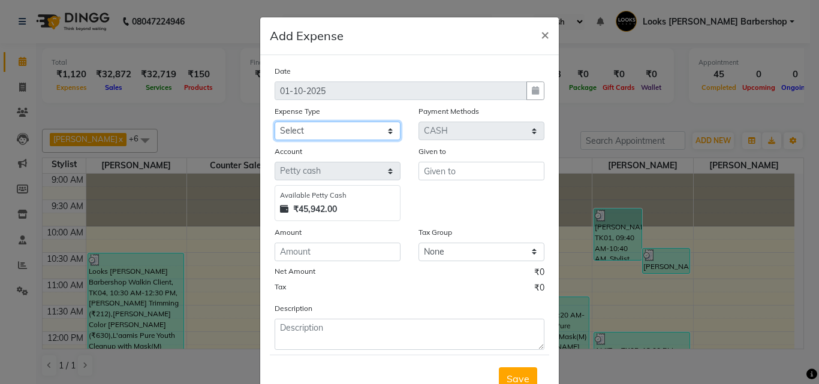
click at [388, 129] on select "Select Accommodation Aesthetics Bank Deposit BLINKIT Cash Handover Client Refun…" at bounding box center [337, 131] width 126 height 19
click at [274, 122] on select "Select Accommodation Aesthetics Bank Deposit BLINKIT Cash Handover Client Refun…" at bounding box center [337, 131] width 126 height 19
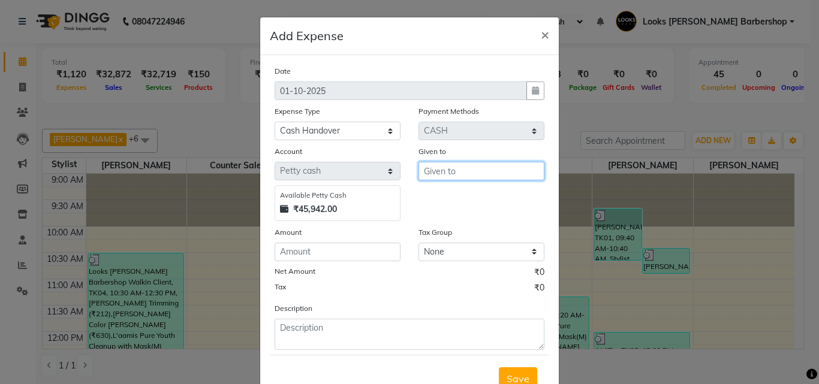
click at [448, 171] on input "text" at bounding box center [481, 171] width 126 height 19
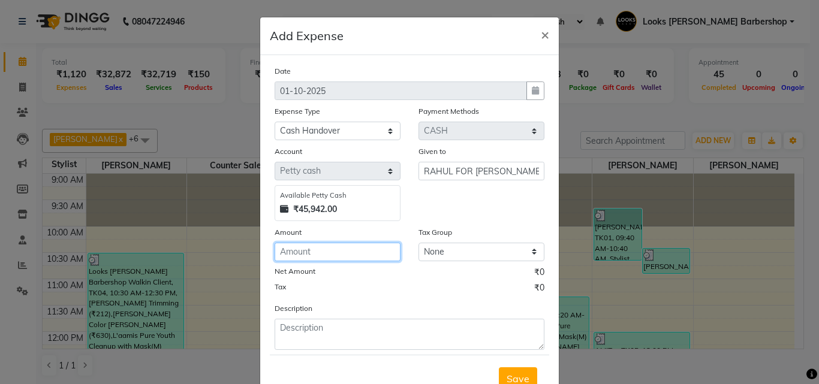
click at [301, 245] on input "number" at bounding box center [337, 252] width 126 height 19
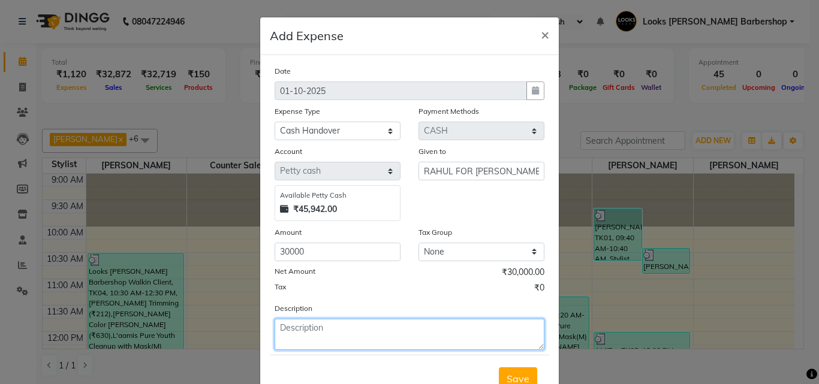
click at [284, 327] on textarea at bounding box center [409, 334] width 270 height 31
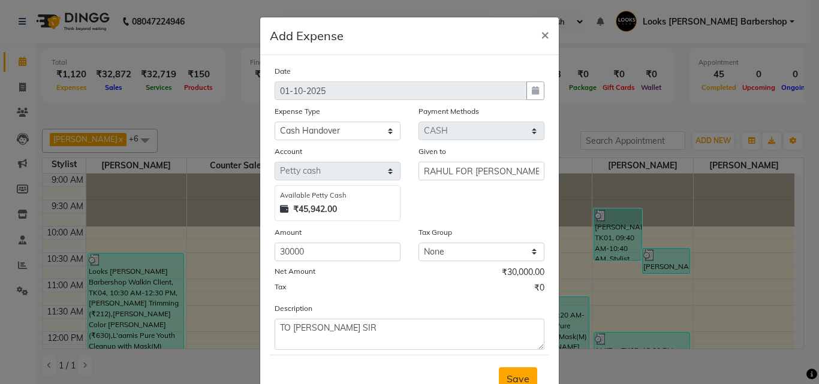
click at [518, 373] on span "Save" at bounding box center [517, 379] width 23 height 12
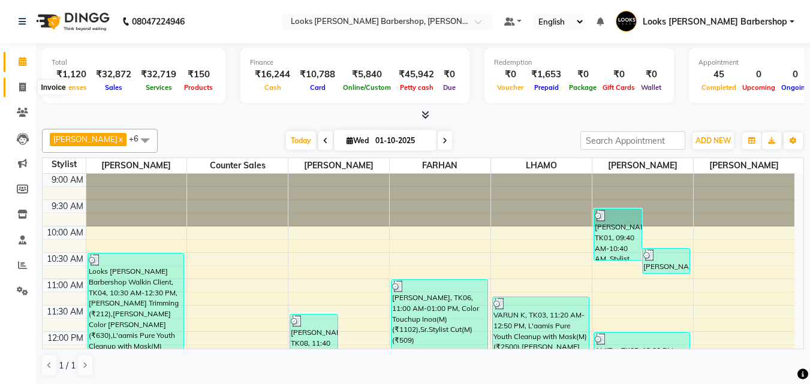
click at [18, 89] on span at bounding box center [22, 88] width 21 height 14
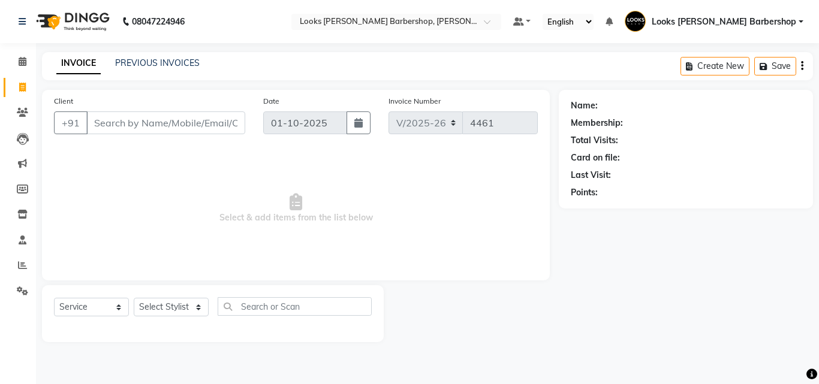
click at [116, 120] on input "Client" at bounding box center [165, 122] width 159 height 23
click at [159, 126] on input "Client" at bounding box center [165, 122] width 159 height 23
click at [200, 307] on select "Select Stylist [PERSON_NAME] [PERSON_NAME] Amazon_Kart [PERSON_NAME] Counter Sa…" at bounding box center [174, 307] width 81 height 19
click at [134, 298] on select "Select Stylist [PERSON_NAME] [PERSON_NAME] Amazon_Kart [PERSON_NAME] Counter Sa…" at bounding box center [174, 307] width 81 height 19
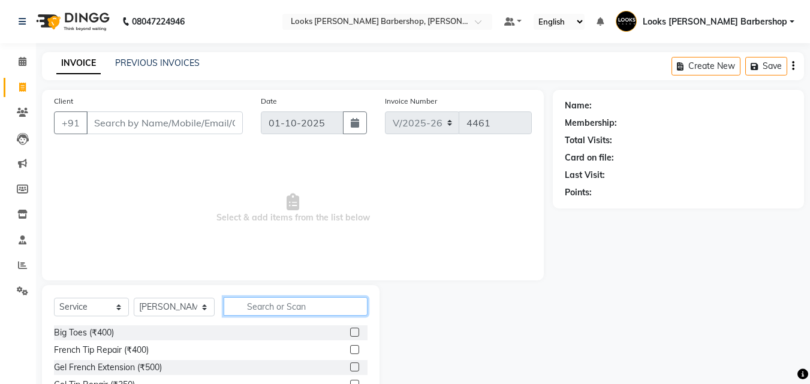
drag, startPoint x: 253, startPoint y: 310, endPoint x: 252, endPoint y: 297, distance: 13.2
click at [252, 309] on input "text" at bounding box center [296, 306] width 144 height 19
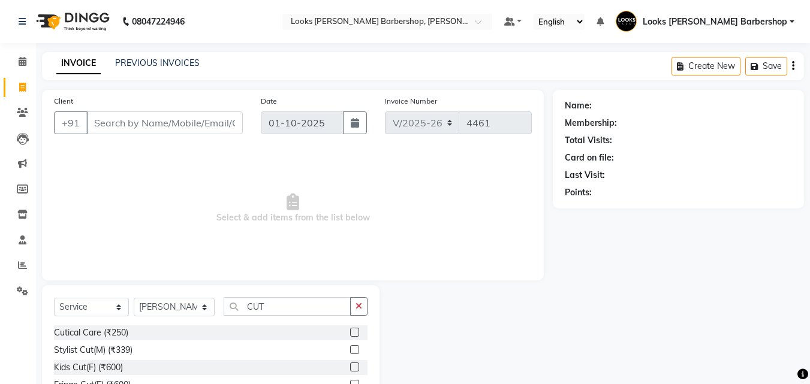
drag, startPoint x: 345, startPoint y: 351, endPoint x: 348, endPoint y: 331, distance: 19.5
click at [350, 349] on label at bounding box center [354, 349] width 9 height 9
click at [350, 349] on input "checkbox" at bounding box center [354, 350] width 8 height 8
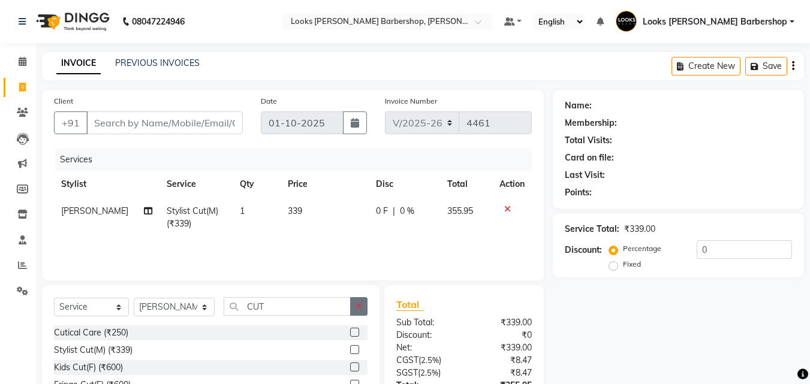
click at [355, 311] on button "button" at bounding box center [358, 306] width 17 height 19
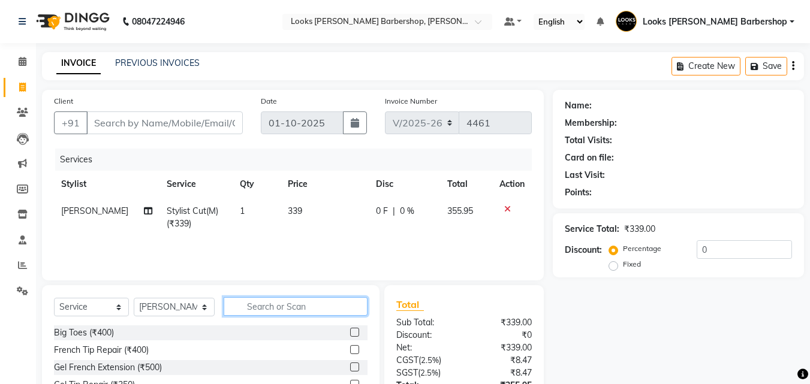
drag, startPoint x: 337, startPoint y: 310, endPoint x: 327, endPoint y: 310, distance: 10.8
click at [336, 310] on input "text" at bounding box center [296, 306] width 144 height 19
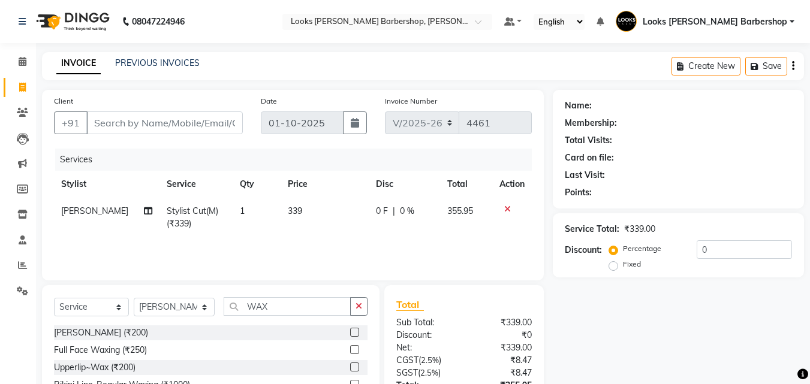
click at [350, 349] on label at bounding box center [354, 349] width 9 height 9
click at [350, 349] on input "checkbox" at bounding box center [354, 350] width 8 height 8
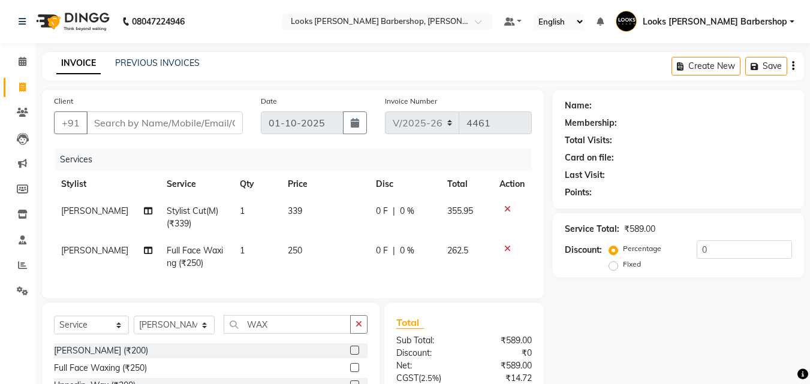
click at [252, 247] on td "1" at bounding box center [256, 257] width 49 height 40
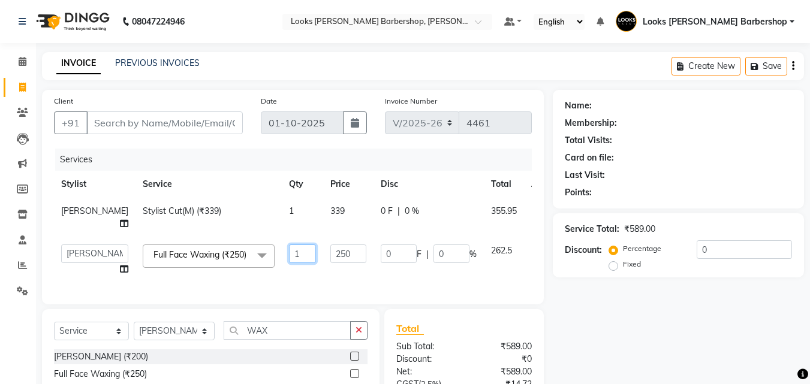
click at [289, 255] on input "1" at bounding box center [302, 253] width 27 height 19
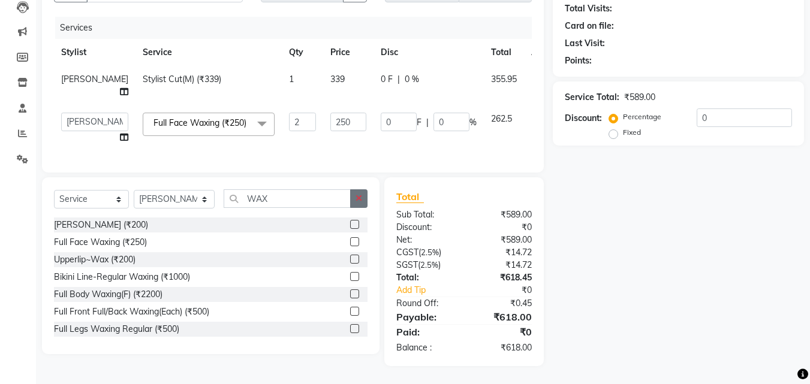
click at [355, 197] on button "button" at bounding box center [358, 198] width 17 height 19
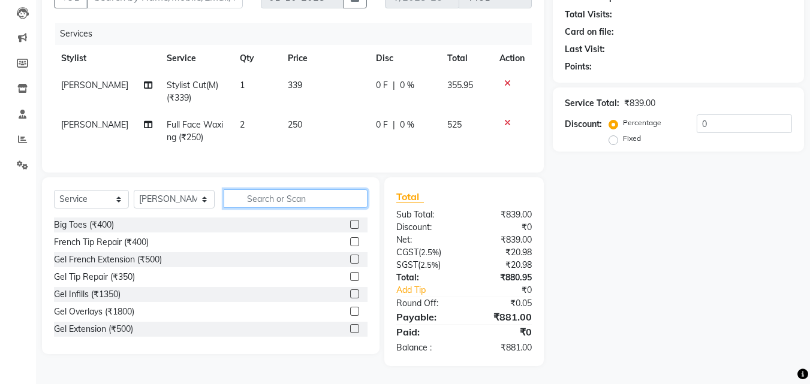
click at [301, 197] on input "text" at bounding box center [296, 198] width 144 height 19
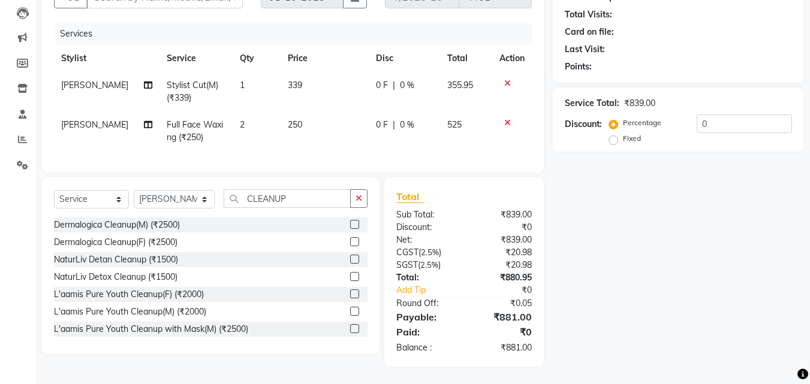
click at [350, 224] on label at bounding box center [354, 224] width 9 height 9
click at [350, 224] on input "checkbox" at bounding box center [354, 225] width 8 height 8
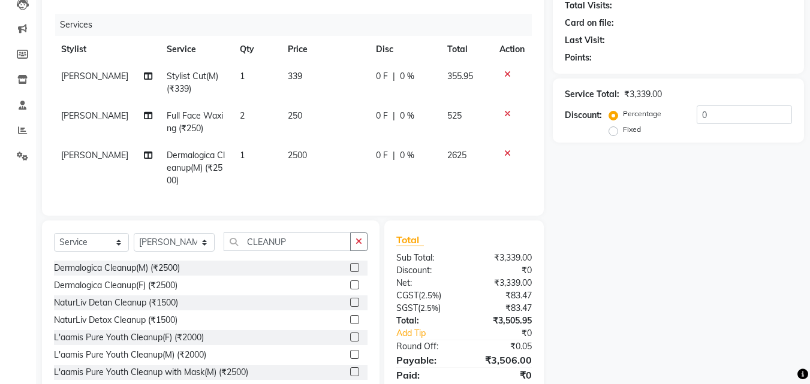
scroll to position [187, 0]
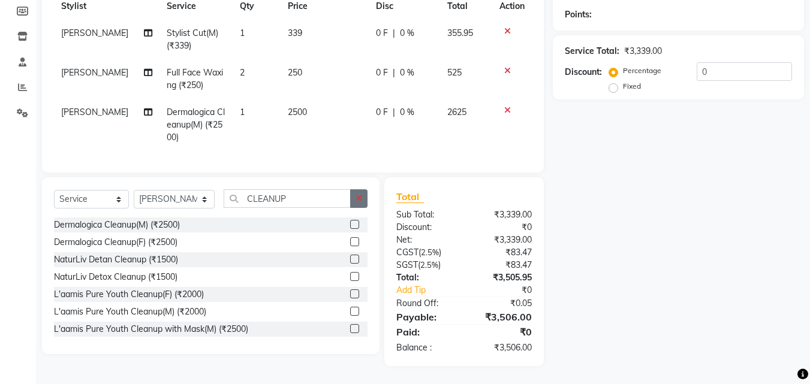
drag, startPoint x: 362, startPoint y: 195, endPoint x: 345, endPoint y: 197, distance: 17.5
click at [360, 195] on icon "button" at bounding box center [358, 198] width 7 height 8
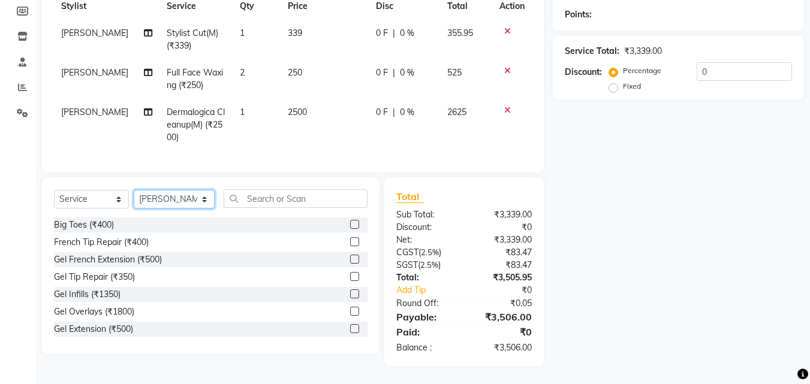
click at [195, 198] on select "Select Stylist [PERSON_NAME] [PERSON_NAME] Amazon_Kart [PERSON_NAME] Counter Sa…" at bounding box center [174, 199] width 81 height 19
click at [134, 190] on select "Select Stylist [PERSON_NAME] [PERSON_NAME] Amazon_Kart [PERSON_NAME] Counter Sa…" at bounding box center [174, 199] width 81 height 19
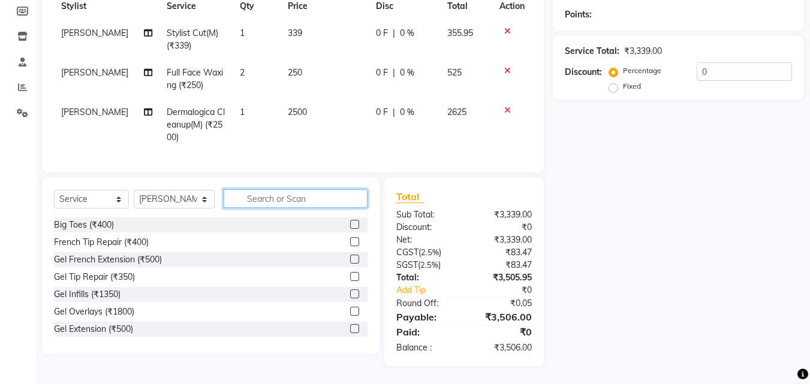
click at [230, 201] on input "text" at bounding box center [296, 198] width 144 height 19
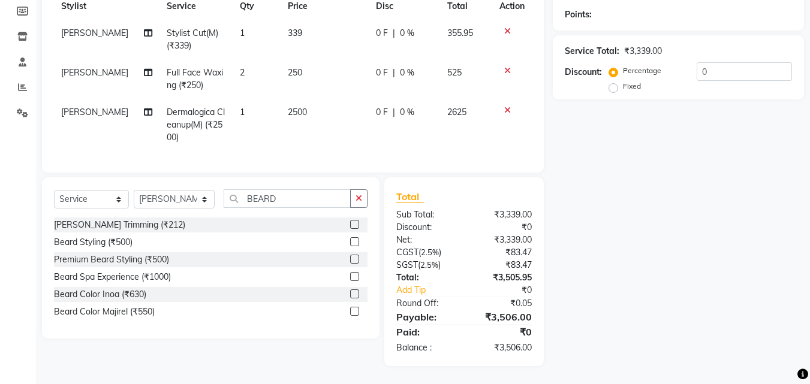
click at [351, 226] on label at bounding box center [354, 224] width 9 height 9
click at [351, 226] on input "checkbox" at bounding box center [354, 225] width 8 height 8
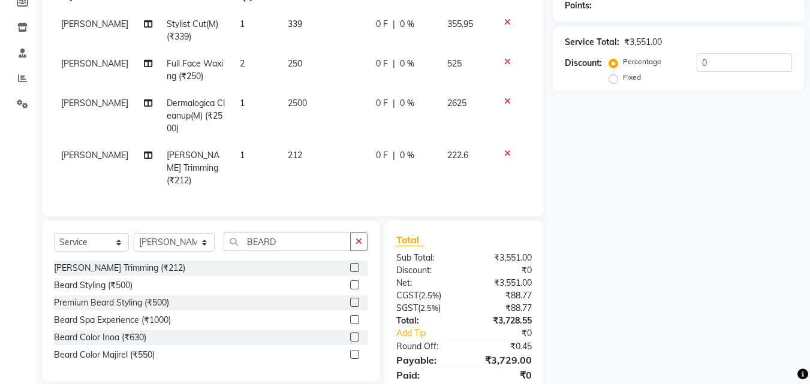
drag, startPoint x: 357, startPoint y: 232, endPoint x: 343, endPoint y: 232, distance: 13.8
click at [355, 232] on button "button" at bounding box center [358, 241] width 17 height 19
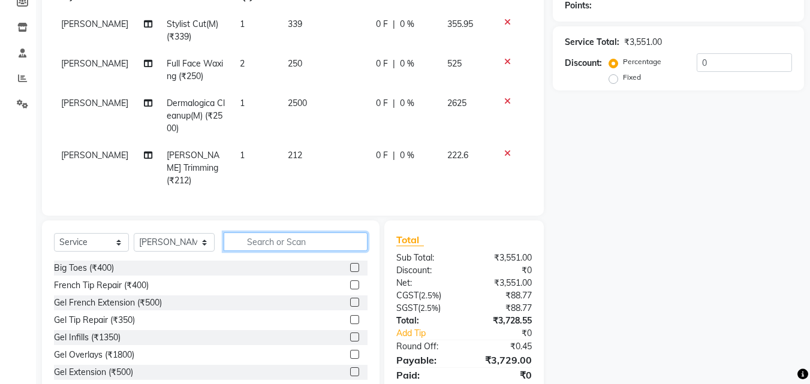
click at [342, 232] on input "text" at bounding box center [296, 241] width 144 height 19
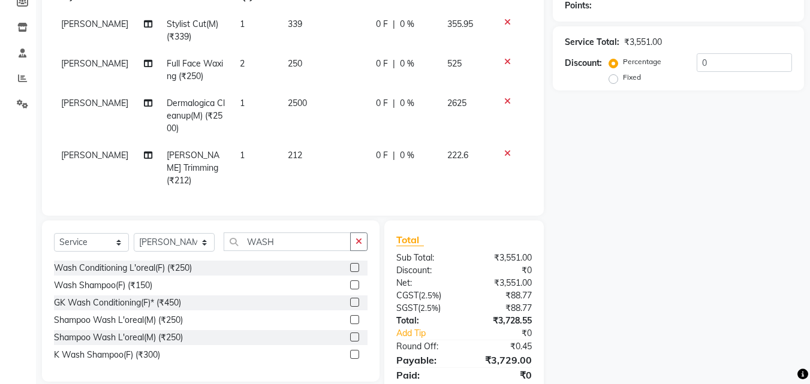
click at [354, 280] on label at bounding box center [354, 284] width 9 height 9
click at [354, 282] on input "checkbox" at bounding box center [354, 286] width 8 height 8
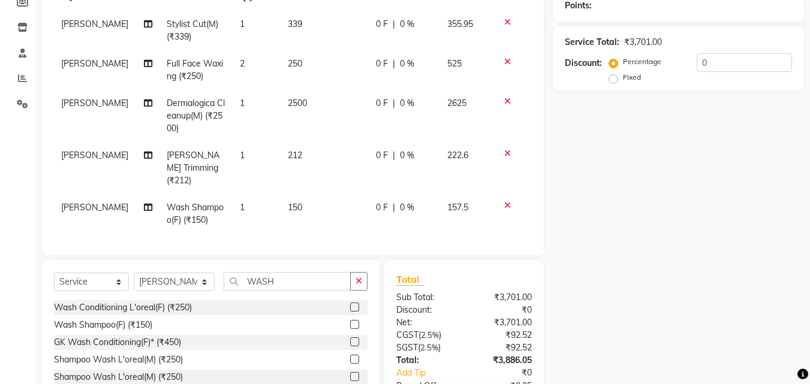
click at [303, 194] on td "150" at bounding box center [324, 214] width 88 height 40
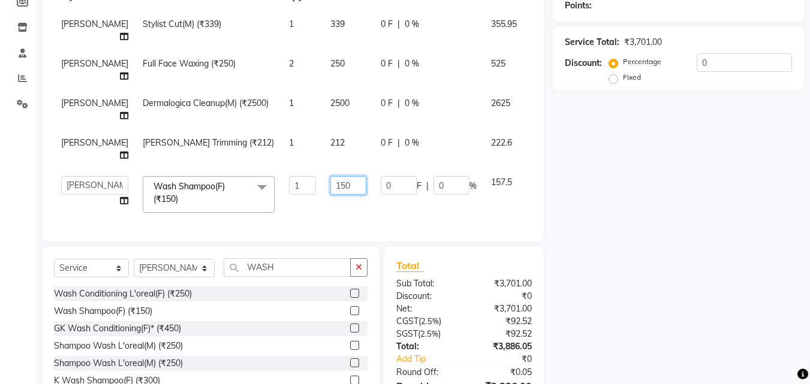
click at [330, 183] on input "150" at bounding box center [348, 185] width 36 height 19
drag, startPoint x: 359, startPoint y: 276, endPoint x: 349, endPoint y: 278, distance: 10.3
click at [355, 276] on button "button" at bounding box center [358, 267] width 17 height 19
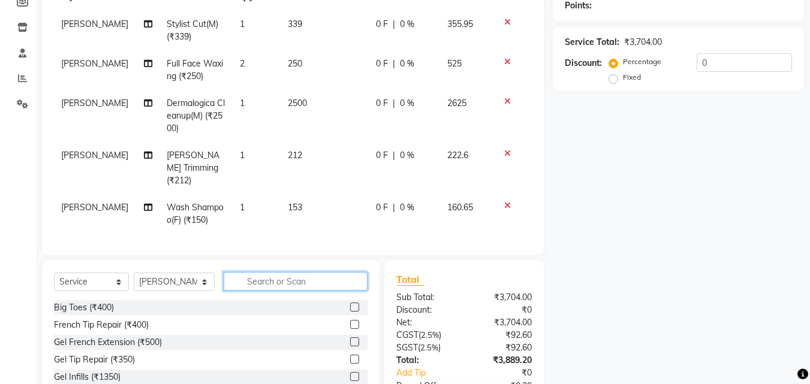
click at [325, 279] on input "text" at bounding box center [296, 281] width 144 height 19
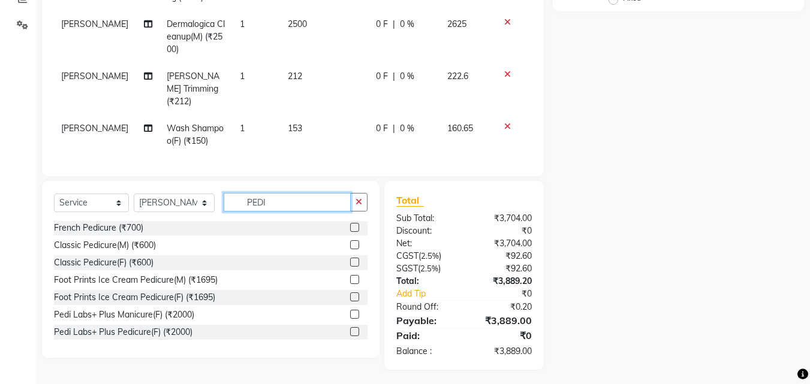
scroll to position [176, 0]
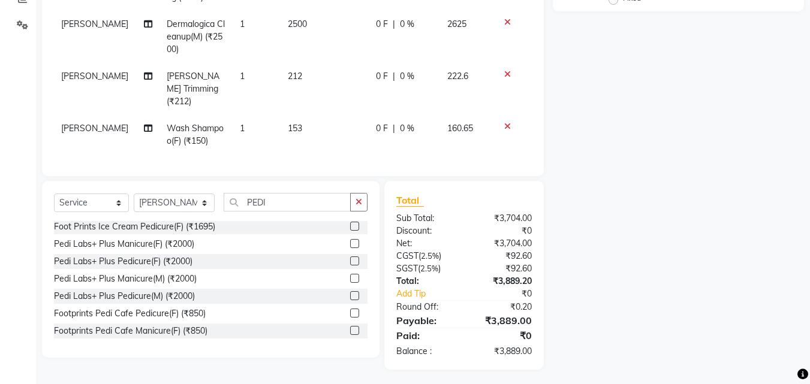
click at [350, 309] on label at bounding box center [354, 313] width 9 height 9
click at [350, 310] on input "checkbox" at bounding box center [354, 314] width 8 height 8
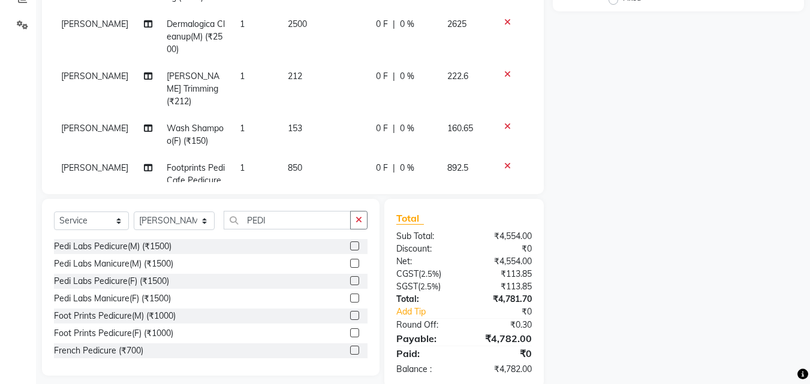
scroll to position [0, 0]
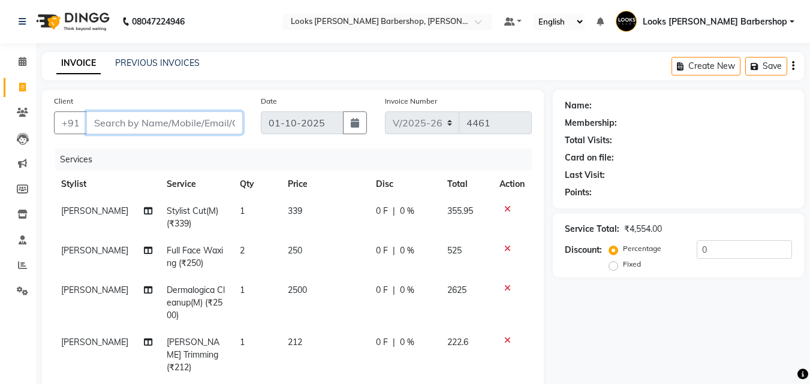
click at [152, 118] on input "Client" at bounding box center [164, 122] width 156 height 23
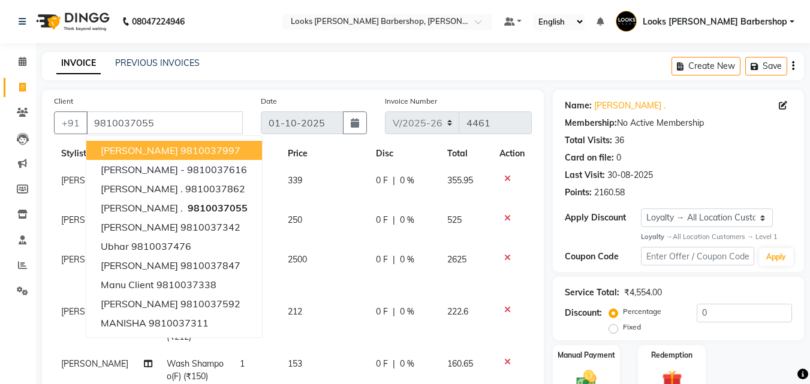
scroll to position [288, 0]
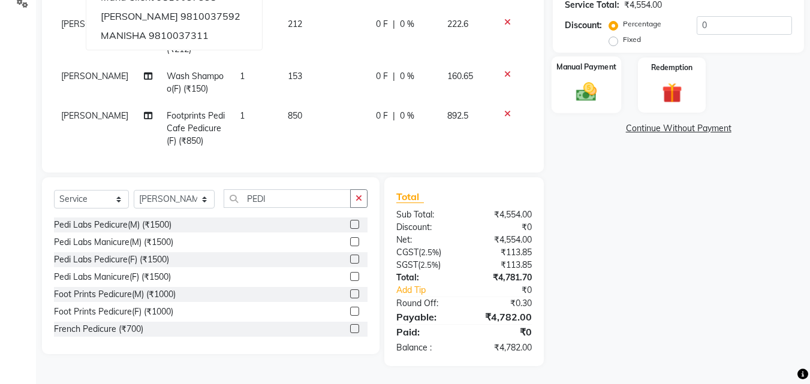
click at [575, 90] on img at bounding box center [586, 92] width 34 height 24
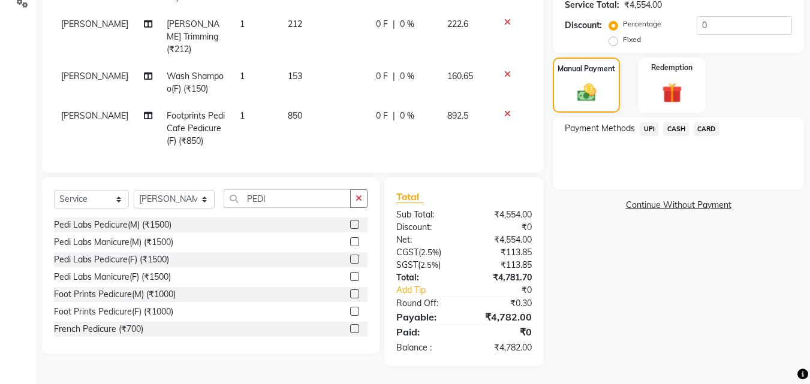
drag, startPoint x: 712, startPoint y: 127, endPoint x: 708, endPoint y: 132, distance: 6.8
click at [712, 126] on span "CARD" at bounding box center [706, 129] width 26 height 14
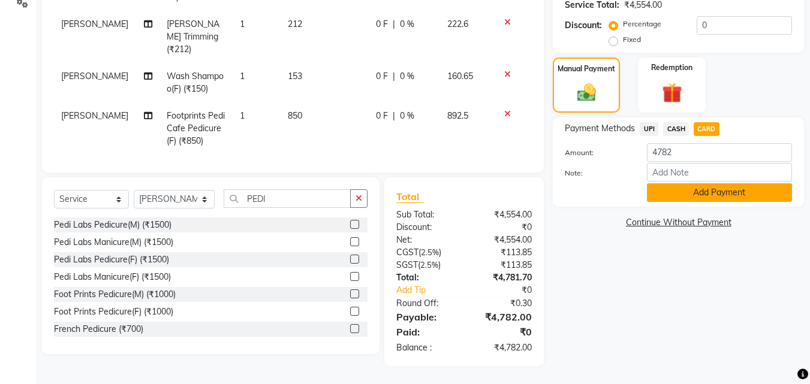
click at [697, 195] on button "Add Payment" at bounding box center [719, 192] width 145 height 19
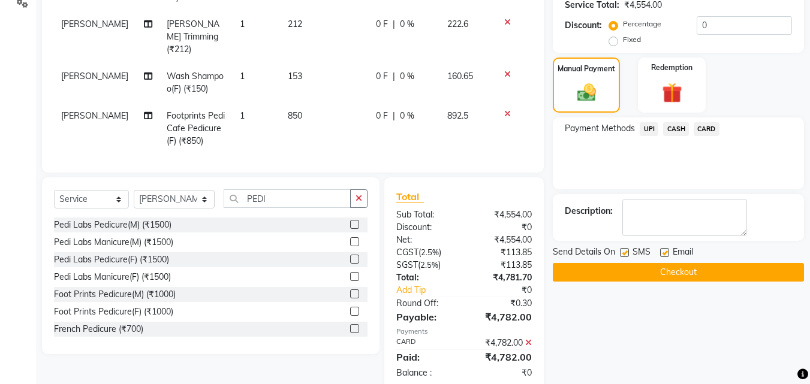
scroll to position [385, 0]
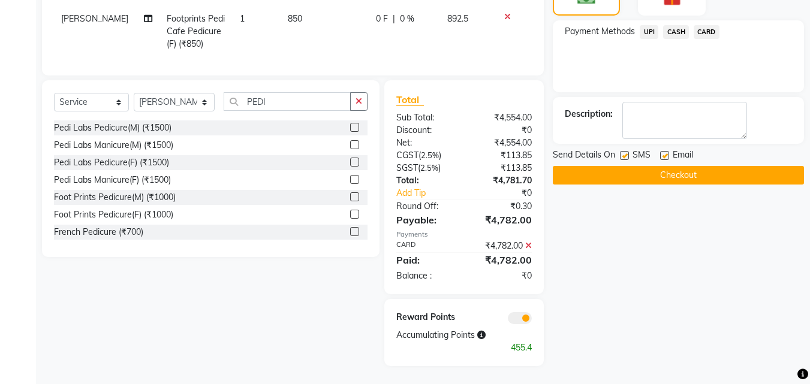
click at [691, 174] on button "Checkout" at bounding box center [677, 175] width 251 height 19
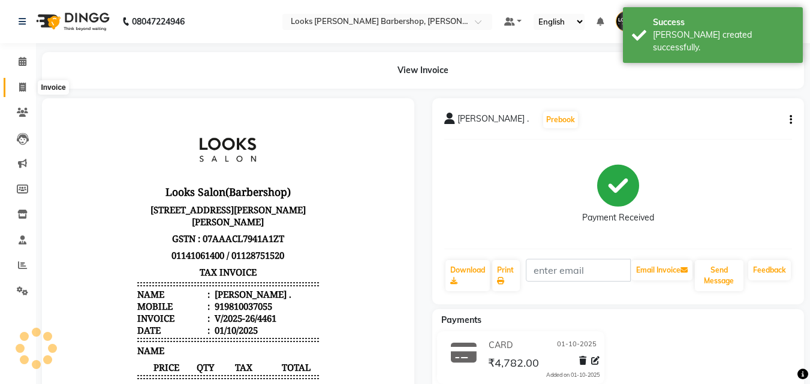
click at [20, 84] on icon at bounding box center [22, 87] width 7 height 9
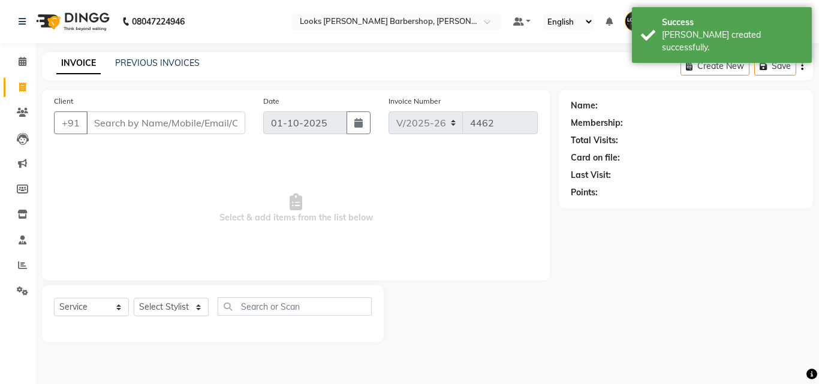
click at [114, 122] on input "Client" at bounding box center [165, 122] width 159 height 23
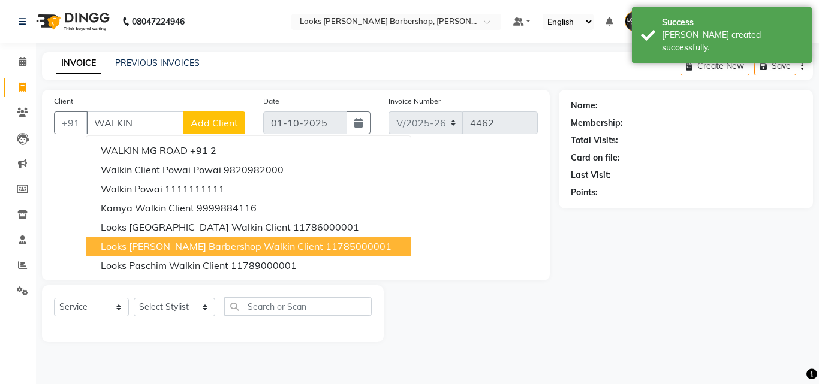
drag, startPoint x: 187, startPoint y: 243, endPoint x: 189, endPoint y: 250, distance: 7.4
click at [186, 245] on span "Looks [PERSON_NAME] Barbershop Walkin Client" at bounding box center [212, 246] width 222 height 12
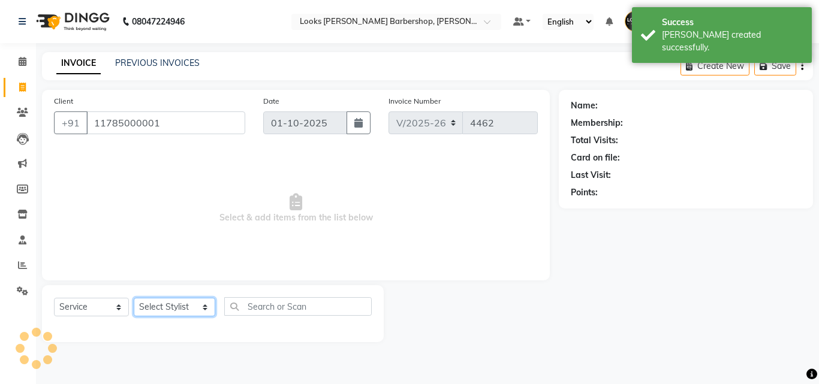
click at [200, 304] on select "Select Stylist [PERSON_NAME] [PERSON_NAME] Amazon_Kart [PERSON_NAME] Counter Sa…" at bounding box center [174, 307] width 81 height 19
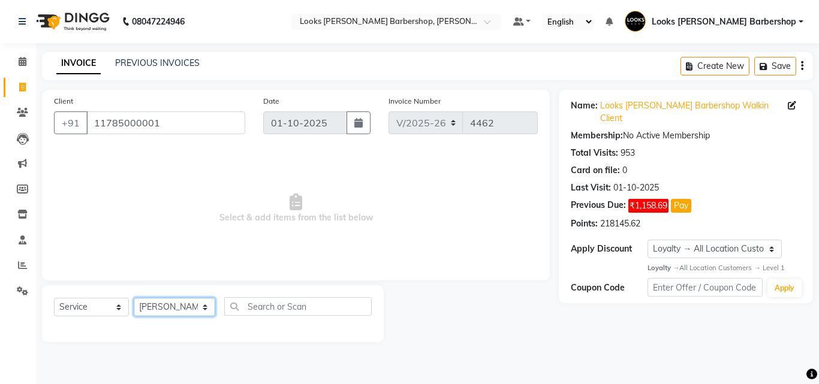
click at [134, 298] on select "Select Stylist [PERSON_NAME] [PERSON_NAME] Amazon_Kart [PERSON_NAME] Counter Sa…" at bounding box center [174, 307] width 81 height 19
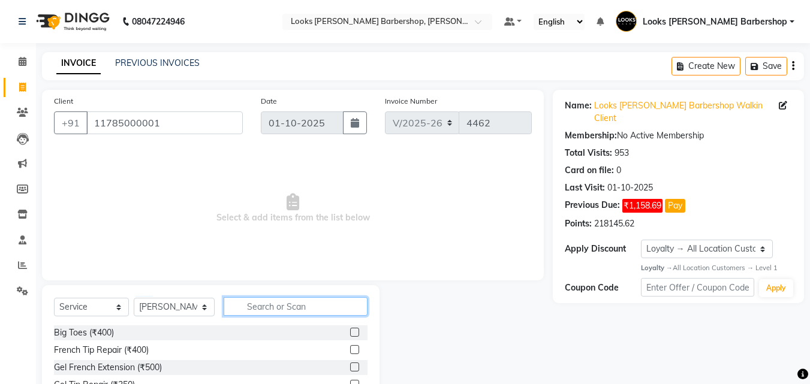
click at [256, 308] on input "text" at bounding box center [296, 306] width 144 height 19
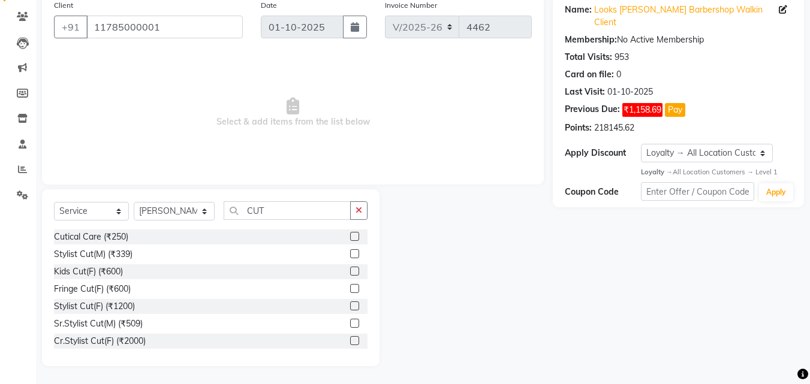
click at [350, 254] on label at bounding box center [354, 253] width 9 height 9
click at [350, 254] on input "checkbox" at bounding box center [354, 254] width 8 height 8
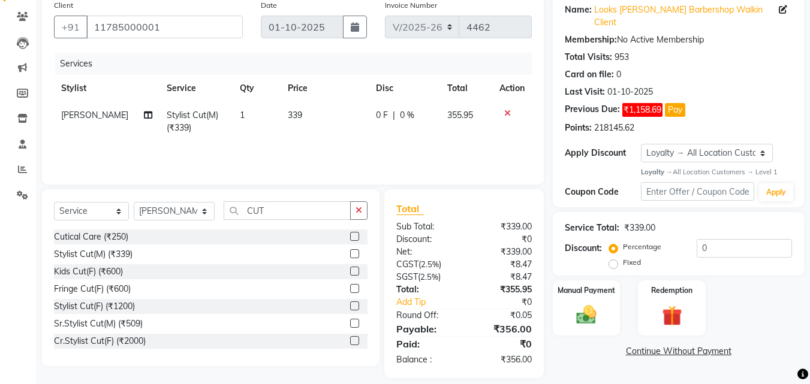
scroll to position [108, 0]
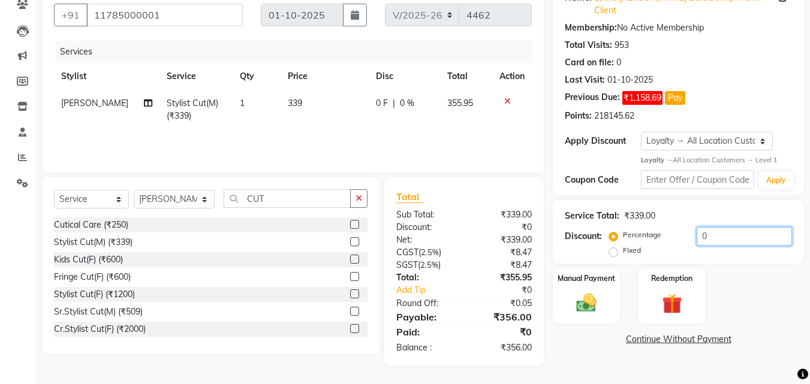
click at [713, 227] on input "0" at bounding box center [743, 236] width 95 height 19
click at [576, 291] on img at bounding box center [586, 303] width 34 height 24
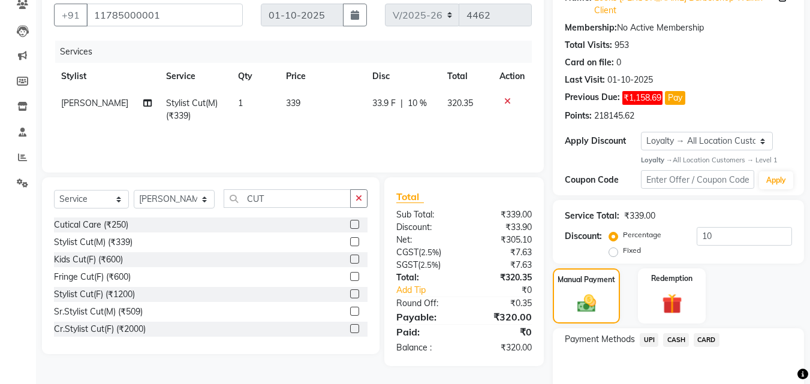
click at [651, 333] on span "UPI" at bounding box center [648, 340] width 19 height 14
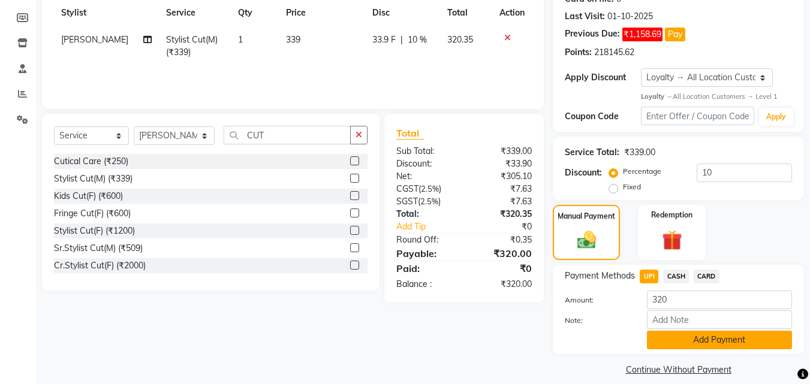
click at [651, 331] on button "Add Payment" at bounding box center [719, 340] width 145 height 19
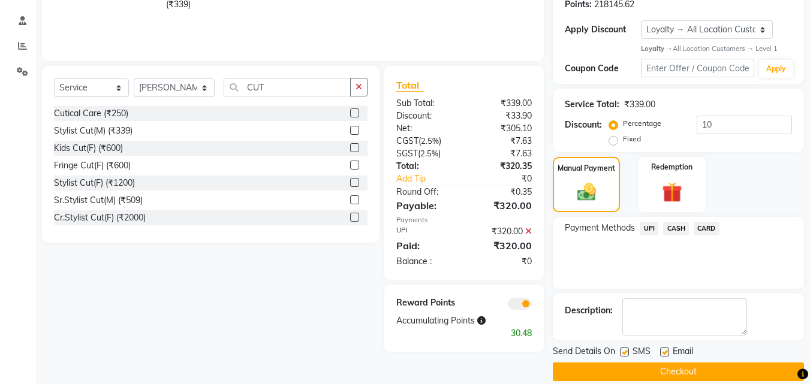
scroll to position [222, 0]
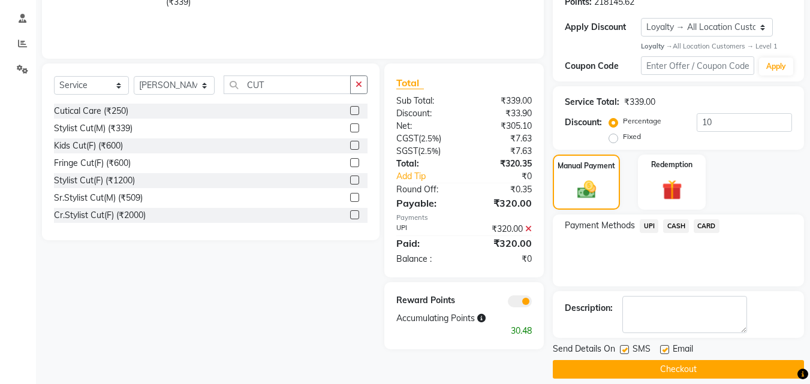
click at [658, 360] on button "Checkout" at bounding box center [677, 369] width 251 height 19
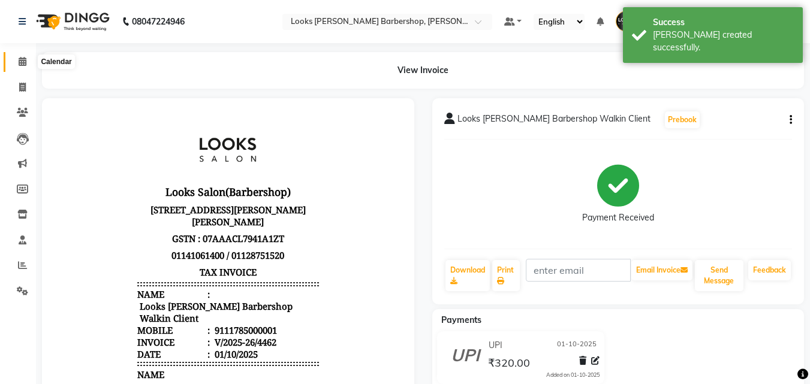
click at [24, 59] on icon at bounding box center [23, 61] width 8 height 9
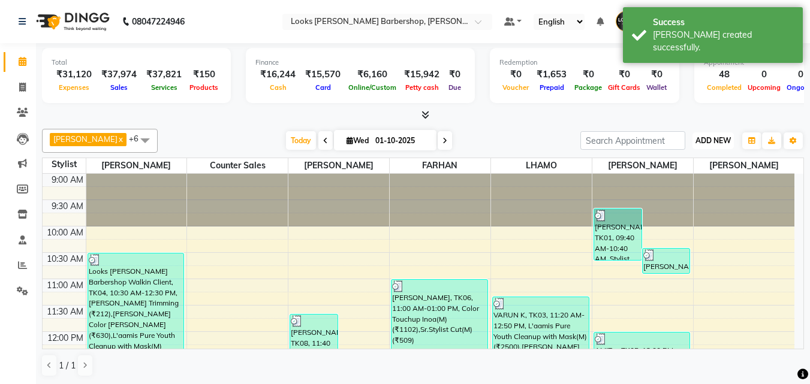
click at [705, 140] on span "ADD NEW" at bounding box center [712, 140] width 35 height 9
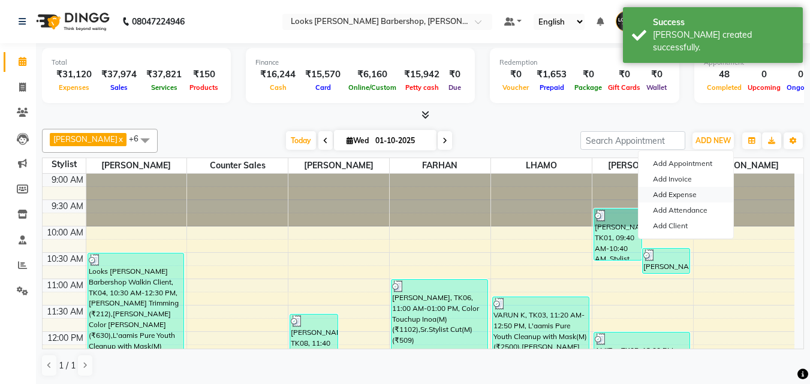
click at [672, 192] on link "Add Expense" at bounding box center [685, 195] width 95 height 16
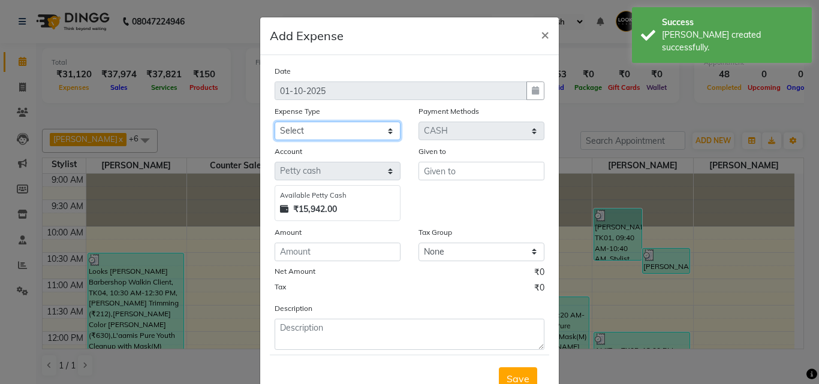
click at [385, 131] on select "Select Accommodation Aesthetics Bank Deposit BLINKIT Cash Handover Client Refun…" at bounding box center [337, 131] width 126 height 19
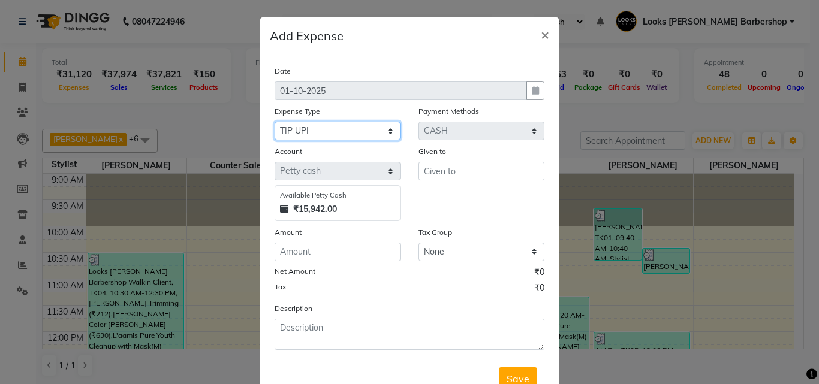
click at [274, 122] on select "Select Accommodation Aesthetics Bank Deposit BLINKIT Cash Handover Client Refun…" at bounding box center [337, 131] width 126 height 19
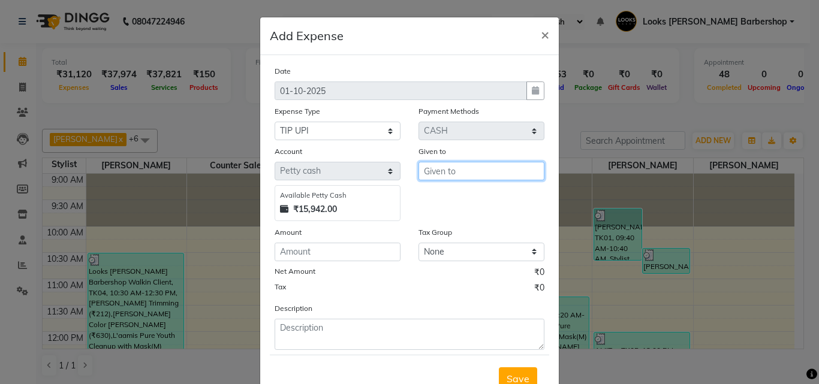
click at [431, 167] on input "text" at bounding box center [481, 171] width 126 height 19
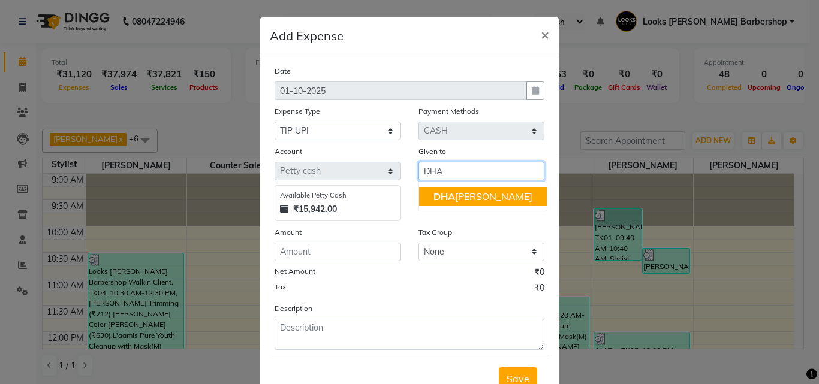
click at [449, 194] on span "DHA" at bounding box center [444, 197] width 22 height 12
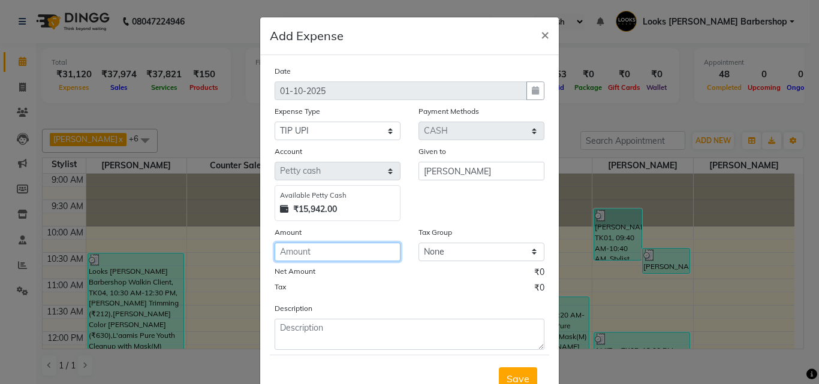
click at [328, 261] on input "number" at bounding box center [337, 252] width 126 height 19
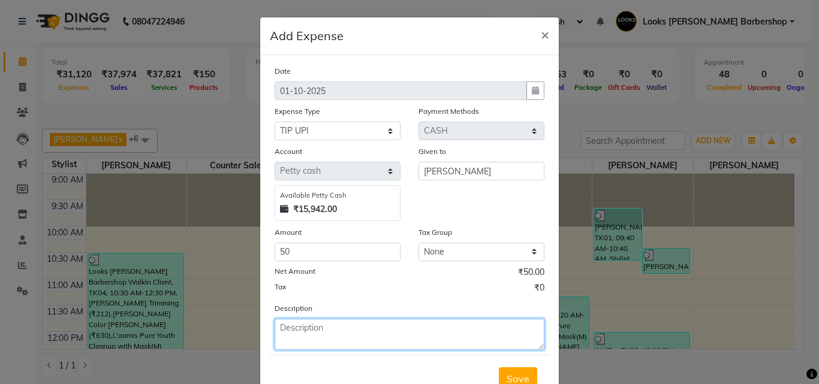
click at [342, 328] on textarea at bounding box center [409, 334] width 270 height 31
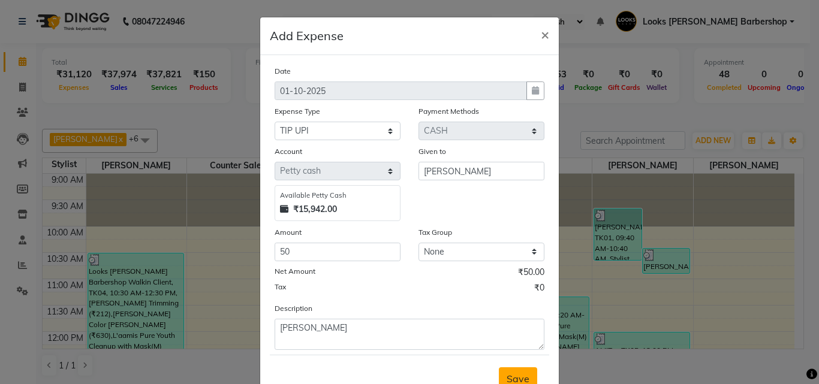
click at [500, 377] on button "Save" at bounding box center [518, 378] width 38 height 23
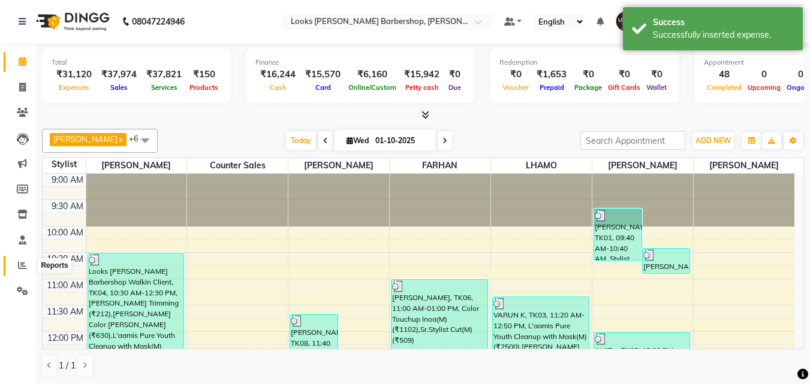
click at [19, 264] on icon at bounding box center [22, 265] width 9 height 9
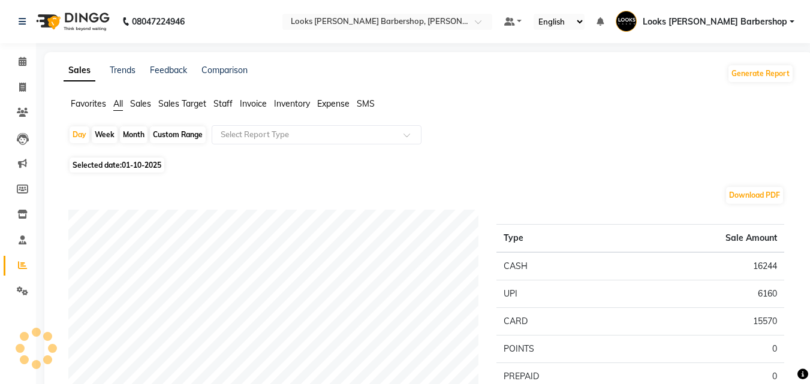
click at [218, 104] on span "Staff" at bounding box center [222, 103] width 19 height 11
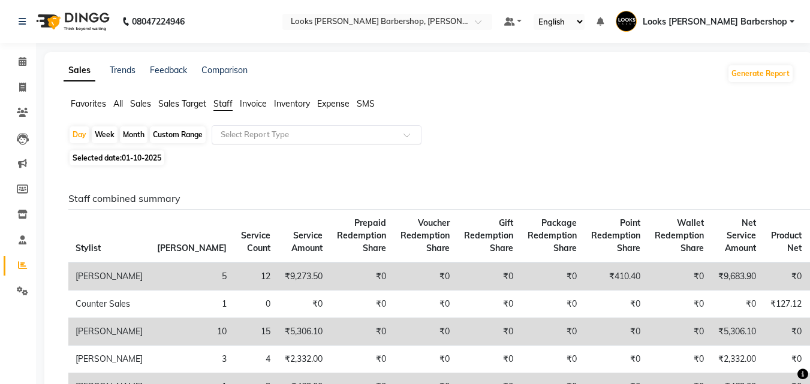
click at [409, 132] on div at bounding box center [316, 135] width 209 height 12
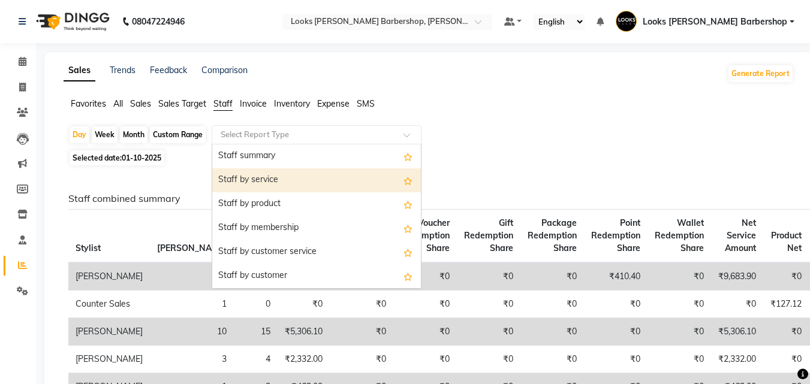
click at [352, 177] on div "Staff by service" at bounding box center [316, 180] width 209 height 24
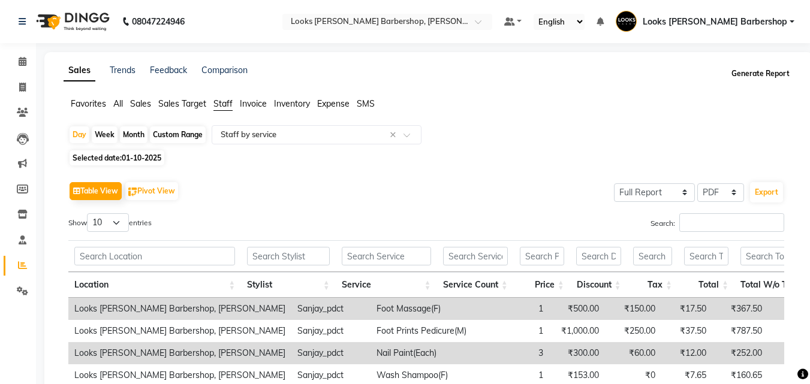
click at [762, 68] on button "Generate Report" at bounding box center [760, 73] width 64 height 17
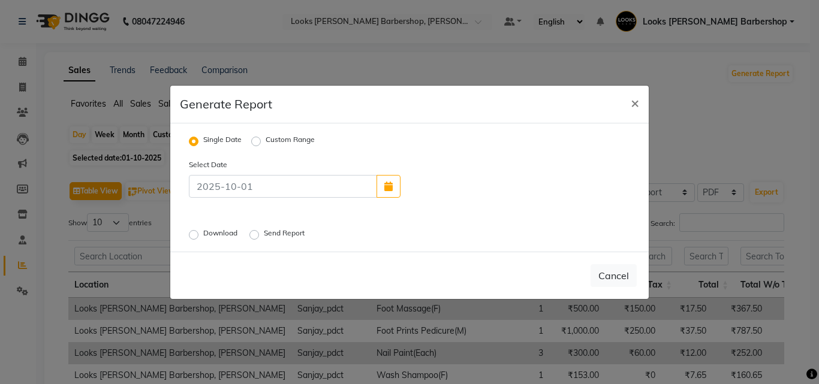
click at [203, 232] on label "Download" at bounding box center [221, 235] width 37 height 14
click at [191, 232] on input "Download" at bounding box center [195, 234] width 8 height 8
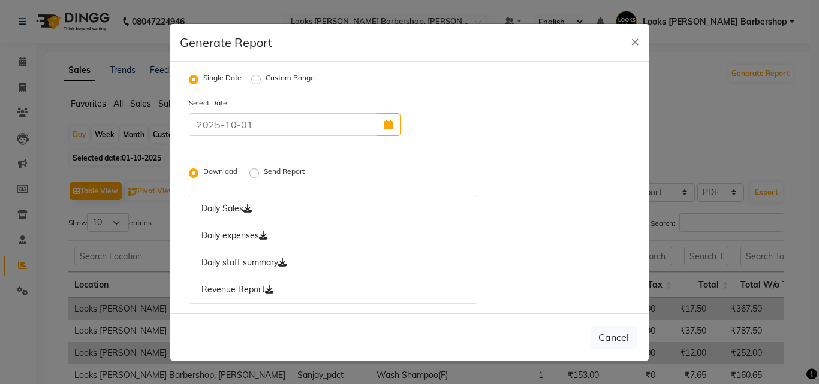
click at [228, 260] on link "Daily staff summary" at bounding box center [333, 263] width 288 height 28
click at [636, 39] on span "×" at bounding box center [634, 41] width 8 height 18
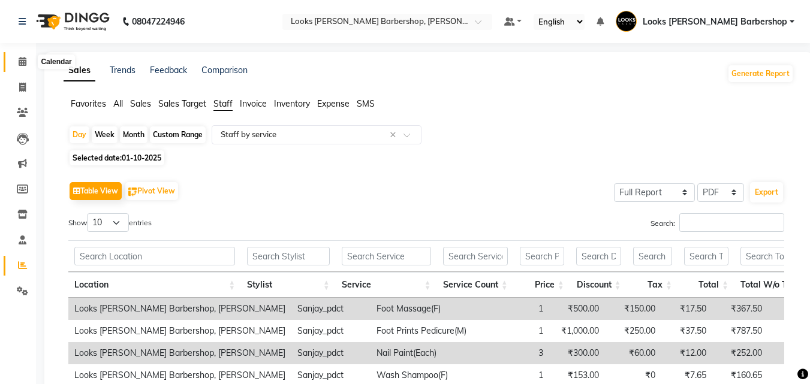
click at [19, 62] on icon at bounding box center [23, 61] width 8 height 9
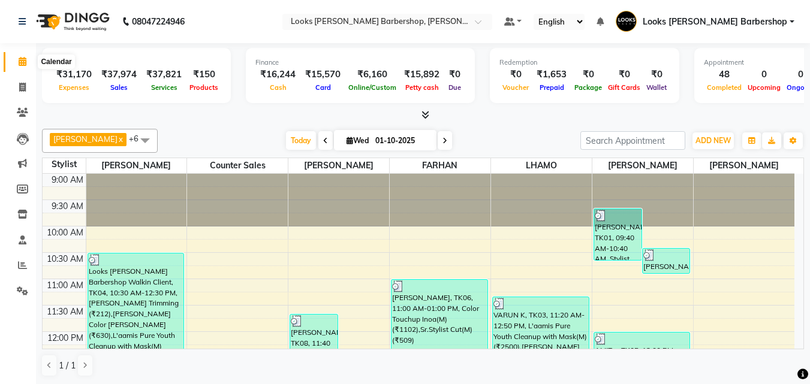
click at [23, 59] on icon at bounding box center [23, 61] width 8 height 9
click at [702, 138] on span "ADD NEW" at bounding box center [712, 140] width 35 height 9
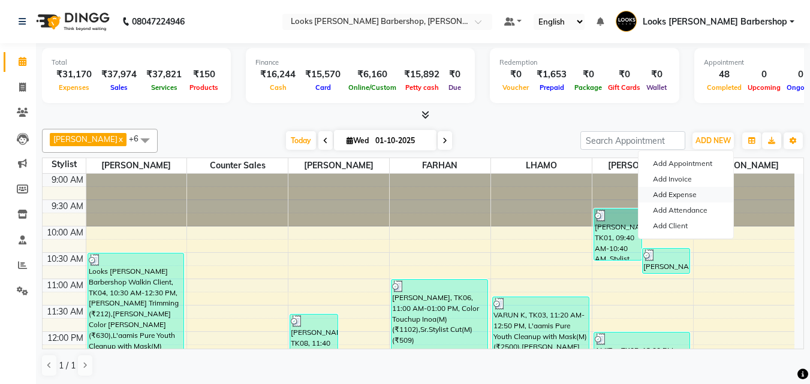
click at [681, 190] on link "Add Expense" at bounding box center [685, 195] width 95 height 16
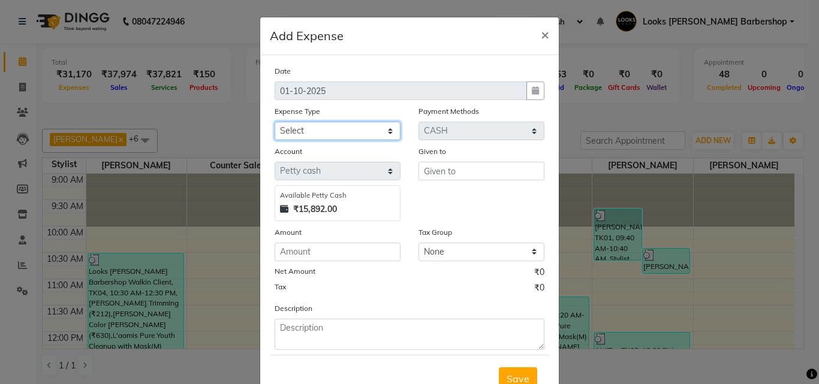
click at [379, 129] on select "Select Accommodation Aesthetics Bank Deposit BLINKIT Cash Handover Client Refun…" at bounding box center [337, 131] width 126 height 19
click at [274, 122] on select "Select Accommodation Aesthetics Bank Deposit BLINKIT Cash Handover Client Refun…" at bounding box center [337, 131] width 126 height 19
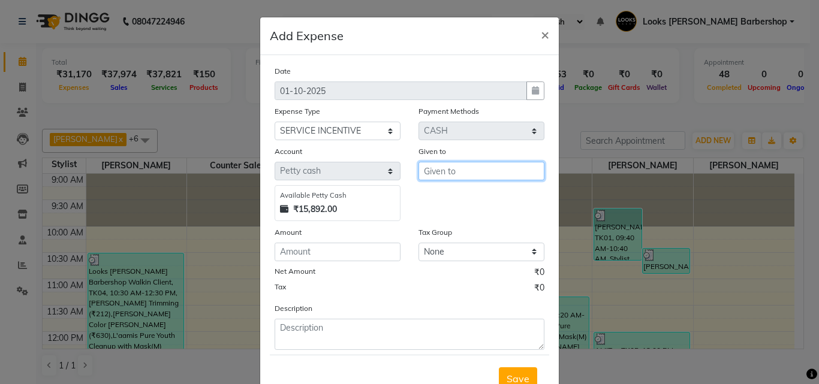
click at [464, 164] on input "text" at bounding box center [481, 171] width 126 height 19
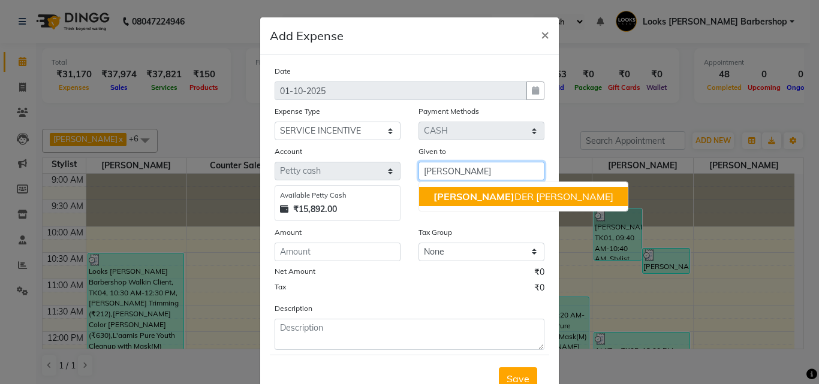
click at [474, 194] on ngb-highlight "NAREN DER DEOL" at bounding box center [523, 197] width 180 height 12
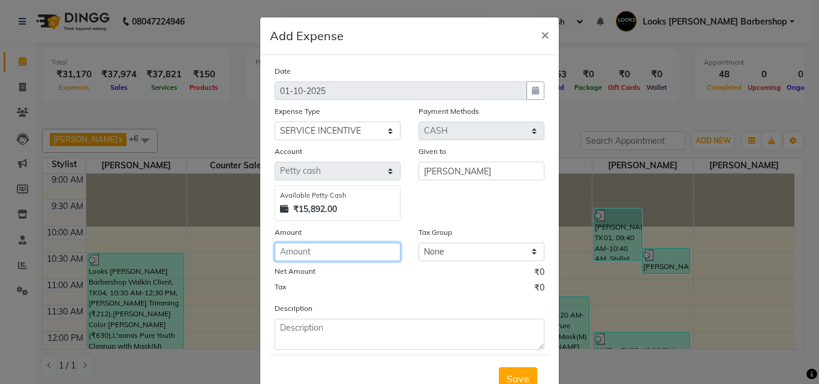
click at [307, 255] on input "number" at bounding box center [337, 252] width 126 height 19
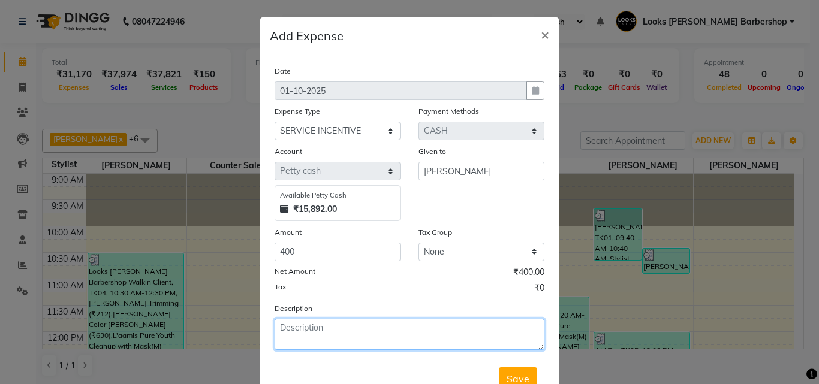
click at [283, 331] on textarea at bounding box center [409, 334] width 270 height 31
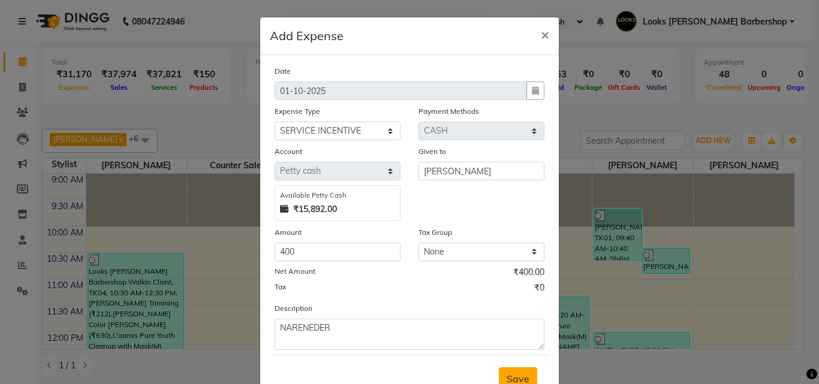
click at [502, 374] on button "Save" at bounding box center [518, 378] width 38 height 23
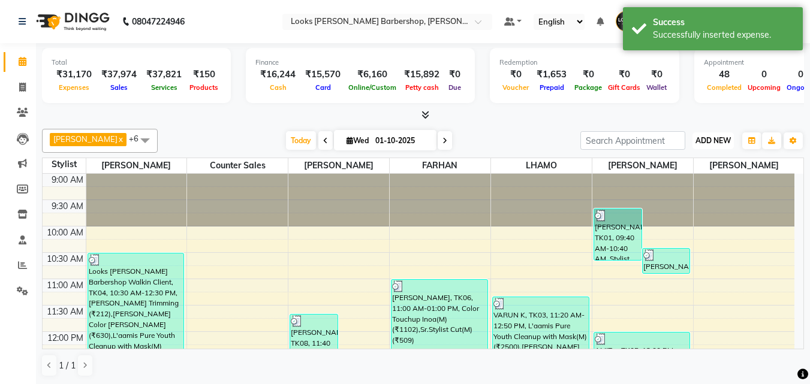
click at [711, 139] on span "ADD NEW" at bounding box center [712, 140] width 35 height 9
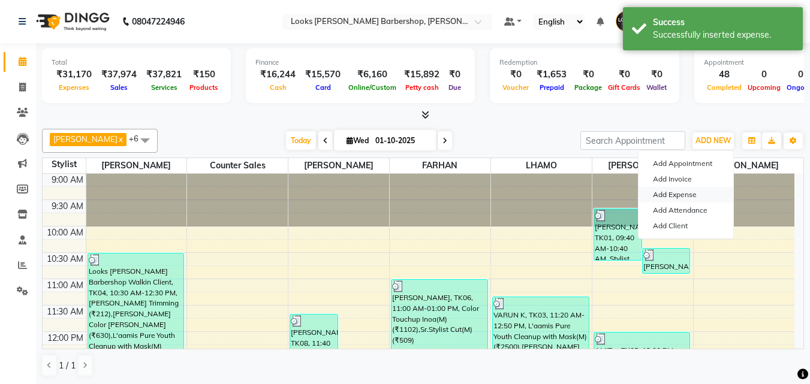
click at [669, 196] on link "Add Expense" at bounding box center [685, 195] width 95 height 16
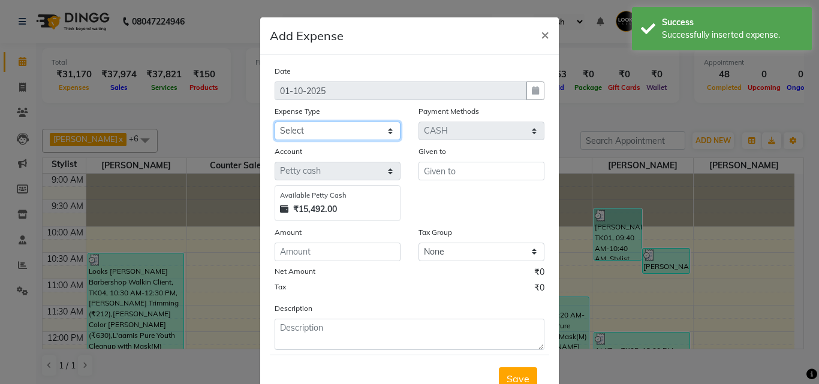
click at [390, 130] on select "Select Accommodation Aesthetics Bank Deposit BLINKIT Cash Handover Client Refun…" at bounding box center [337, 131] width 126 height 19
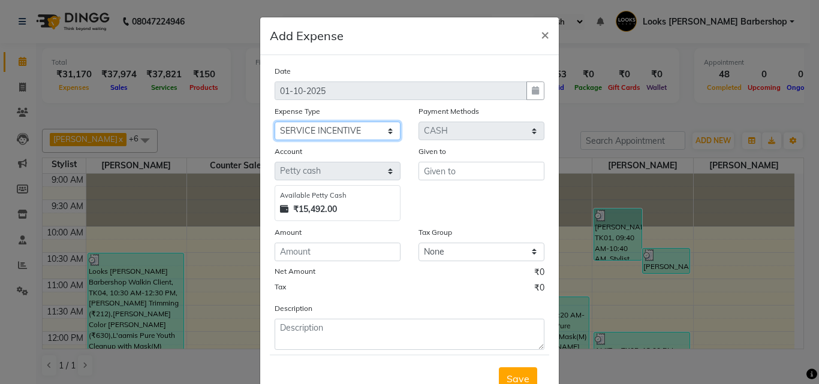
click at [274, 122] on select "Select Accommodation Aesthetics Bank Deposit BLINKIT Cash Handover Client Refun…" at bounding box center [337, 131] width 126 height 19
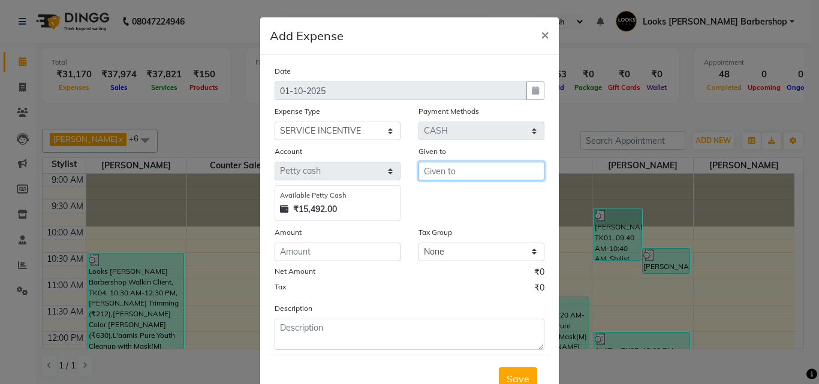
click at [426, 170] on input "text" at bounding box center [481, 171] width 126 height 19
click at [439, 194] on span "DHAR" at bounding box center [447, 197] width 28 height 12
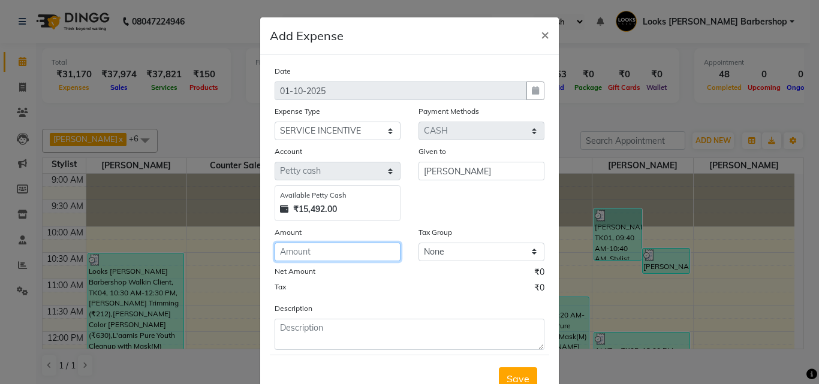
click at [312, 252] on input "number" at bounding box center [337, 252] width 126 height 19
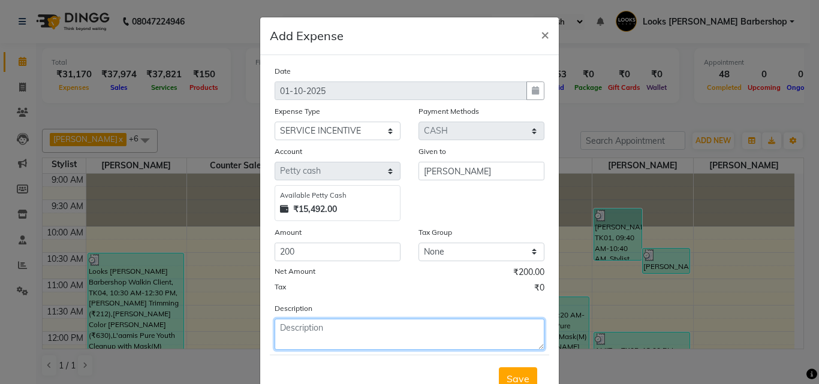
click at [319, 335] on textarea at bounding box center [409, 334] width 270 height 31
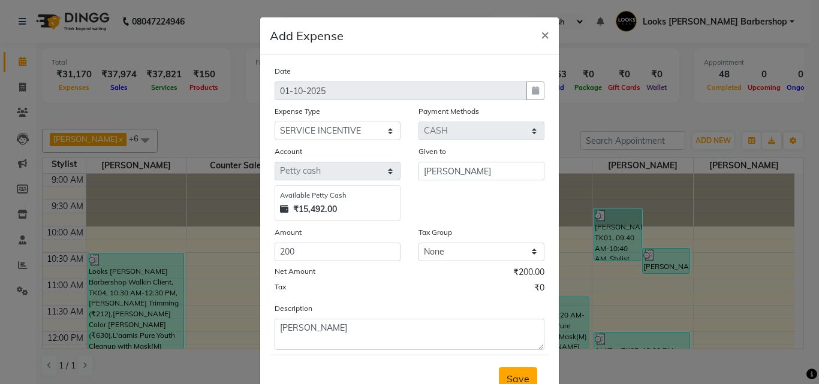
click at [501, 374] on button "Save" at bounding box center [518, 378] width 38 height 23
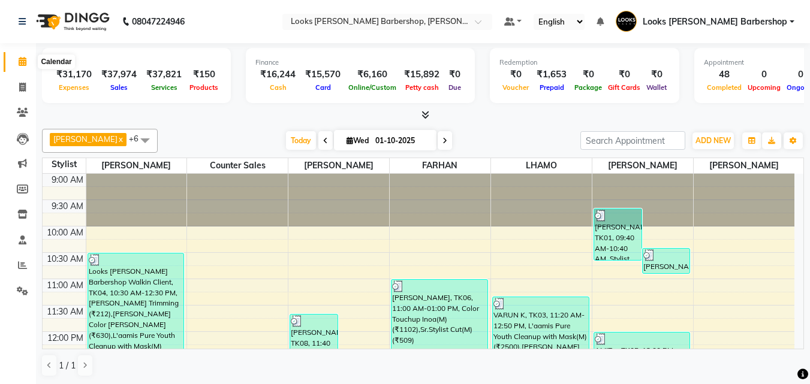
click at [20, 56] on span at bounding box center [22, 62] width 21 height 14
click at [721, 142] on span "ADD NEW" at bounding box center [712, 140] width 35 height 9
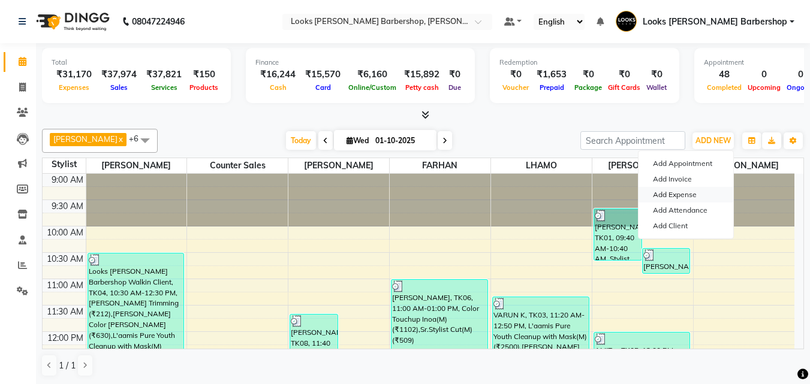
click at [665, 199] on link "Add Expense" at bounding box center [685, 195] width 95 height 16
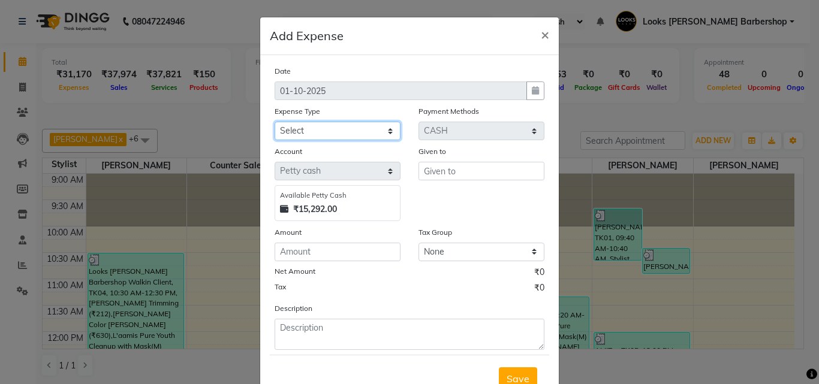
click at [376, 131] on select "Select Accommodation Aesthetics Bank Deposit BLINKIT Cash Handover Client Refun…" at bounding box center [337, 131] width 126 height 19
click at [274, 122] on select "Select Accommodation Aesthetics Bank Deposit BLINKIT Cash Handover Client Refun…" at bounding box center [337, 131] width 126 height 19
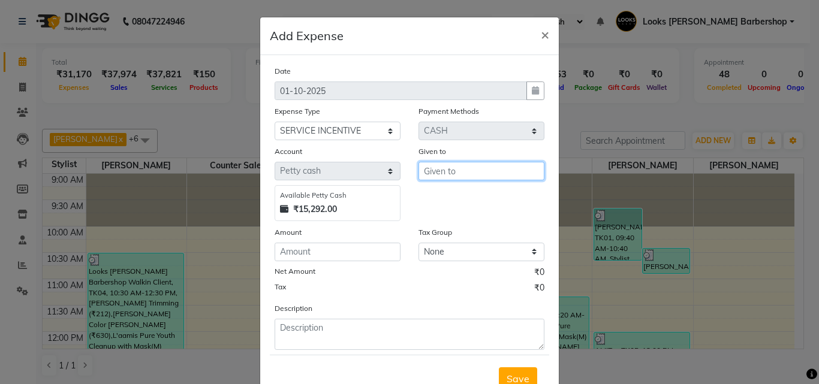
click at [460, 174] on input "text" at bounding box center [481, 171] width 126 height 19
click at [470, 197] on button "LHAM O" at bounding box center [466, 196] width 95 height 19
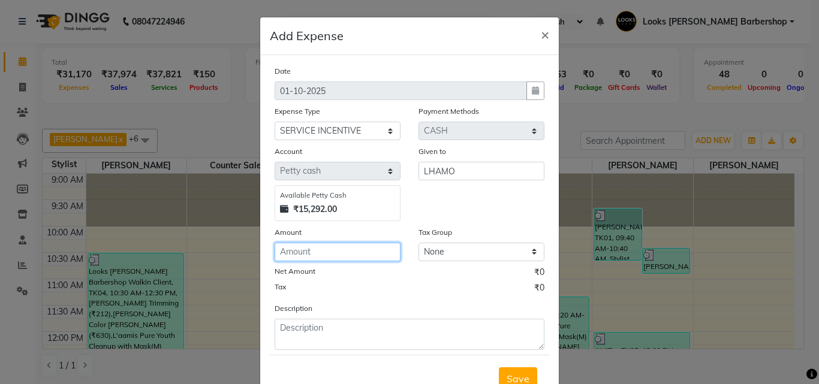
click at [318, 245] on input "number" at bounding box center [337, 252] width 126 height 19
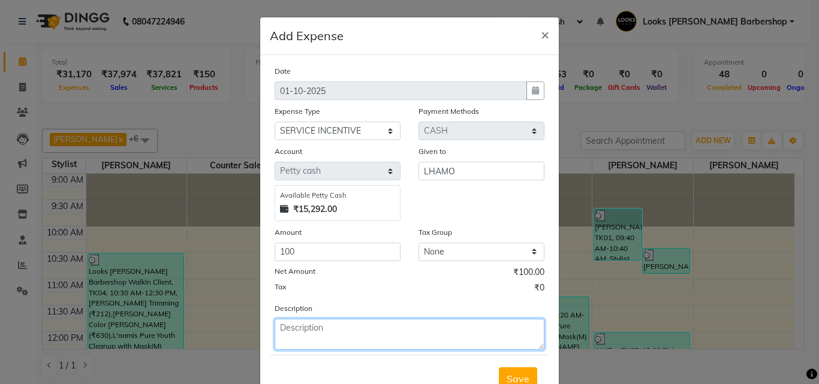
click at [306, 331] on textarea at bounding box center [409, 334] width 270 height 31
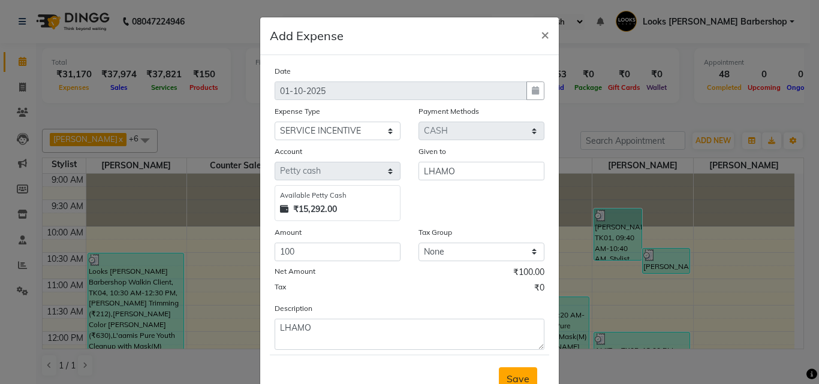
click at [511, 373] on span "Save" at bounding box center [517, 379] width 23 height 12
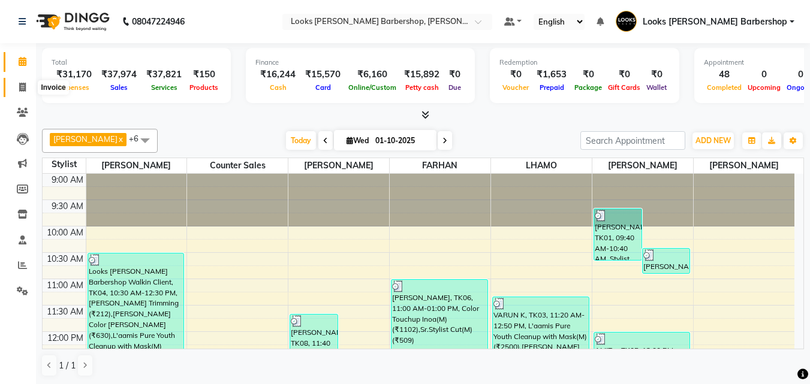
drag, startPoint x: 22, startPoint y: 86, endPoint x: 24, endPoint y: 98, distance: 12.2
click at [22, 86] on icon at bounding box center [22, 87] width 7 height 9
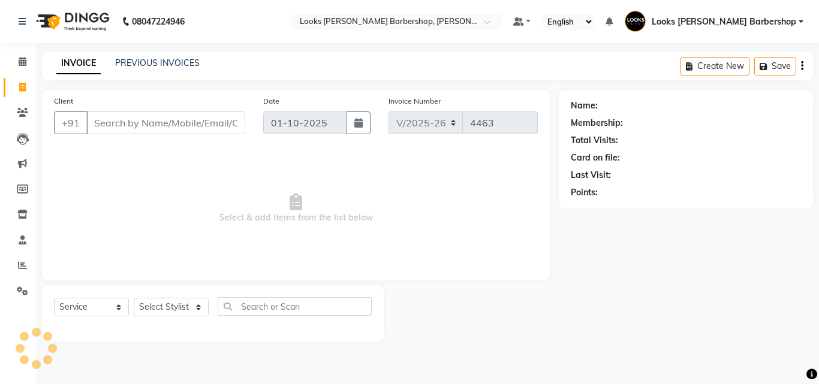
click at [104, 119] on input "Client" at bounding box center [165, 122] width 159 height 23
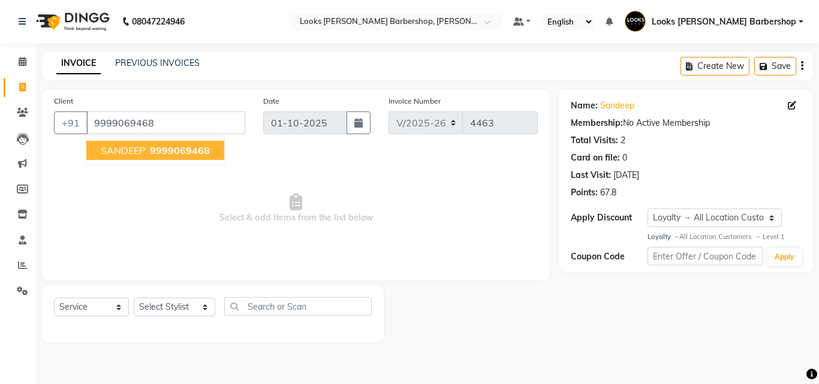
click at [141, 146] on span "SANDEEP" at bounding box center [123, 150] width 44 height 12
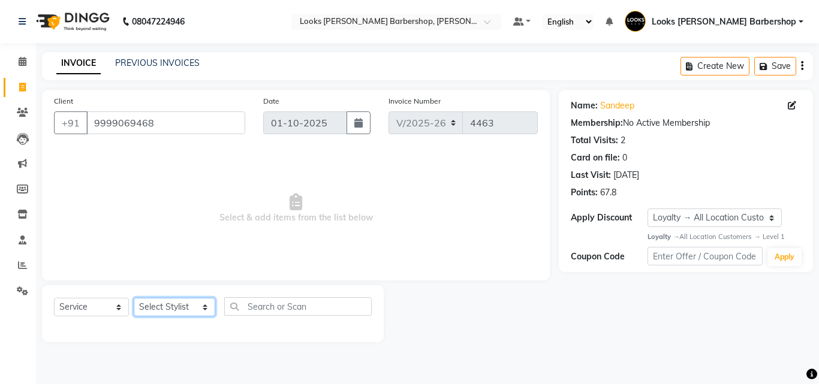
click at [197, 306] on select "Select Stylist [PERSON_NAME] [PERSON_NAME] Amazon_Kart [PERSON_NAME] Counter Sa…" at bounding box center [174, 307] width 81 height 19
click at [134, 298] on select "Select Stylist [PERSON_NAME] [PERSON_NAME] Amazon_Kart [PERSON_NAME] Counter Sa…" at bounding box center [174, 307] width 81 height 19
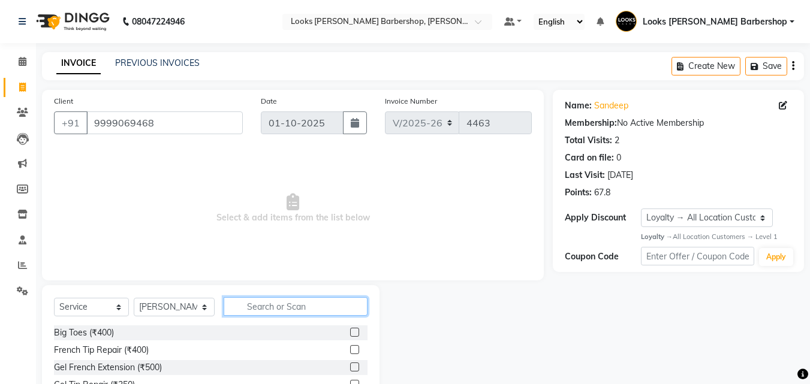
click at [233, 304] on input "text" at bounding box center [296, 306] width 144 height 19
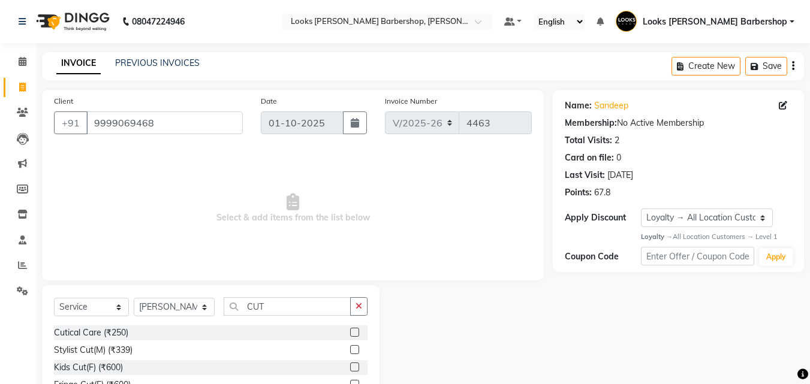
click at [350, 348] on label at bounding box center [354, 349] width 9 height 9
click at [350, 348] on input "checkbox" at bounding box center [354, 350] width 8 height 8
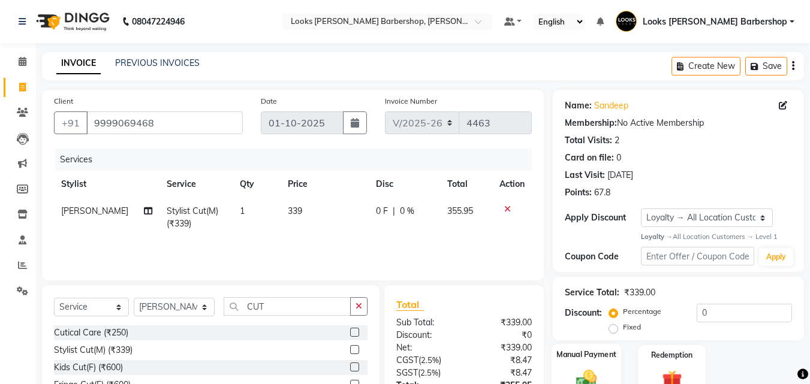
scroll to position [108, 0]
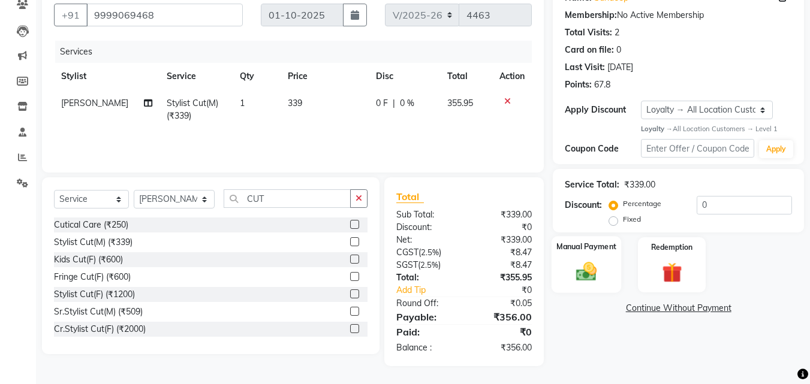
click at [585, 269] on img at bounding box center [586, 272] width 34 height 24
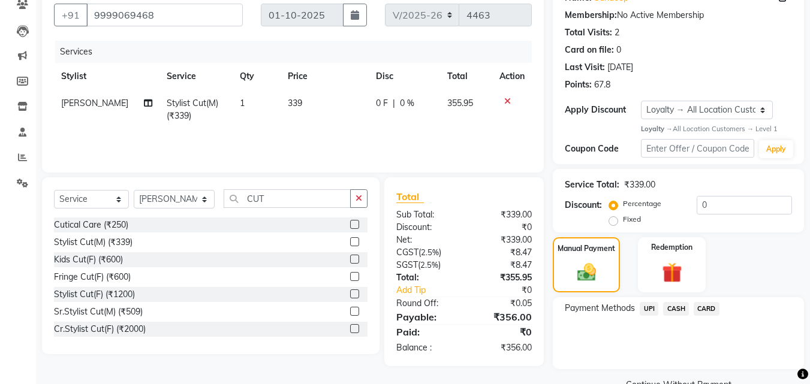
click at [668, 310] on span "CASH" at bounding box center [676, 309] width 26 height 14
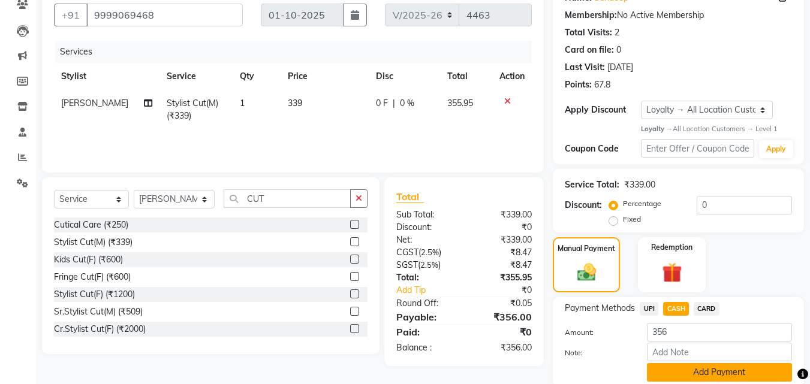
click at [681, 366] on button "Add Payment" at bounding box center [719, 372] width 145 height 19
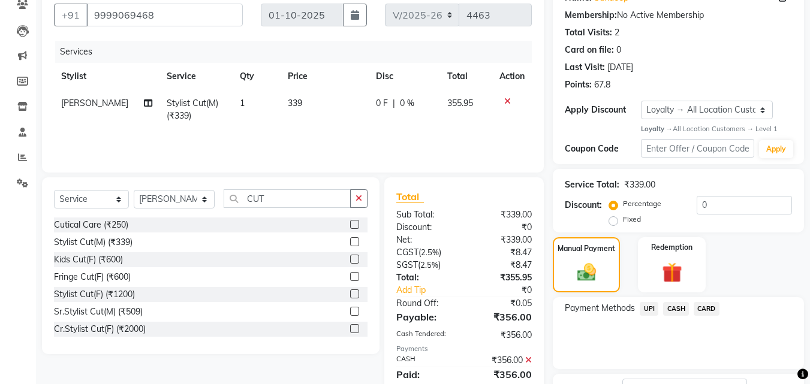
scroll to position [210, 0]
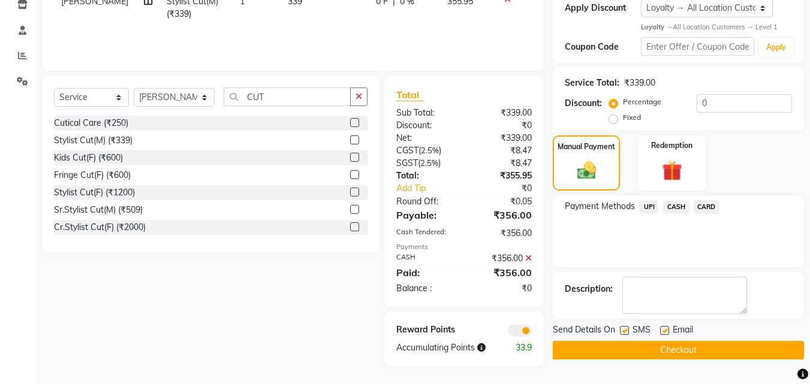
click at [677, 349] on button "Checkout" at bounding box center [677, 350] width 251 height 19
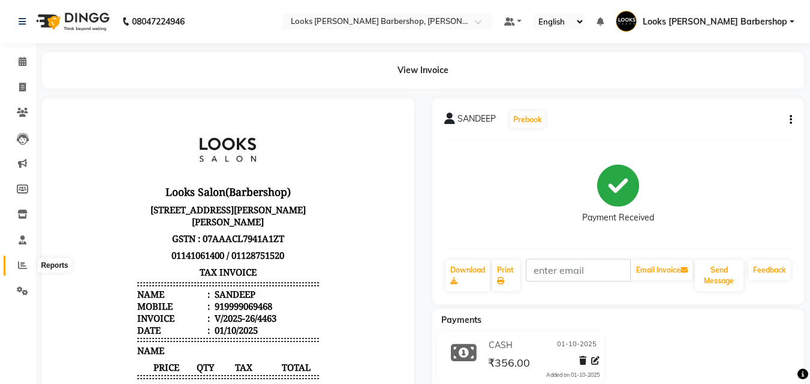
click at [22, 261] on icon at bounding box center [22, 265] width 9 height 9
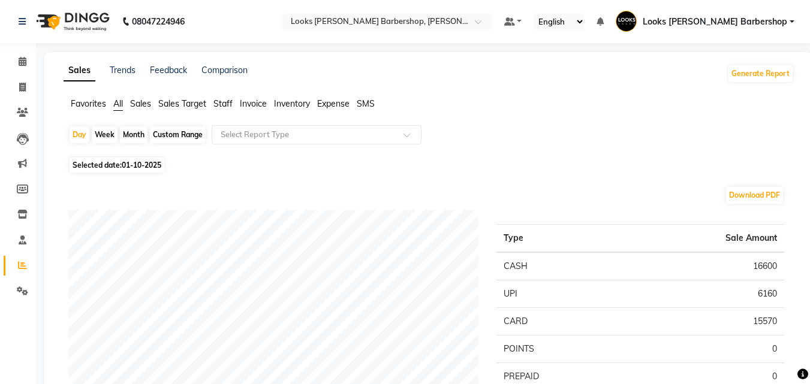
click at [218, 100] on span "Staff" at bounding box center [222, 103] width 19 height 11
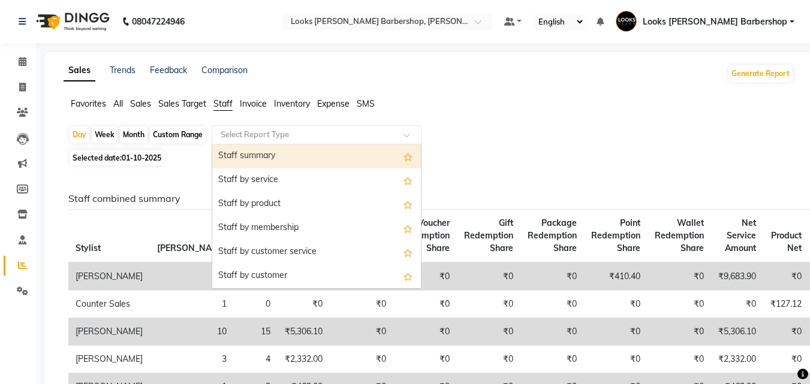
drag, startPoint x: 405, startPoint y: 132, endPoint x: 382, endPoint y: 148, distance: 28.1
click at [399, 133] on div "Select Report Type" at bounding box center [317, 134] width 210 height 19
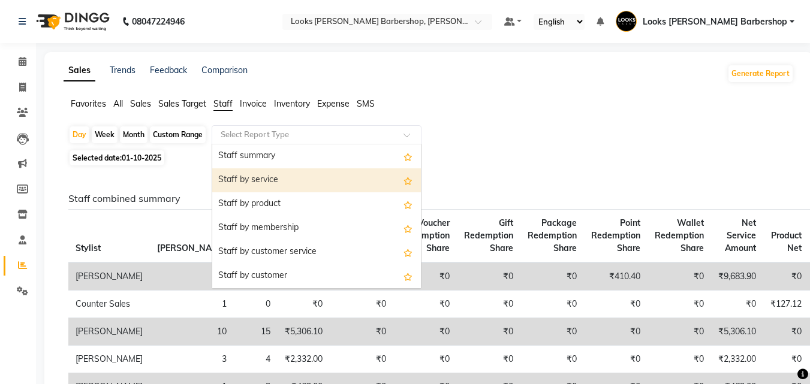
click at [354, 171] on div "Staff by service" at bounding box center [316, 180] width 209 height 24
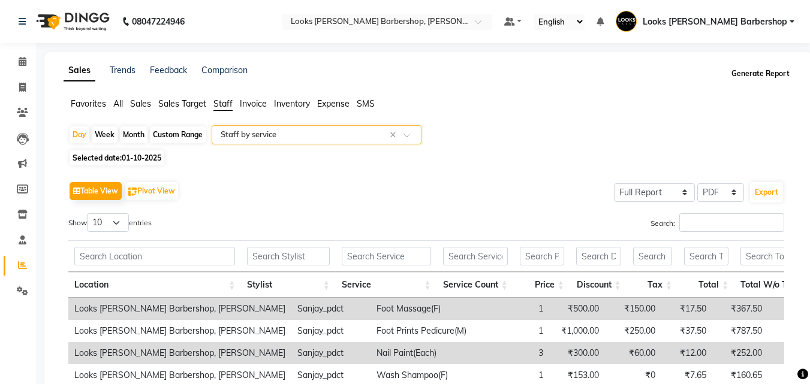
click at [760, 75] on button "Generate Report" at bounding box center [760, 73] width 64 height 17
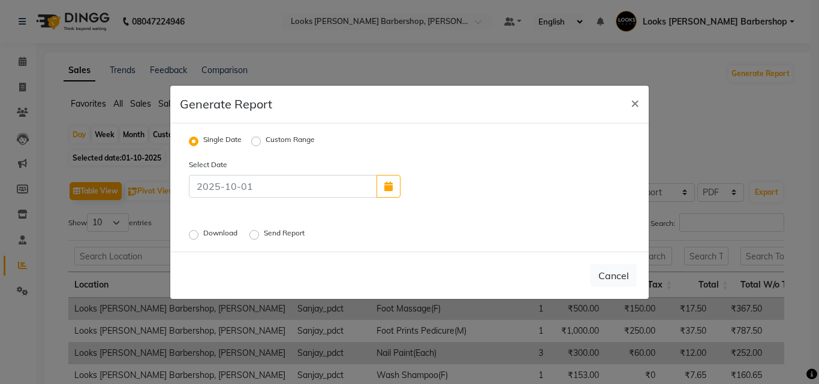
click at [203, 232] on label "Download" at bounding box center [221, 235] width 37 height 14
click at [193, 232] on input "Download" at bounding box center [195, 234] width 8 height 8
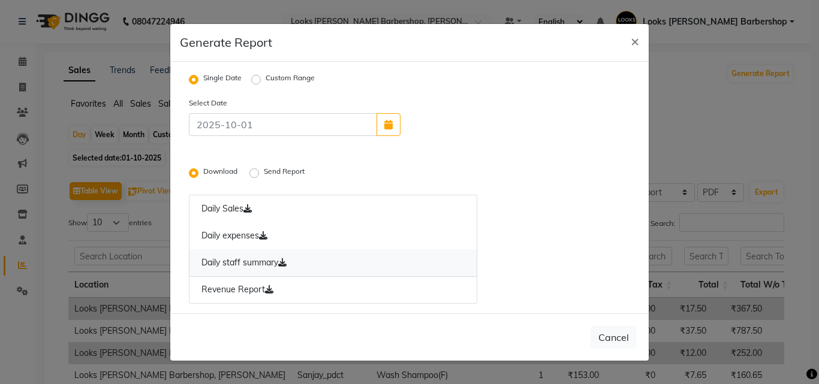
click at [286, 261] on icon at bounding box center [282, 262] width 8 height 8
click at [633, 40] on span "×" at bounding box center [634, 41] width 8 height 18
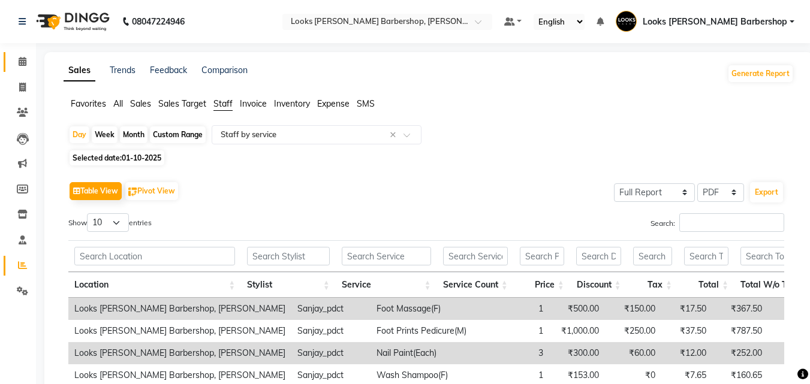
click at [17, 55] on link "Calendar" at bounding box center [18, 62] width 29 height 20
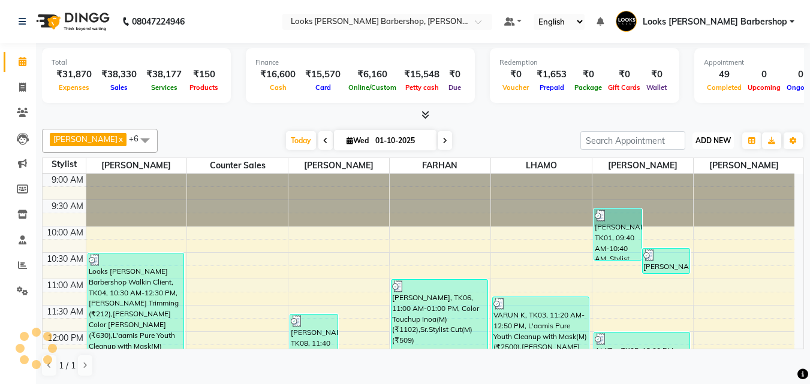
click at [714, 140] on span "ADD NEW" at bounding box center [712, 140] width 35 height 9
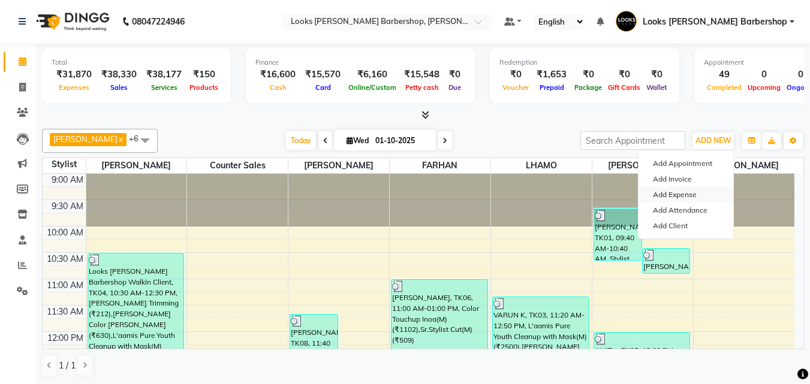
click at [661, 195] on link "Add Expense" at bounding box center [685, 195] width 95 height 16
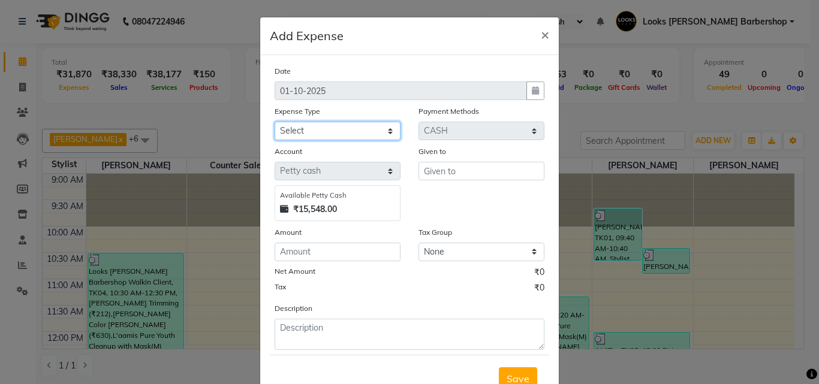
click at [390, 131] on select "Select Accommodation Aesthetics Bank Deposit BLINKIT Cash Handover Client Refun…" at bounding box center [337, 131] width 126 height 19
click at [274, 122] on select "Select Accommodation Aesthetics Bank Deposit BLINKIT Cash Handover Client Refun…" at bounding box center [337, 131] width 126 height 19
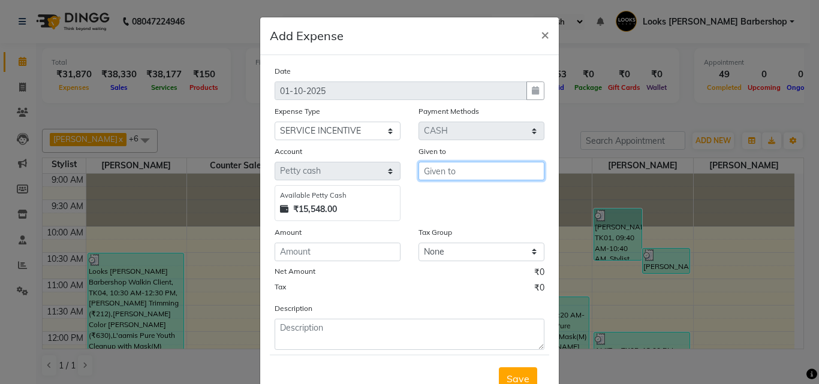
click at [437, 169] on input "text" at bounding box center [481, 171] width 126 height 19
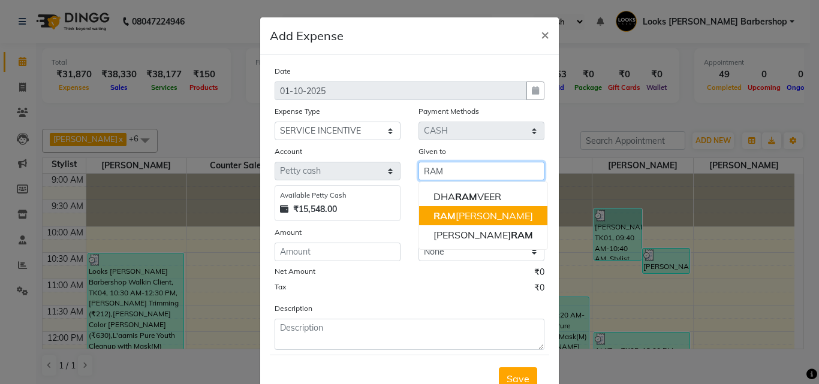
click at [440, 216] on span "RAM" at bounding box center [444, 216] width 22 height 12
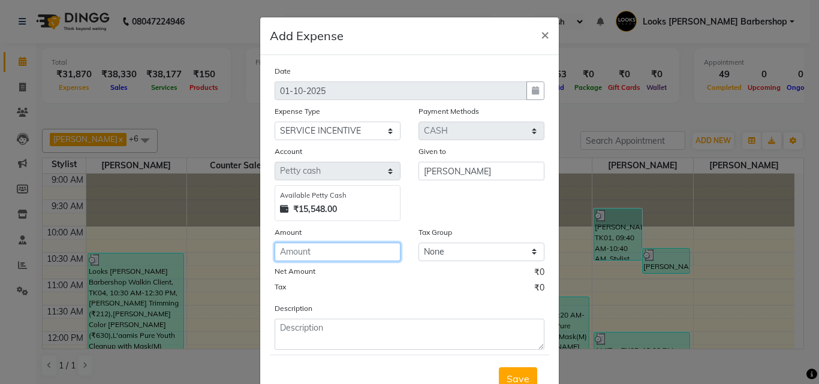
click at [312, 247] on input "number" at bounding box center [337, 252] width 126 height 19
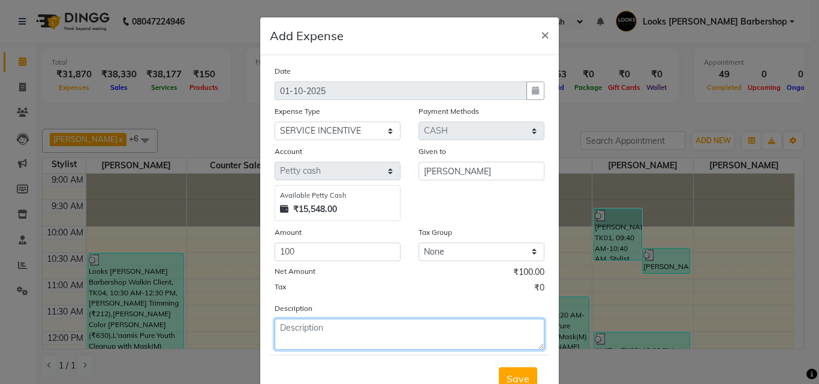
click at [327, 322] on textarea at bounding box center [409, 334] width 270 height 31
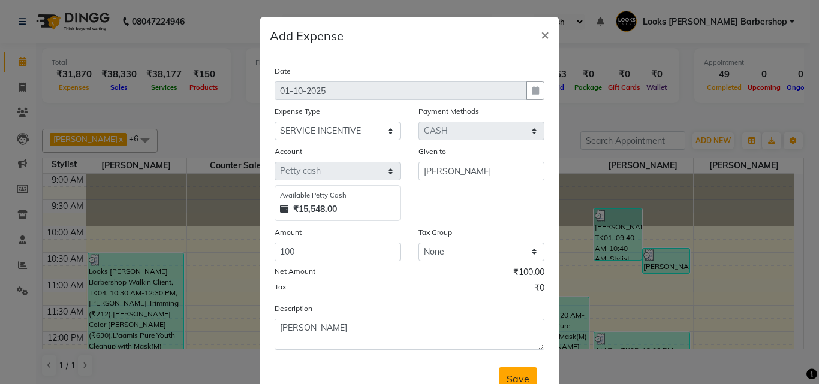
click at [516, 373] on span "Save" at bounding box center [517, 379] width 23 height 12
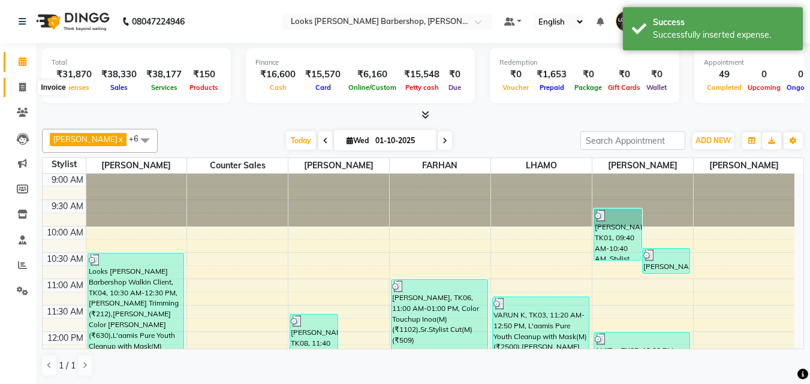
click at [22, 89] on icon at bounding box center [22, 87] width 7 height 9
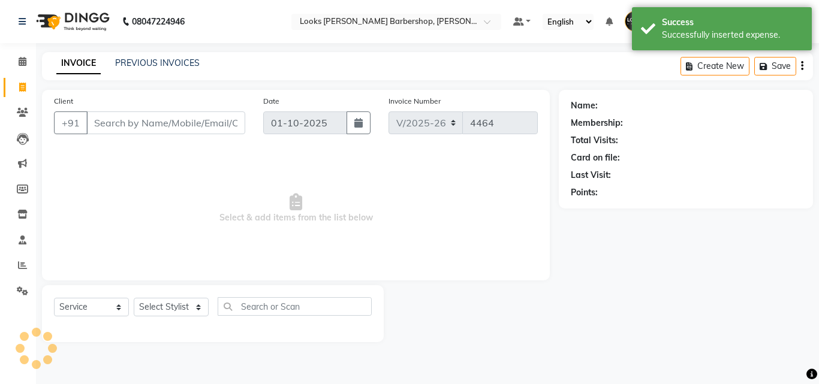
click at [109, 124] on input "Client" at bounding box center [165, 122] width 159 height 23
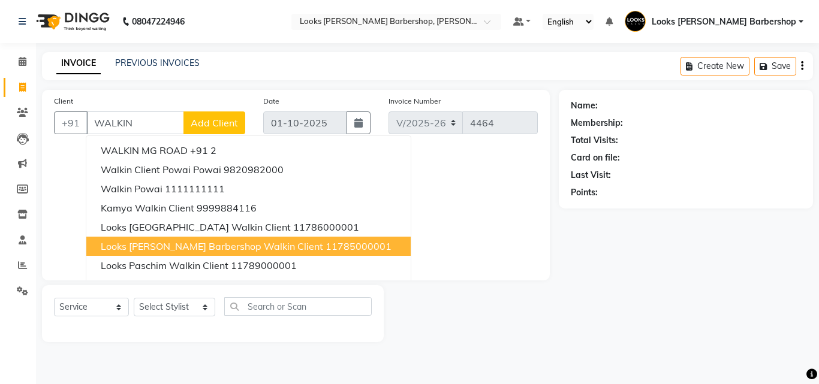
drag, startPoint x: 153, startPoint y: 245, endPoint x: 170, endPoint y: 261, distance: 23.3
click at [155, 245] on span "Looks [PERSON_NAME] Barbershop Walkin Client" at bounding box center [212, 246] width 222 height 12
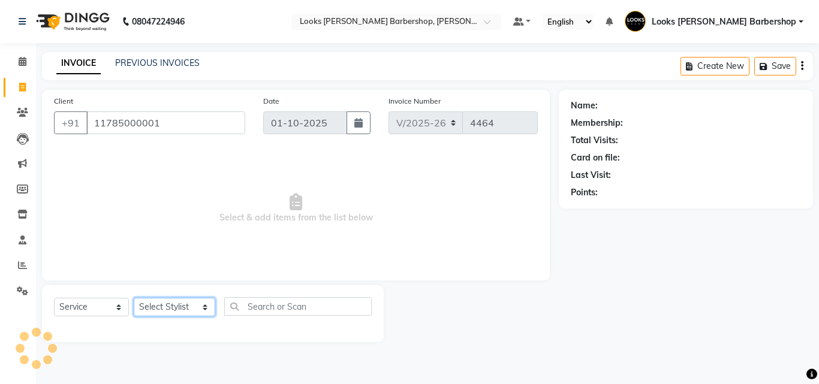
click at [201, 312] on select "Select Stylist [PERSON_NAME] [PERSON_NAME] Amazon_Kart [PERSON_NAME] Counter Sa…" at bounding box center [174, 307] width 81 height 19
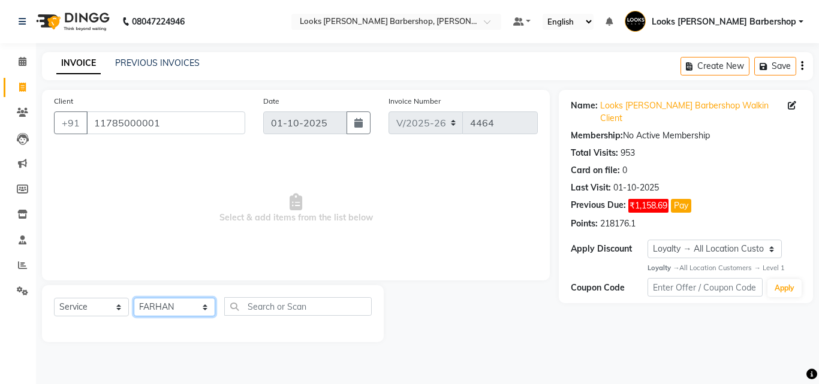
click at [134, 298] on select "Select Stylist [PERSON_NAME] [PERSON_NAME] Amazon_Kart [PERSON_NAME] Counter Sa…" at bounding box center [174, 307] width 81 height 19
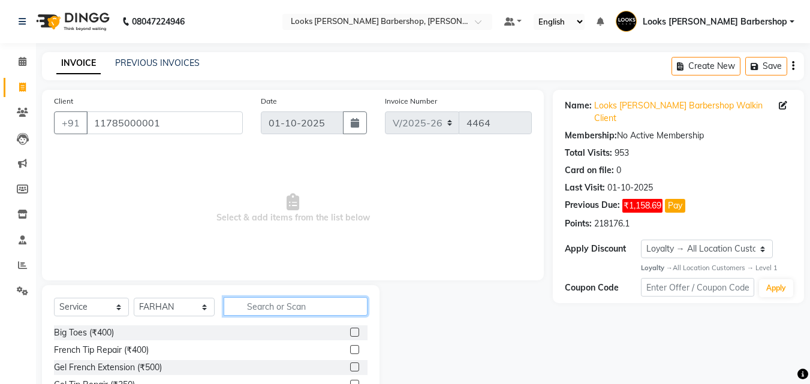
click at [238, 311] on input "text" at bounding box center [296, 306] width 144 height 19
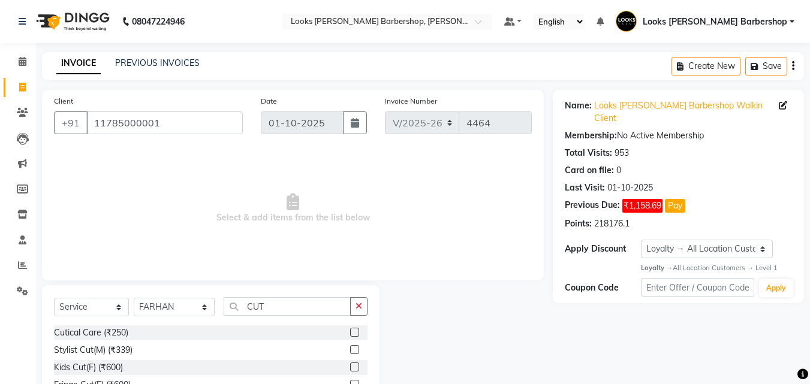
click at [350, 349] on label at bounding box center [354, 349] width 9 height 9
click at [350, 349] on input "checkbox" at bounding box center [354, 350] width 8 height 8
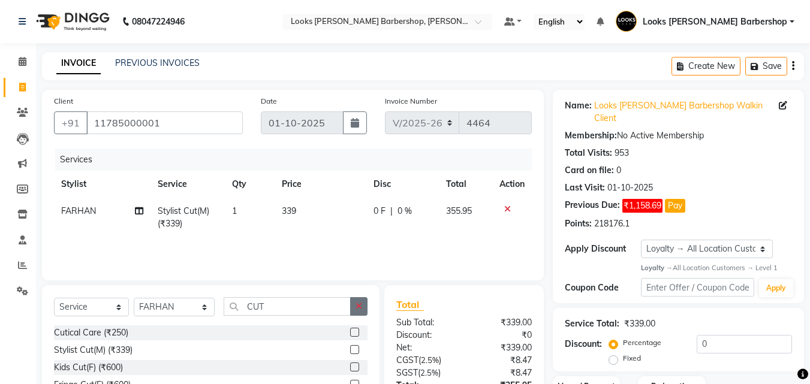
click at [361, 304] on icon "button" at bounding box center [358, 306] width 7 height 8
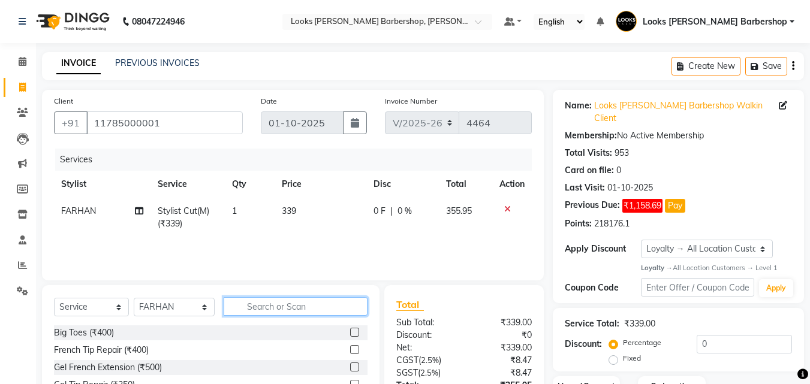
click at [334, 299] on input "text" at bounding box center [296, 306] width 144 height 19
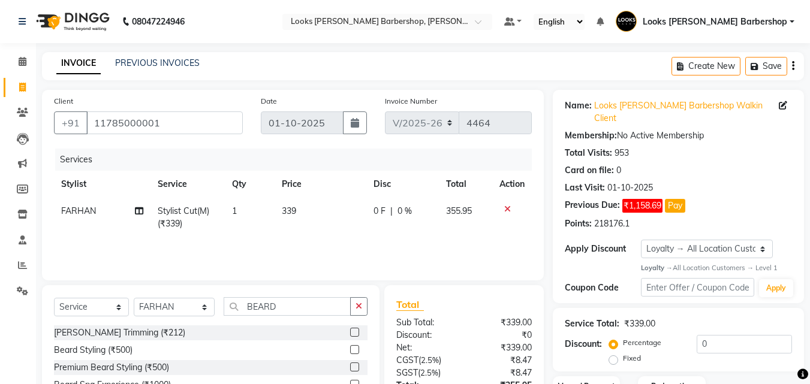
click at [351, 331] on label at bounding box center [354, 332] width 9 height 9
click at [351, 331] on input "checkbox" at bounding box center [354, 333] width 8 height 8
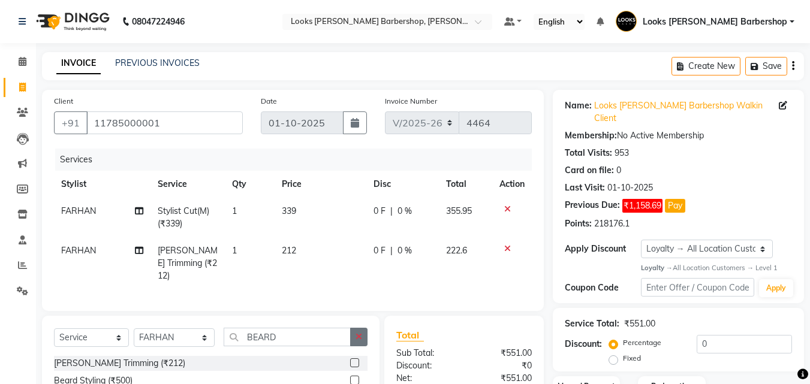
click at [358, 333] on icon "button" at bounding box center [358, 337] width 7 height 8
click at [298, 328] on input "text" at bounding box center [296, 337] width 144 height 19
click at [352, 358] on label at bounding box center [354, 362] width 9 height 9
click at [352, 360] on input "checkbox" at bounding box center [354, 364] width 8 height 8
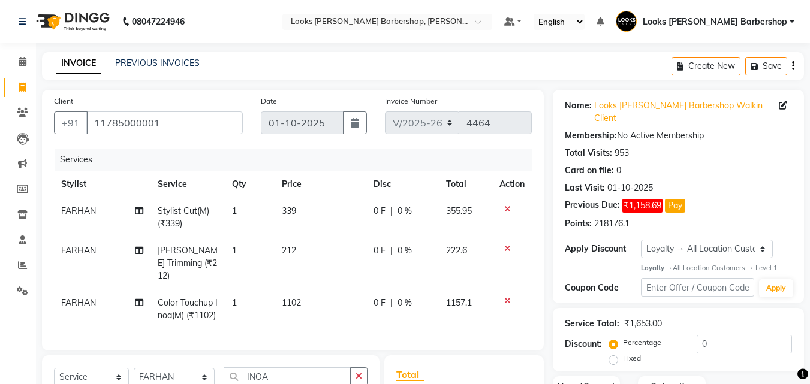
click at [508, 205] on icon at bounding box center [507, 209] width 7 height 8
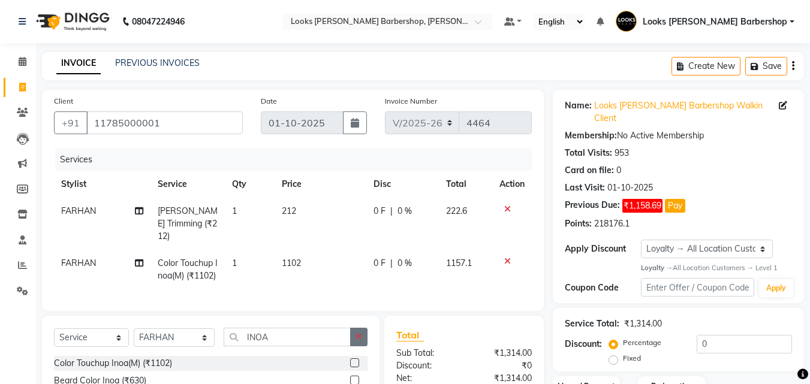
click at [356, 328] on button "button" at bounding box center [358, 337] width 17 height 19
click at [343, 330] on input "text" at bounding box center [296, 337] width 144 height 19
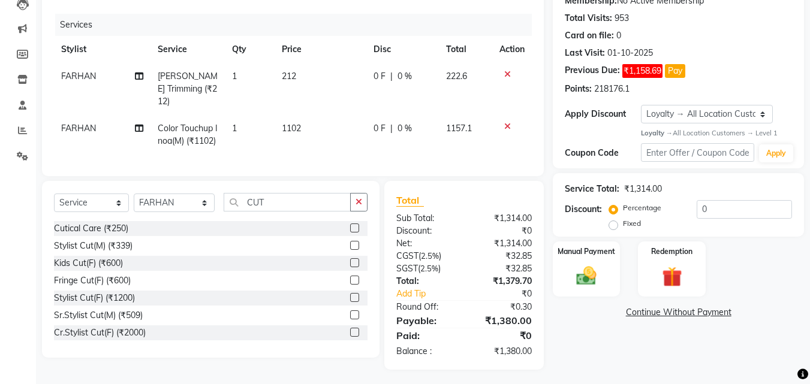
click at [350, 312] on label at bounding box center [354, 314] width 9 height 9
click at [350, 312] on input "checkbox" at bounding box center [354, 316] width 8 height 8
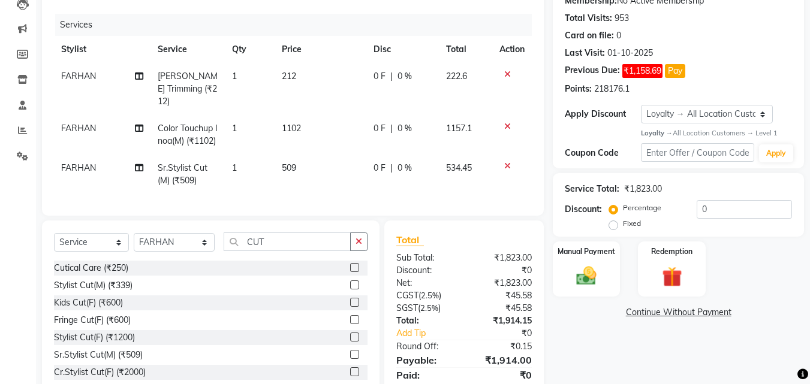
scroll to position [0, 0]
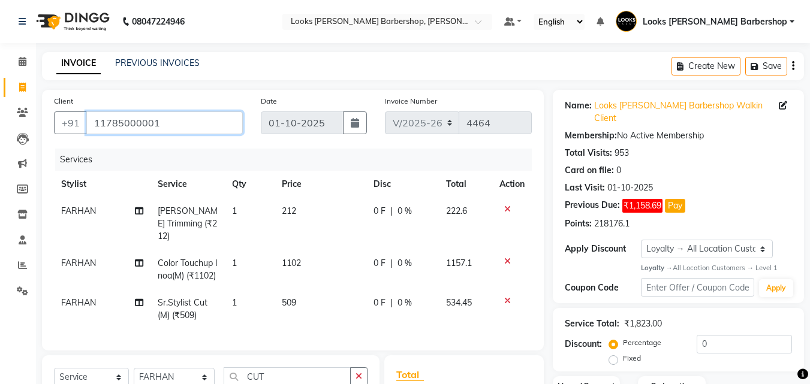
click at [164, 119] on input "11785000001" at bounding box center [164, 122] width 156 height 23
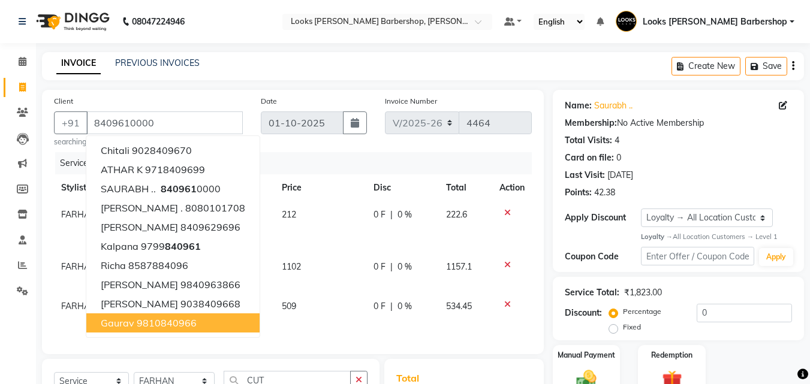
scroll to position [178, 0]
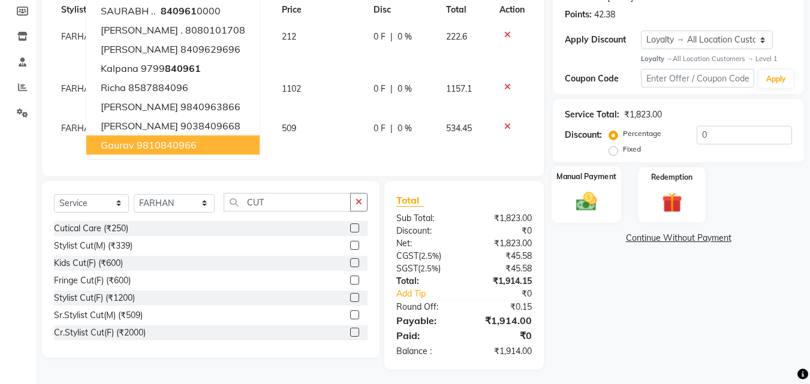
click at [580, 196] on img at bounding box center [586, 202] width 34 height 24
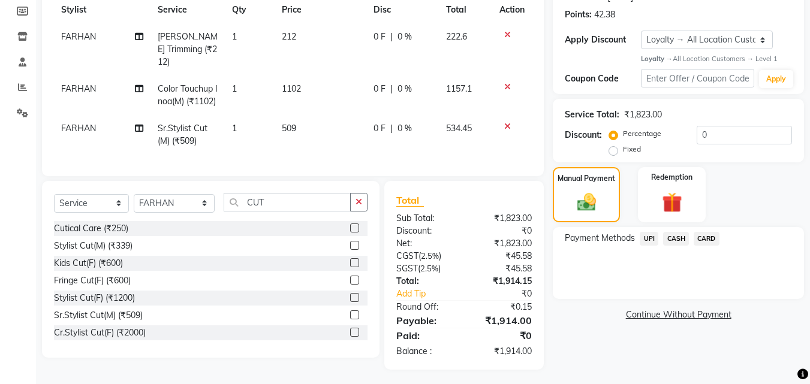
click at [677, 238] on span "CASH" at bounding box center [676, 239] width 26 height 14
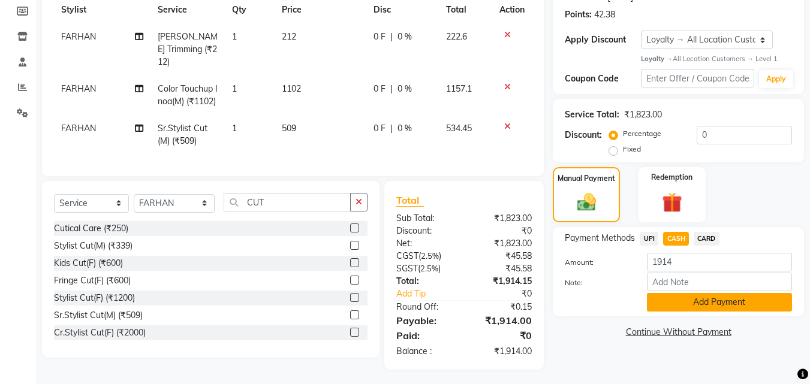
click at [665, 299] on button "Add Payment" at bounding box center [719, 302] width 145 height 19
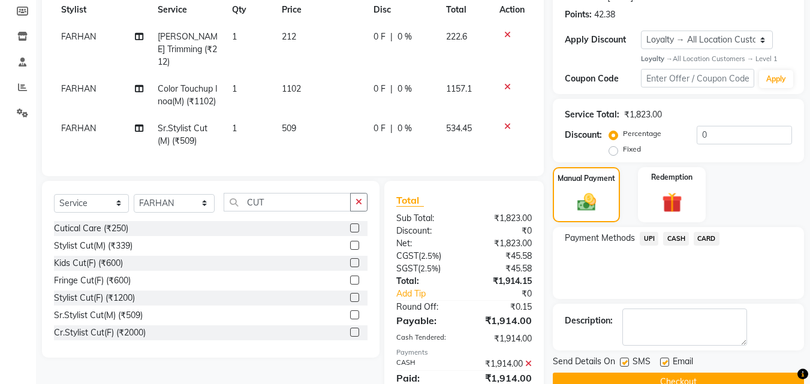
scroll to position [292, 0]
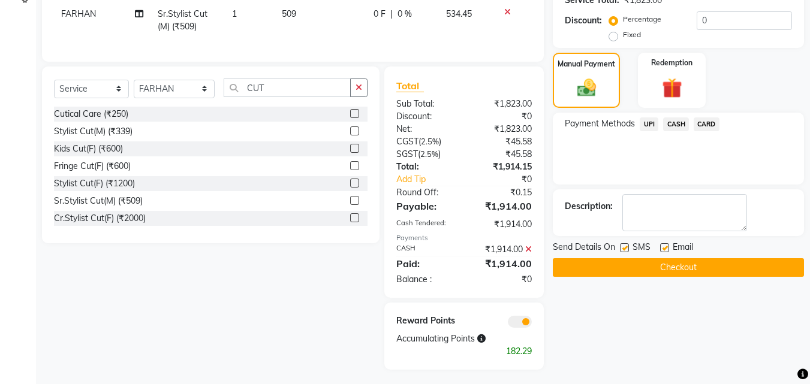
click at [651, 267] on button "Checkout" at bounding box center [677, 267] width 251 height 19
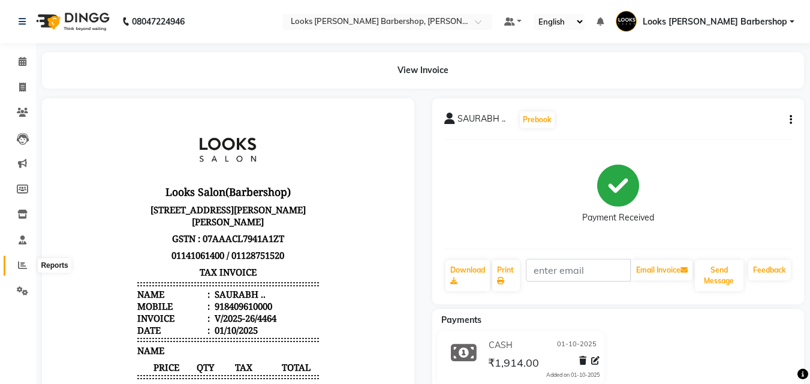
click at [20, 259] on span at bounding box center [22, 266] width 21 height 14
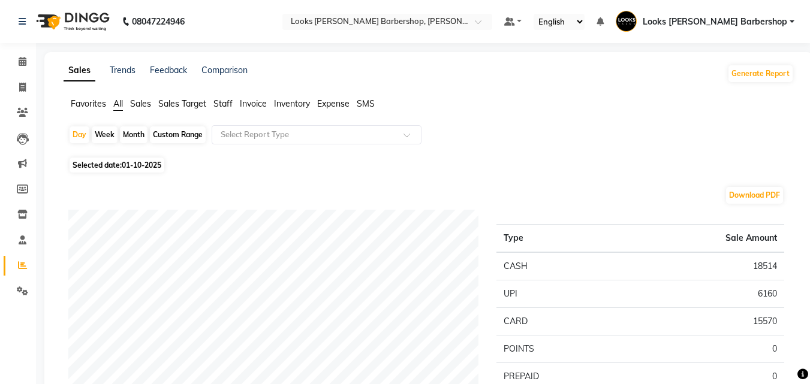
click at [221, 101] on span "Staff" at bounding box center [222, 103] width 19 height 11
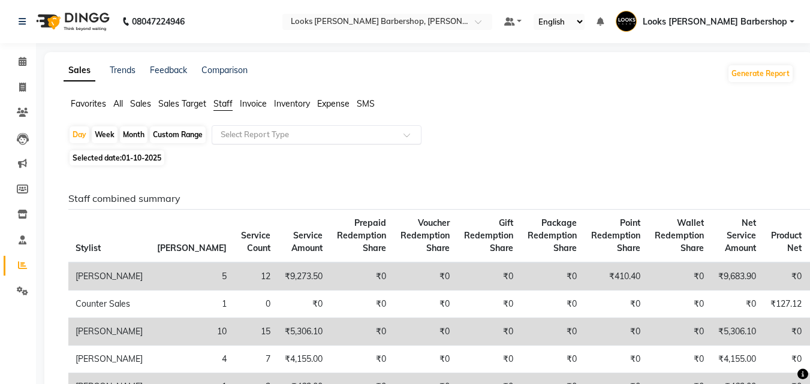
click at [404, 131] on div at bounding box center [316, 135] width 209 height 12
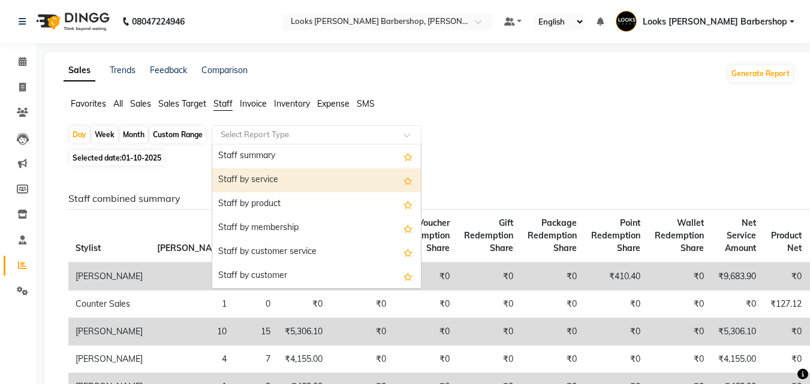
click at [360, 173] on div "Staff by service" at bounding box center [316, 180] width 209 height 24
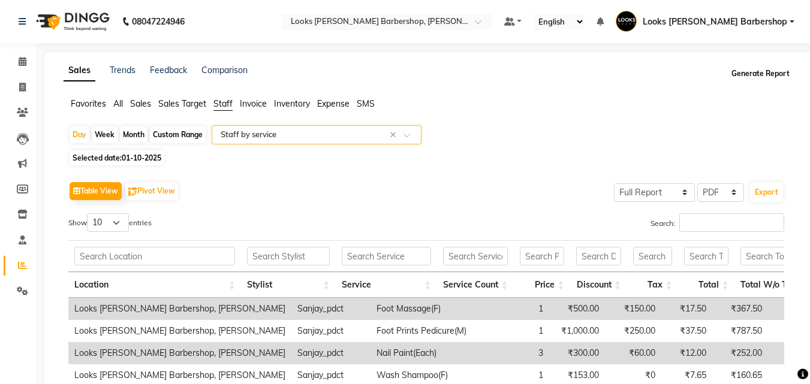
click at [759, 71] on button "Generate Report" at bounding box center [760, 73] width 64 height 17
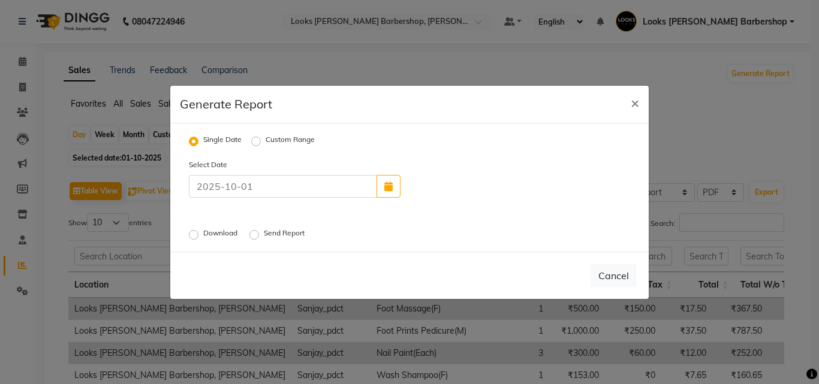
click at [203, 233] on label "Download" at bounding box center [221, 235] width 37 height 14
click at [191, 233] on input "Download" at bounding box center [195, 234] width 8 height 8
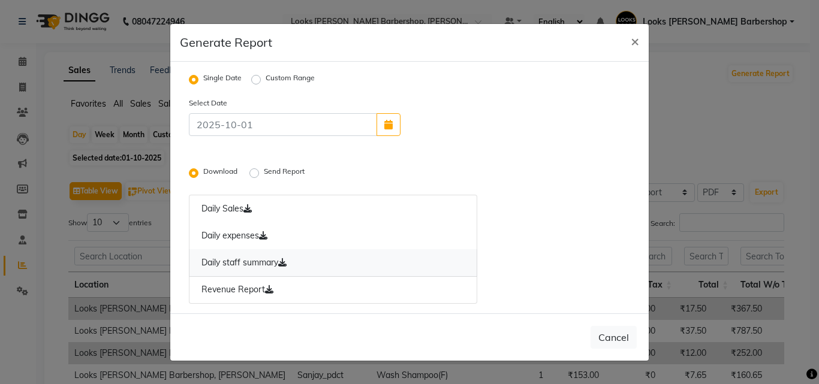
click at [286, 261] on icon at bounding box center [282, 262] width 8 height 8
click at [638, 37] on span "×" at bounding box center [634, 41] width 8 height 18
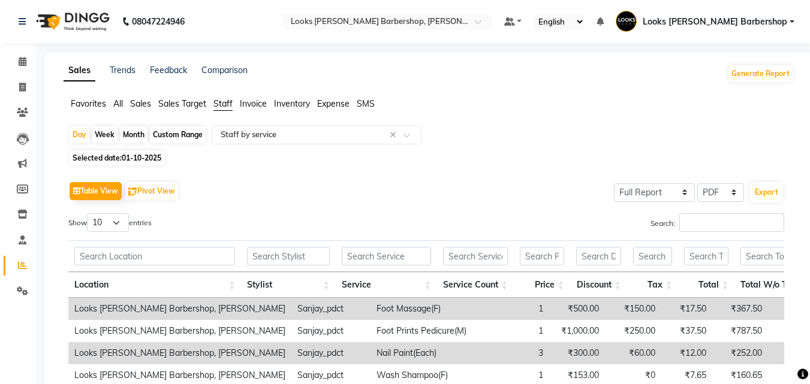
click at [334, 101] on span "Expense" at bounding box center [333, 103] width 32 height 11
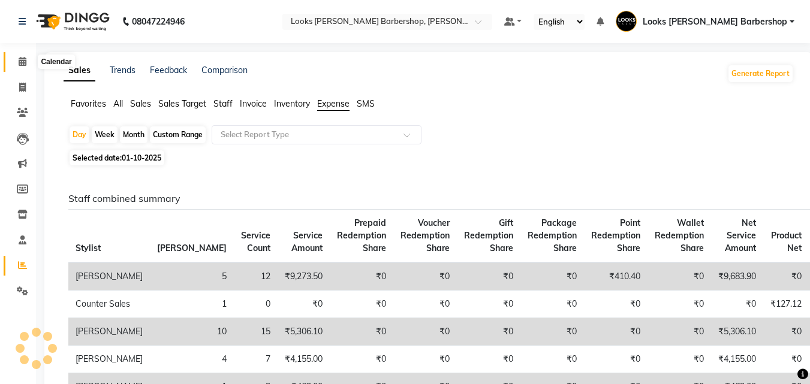
click at [19, 57] on icon at bounding box center [23, 61] width 8 height 9
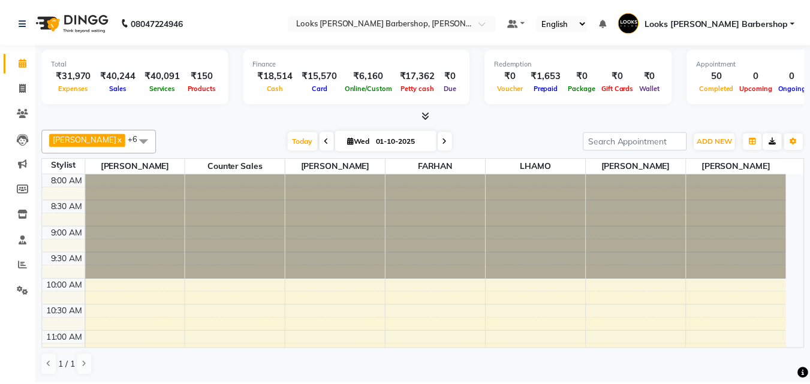
scroll to position [434, 0]
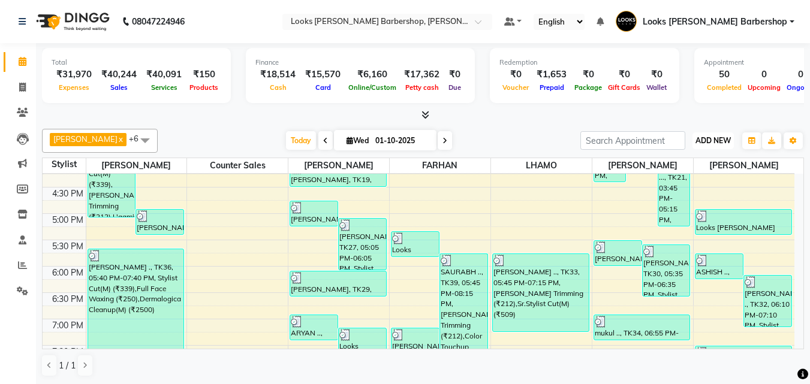
click at [714, 138] on span "ADD NEW" at bounding box center [712, 140] width 35 height 9
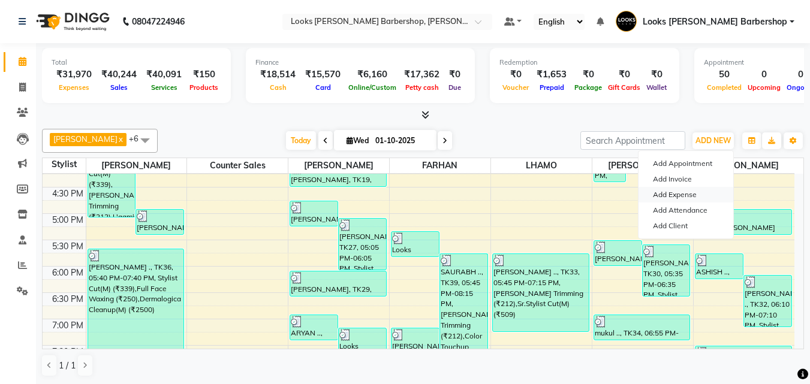
click at [675, 195] on link "Add Expense" at bounding box center [685, 195] width 95 height 16
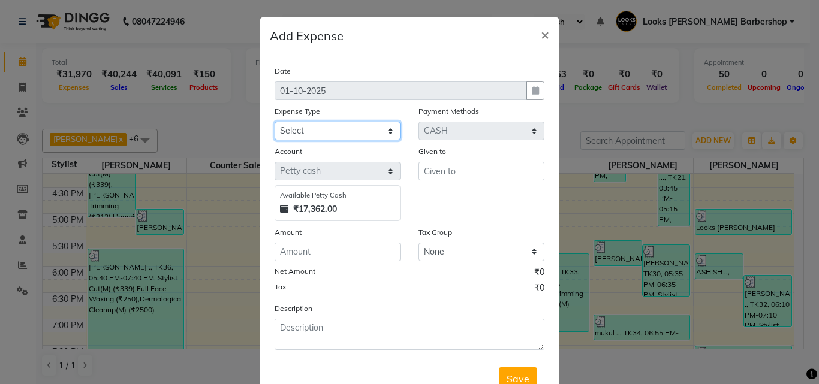
click at [383, 128] on select "Select Accommodation Aesthetics Bank Deposit BLINKIT Cash Handover Client Refun…" at bounding box center [337, 131] width 126 height 19
click at [274, 122] on select "Select Accommodation Aesthetics Bank Deposit BLINKIT Cash Handover Client Refun…" at bounding box center [337, 131] width 126 height 19
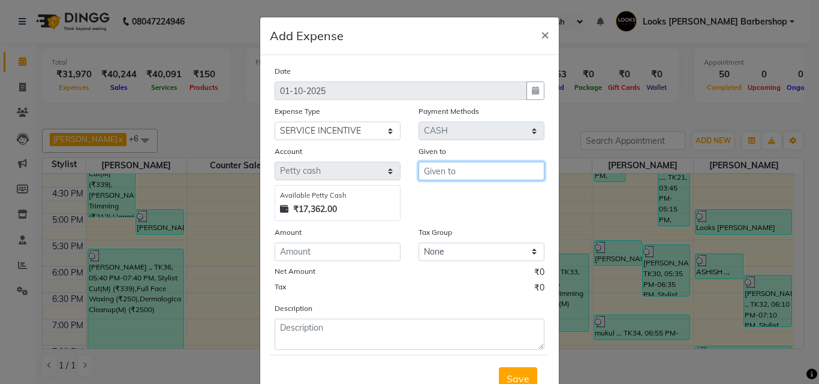
click at [437, 170] on input "text" at bounding box center [481, 171] width 126 height 19
click at [445, 196] on span "FAR" at bounding box center [442, 197] width 19 height 12
click at [464, 171] on input "FARHAN" at bounding box center [481, 171] width 126 height 19
click at [451, 197] on ngb-highlight "BIJ ENDER" at bounding box center [455, 197] width 45 height 12
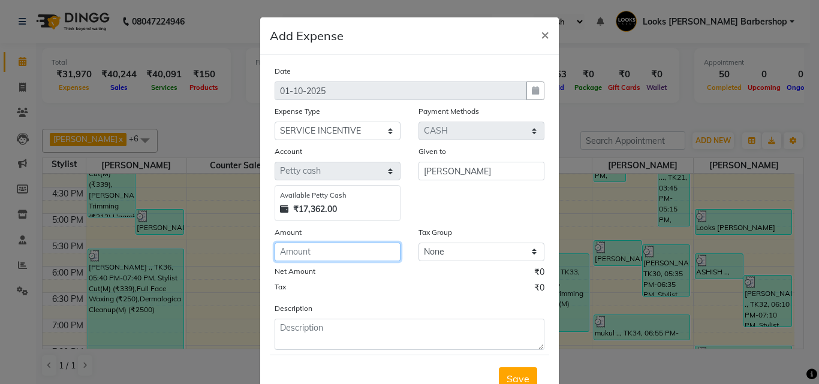
click at [318, 252] on input "number" at bounding box center [337, 252] width 126 height 19
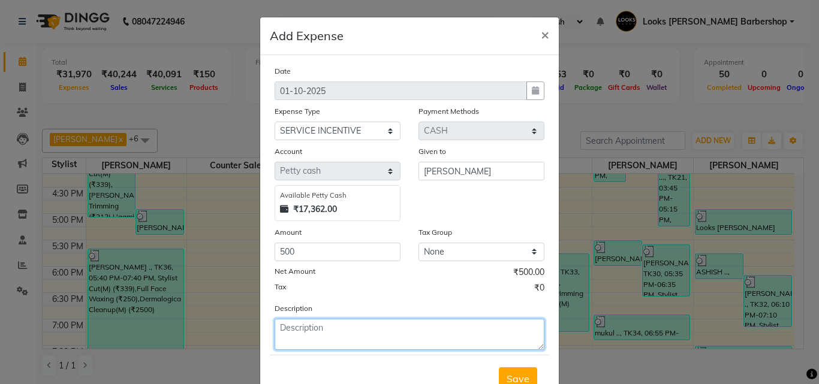
click at [337, 338] on textarea at bounding box center [409, 334] width 270 height 31
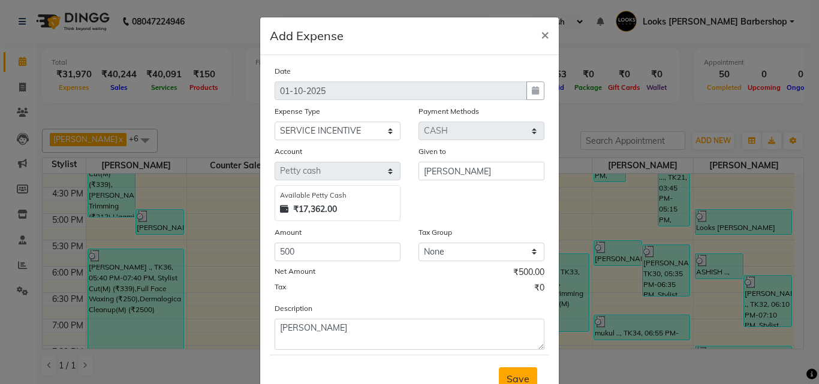
click at [518, 373] on span "Save" at bounding box center [517, 379] width 23 height 12
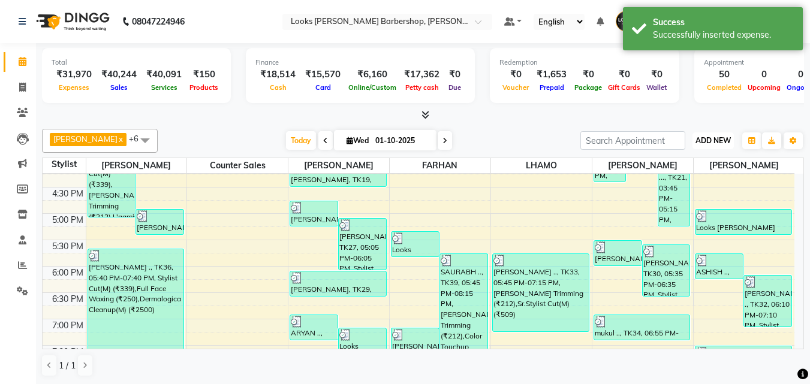
click at [708, 138] on span "ADD NEW" at bounding box center [712, 140] width 35 height 9
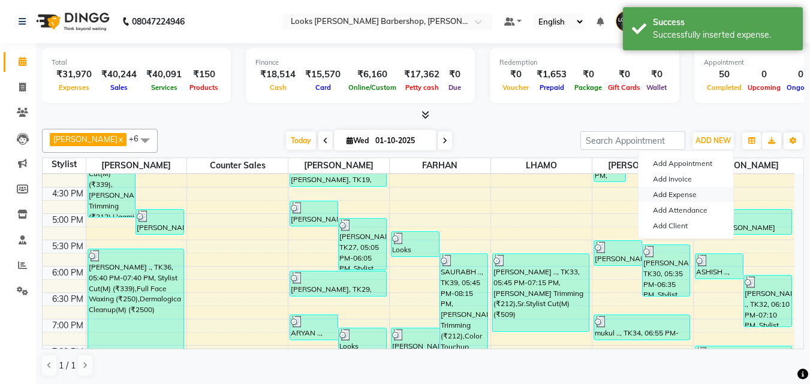
click at [666, 197] on link "Add Expense" at bounding box center [685, 195] width 95 height 16
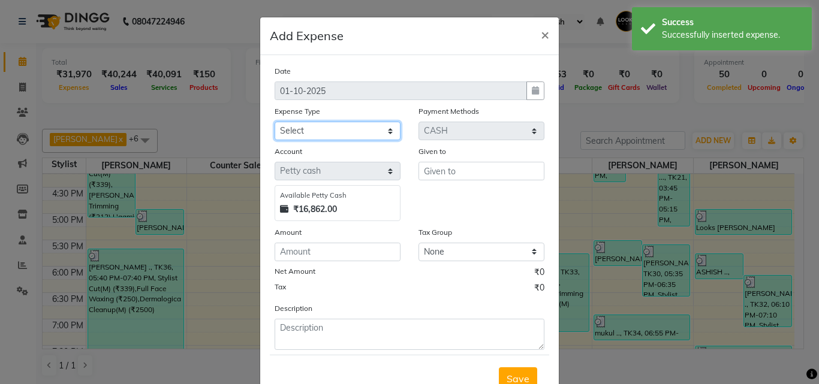
click at [386, 128] on select "Select Accommodation Aesthetics Bank Deposit BLINKIT Cash Handover Client Refun…" at bounding box center [337, 131] width 126 height 19
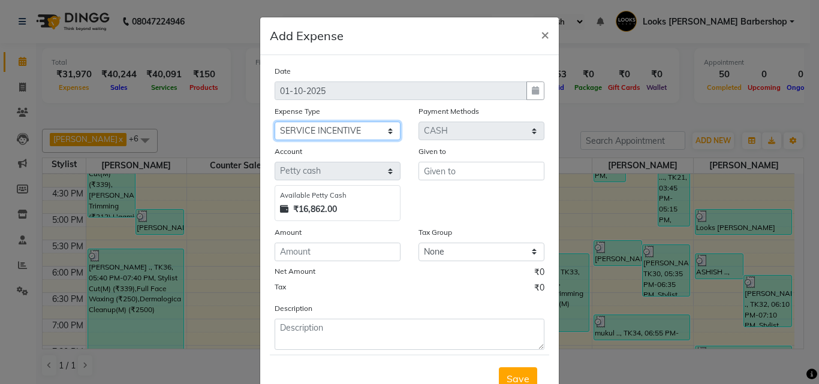
click at [274, 122] on select "Select Accommodation Aesthetics Bank Deposit BLINKIT Cash Handover Client Refun…" at bounding box center [337, 131] width 126 height 19
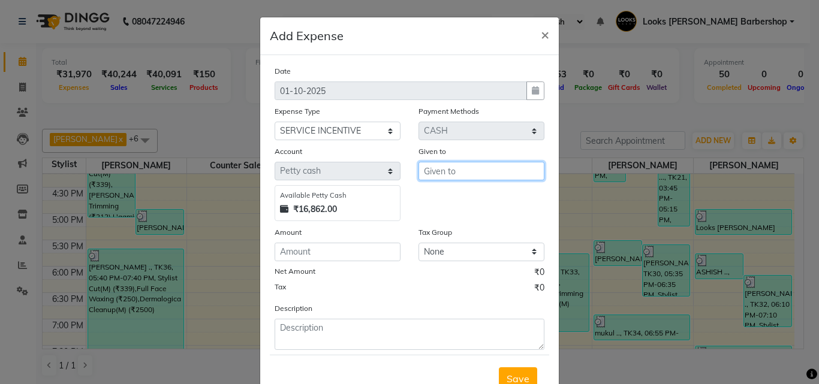
click at [458, 176] on input "text" at bounding box center [481, 171] width 126 height 19
click at [452, 199] on span "FARH" at bounding box center [446, 197] width 26 height 12
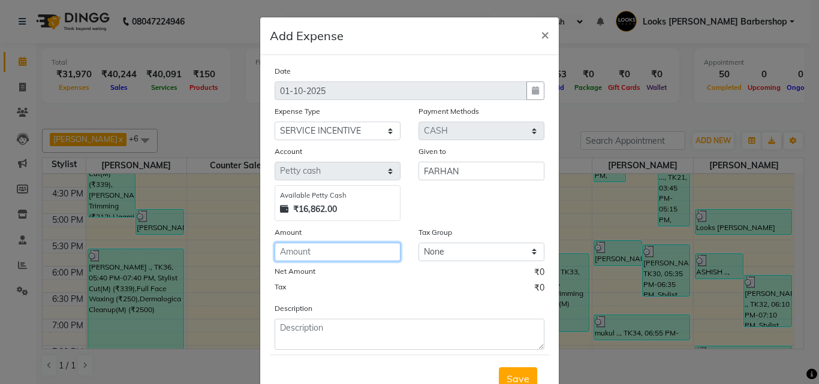
click at [333, 259] on input "number" at bounding box center [337, 252] width 126 height 19
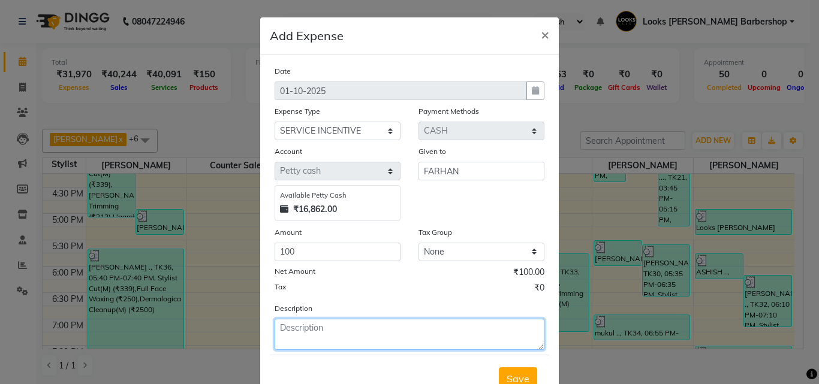
click at [301, 333] on textarea at bounding box center [409, 334] width 270 height 31
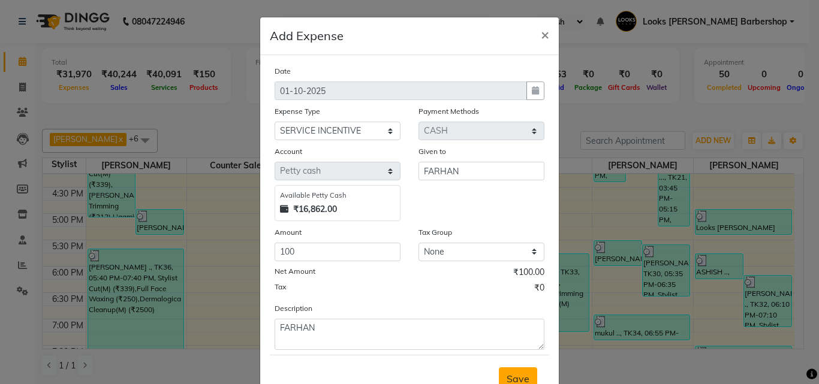
click at [508, 373] on span "Save" at bounding box center [517, 379] width 23 height 12
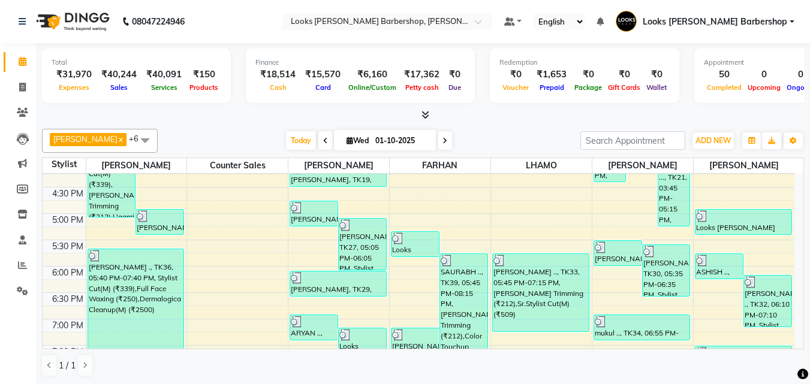
click at [22, 54] on link "Calendar" at bounding box center [18, 62] width 29 height 20
click at [23, 81] on span at bounding box center [22, 88] width 21 height 14
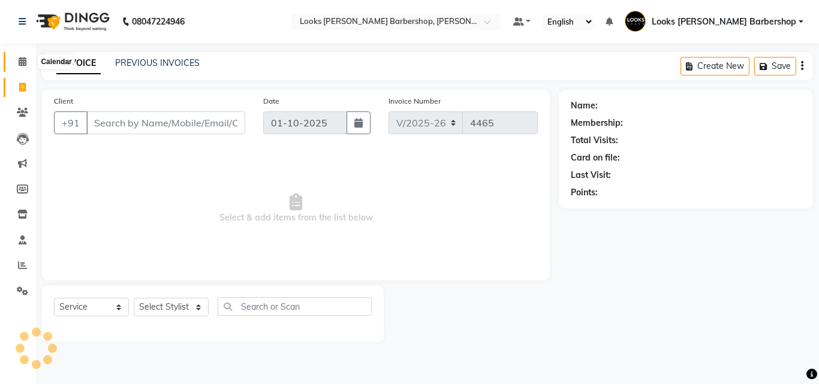
click at [22, 61] on icon at bounding box center [23, 61] width 8 height 9
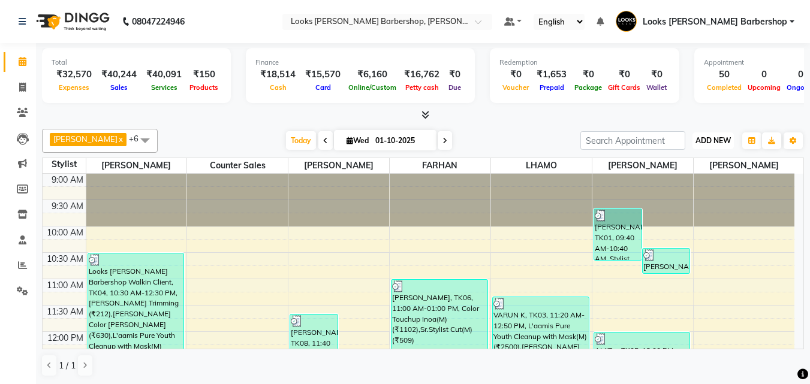
click at [702, 138] on span "ADD NEW" at bounding box center [712, 140] width 35 height 9
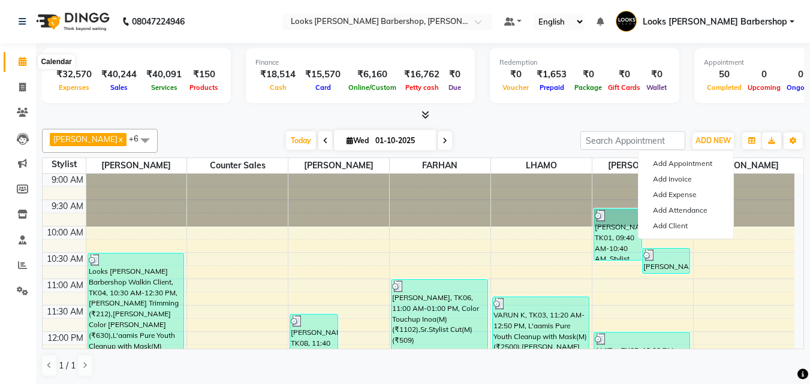
click at [25, 62] on icon at bounding box center [23, 61] width 8 height 9
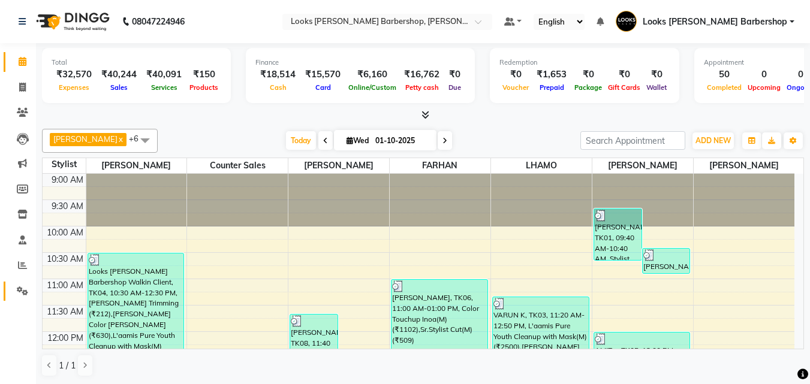
click at [24, 285] on span at bounding box center [22, 292] width 21 height 14
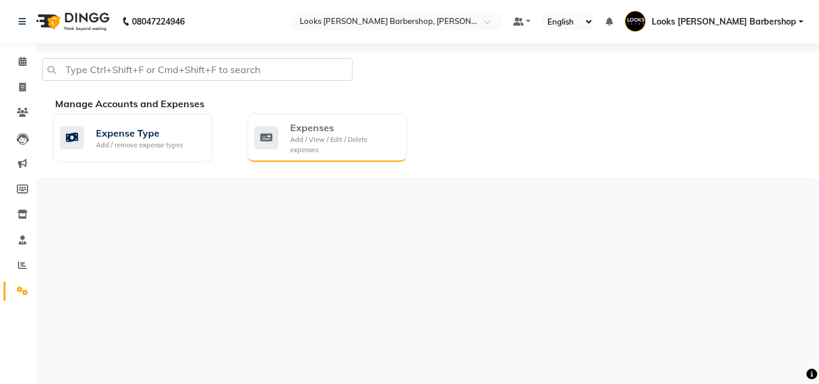
click at [335, 130] on div "Expenses" at bounding box center [343, 127] width 107 height 14
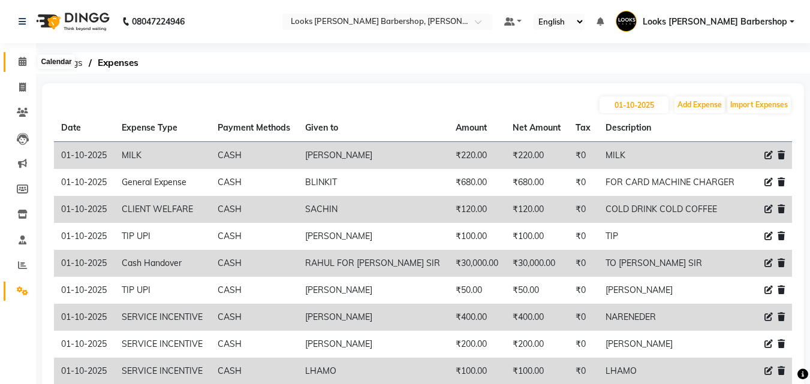
click at [17, 68] on span at bounding box center [22, 62] width 21 height 14
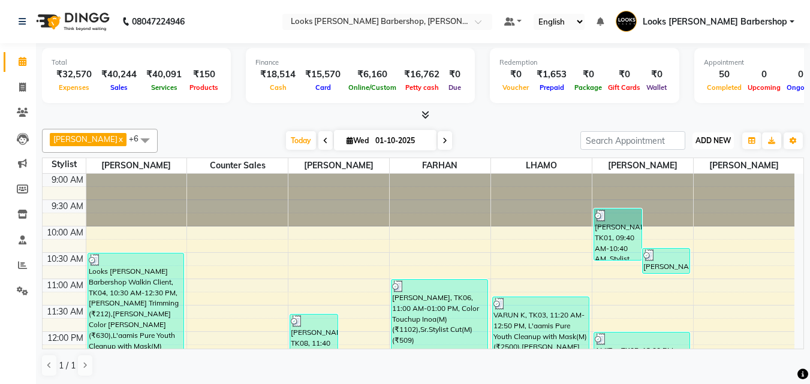
click at [712, 143] on span "ADD NEW" at bounding box center [712, 140] width 35 height 9
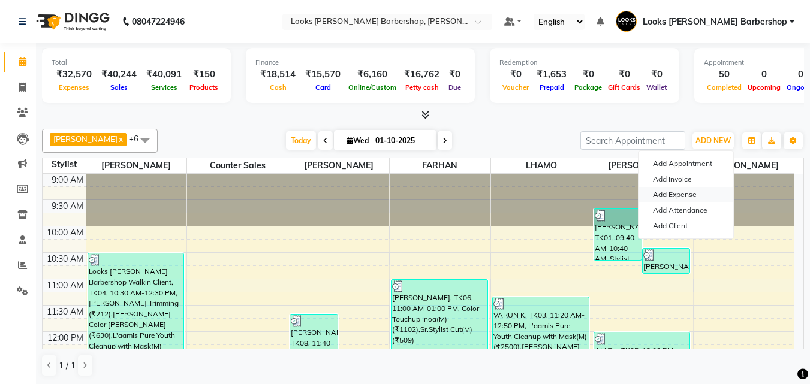
click at [679, 200] on link "Add Expense" at bounding box center [685, 195] width 95 height 16
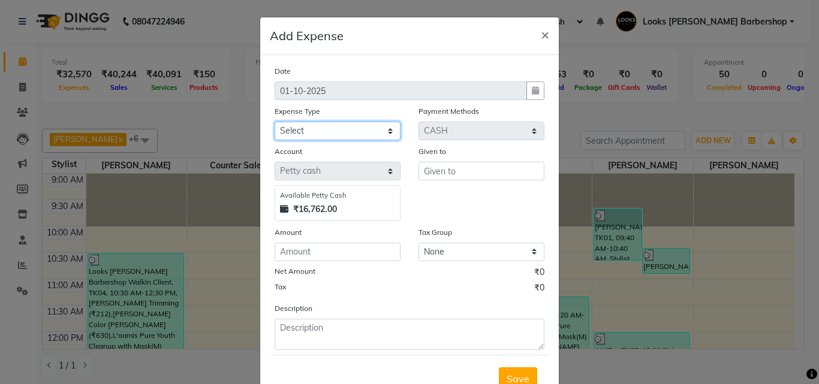
click at [385, 130] on select "Select Accommodation Aesthetics Bank Deposit BLINKIT Cash Handover Client Refun…" at bounding box center [337, 131] width 126 height 19
click at [274, 122] on select "Select Accommodation Aesthetics Bank Deposit BLINKIT Cash Handover Client Refun…" at bounding box center [337, 131] width 126 height 19
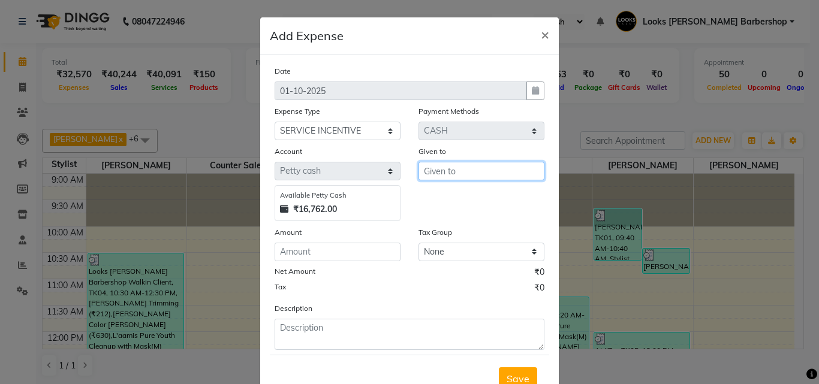
click at [451, 170] on input "text" at bounding box center [481, 171] width 126 height 19
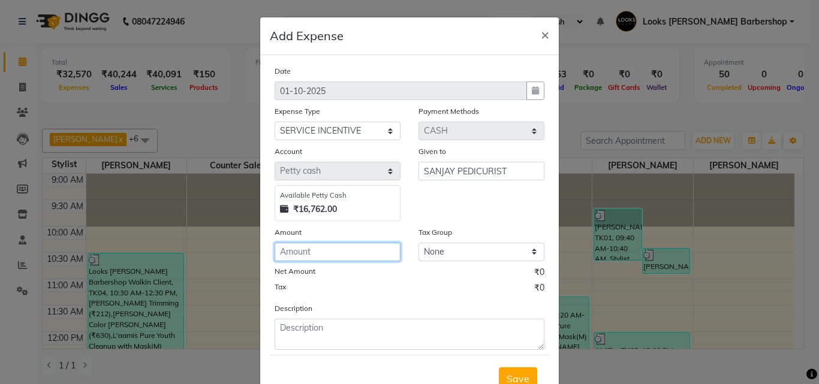
click at [304, 252] on input "number" at bounding box center [337, 252] width 126 height 19
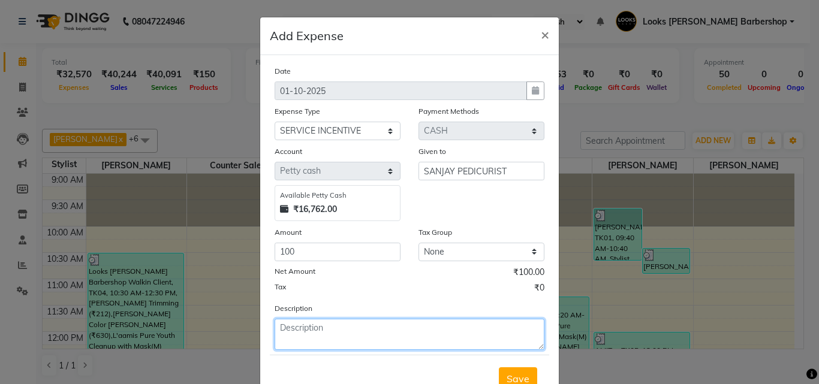
click at [316, 327] on textarea at bounding box center [409, 334] width 270 height 31
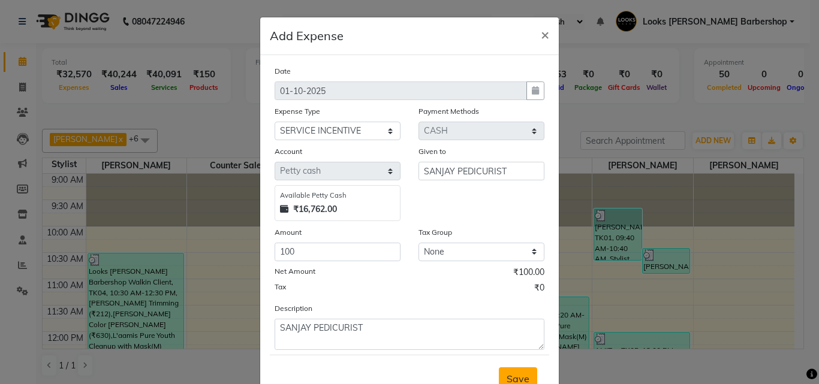
click at [508, 376] on span "Save" at bounding box center [517, 379] width 23 height 12
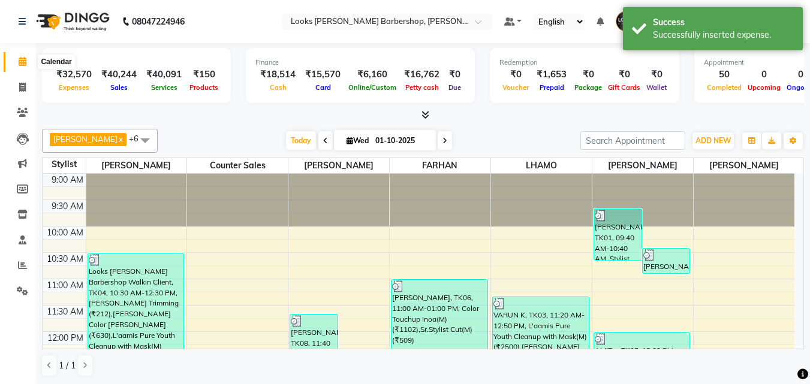
click at [21, 59] on icon at bounding box center [23, 61] width 8 height 9
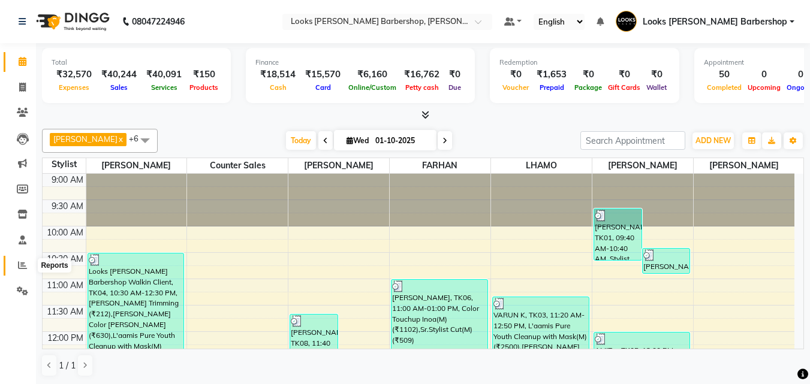
click at [17, 264] on span at bounding box center [22, 266] width 21 height 14
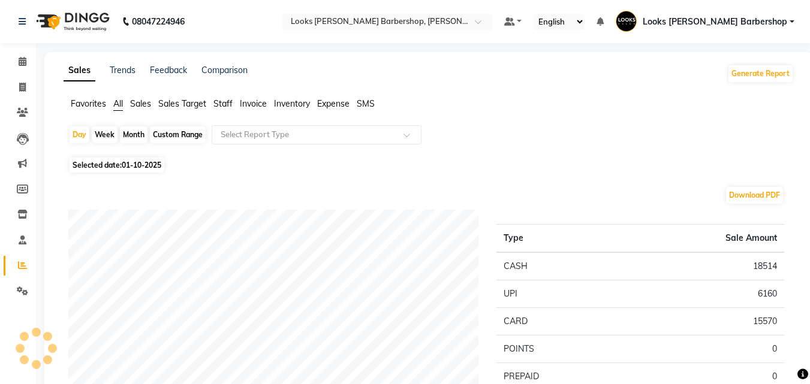
click at [321, 102] on span "Expense" at bounding box center [333, 103] width 32 height 11
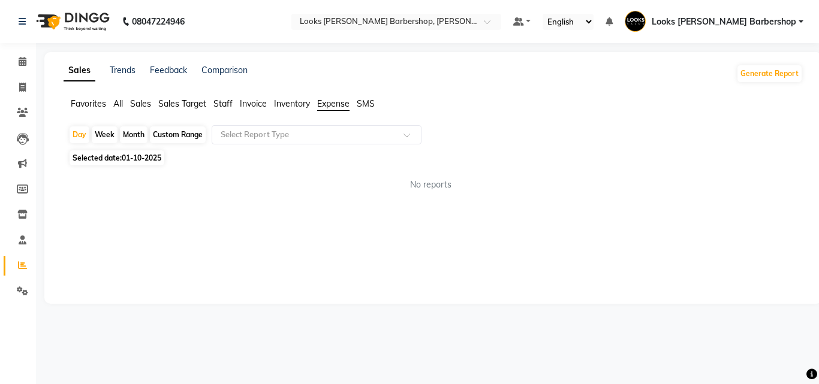
click at [337, 103] on span "Expense" at bounding box center [333, 103] width 32 height 11
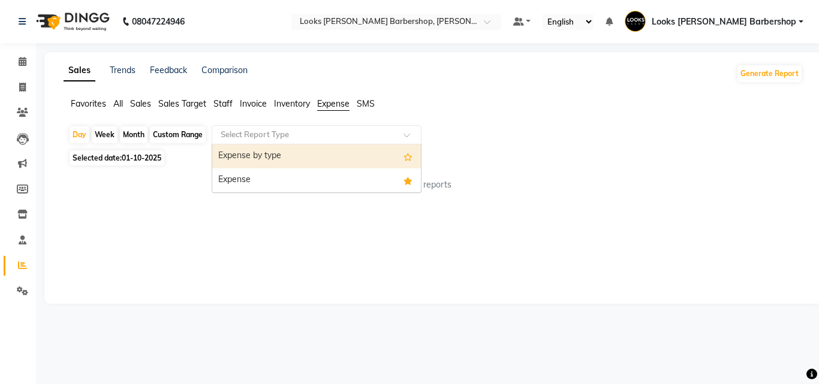
click at [415, 133] on span at bounding box center [410, 138] width 15 height 12
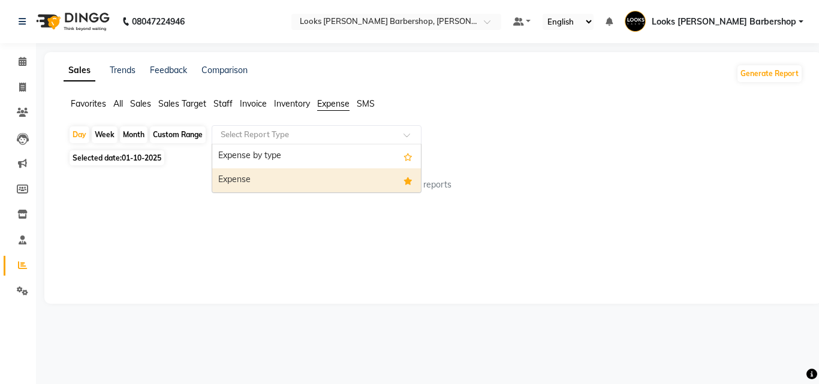
click at [334, 174] on div "Expense" at bounding box center [316, 180] width 209 height 24
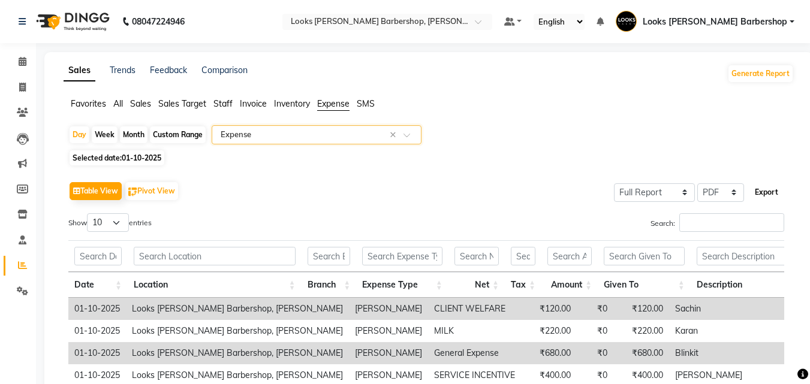
click at [770, 191] on button "Export" at bounding box center [766, 192] width 33 height 20
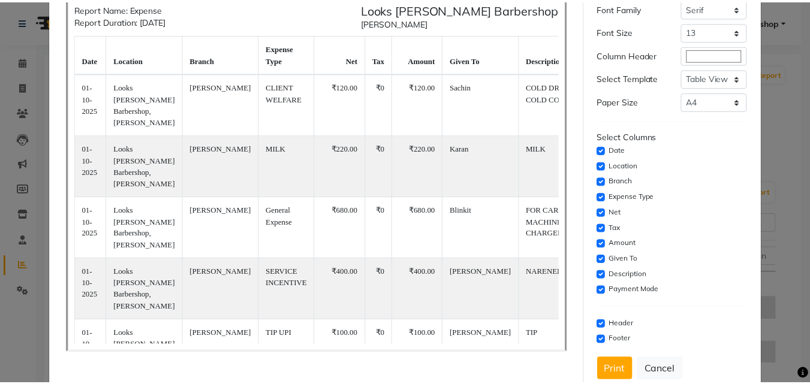
scroll to position [98, 0]
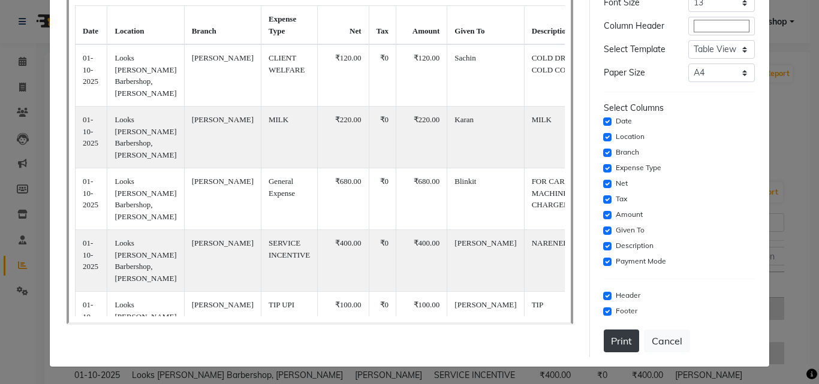
click at [612, 340] on button "Print" at bounding box center [620, 341] width 35 height 23
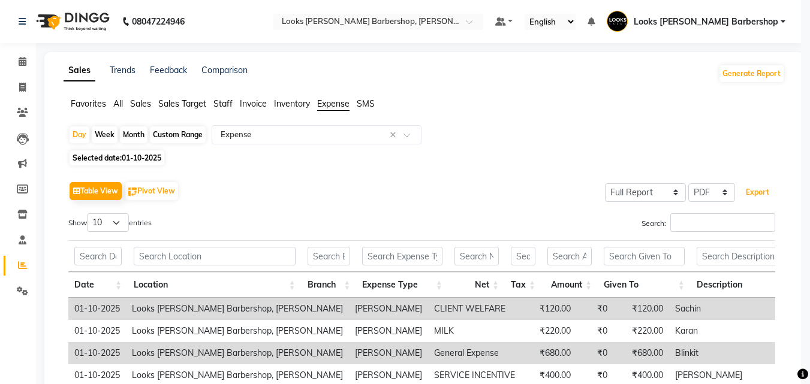
scroll to position [0, 0]
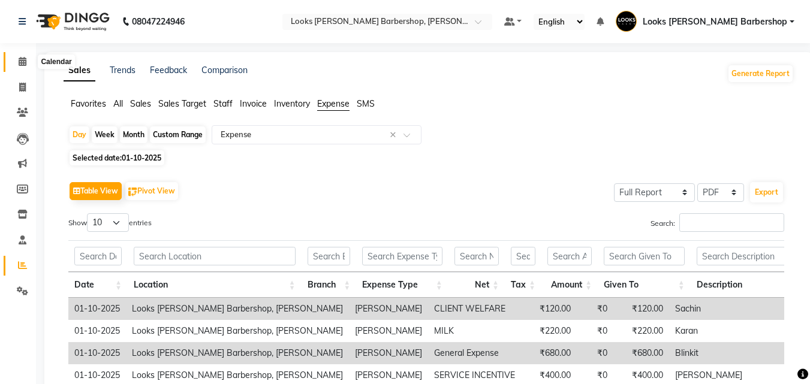
click at [19, 58] on icon at bounding box center [23, 61] width 8 height 9
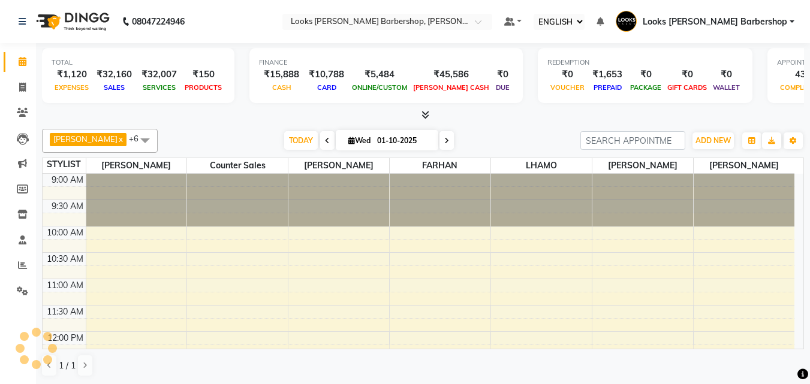
select select "ec"
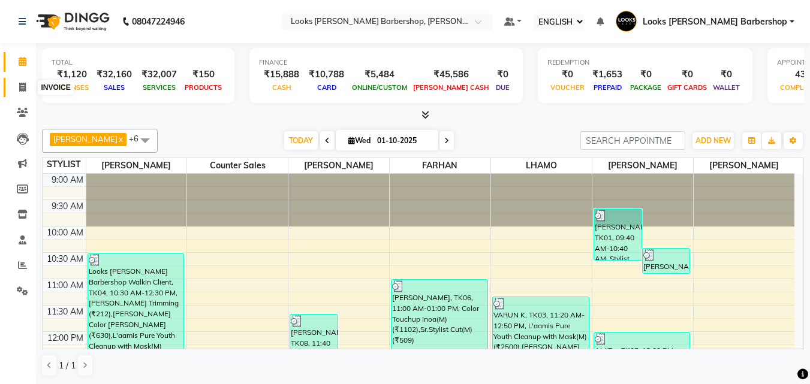
click at [22, 84] on icon at bounding box center [22, 87] width 7 height 9
select select "4323"
select select "service"
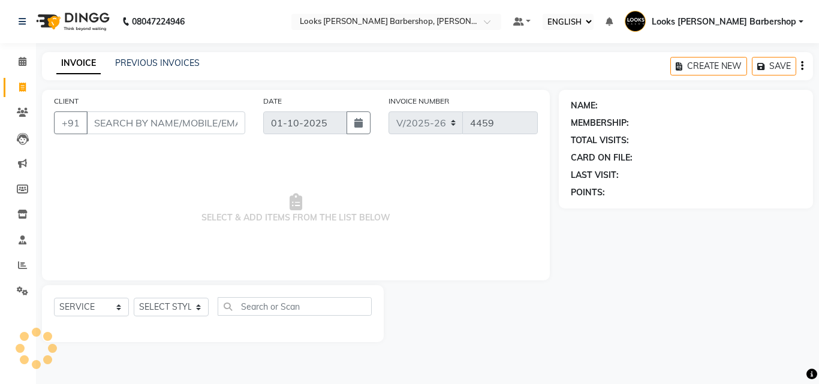
click at [125, 122] on input "CLIENT" at bounding box center [165, 122] width 159 height 23
type input "7723020000"
select select "1: Object"
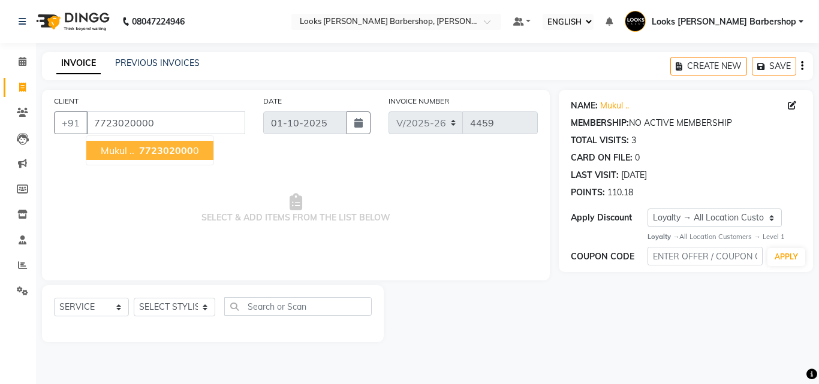
click at [142, 144] on span "772302000" at bounding box center [166, 150] width 54 height 12
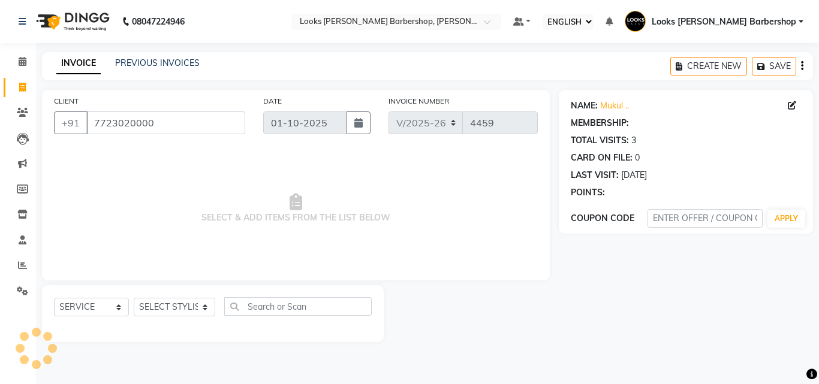
select select "1: Object"
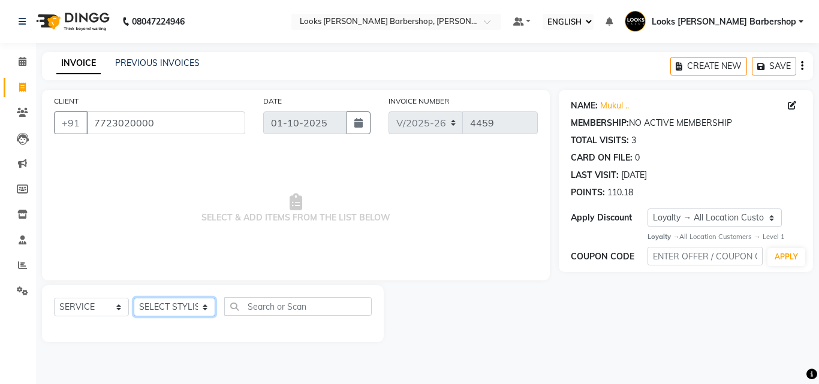
click at [196, 309] on select "SELECT STYLIST Adnan AENA Ahsan Amazon_Kart BIJENDER Counter Sales DHARAMVEER F…" at bounding box center [174, 307] width 81 height 19
select select "23407"
click at [134, 298] on select "SELECT STYLIST Adnan AENA Ahsan Amazon_Kart BIJENDER Counter Sales DHARAMVEER F…" at bounding box center [174, 307] width 81 height 19
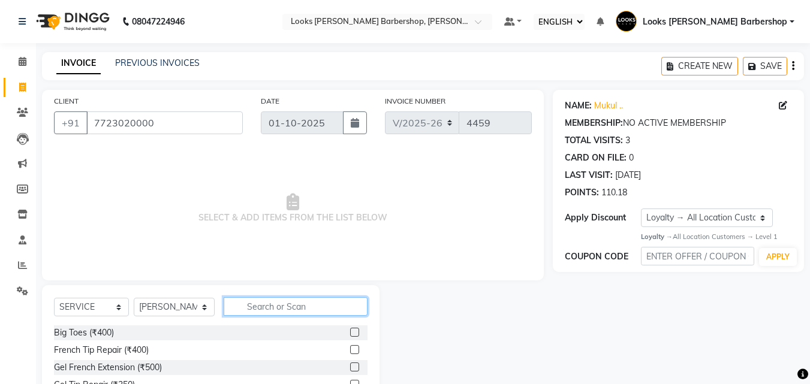
click at [237, 302] on input "text" at bounding box center [296, 306] width 144 height 19
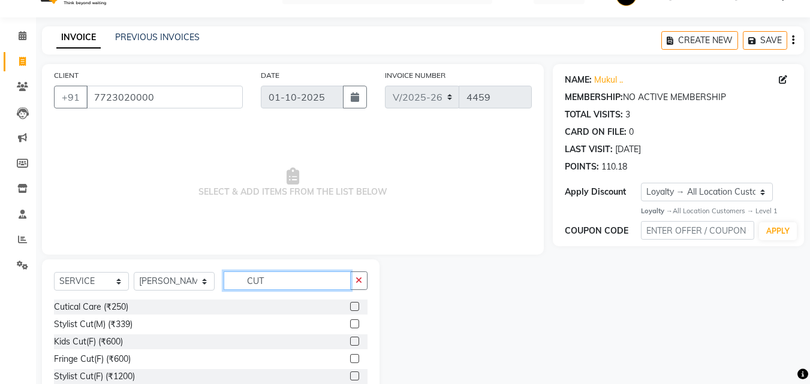
scroll to position [96, 0]
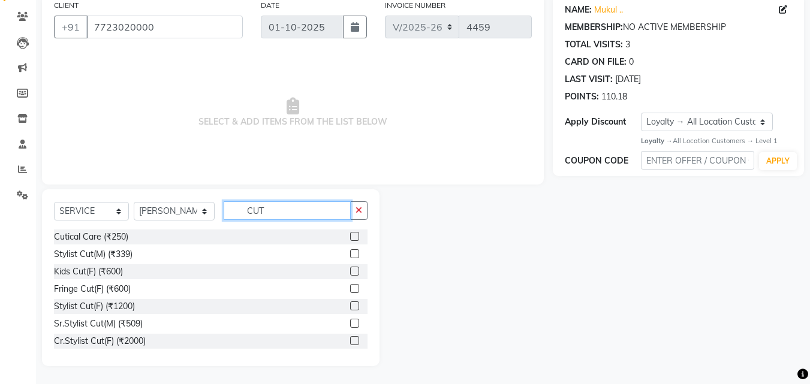
type input "CUT"
click at [350, 255] on label at bounding box center [354, 253] width 9 height 9
click at [350, 255] on input "checkbox" at bounding box center [354, 254] width 8 height 8
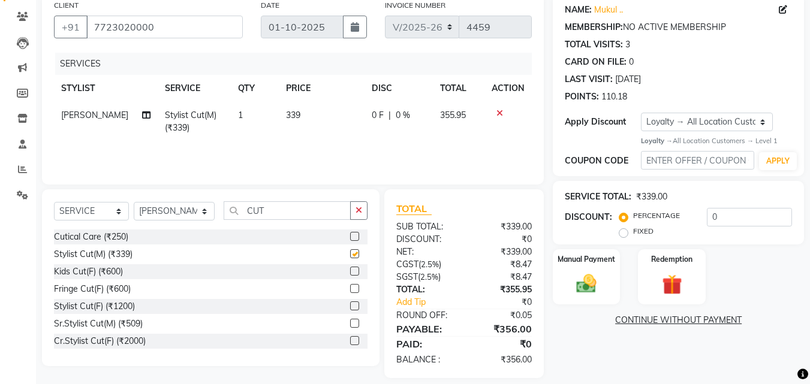
checkbox input "false"
click at [585, 280] on img at bounding box center [586, 284] width 34 height 24
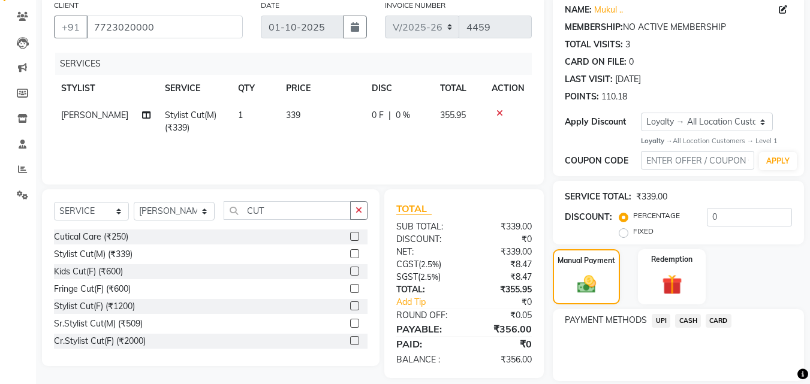
click at [685, 318] on span "CASH" at bounding box center [688, 321] width 26 height 14
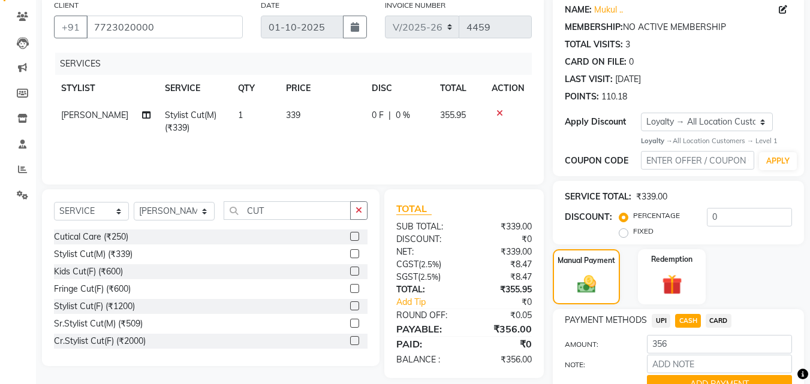
click at [682, 380] on button "ADD PAYMENT" at bounding box center [719, 384] width 145 height 19
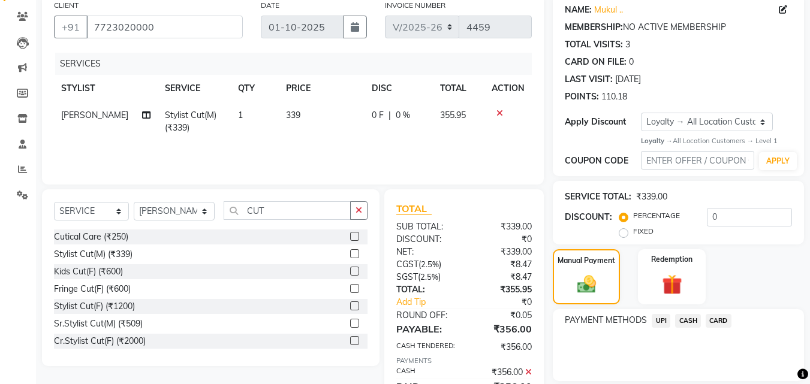
scroll to position [210, 0]
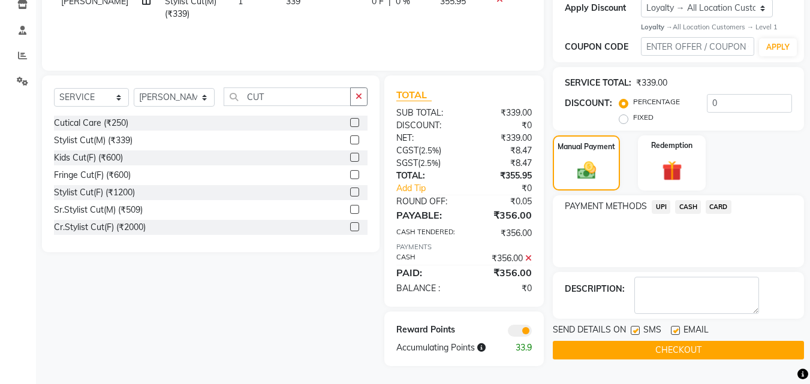
click at [665, 343] on button "CHECKOUT" at bounding box center [677, 350] width 251 height 19
